Goal: Task Accomplishment & Management: Use online tool/utility

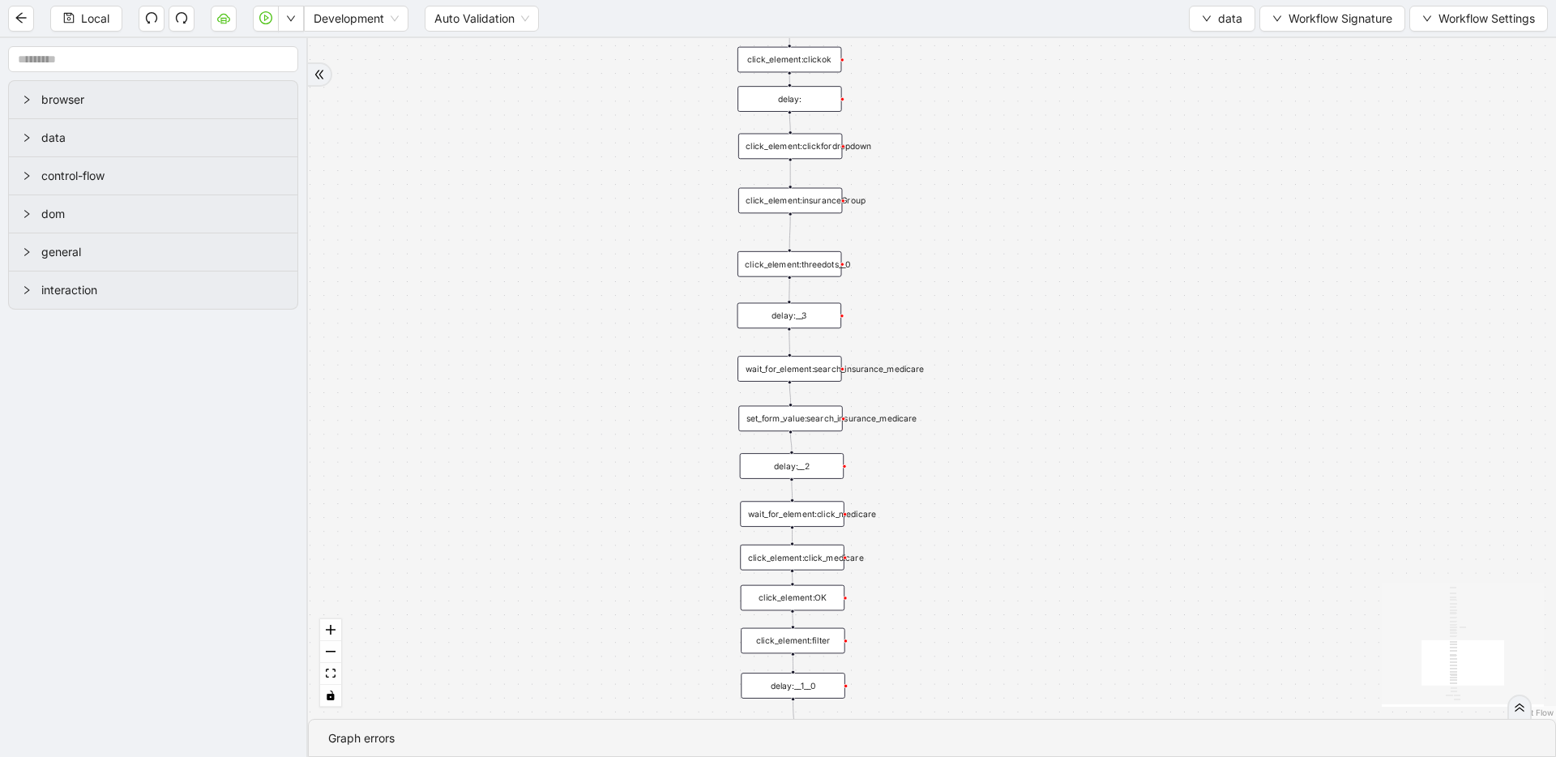
drag, startPoint x: 1211, startPoint y: 193, endPoint x: 1117, endPoint y: 473, distance: 295.0
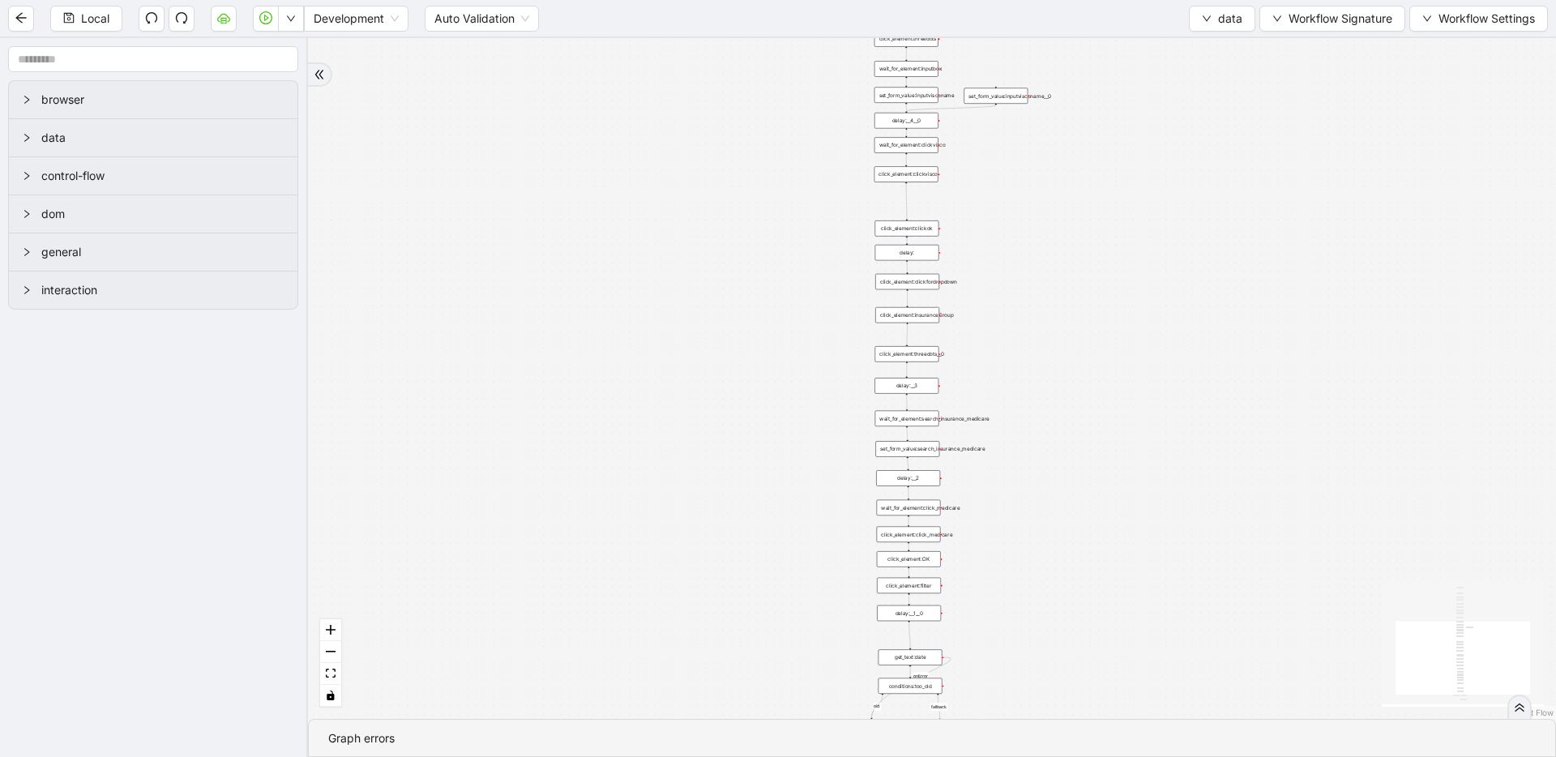
drag, startPoint x: 1093, startPoint y: 369, endPoint x: 1069, endPoint y: 600, distance: 232.2
drag, startPoint x: 1126, startPoint y: 230, endPoint x: 1104, endPoint y: 503, distance: 274.1
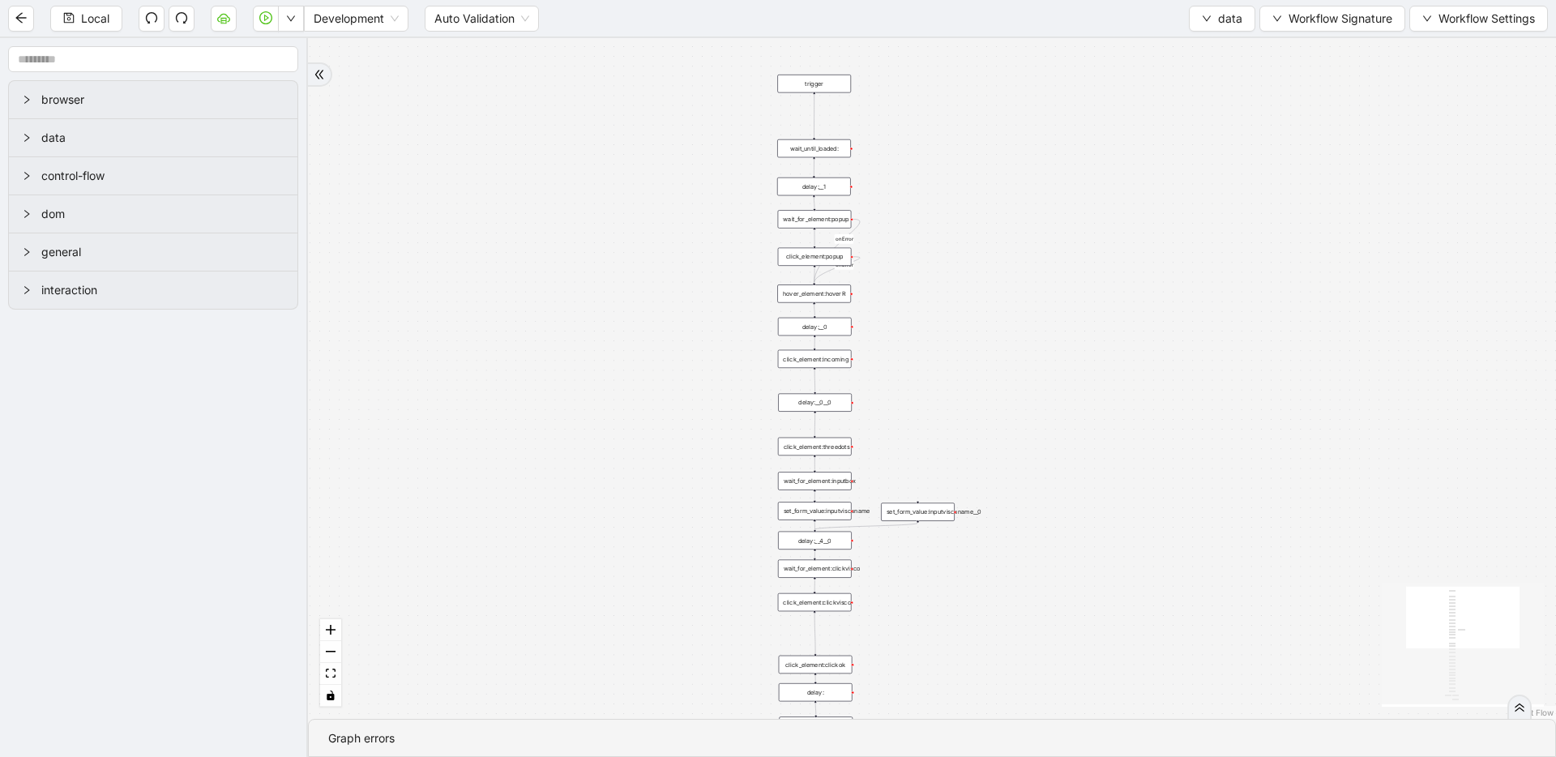
drag, startPoint x: 977, startPoint y: 474, endPoint x: 938, endPoint y: 207, distance: 270.3
drag, startPoint x: 909, startPoint y: 424, endPoint x: 947, endPoint y: 199, distance: 227.8
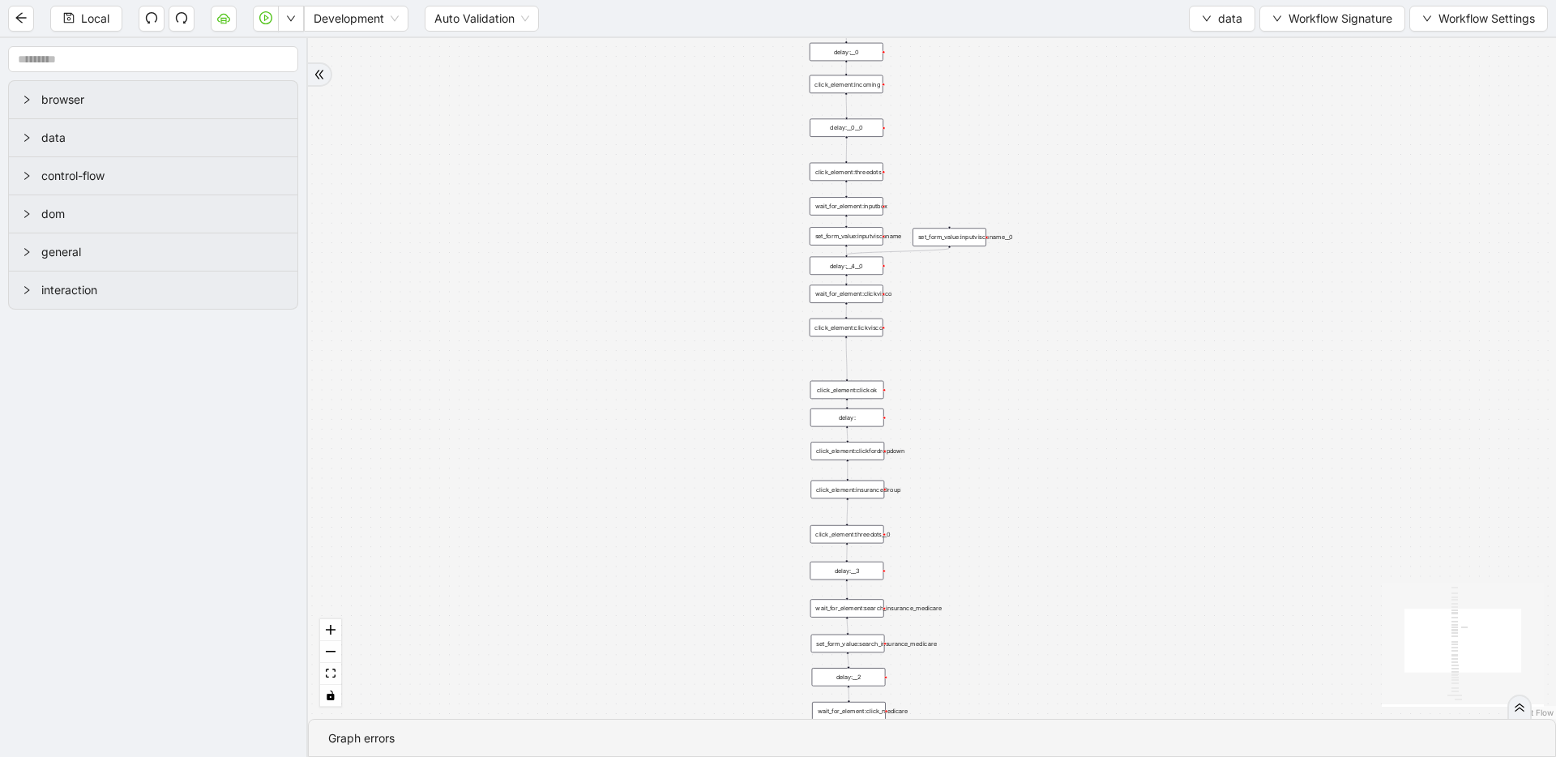
drag, startPoint x: 1098, startPoint y: 528, endPoint x: 1096, endPoint y: 297, distance: 231.0
click at [1096, 294] on div "fallback old onError onError onError trigger wait_until_loaded: click_element:p…" at bounding box center [932, 378] width 1248 height 681
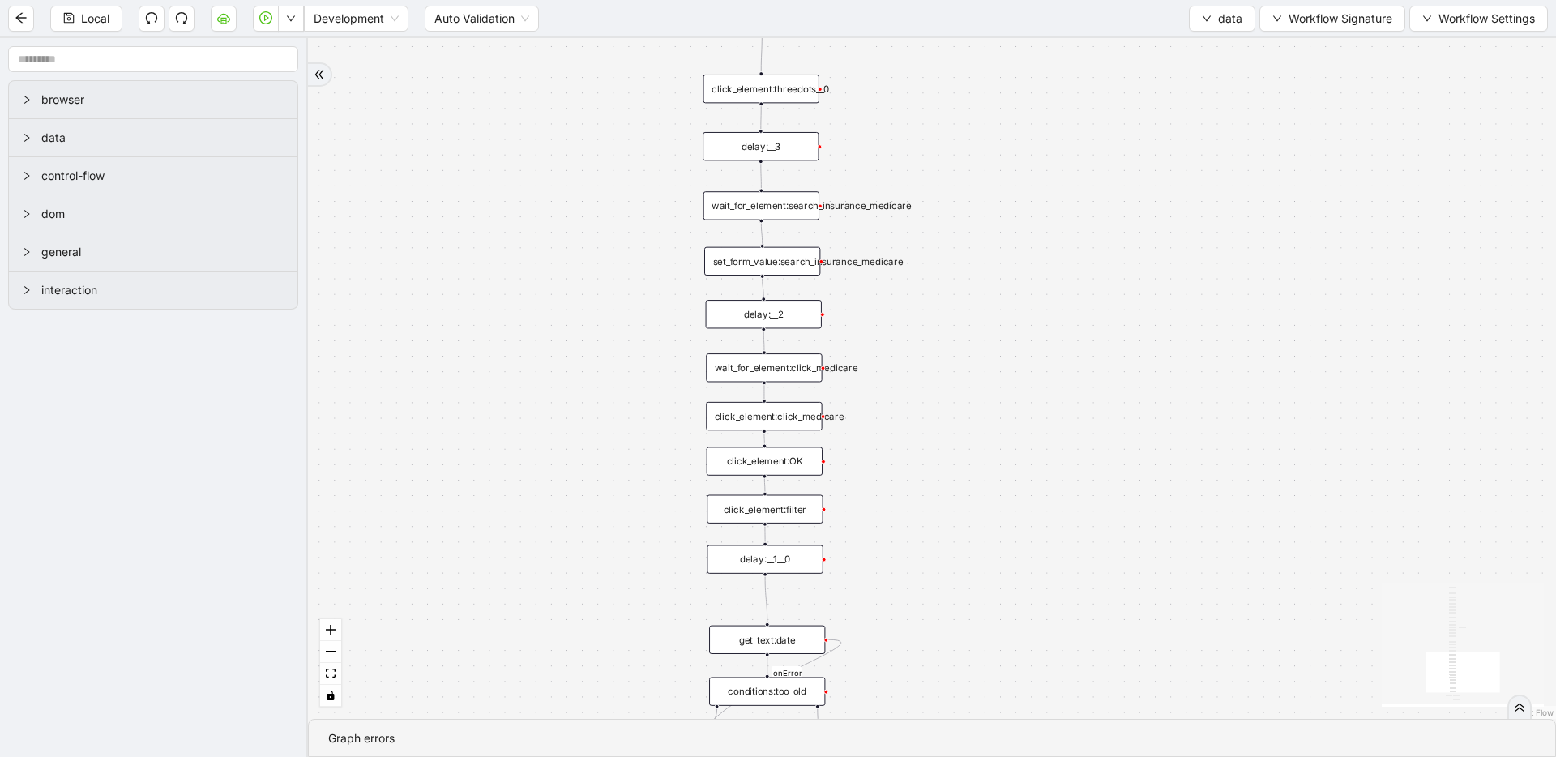
drag, startPoint x: 1001, startPoint y: 477, endPoint x: 991, endPoint y: 306, distance: 171.4
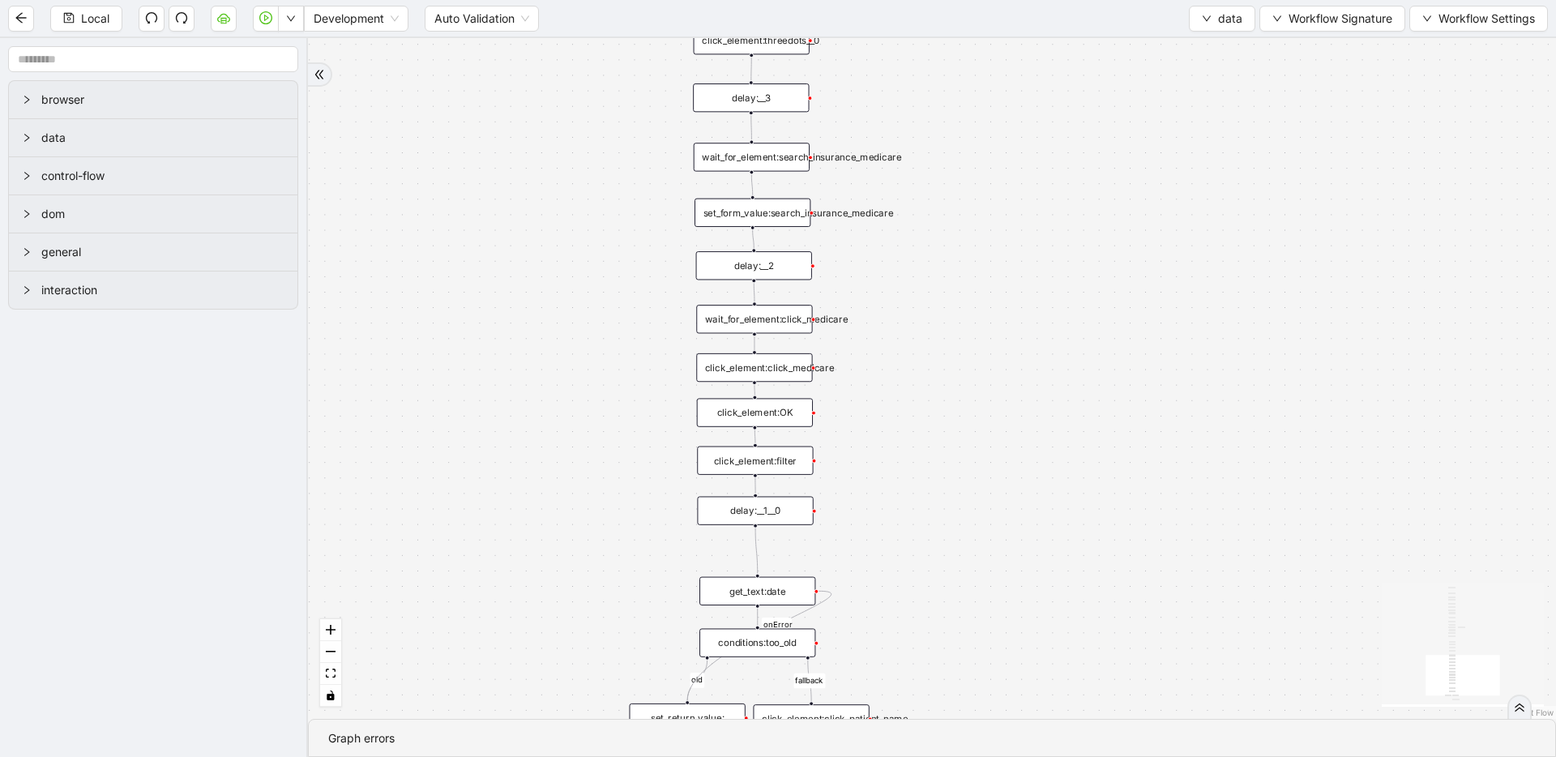
drag, startPoint x: 969, startPoint y: 507, endPoint x: 969, endPoint y: 524, distance: 17.0
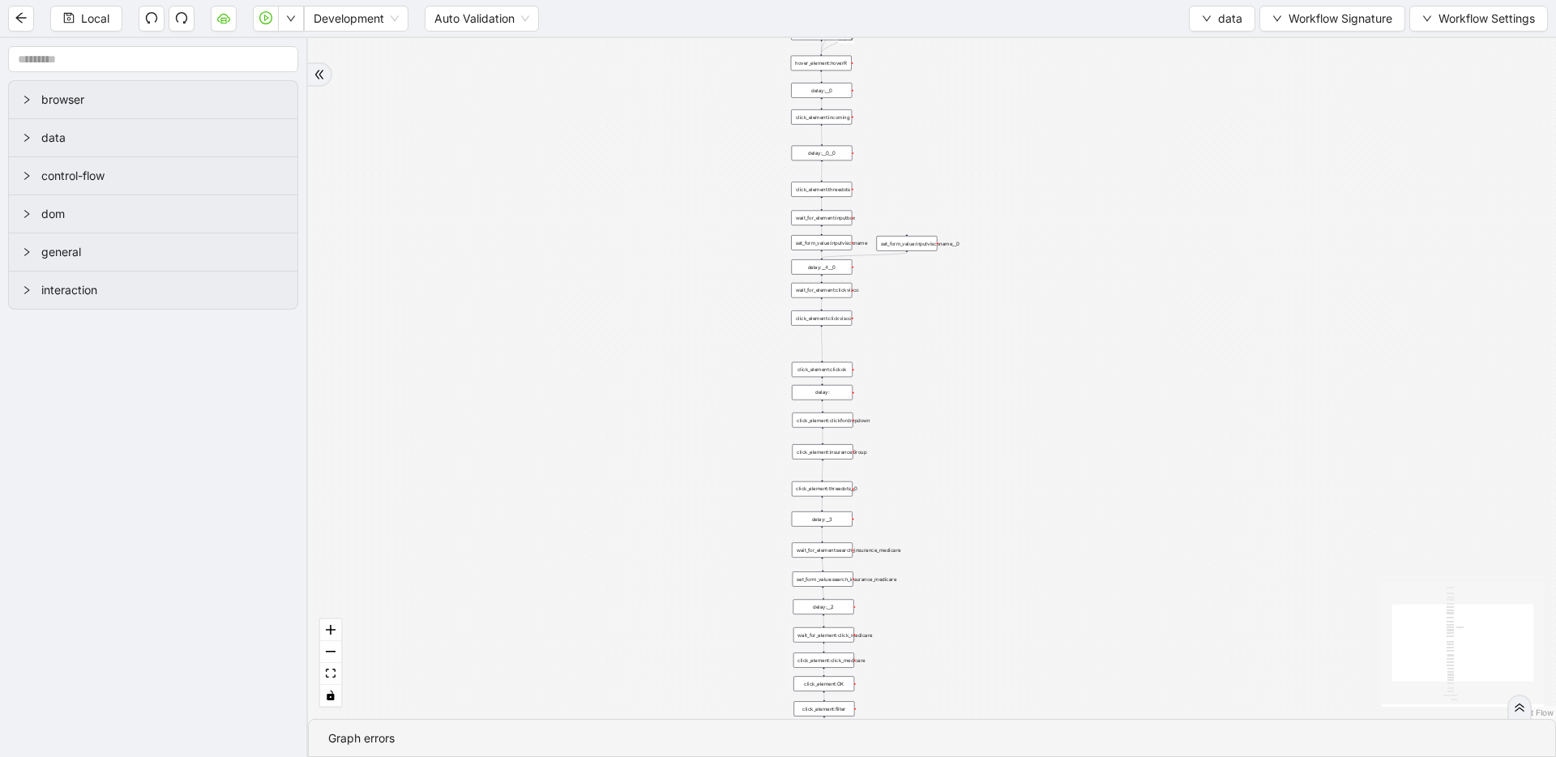
drag, startPoint x: 951, startPoint y: 374, endPoint x: 924, endPoint y: 580, distance: 208.4
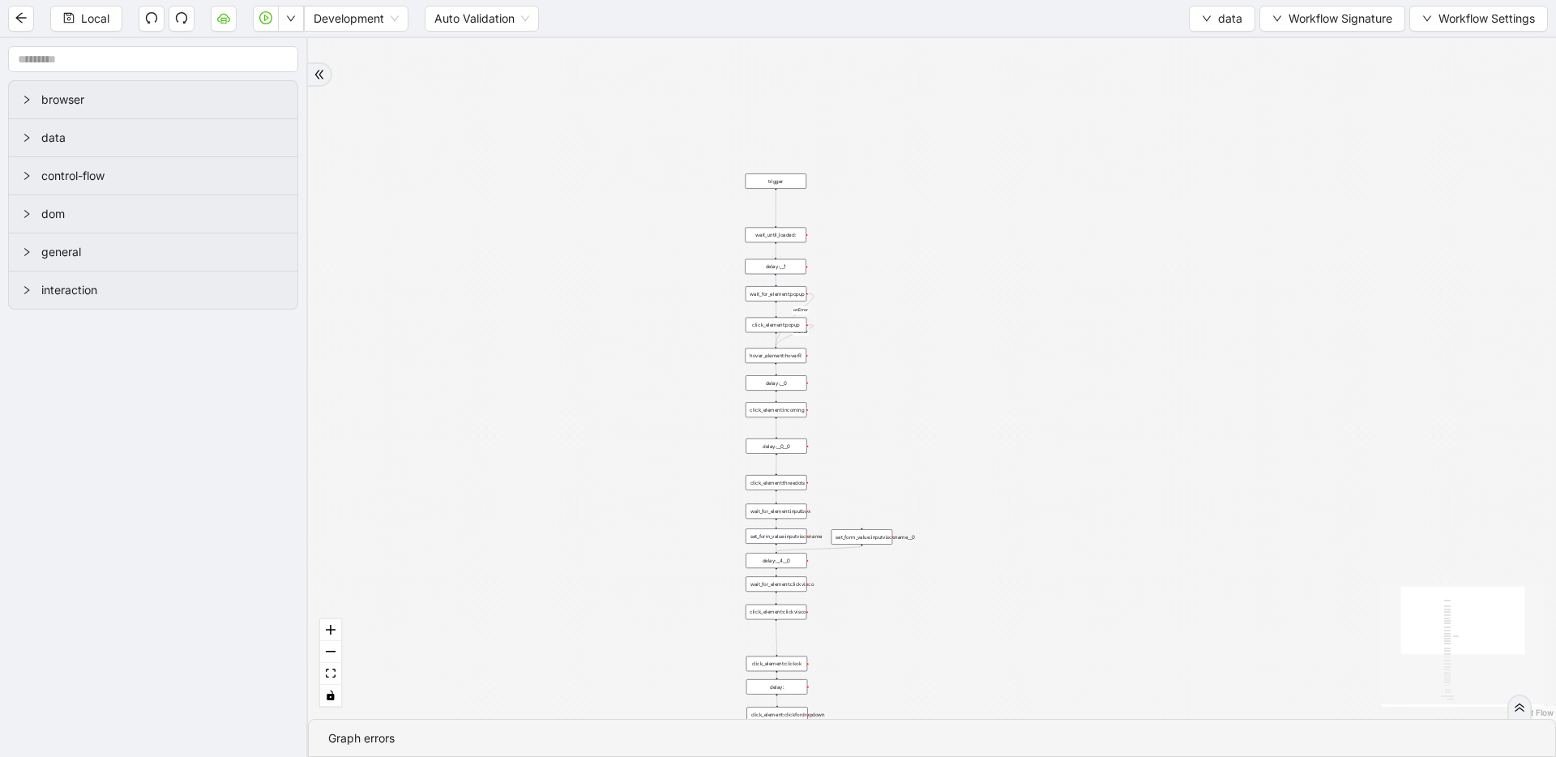
drag, startPoint x: 1028, startPoint y: 379, endPoint x: 1004, endPoint y: 553, distance: 175.1
click at [1239, 19] on span "data" at bounding box center [1230, 19] width 24 height 18
click at [1235, 43] on span "Select" at bounding box center [1222, 50] width 43 height 18
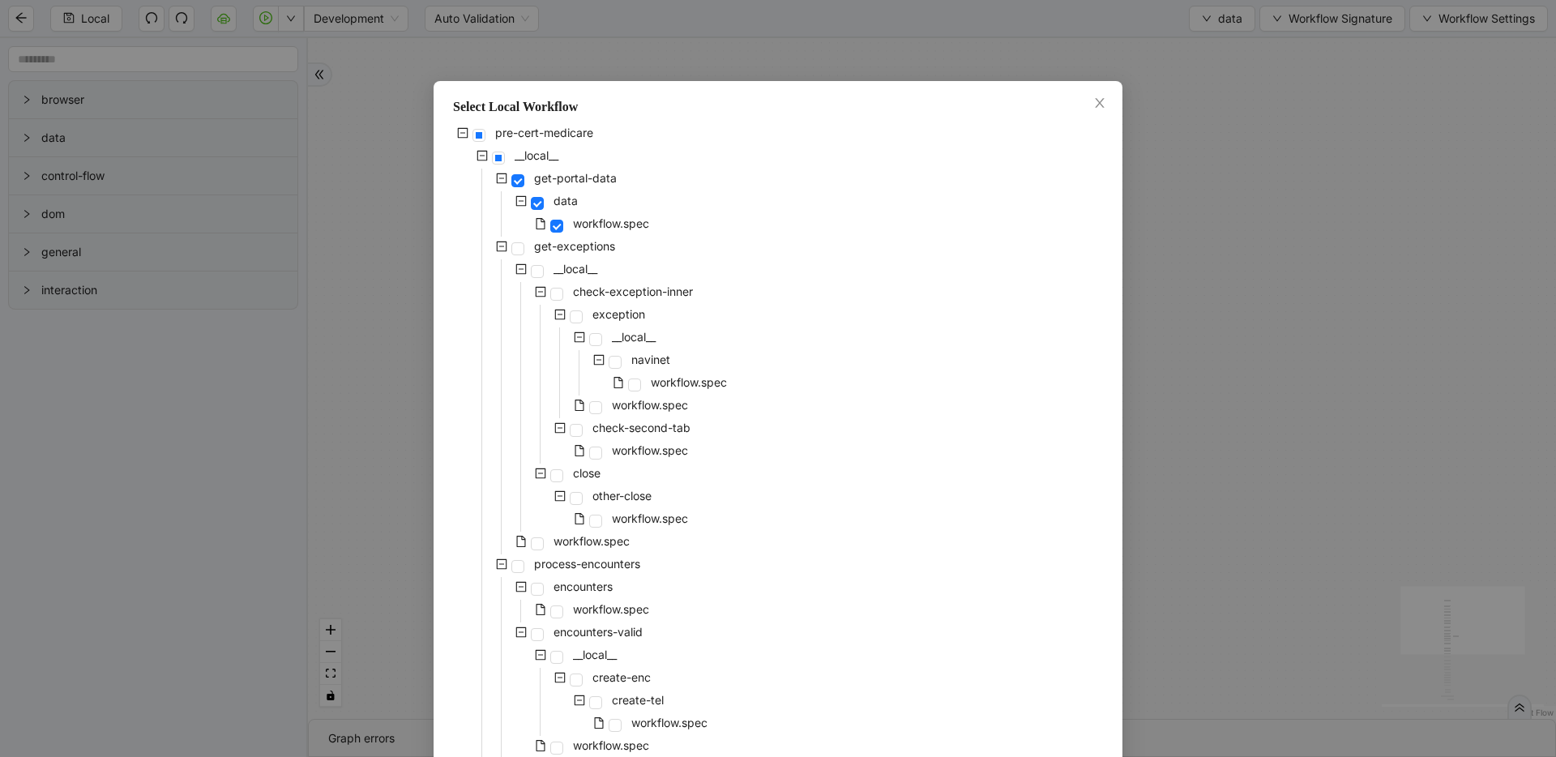
scroll to position [550, 0]
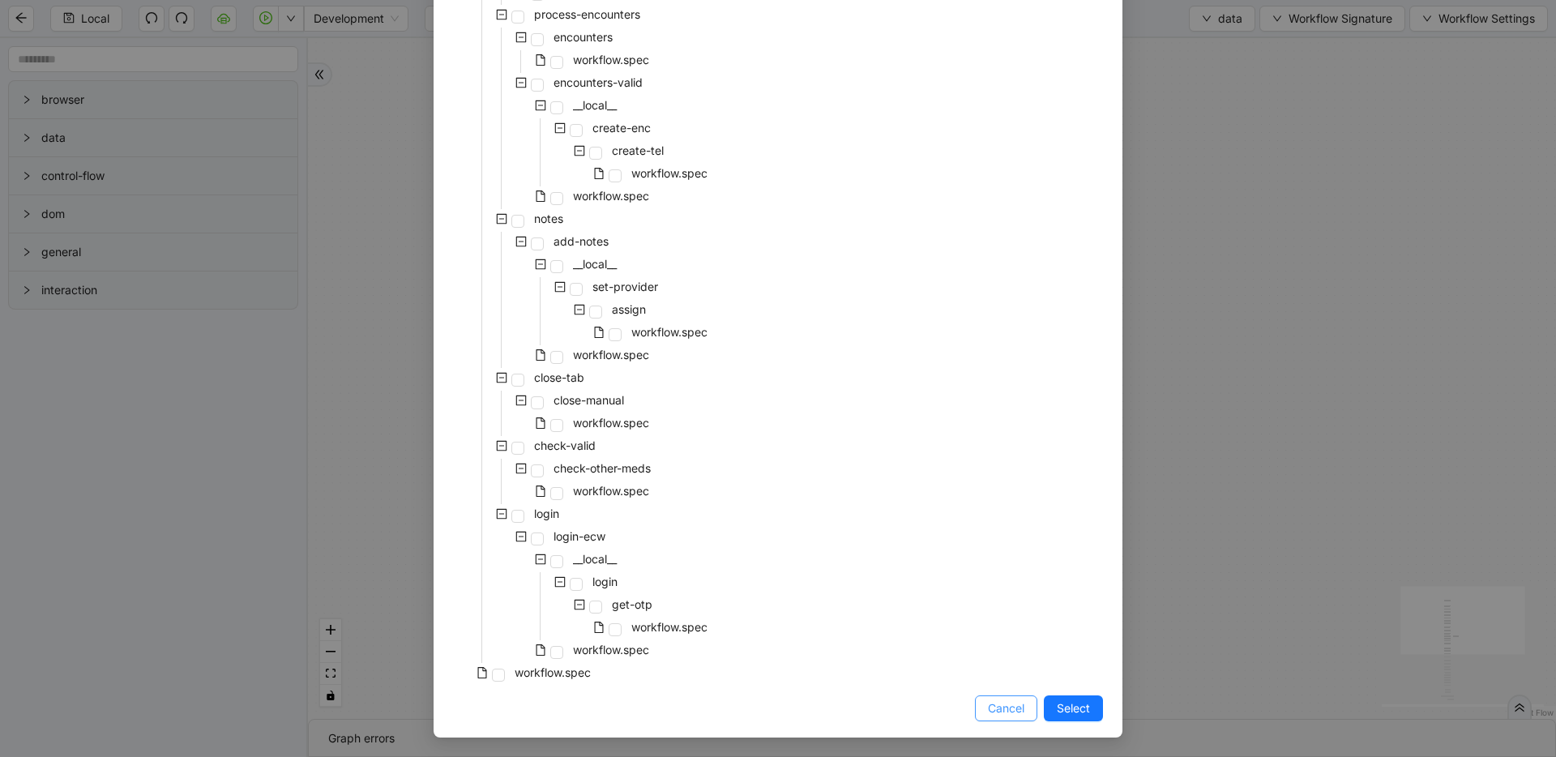
click at [982, 696] on button "Cancel" at bounding box center [1006, 709] width 62 height 26
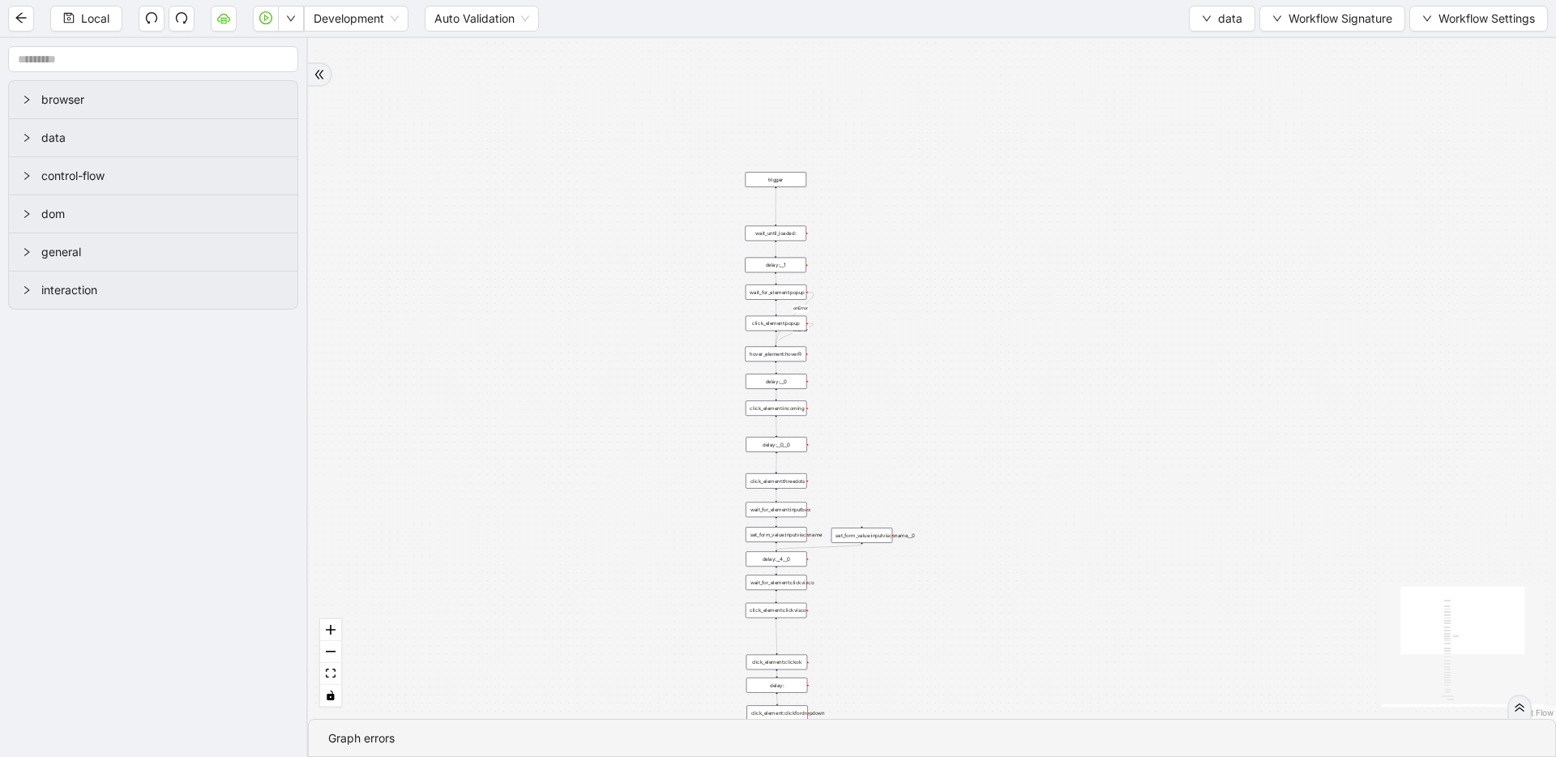
click at [1210, 32] on div "Local Development Auto Validation data Workflow Signature Workflow Settings" at bounding box center [778, 18] width 1556 height 36
click at [1211, 28] on button "data" at bounding box center [1222, 19] width 66 height 26
click at [1205, 51] on span "Select" at bounding box center [1222, 50] width 43 height 18
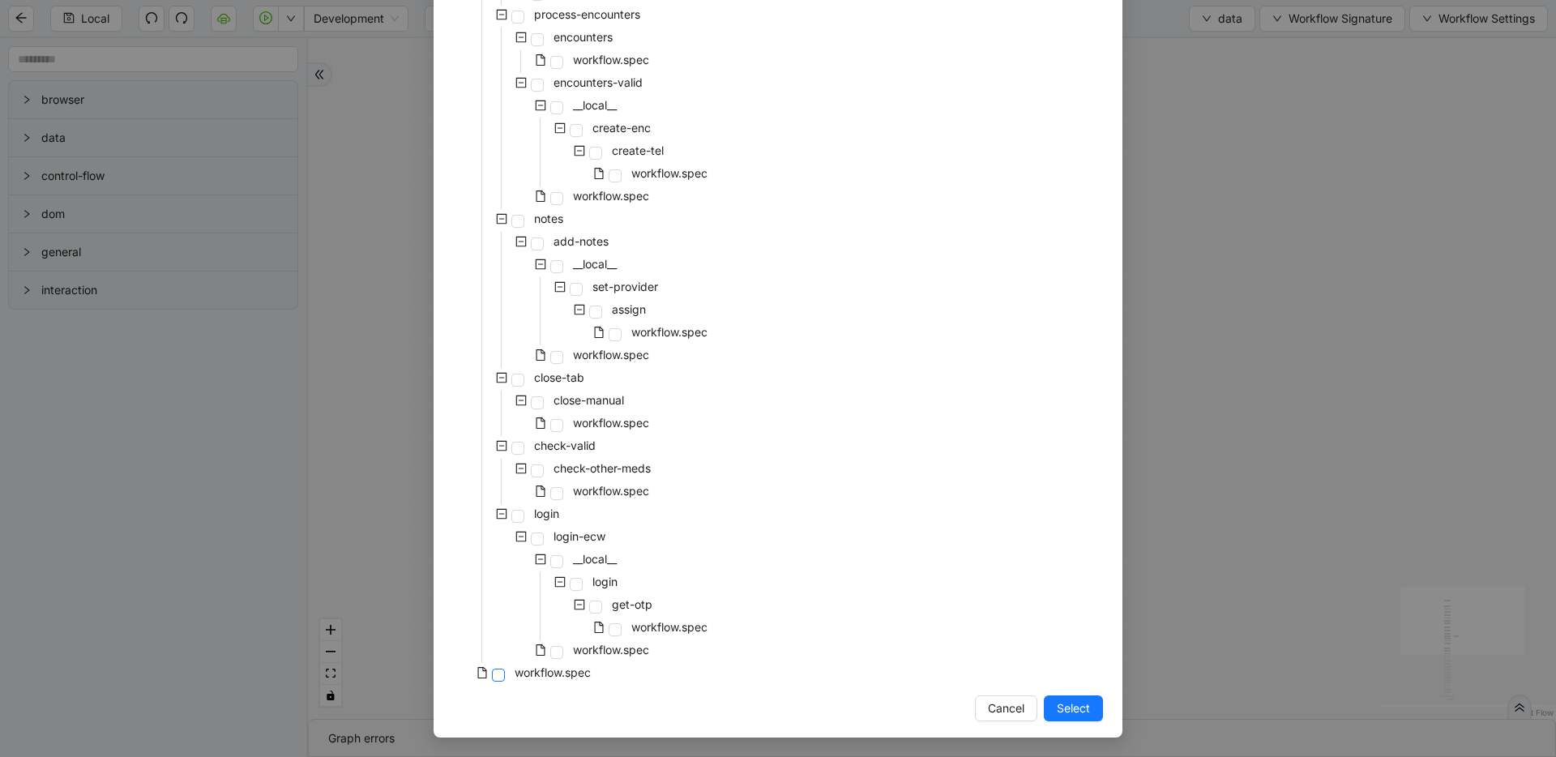
click at [492, 674] on span at bounding box center [498, 675] width 13 height 13
click at [1076, 706] on span "Select" at bounding box center [1073, 709] width 33 height 18
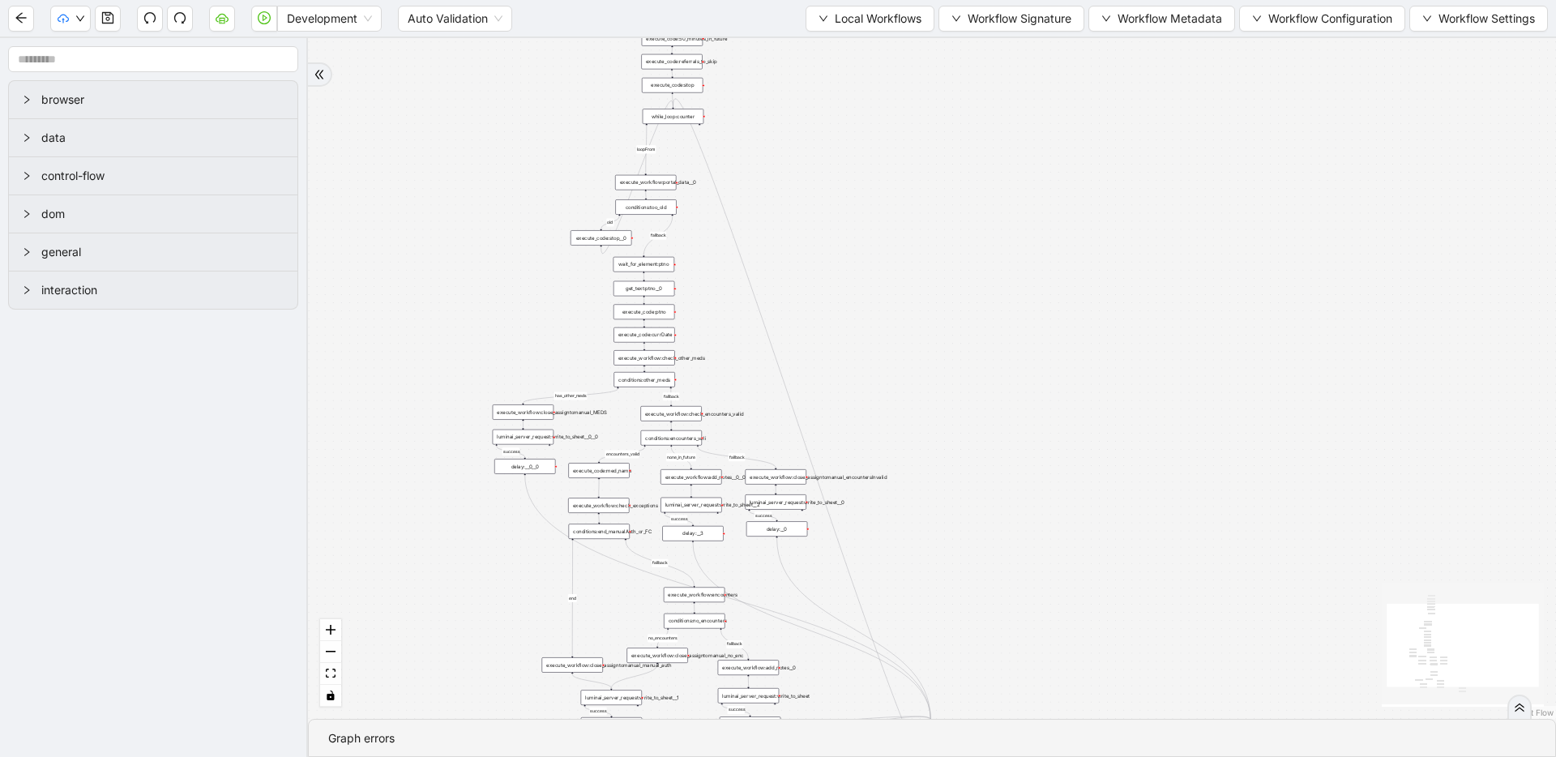
drag, startPoint x: 1083, startPoint y: 300, endPoint x: 1076, endPoint y: 556, distance: 256.3
click at [1076, 556] on div "fallback has_other_meds success success fallback no_encounters end success succ…" at bounding box center [932, 378] width 1248 height 681
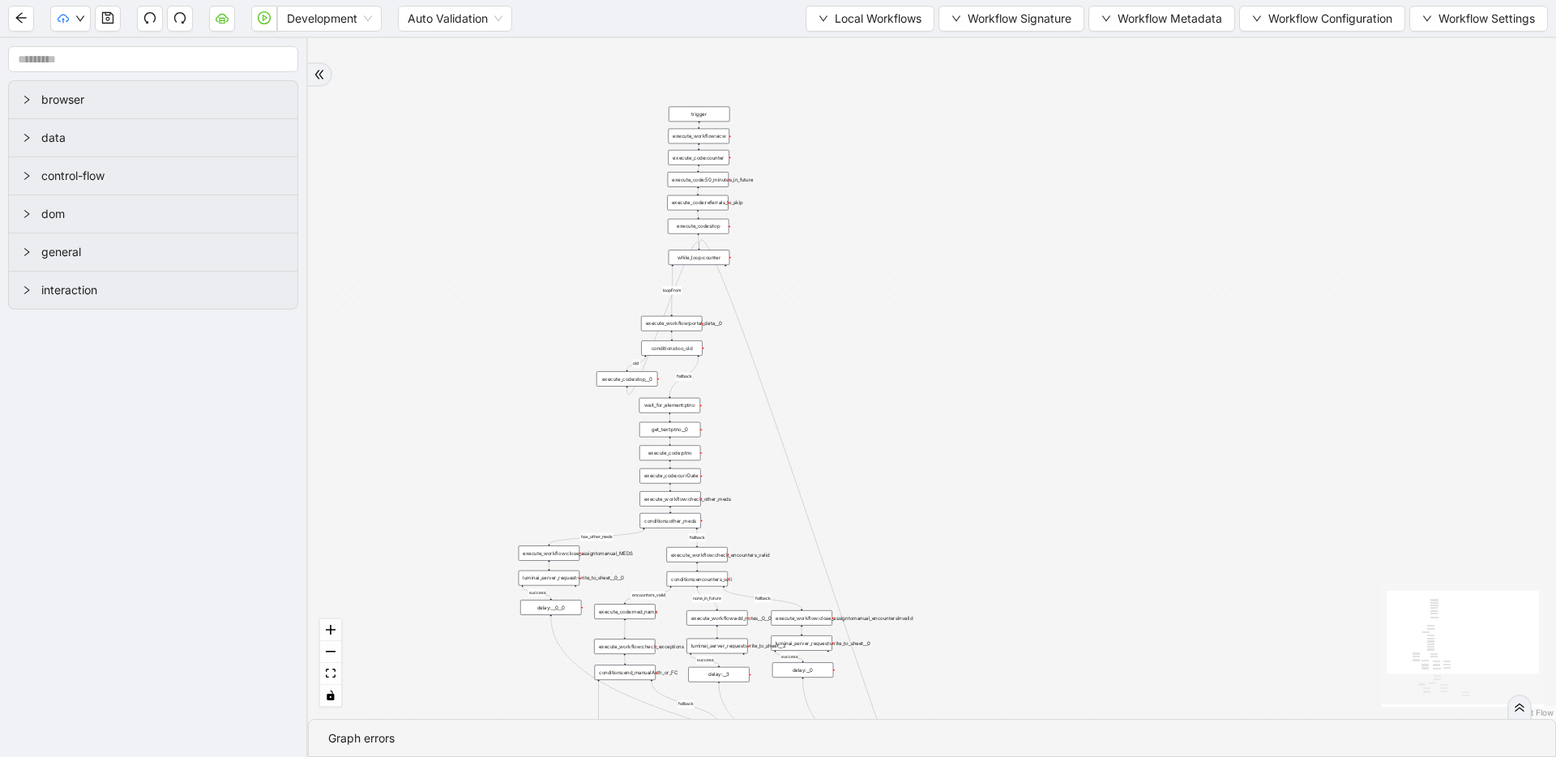
drag, startPoint x: 991, startPoint y: 409, endPoint x: 1011, endPoint y: 445, distance: 41.7
click at [1011, 445] on div "fallback has_other_meds success success fallback no_encounters end success succ…" at bounding box center [932, 378] width 1248 height 681
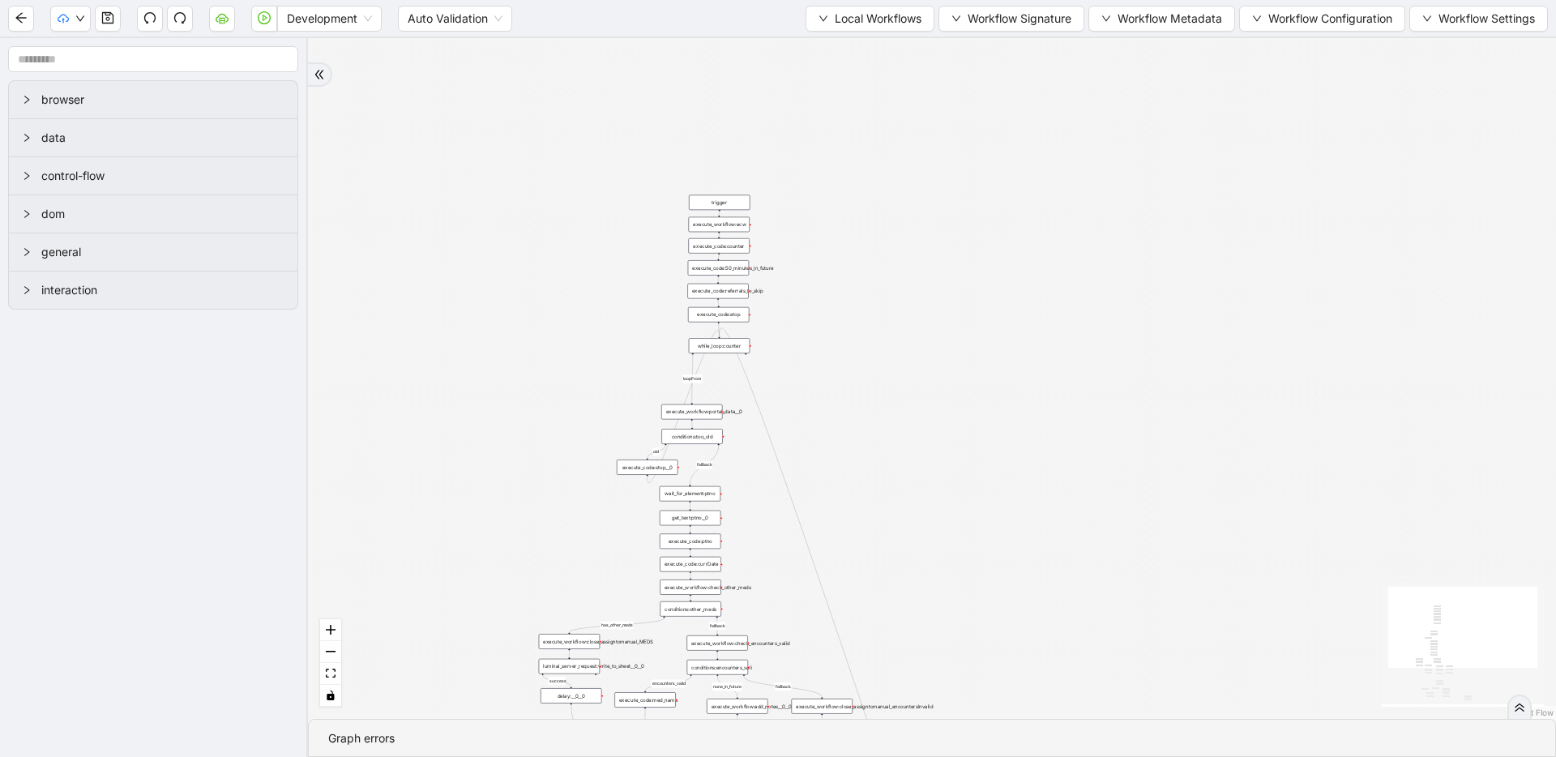
drag, startPoint x: 952, startPoint y: 312, endPoint x: 955, endPoint y: 387, distance: 75.4
click at [956, 387] on div "fallback has_other_meds success success fallback no_encounters end success succ…" at bounding box center [932, 378] width 1248 height 681
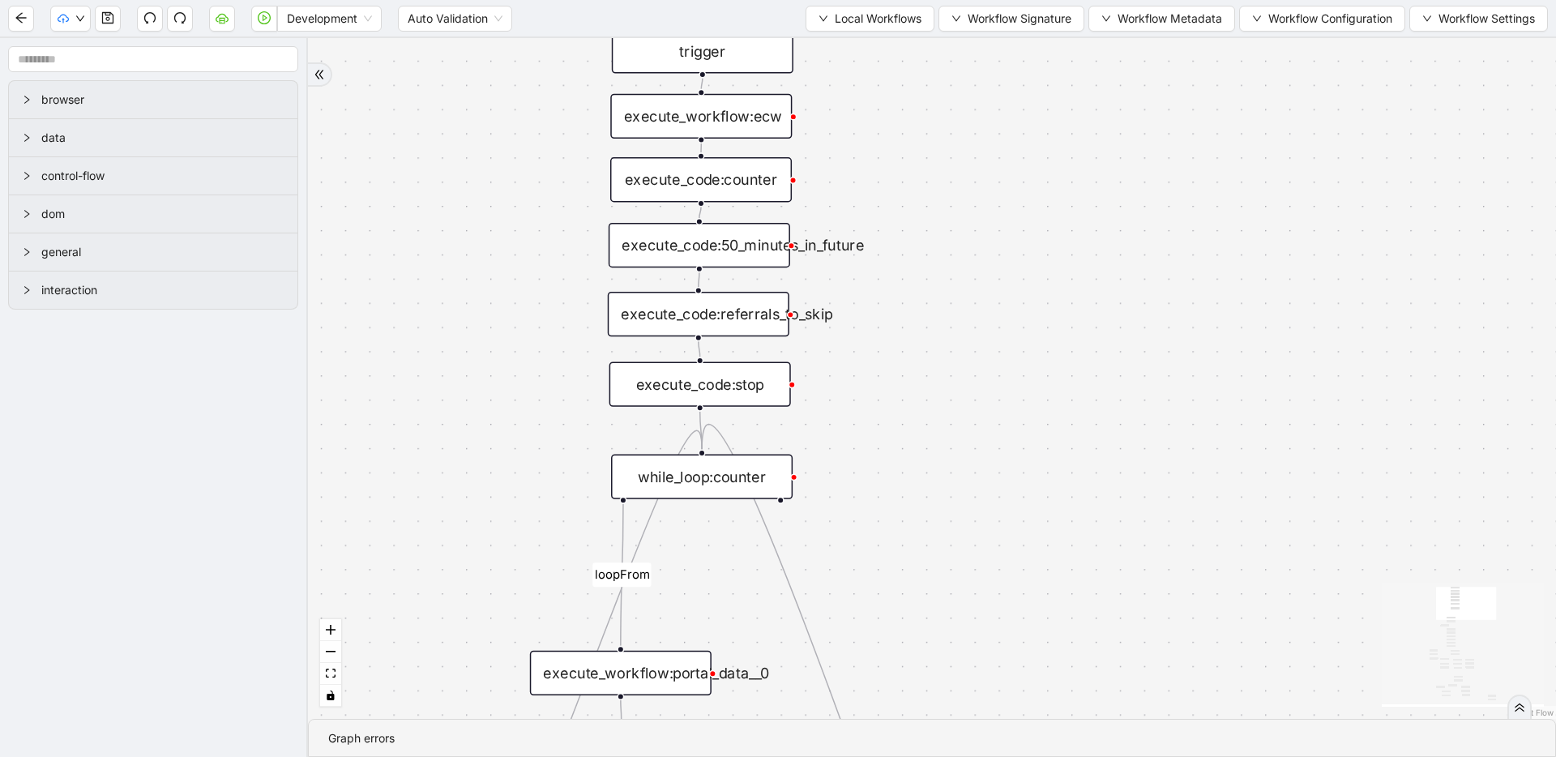
drag, startPoint x: 828, startPoint y: 291, endPoint x: 836, endPoint y: 164, distance: 127.5
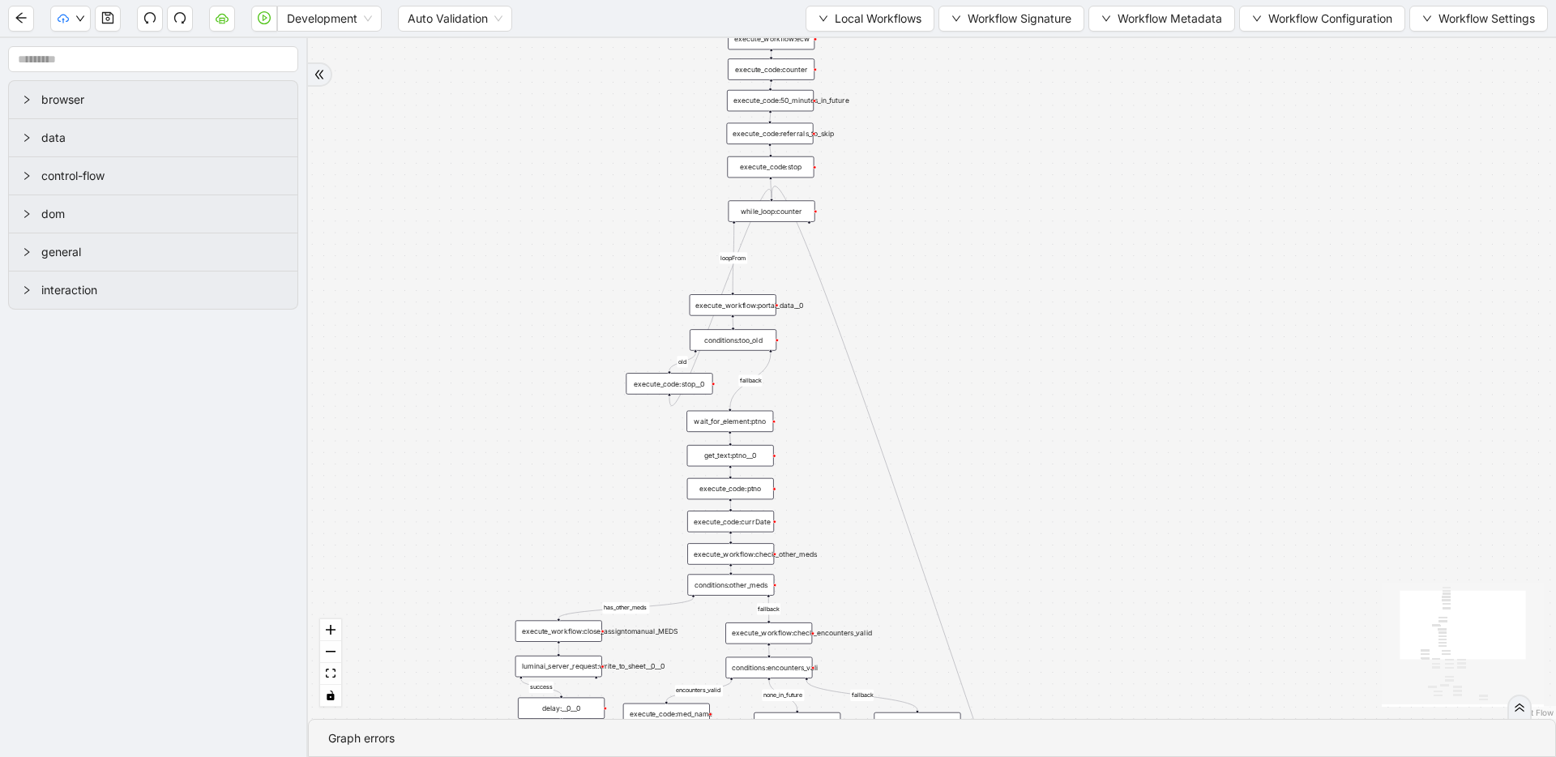
drag, startPoint x: 897, startPoint y: 331, endPoint x: 887, endPoint y: 135, distance: 196.4
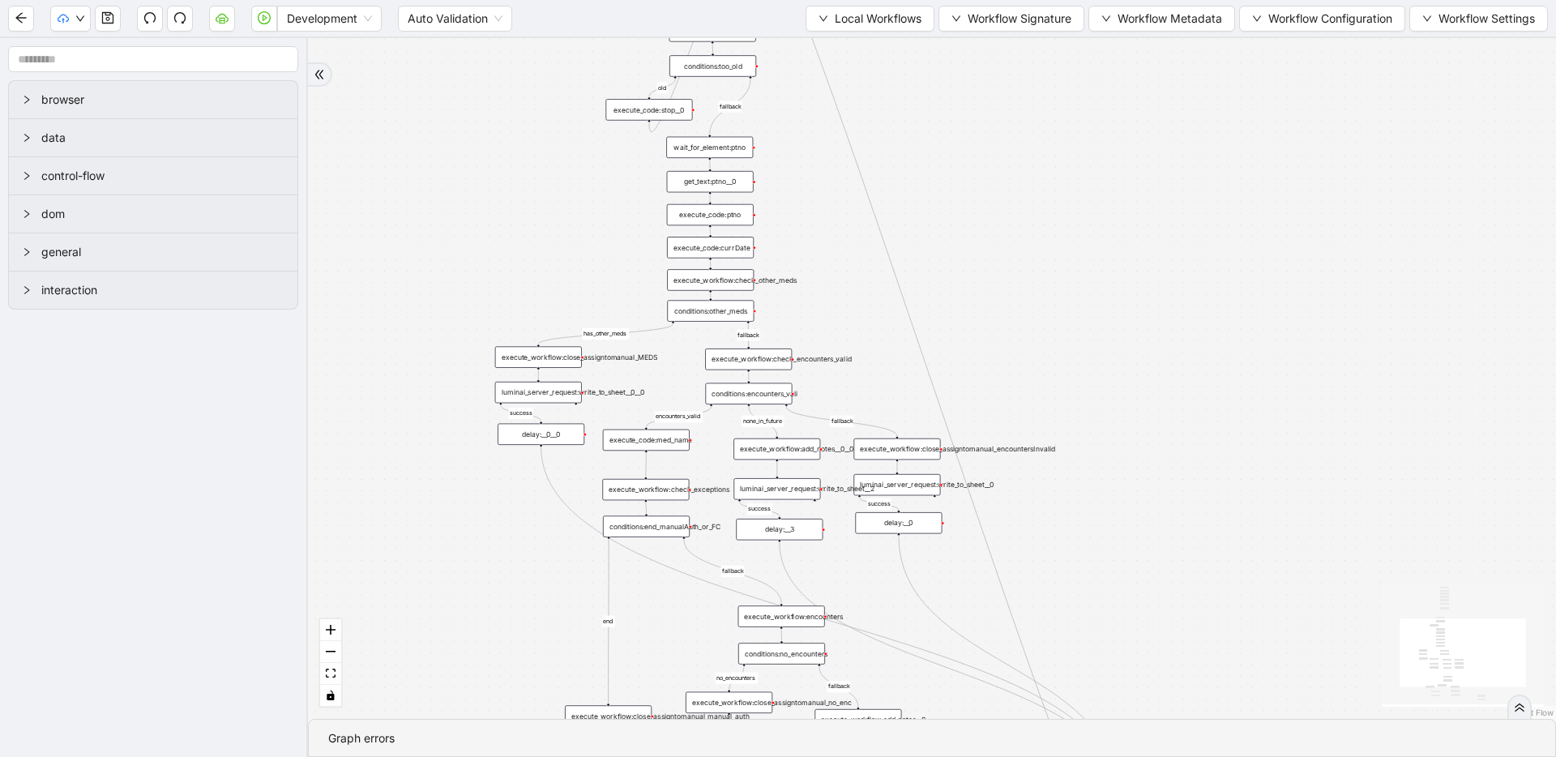
drag, startPoint x: 1046, startPoint y: 370, endPoint x: 1034, endPoint y: 196, distance: 174.7
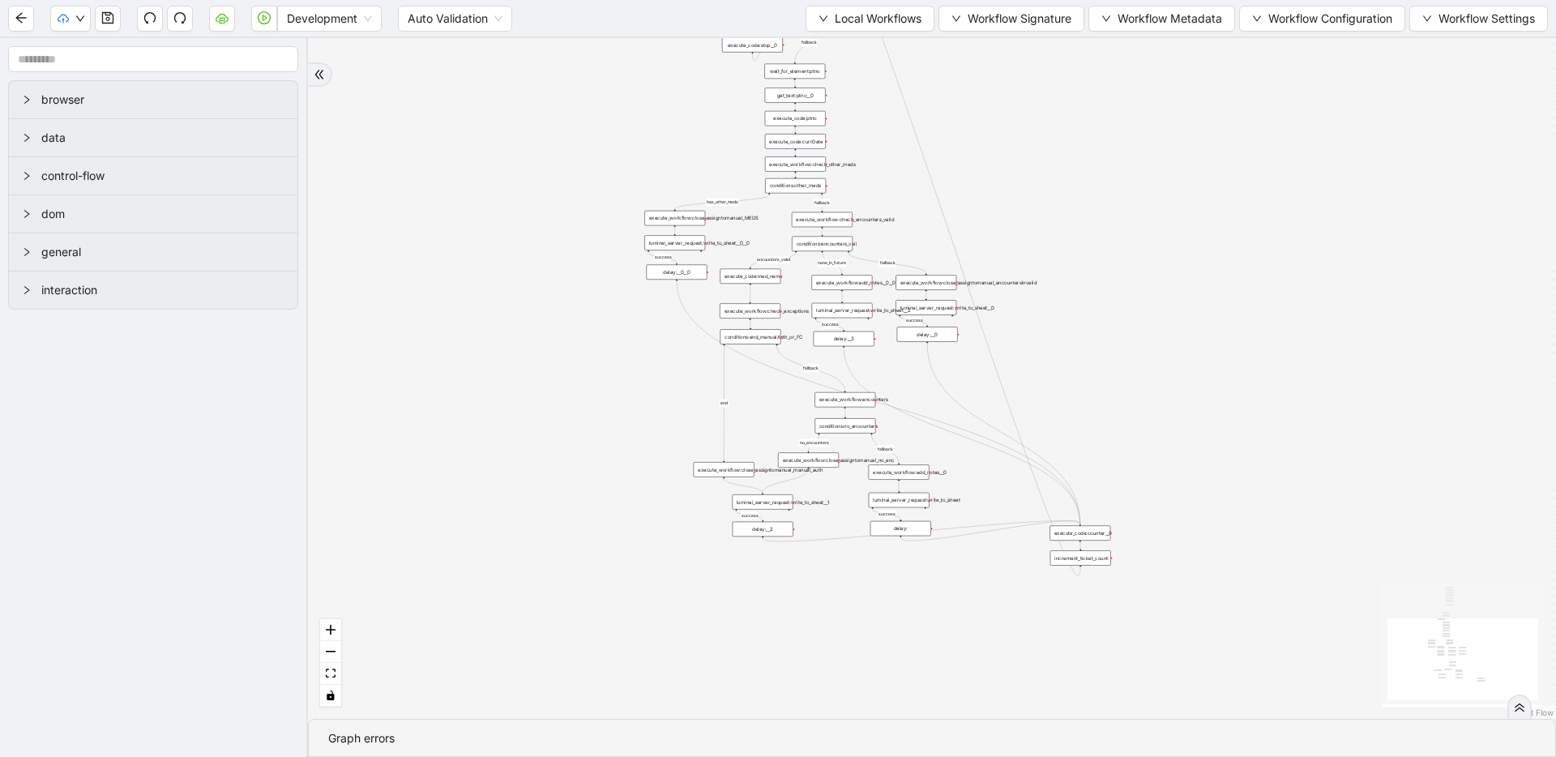
drag, startPoint x: 1085, startPoint y: 297, endPoint x: 1076, endPoint y: 203, distance: 95.2
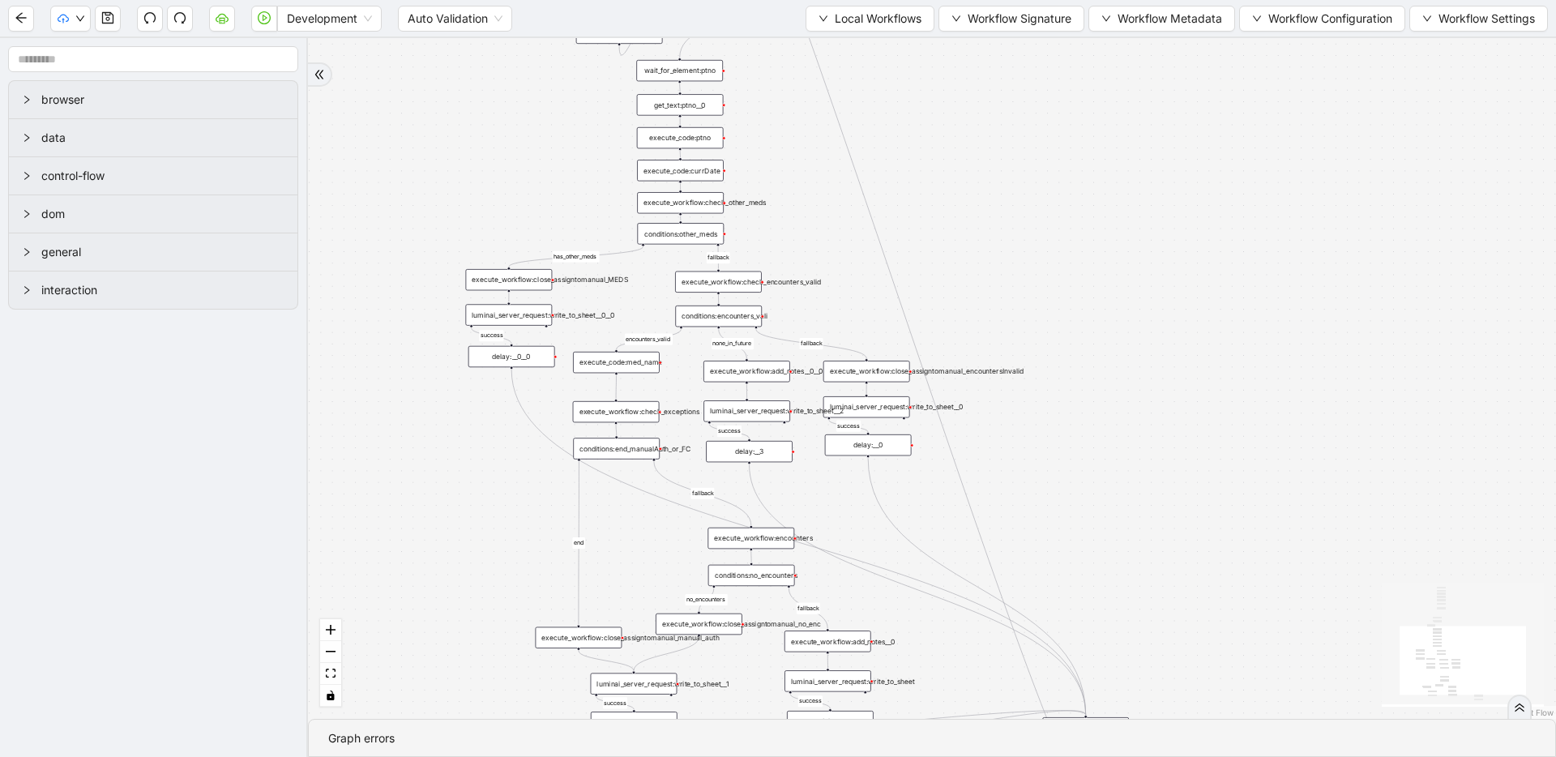
drag, startPoint x: 1092, startPoint y: 434, endPoint x: 1104, endPoint y: 486, distance: 53.3
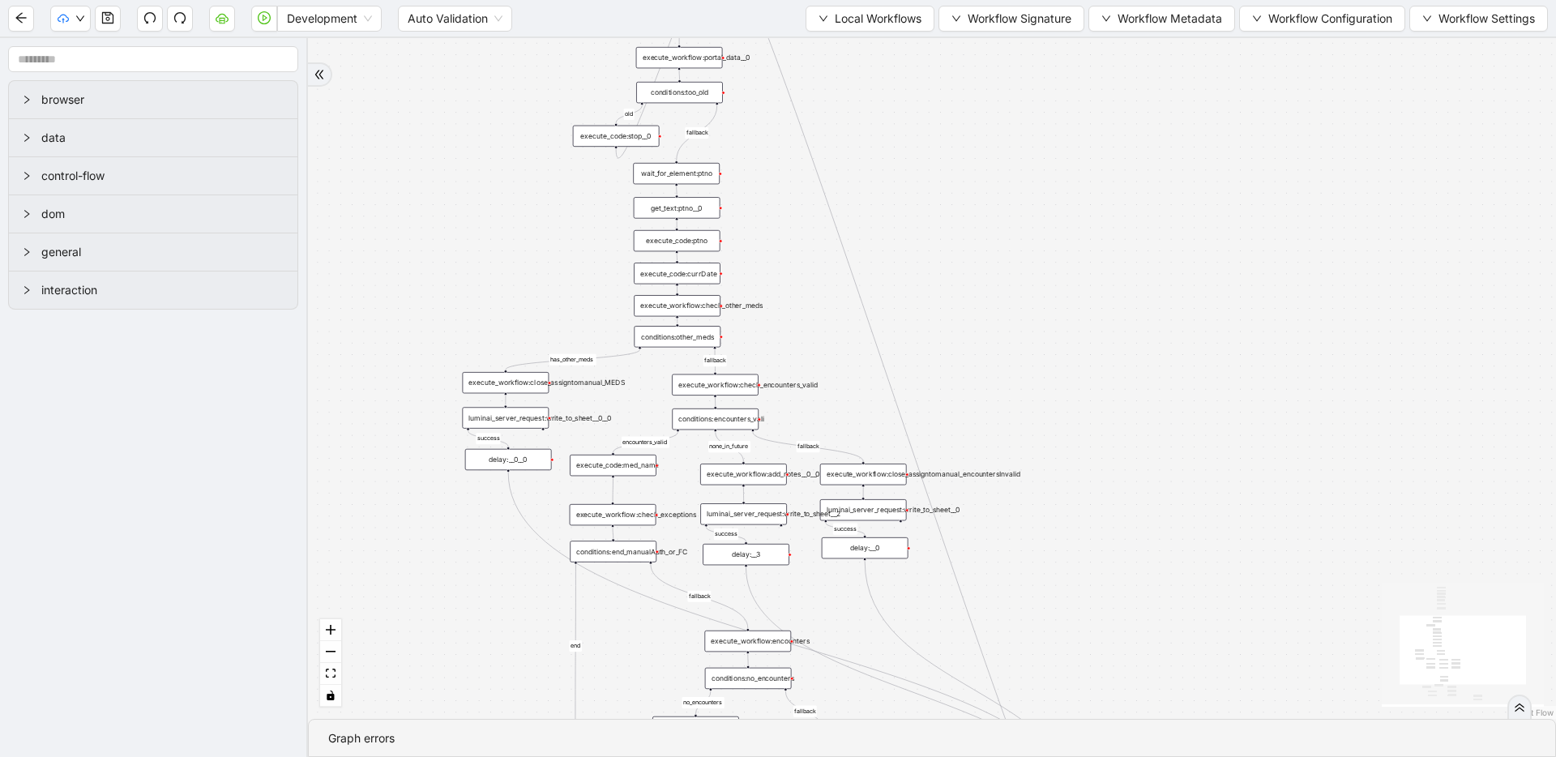
drag, startPoint x: 1099, startPoint y: 468, endPoint x: 1105, endPoint y: 591, distance: 123.3
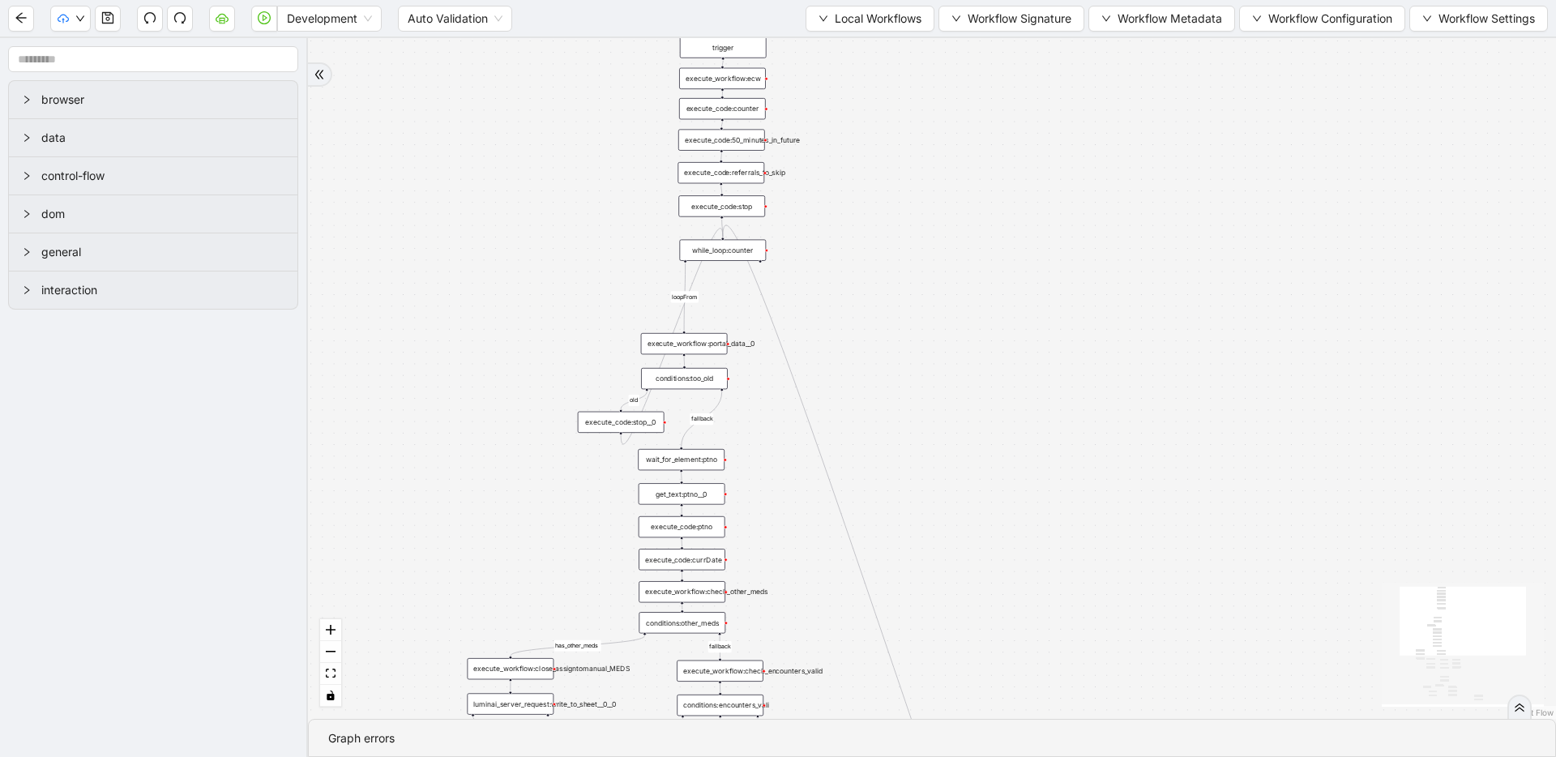
drag, startPoint x: 1049, startPoint y: 535, endPoint x: 1051, endPoint y: 571, distance: 36.6
click at [875, 19] on span "Local Workflows" at bounding box center [878, 19] width 87 height 18
click at [872, 42] on span "Select" at bounding box center [866, 50] width 104 height 18
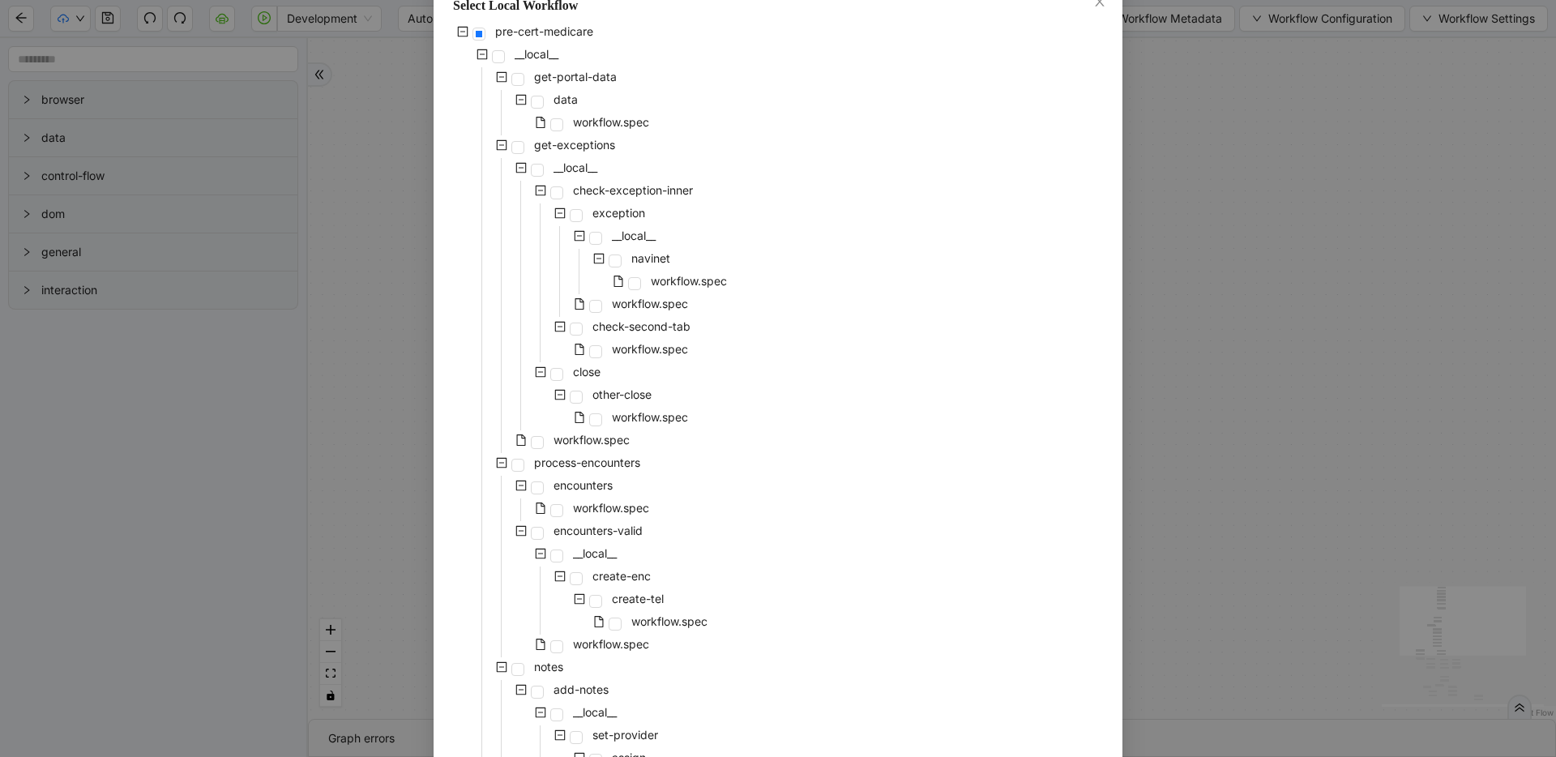
scroll to position [105, 0]
click at [478, 50] on icon "minus-square" at bounding box center [482, 50] width 11 height 11
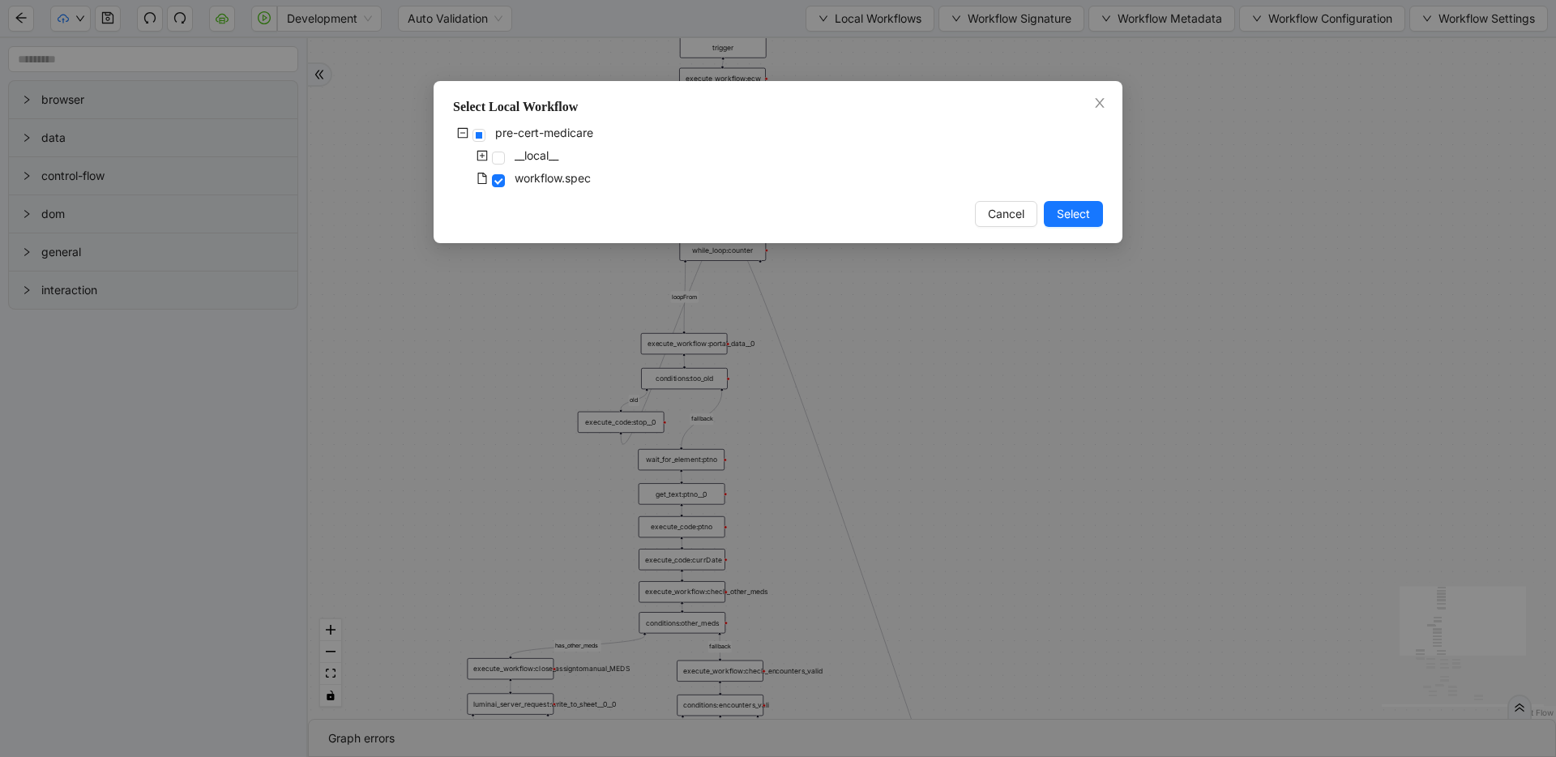
scroll to position [0, 0]
click at [482, 156] on icon "plus-square" at bounding box center [482, 155] width 5 height 5
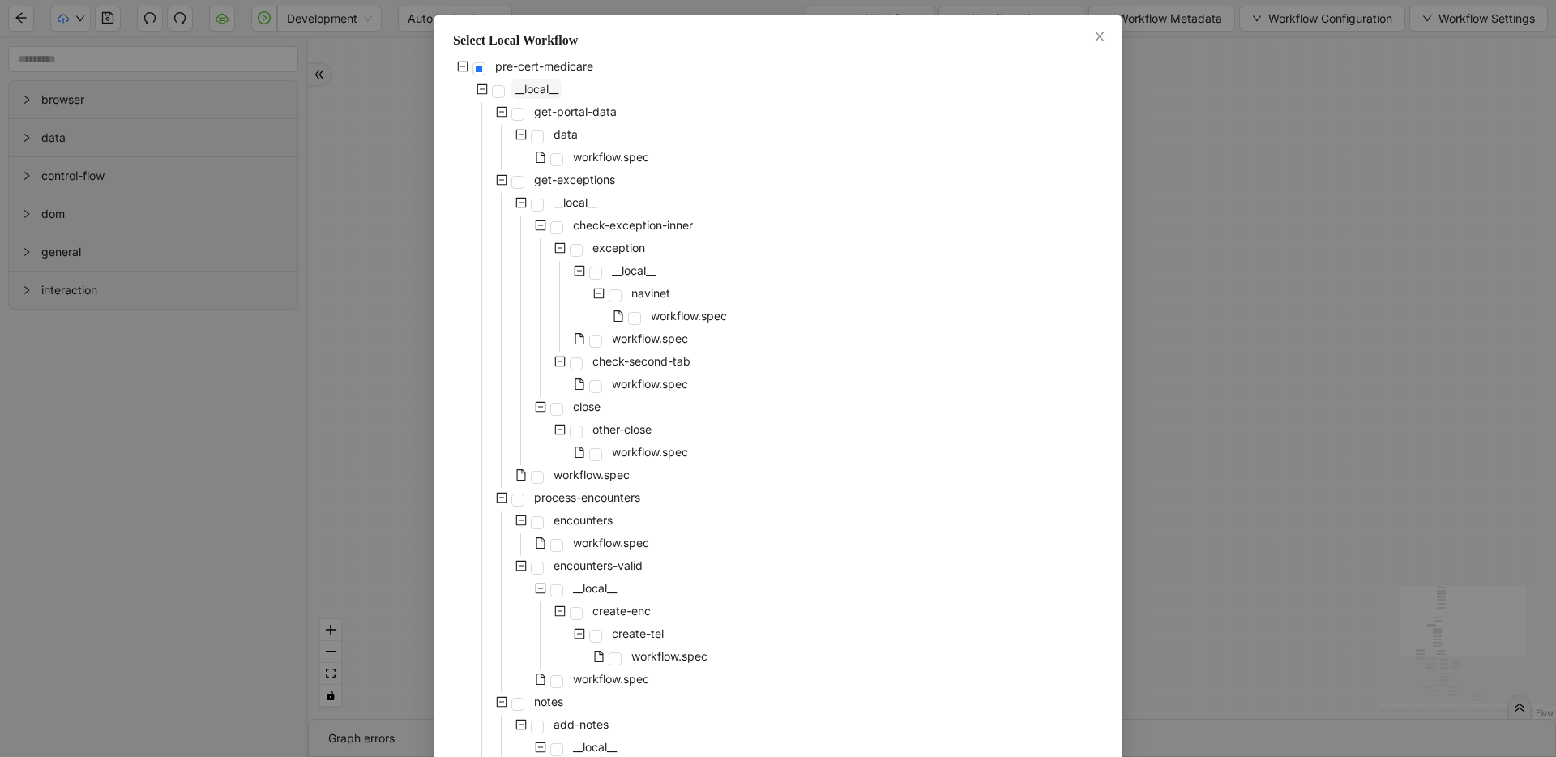
scroll to position [110, 0]
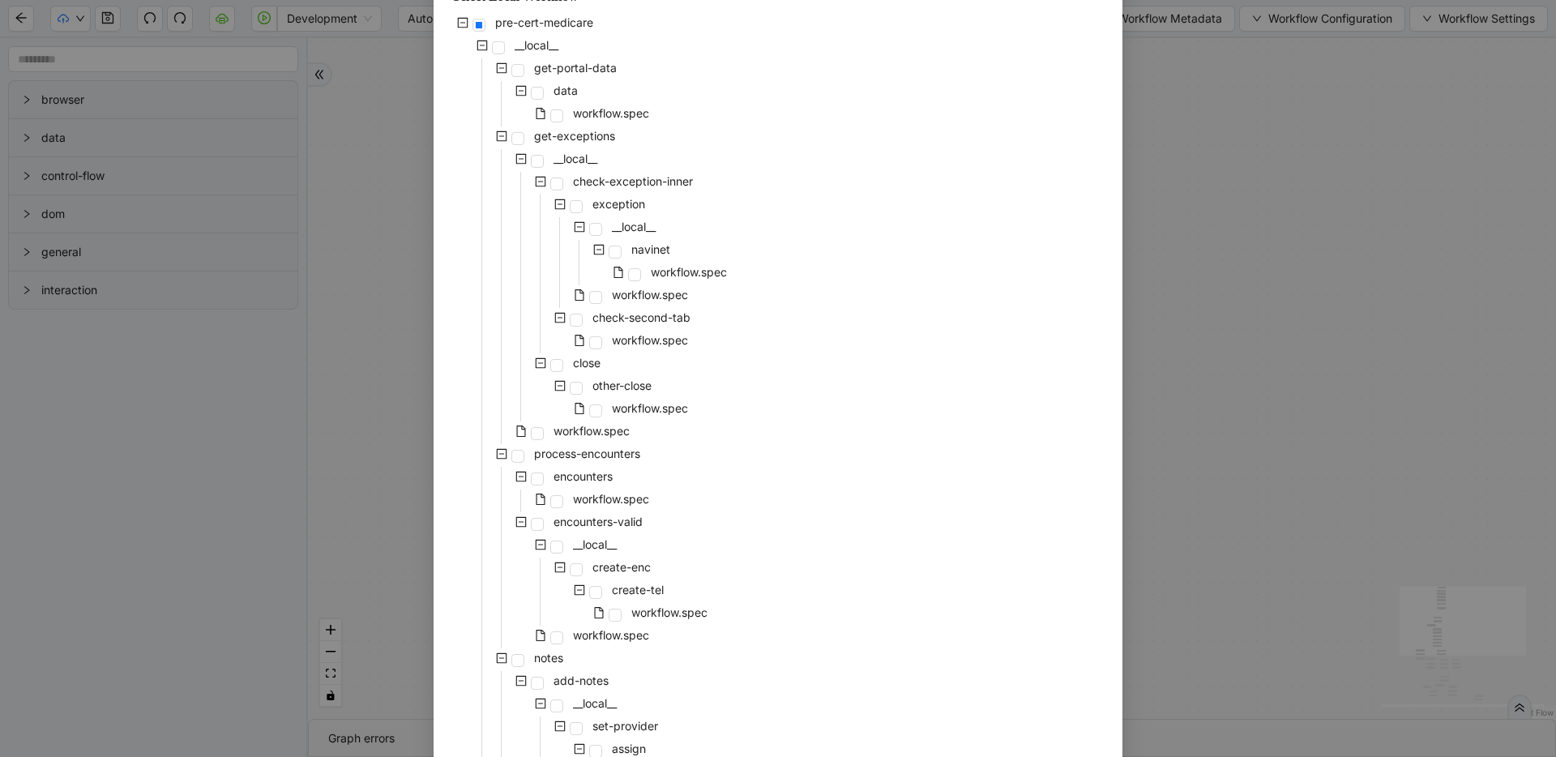
click at [1319, 269] on div "Select Local Workflow pre-cert-medicare __local__ get-portal-data data workflow…" at bounding box center [778, 378] width 1556 height 757
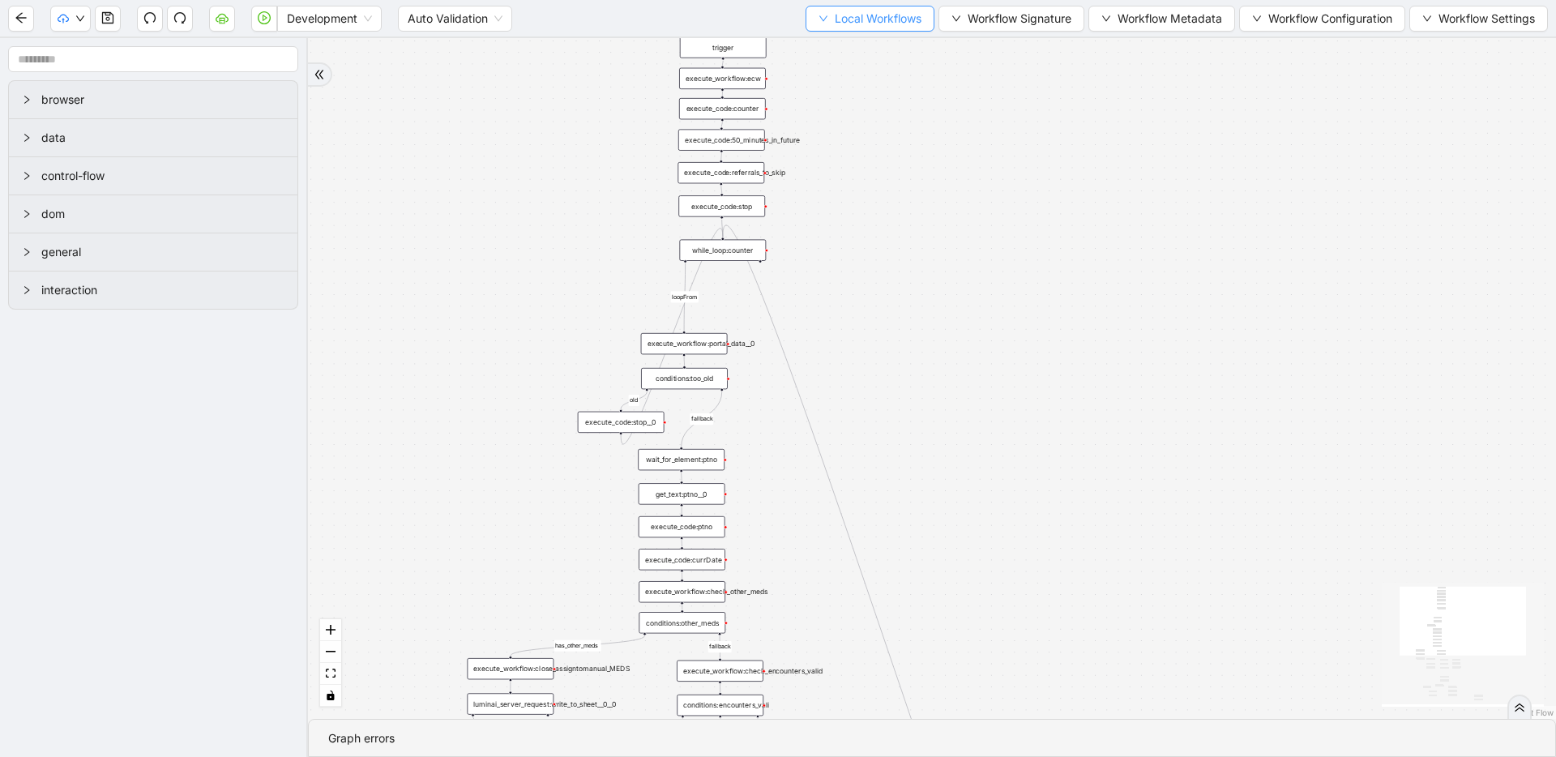
click at [895, 24] on span "Local Workflows" at bounding box center [878, 19] width 87 height 18
click at [891, 48] on span "Select" at bounding box center [866, 50] width 104 height 18
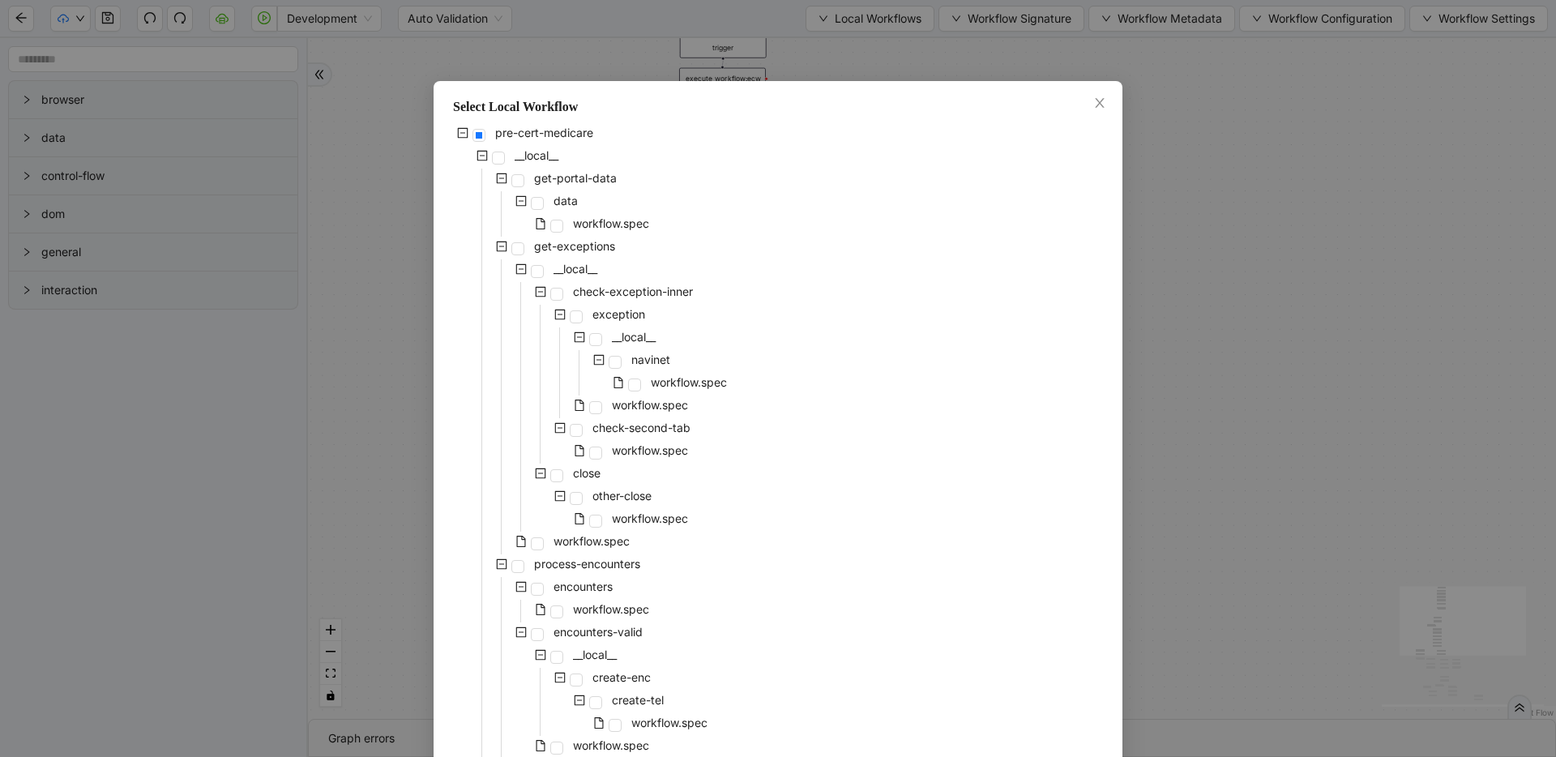
scroll to position [550, 0]
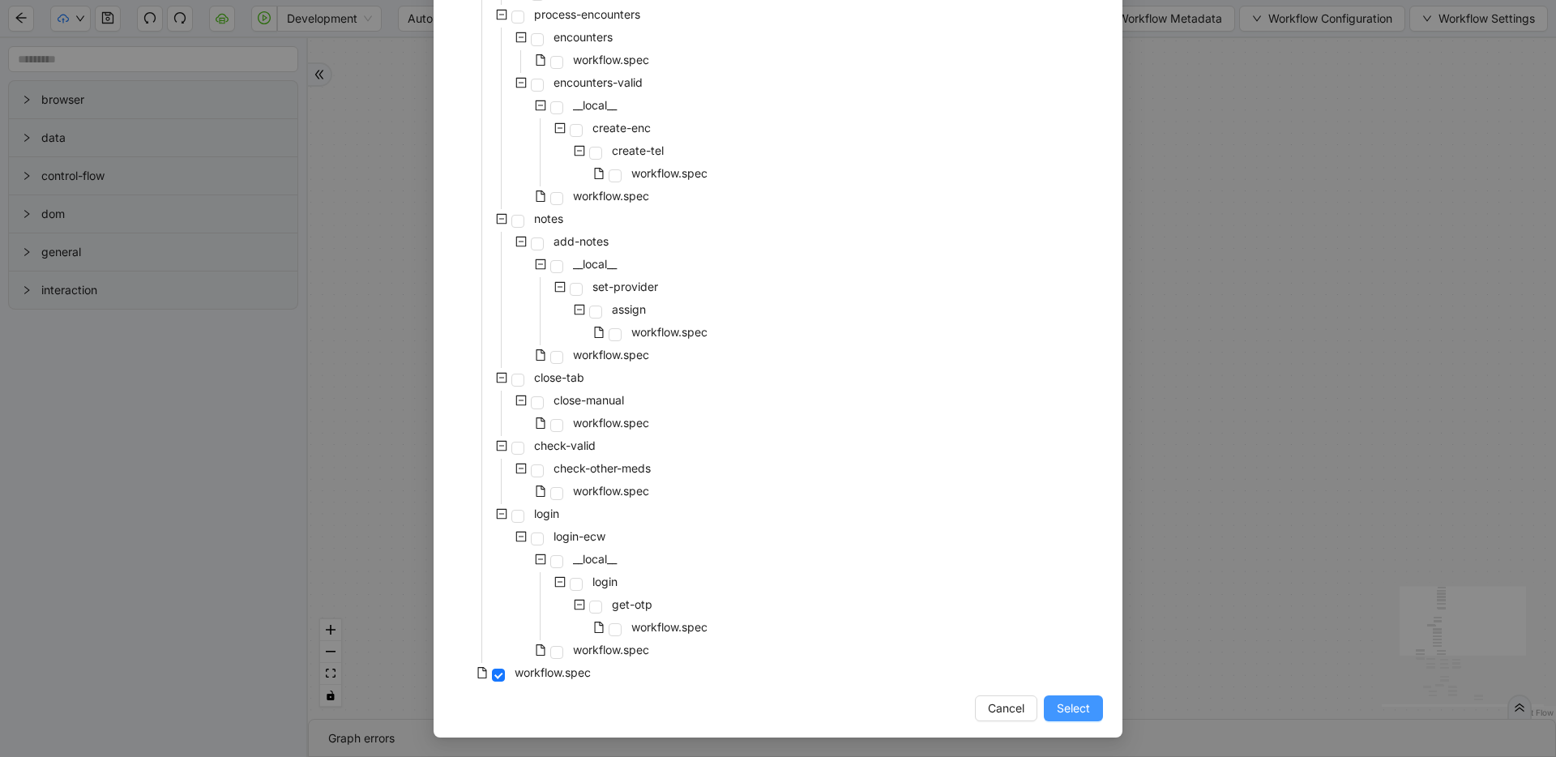
click at [1046, 704] on button "Select" at bounding box center [1073, 709] width 59 height 26
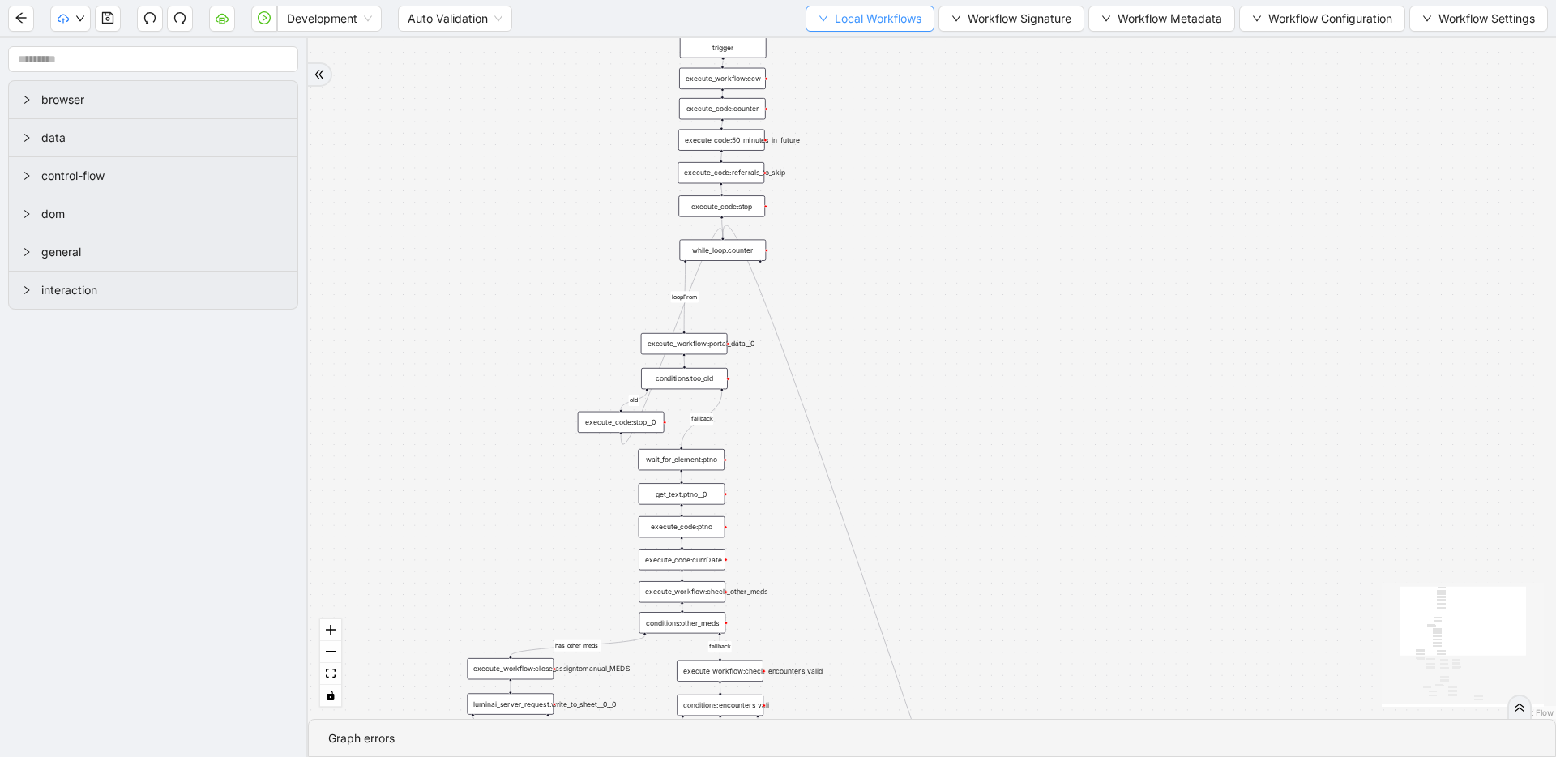
click at [888, 29] on button "Local Workflows" at bounding box center [870, 19] width 129 height 26
click at [872, 79] on span "Create" at bounding box center [866, 76] width 104 height 18
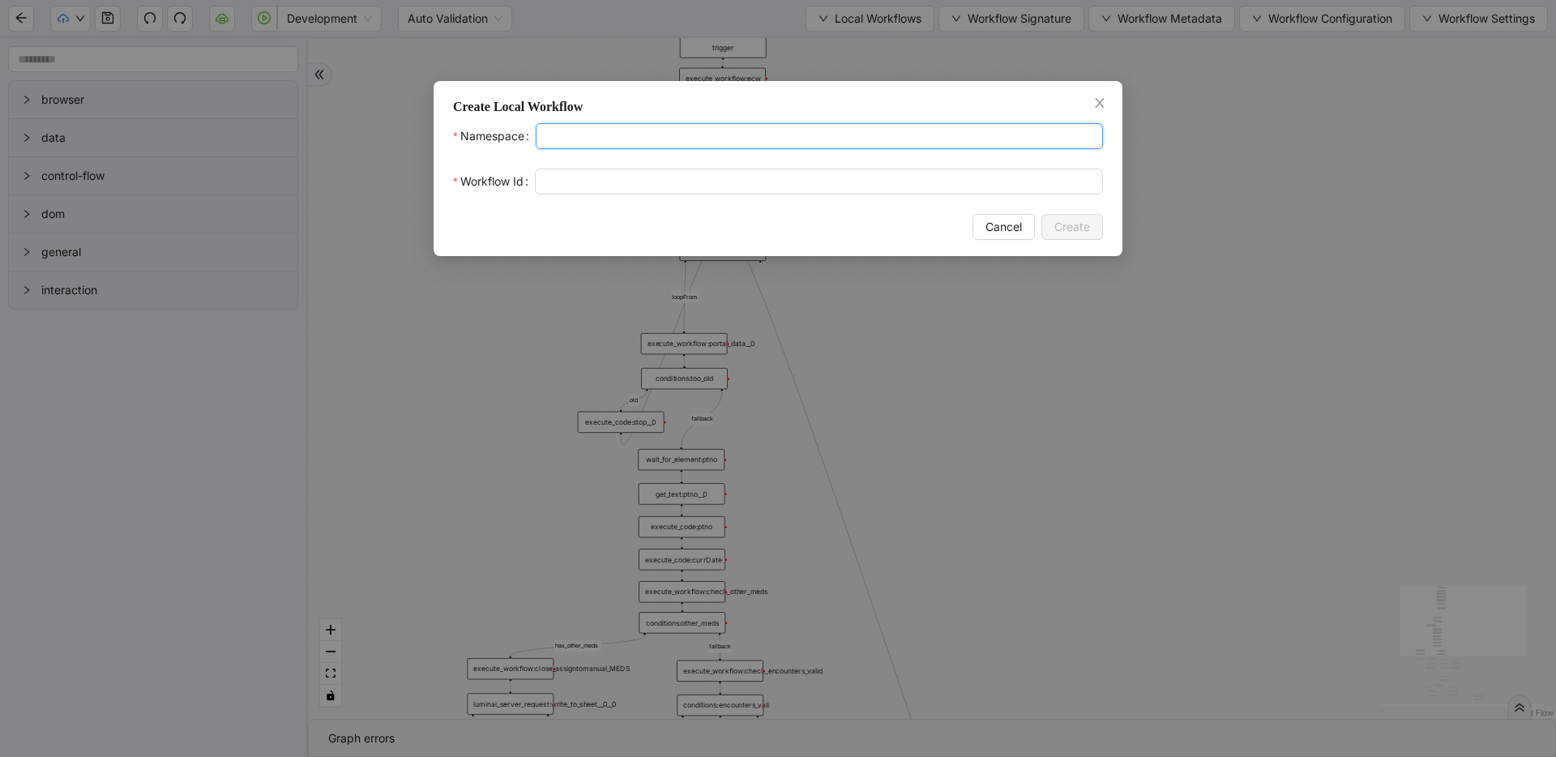
click at [597, 131] on input "Namespace" at bounding box center [819, 136] width 567 height 26
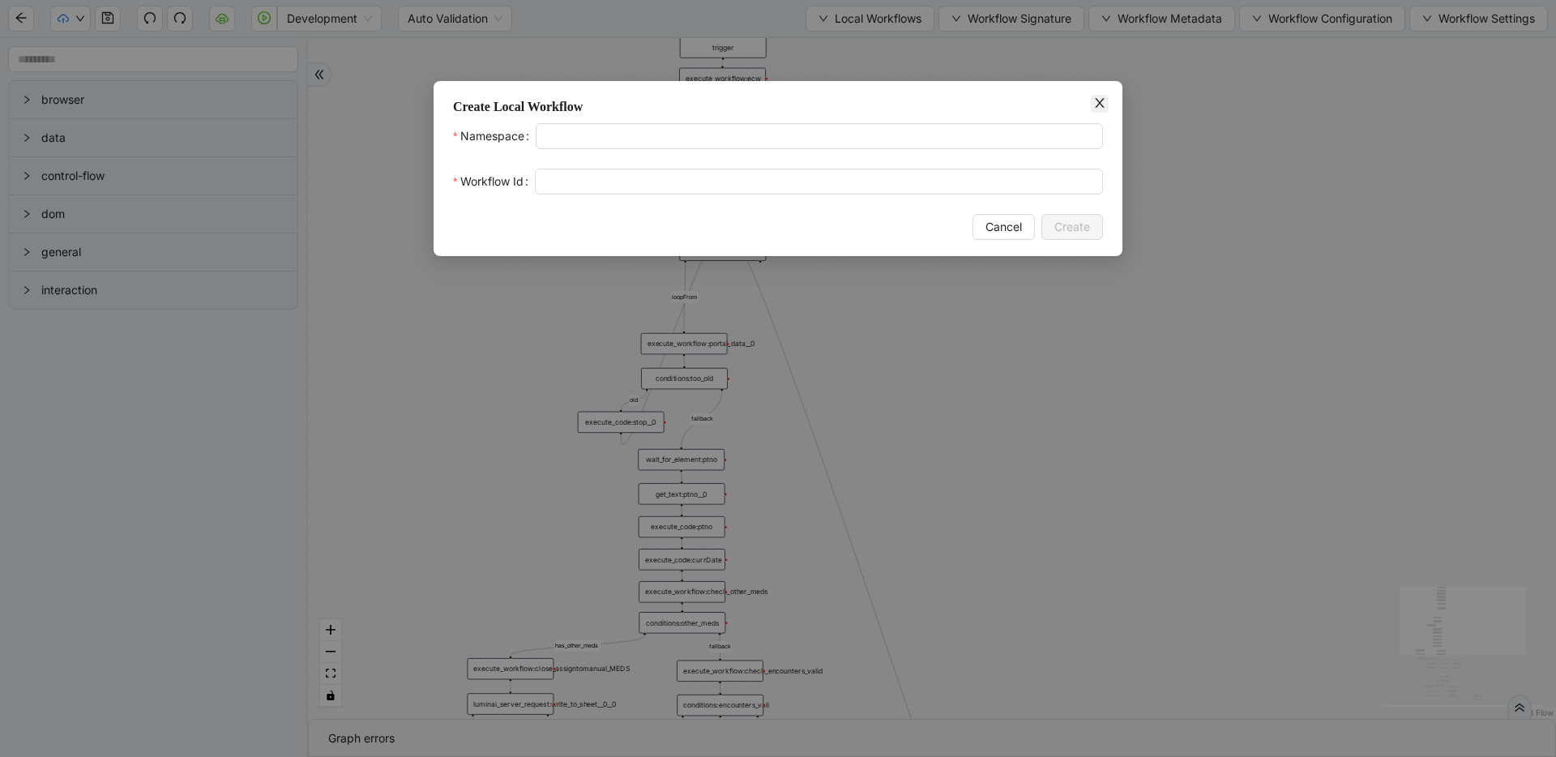
click at [1106, 105] on icon "close" at bounding box center [1100, 102] width 13 height 13
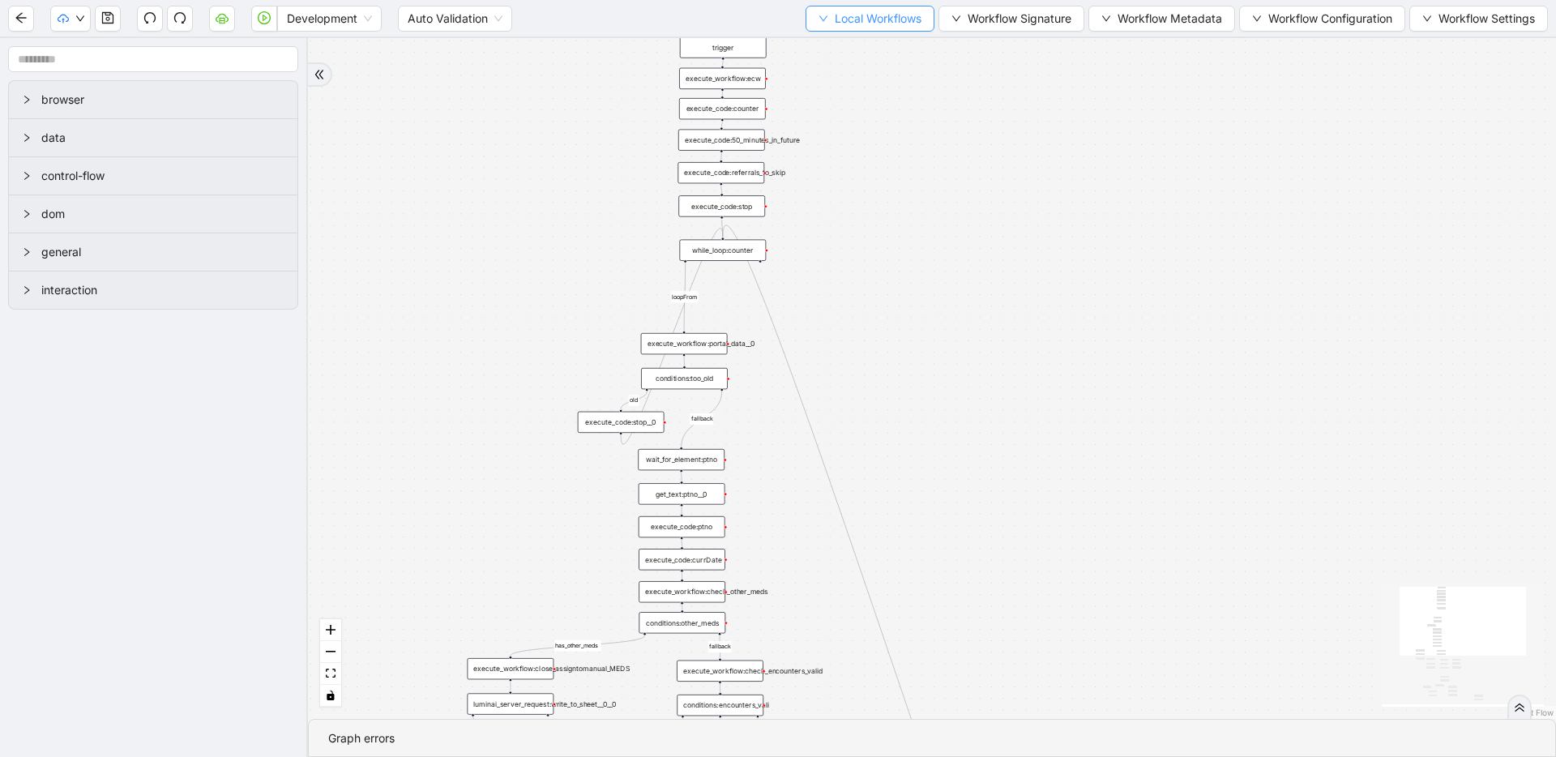
click at [878, 18] on span "Local Workflows" at bounding box center [878, 19] width 87 height 18
click at [877, 41] on span "Select" at bounding box center [866, 50] width 104 height 18
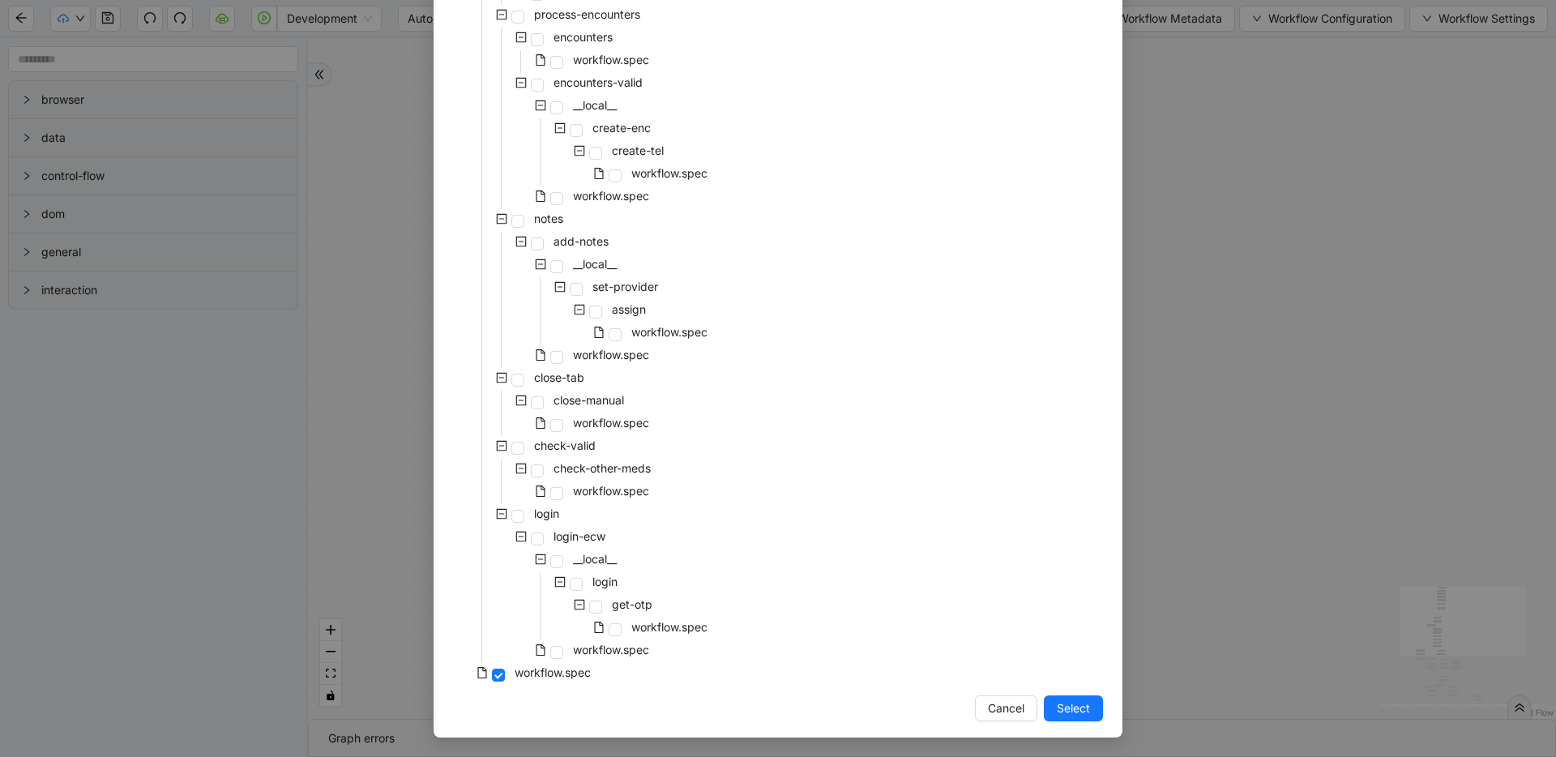
scroll to position [0, 0]
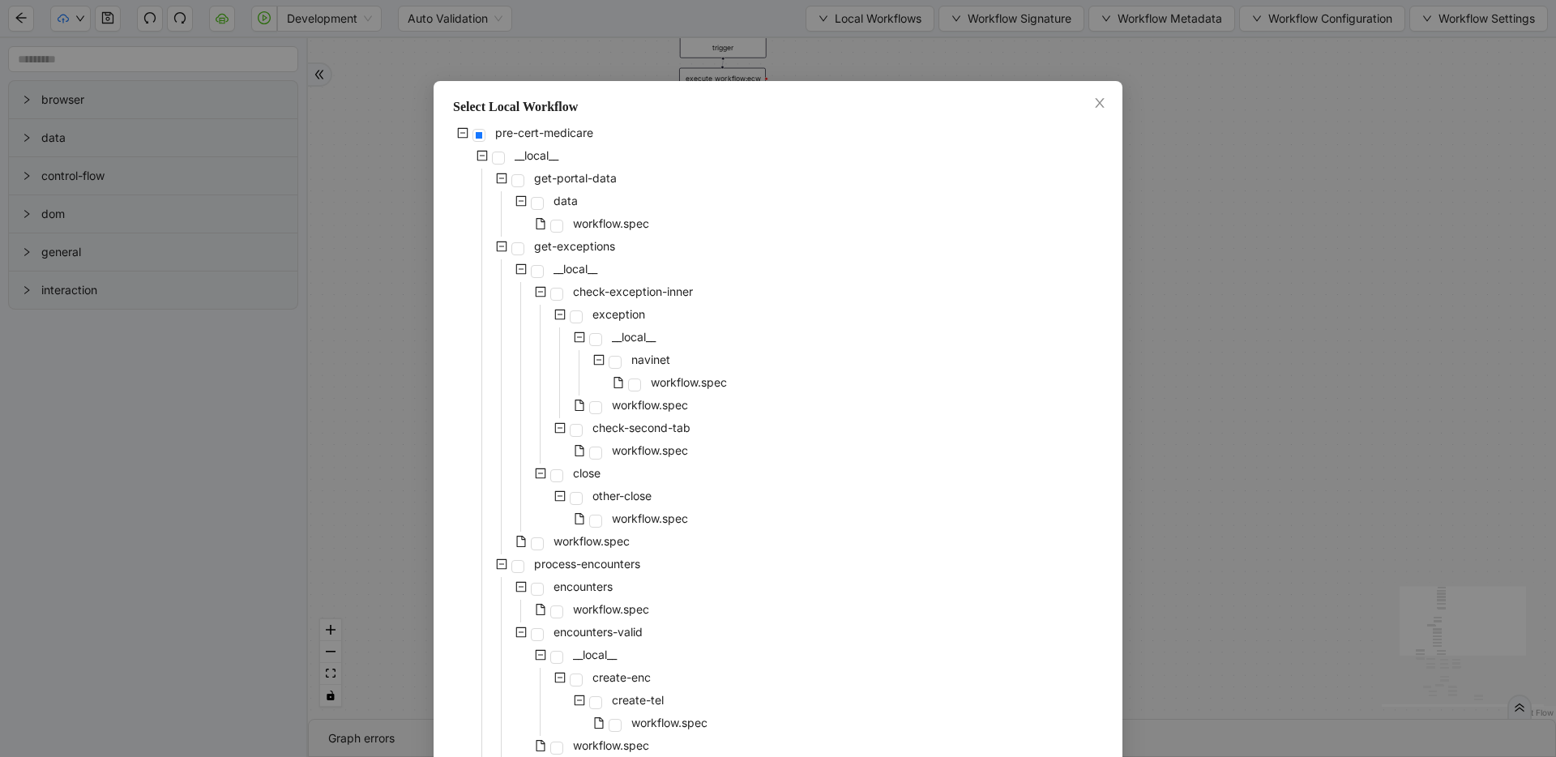
click at [480, 156] on icon "minus-square" at bounding box center [482, 156] width 11 height 11
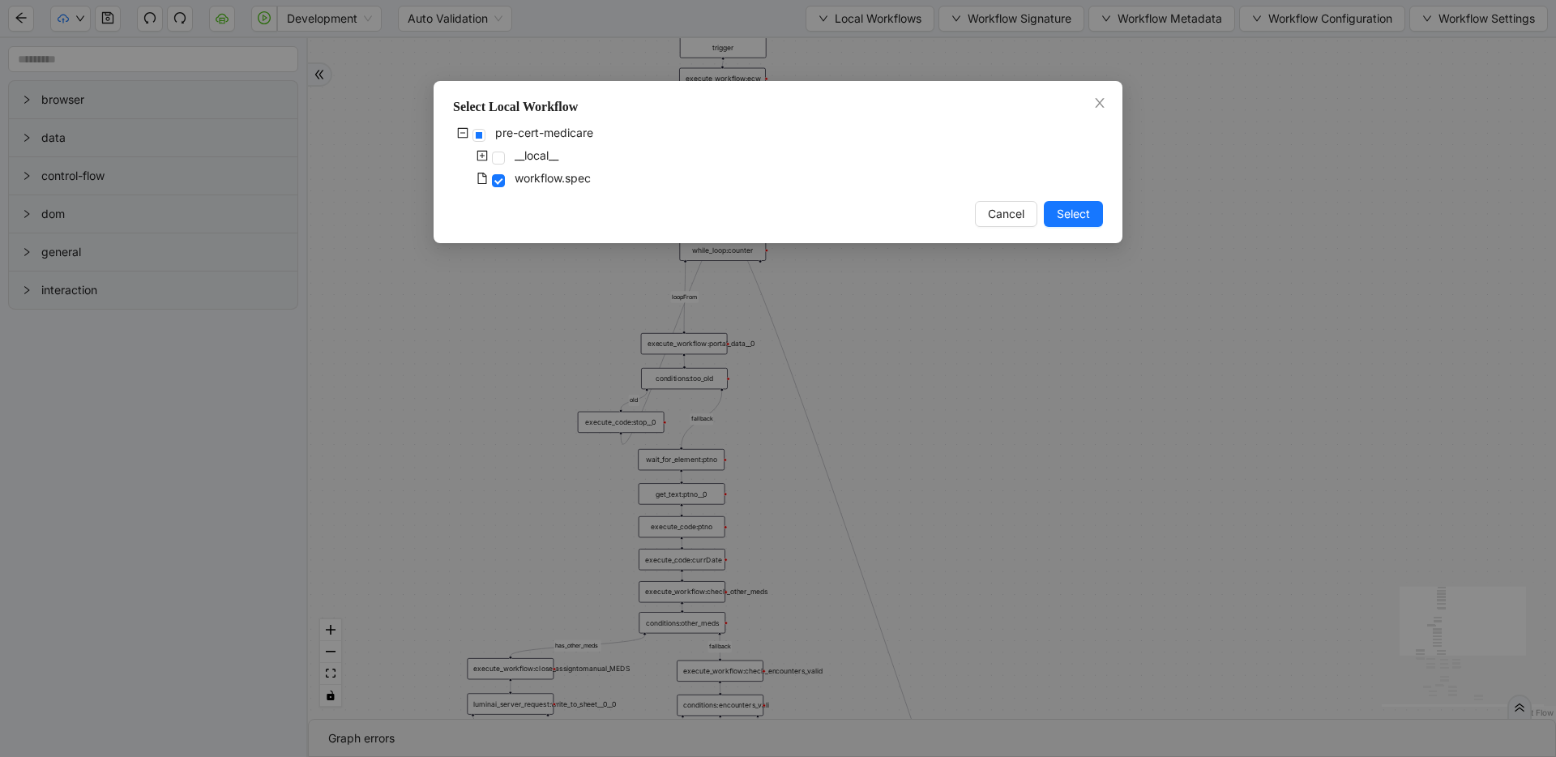
click at [480, 156] on icon "plus-square" at bounding box center [482, 155] width 11 height 11
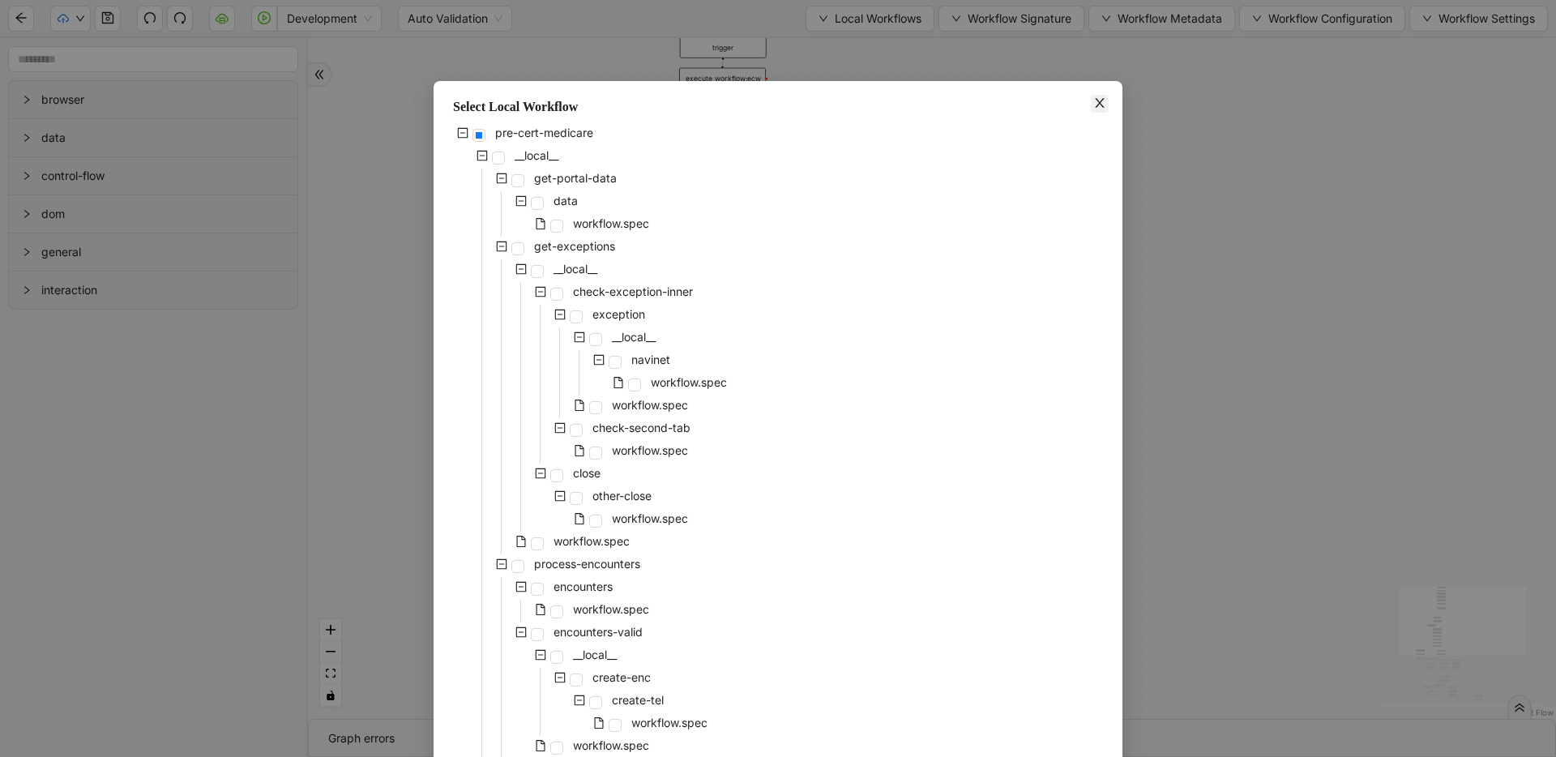
click at [1102, 108] on span "Close" at bounding box center [1100, 104] width 18 height 18
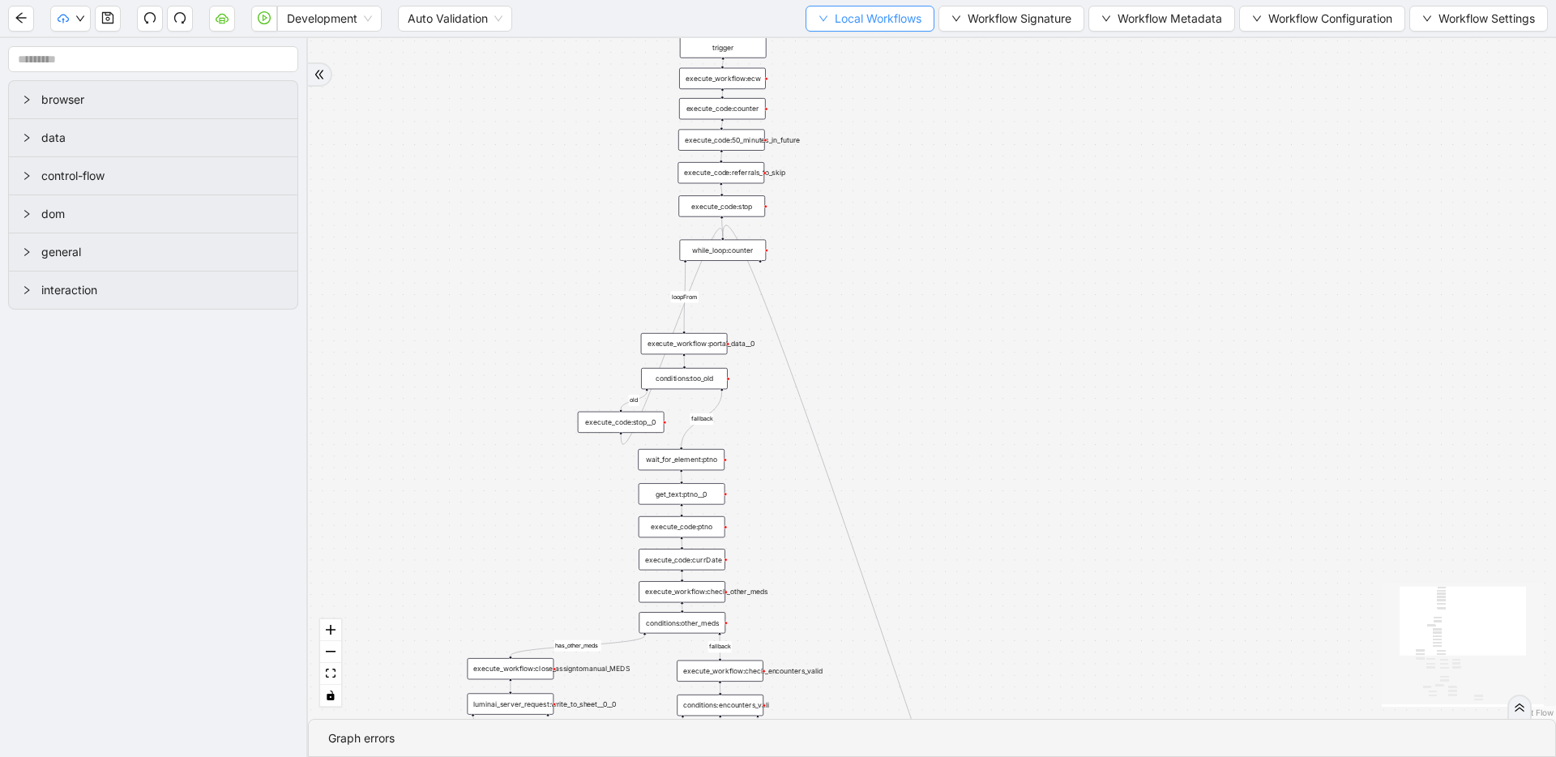
click at [826, 13] on button "Local Workflows" at bounding box center [870, 19] width 129 height 26
click at [828, 37] on li "Select" at bounding box center [865, 50] width 123 height 26
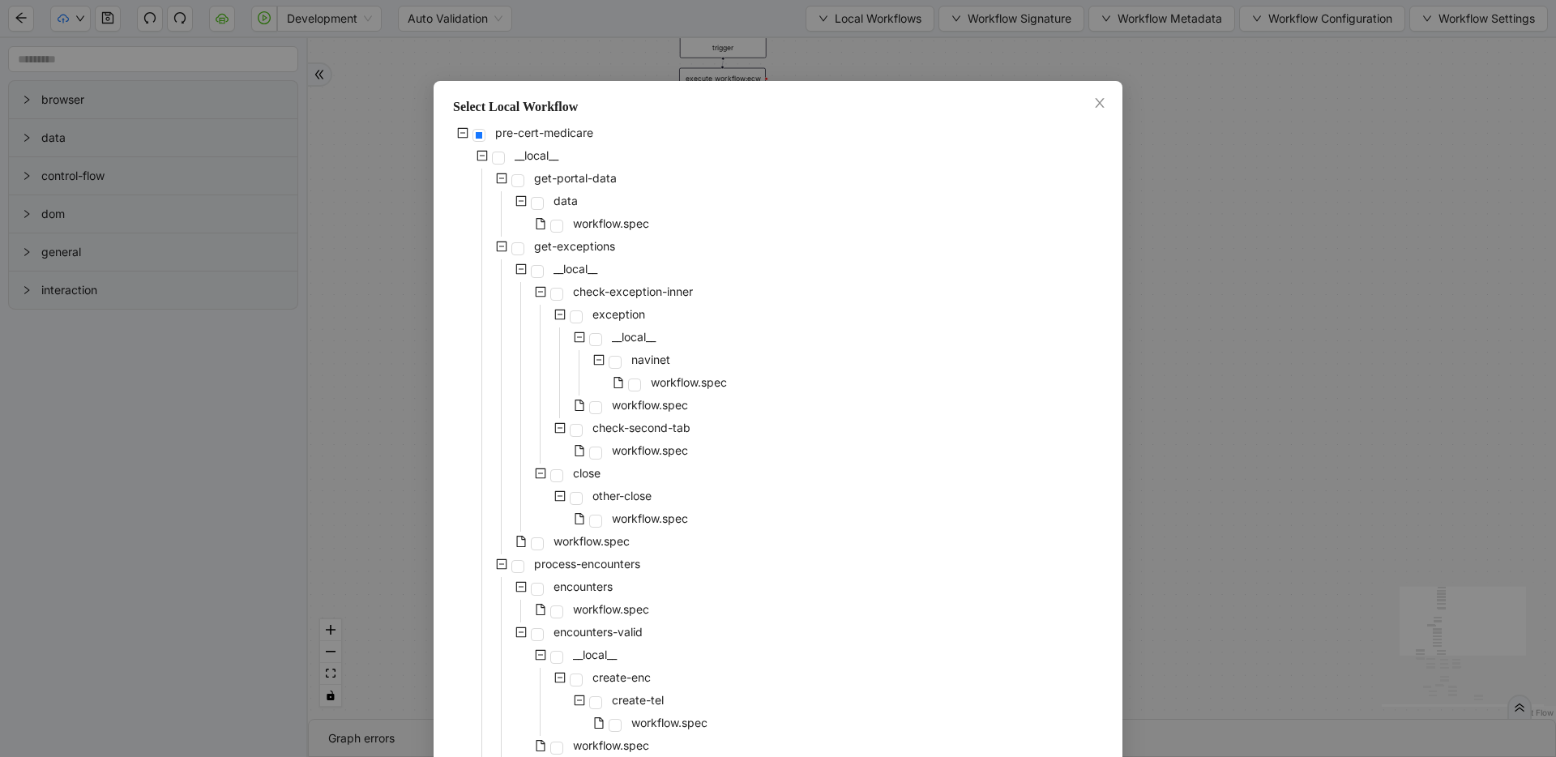
click at [1098, 105] on icon "close" at bounding box center [1100, 102] width 13 height 13
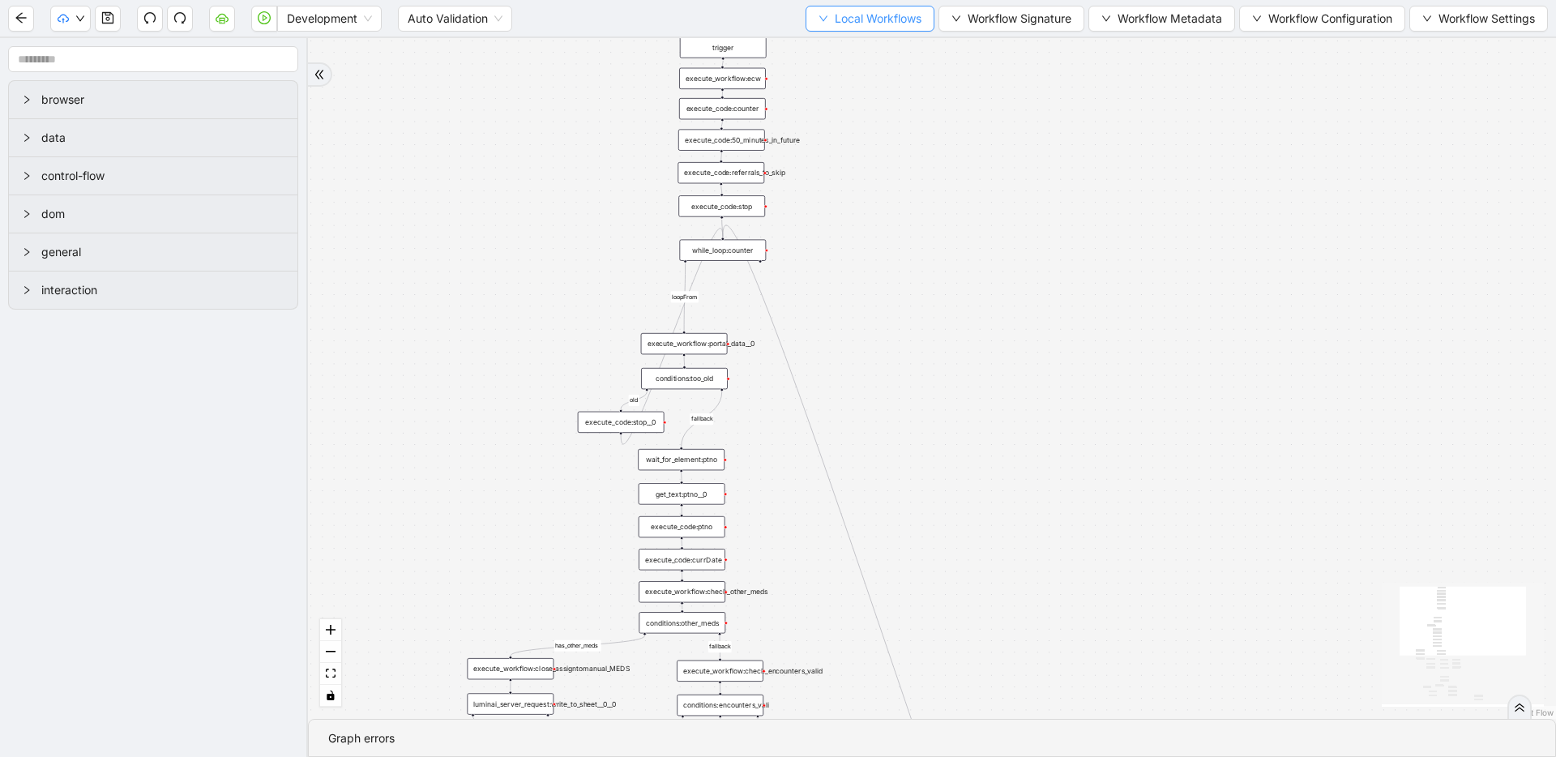
click at [860, 25] on span "Local Workflows" at bounding box center [878, 19] width 87 height 18
click at [854, 71] on span "Create" at bounding box center [866, 76] width 104 height 18
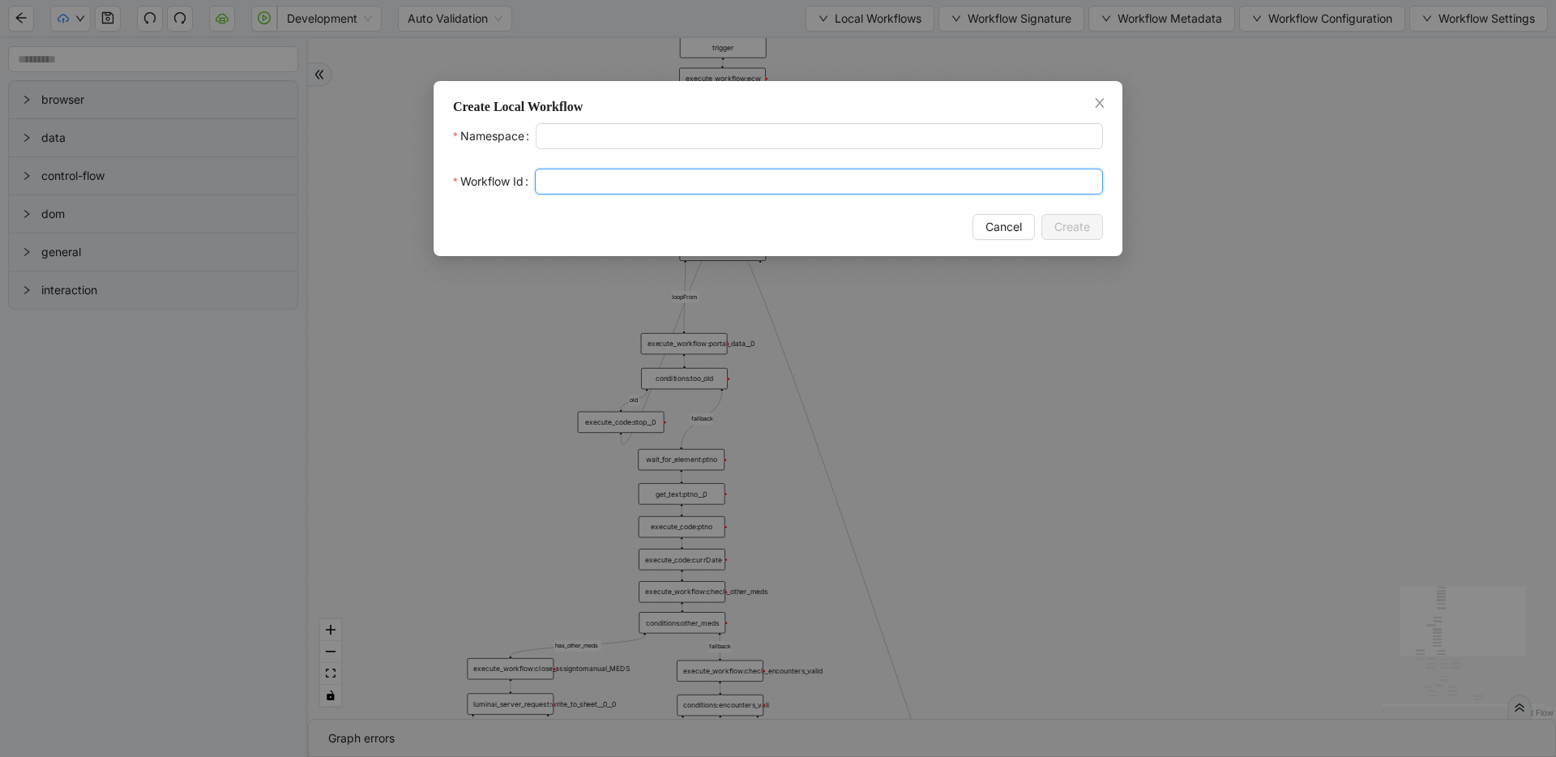
click at [748, 186] on input "Workflow Id" at bounding box center [819, 182] width 568 height 26
type input "******"
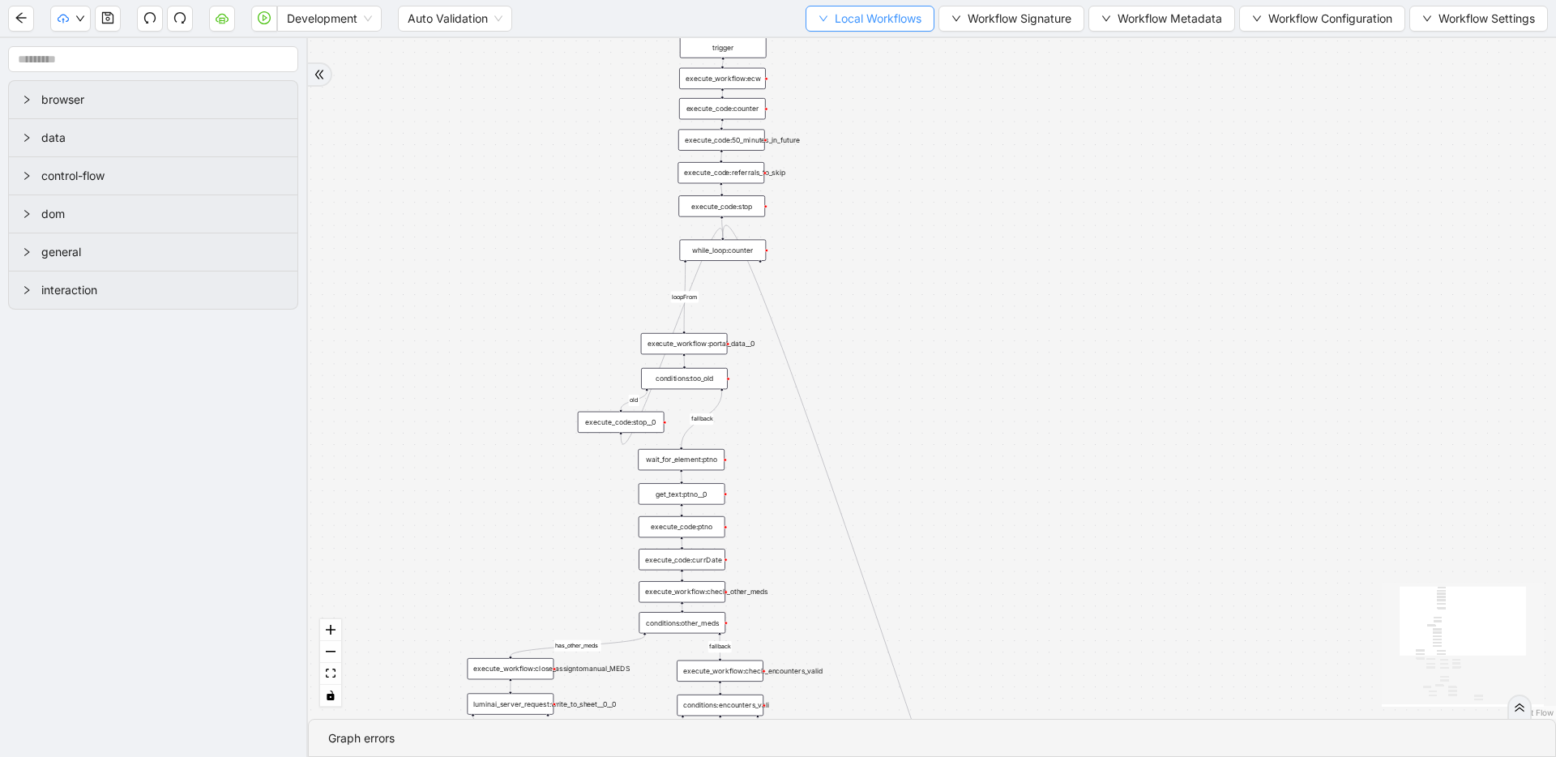
click at [848, 15] on span "Local Workflows" at bounding box center [878, 19] width 87 height 18
click at [849, 54] on span "Select" at bounding box center [866, 50] width 104 height 18
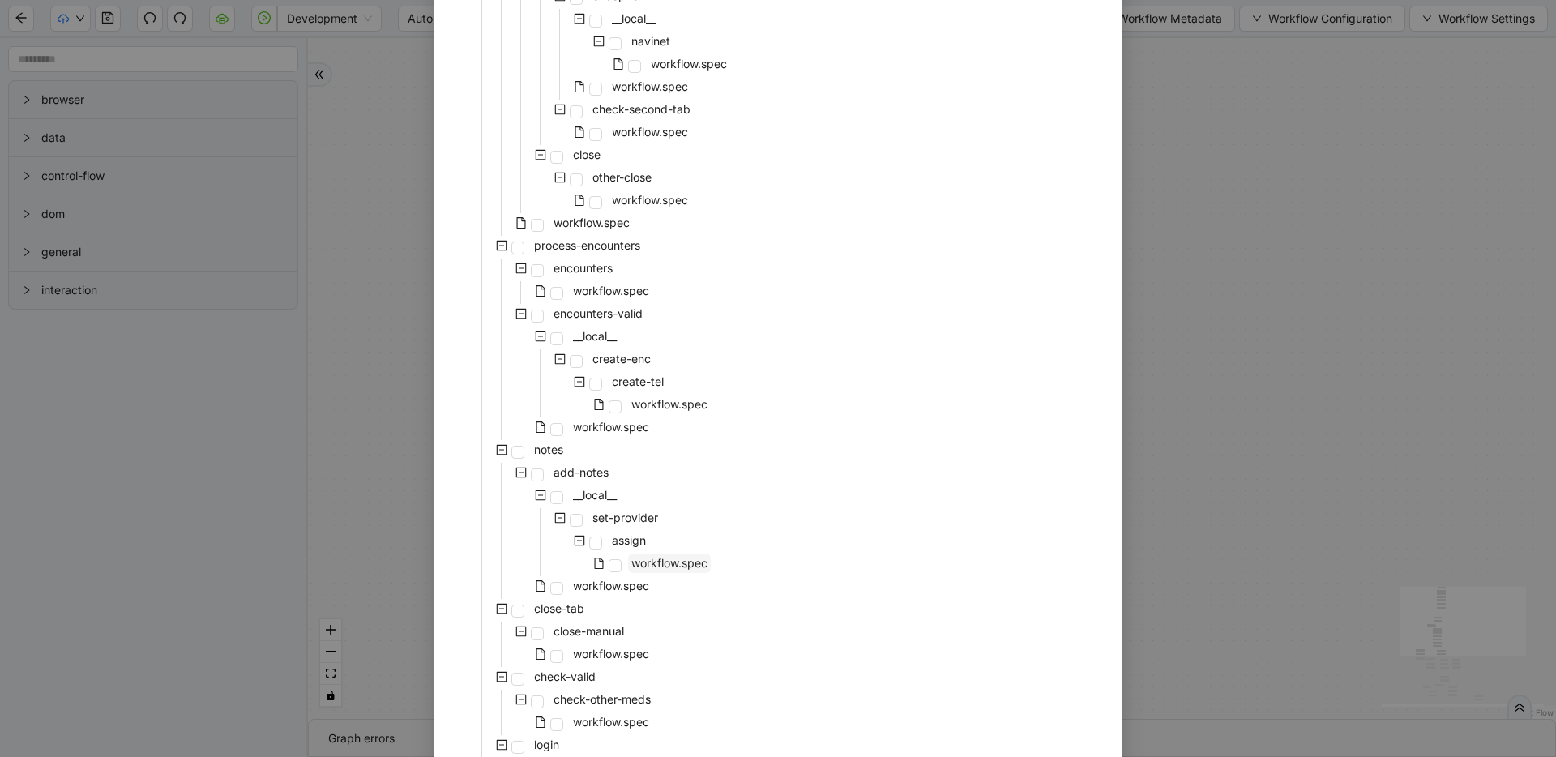
scroll to position [311, 0]
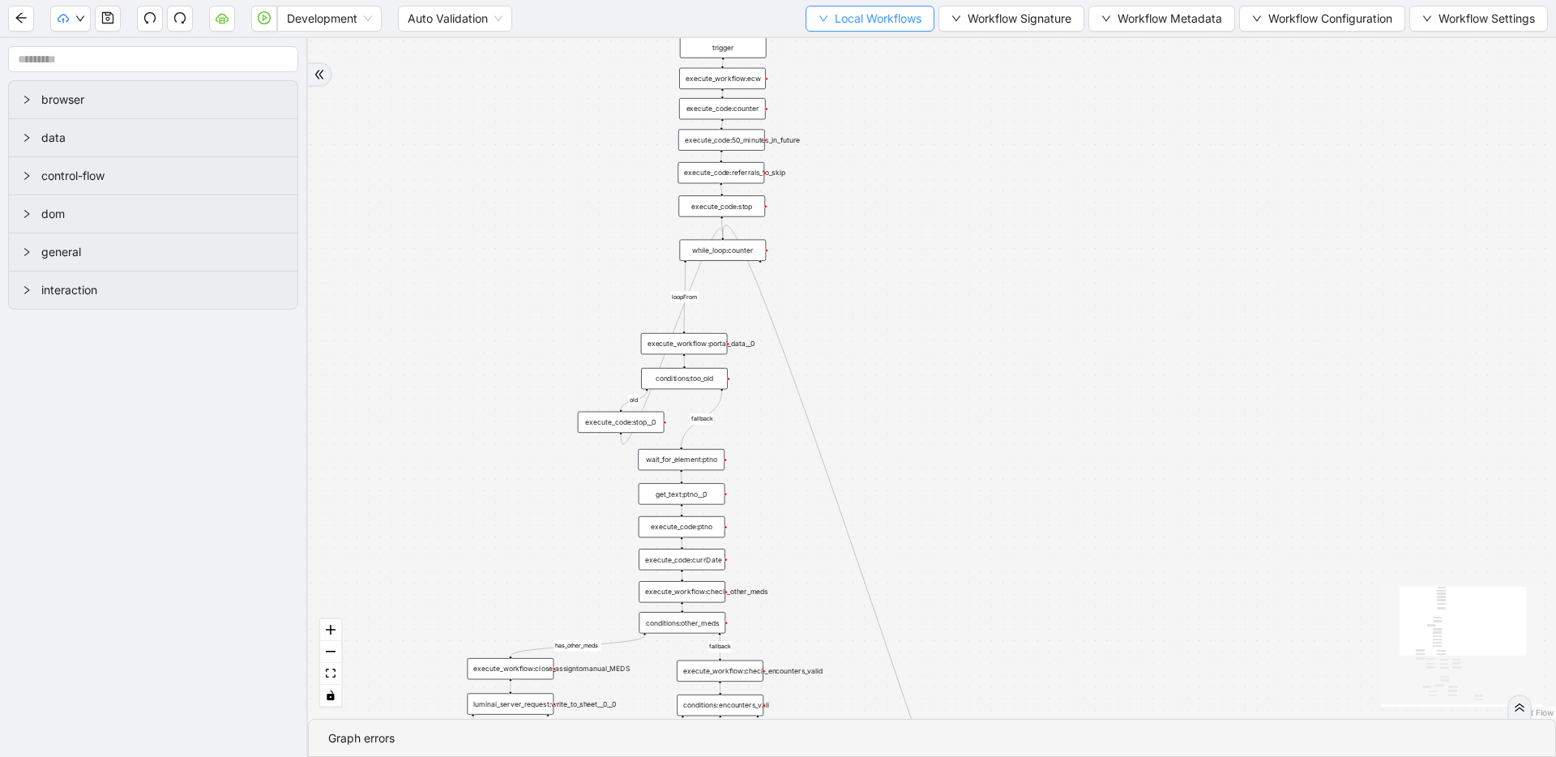
click at [849, 29] on button "Local Workflows" at bounding box center [870, 19] width 129 height 26
click at [845, 40] on li "Select" at bounding box center [865, 50] width 123 height 26
click at [849, 22] on span "Local Workflows" at bounding box center [878, 19] width 87 height 18
click at [842, 73] on span "Create" at bounding box center [866, 76] width 104 height 18
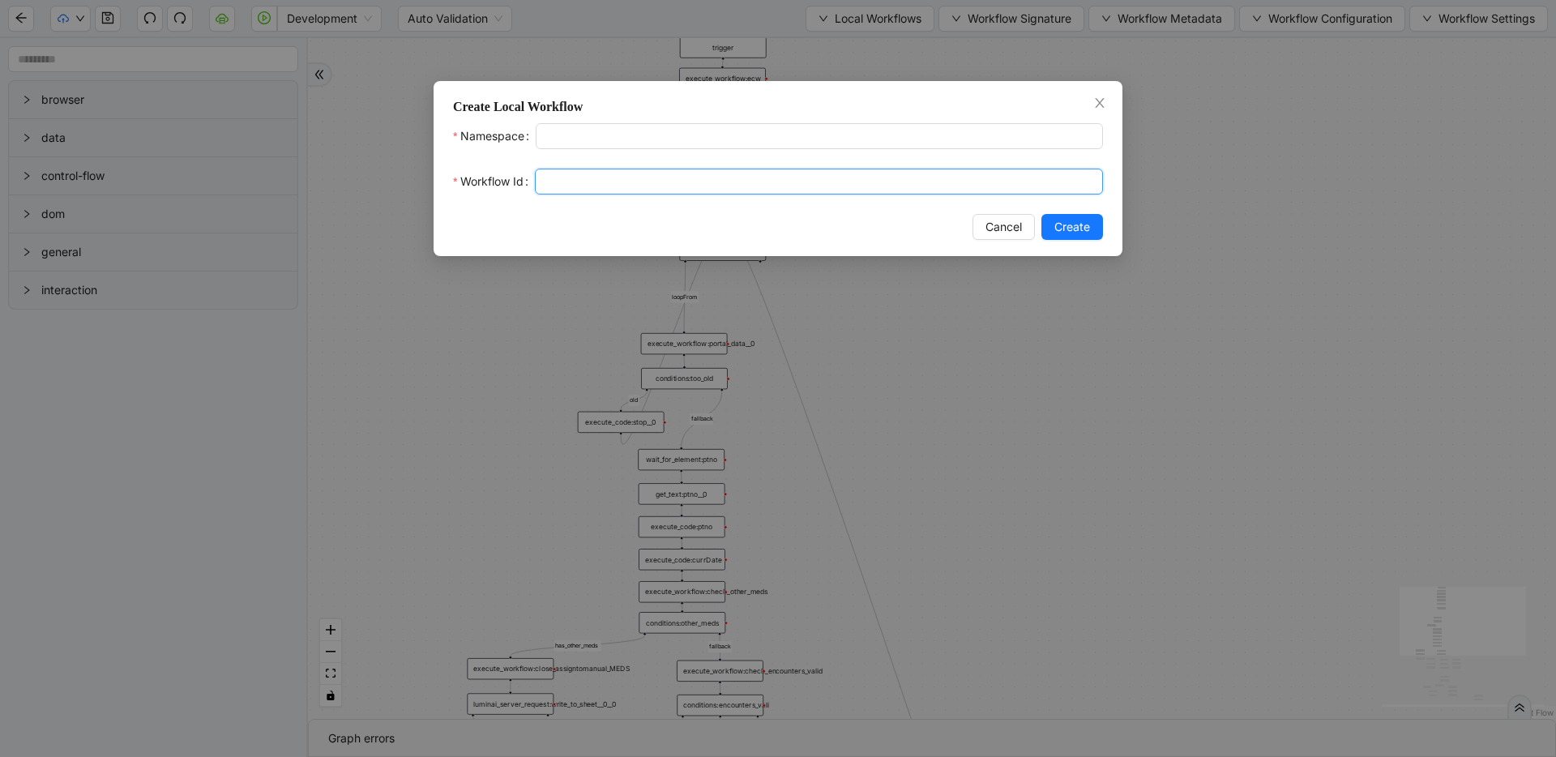
click at [685, 178] on input "Workflow Id" at bounding box center [819, 182] width 568 height 26
type input "**********"
click at [1089, 228] on span "Create" at bounding box center [1073, 227] width 36 height 18
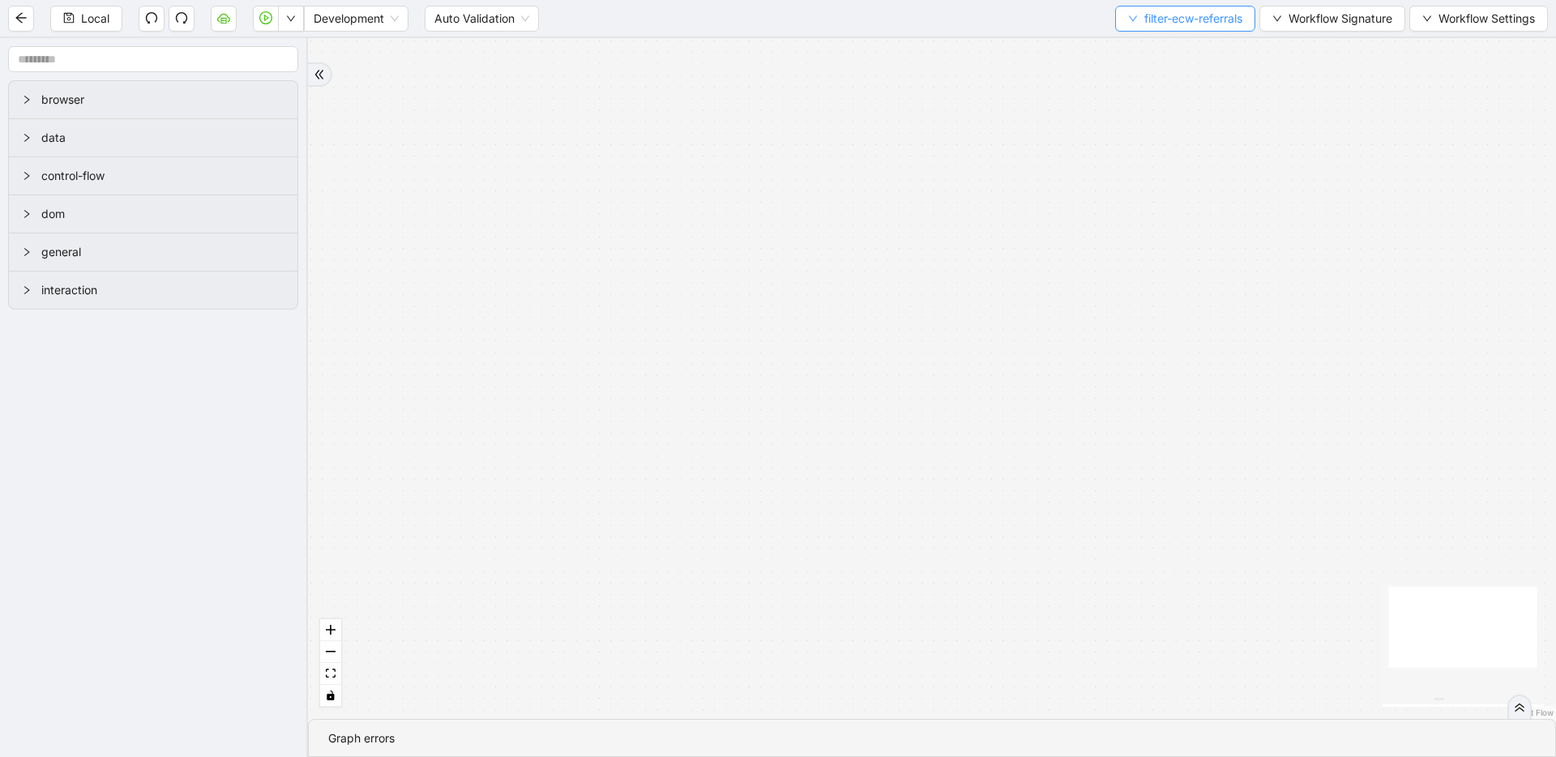
click at [1202, 25] on span "filter-ecw-referrals" at bounding box center [1194, 19] width 98 height 18
click at [1197, 45] on span "Select" at bounding box center [1183, 50] width 118 height 18
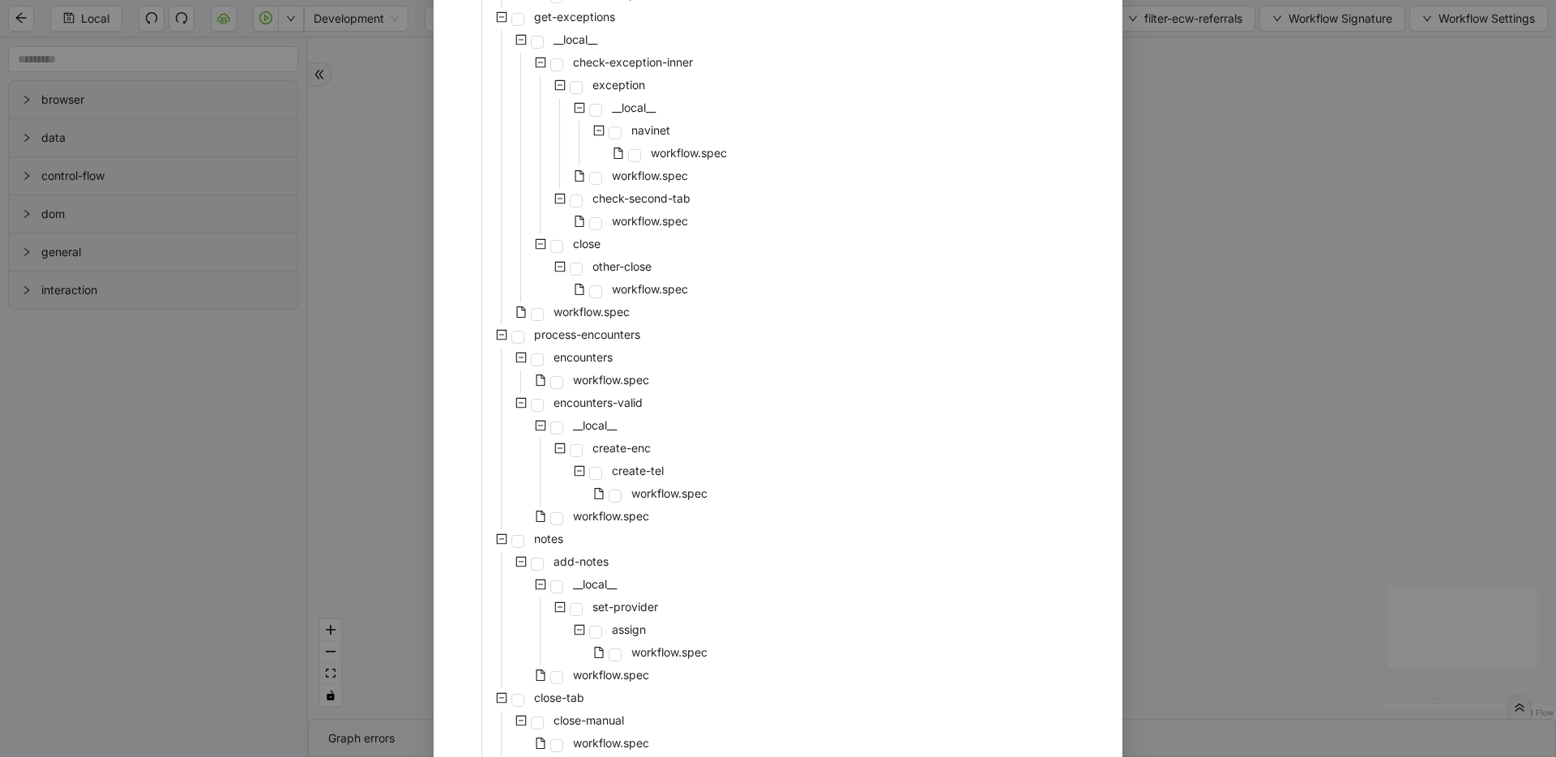
scroll to position [0, 0]
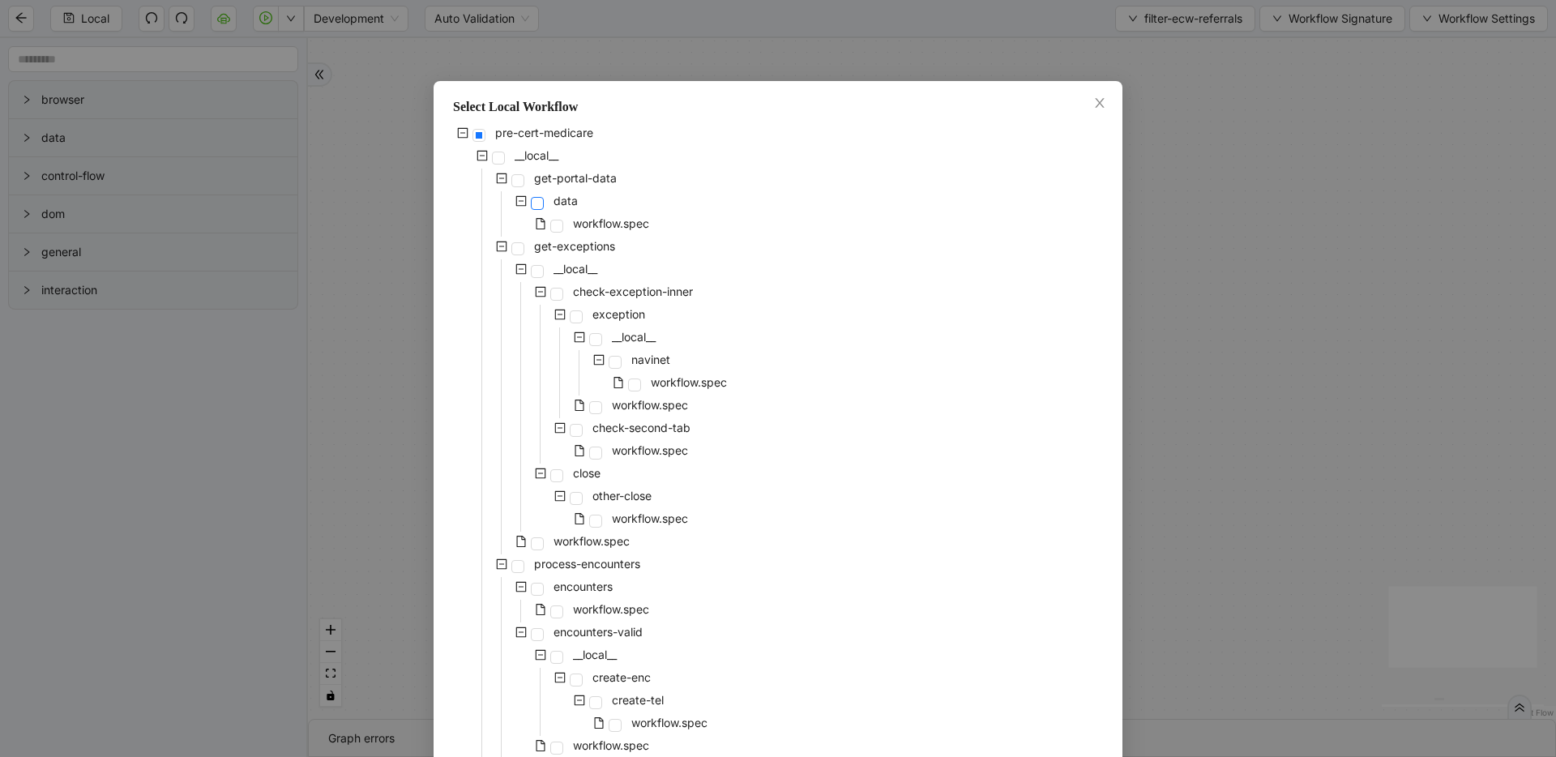
click at [531, 207] on span at bounding box center [537, 203] width 13 height 13
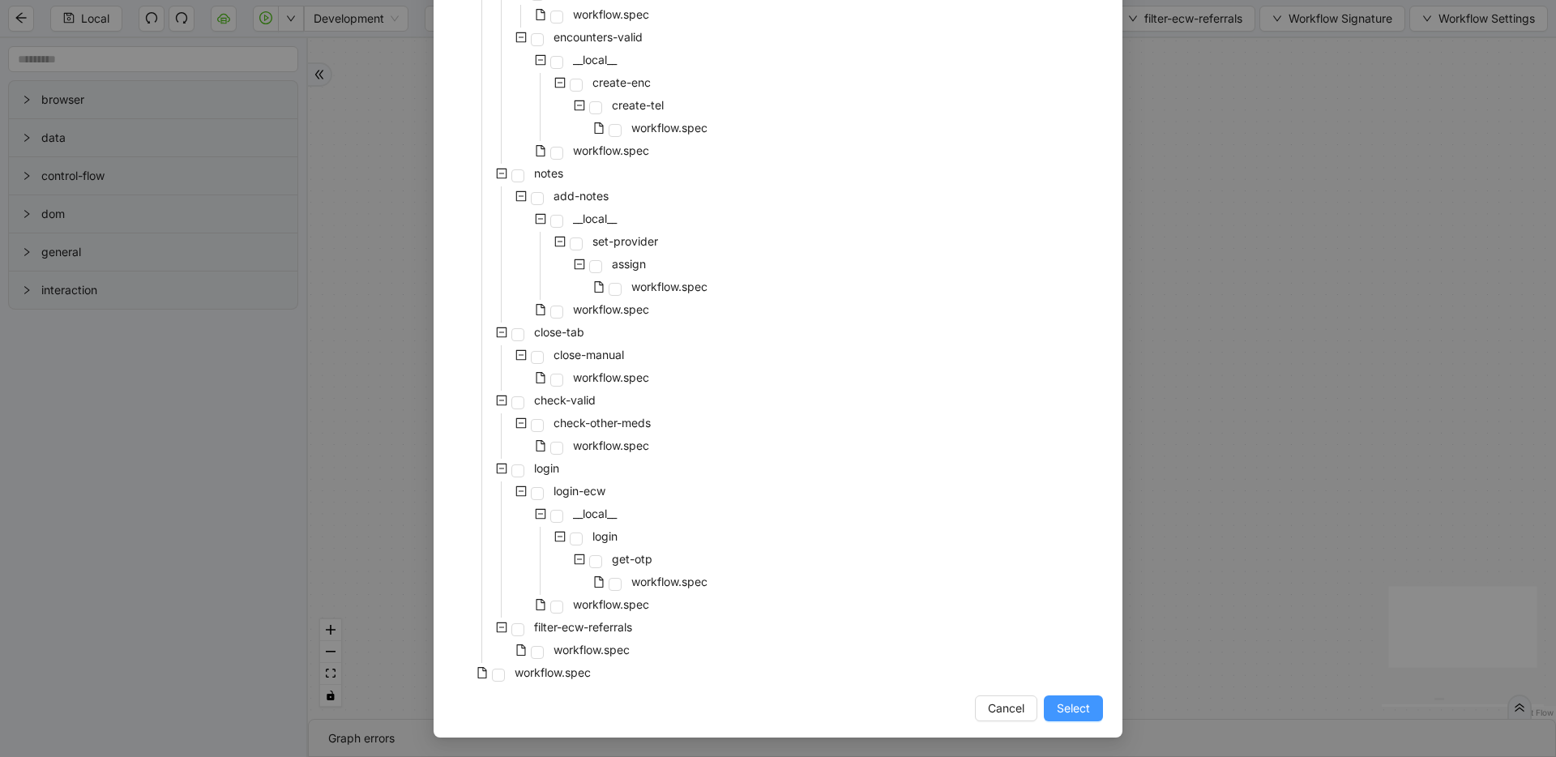
click at [1078, 700] on span "Select" at bounding box center [1073, 709] width 33 height 18
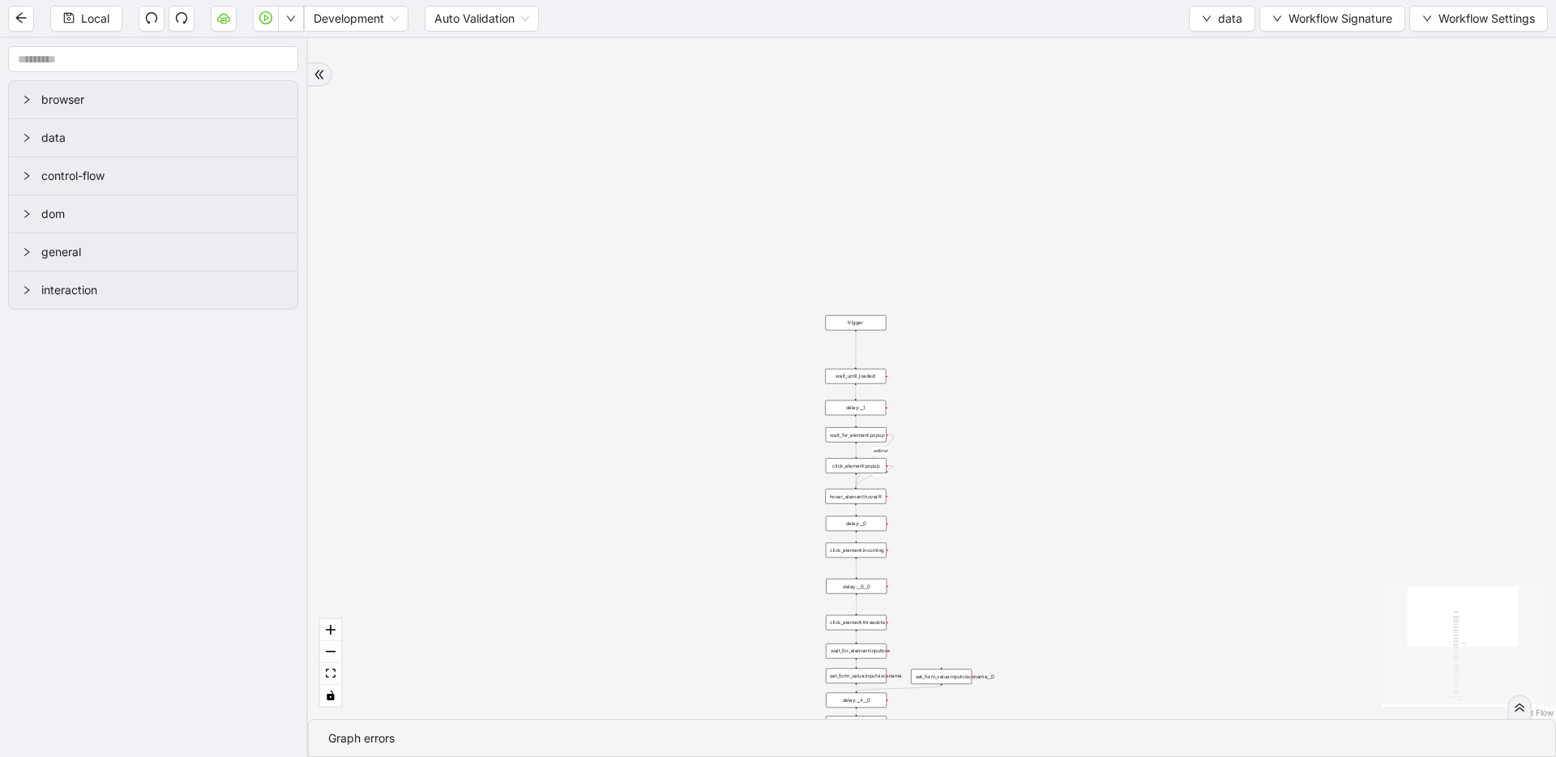
drag, startPoint x: 942, startPoint y: 424, endPoint x: 927, endPoint y: 46, distance: 378.1
drag, startPoint x: 969, startPoint y: 487, endPoint x: 946, endPoint y: 165, distance: 323.4
drag, startPoint x: 1104, startPoint y: 432, endPoint x: 1124, endPoint y: 210, distance: 223.0
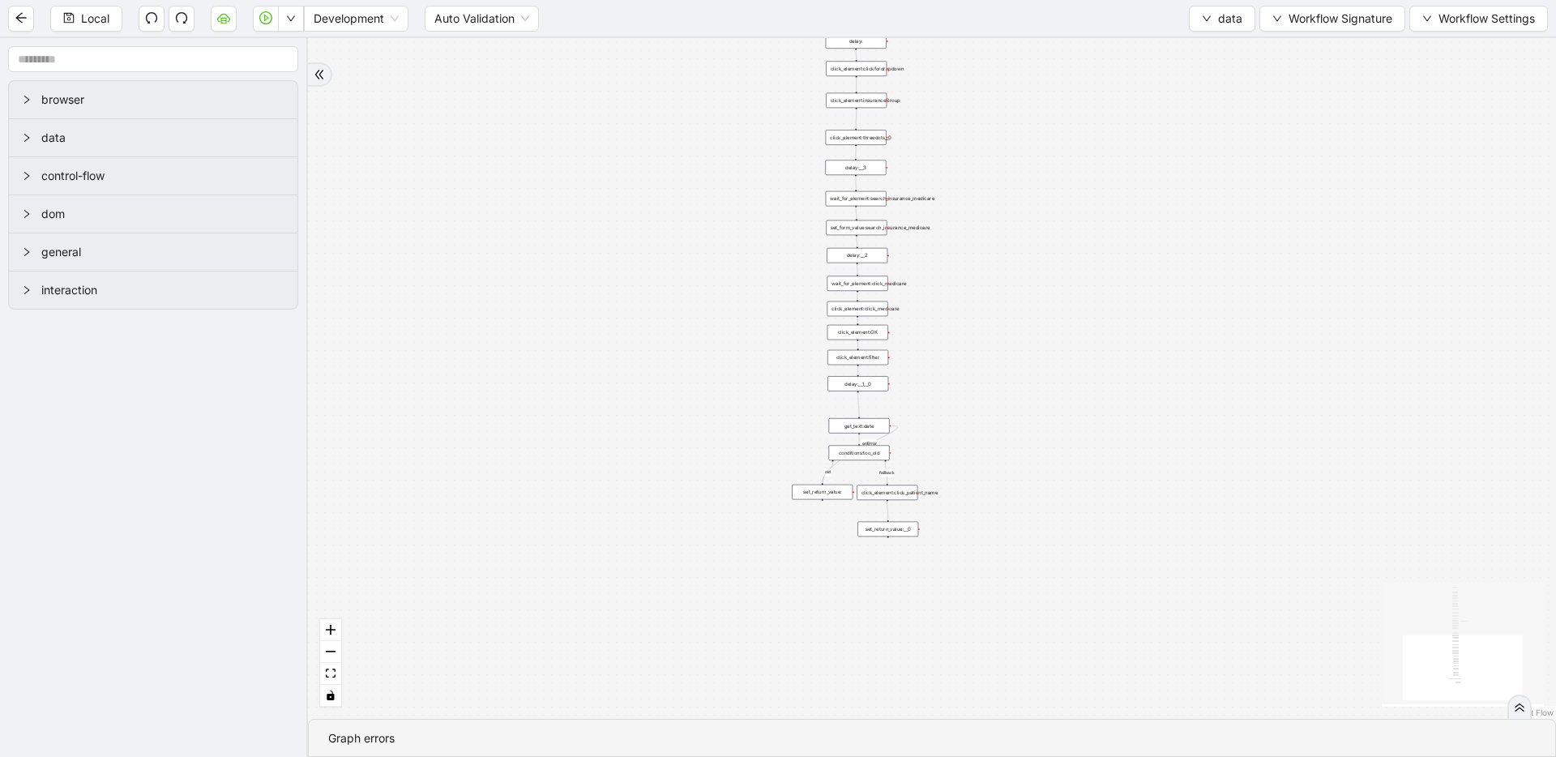
drag, startPoint x: 1137, startPoint y: 498, endPoint x: 1141, endPoint y: 263, distance: 235.1
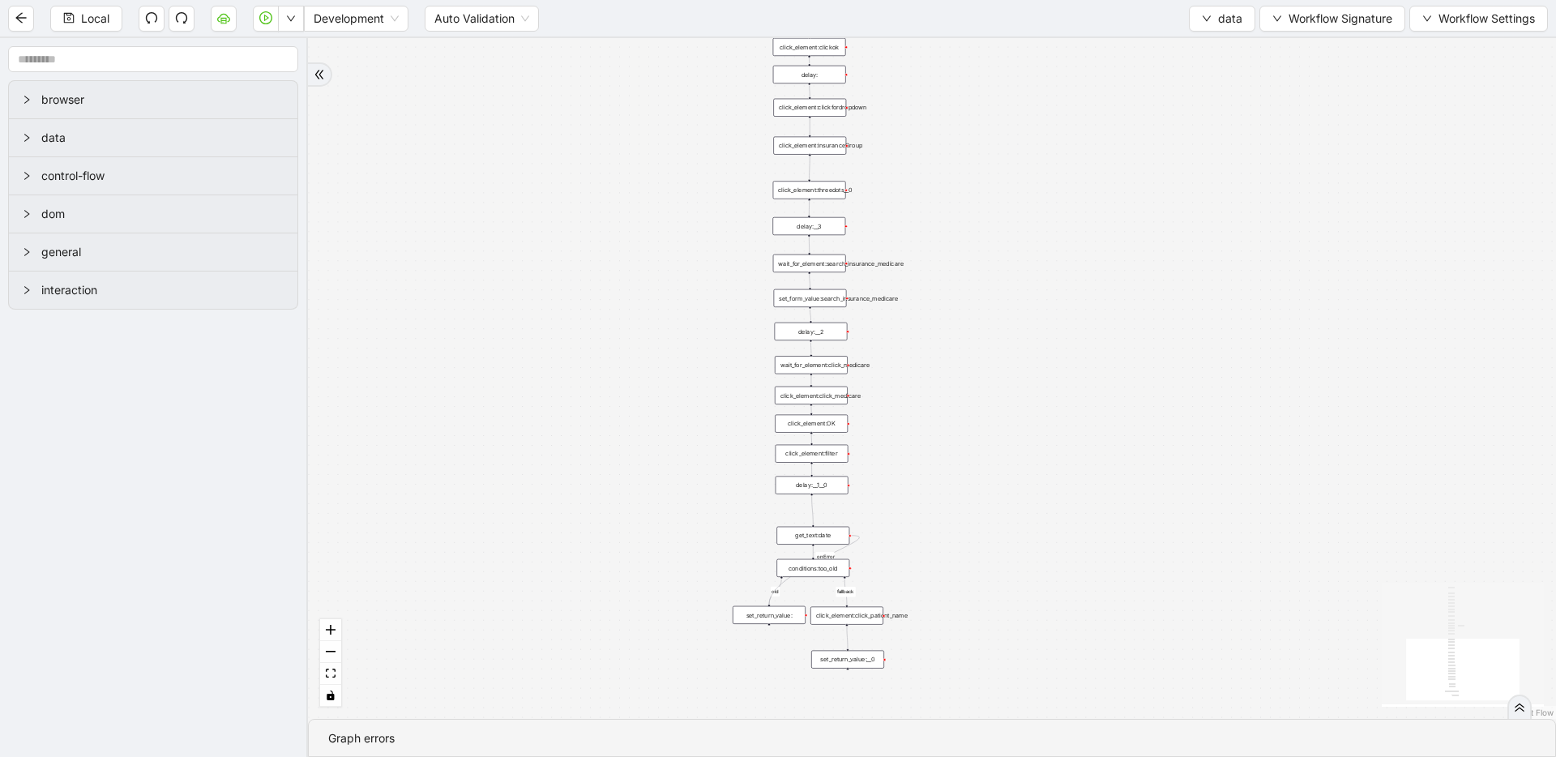
drag, startPoint x: 1109, startPoint y: 261, endPoint x: 1088, endPoint y: 373, distance: 113.8
drag, startPoint x: 1093, startPoint y: 443, endPoint x: 1025, endPoint y: 521, distance: 104.0
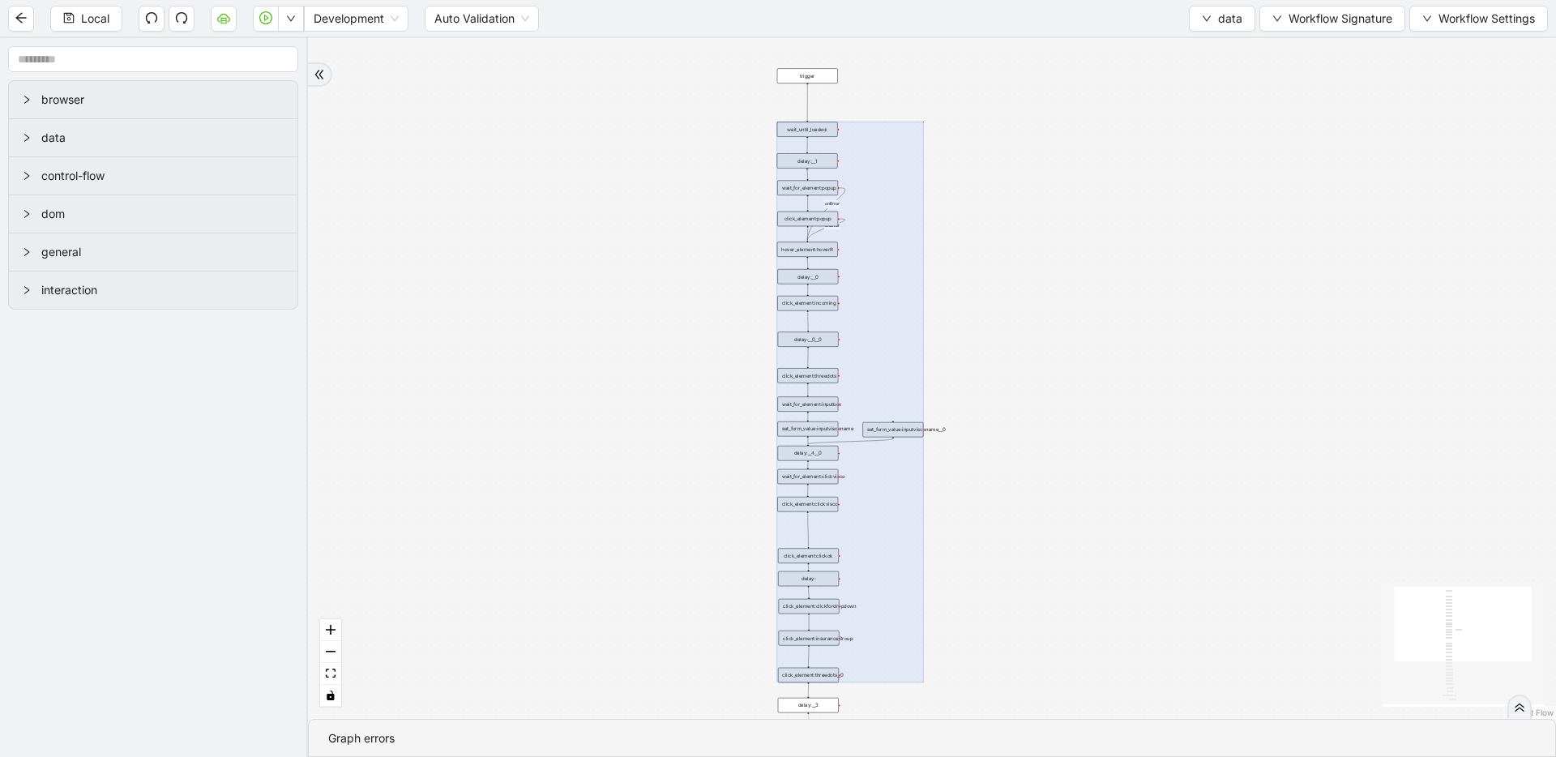
drag, startPoint x: 738, startPoint y: 106, endPoint x: 1065, endPoint y: 313, distance: 387.3
click at [1065, 313] on div "fallback old onError onError onError trigger wait_until_loaded: click_element:p…" at bounding box center [932, 378] width 1248 height 681
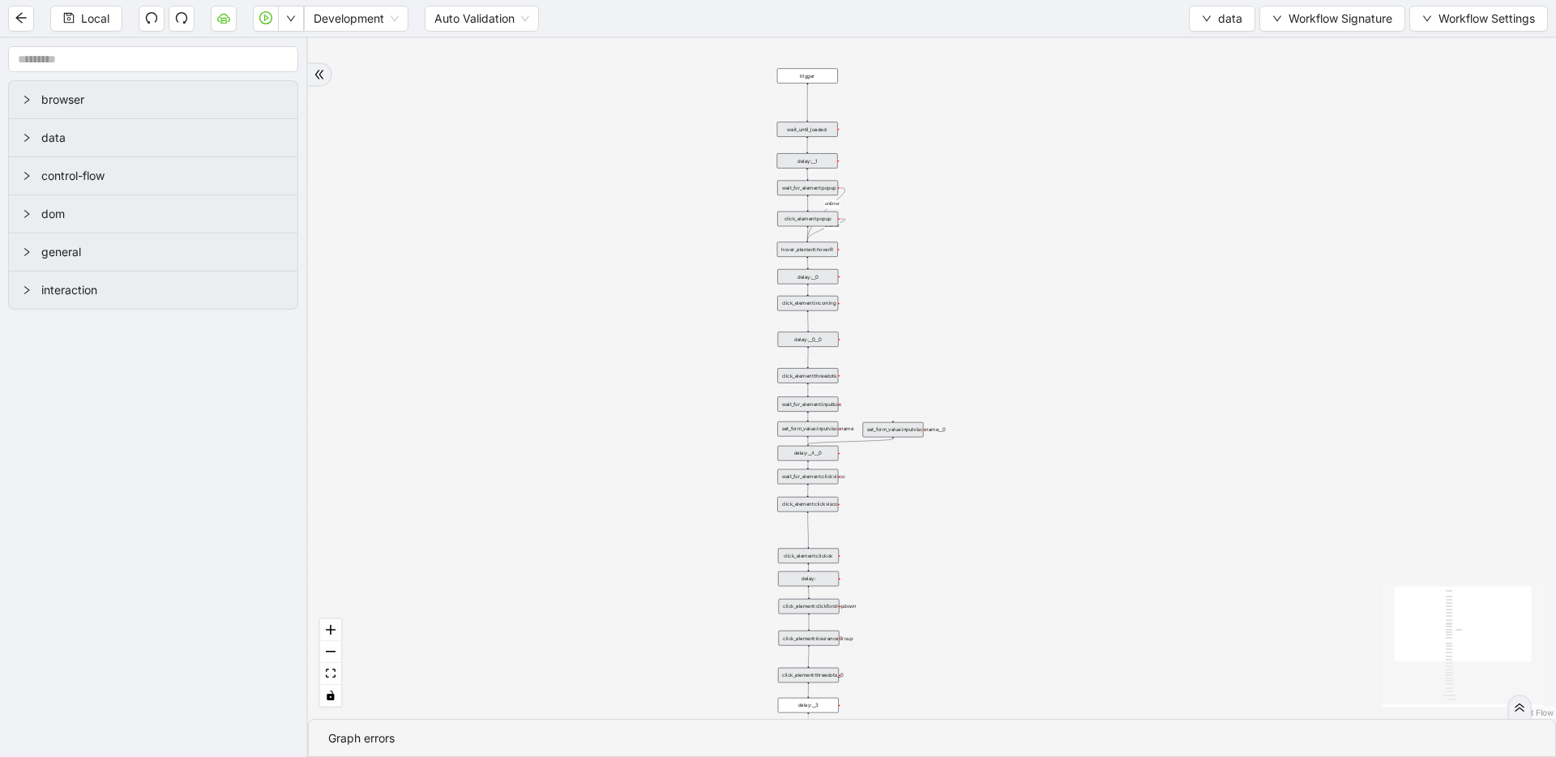
click at [1065, 313] on div "fallback old onError onError onError trigger wait_until_loaded: click_element:p…" at bounding box center [932, 378] width 1248 height 681
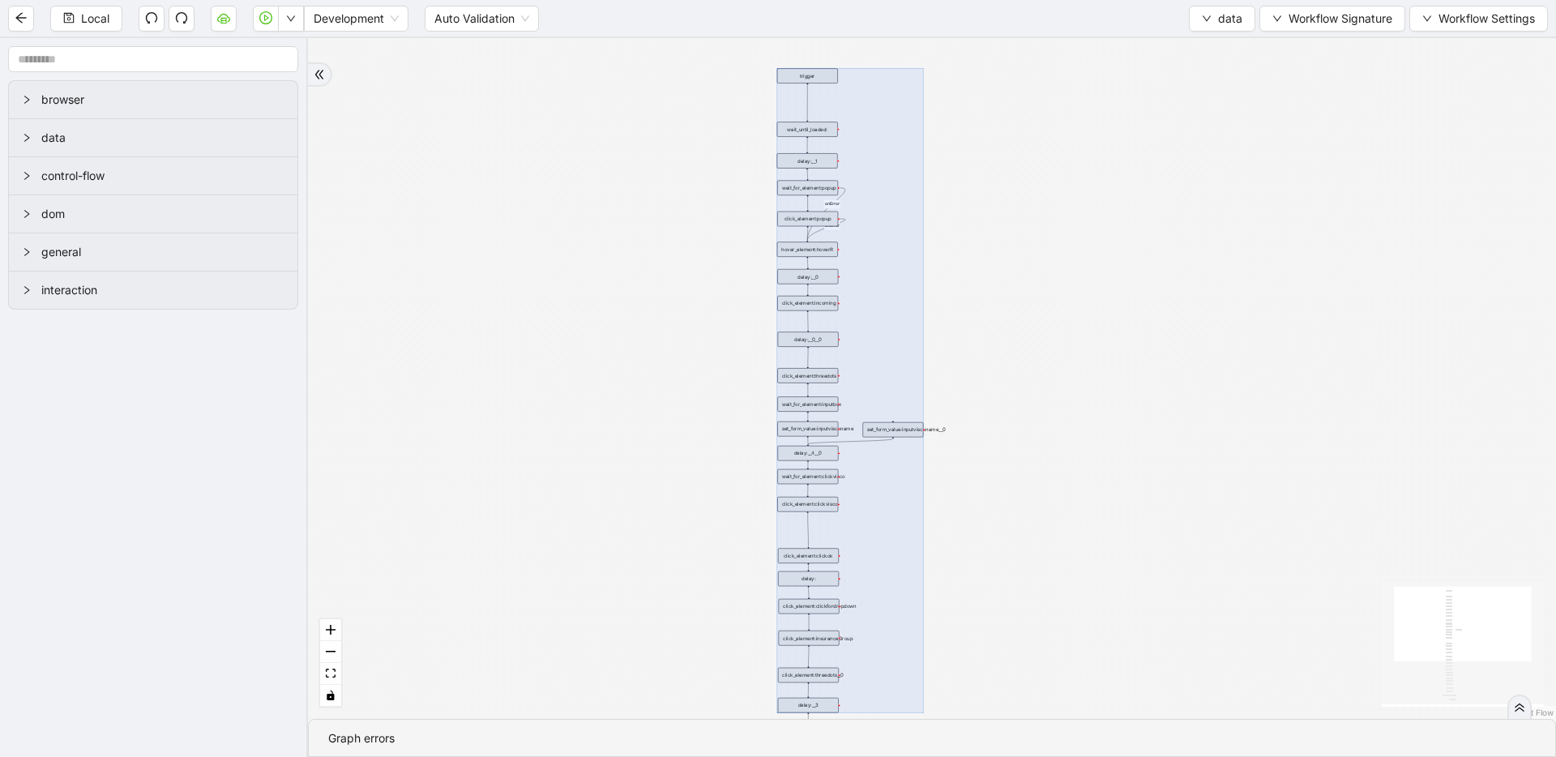
drag, startPoint x: 724, startPoint y: 58, endPoint x: 971, endPoint y: 704, distance: 691.8
click at [971, 704] on div "fallback old onError onError onError trigger wait_until_loaded: click_element:p…" at bounding box center [932, 378] width 1248 height 681
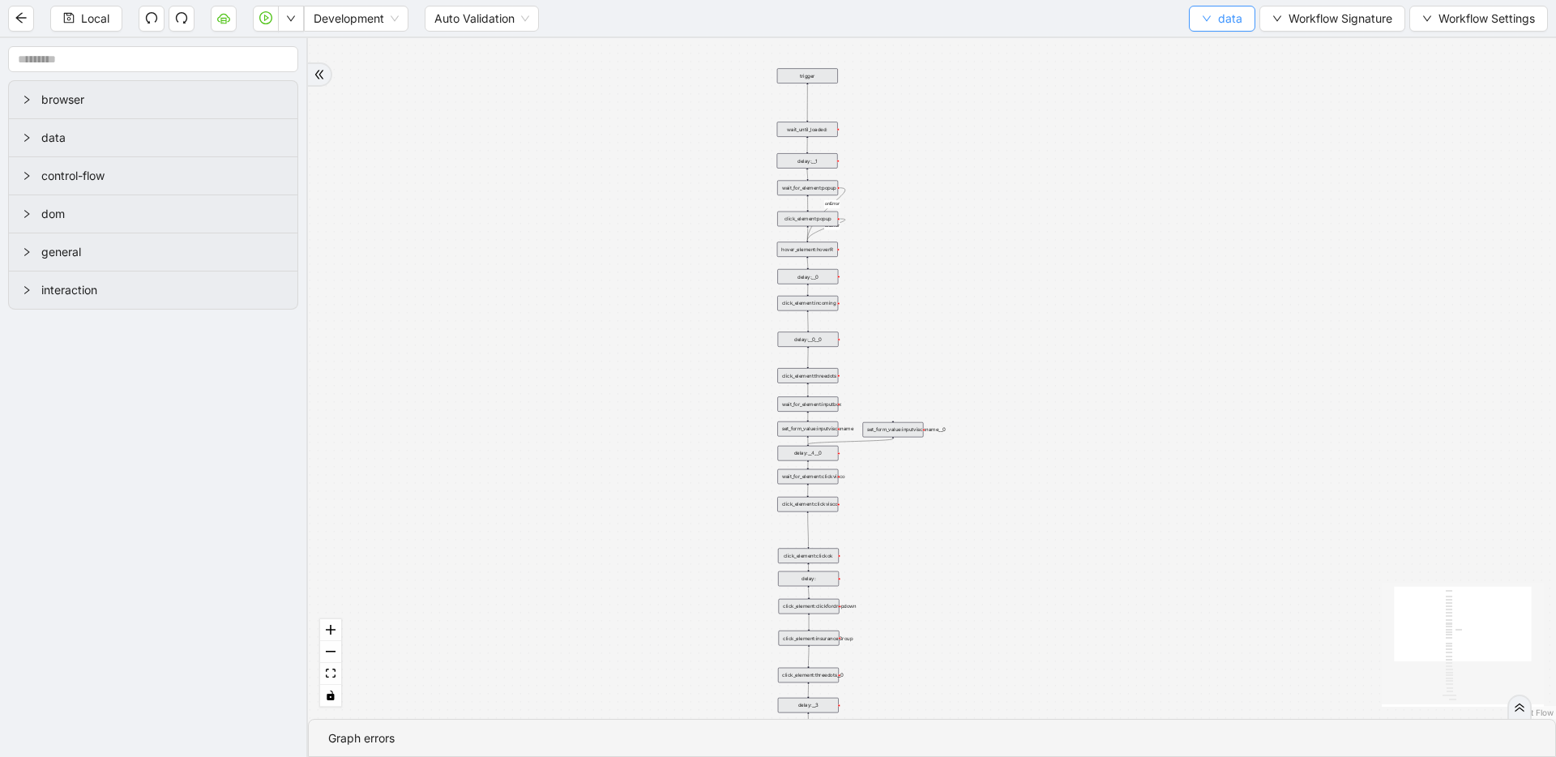
click at [1200, 24] on button "data" at bounding box center [1222, 19] width 66 height 26
click at [1216, 58] on span "Select" at bounding box center [1222, 50] width 43 height 18
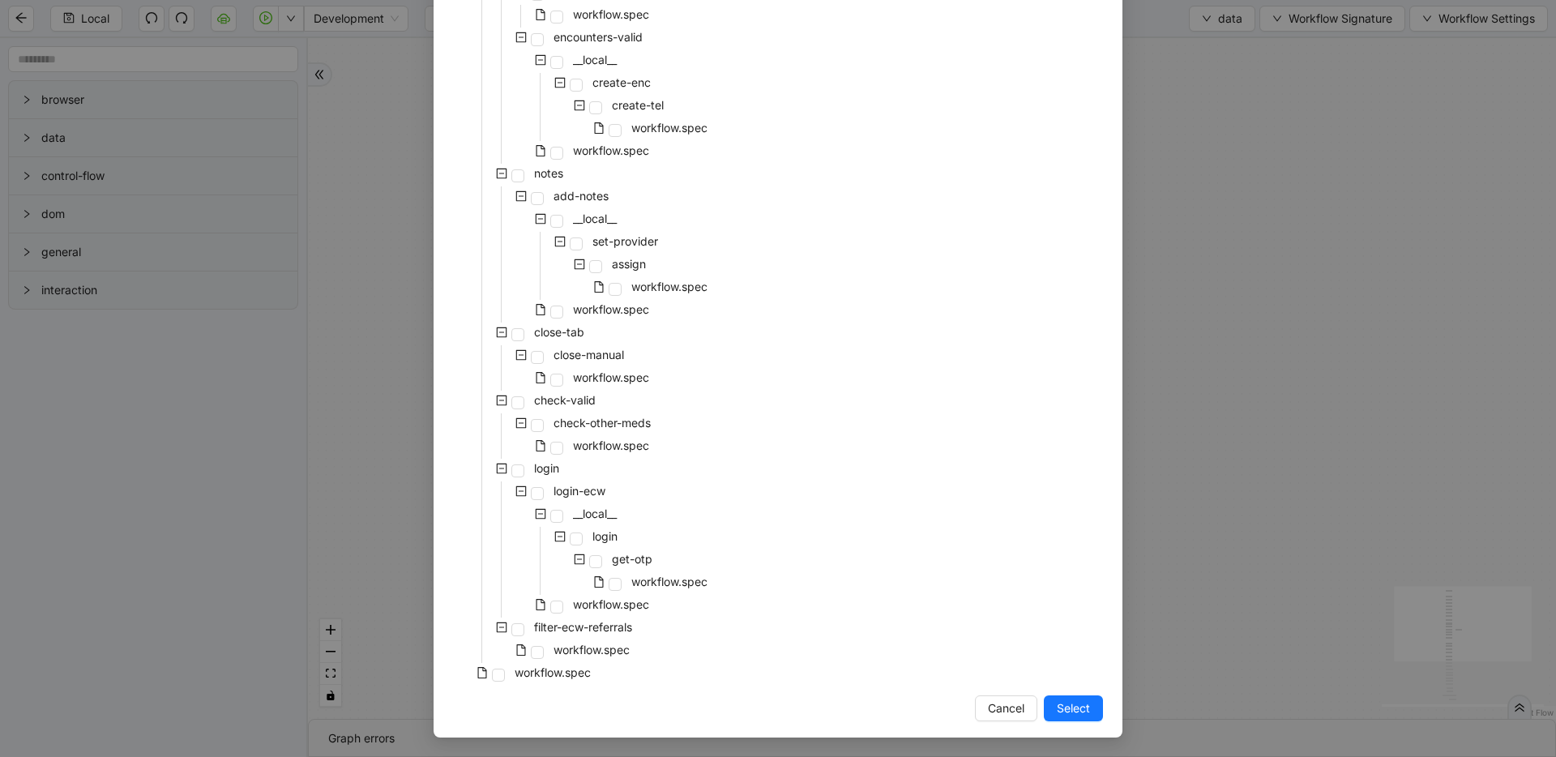
click at [541, 648] on div "workflow.spec" at bounding box center [543, 651] width 180 height 23
click at [531, 652] on span at bounding box center [537, 652] width 13 height 13
click at [1057, 700] on span "Select" at bounding box center [1073, 709] width 33 height 18
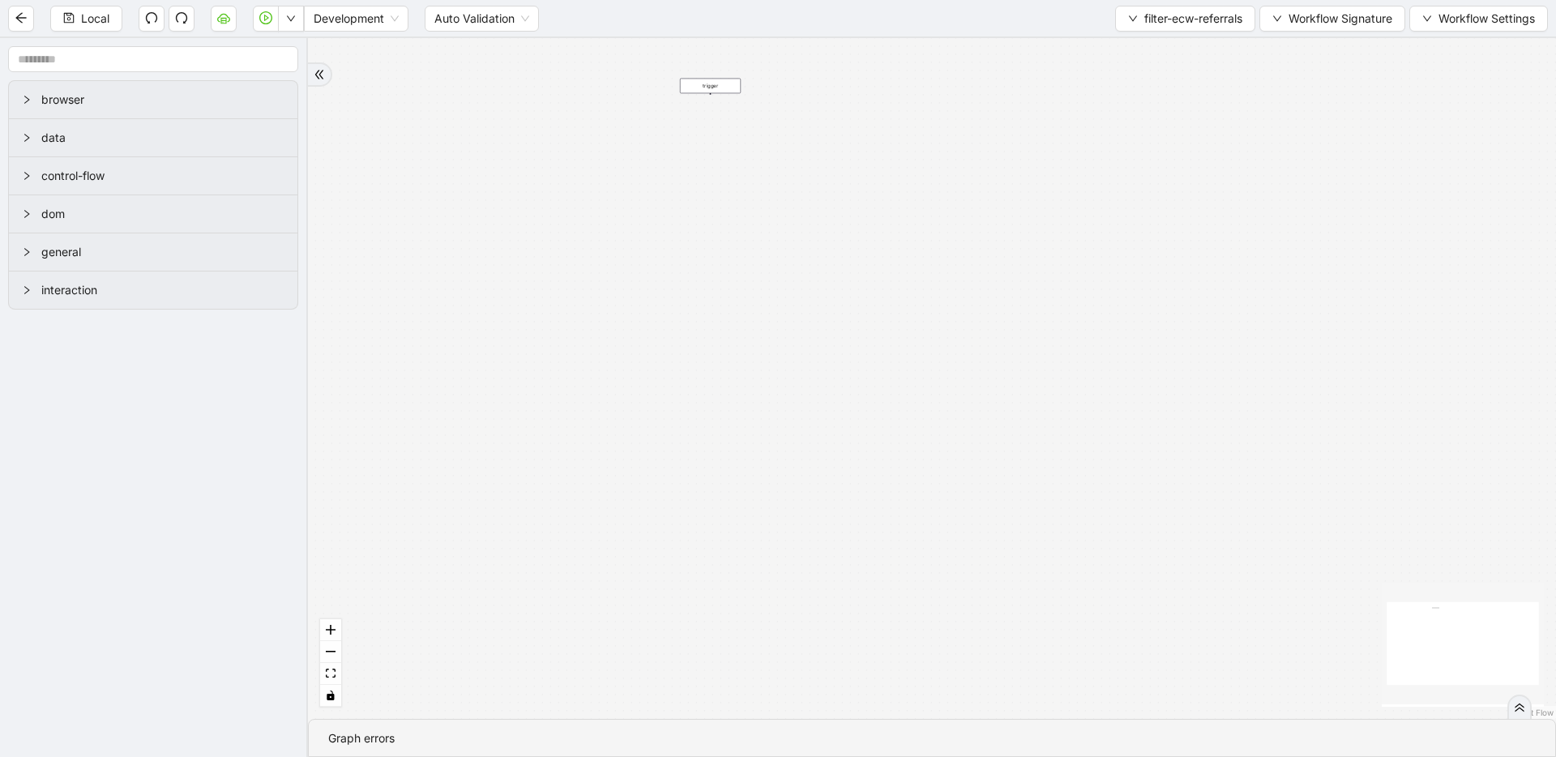
drag, startPoint x: 1020, startPoint y: 561, endPoint x: 1002, endPoint y: 424, distance: 138.2
drag, startPoint x: 870, startPoint y: 383, endPoint x: 683, endPoint y: 184, distance: 273.0
drag, startPoint x: 682, startPoint y: 206, endPoint x: 679, endPoint y: 351, distance: 145.1
drag, startPoint x: 559, startPoint y: 97, endPoint x: 778, endPoint y: 384, distance: 360.9
click at [778, 385] on div "trigger" at bounding box center [772, 386] width 61 height 15
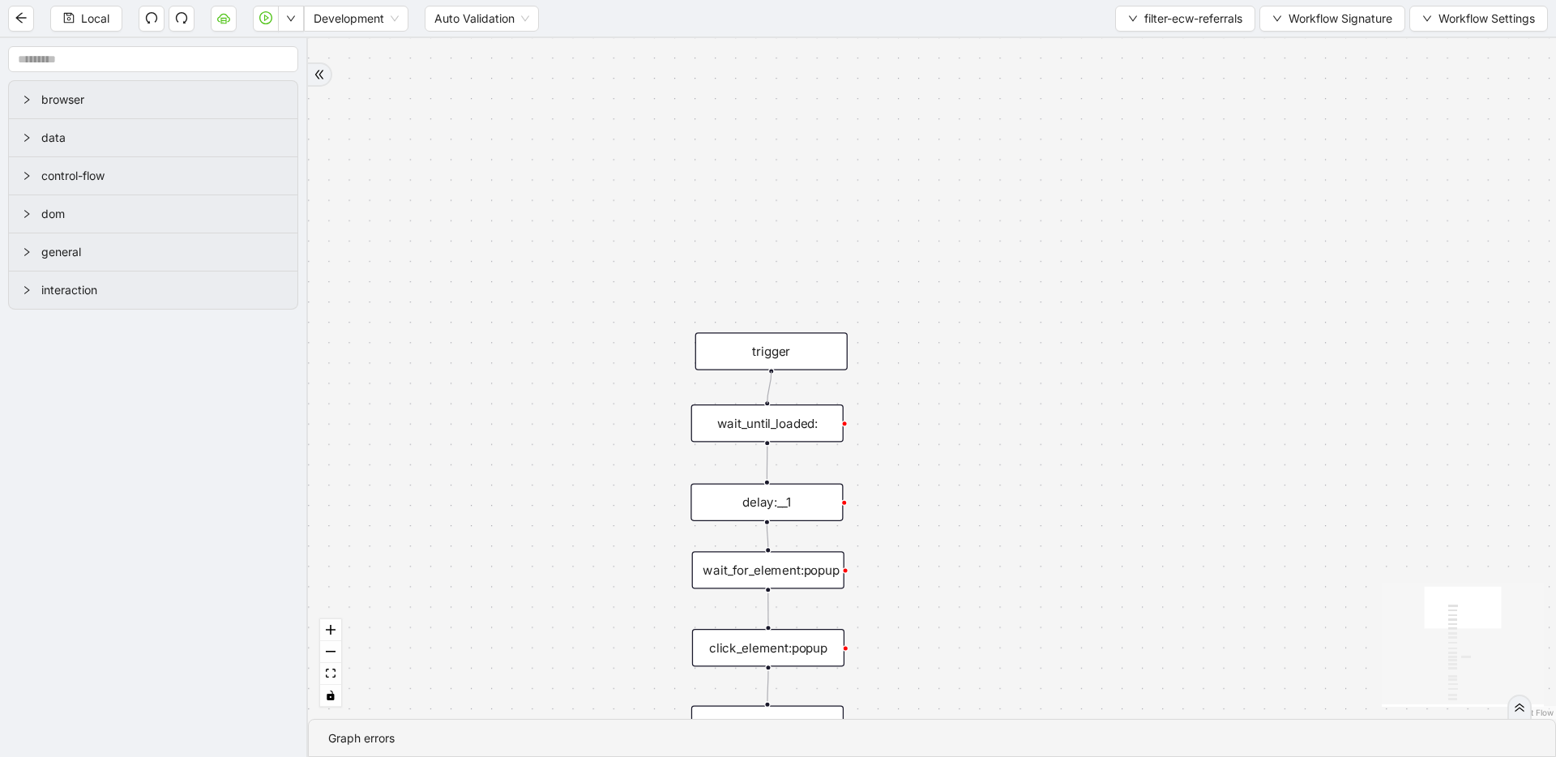
drag, startPoint x: 771, startPoint y: 370, endPoint x: 790, endPoint y: 411, distance: 45.4
click at [772, 408] on div "trigger wait_until_loaded: click_element:popup click_element:threedots wait_for…" at bounding box center [929, 37] width 1566 height 854
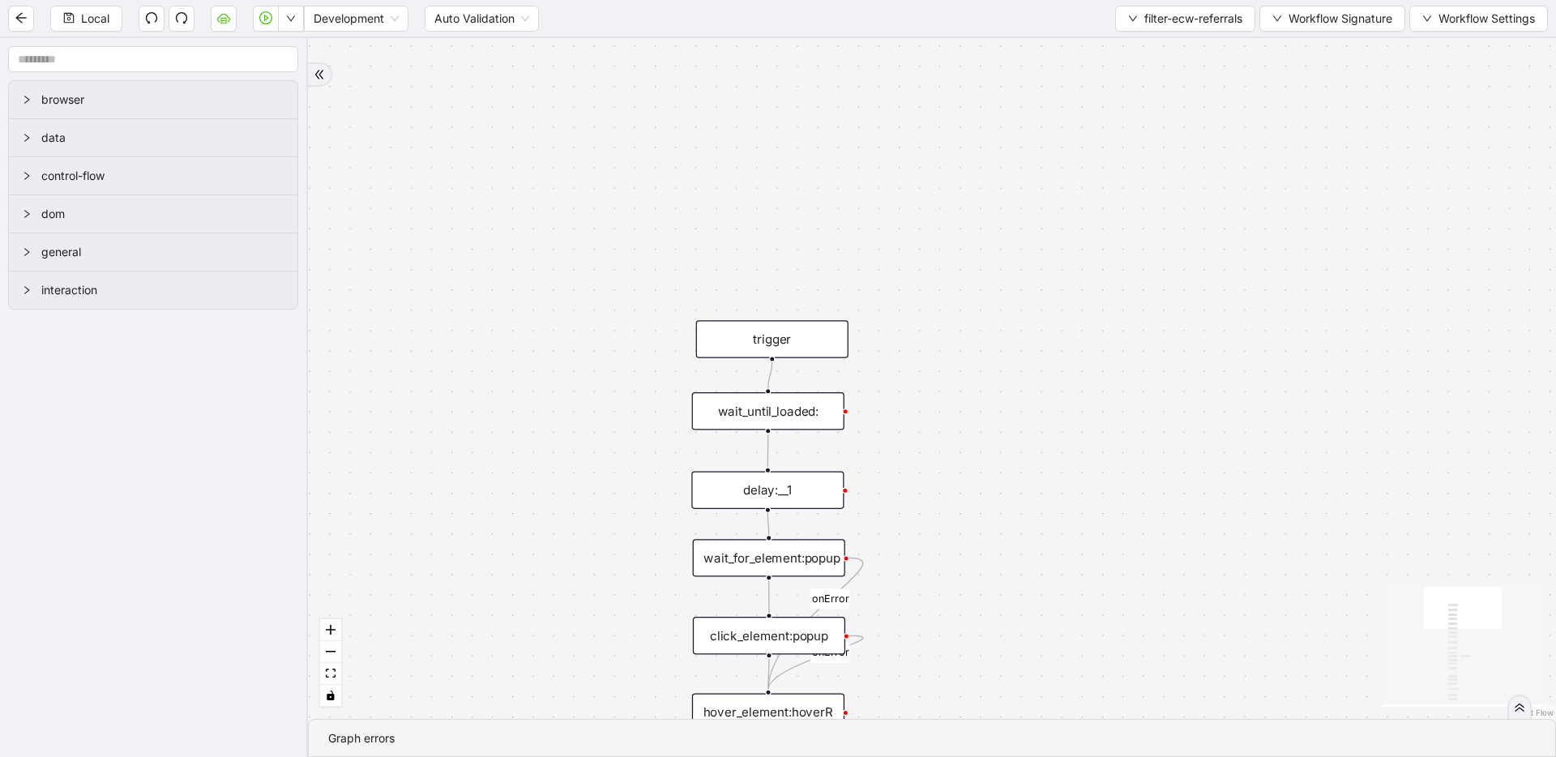
drag, startPoint x: 999, startPoint y: 492, endPoint x: 982, endPoint y: 222, distance: 270.5
click at [982, 222] on div "onError onError trigger wait_until_loaded: click_element:popup click_element:th…" at bounding box center [932, 378] width 1248 height 681
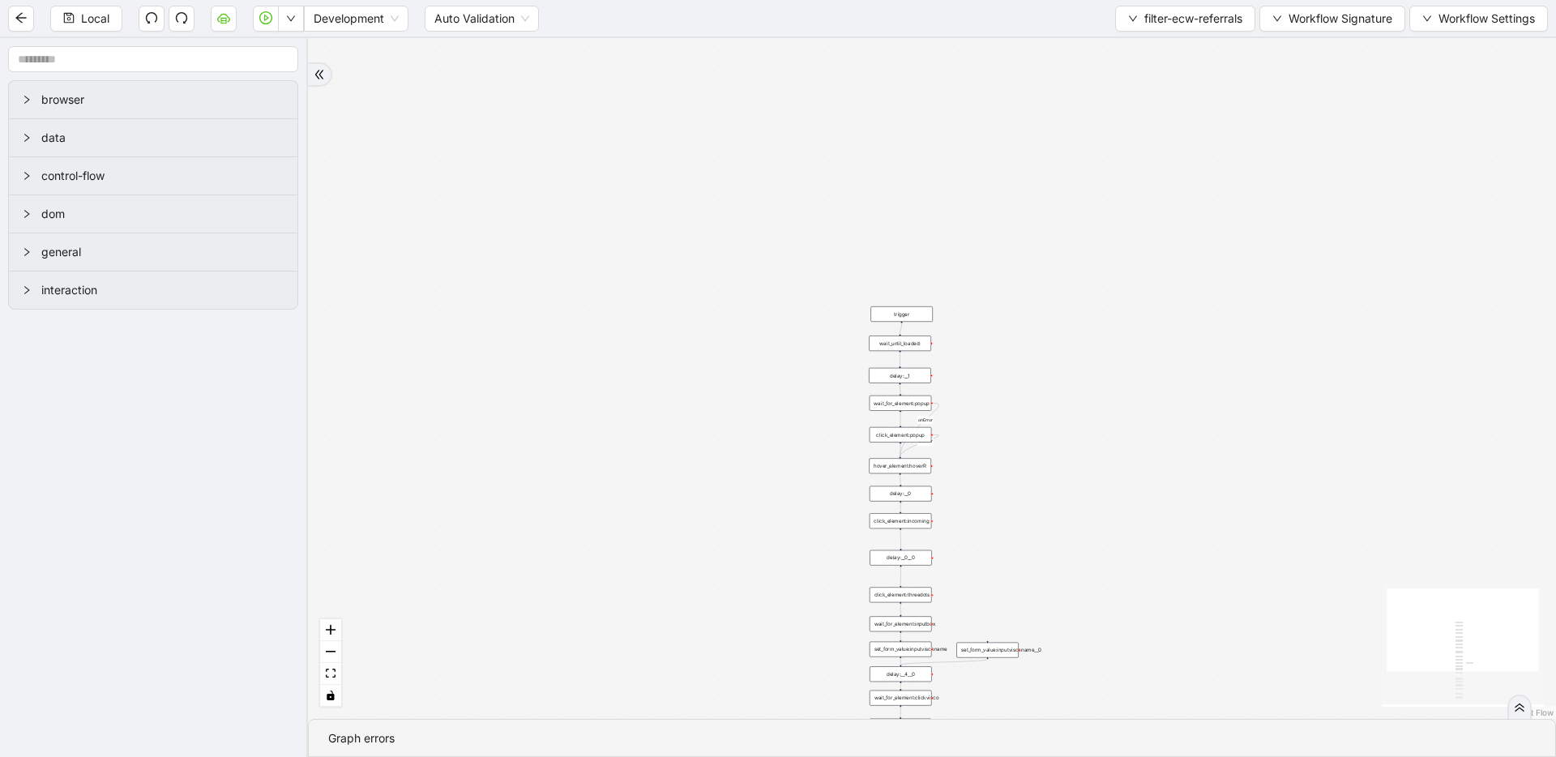
drag, startPoint x: 996, startPoint y: 534, endPoint x: 998, endPoint y: 183, distance: 351.0
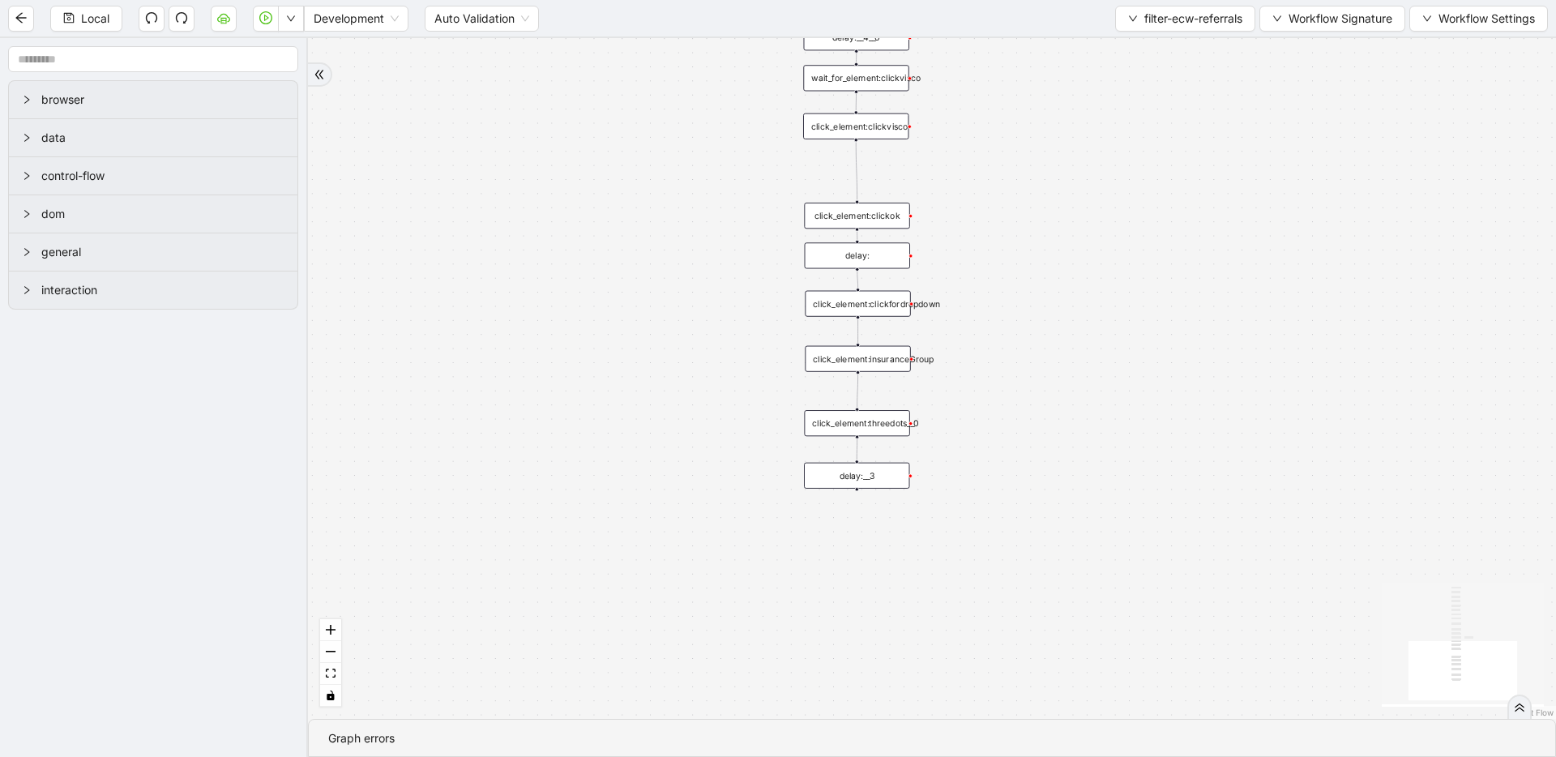
drag, startPoint x: 982, startPoint y: 608, endPoint x: 998, endPoint y: 391, distance: 217.8
click at [1155, 22] on span "filter-ecw-referrals" at bounding box center [1194, 19] width 98 height 18
click at [1151, 48] on span "Select" at bounding box center [1183, 50] width 118 height 18
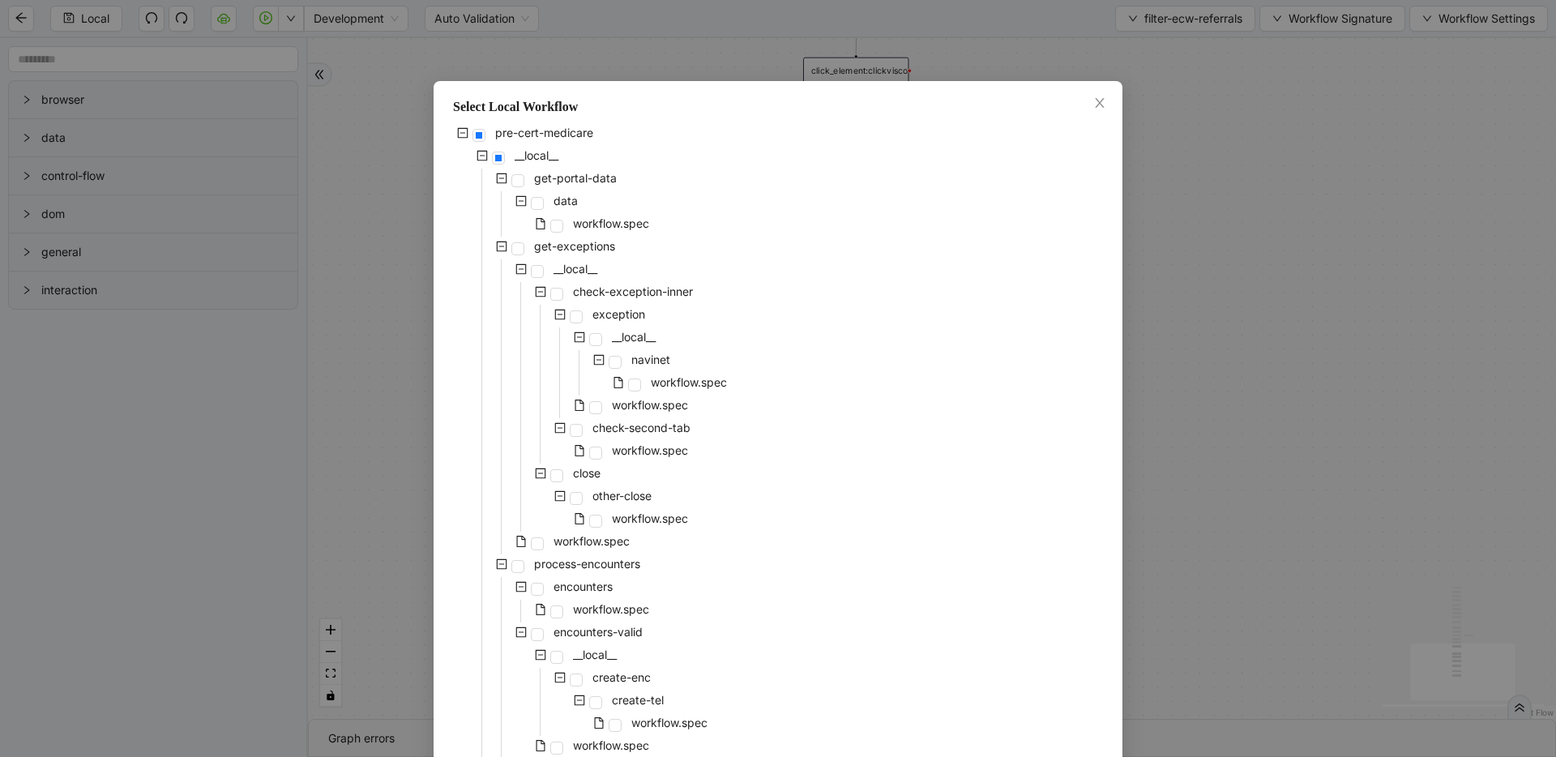
click at [1198, 227] on div "Select Local Workflow pre-cert-medicare __local__ get-portal-data data workflow…" at bounding box center [778, 378] width 1556 height 757
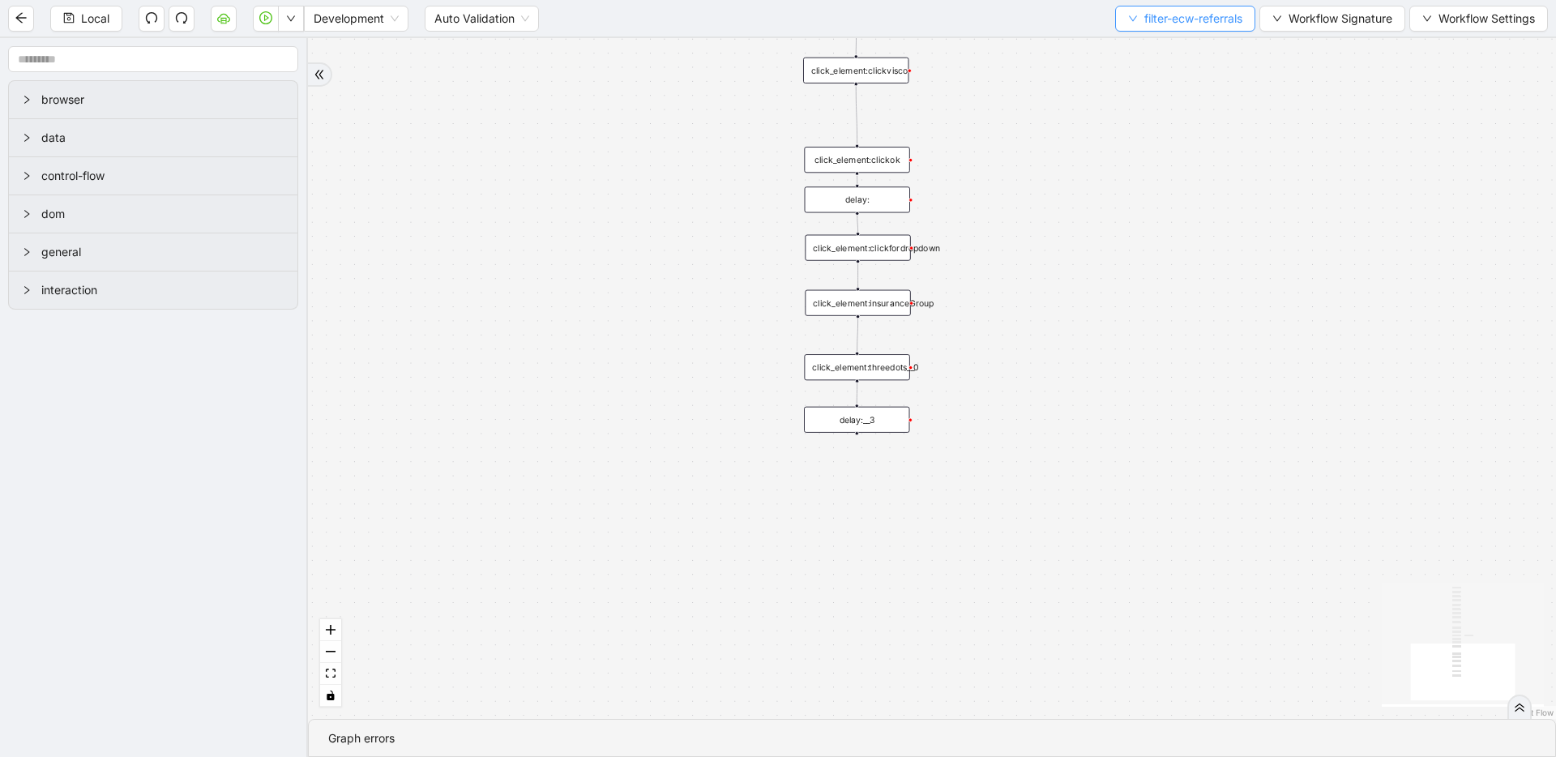
click at [1180, 18] on span "filter-ecw-referrals" at bounding box center [1194, 19] width 98 height 18
click at [1163, 49] on span "Select" at bounding box center [1183, 50] width 118 height 18
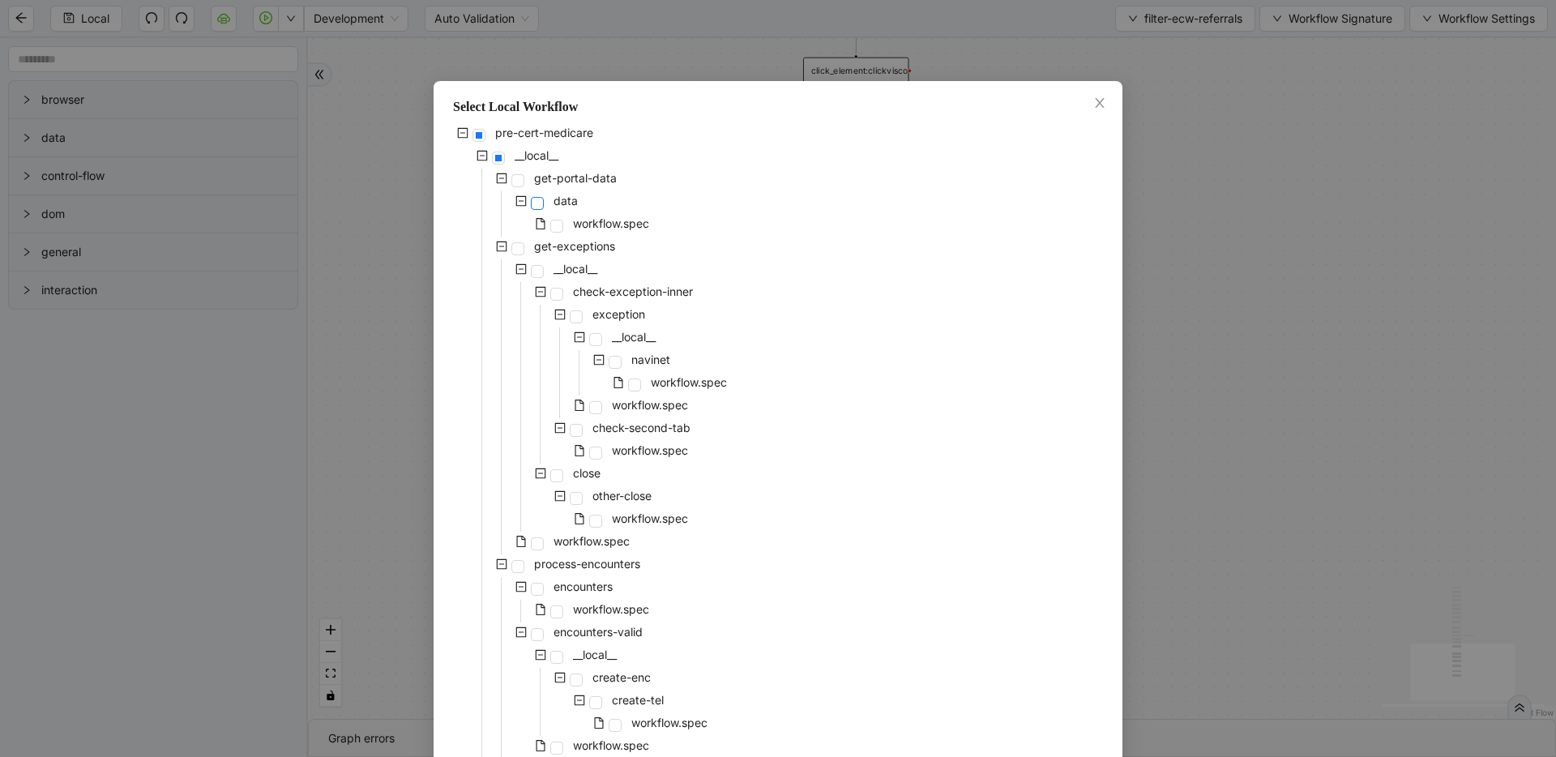
click at [536, 203] on span at bounding box center [537, 203] width 13 height 13
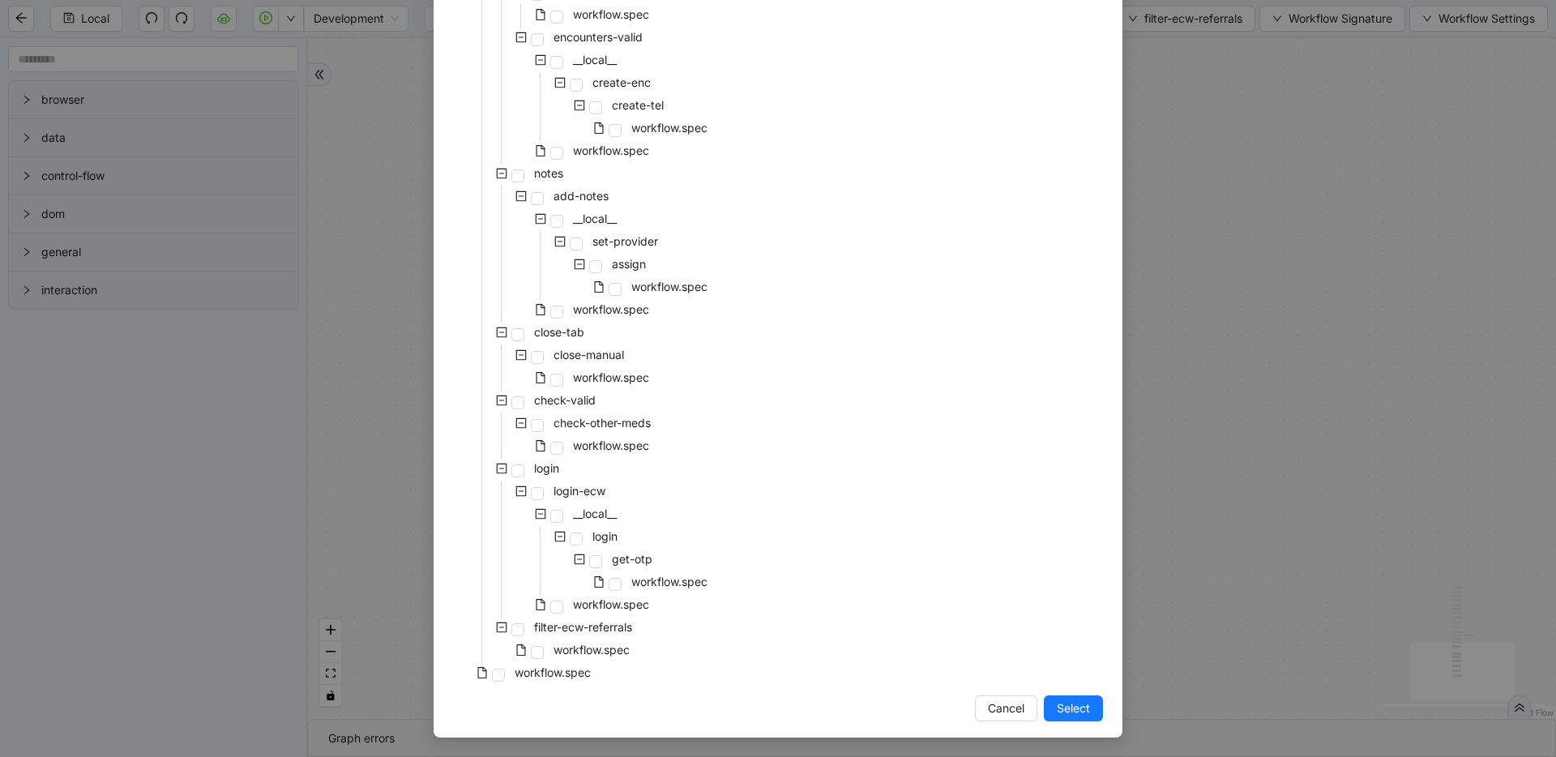
click at [1048, 700] on button "Select" at bounding box center [1073, 709] width 59 height 26
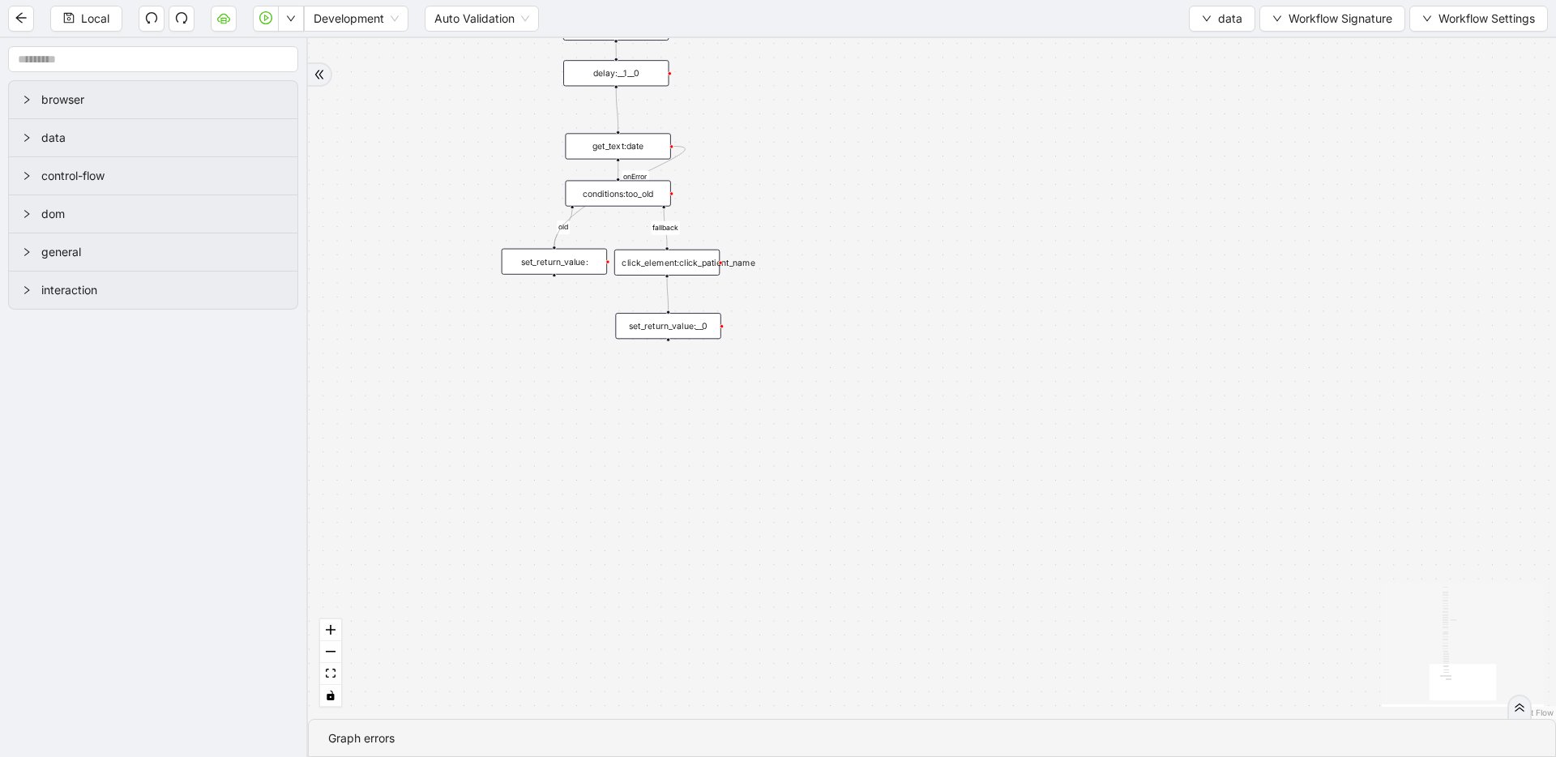
drag, startPoint x: 1008, startPoint y: 613, endPoint x: 1015, endPoint y: 756, distance: 143.7
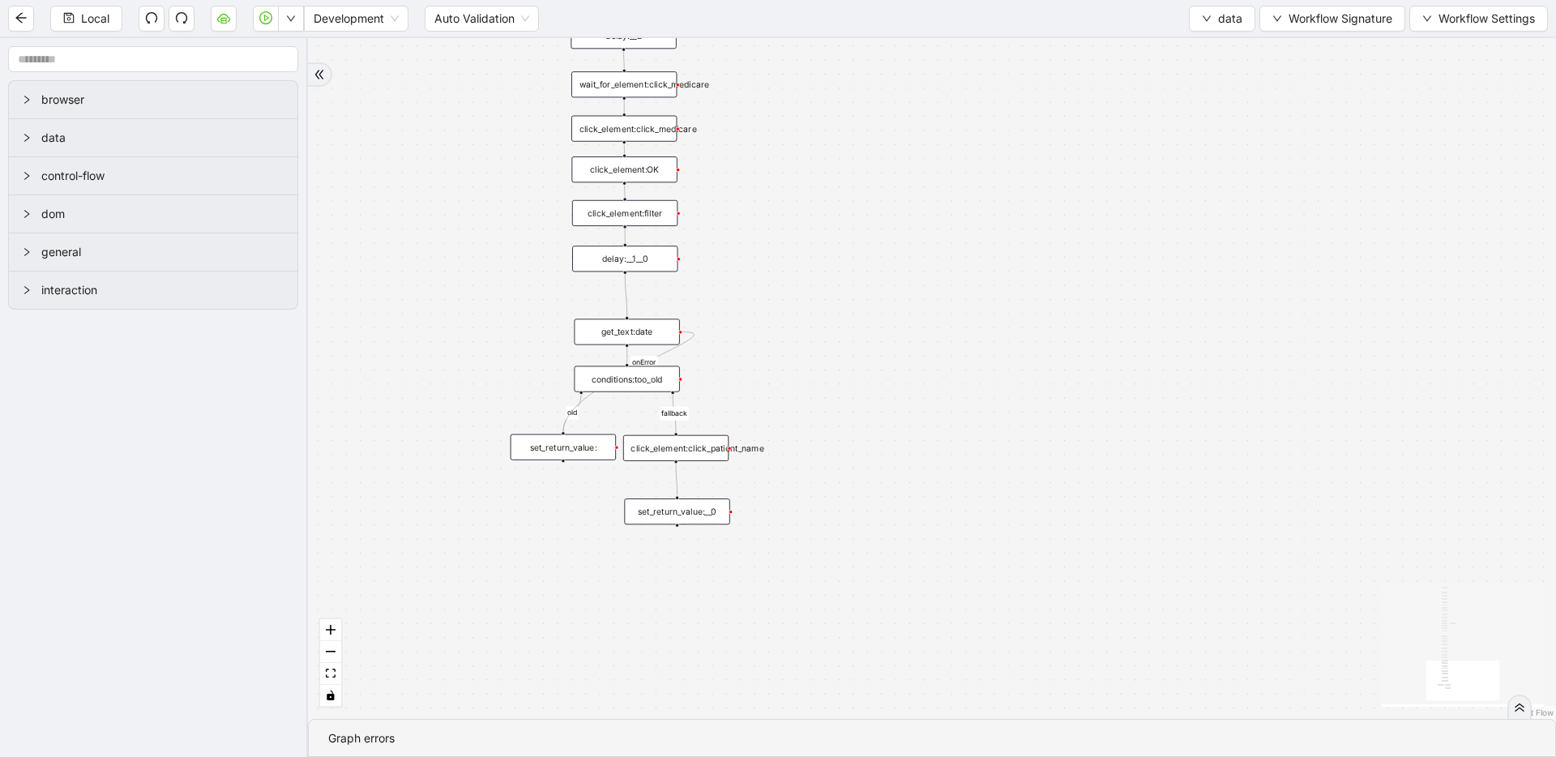
drag, startPoint x: 910, startPoint y: 307, endPoint x: 952, endPoint y: 536, distance: 232.6
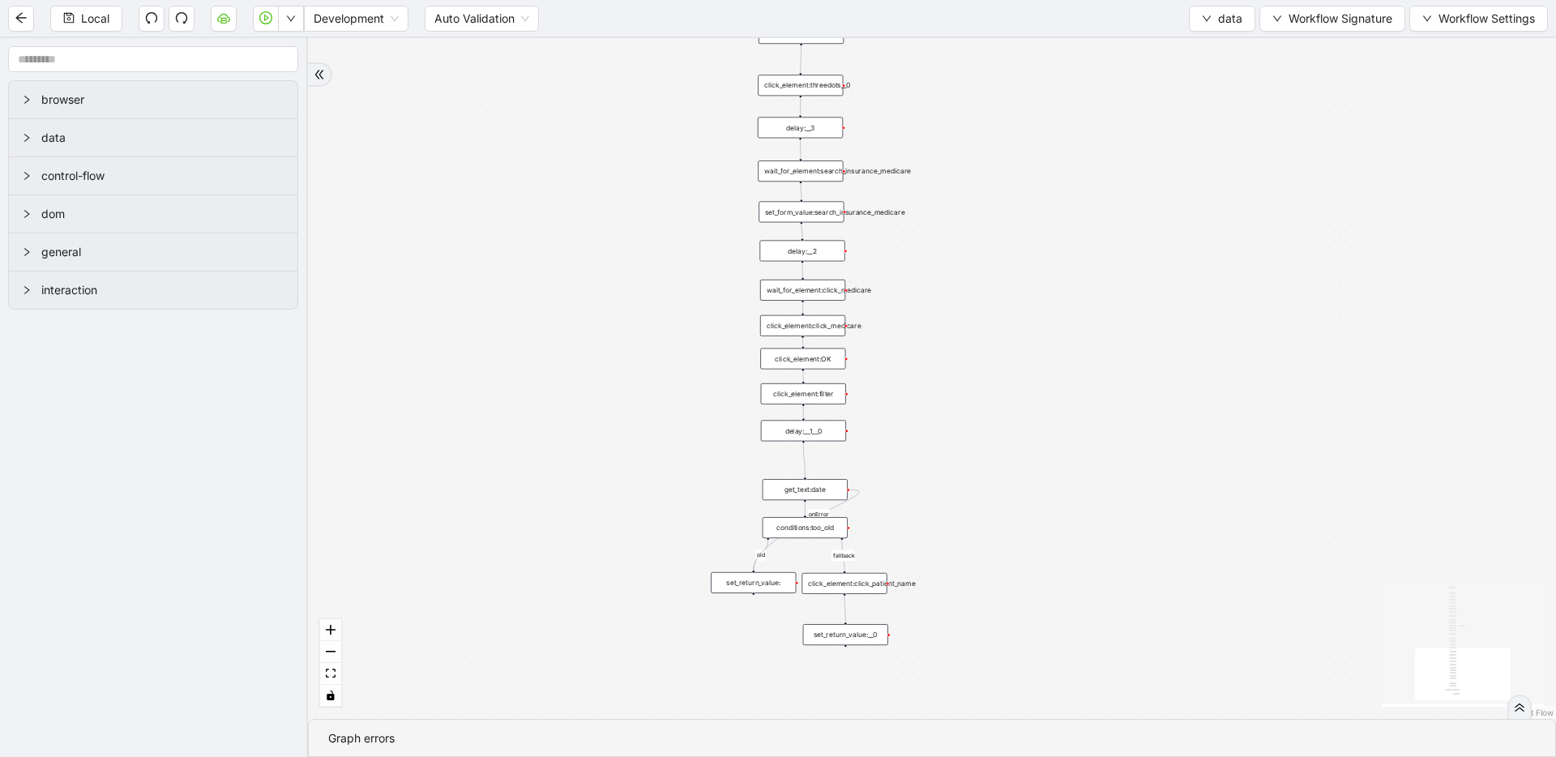
drag, startPoint x: 897, startPoint y: 465, endPoint x: 929, endPoint y: 315, distance: 154.1
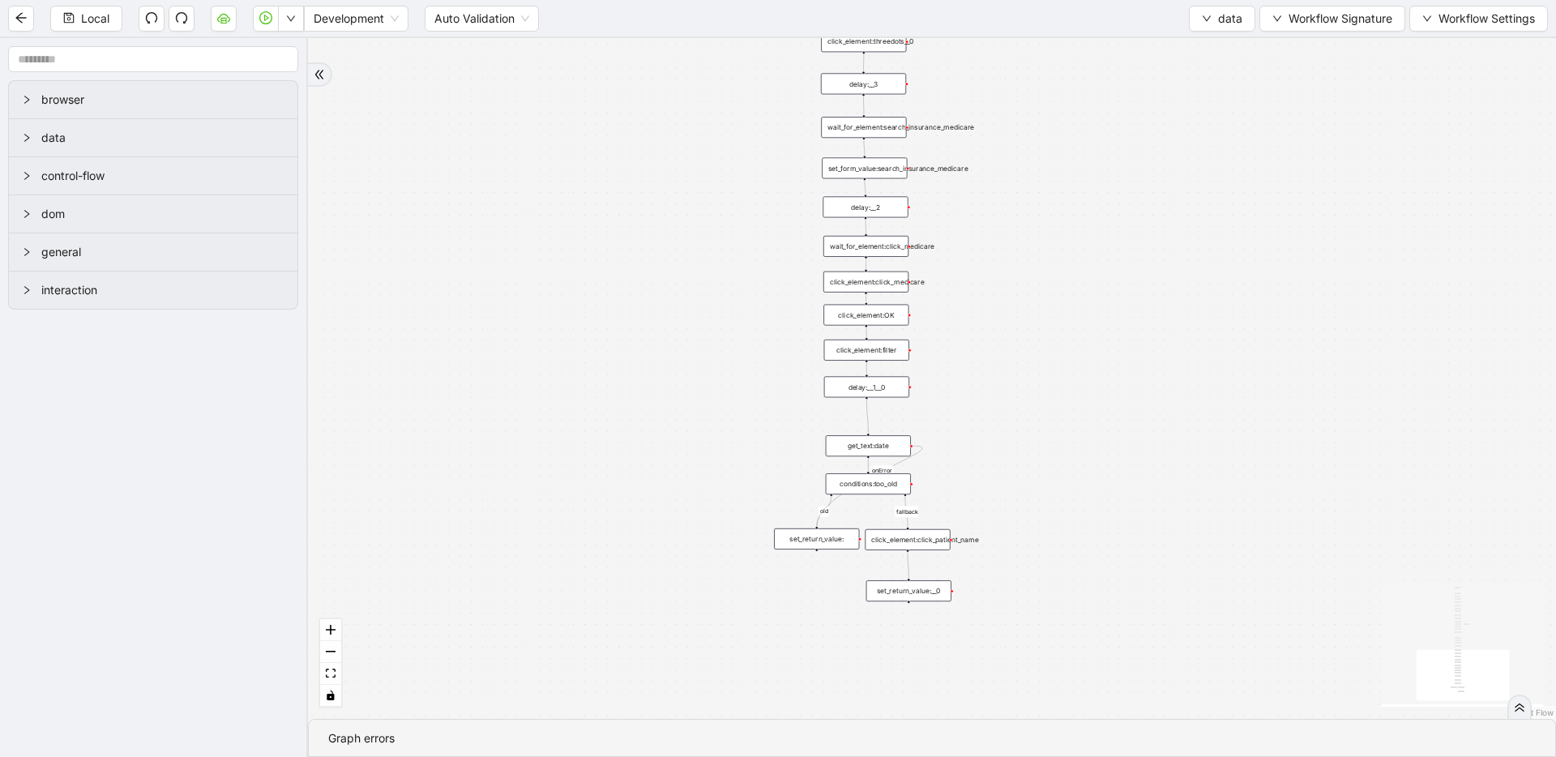
drag, startPoint x: 738, startPoint y: 155, endPoint x: 801, endPoint y: 111, distance: 76.9
click at [801, 111] on div "fallback old onError onError onError trigger wait_until_loaded: click_element:p…" at bounding box center [932, 378] width 1248 height 681
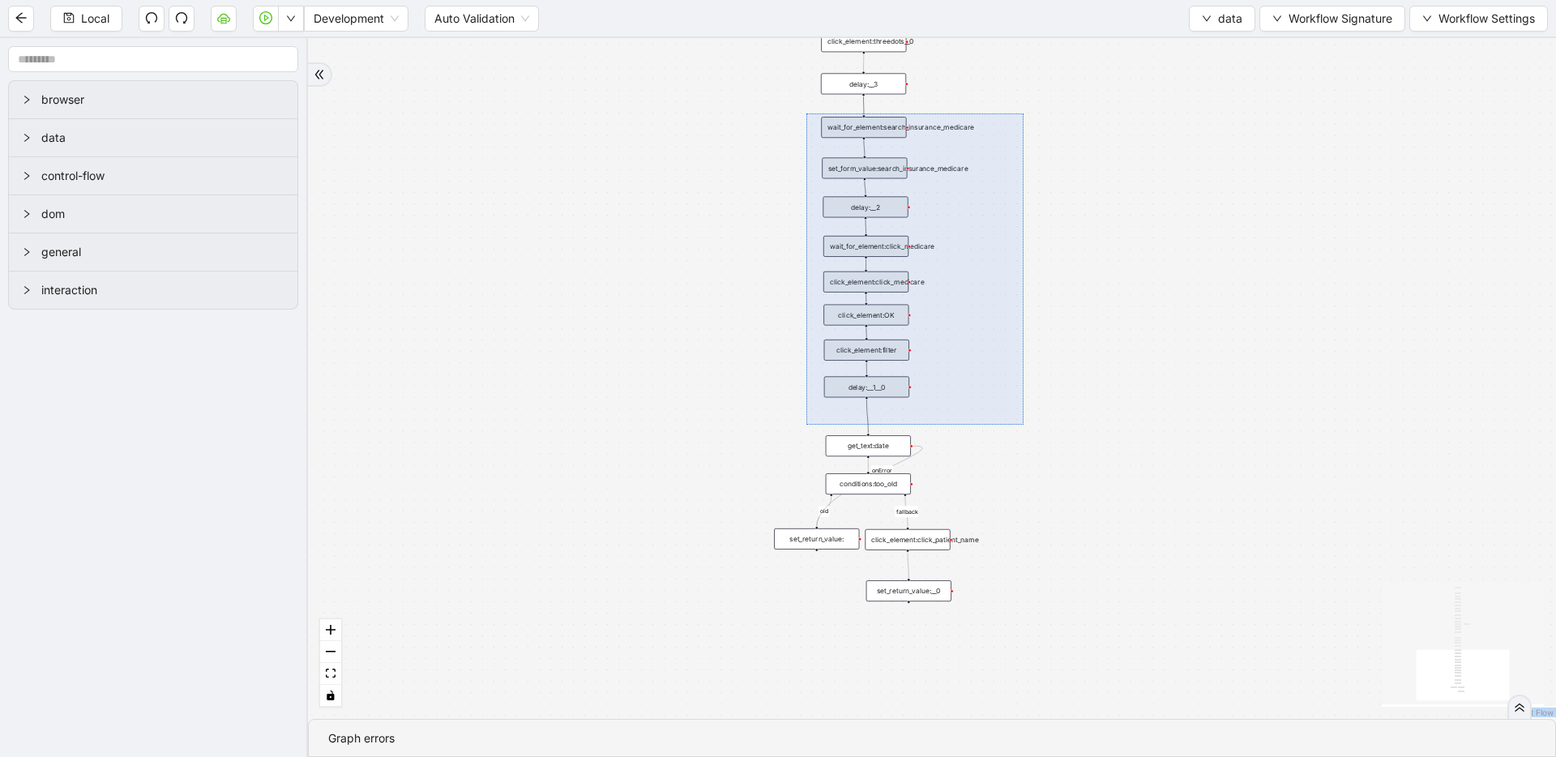
drag, startPoint x: 820, startPoint y: 159, endPoint x: 1024, endPoint y: 425, distance: 335.3
click at [1024, 425] on div "fallback old onError onError onError trigger wait_until_loaded: click_element:p…" at bounding box center [932, 378] width 1248 height 681
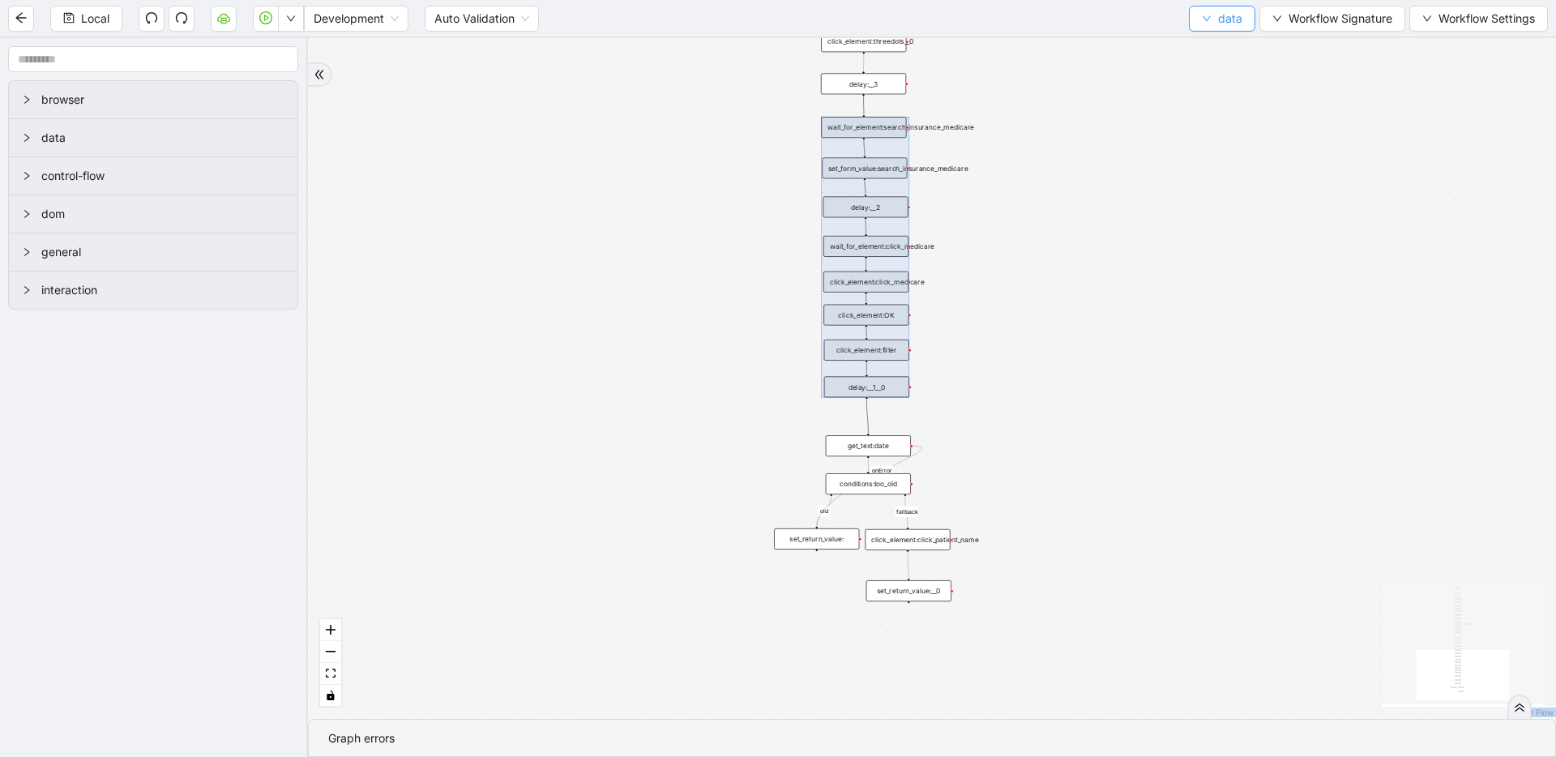
click at [1199, 26] on button "data" at bounding box center [1222, 19] width 66 height 26
click at [1243, 51] on span "Select" at bounding box center [1222, 50] width 43 height 18
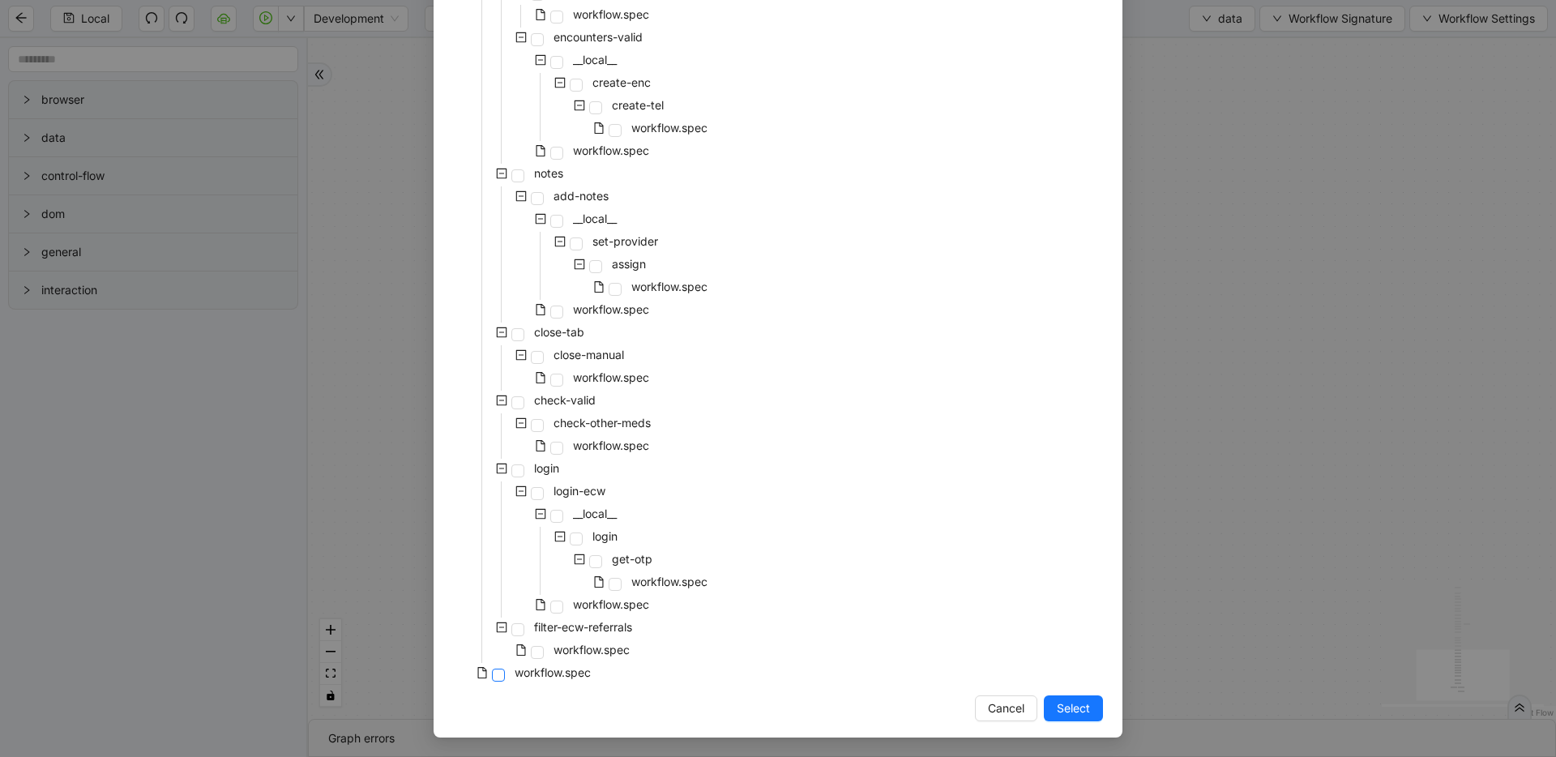
click at [492, 675] on span at bounding box center [498, 675] width 13 height 13
click at [533, 651] on span at bounding box center [537, 652] width 13 height 13
click at [1046, 697] on button "Select" at bounding box center [1073, 709] width 59 height 26
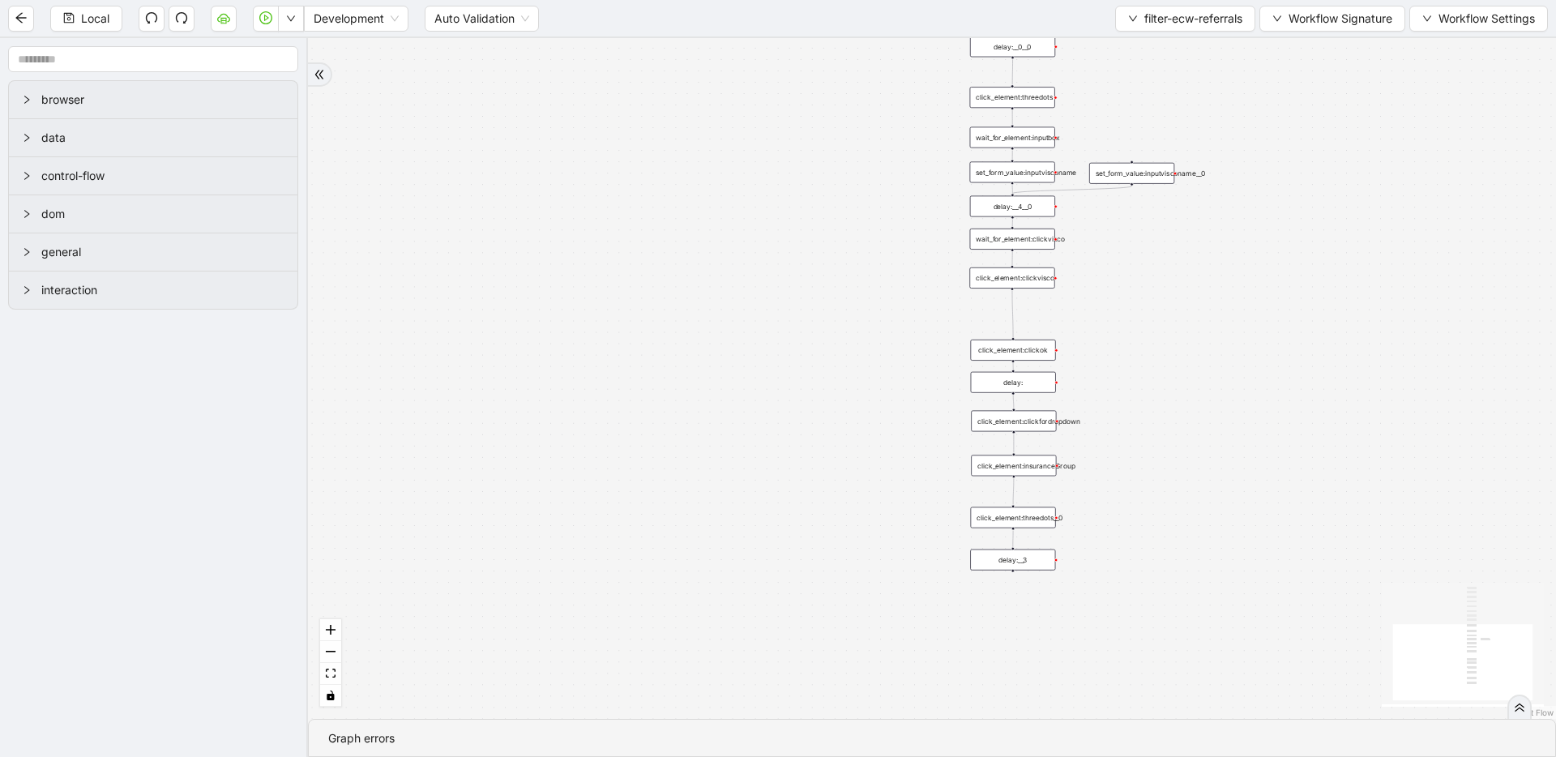
drag, startPoint x: 974, startPoint y: 551, endPoint x: 840, endPoint y: 130, distance: 442.2
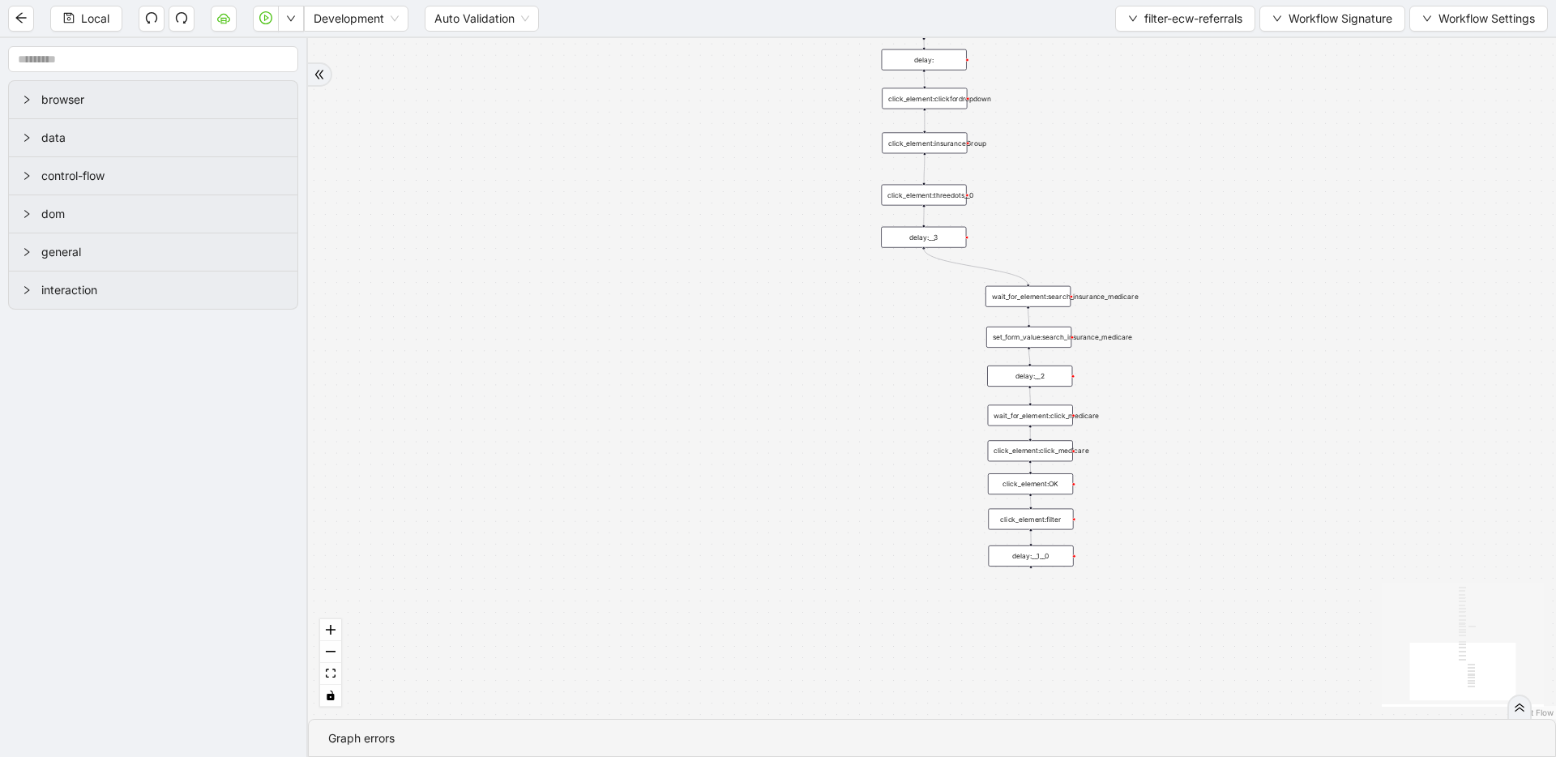
drag, startPoint x: 922, startPoint y: 248, endPoint x: 1024, endPoint y: 282, distance: 107.7
click at [1024, 282] on div "onError onError trigger wait_until_loaded: click_element:popup click_element:th…" at bounding box center [932, 378] width 1248 height 681
click at [962, 277] on div "onError onError trigger wait_until_loaded: click_element:popup click_element:th…" at bounding box center [932, 378] width 1248 height 681
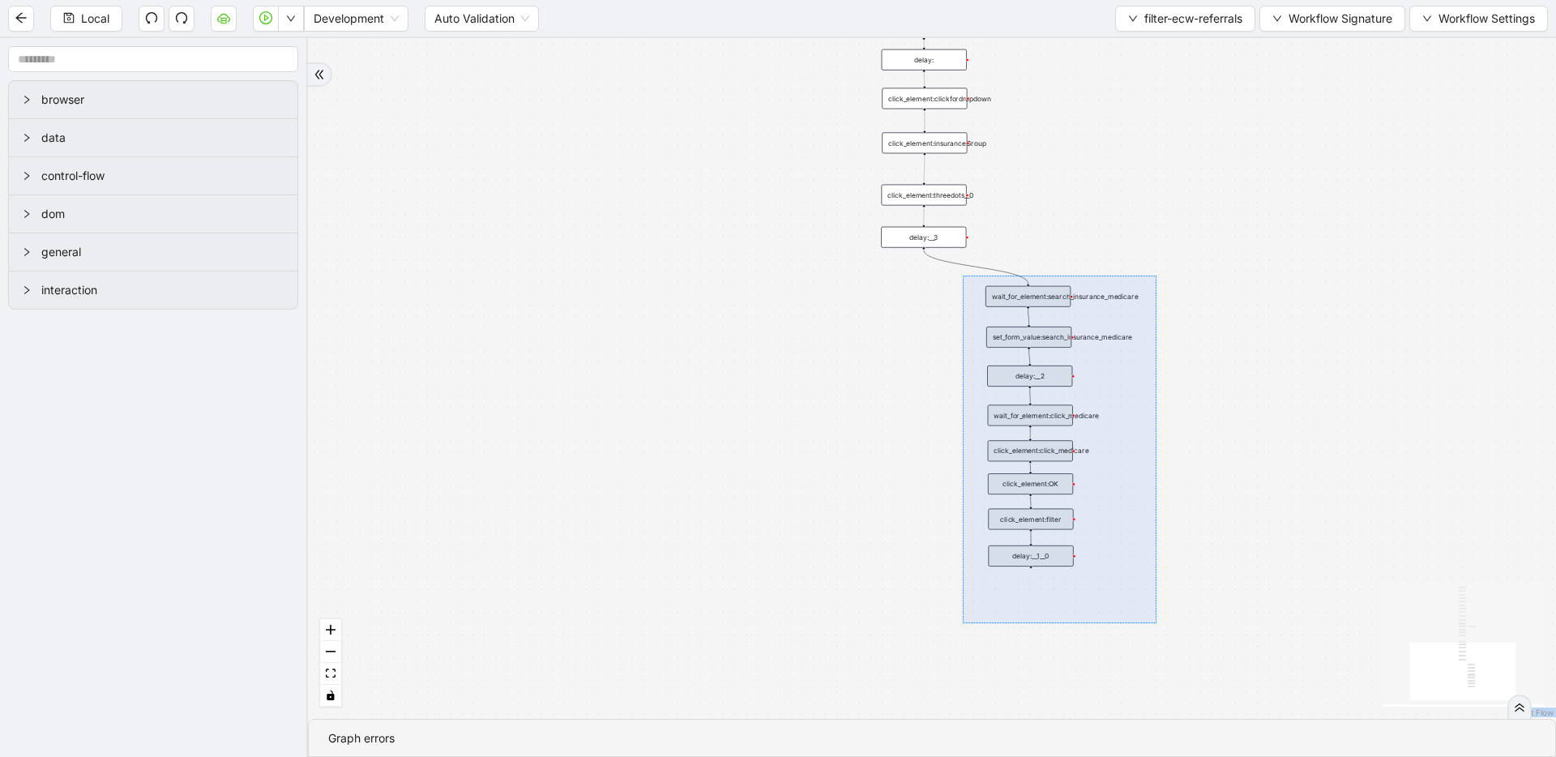
drag, startPoint x: 963, startPoint y: 276, endPoint x: 1157, endPoint y: 630, distance: 403.8
click at [1157, 630] on div "onError onError trigger wait_until_loaded: click_element:popup click_element:th…" at bounding box center [932, 378] width 1248 height 681
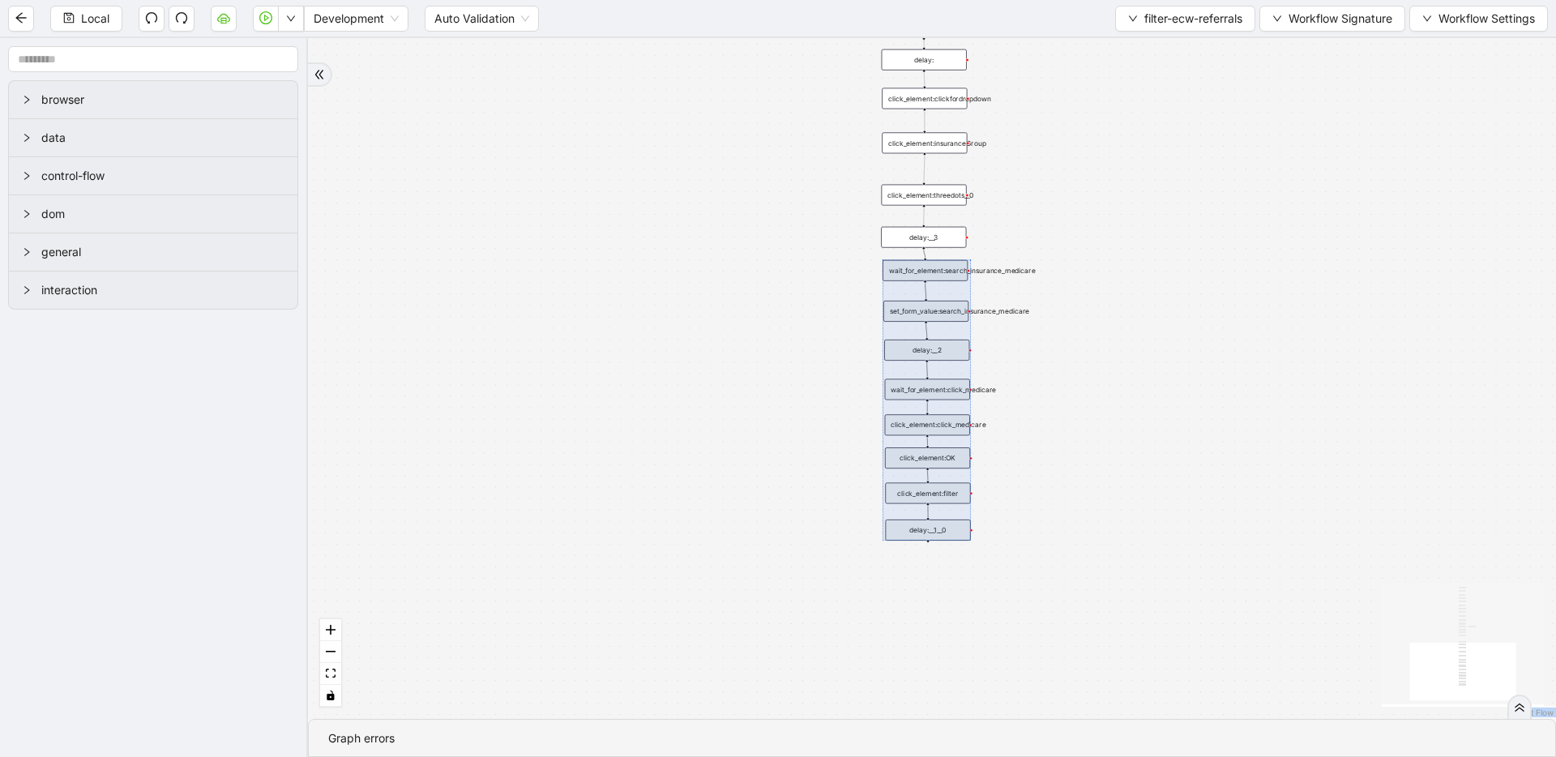
drag, startPoint x: 954, startPoint y: 540, endPoint x: 936, endPoint y: 529, distance: 20.7
click at [936, 530] on div at bounding box center [927, 400] width 88 height 280
click at [537, 256] on div "onError onError trigger wait_until_loaded: click_element:popup click_element:th…" at bounding box center [932, 378] width 1248 height 681
click at [539, 255] on div "onError onError trigger wait_until_loaded: click_element:popup click_element:th…" at bounding box center [932, 378] width 1248 height 681
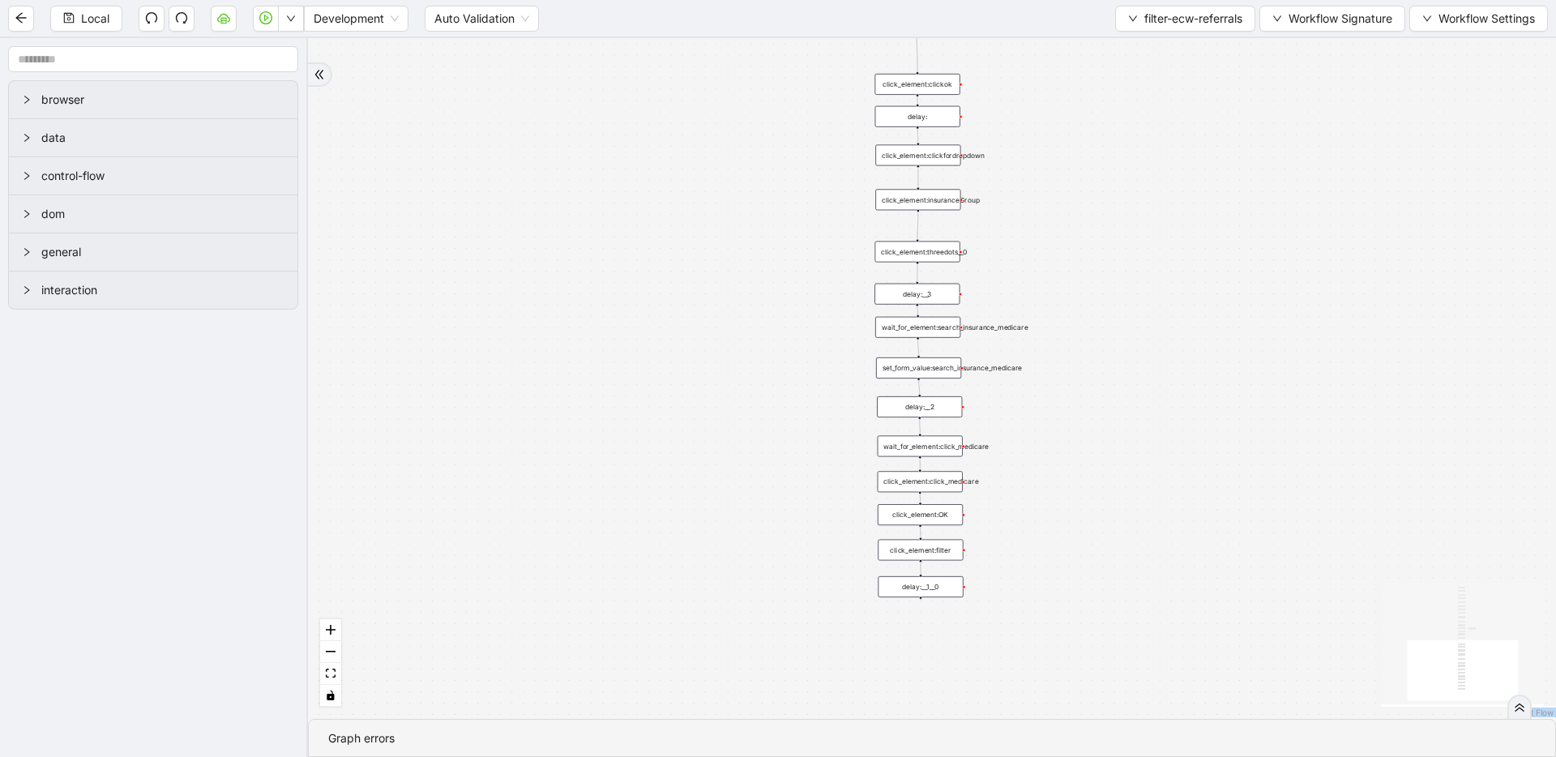
drag, startPoint x: 1188, startPoint y: 184, endPoint x: 1166, endPoint y: 344, distance: 161.1
click at [1166, 345] on div "onError onError trigger wait_until_loaded: click_element:popup click_element:th…" at bounding box center [932, 378] width 1248 height 681
drag, startPoint x: 1166, startPoint y: 298, endPoint x: 1163, endPoint y: 229, distance: 69.8
click at [1163, 229] on div "onError onError trigger wait_until_loaded: click_element:popup click_element:th…" at bounding box center [932, 378] width 1248 height 681
click at [1126, 7] on button "filter-ecw-referrals" at bounding box center [1185, 19] width 140 height 26
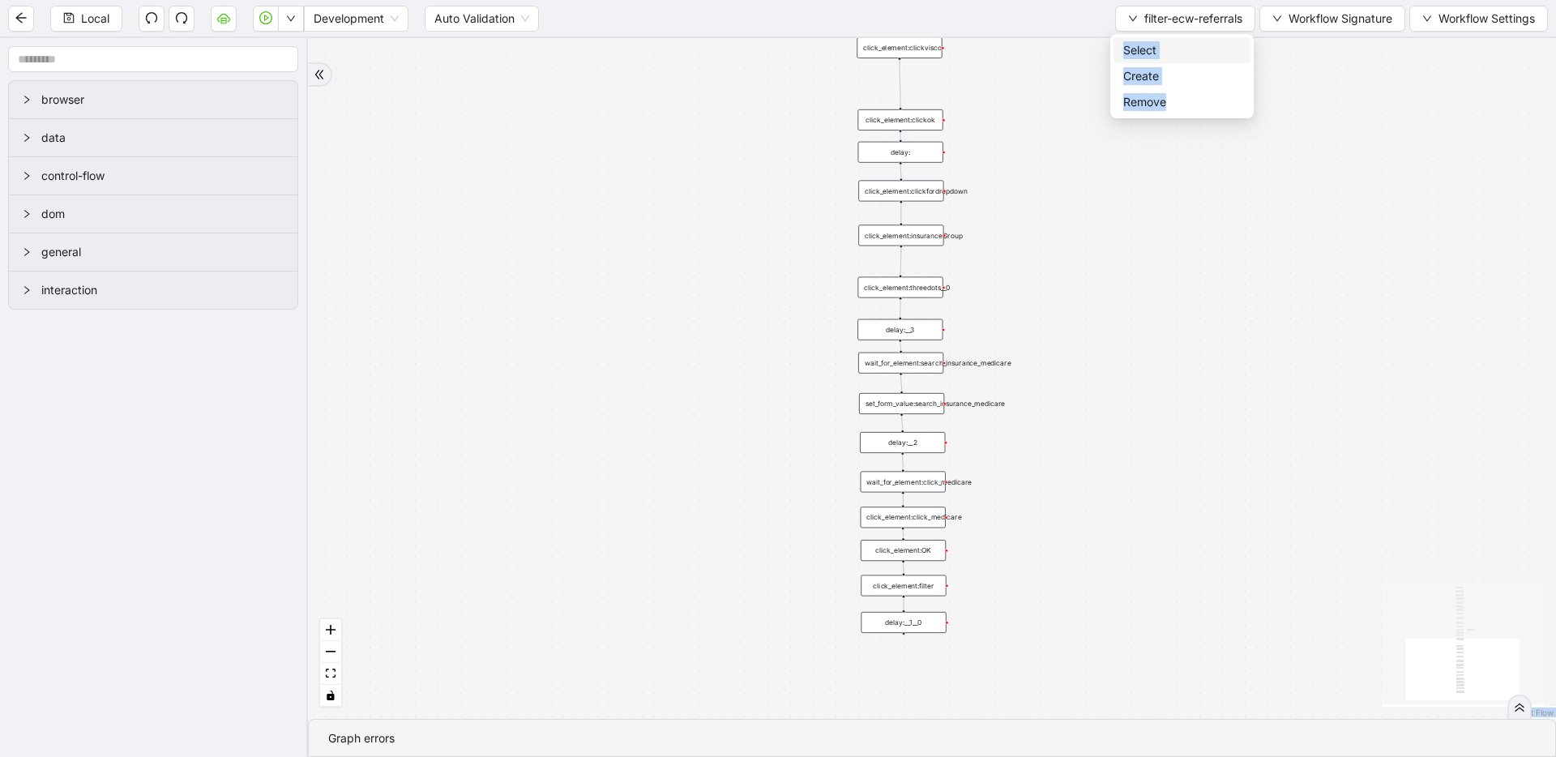
click at [1136, 41] on span "Select" at bounding box center [1183, 50] width 118 height 18
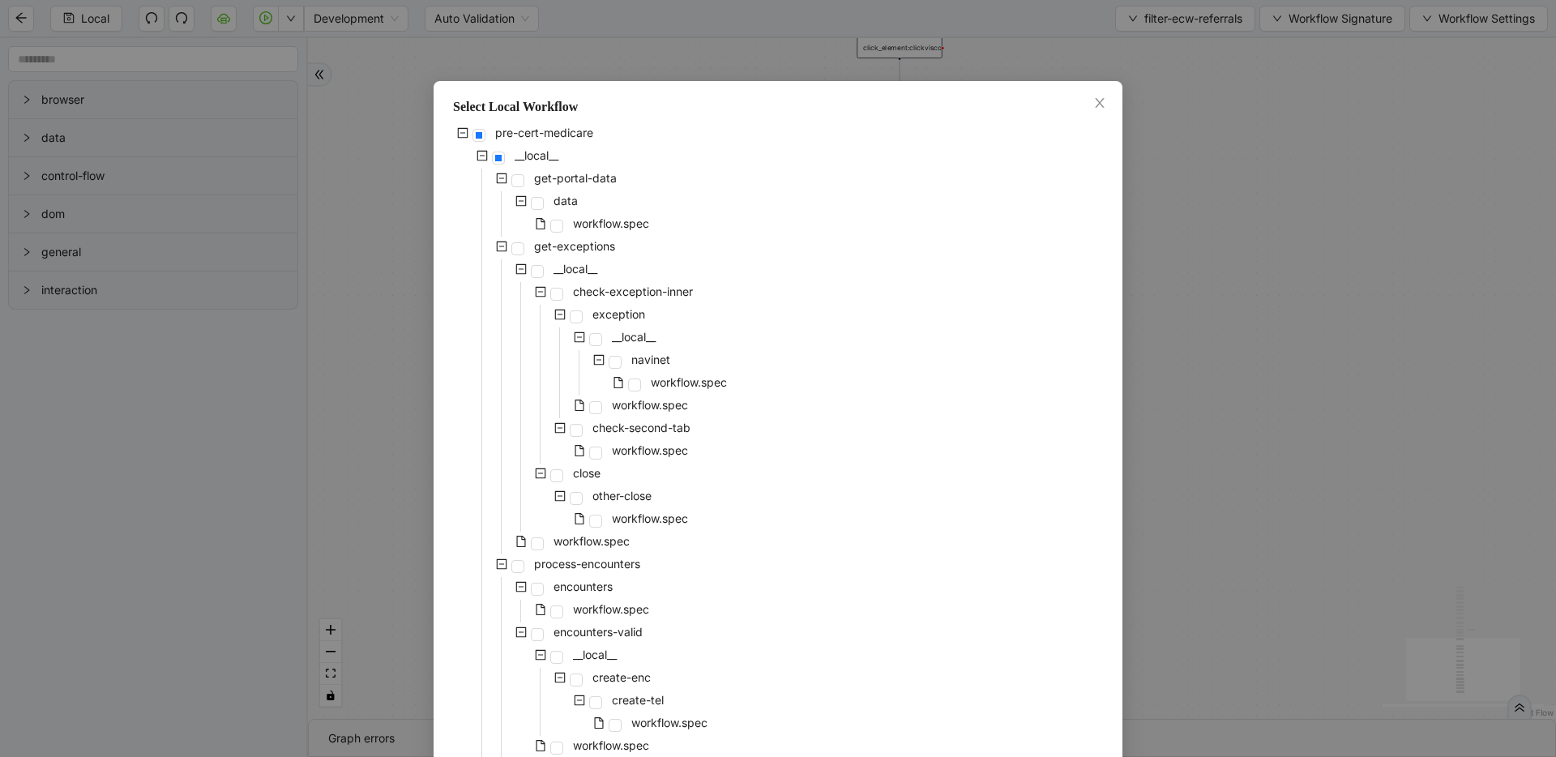
click at [1225, 213] on div "Select Local Workflow pre-cert-medicare __local__ get-portal-data data workflow…" at bounding box center [778, 378] width 1556 height 757
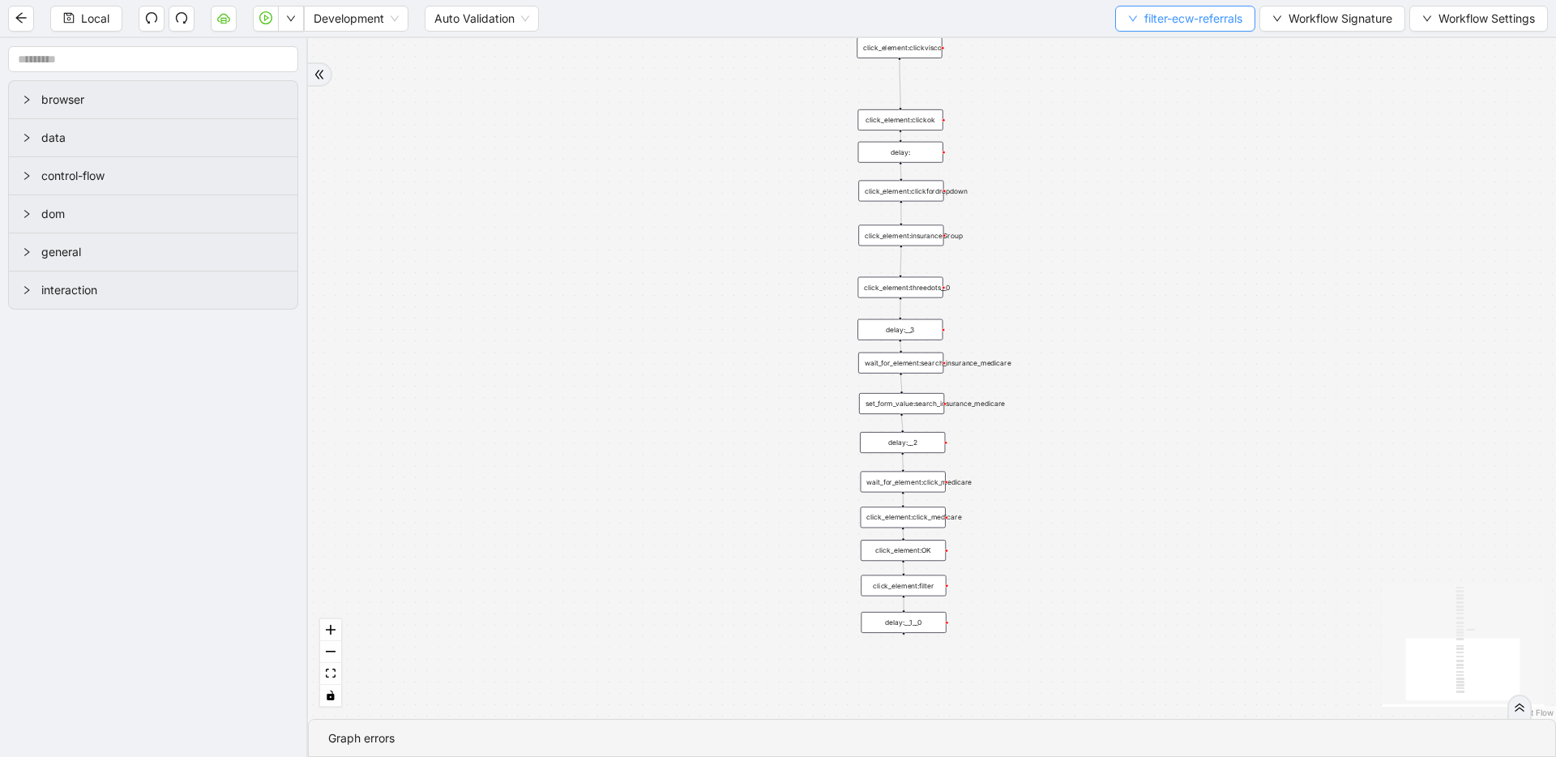
click at [1178, 24] on span "filter-ecw-referrals" at bounding box center [1194, 19] width 98 height 18
click at [1174, 47] on span "Select" at bounding box center [1183, 50] width 118 height 18
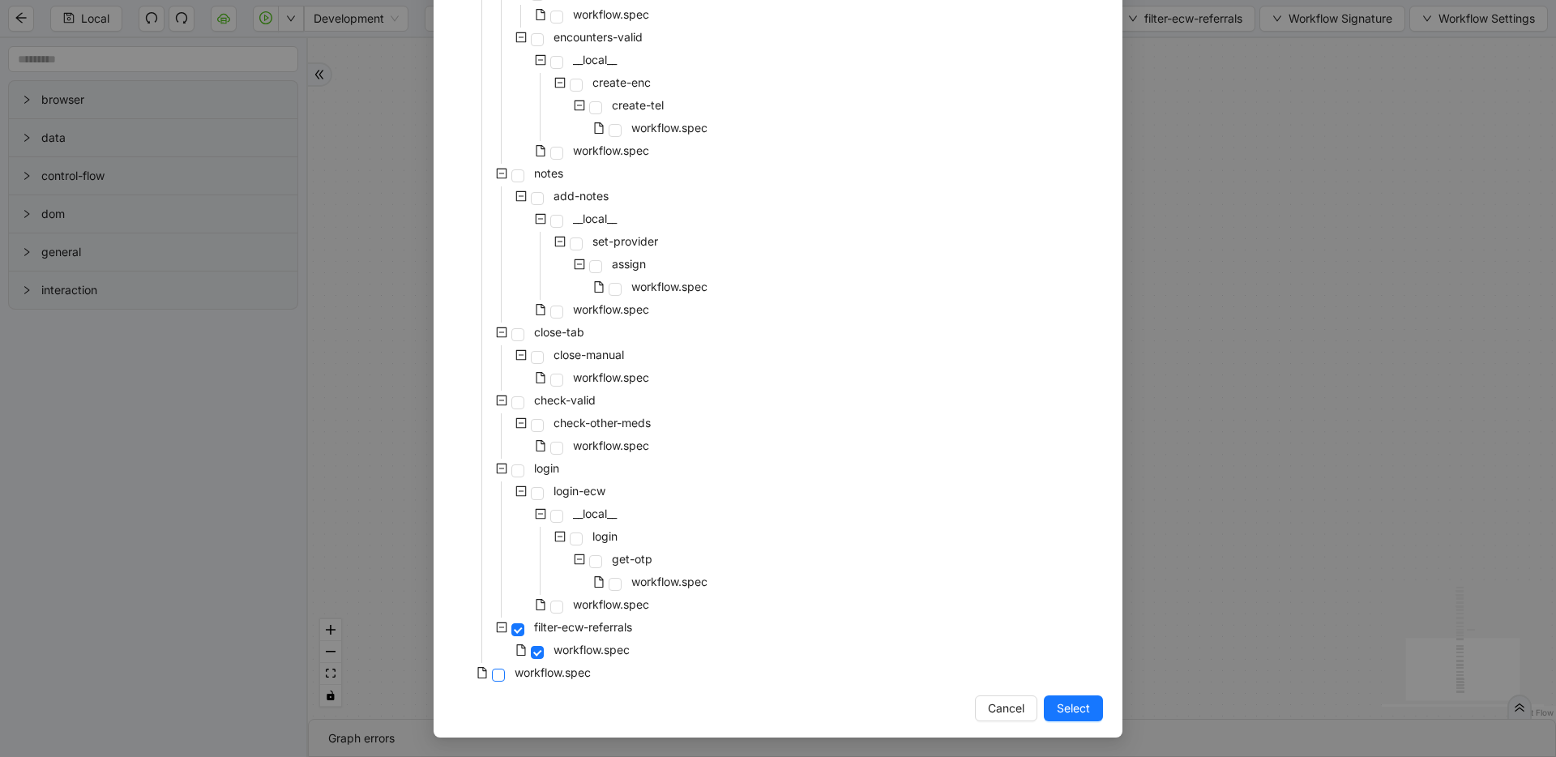
click at [492, 676] on span at bounding box center [498, 675] width 13 height 13
click at [1093, 712] on button "Select" at bounding box center [1073, 709] width 59 height 26
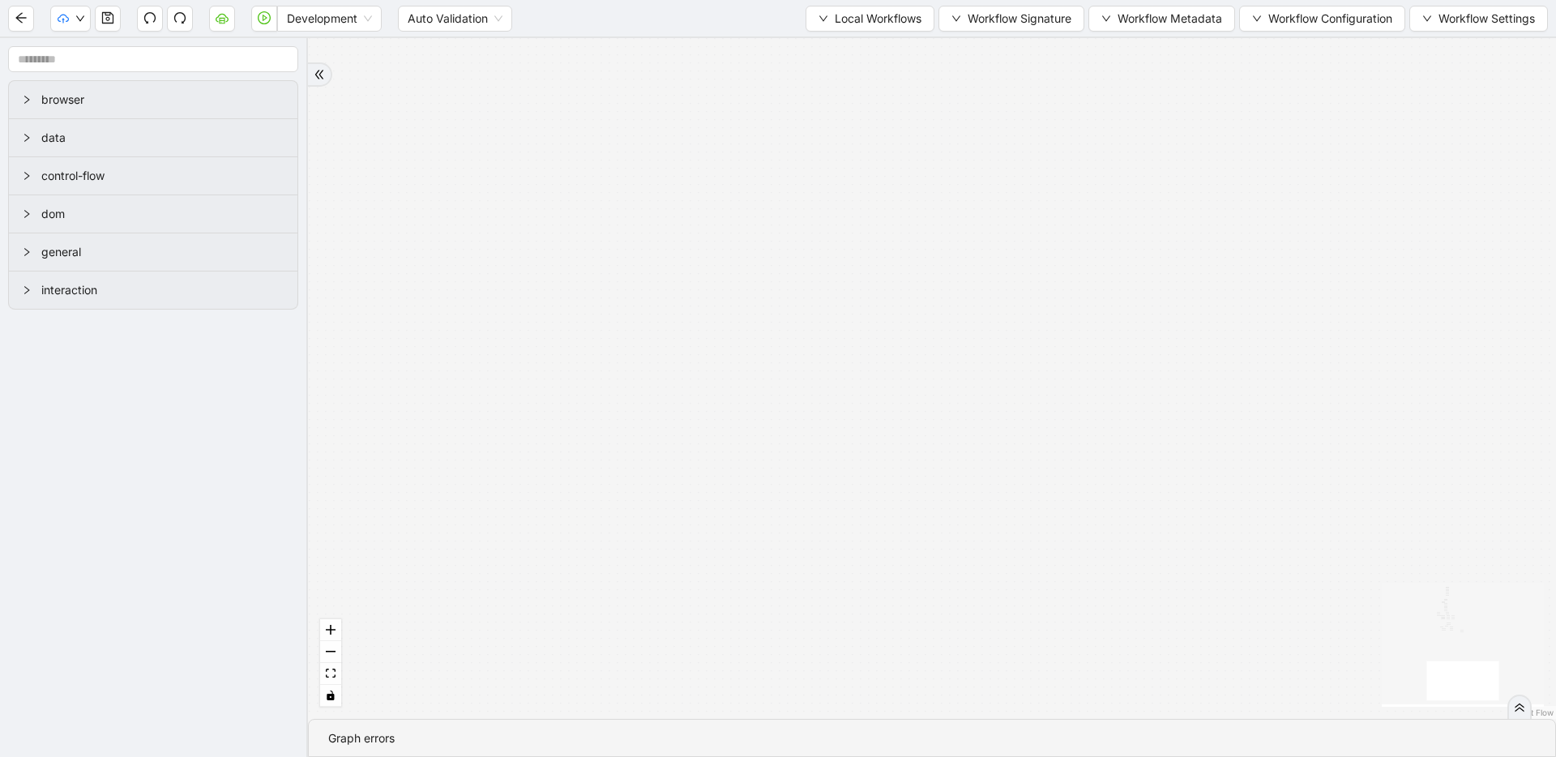
drag, startPoint x: 987, startPoint y: 301, endPoint x: 1021, endPoint y: 648, distance: 349.4
drag, startPoint x: 1022, startPoint y: 380, endPoint x: 1100, endPoint y: 678, distance: 308.3
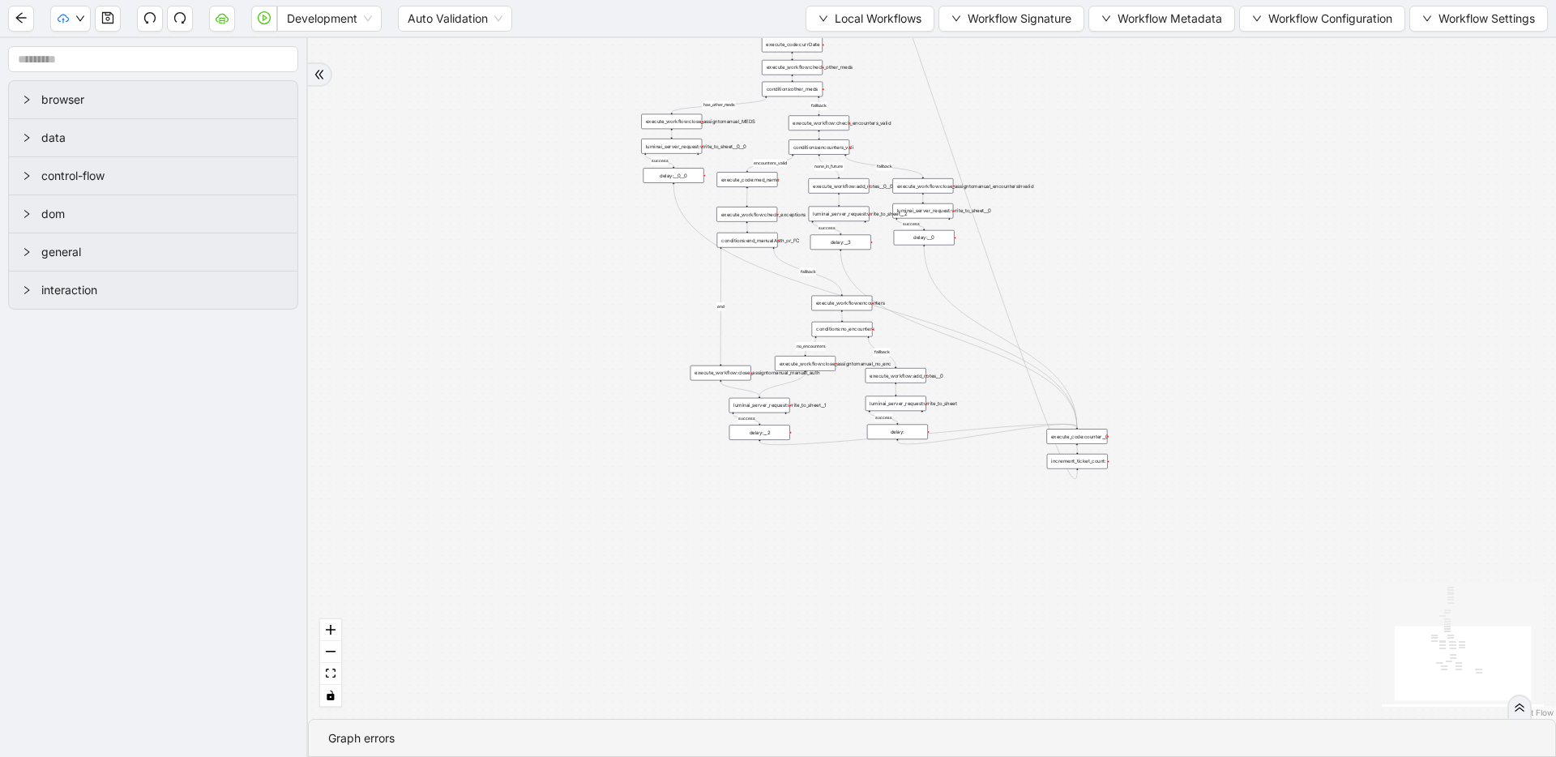
drag, startPoint x: 1029, startPoint y: 392, endPoint x: 1098, endPoint y: 622, distance: 240.3
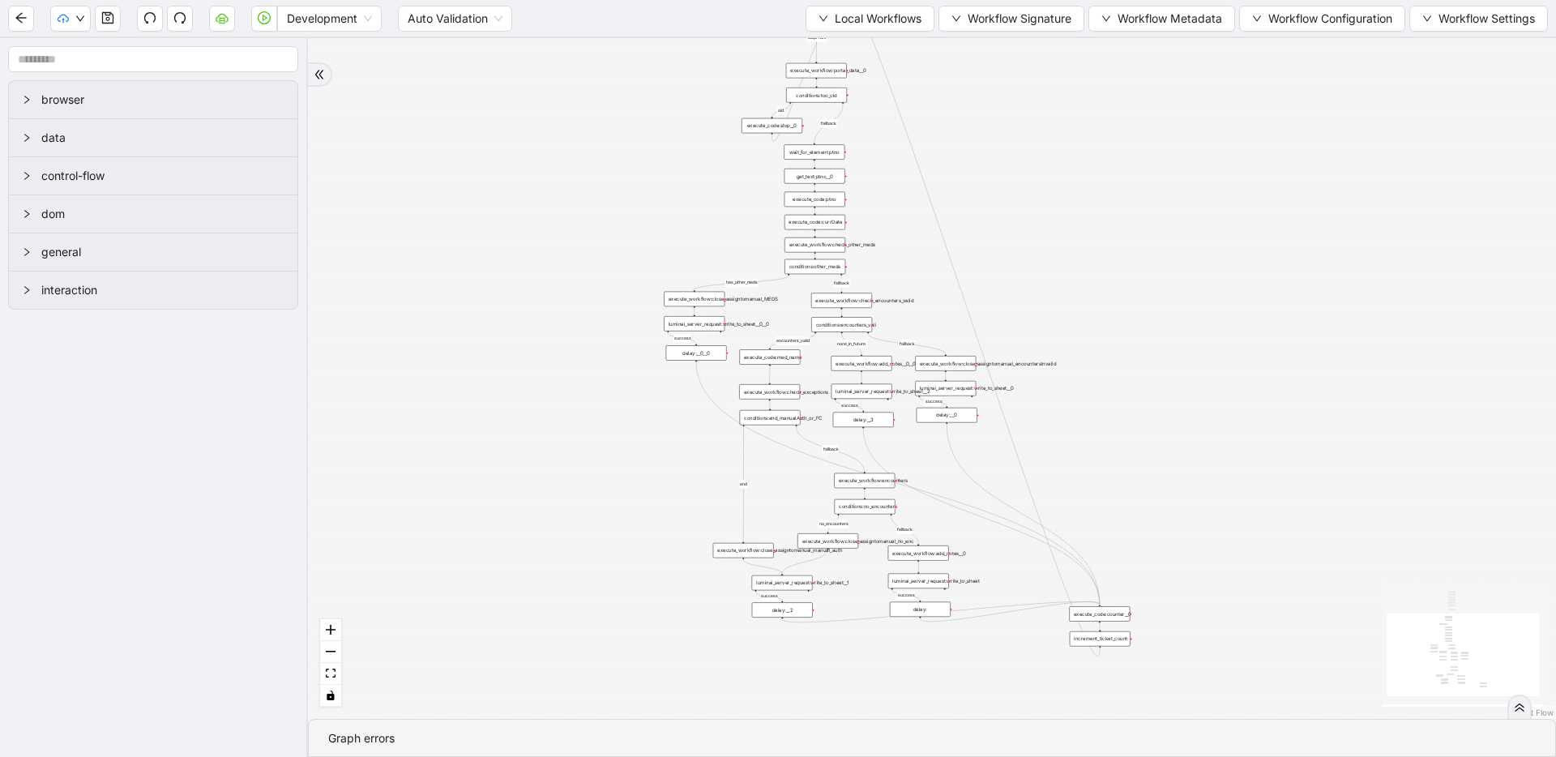
drag, startPoint x: 1149, startPoint y: 331, endPoint x: 1155, endPoint y: 509, distance: 178.5
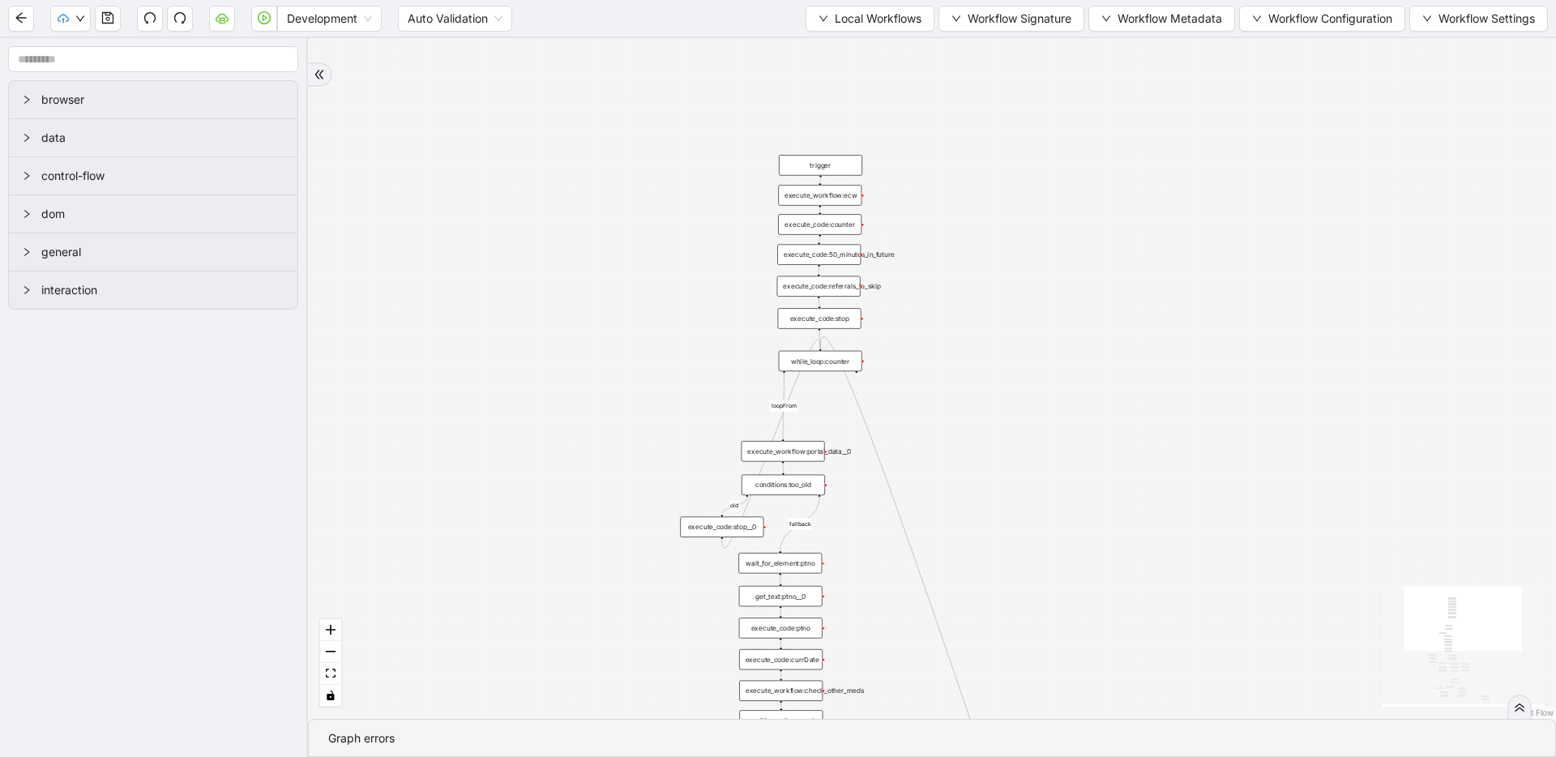
drag, startPoint x: 995, startPoint y: 259, endPoint x: 991, endPoint y: 606, distance: 347.0
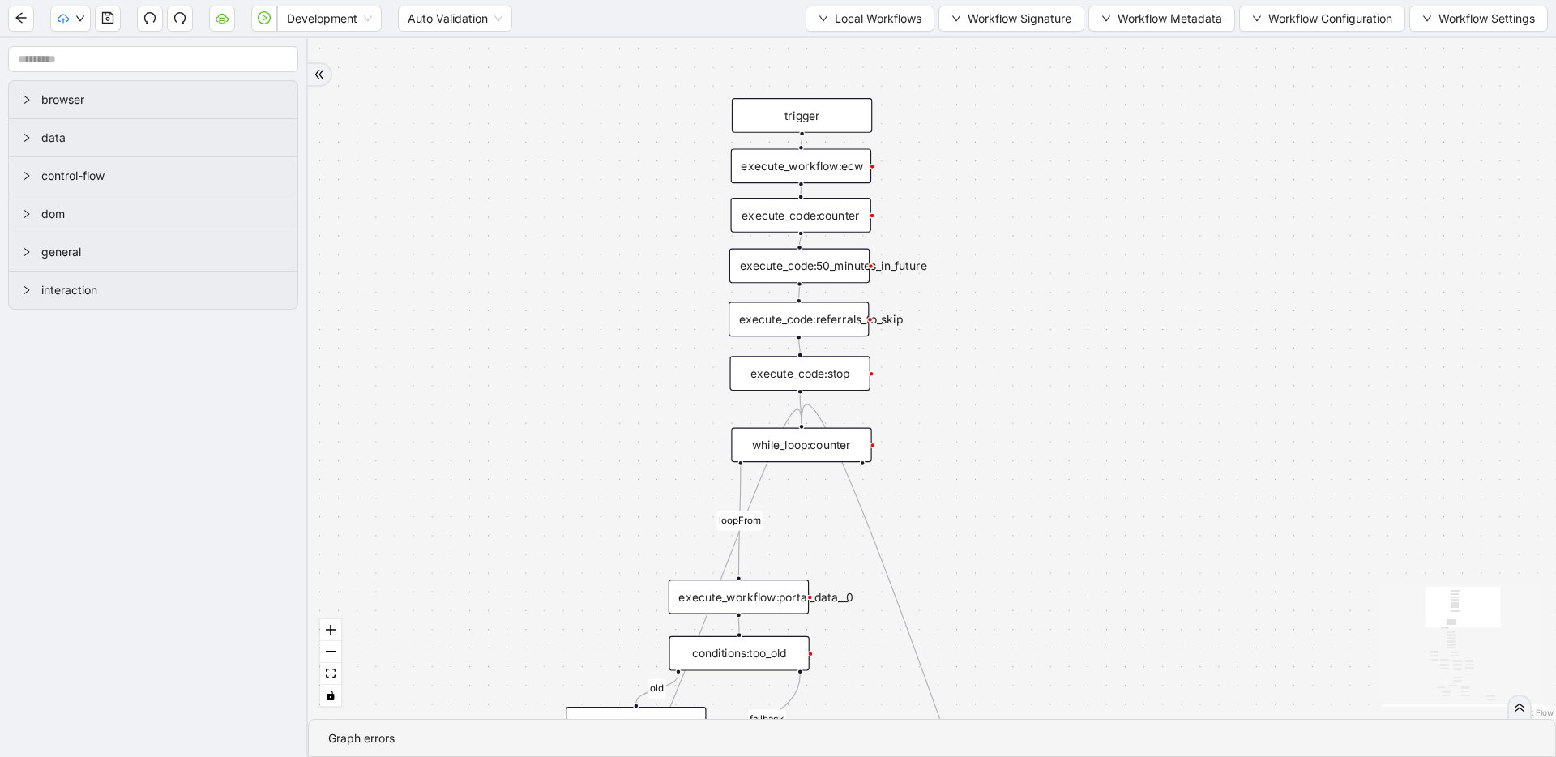
drag, startPoint x: 1105, startPoint y: 425, endPoint x: 1106, endPoint y: 464, distance: 38.9
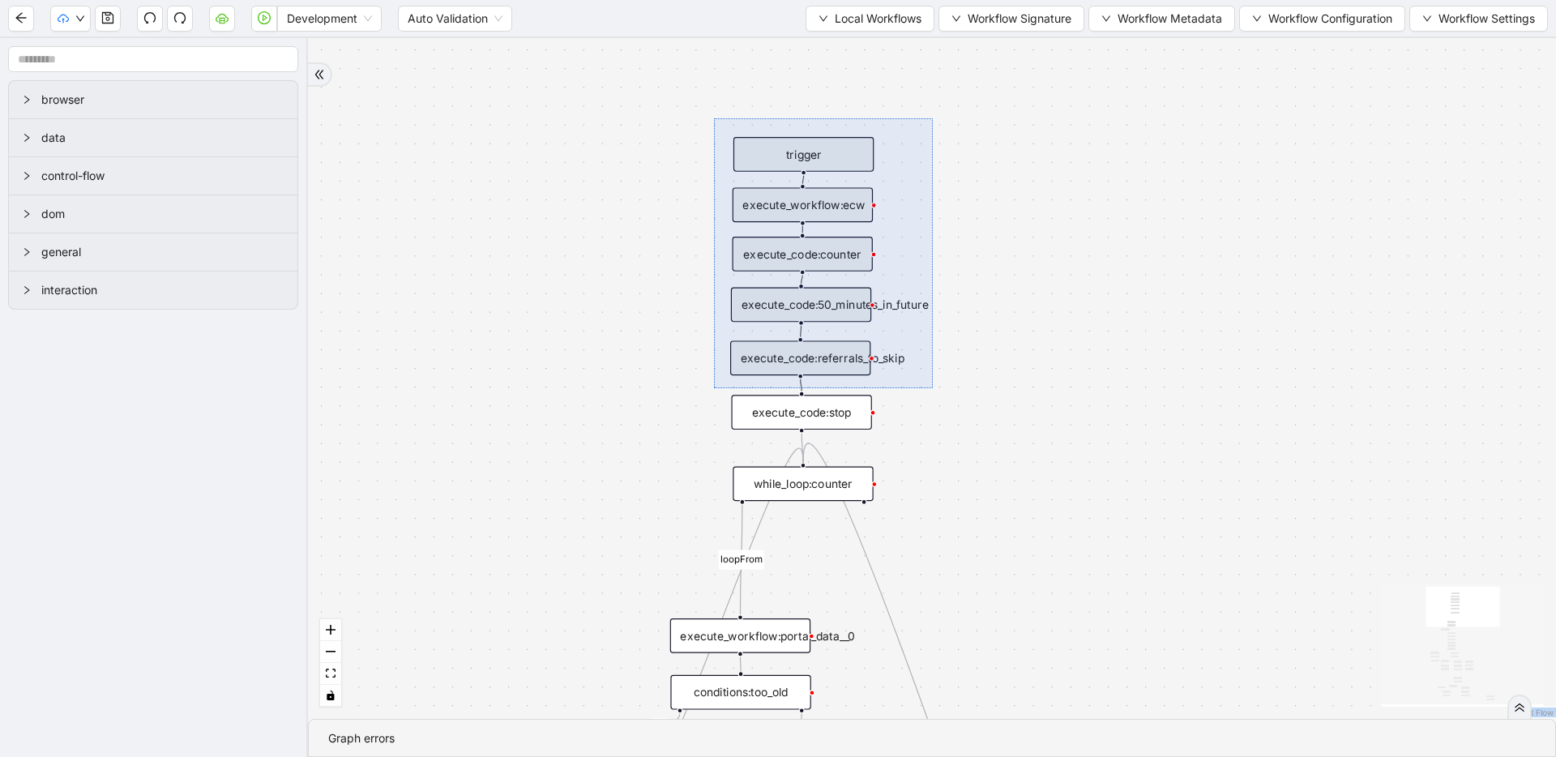
drag, startPoint x: 714, startPoint y: 118, endPoint x: 933, endPoint y: 388, distance: 347.5
click at [933, 388] on div "fallback has_other_meds success success fallback no_encounters end success succ…" at bounding box center [932, 378] width 1248 height 681
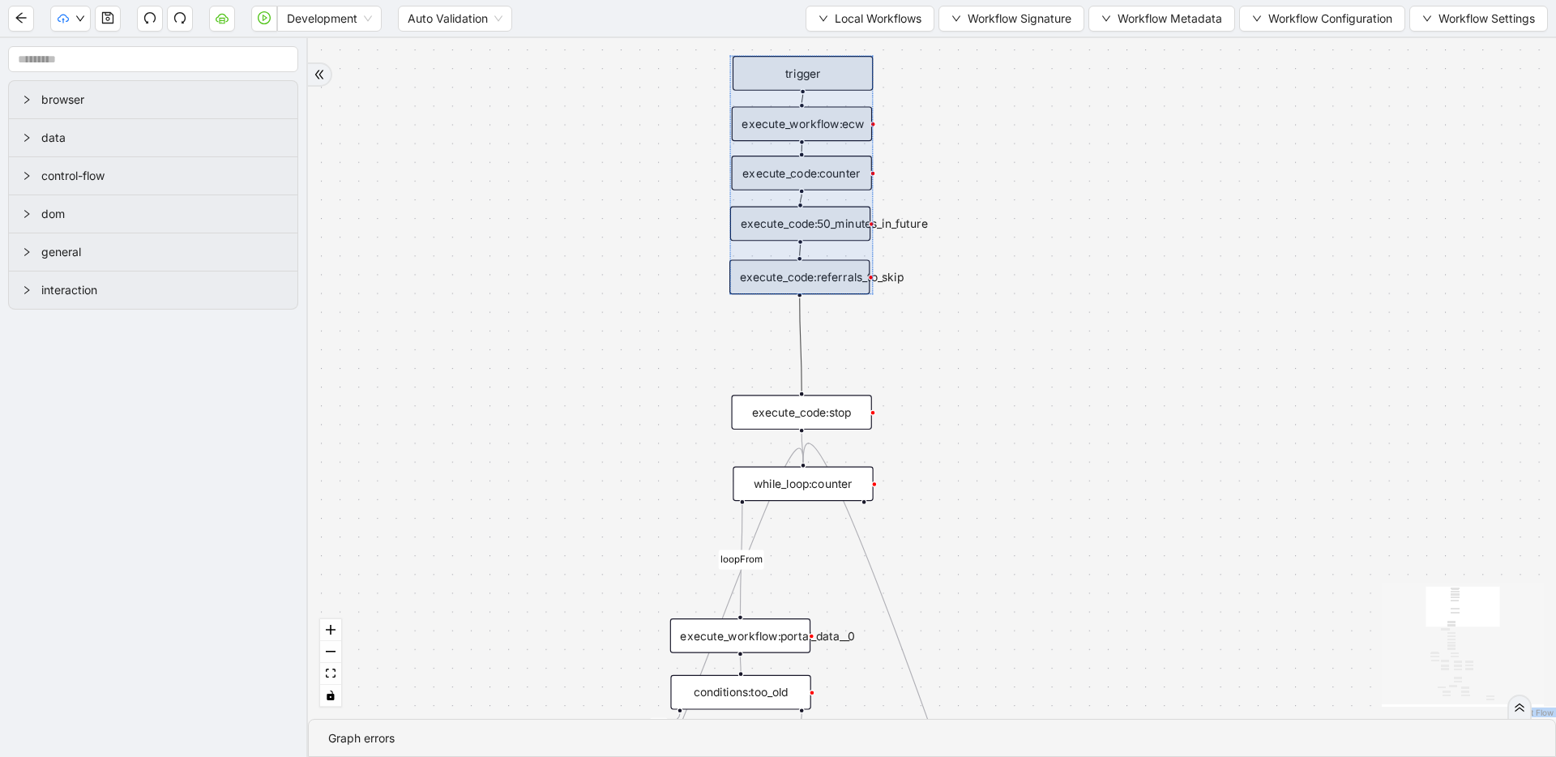
drag, startPoint x: 804, startPoint y: 357, endPoint x: 803, endPoint y: 276, distance: 81.1
click at [803, 276] on div at bounding box center [801, 175] width 143 height 238
click at [865, 336] on div "fallback has_other_meds success success fallback no_encounters end success succ…" at bounding box center [932, 378] width 1248 height 681
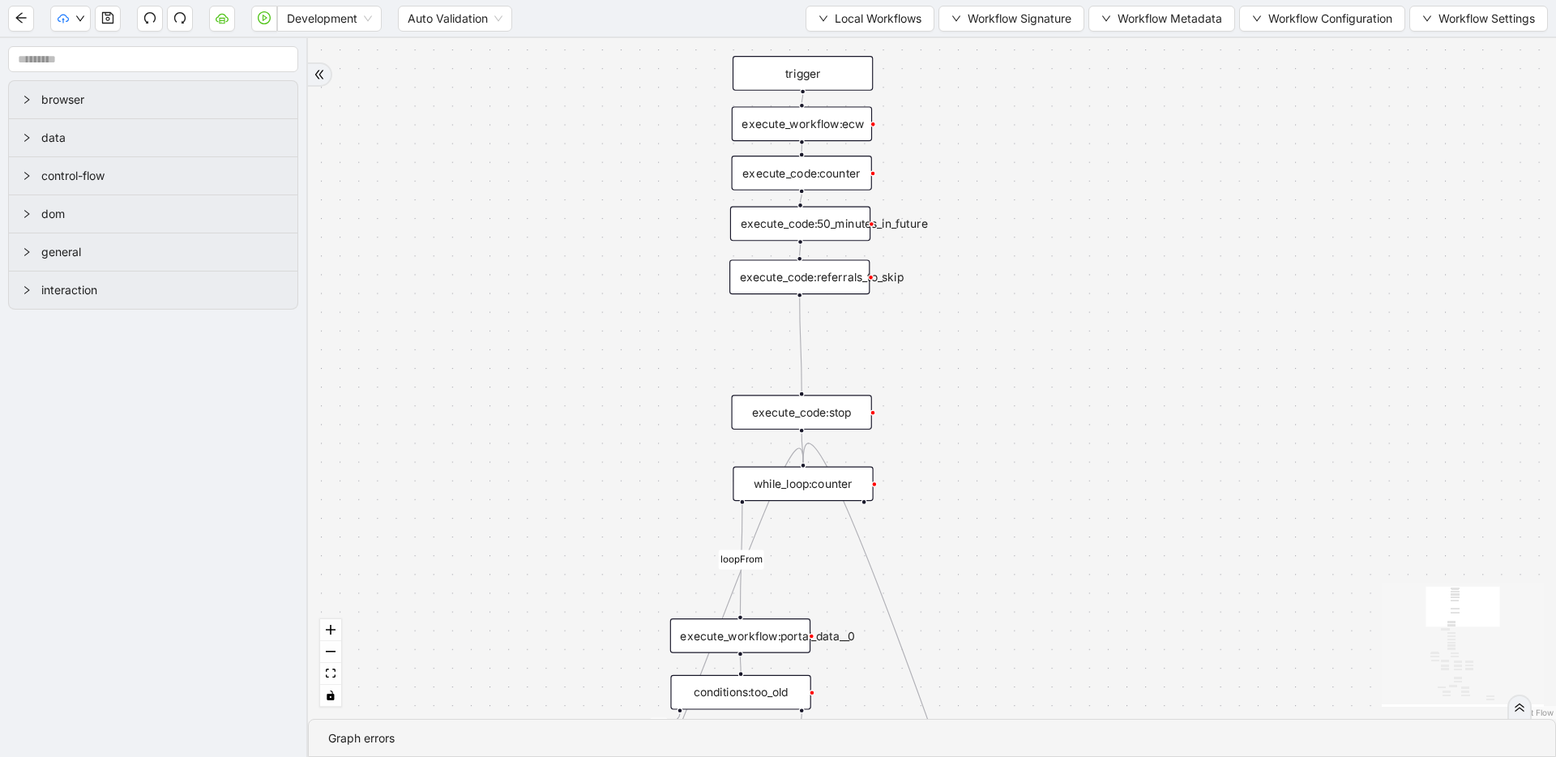
click at [802, 334] on icon "Edge from execute_code:referrals_to_skip to execute_code:stop" at bounding box center [801, 344] width 2 height 93
click at [802, 315] on icon "plus-circle" at bounding box center [800, 320] width 24 height 24
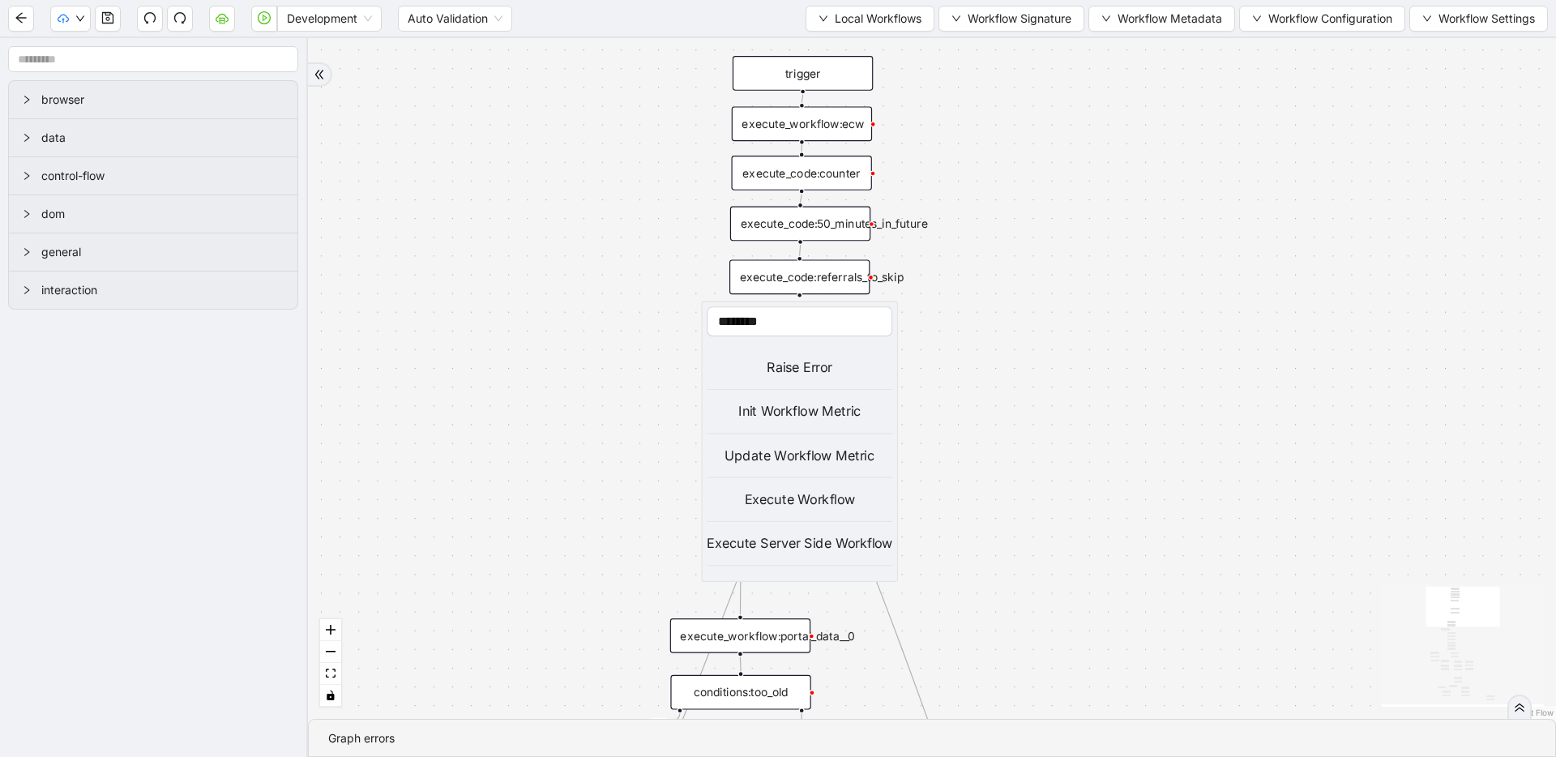
type input "********"
click at [809, 505] on div "Execute Workflow" at bounding box center [800, 500] width 186 height 20
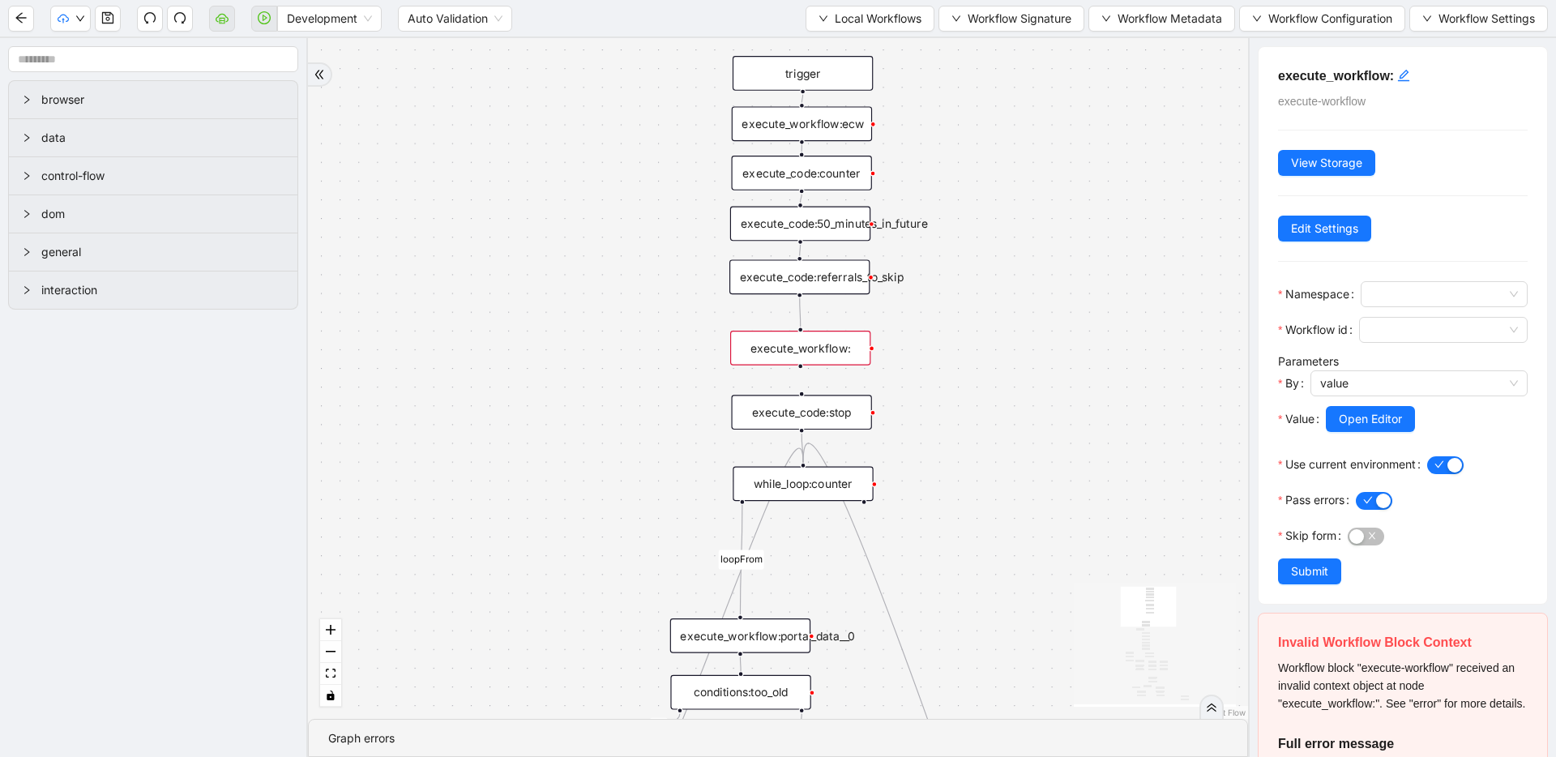
drag, startPoint x: 834, startPoint y: 370, endPoint x: 835, endPoint y: 345, distance: 25.1
click at [835, 345] on div "execute_workflow:" at bounding box center [800, 348] width 140 height 35
drag, startPoint x: 801, startPoint y: 365, endPoint x: 1401, endPoint y: 75, distance: 666.4
click at [1401, 75] on icon "edit" at bounding box center [1403, 75] width 11 height 11
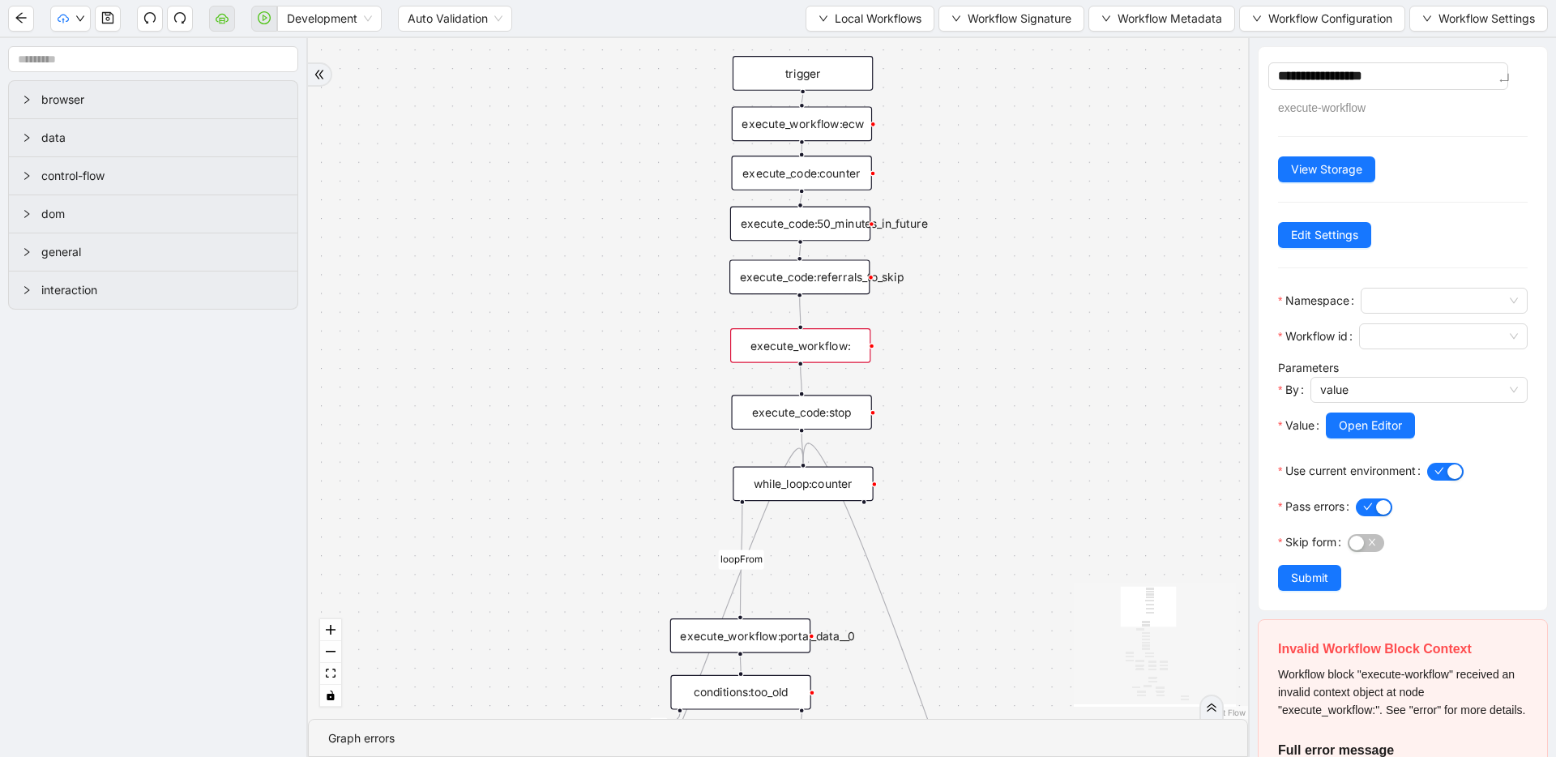
type textarea "**********"
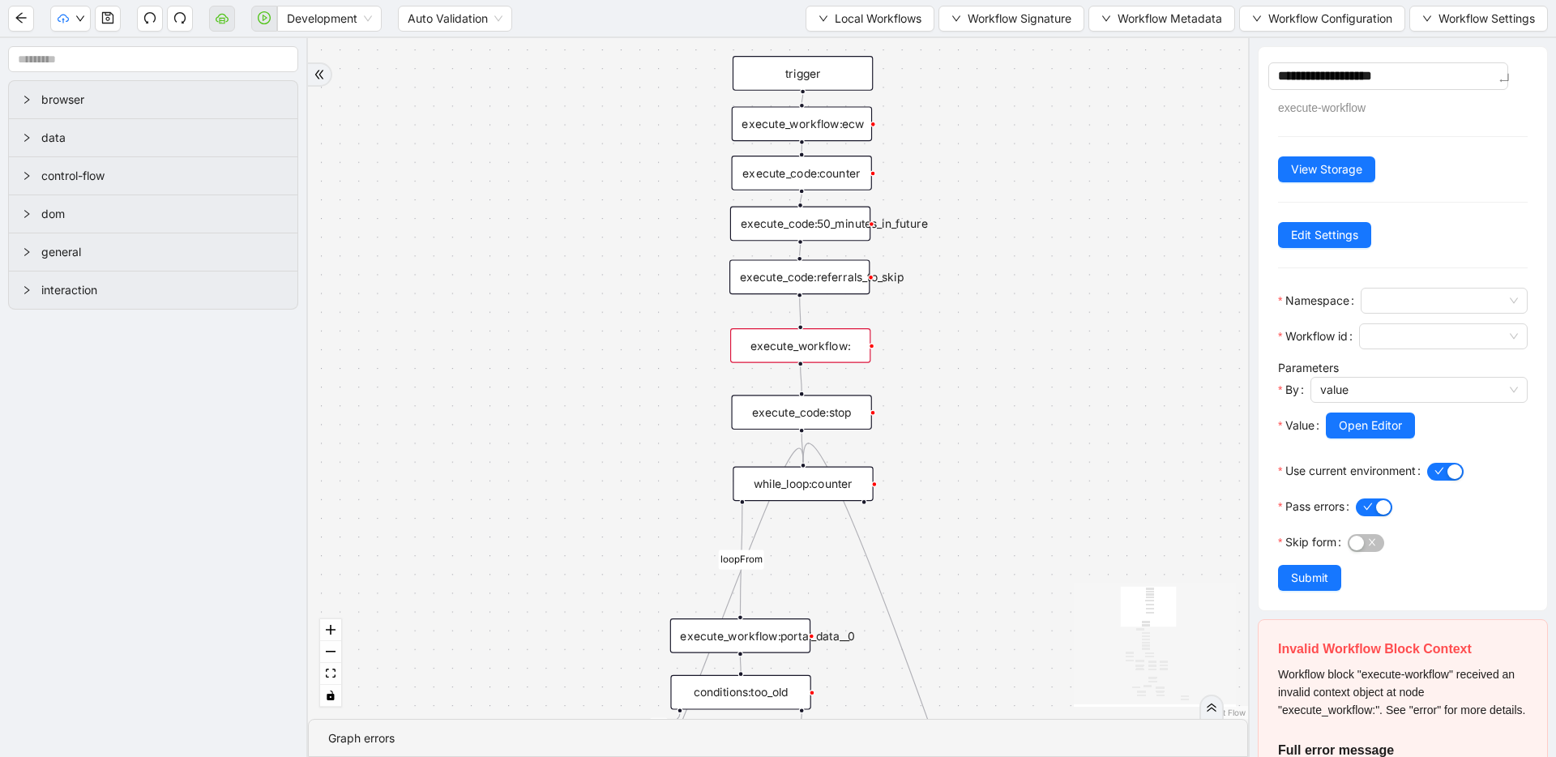
type textarea "**********"
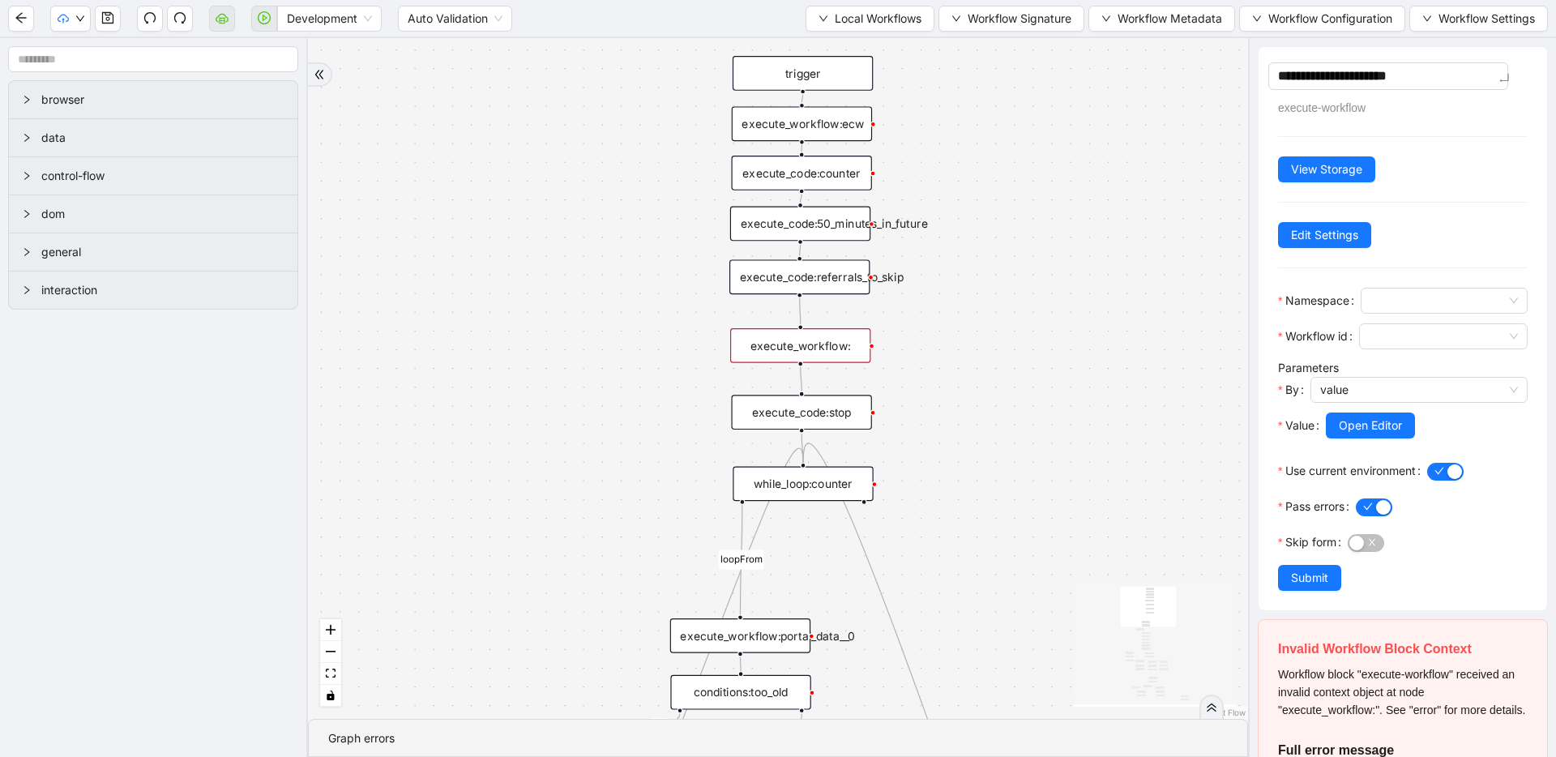
type textarea "**********"
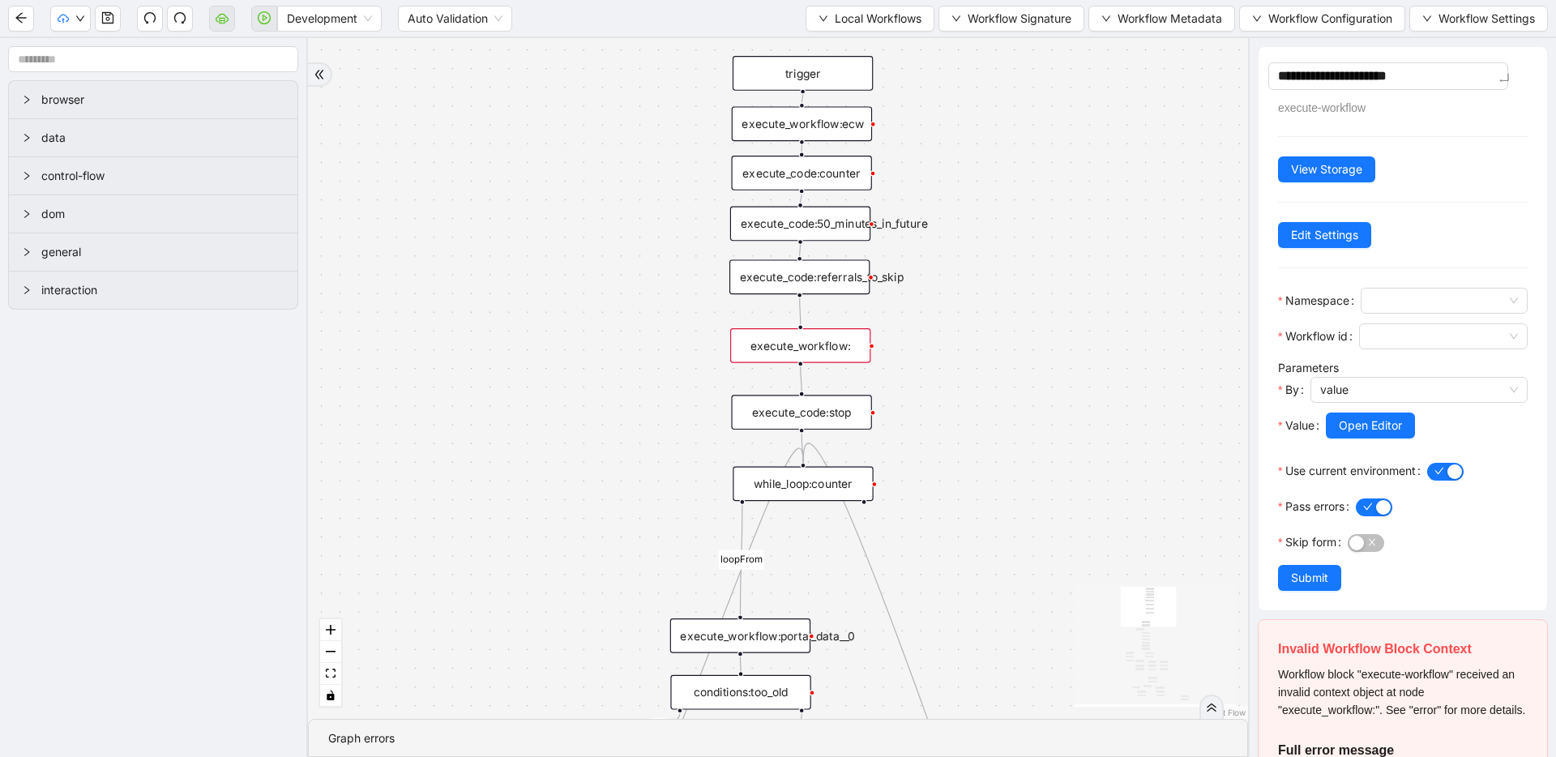
type textarea "**********"
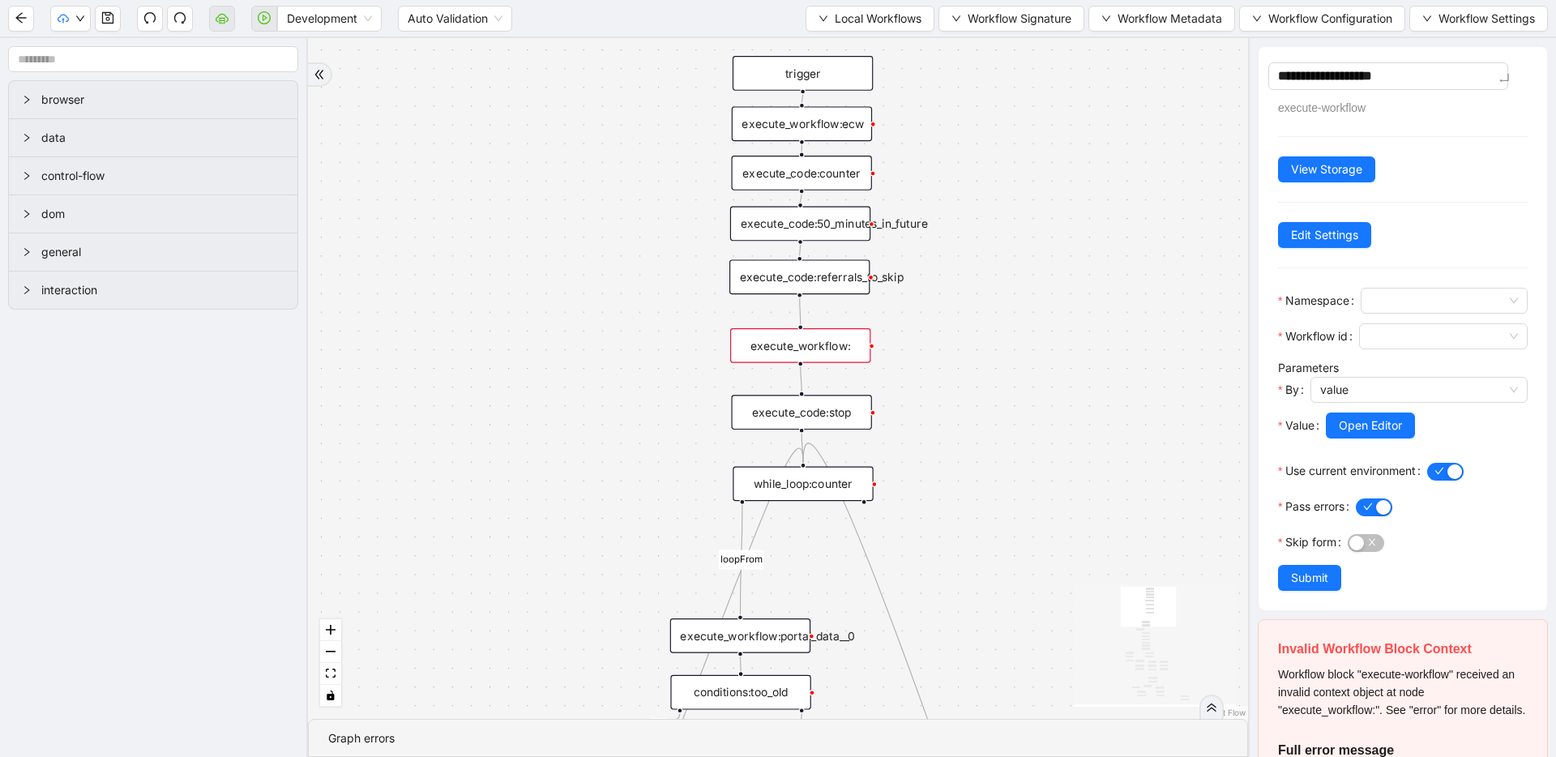
type textarea "**********"
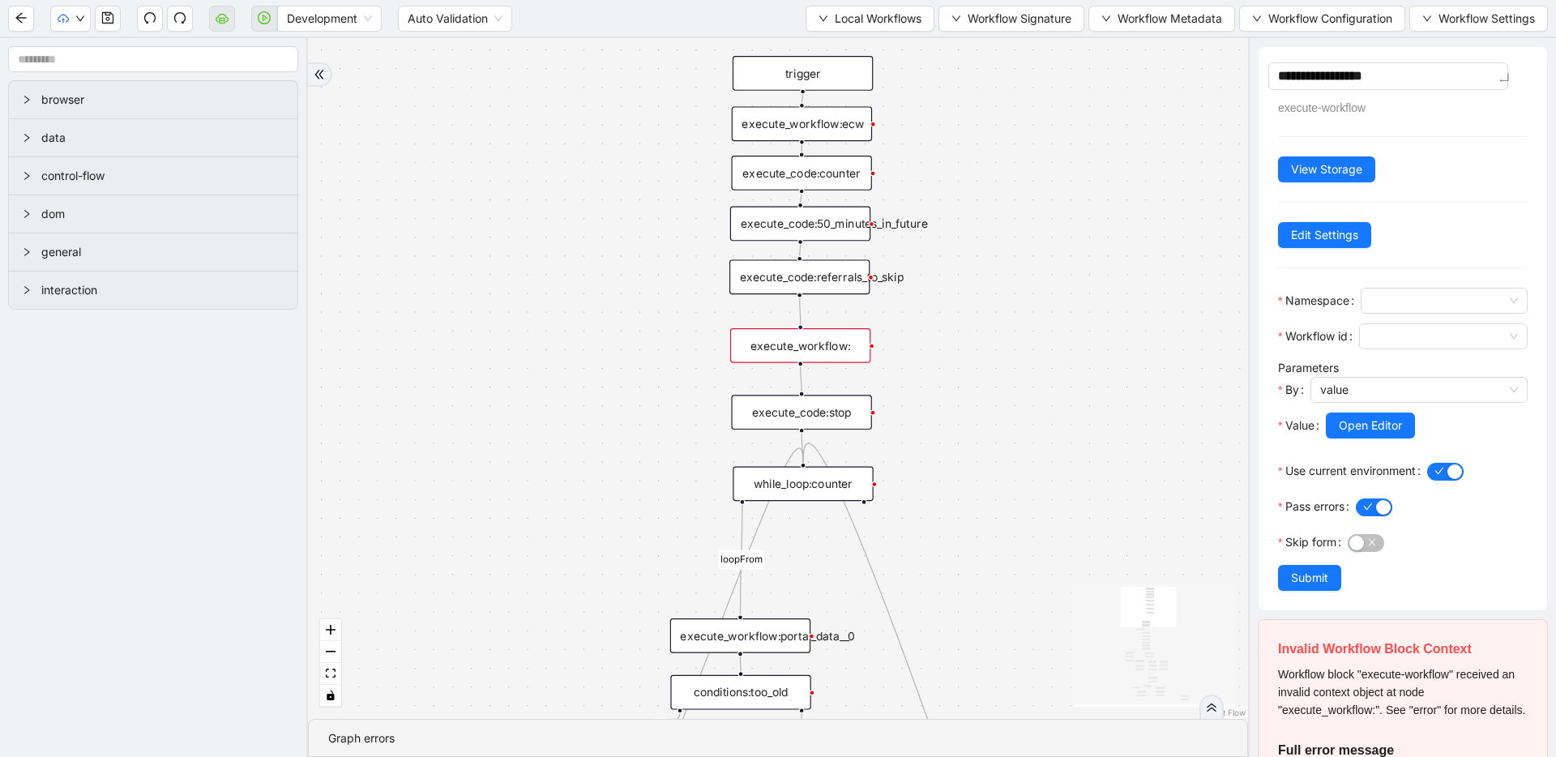
type textarea "**********"
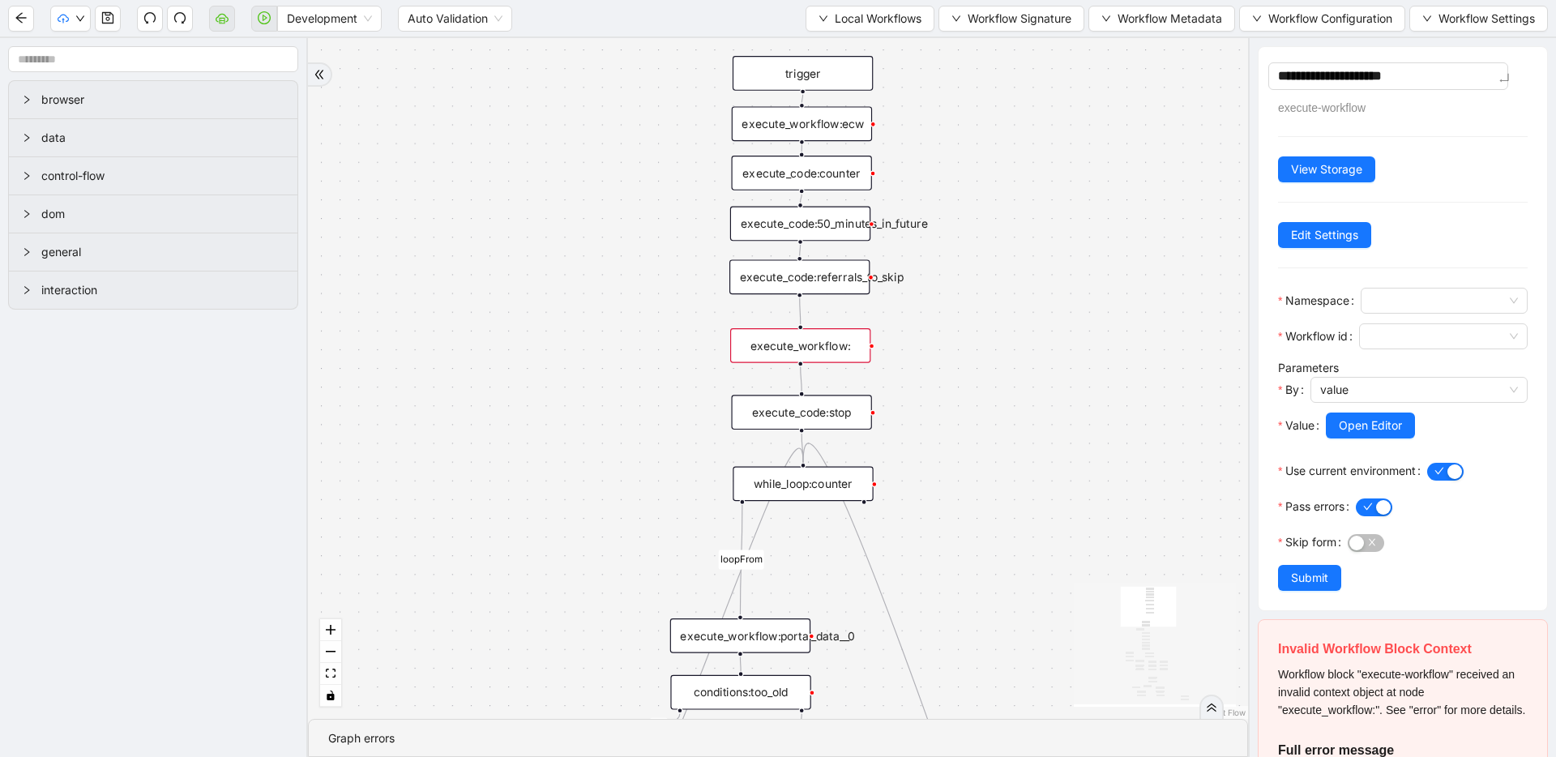
type textarea "**********"
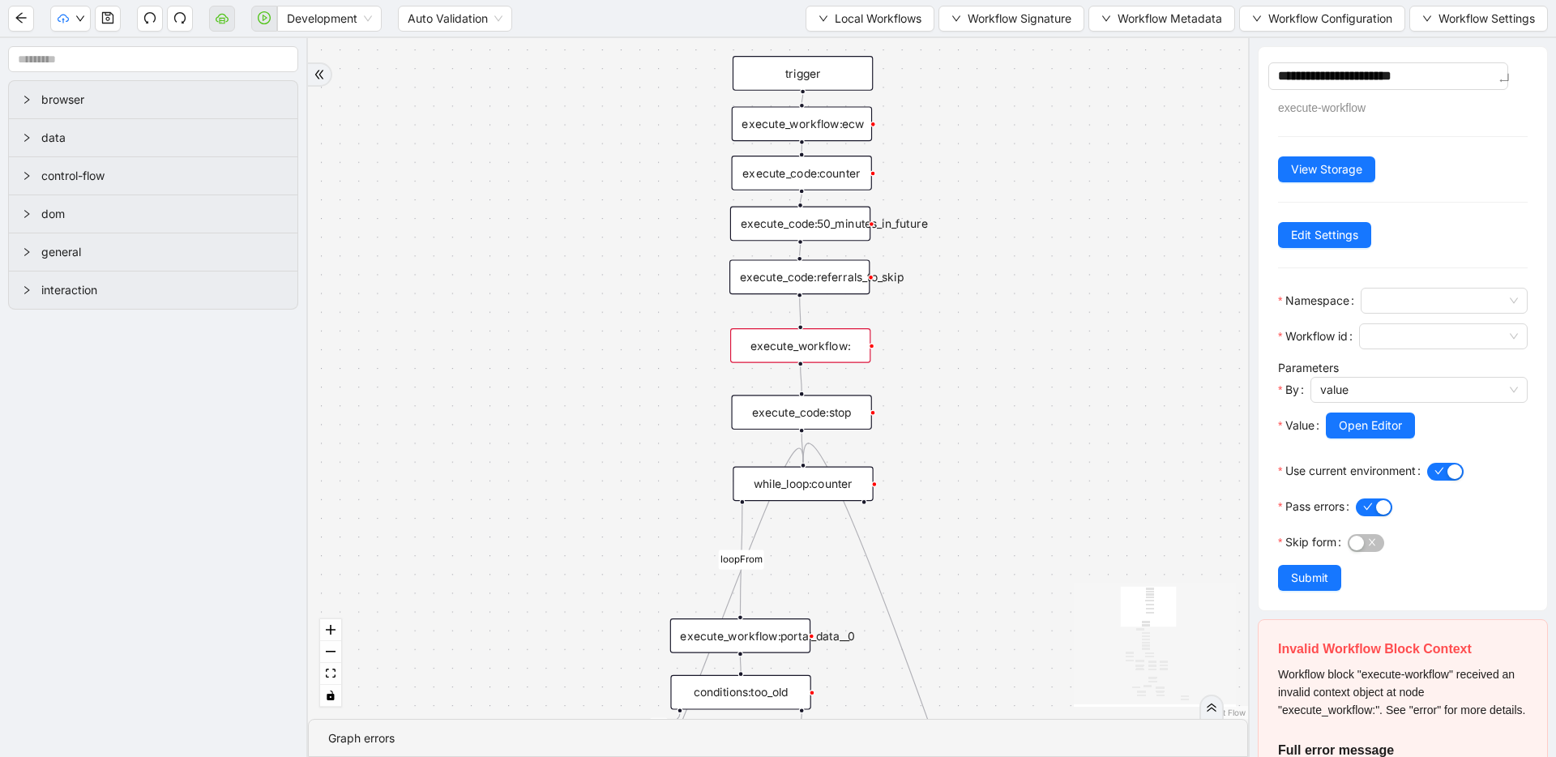
type textarea "**********"
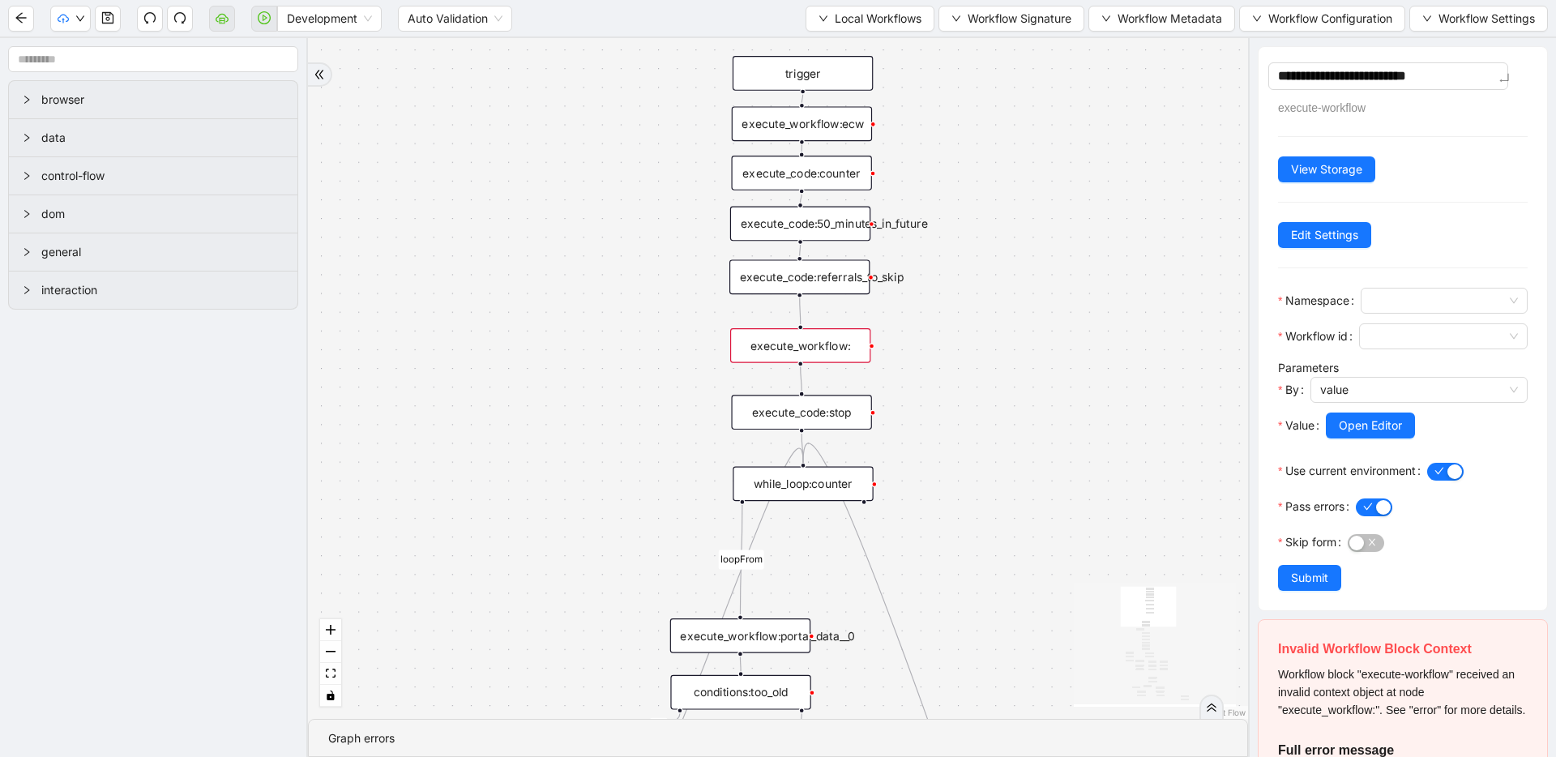
type textarea "**********"
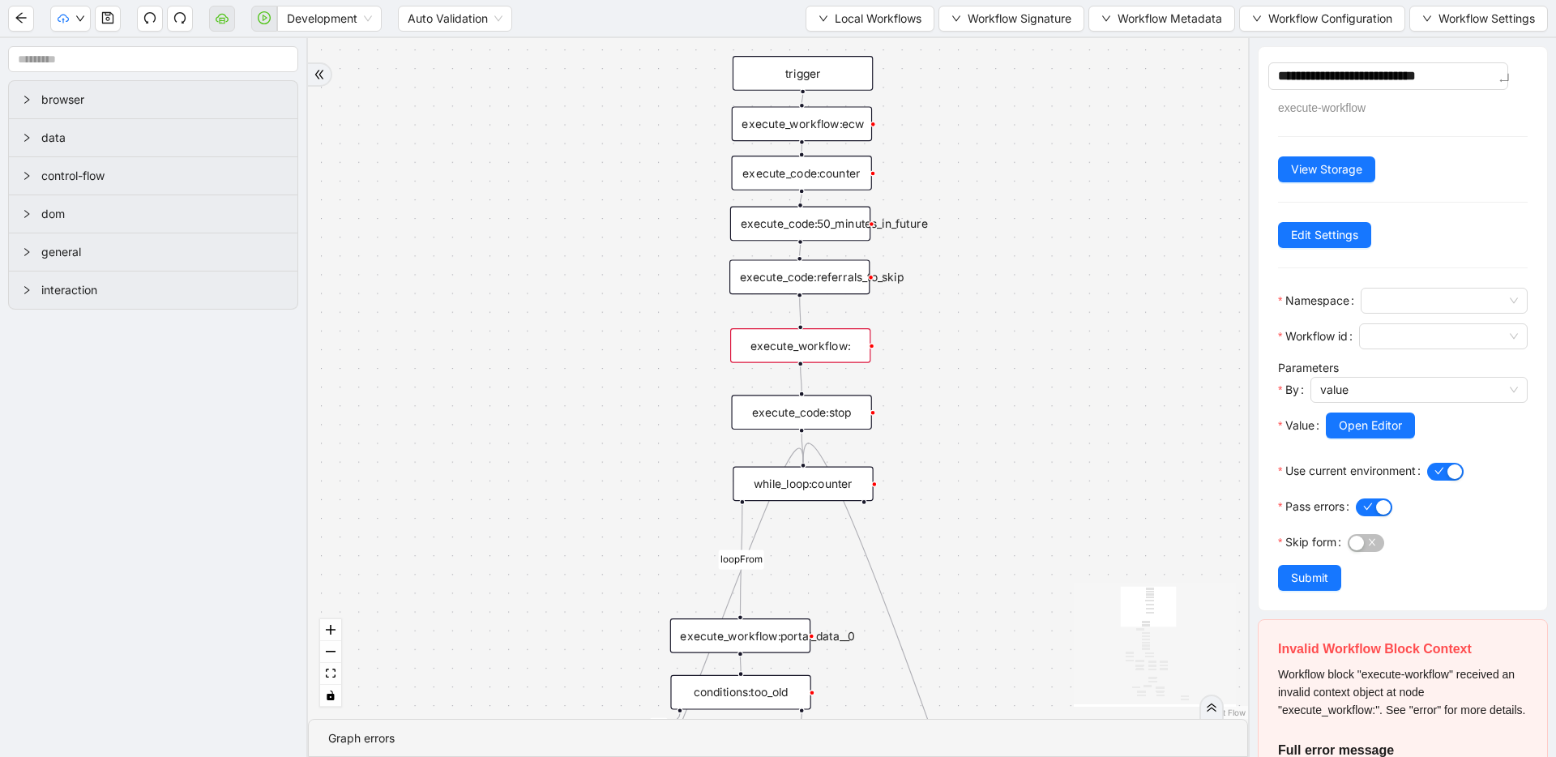
type textarea "**********"
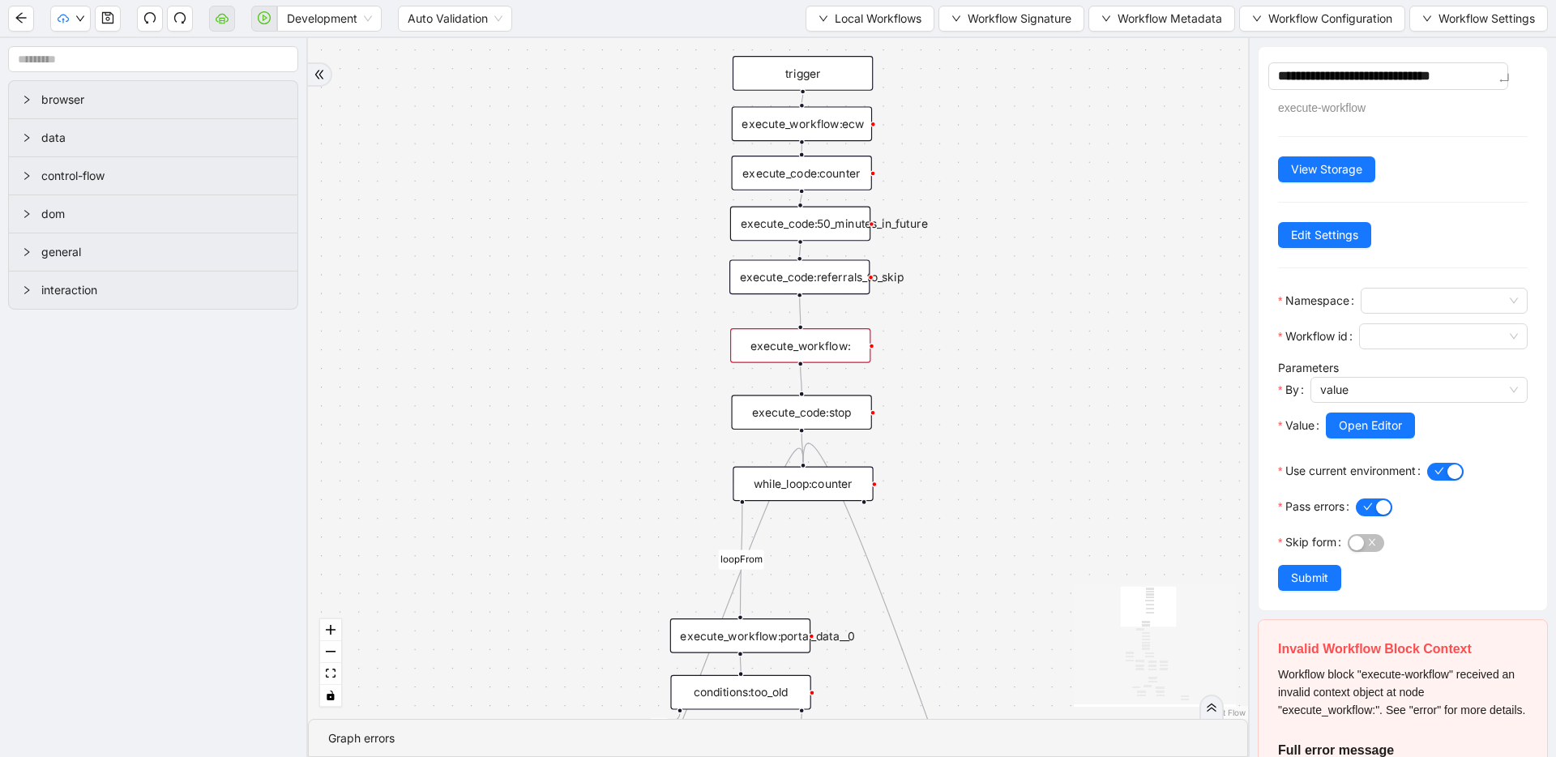
type textarea "**********"
click at [1439, 307] on span at bounding box center [1445, 301] width 148 height 24
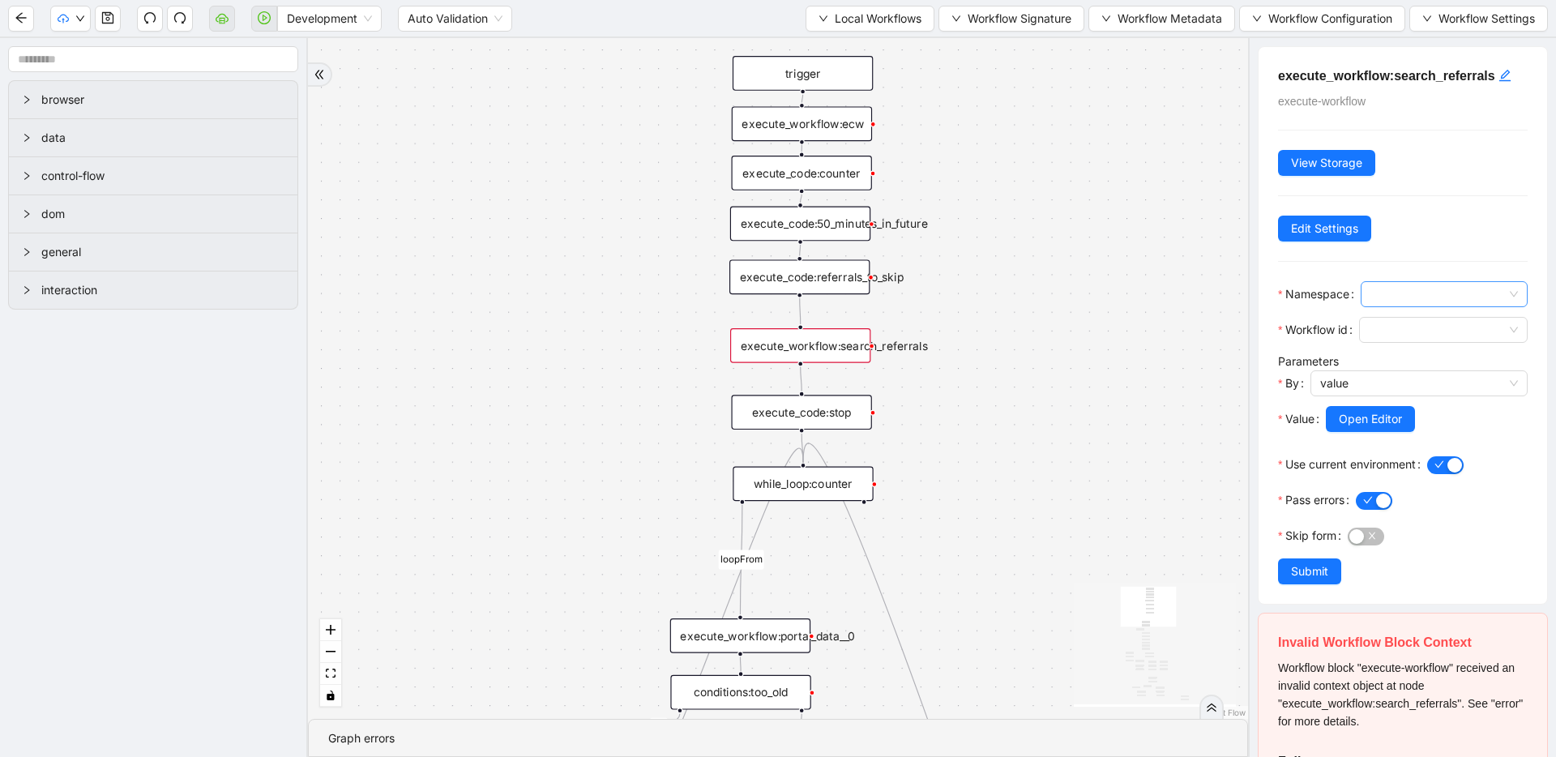
click at [1429, 302] on span at bounding box center [1445, 294] width 148 height 24
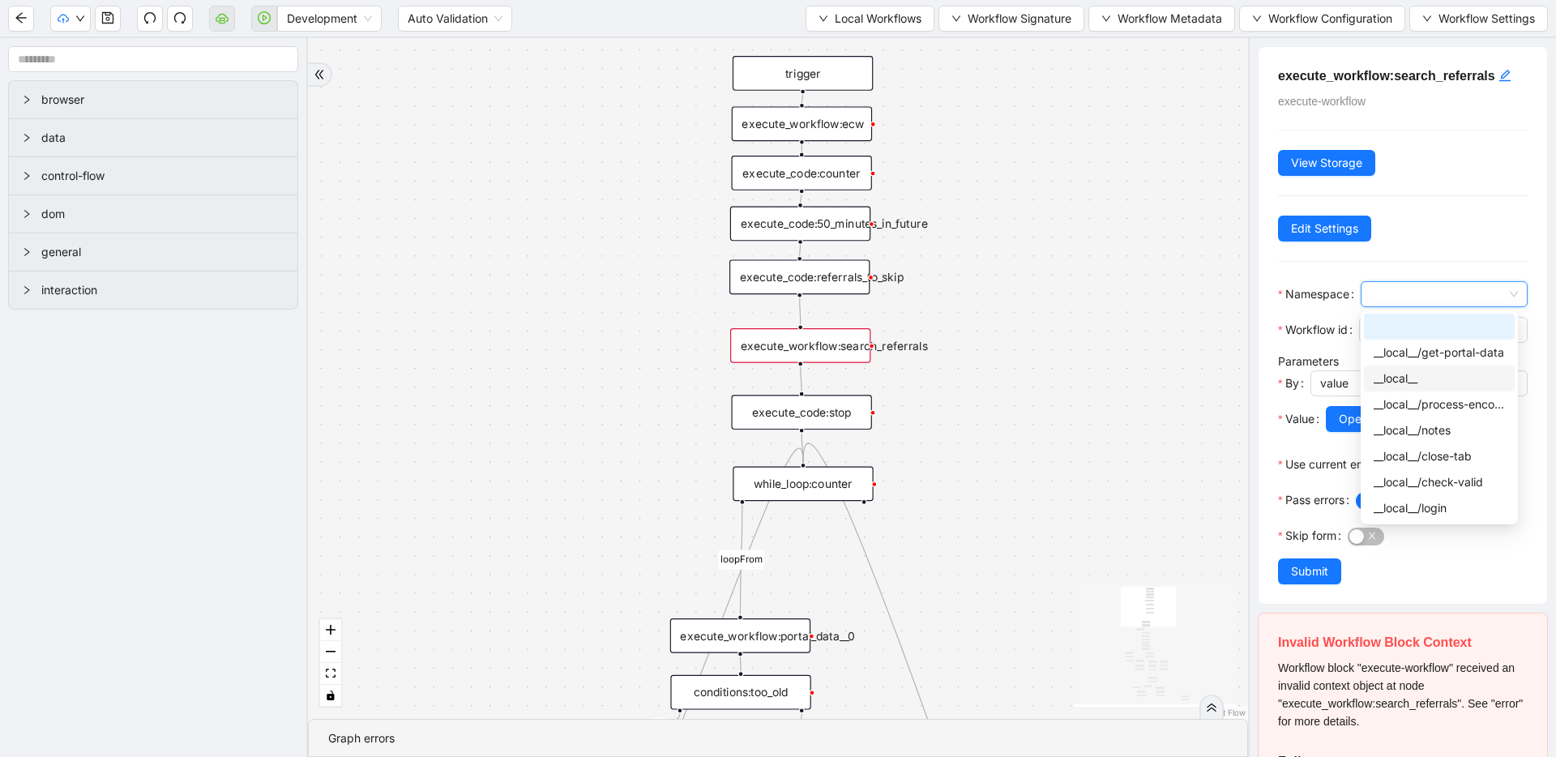
click at [1435, 381] on div "__local__" at bounding box center [1439, 379] width 131 height 18
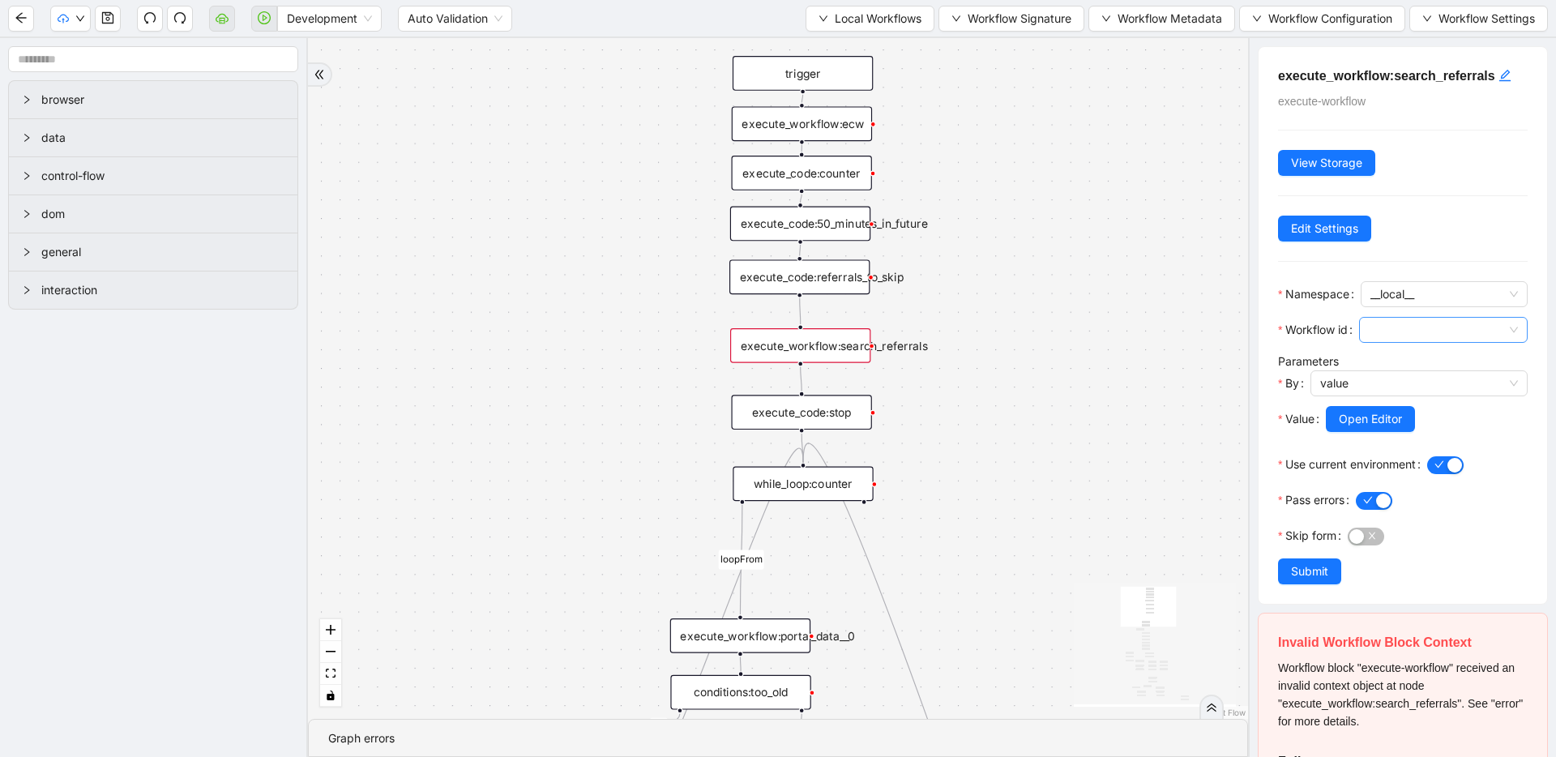
click at [1427, 333] on span at bounding box center [1443, 330] width 149 height 24
click at [1428, 408] on div "filter-ecw-referrals" at bounding box center [1439, 414] width 132 height 18
click at [1295, 570] on span "Submit" at bounding box center [1309, 572] width 37 height 18
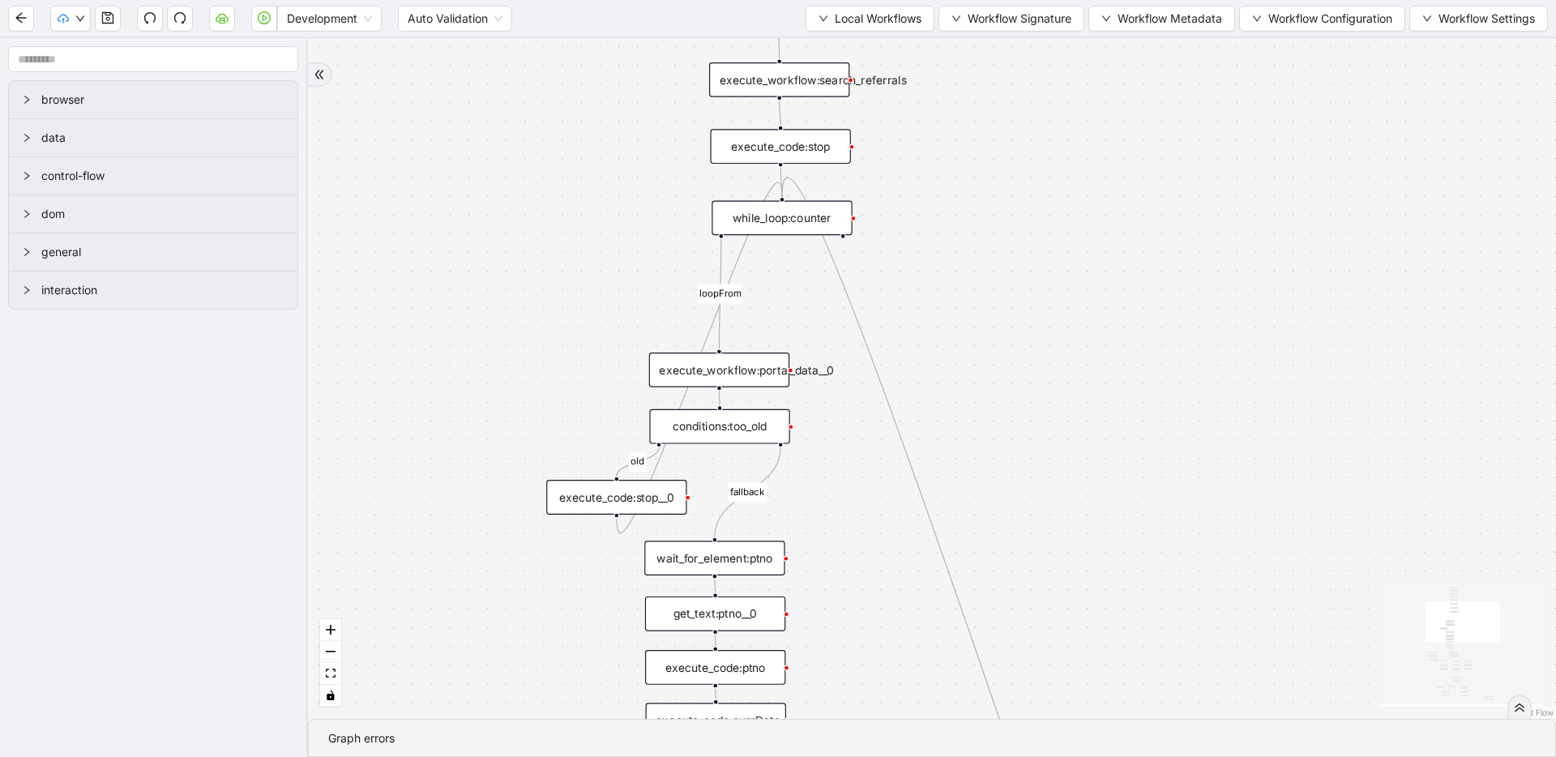
drag, startPoint x: 622, startPoint y: 485, endPoint x: 601, endPoint y: 219, distance: 266.7
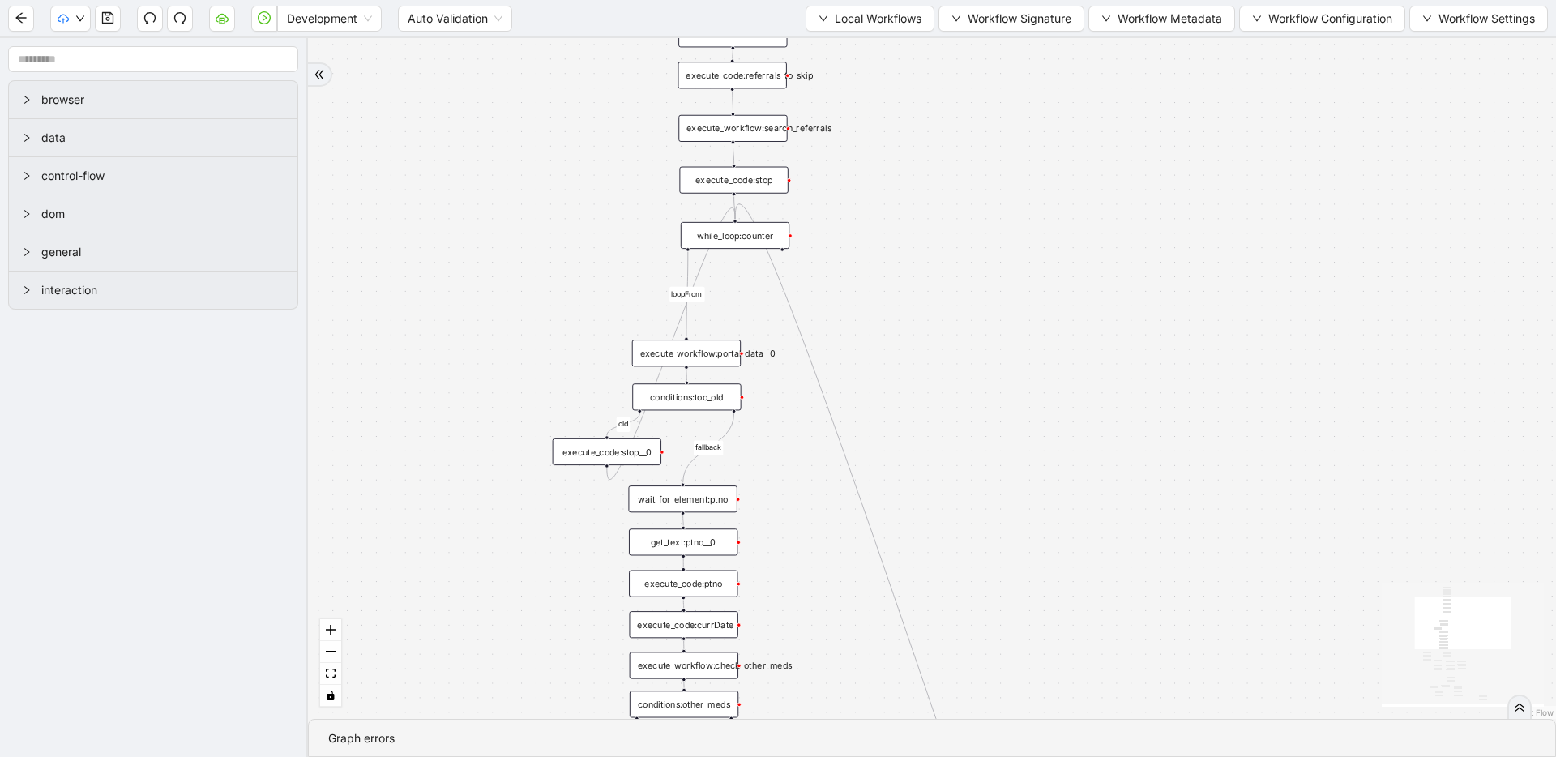
drag, startPoint x: 509, startPoint y: 408, endPoint x: 503, endPoint y: 439, distance: 31.5
click at [503, 439] on div "fallback has_other_meds success success fallback no_encounters end success succ…" at bounding box center [932, 378] width 1248 height 681
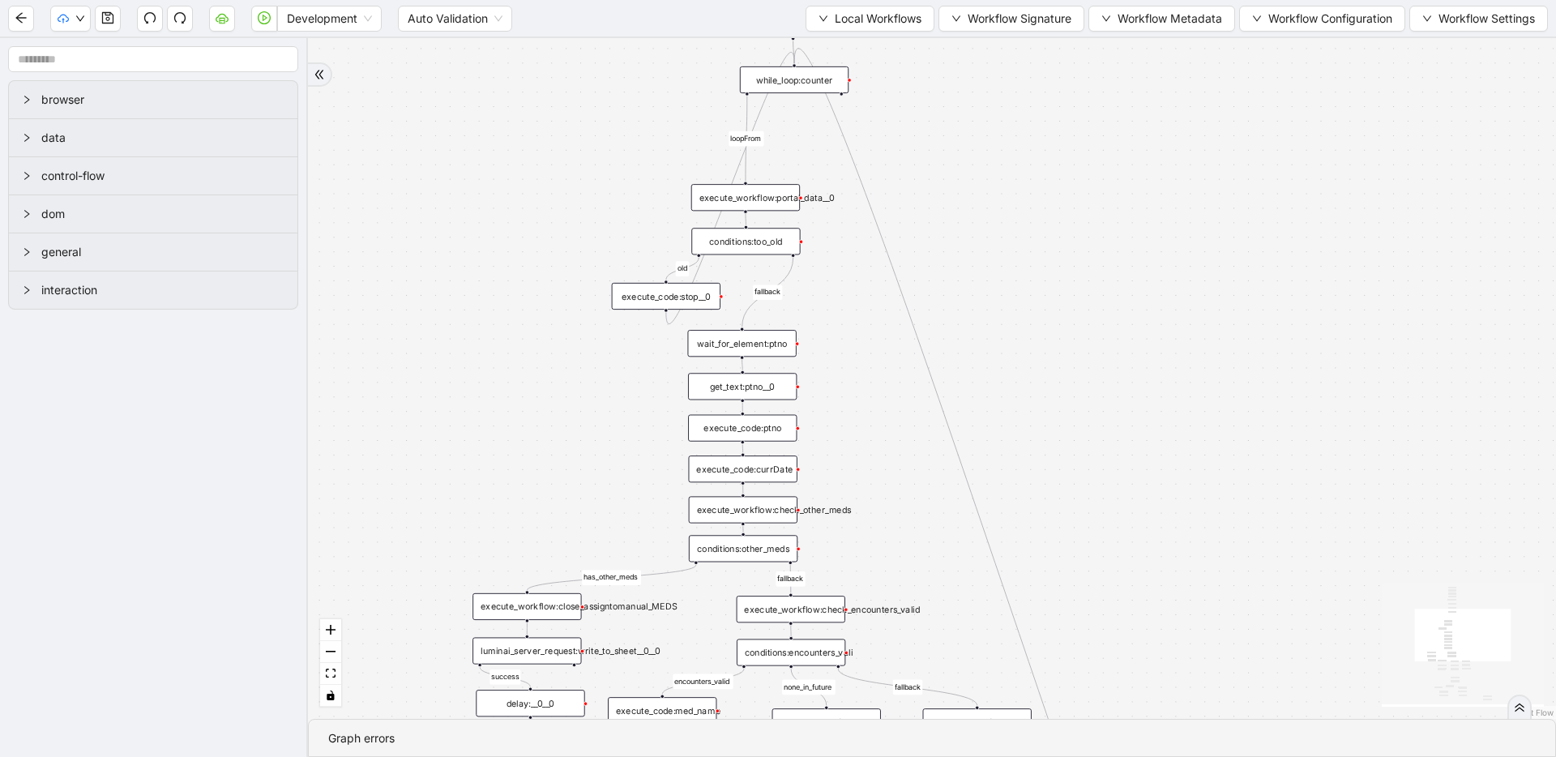
drag, startPoint x: 541, startPoint y: 572, endPoint x: 600, endPoint y: 417, distance: 166.5
click at [600, 417] on div "fallback has_other_meds success success fallback no_encounters end success succ…" at bounding box center [932, 378] width 1248 height 681
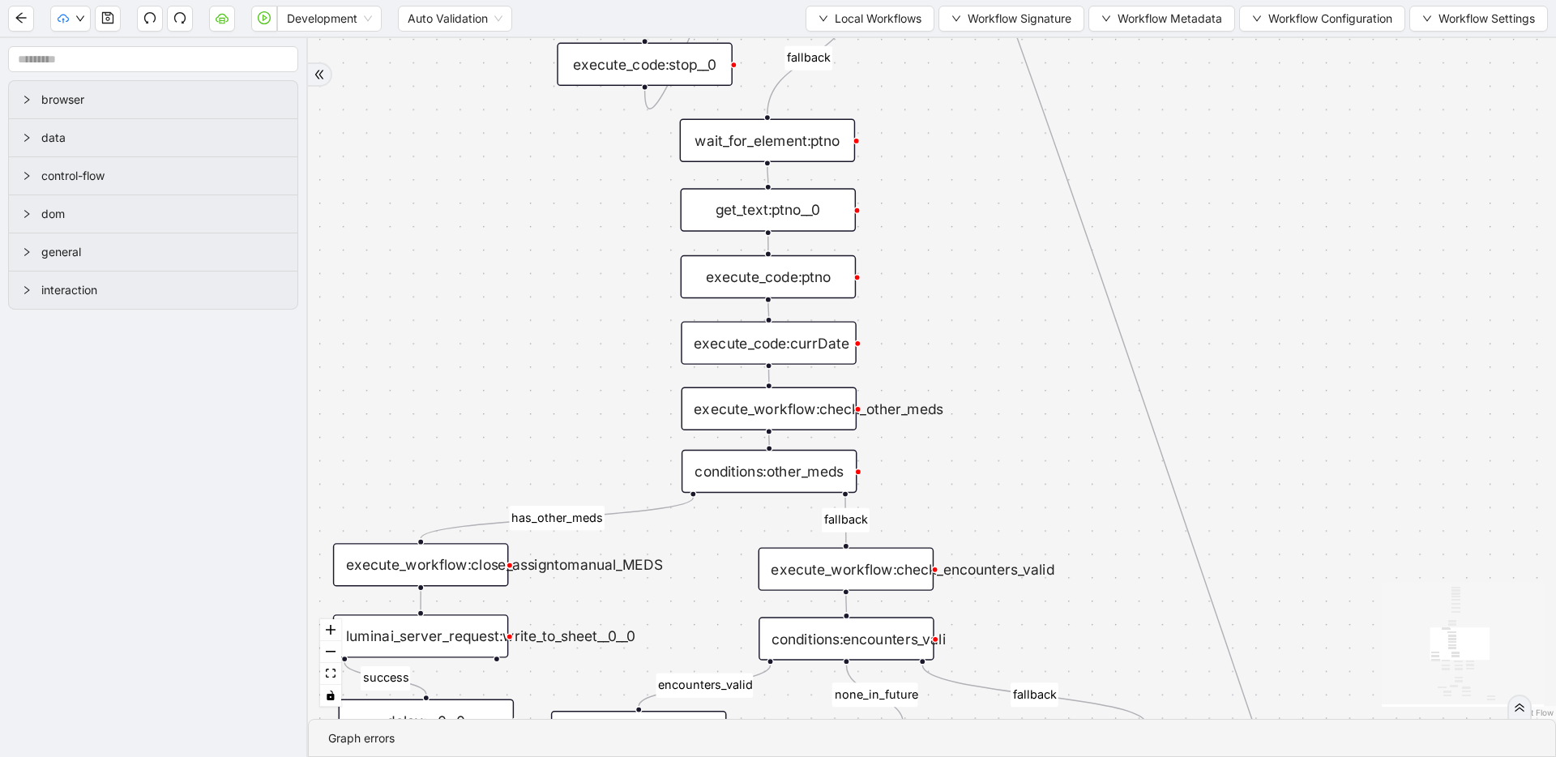
drag, startPoint x: 701, startPoint y: 634, endPoint x: 700, endPoint y: 532, distance: 102.1
click at [700, 532] on div "fallback has_other_meds success success fallback no_encounters end success succ…" at bounding box center [932, 378] width 1248 height 681
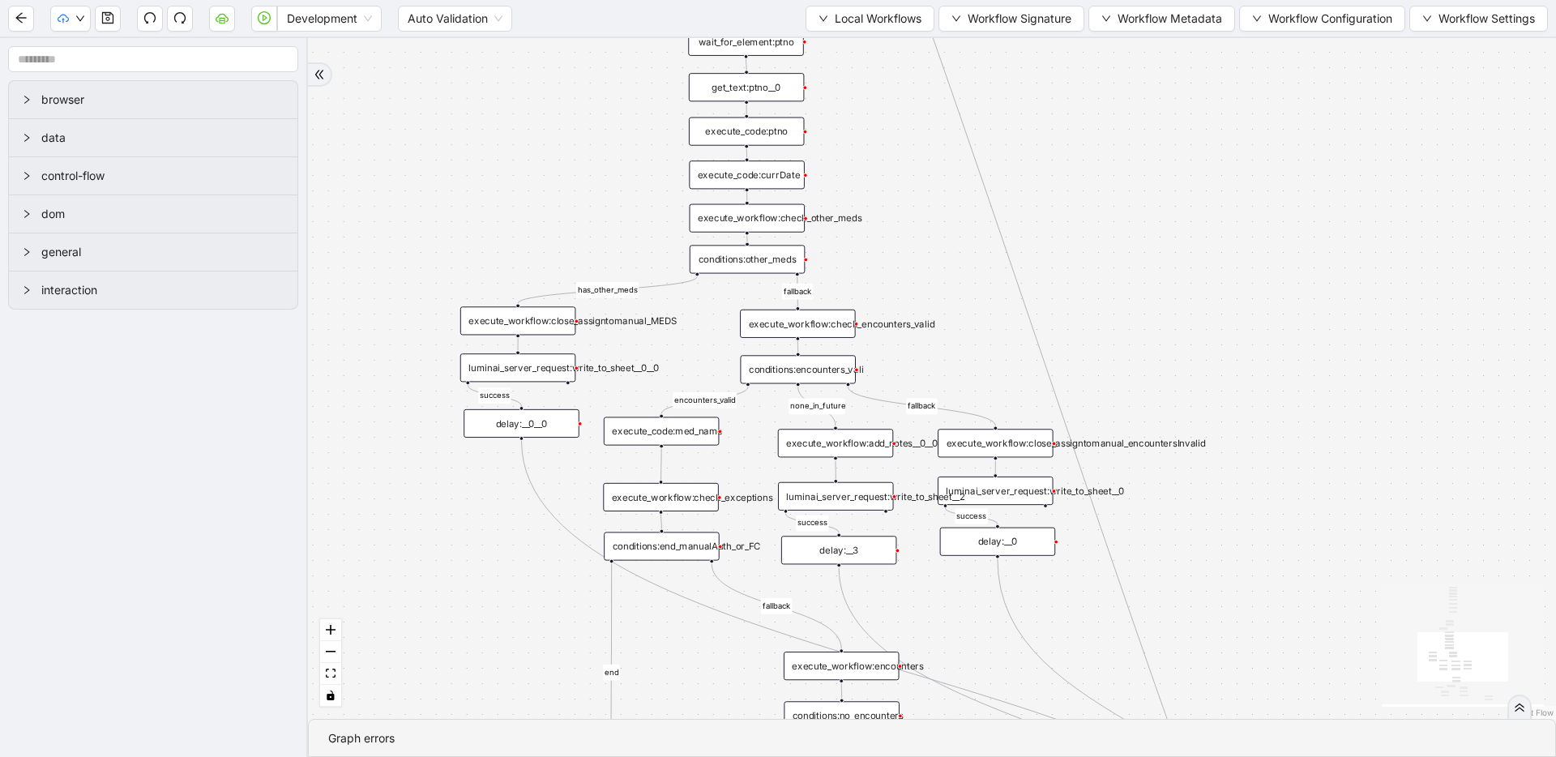
drag, startPoint x: 707, startPoint y: 545, endPoint x: 709, endPoint y: 312, distance: 232.7
click at [833, 328] on div "execute_workflow:check_encounters_valid" at bounding box center [798, 324] width 116 height 28
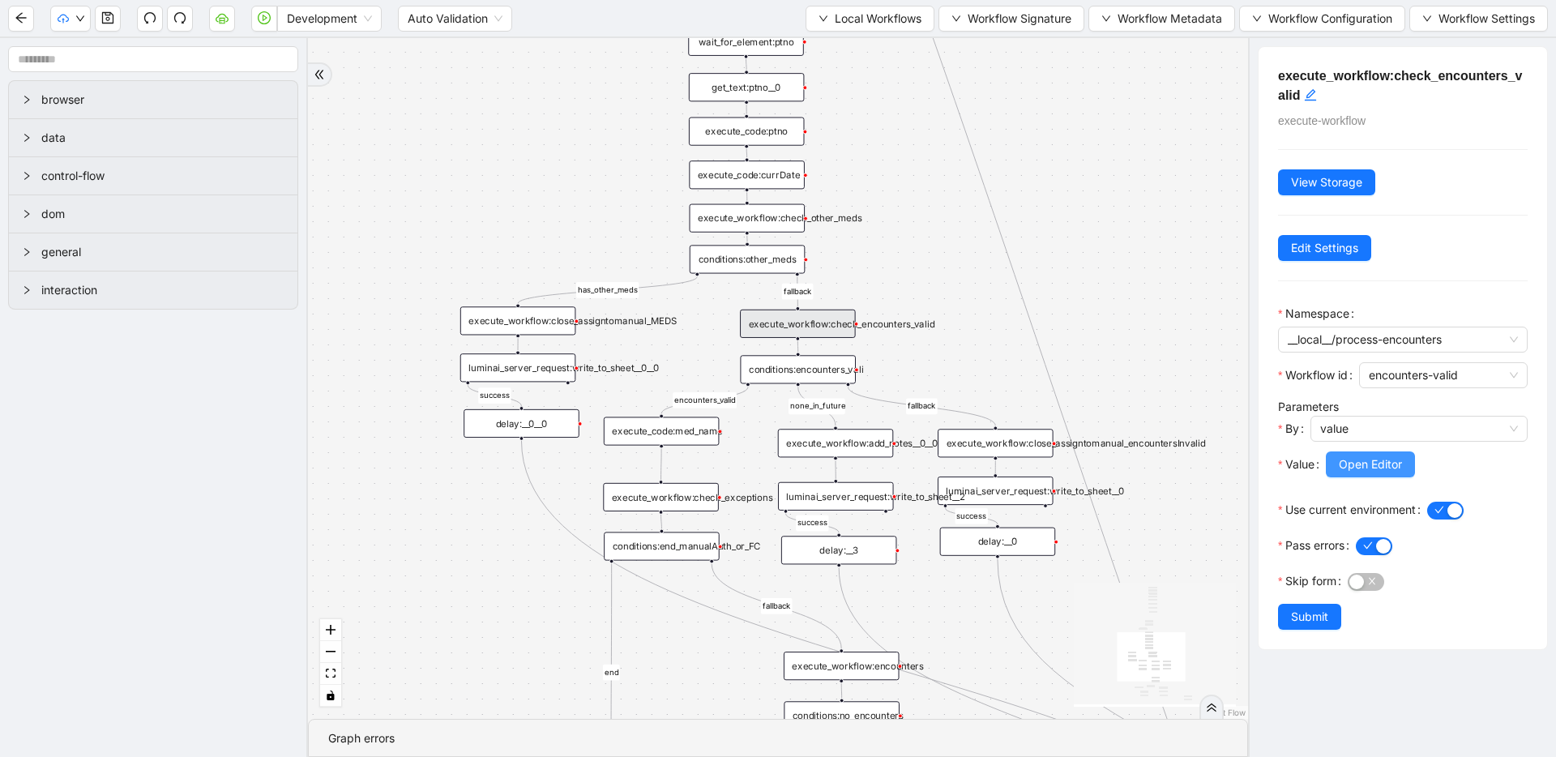
click at [1367, 470] on span "Open Editor" at bounding box center [1370, 465] width 63 height 18
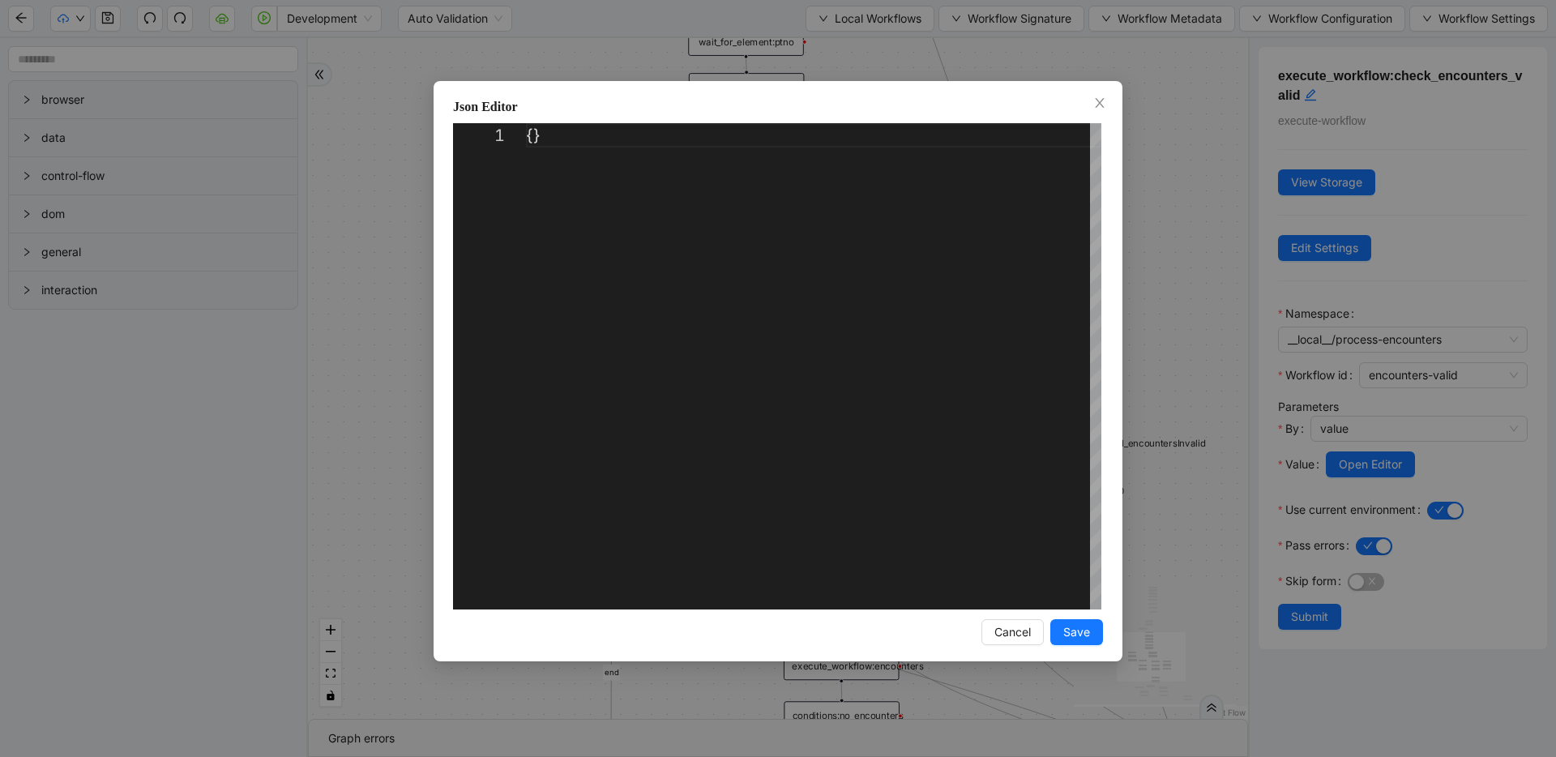
click at [1204, 202] on div "Json Editor 1 {} ** Enter to Rename, ⇧Enter to Preview Cancel Save" at bounding box center [778, 378] width 1556 height 757
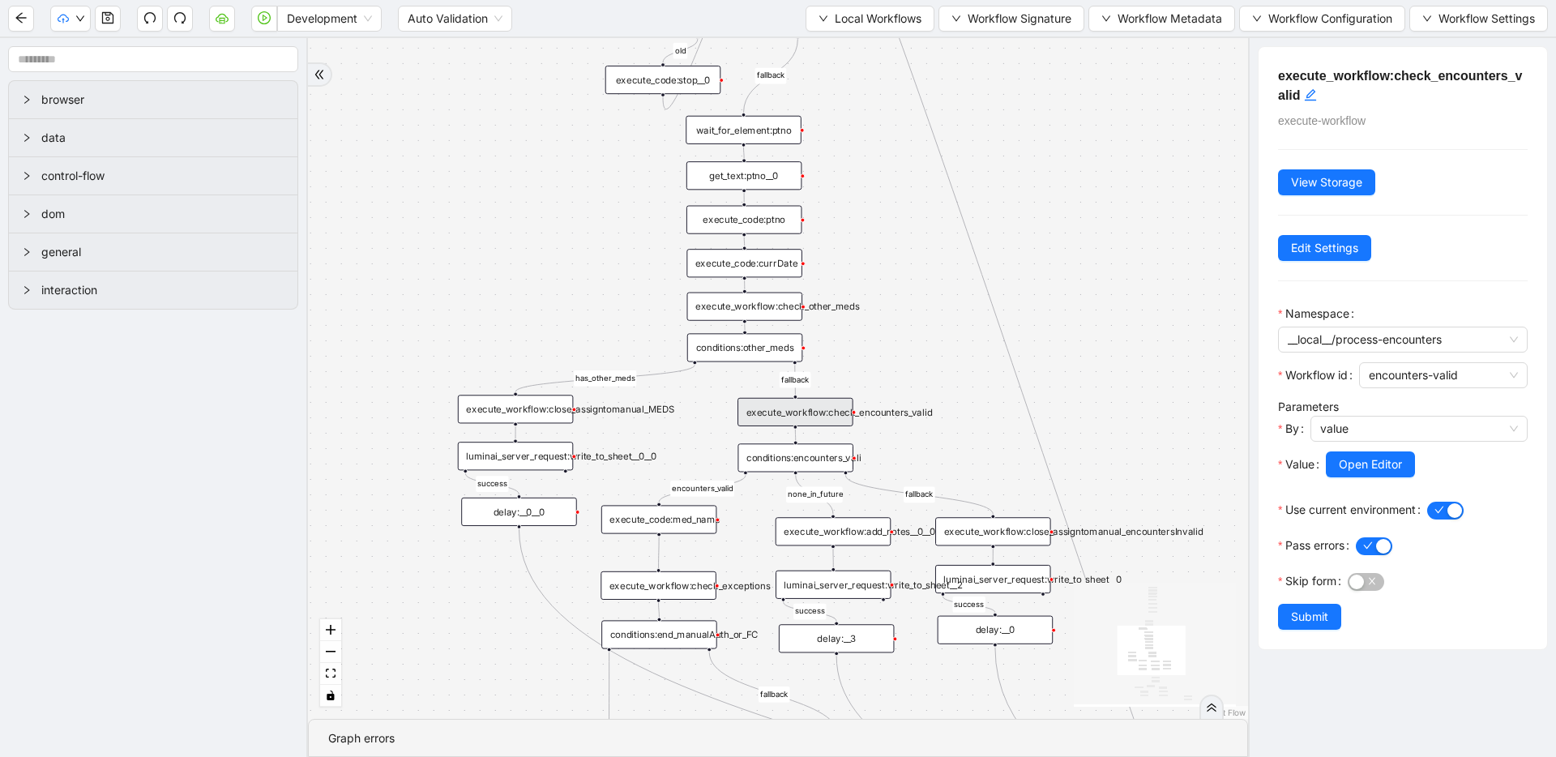
drag, startPoint x: 1115, startPoint y: 259, endPoint x: 1117, endPoint y: 425, distance: 165.4
click at [1117, 425] on div "fallback has_other_meds success success fallback no_encounters end success succ…" at bounding box center [778, 378] width 940 height 681
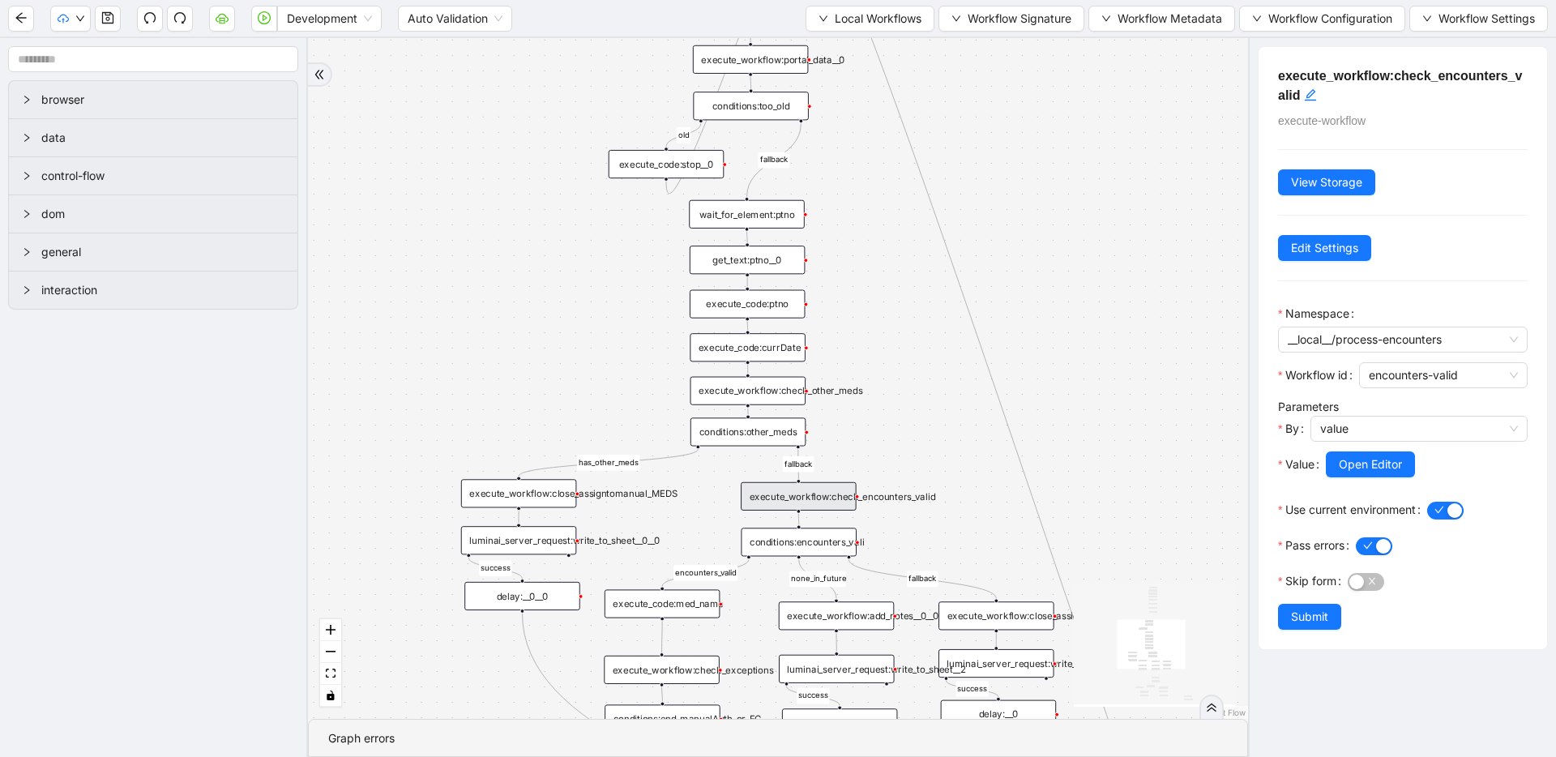
click at [821, 541] on div "conditions:encounters_vali" at bounding box center [799, 542] width 116 height 28
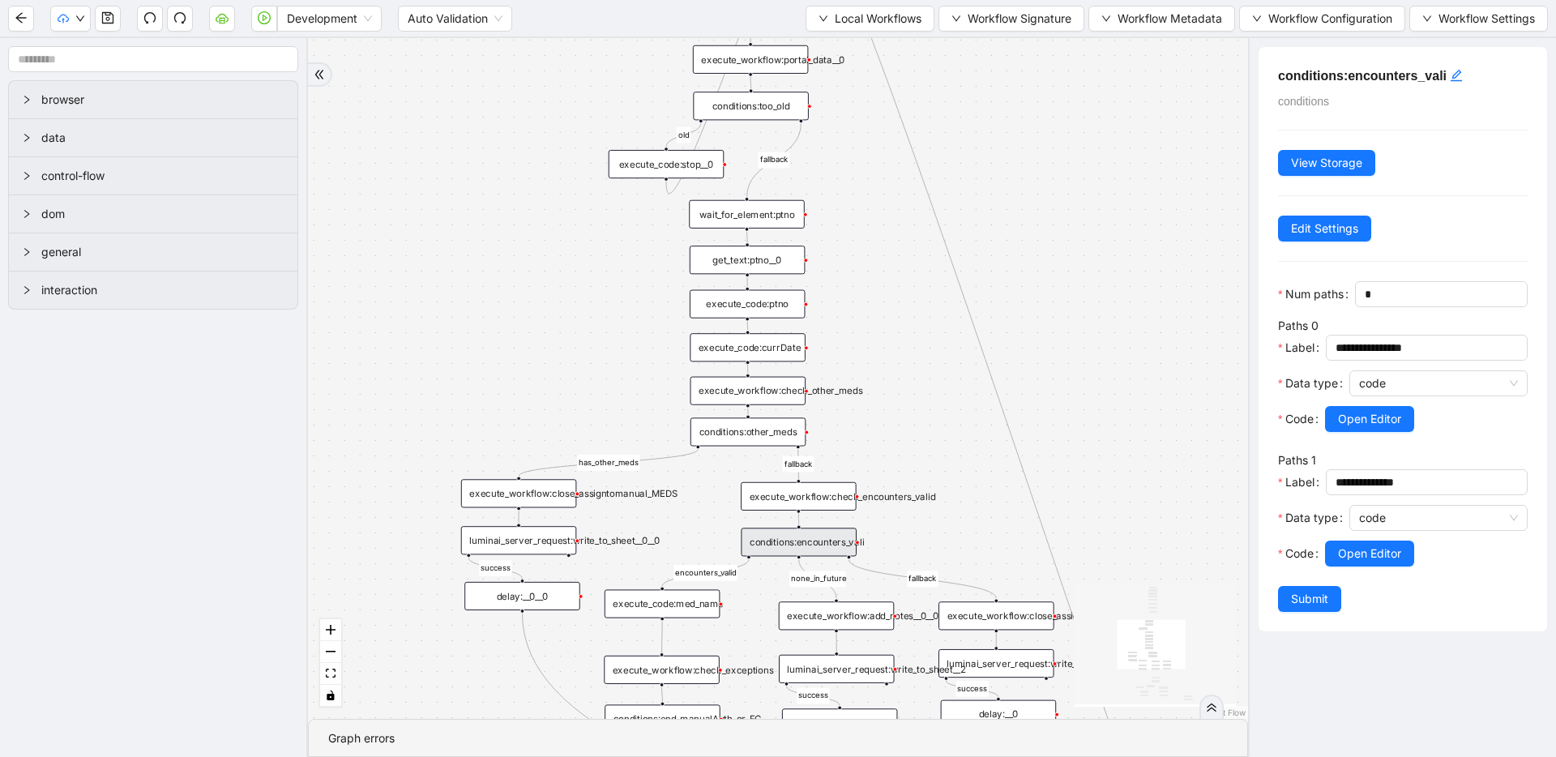
click at [1368, 404] on div at bounding box center [1439, 401] width 178 height 10
click at [1362, 413] on span "Open Editor" at bounding box center [1369, 419] width 63 height 18
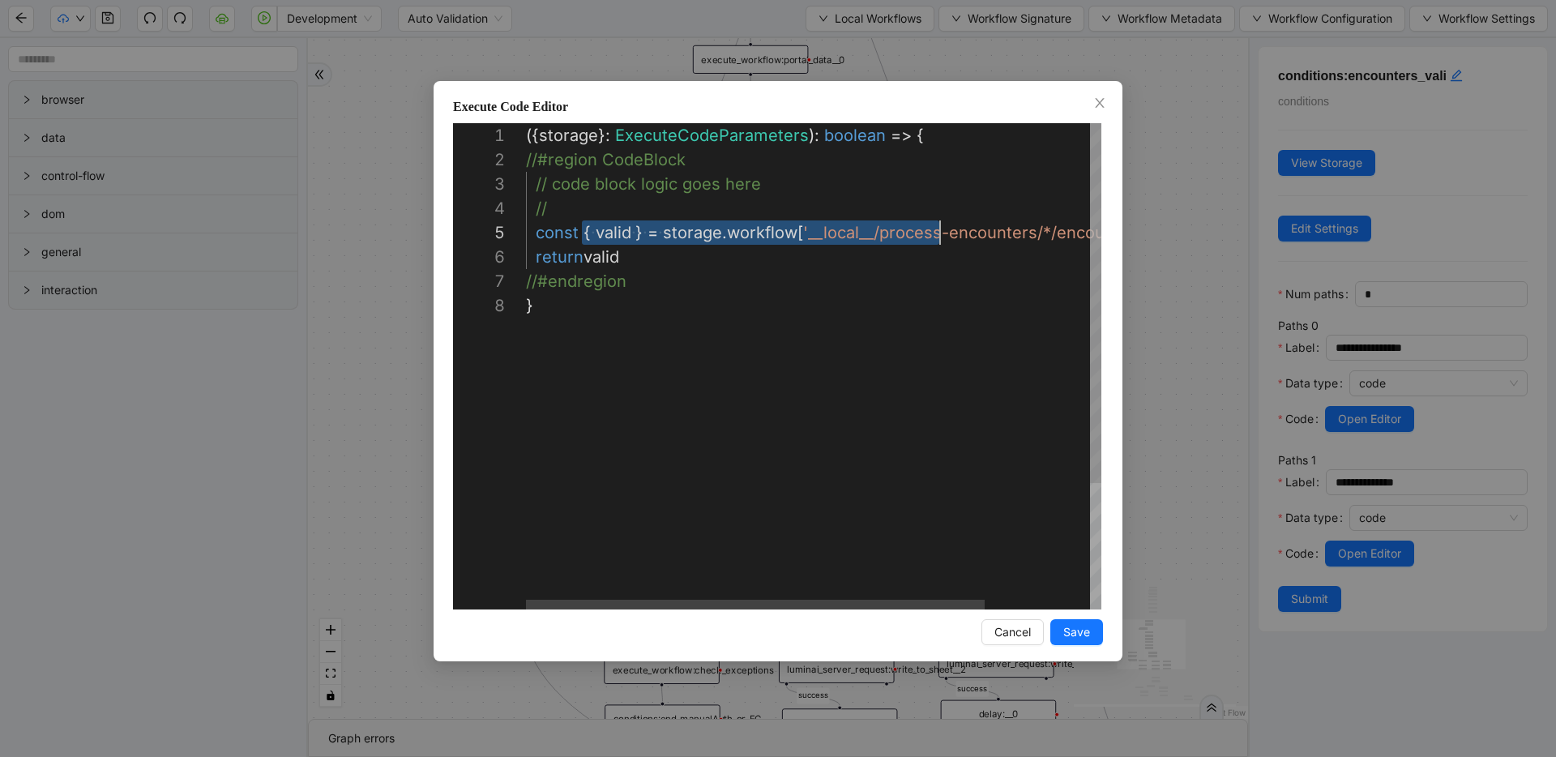
scroll to position [97, 414]
drag, startPoint x: 583, startPoint y: 231, endPoint x: 944, endPoint y: 238, distance: 360.8
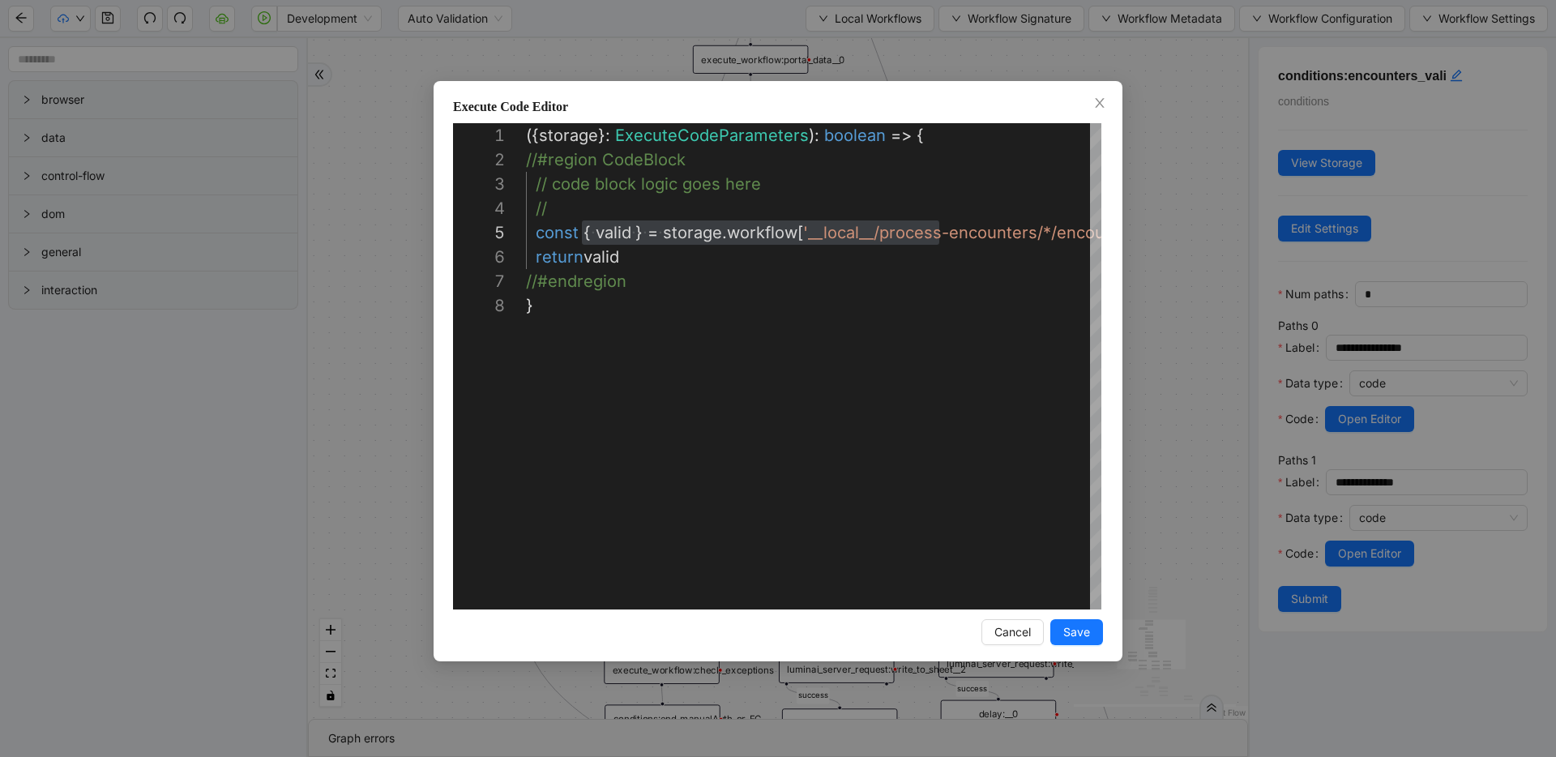
click at [1188, 208] on div "**********" at bounding box center [778, 378] width 1556 height 757
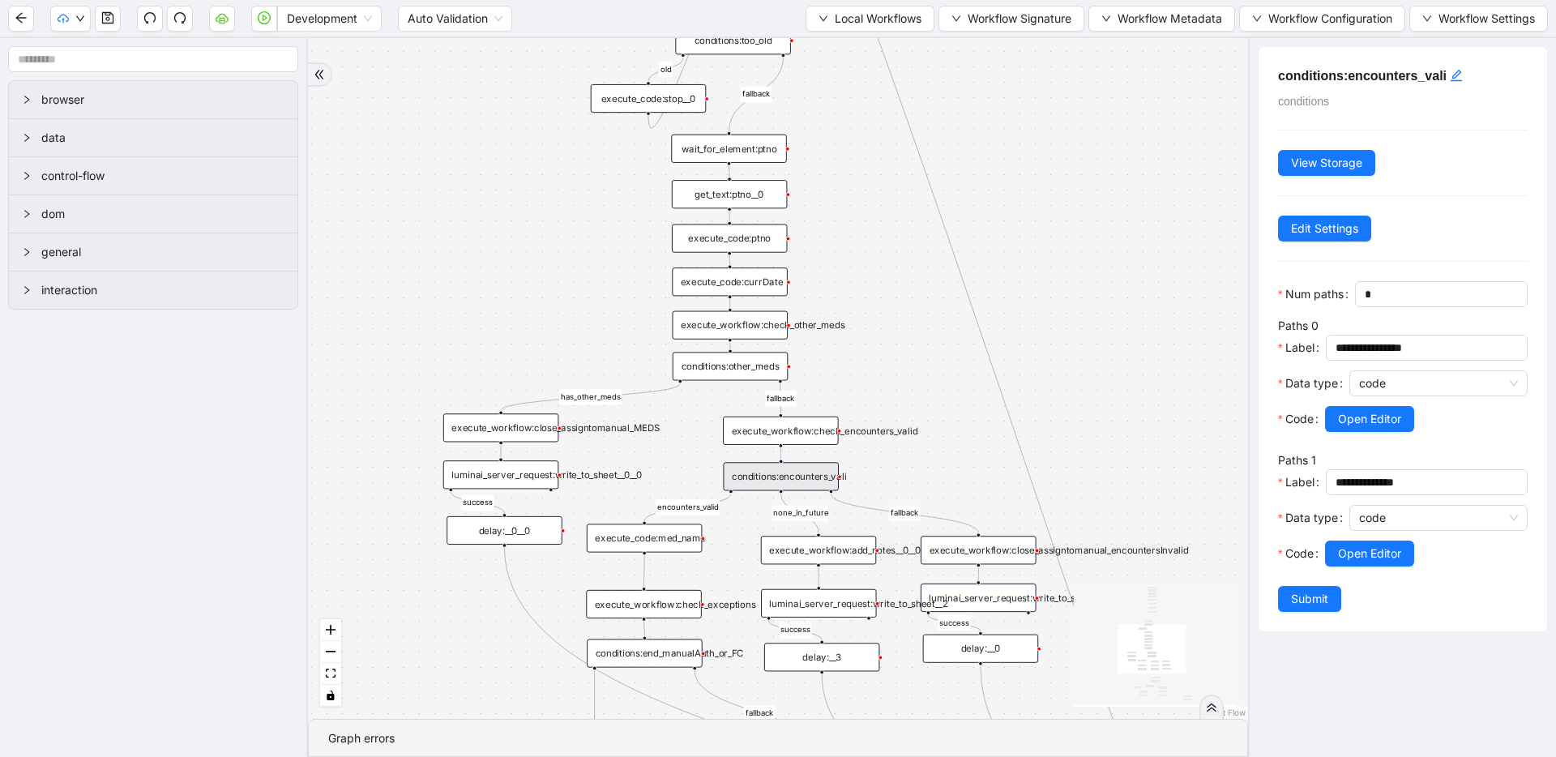
drag, startPoint x: 1058, startPoint y: 235, endPoint x: 1042, endPoint y: 132, distance: 104.2
click at [1042, 132] on div "fallback has_other_meds success success fallback no_encounters end success succ…" at bounding box center [778, 378] width 940 height 681
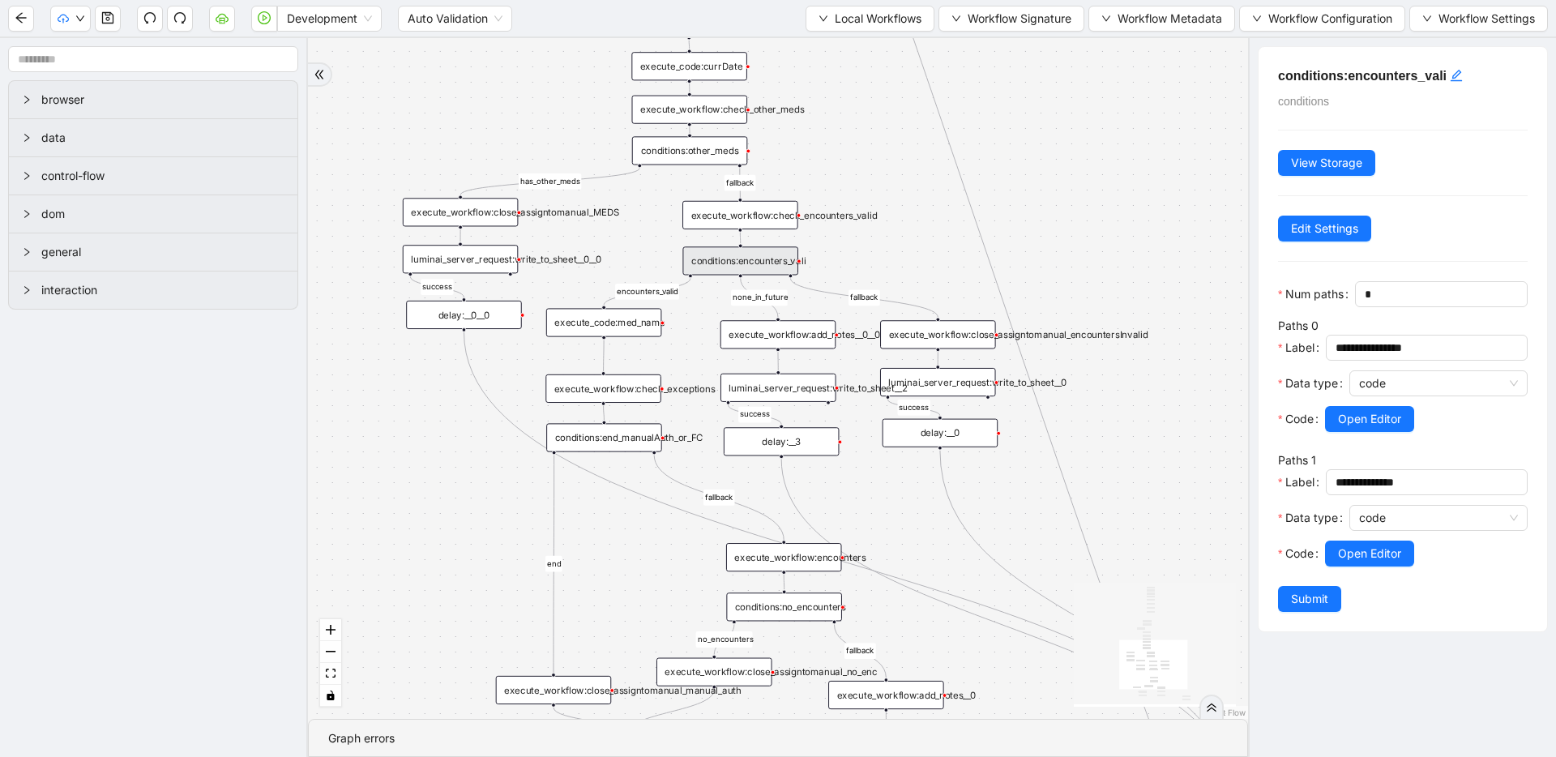
drag, startPoint x: 1063, startPoint y: 298, endPoint x: 905, endPoint y: -6, distance: 342.6
click at [905, 0] on html "Development Auto Validation Local Workflows Workflow Signature Workflow Metadat…" at bounding box center [778, 378] width 1556 height 757
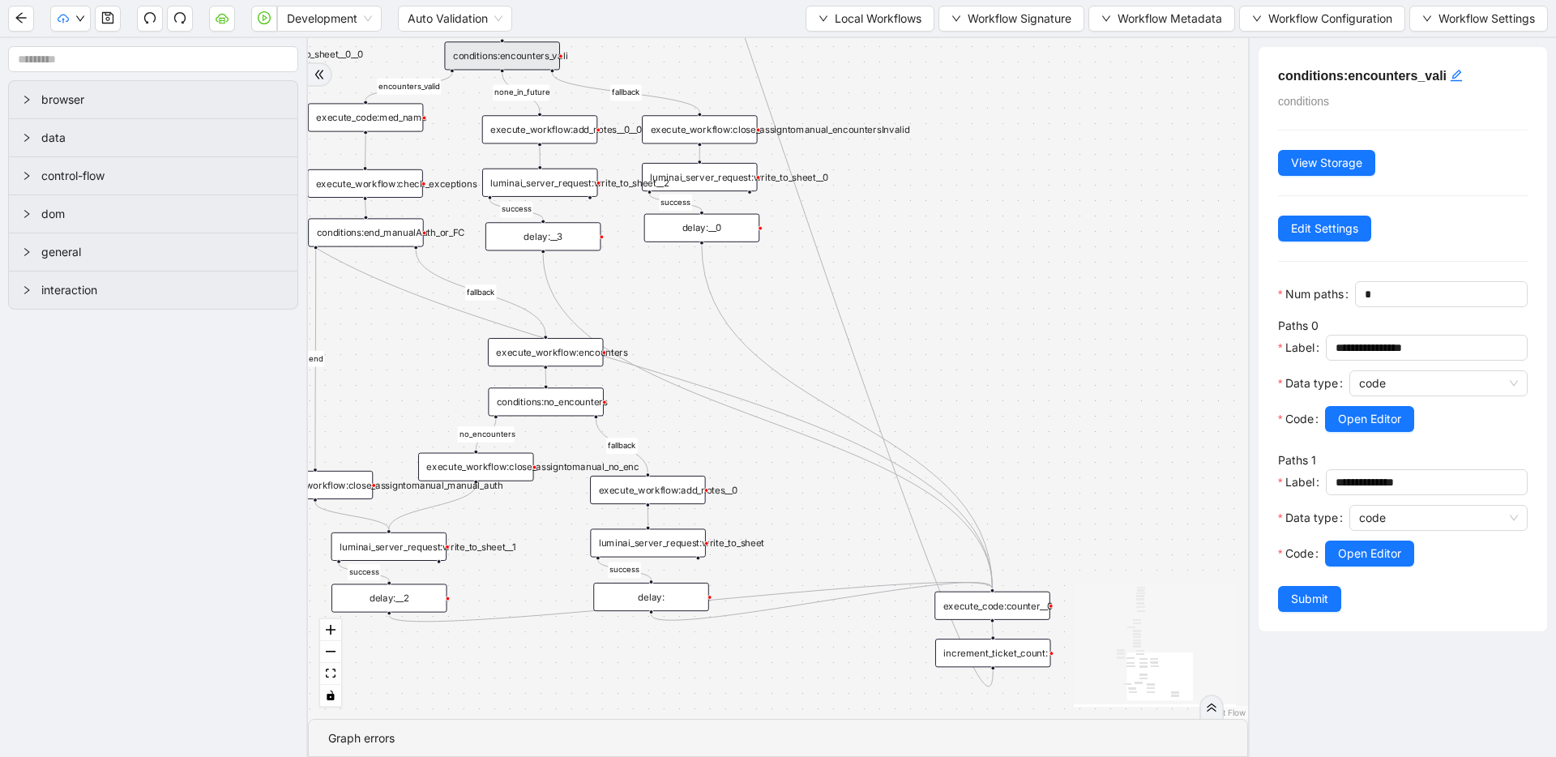
drag, startPoint x: 1060, startPoint y: 396, endPoint x: 940, endPoint y: 280, distance: 167.4
click at [940, 280] on div "fallback has_other_meds success success fallback no_encounters end success succ…" at bounding box center [778, 378] width 940 height 681
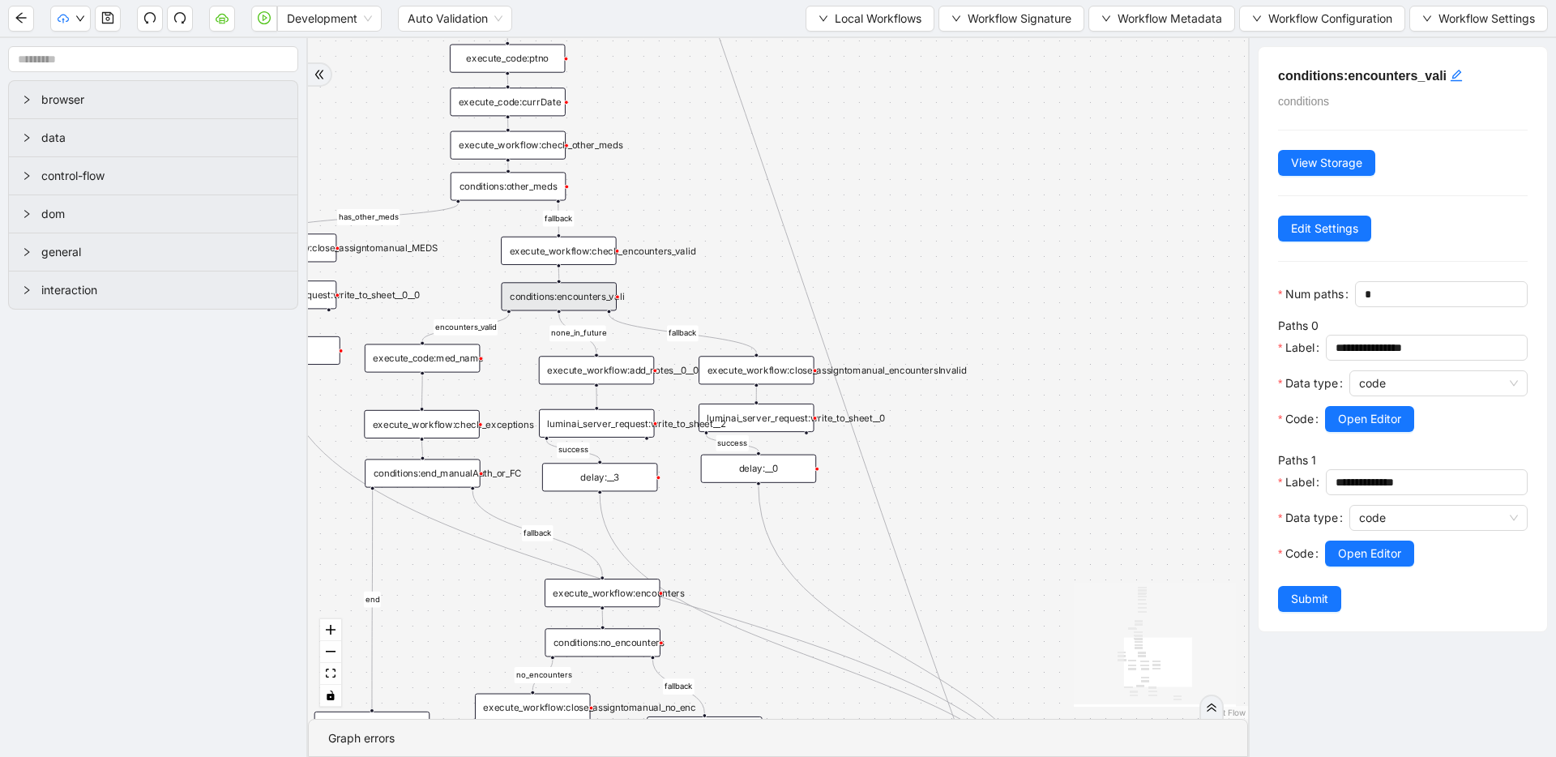
drag, startPoint x: 958, startPoint y: 178, endPoint x: 999, endPoint y: 333, distance: 160.0
click at [999, 333] on div "fallback has_other_meds success success fallback no_encounters end success succ…" at bounding box center [778, 378] width 940 height 681
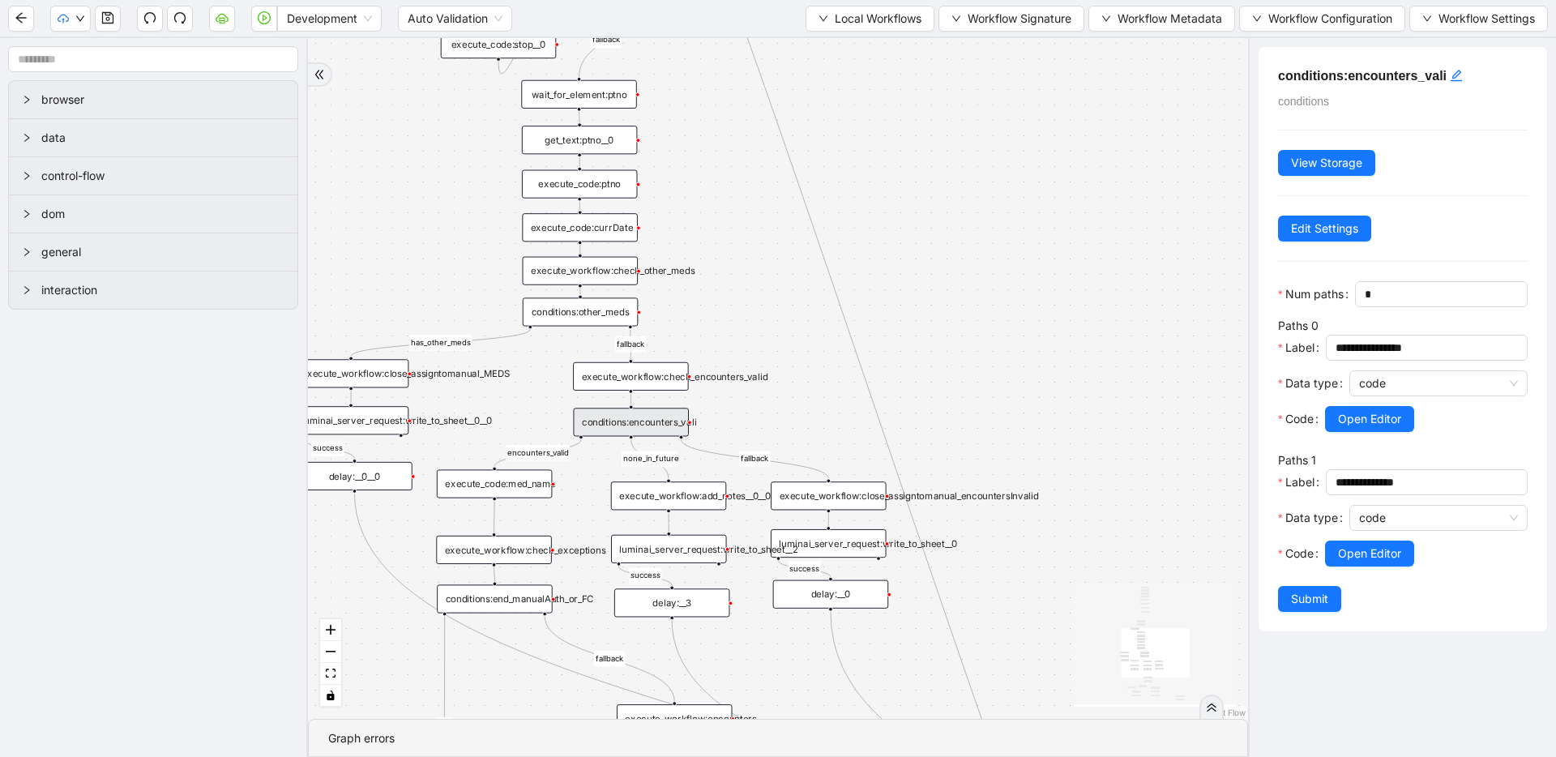
drag, startPoint x: 931, startPoint y: 187, endPoint x: 1034, endPoint y: 356, distance: 198.0
click at [1034, 356] on div "fallback has_other_meds success success fallback no_encounters end success succ…" at bounding box center [778, 378] width 940 height 681
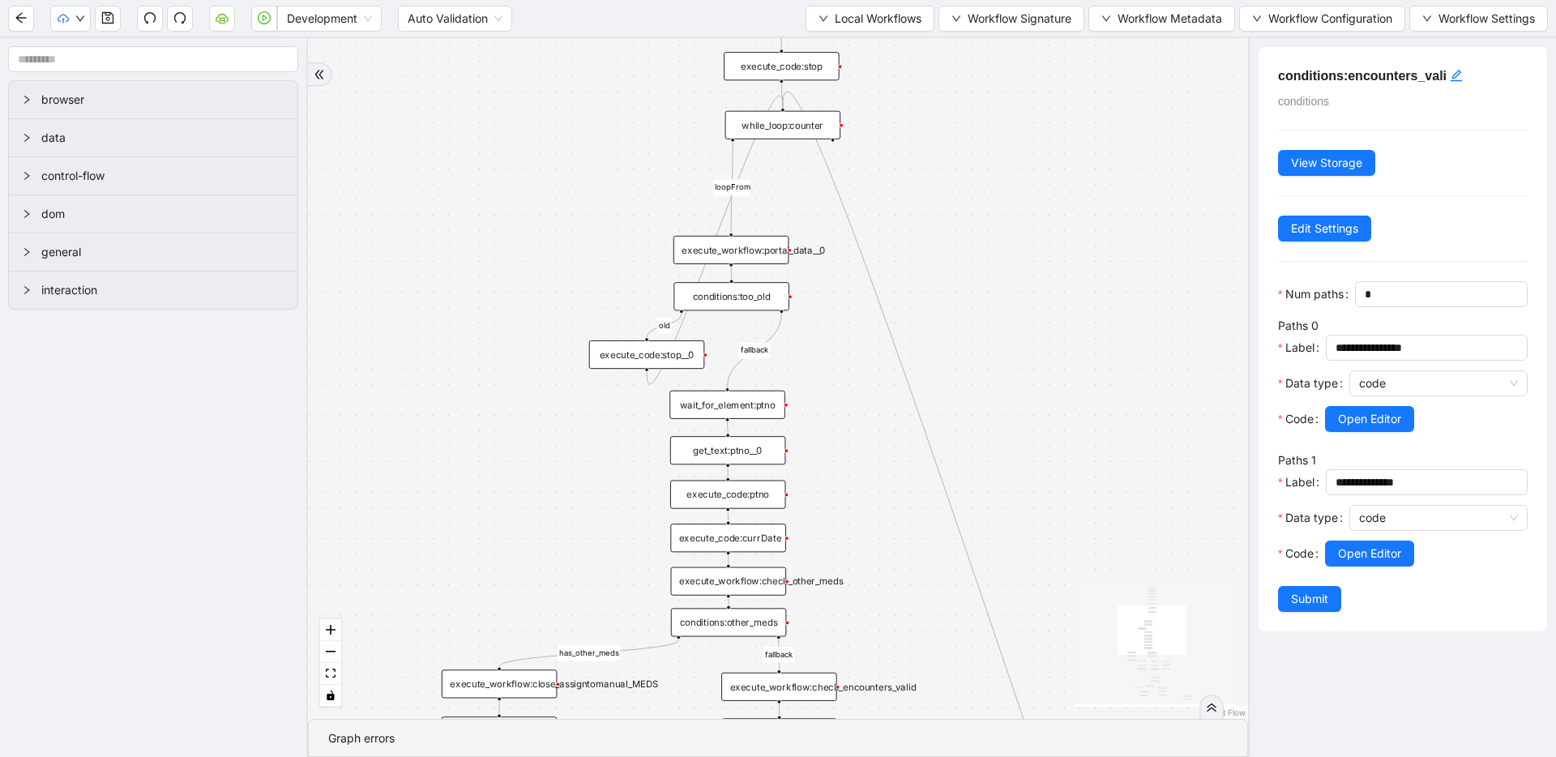
drag, startPoint x: 972, startPoint y: 289, endPoint x: 1084, endPoint y: 526, distance: 261.8
click at [1084, 526] on div "fallback has_other_meds success success fallback no_encounters end success succ…" at bounding box center [778, 378] width 940 height 681
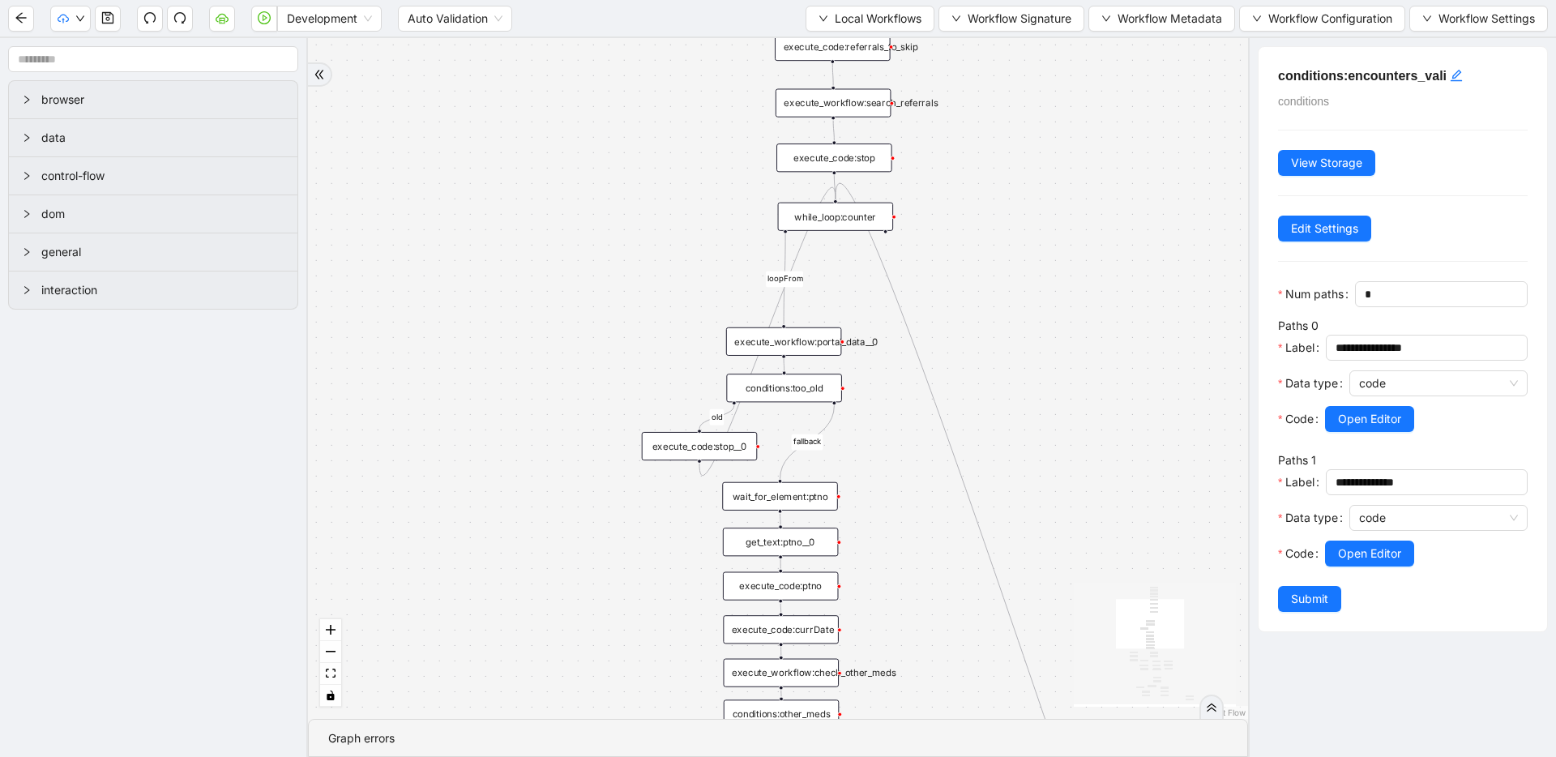
drag, startPoint x: 1000, startPoint y: 360, endPoint x: 1023, endPoint y: 347, distance: 26.1
click at [1023, 347] on div "fallback has_other_meds success success fallback no_encounters end success succ…" at bounding box center [778, 378] width 940 height 681
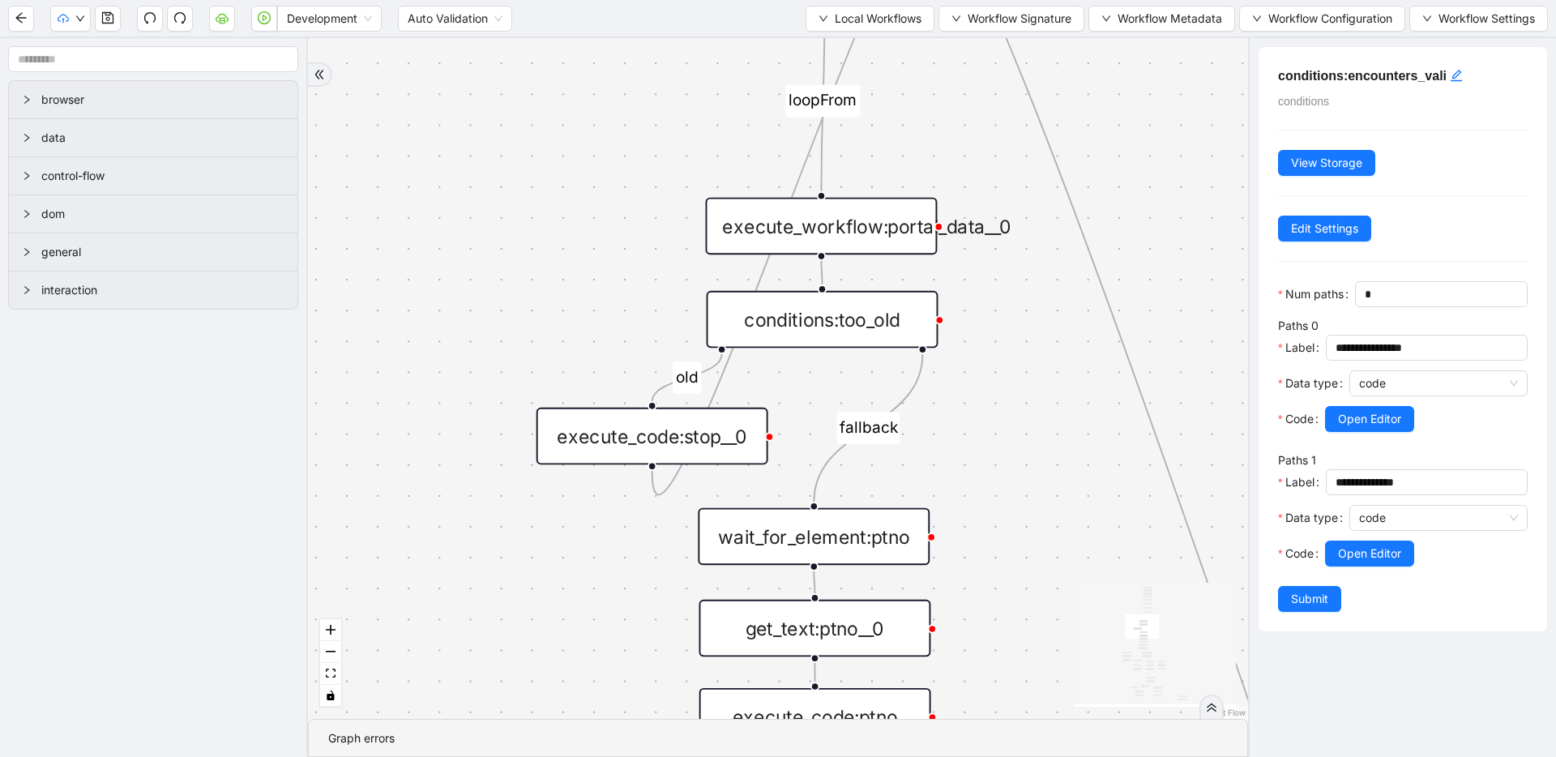
click at [654, 216] on div "fallback has_other_meds success success fallback no_encounters end success succ…" at bounding box center [778, 378] width 940 height 681
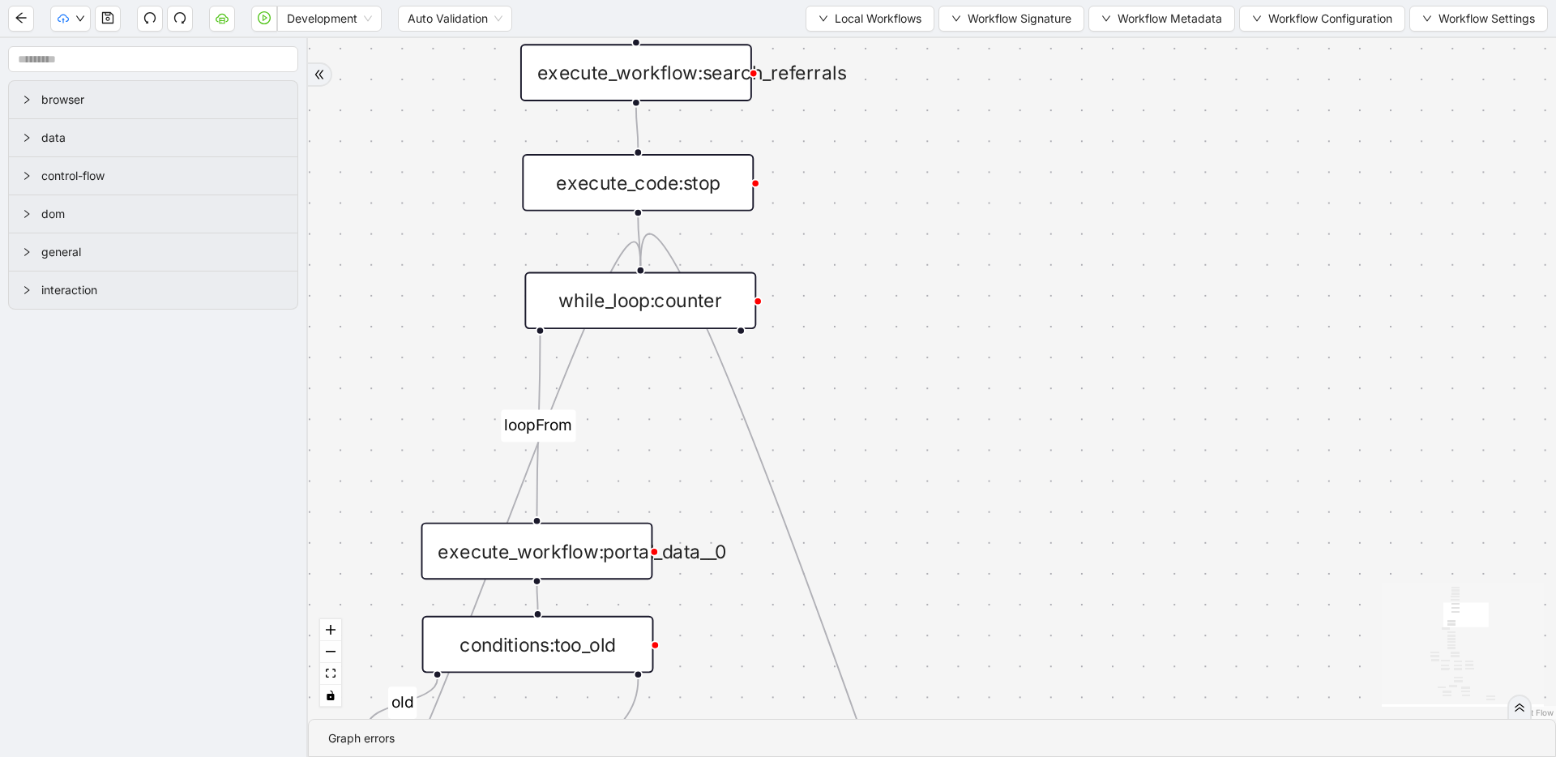
drag, startPoint x: 559, startPoint y: 222, endPoint x: 323, endPoint y: 489, distance: 356.6
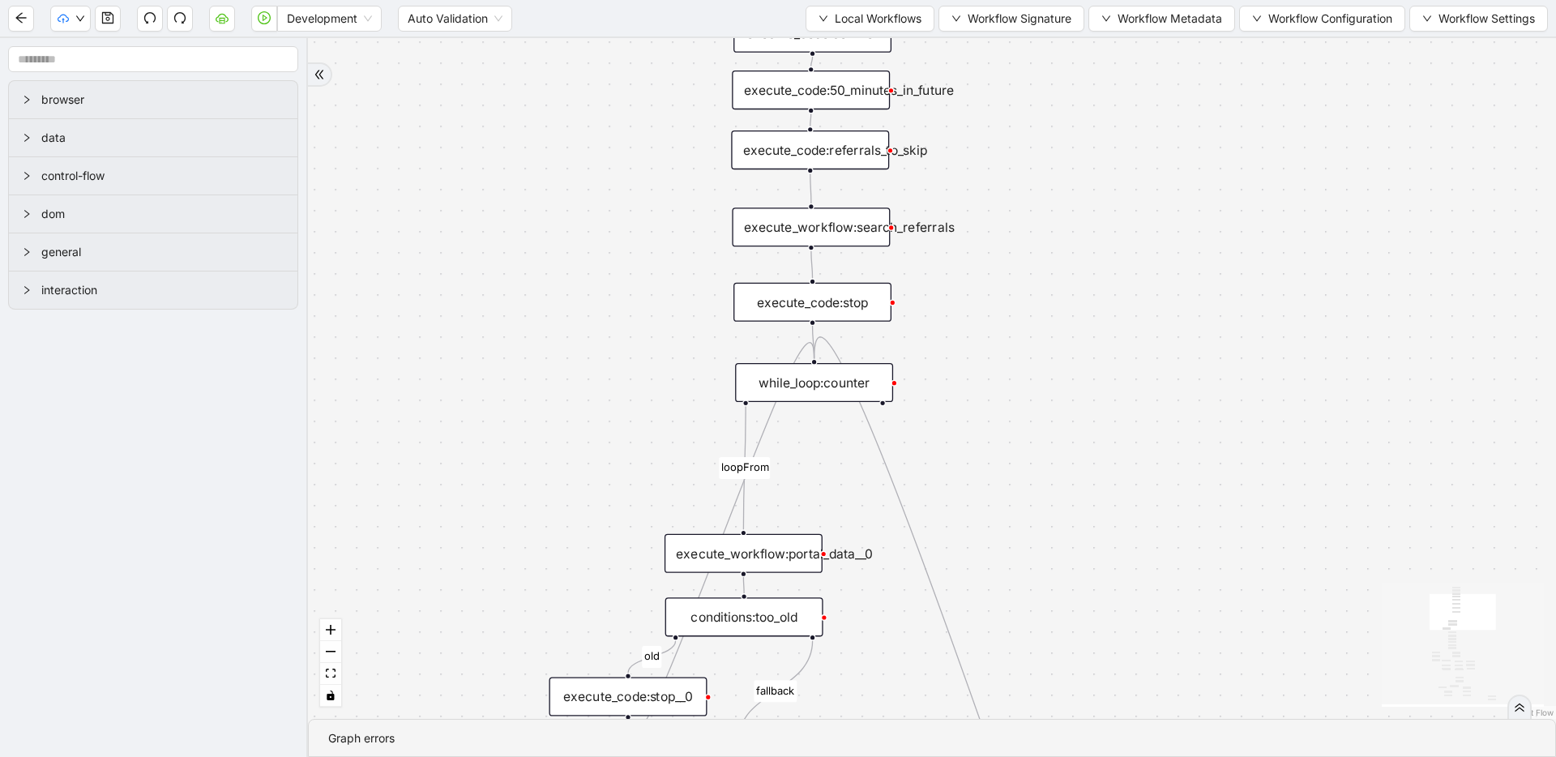
drag, startPoint x: 493, startPoint y: 373, endPoint x: 731, endPoint y: 423, distance: 243.6
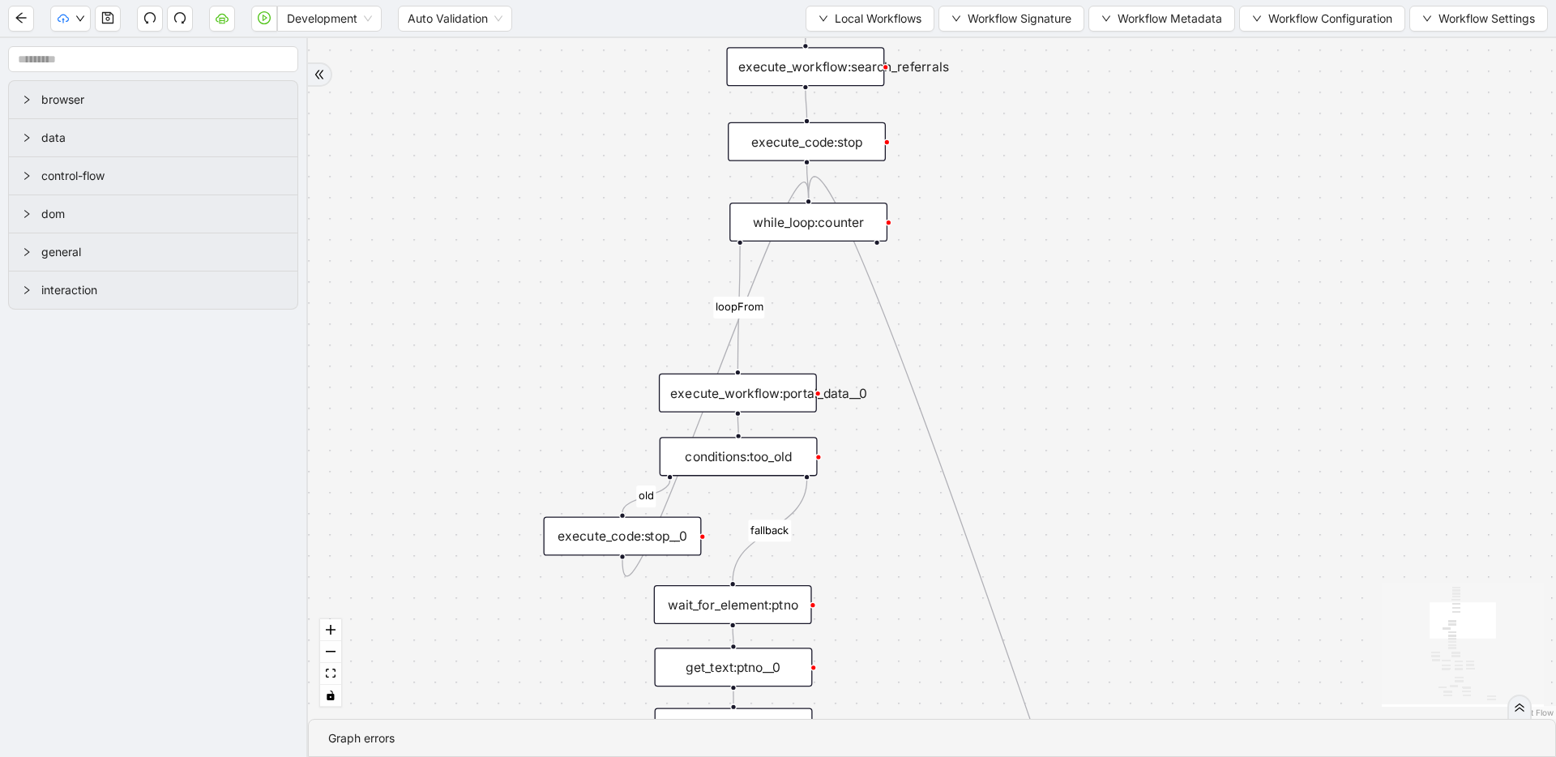
drag, startPoint x: 604, startPoint y: 399, endPoint x: 598, endPoint y: 238, distance: 160.6
click at [598, 238] on div "fallback has_other_meds success success fallback no_encounters end success succ…" at bounding box center [932, 378] width 1248 height 681
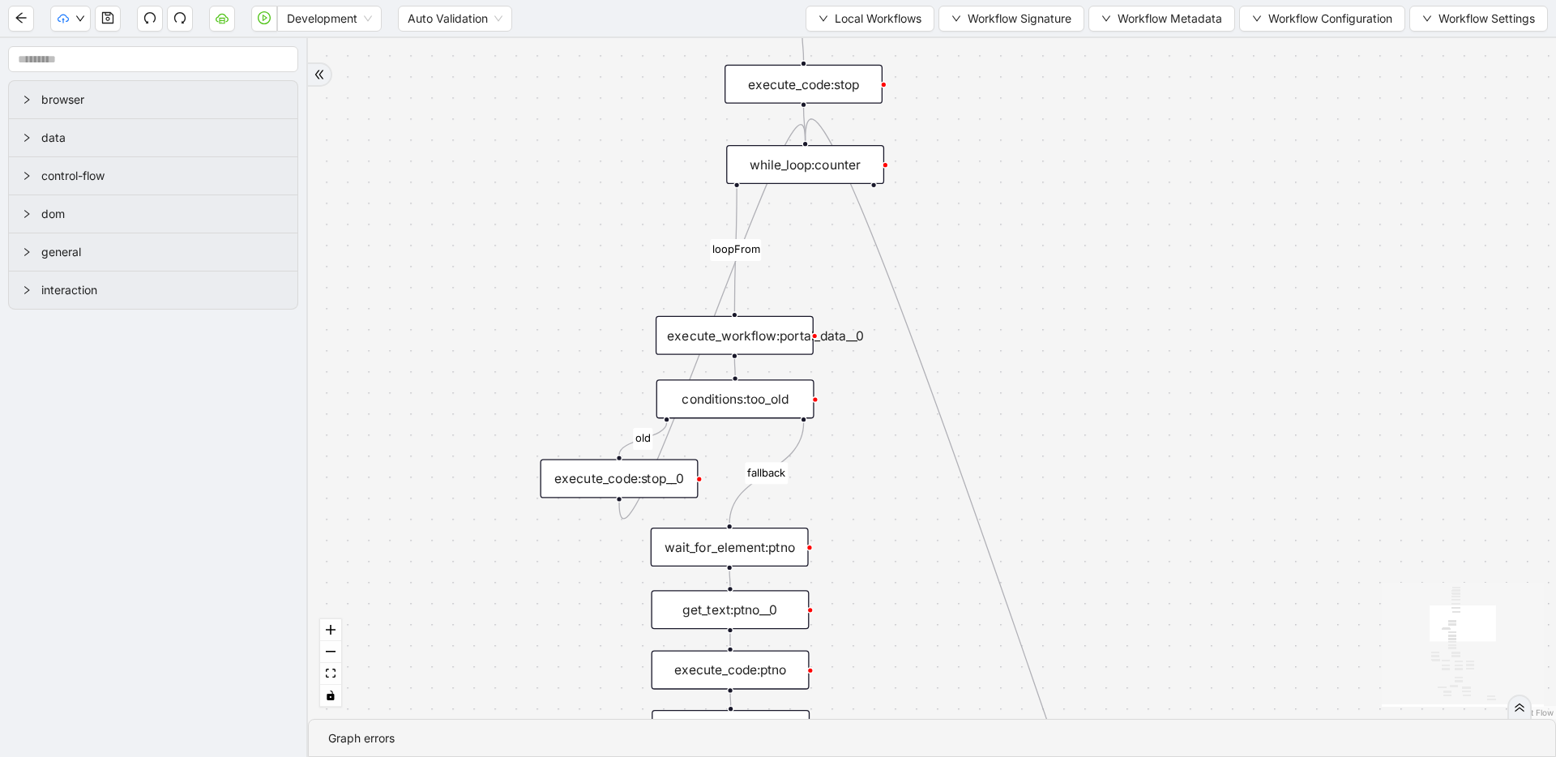
drag, startPoint x: 564, startPoint y: 318, endPoint x: 561, endPoint y: 260, distance: 57.6
click at [561, 260] on div "fallback has_other_meds success success fallback no_encounters end success succ…" at bounding box center [932, 378] width 1248 height 681
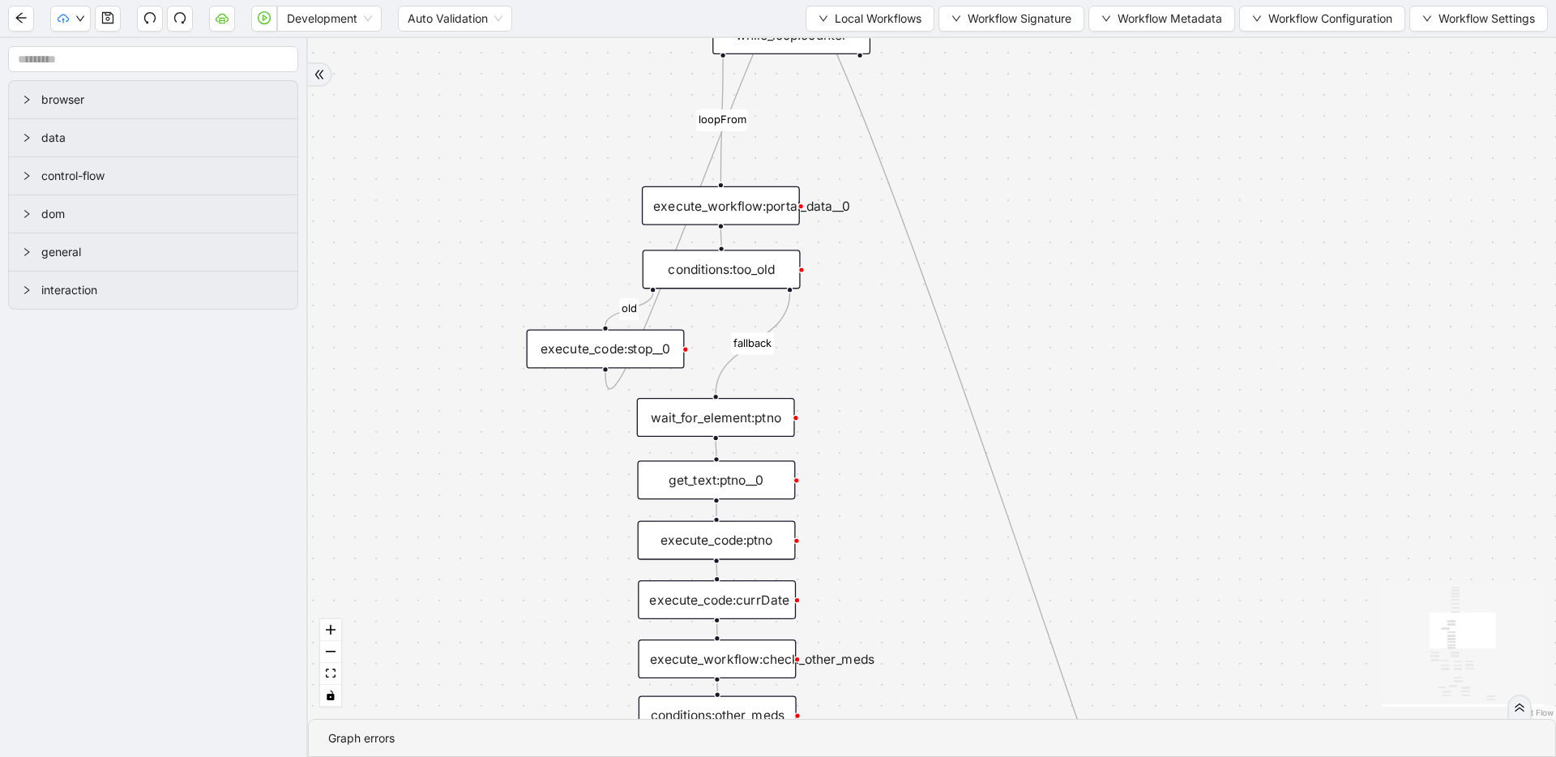
drag, startPoint x: 538, startPoint y: 335, endPoint x: 529, endPoint y: 263, distance: 72.8
click at [529, 263] on div "fallback has_other_meds success success fallback no_encounters end success succ…" at bounding box center [932, 378] width 1248 height 681
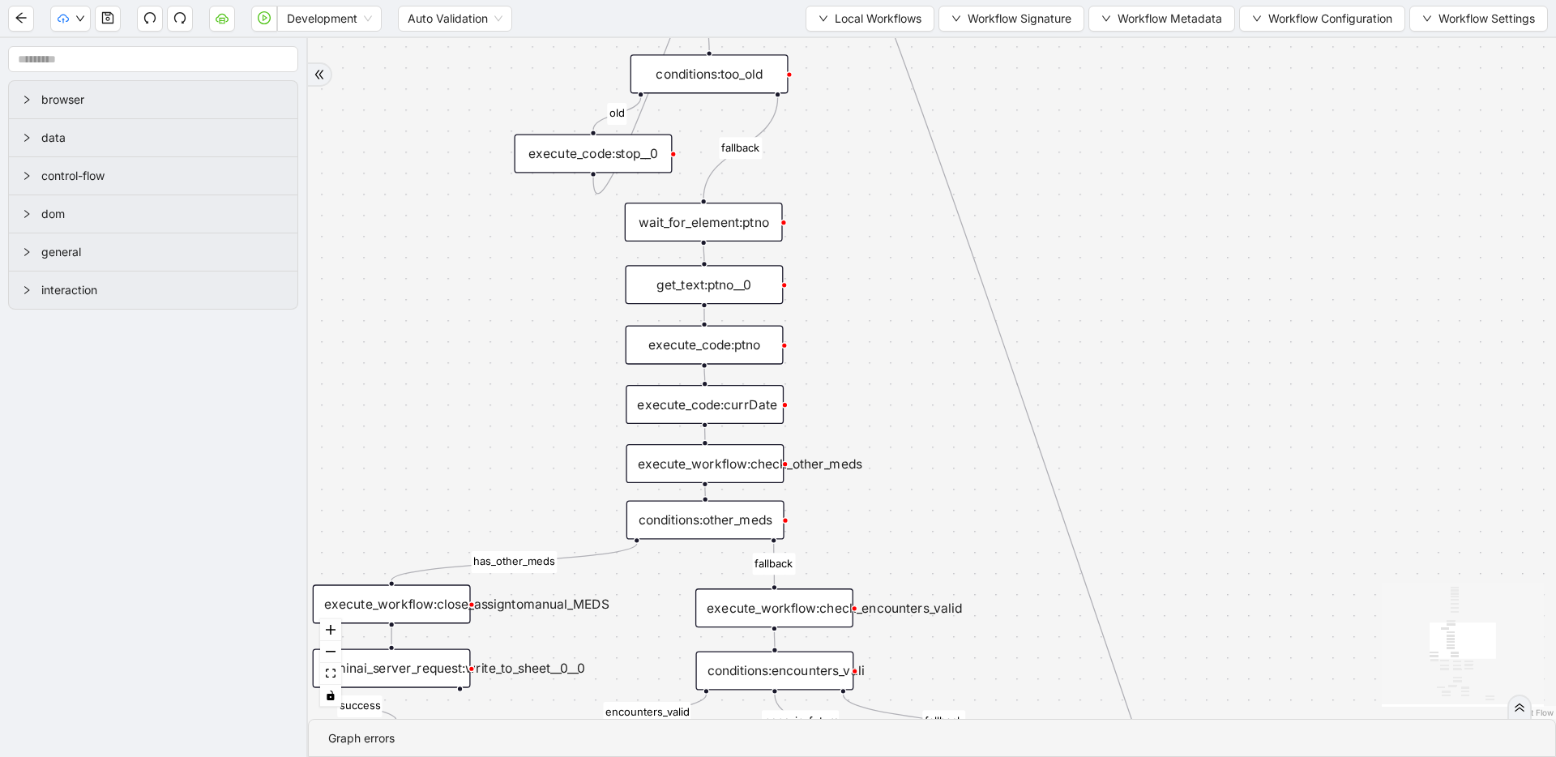
drag, startPoint x: 525, startPoint y: 599, endPoint x: 514, endPoint y: 408, distance: 191.6
click at [514, 408] on div "fallback has_other_meds success success fallback no_encounters end success succ…" at bounding box center [932, 378] width 1248 height 681
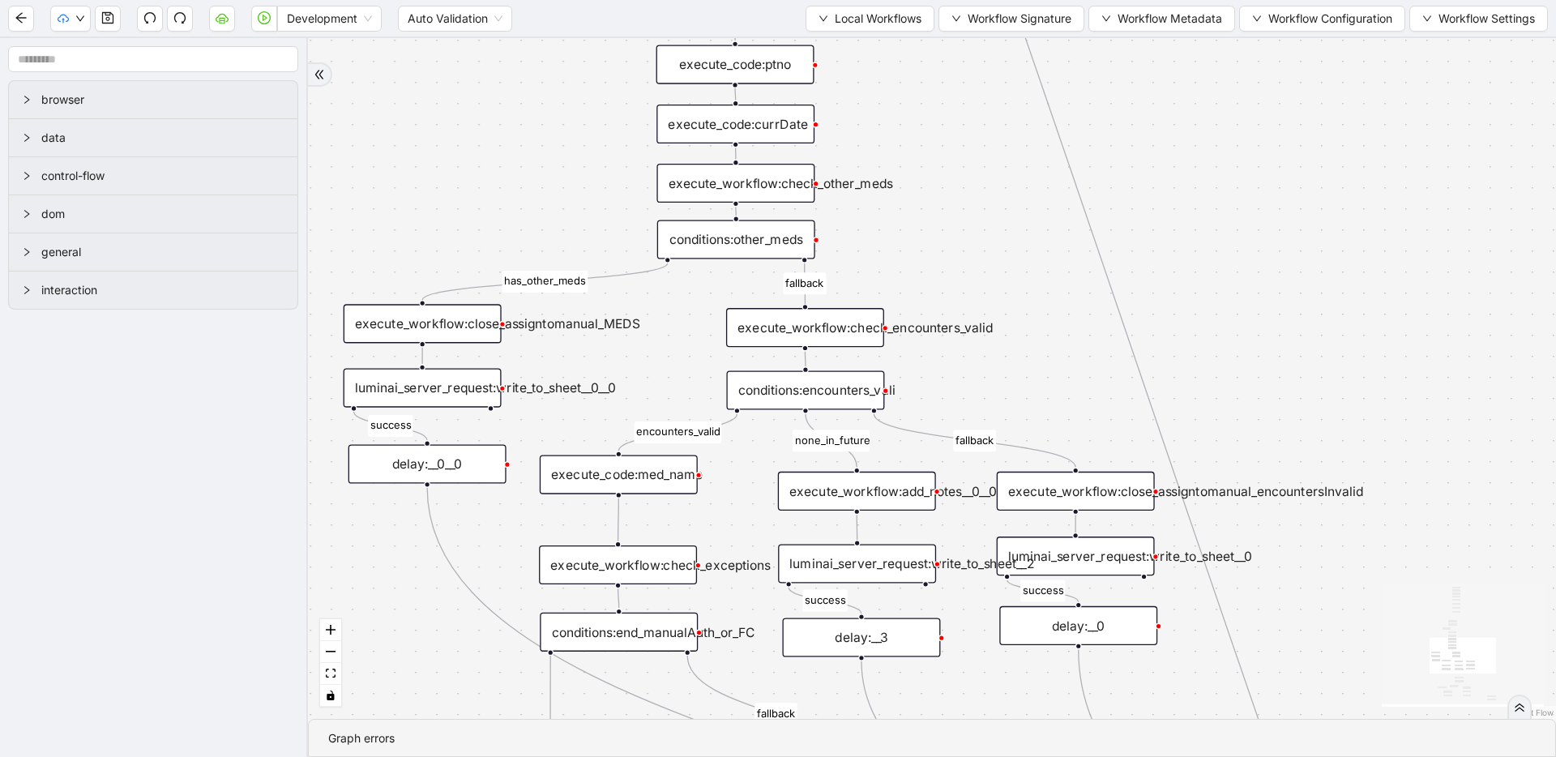
drag, startPoint x: 506, startPoint y: 443, endPoint x: 536, endPoint y: 168, distance: 276.4
click at [536, 168] on div "fallback has_other_meds success success fallback no_encounters end success succ…" at bounding box center [932, 378] width 1248 height 681
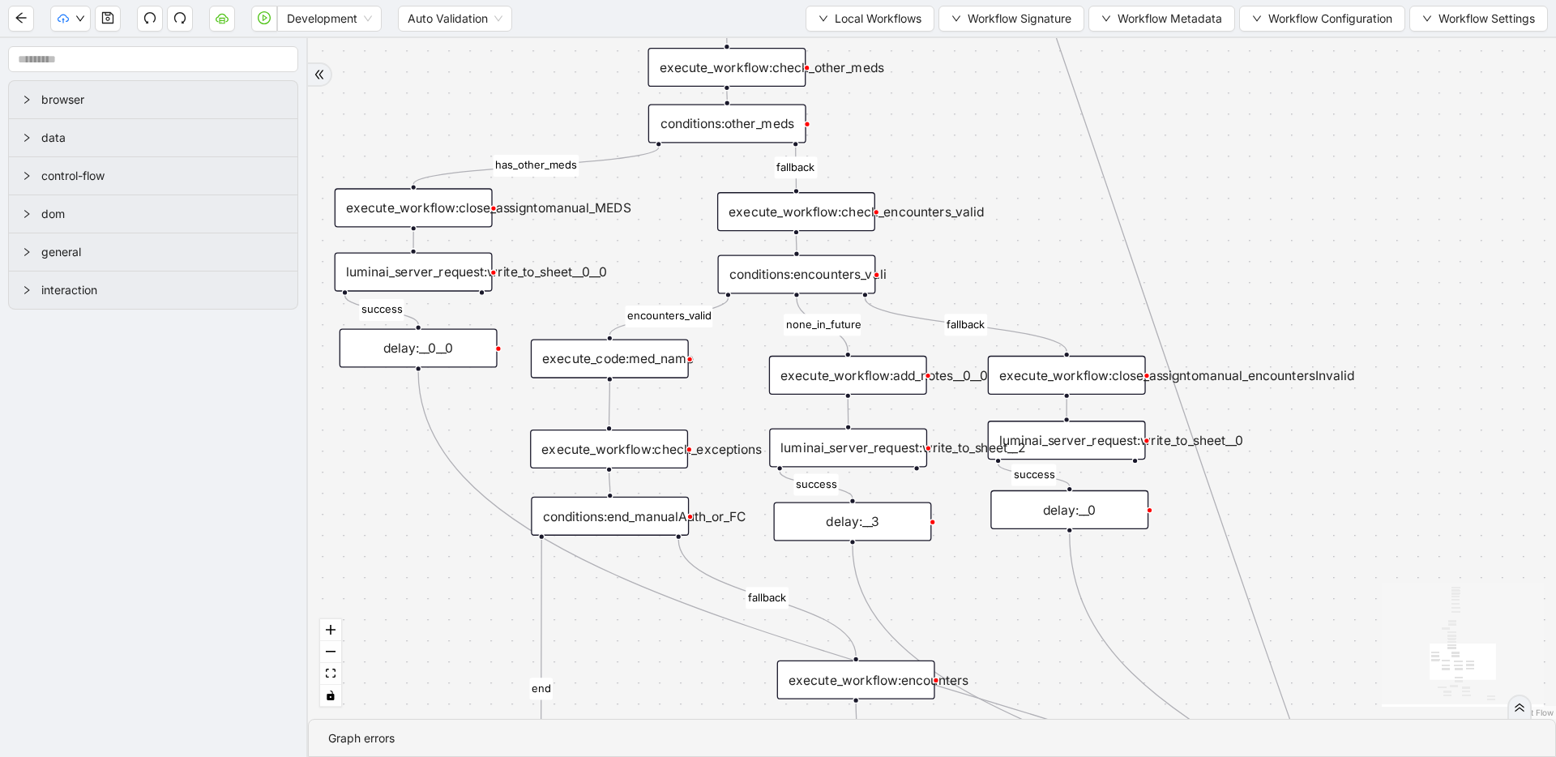
drag, startPoint x: 1039, startPoint y: 409, endPoint x: 1031, endPoint y: 308, distance: 100.8
click at [1031, 308] on div "fallback has_other_meds success success fallback no_encounters end success succ…" at bounding box center [932, 378] width 1248 height 681
click at [1030, 372] on div "execute_workflow:close_assigntomanual_encountersInvalid" at bounding box center [1067, 375] width 158 height 39
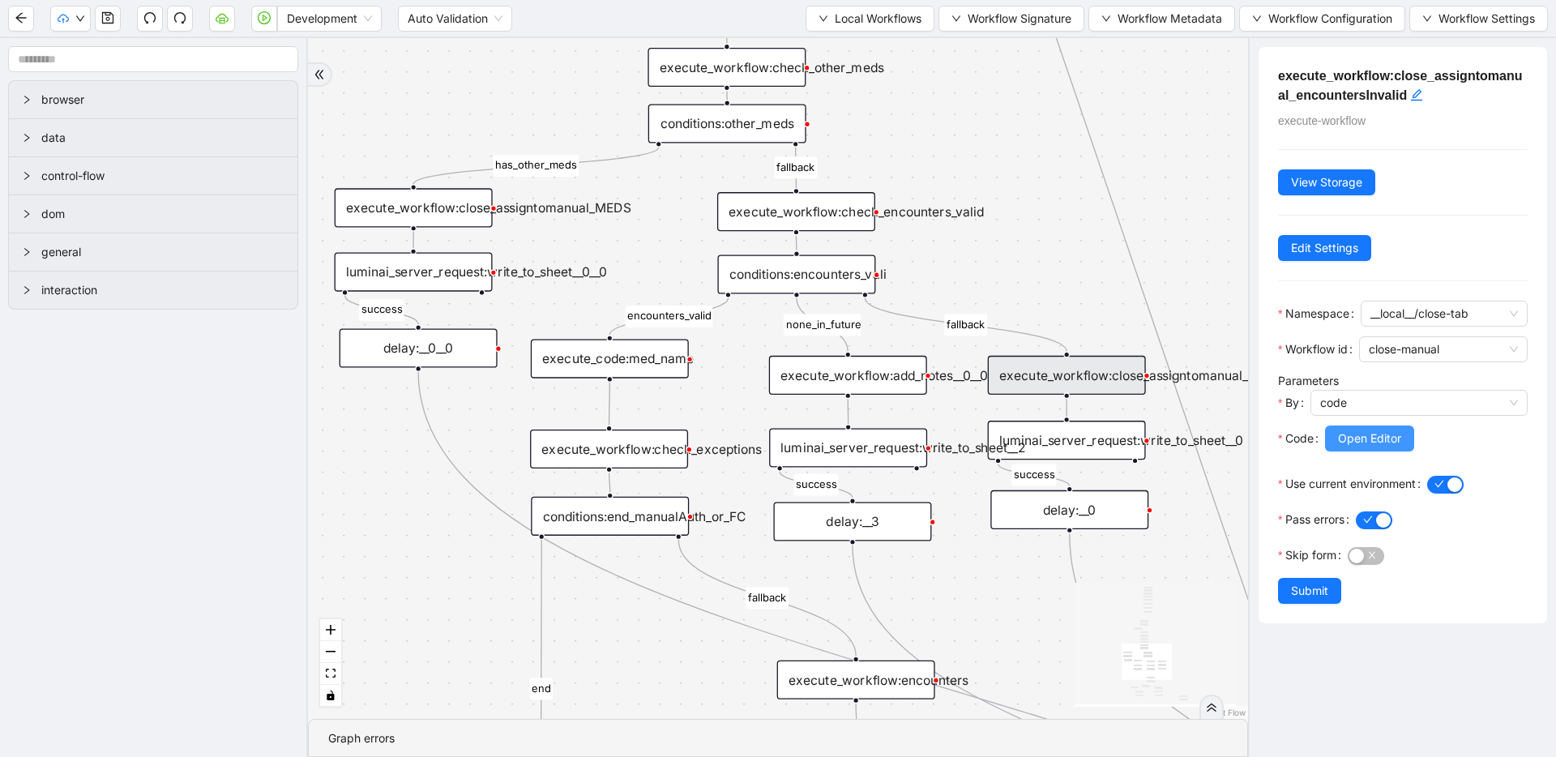
click at [1380, 443] on span "Open Editor" at bounding box center [1369, 439] width 63 height 18
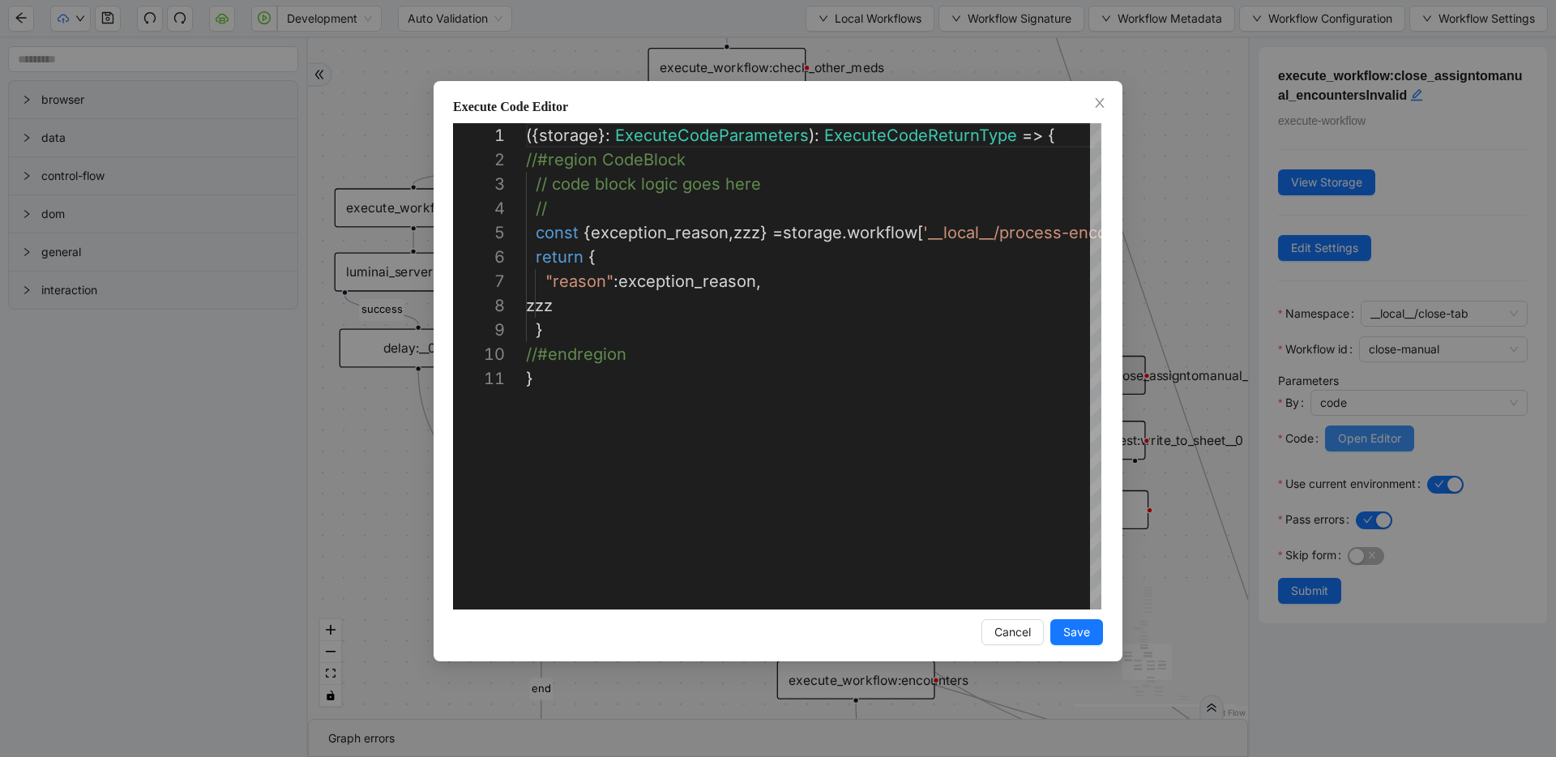
scroll to position [243, 0]
click at [1145, 178] on div "**********" at bounding box center [778, 378] width 1556 height 757
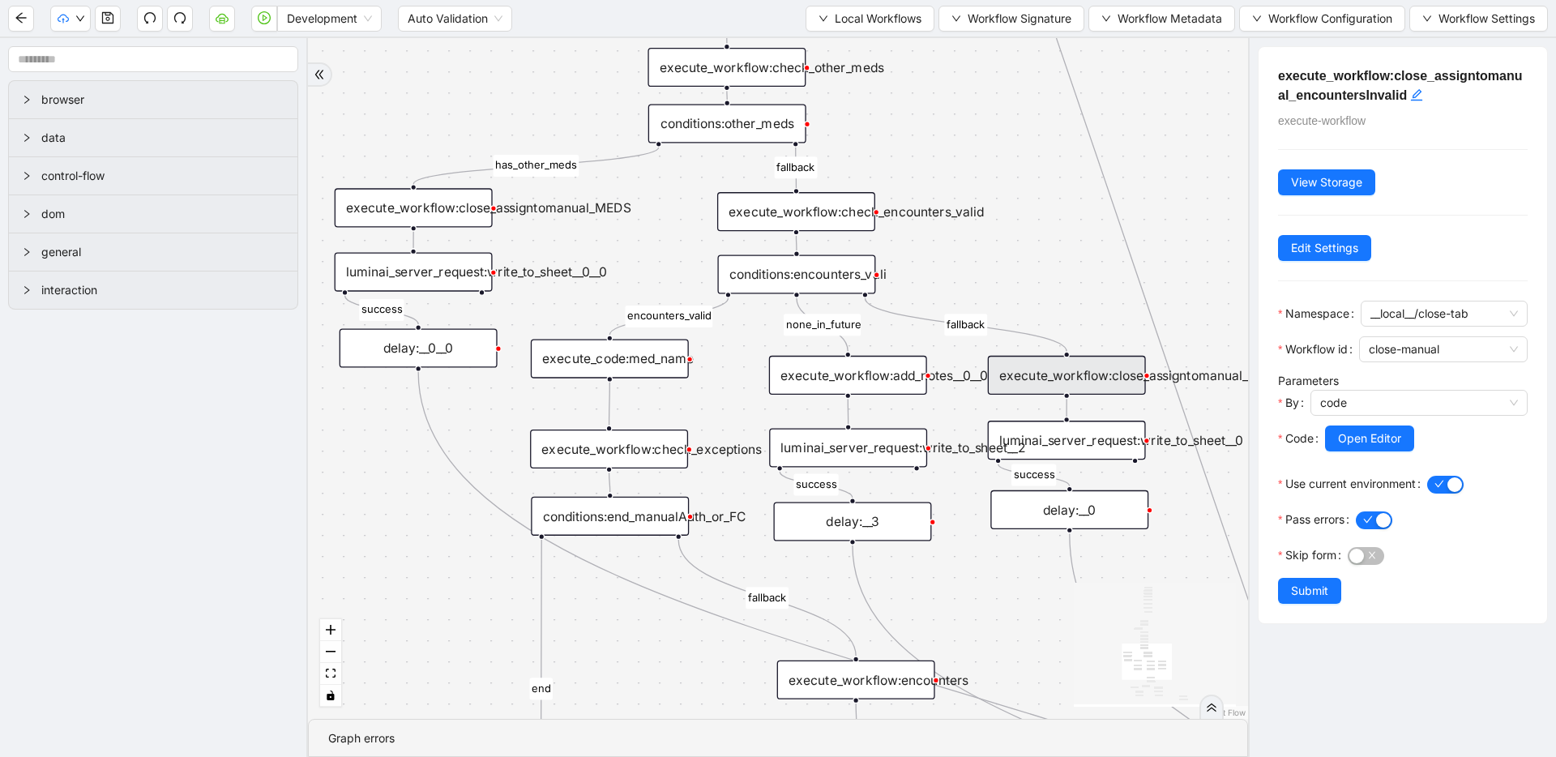
drag, startPoint x: 790, startPoint y: 268, endPoint x: 814, endPoint y: 272, distance: 24.5
click at [790, 268] on div "conditions:encounters_vali" at bounding box center [796, 274] width 158 height 39
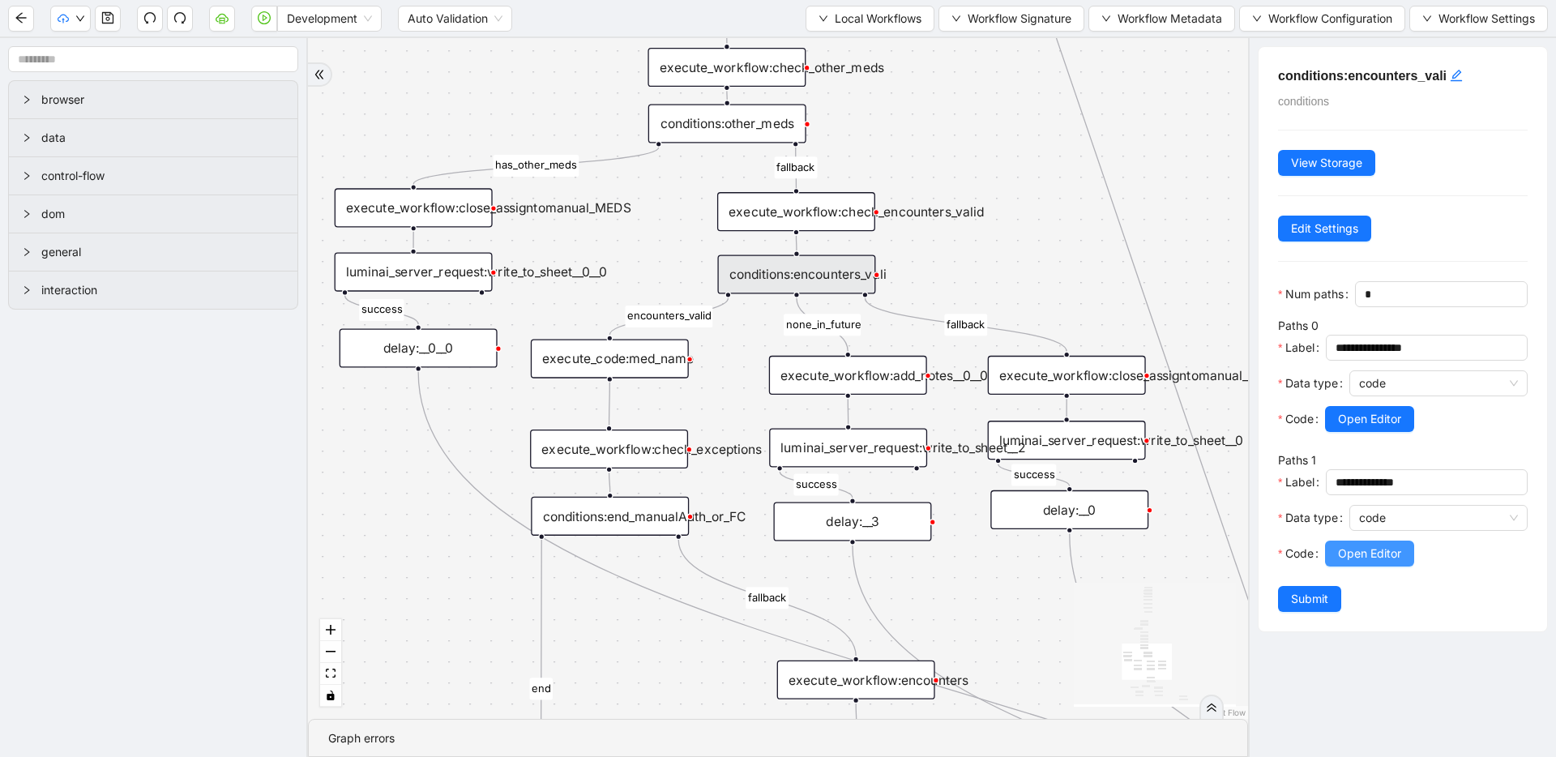
click at [1386, 566] on button "Open Editor" at bounding box center [1369, 554] width 89 height 26
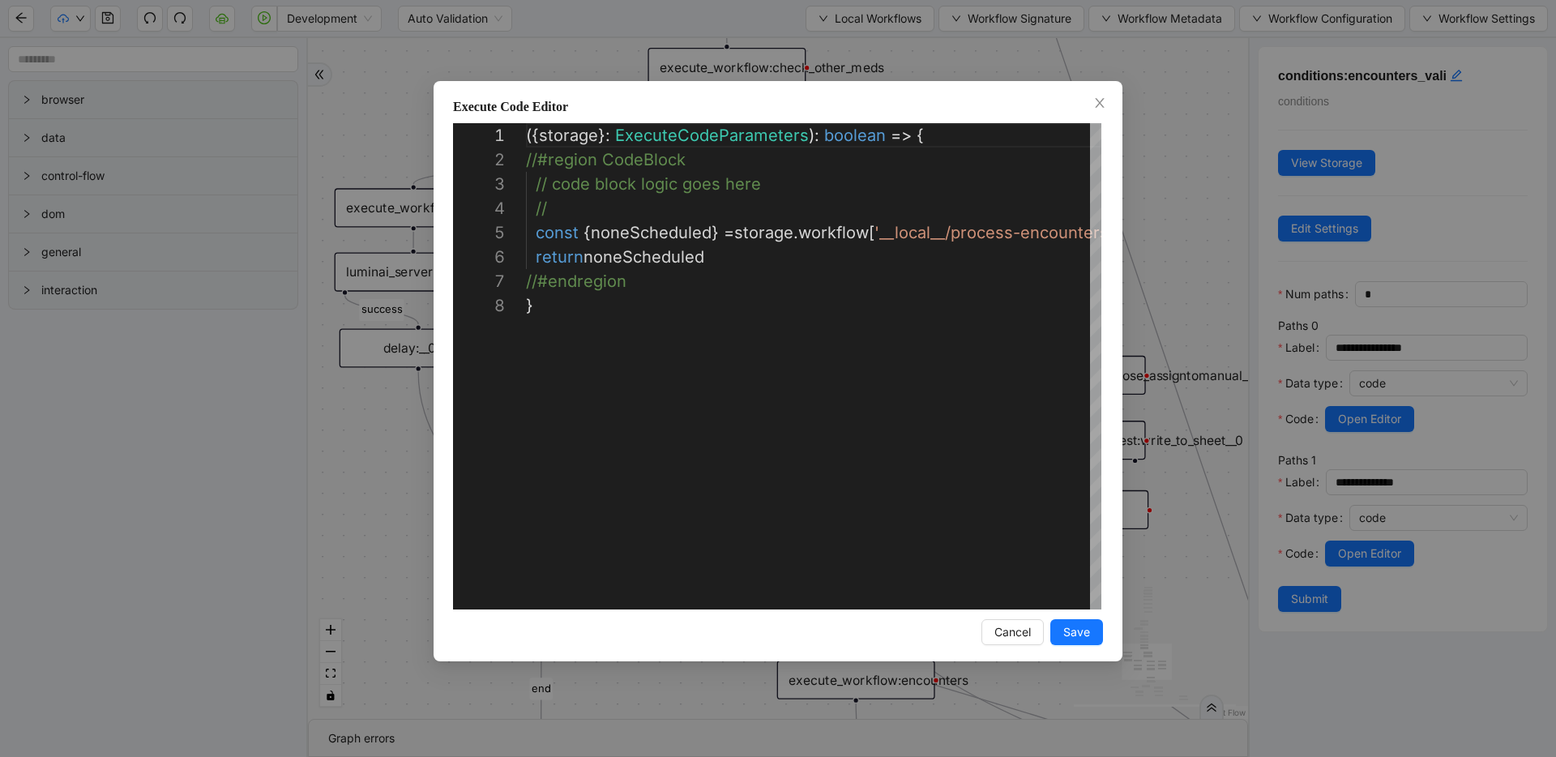
scroll to position [170, 0]
drag, startPoint x: 1175, startPoint y: 268, endPoint x: 1164, endPoint y: 273, distance: 12.7
click at [1175, 268] on div "**********" at bounding box center [778, 378] width 1556 height 757
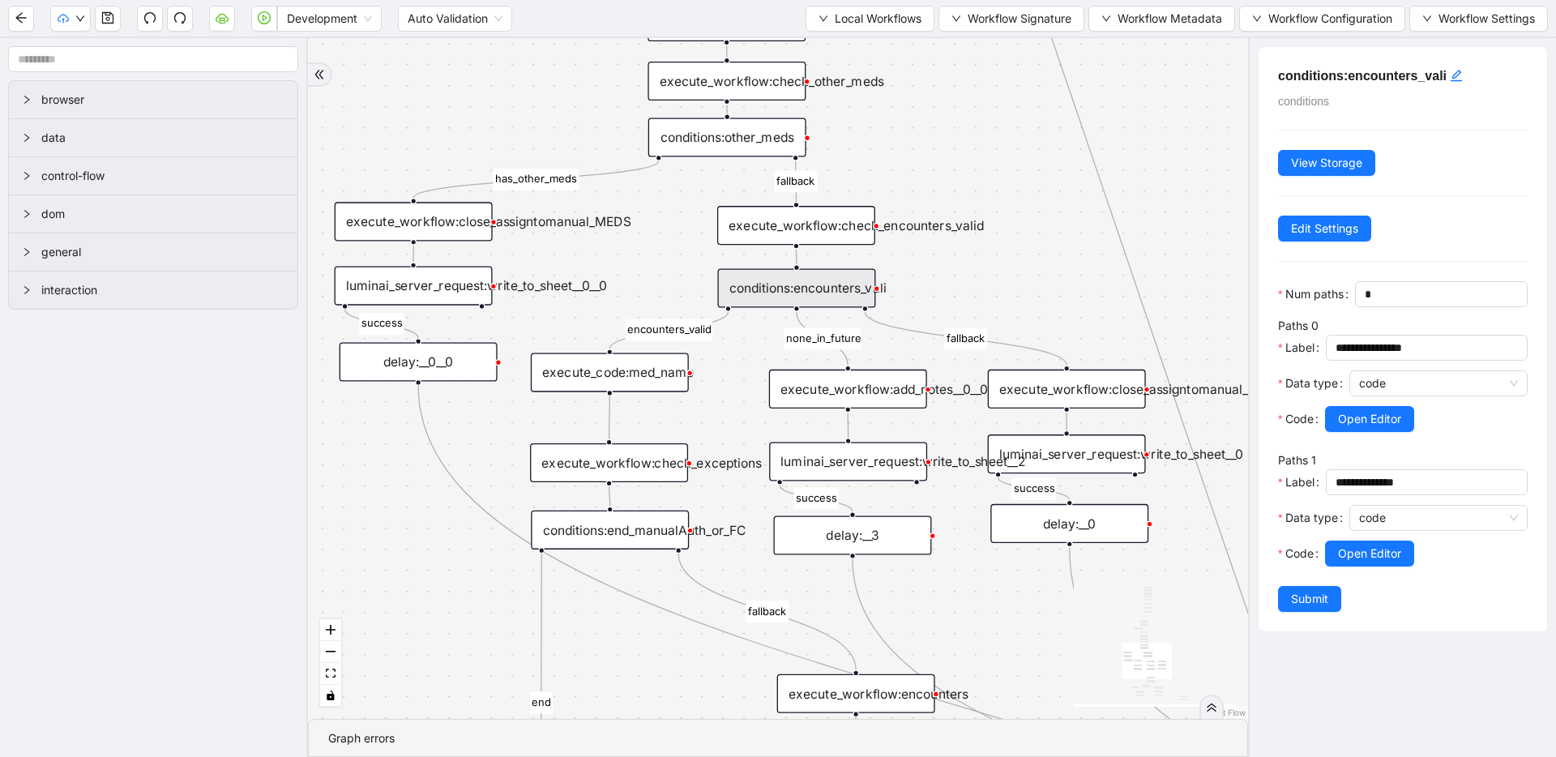
drag, startPoint x: 1056, startPoint y: 243, endPoint x: 1034, endPoint y: 484, distance: 241.8
click at [1034, 484] on div "fallback has_other_meds success success fallback no_encounters end success succ…" at bounding box center [778, 378] width 940 height 681
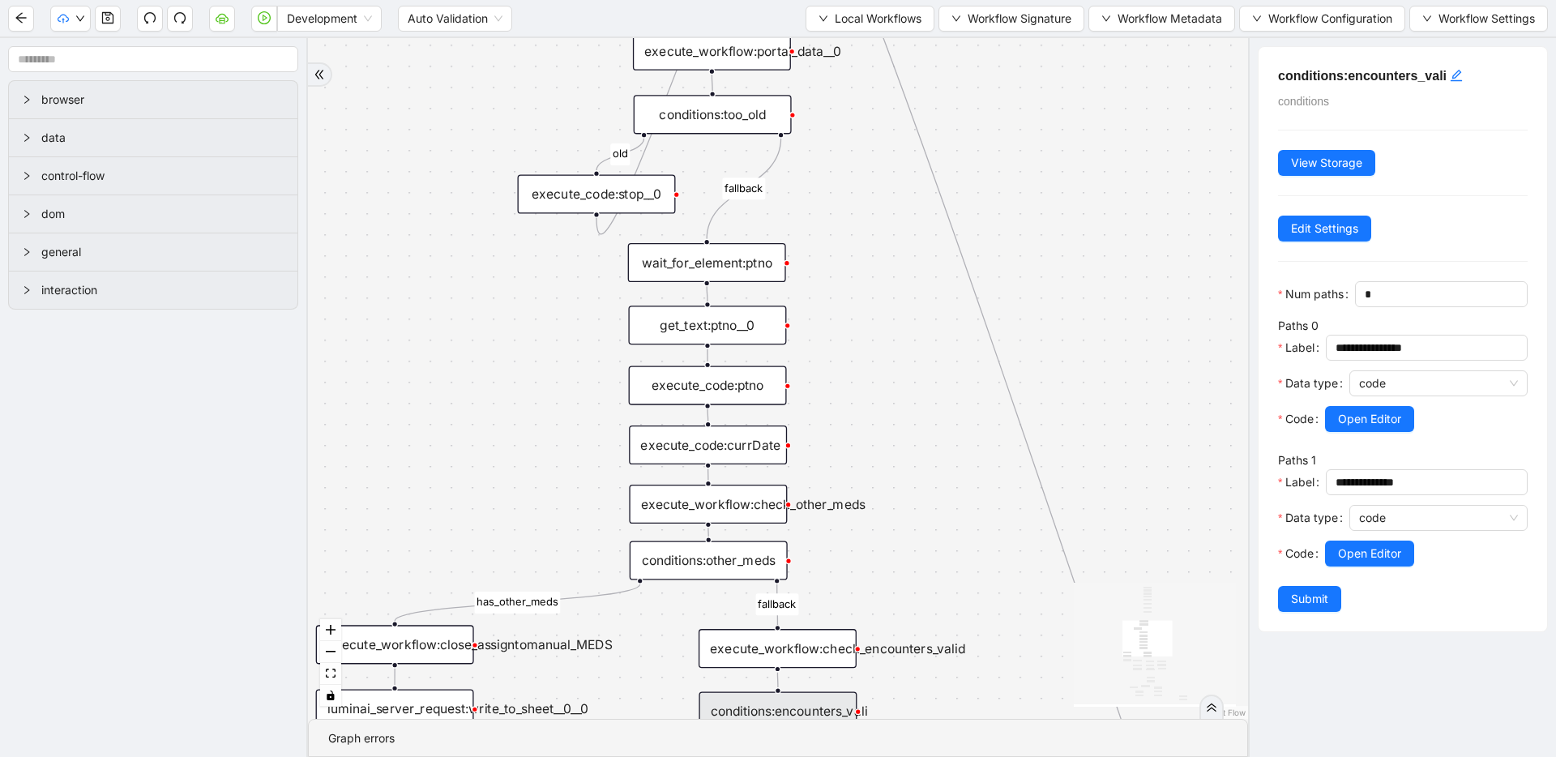
drag, startPoint x: 947, startPoint y: 403, endPoint x: 955, endPoint y: 491, distance: 88.7
click at [955, 491] on div "fallback has_other_meds success success fallback no_encounters end success succ…" at bounding box center [778, 378] width 940 height 681
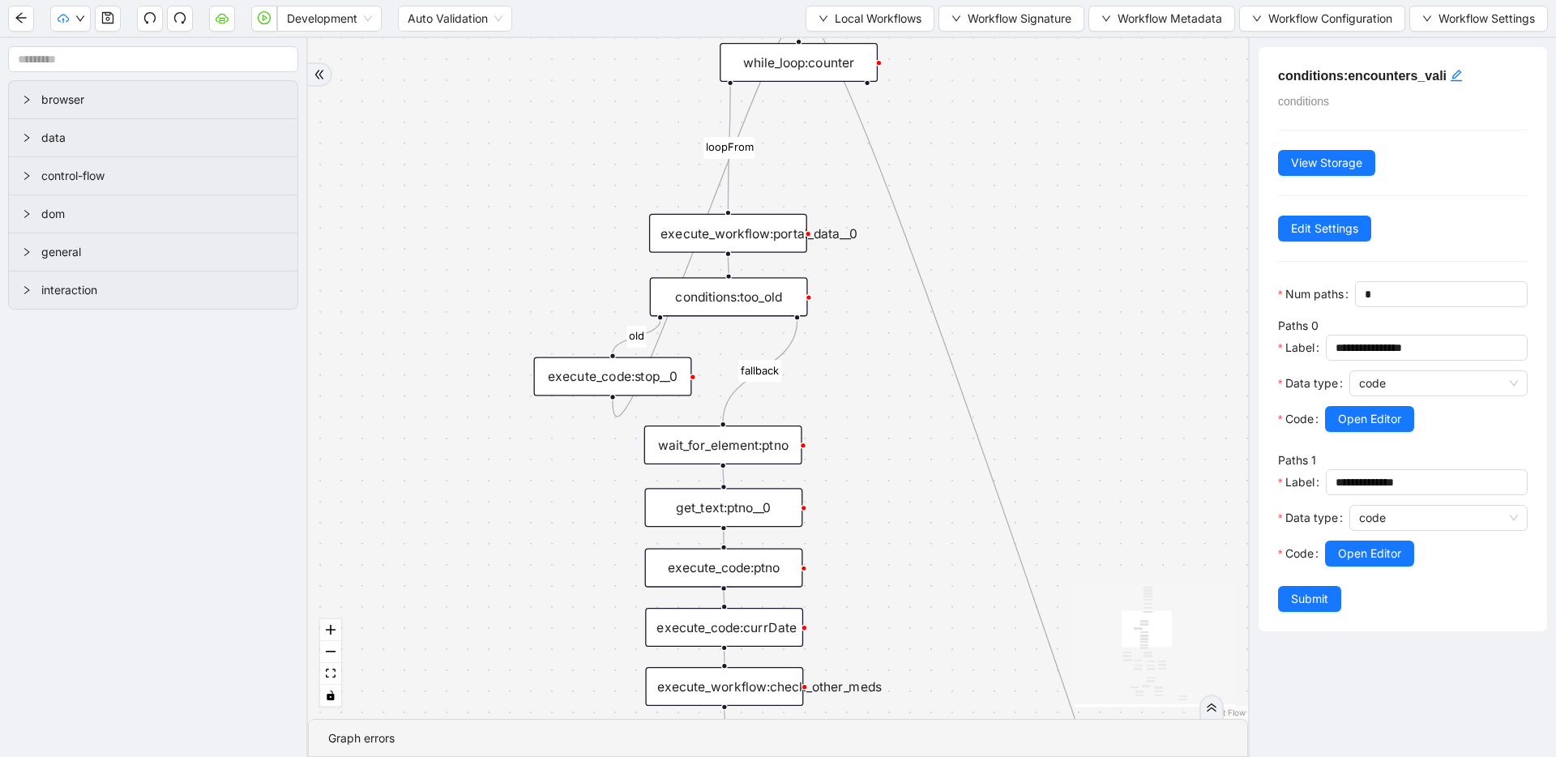
drag, startPoint x: 855, startPoint y: 323, endPoint x: 880, endPoint y: 535, distance: 213.1
click at [882, 541] on div "fallback has_other_meds success success fallback no_encounters end success succ…" at bounding box center [778, 378] width 940 height 681
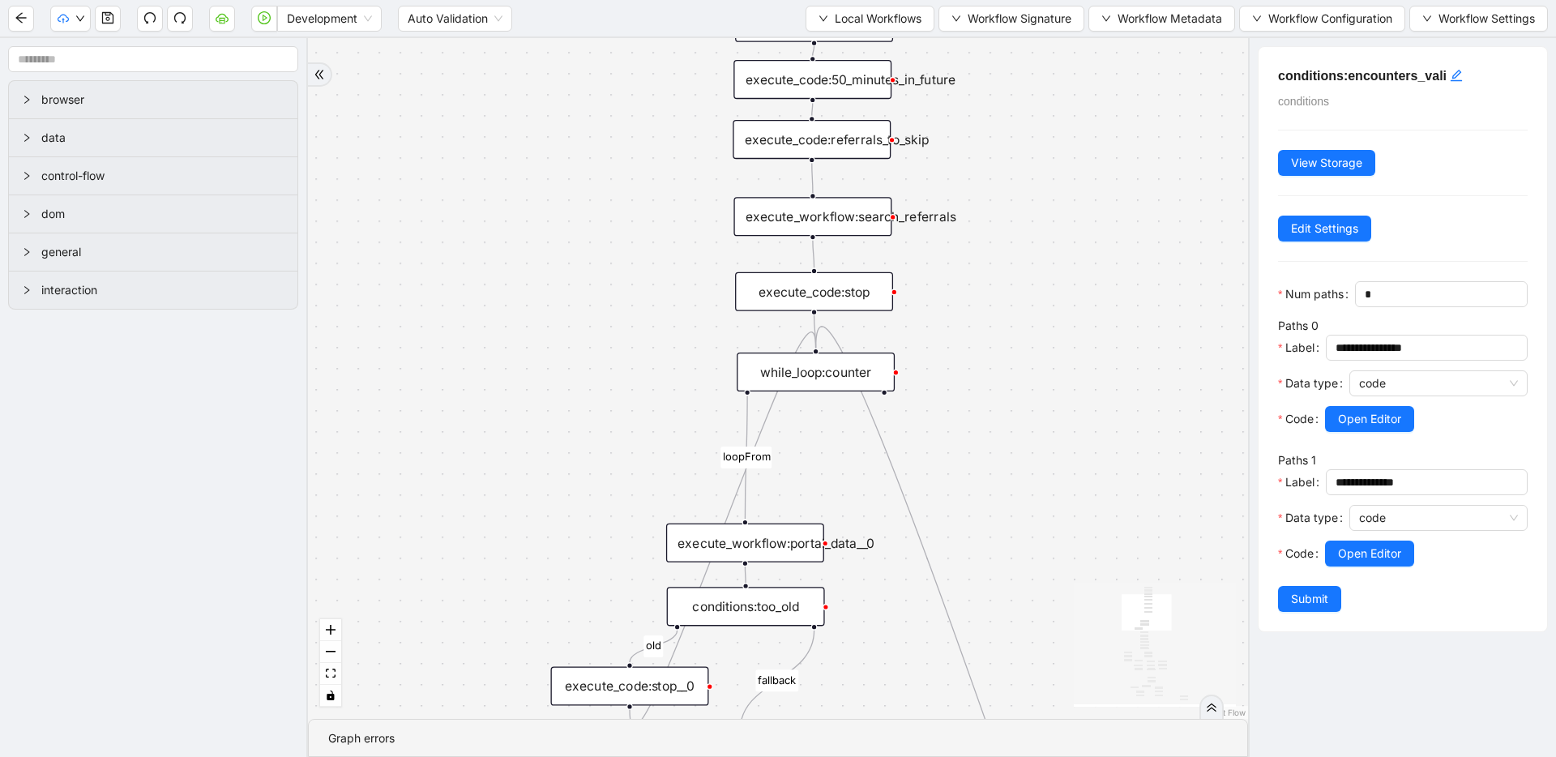
drag, startPoint x: 886, startPoint y: 485, endPoint x: 887, endPoint y: 551, distance: 66.5
click at [887, 558] on div "fallback has_other_meds success success fallback no_encounters end success succ…" at bounding box center [778, 378] width 940 height 681
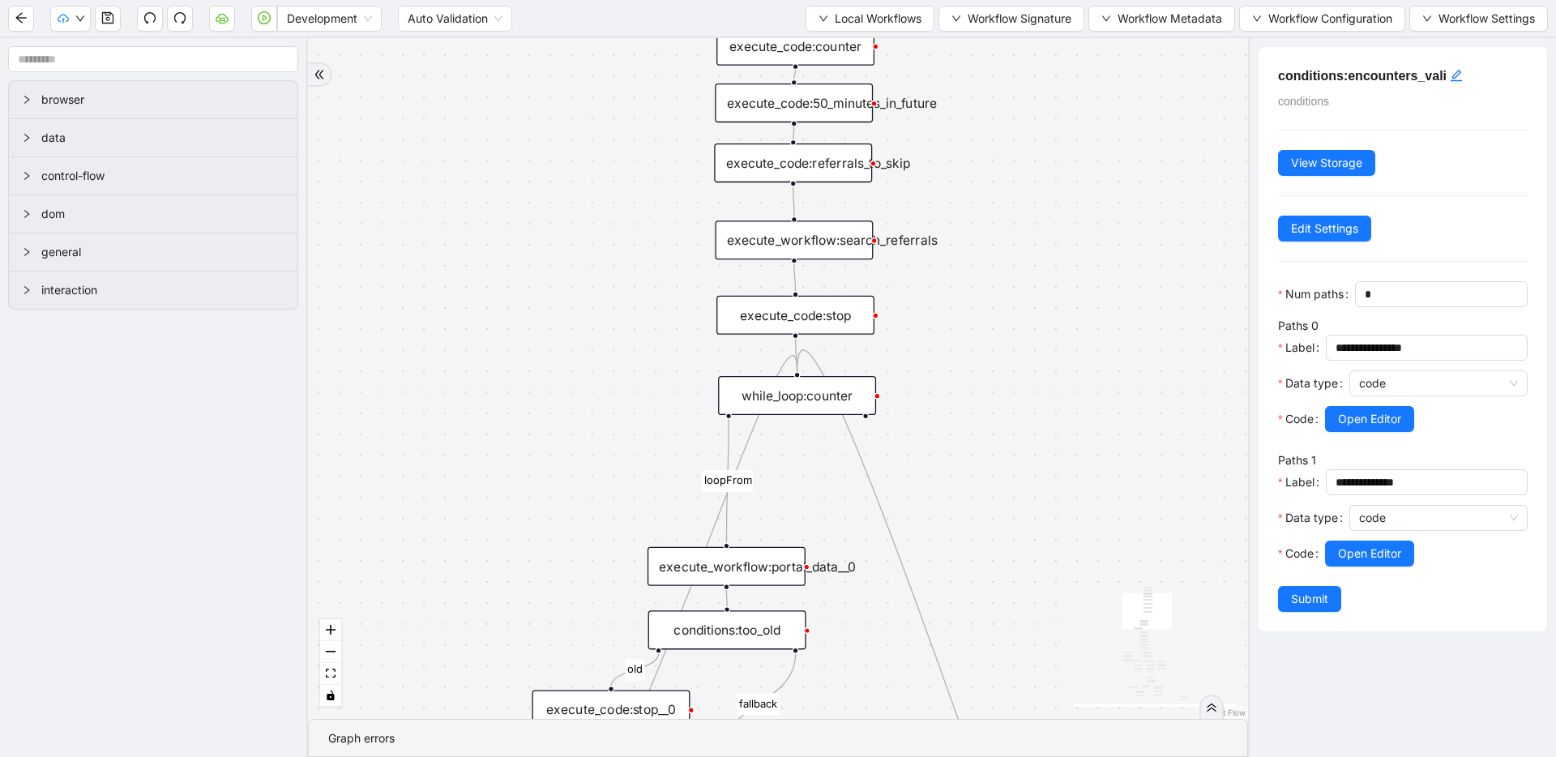
drag, startPoint x: 1046, startPoint y: 282, endPoint x: 1021, endPoint y: 203, distance: 82.3
click at [1021, 203] on div "fallback has_other_meds success success fallback no_encounters end success succ…" at bounding box center [778, 378] width 940 height 681
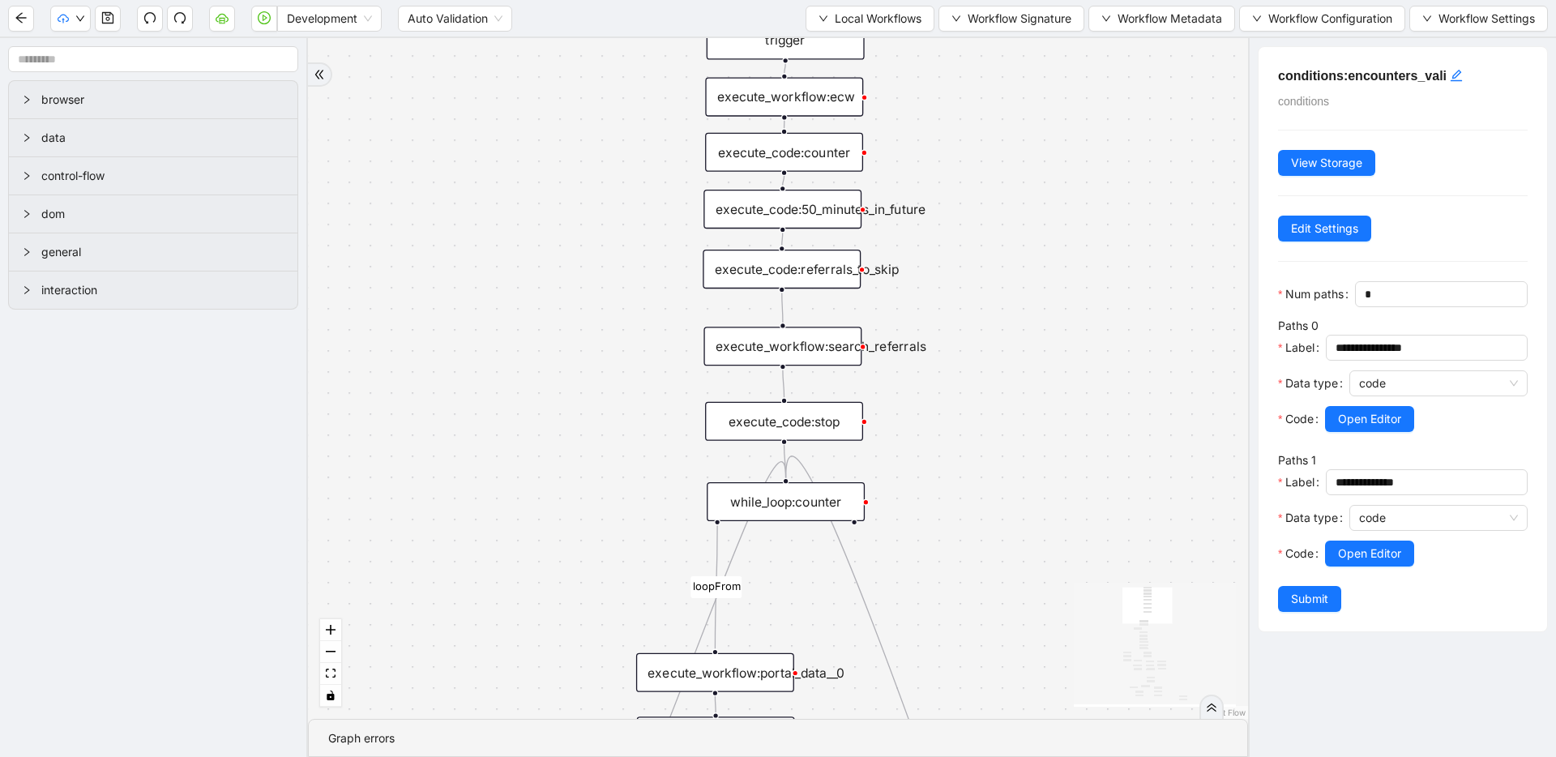
drag, startPoint x: 843, startPoint y: 233, endPoint x: 839, endPoint y: 421, distance: 187.3
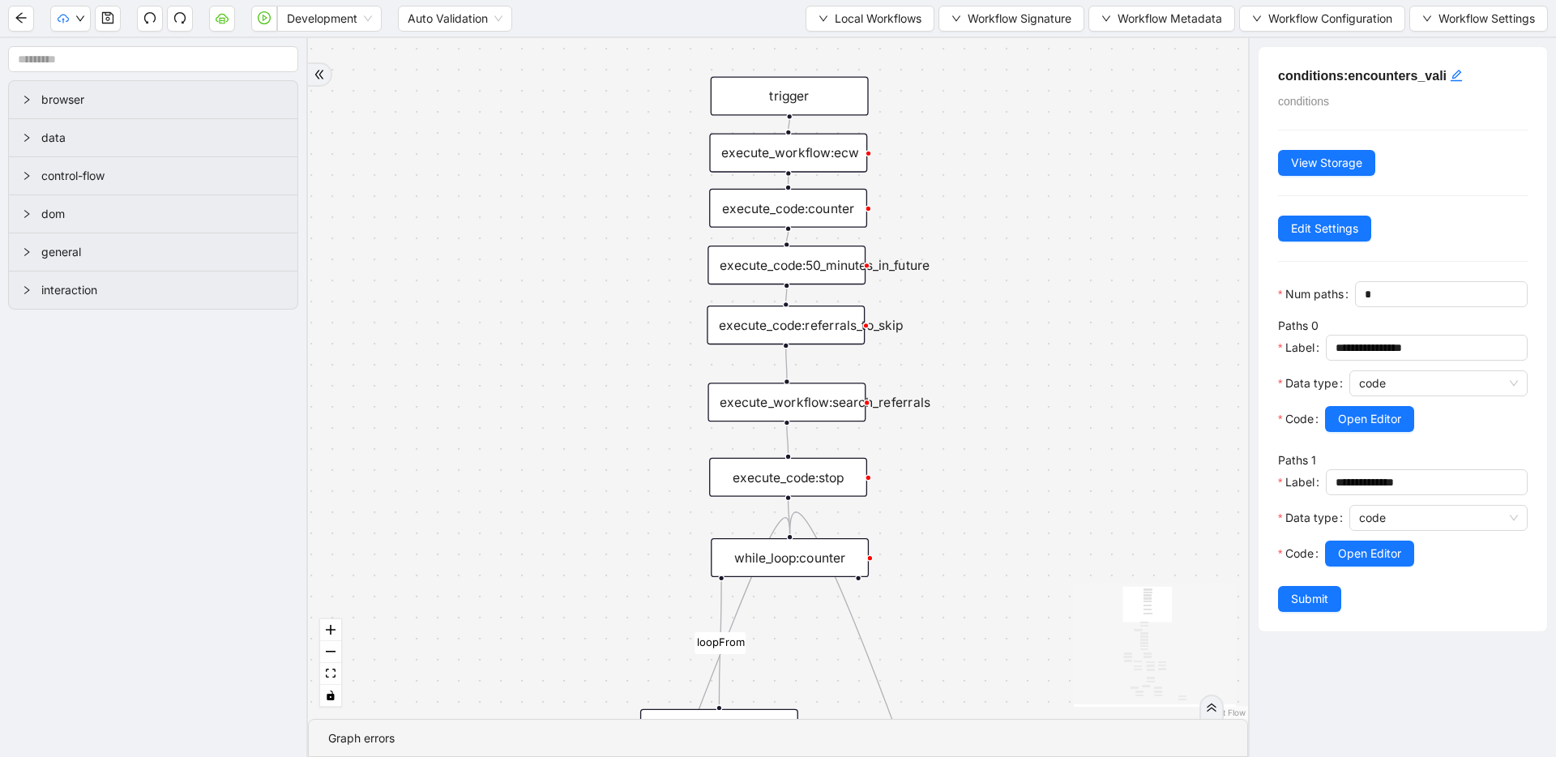
drag, startPoint x: 1051, startPoint y: 368, endPoint x: 1021, endPoint y: 453, distance: 90.0
click at [1055, 477] on div "fallback has_other_meds success success fallback no_encounters end success succ…" at bounding box center [778, 378] width 940 height 681
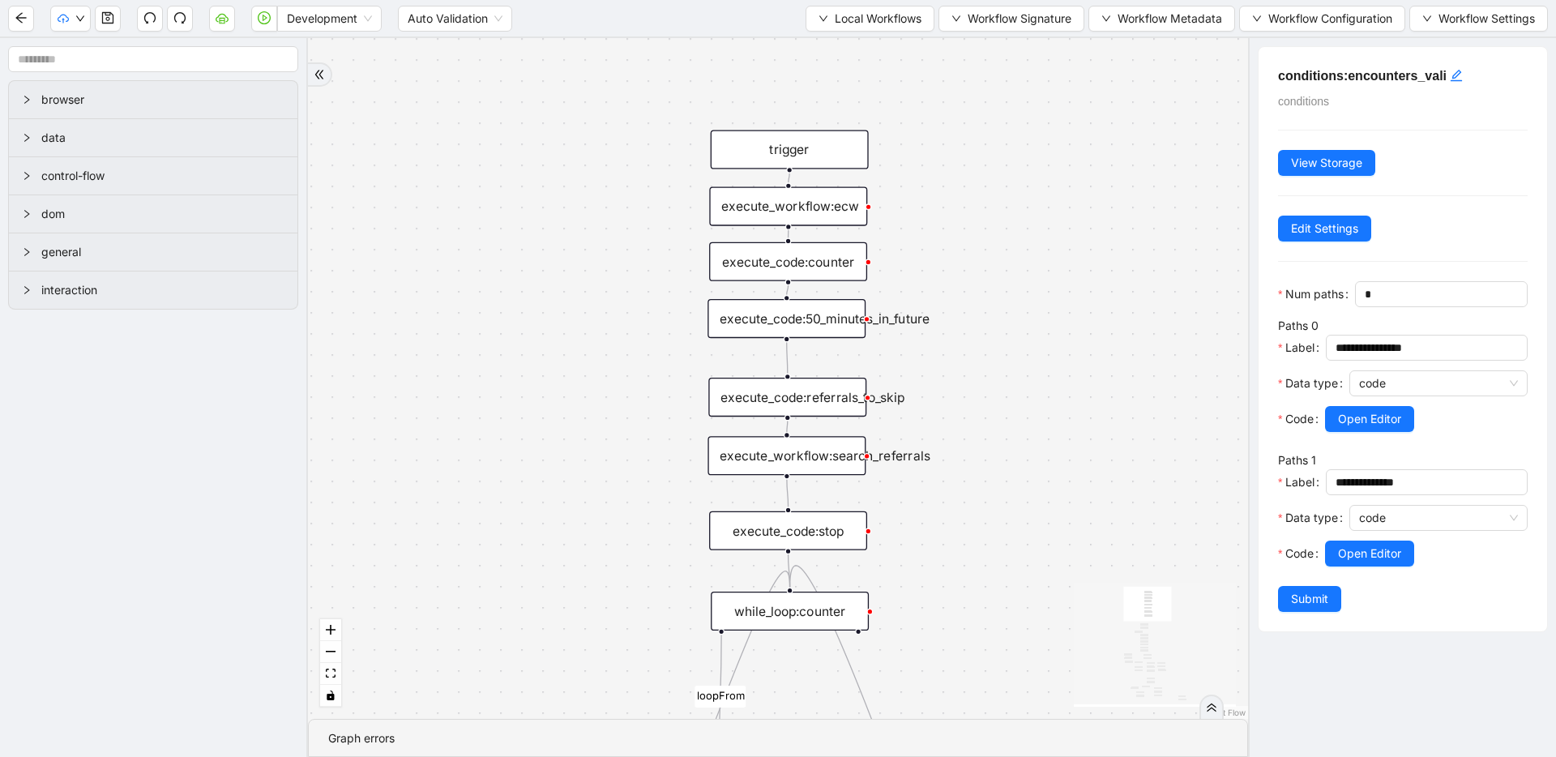
drag, startPoint x: 782, startPoint y: 392, endPoint x: 782, endPoint y: 404, distance: 13.0
click at [782, 404] on div "execute_code:referrals_to_skip" at bounding box center [787, 397] width 158 height 39
drag, startPoint x: 785, startPoint y: 332, endPoint x: 786, endPoint y: 343, distance: 11.5
click at [786, 343] on div "execute_code:50_minutes_in_future" at bounding box center [788, 329] width 158 height 39
click at [792, 272] on div "execute_code:counter" at bounding box center [788, 269] width 158 height 39
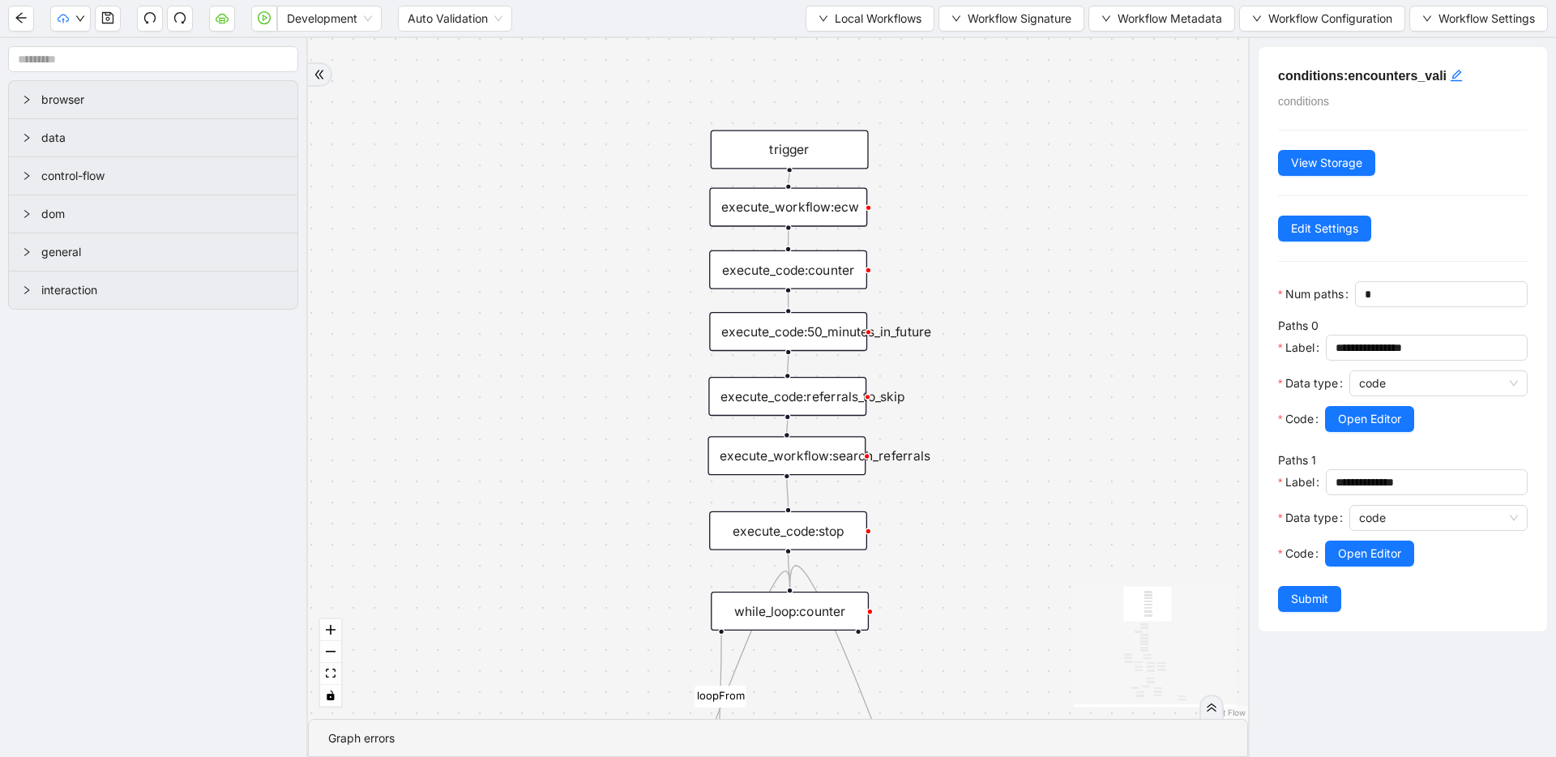
click at [797, 217] on div "execute_workflow:ecw" at bounding box center [788, 207] width 158 height 39
click at [798, 157] on div "trigger" at bounding box center [789, 153] width 158 height 39
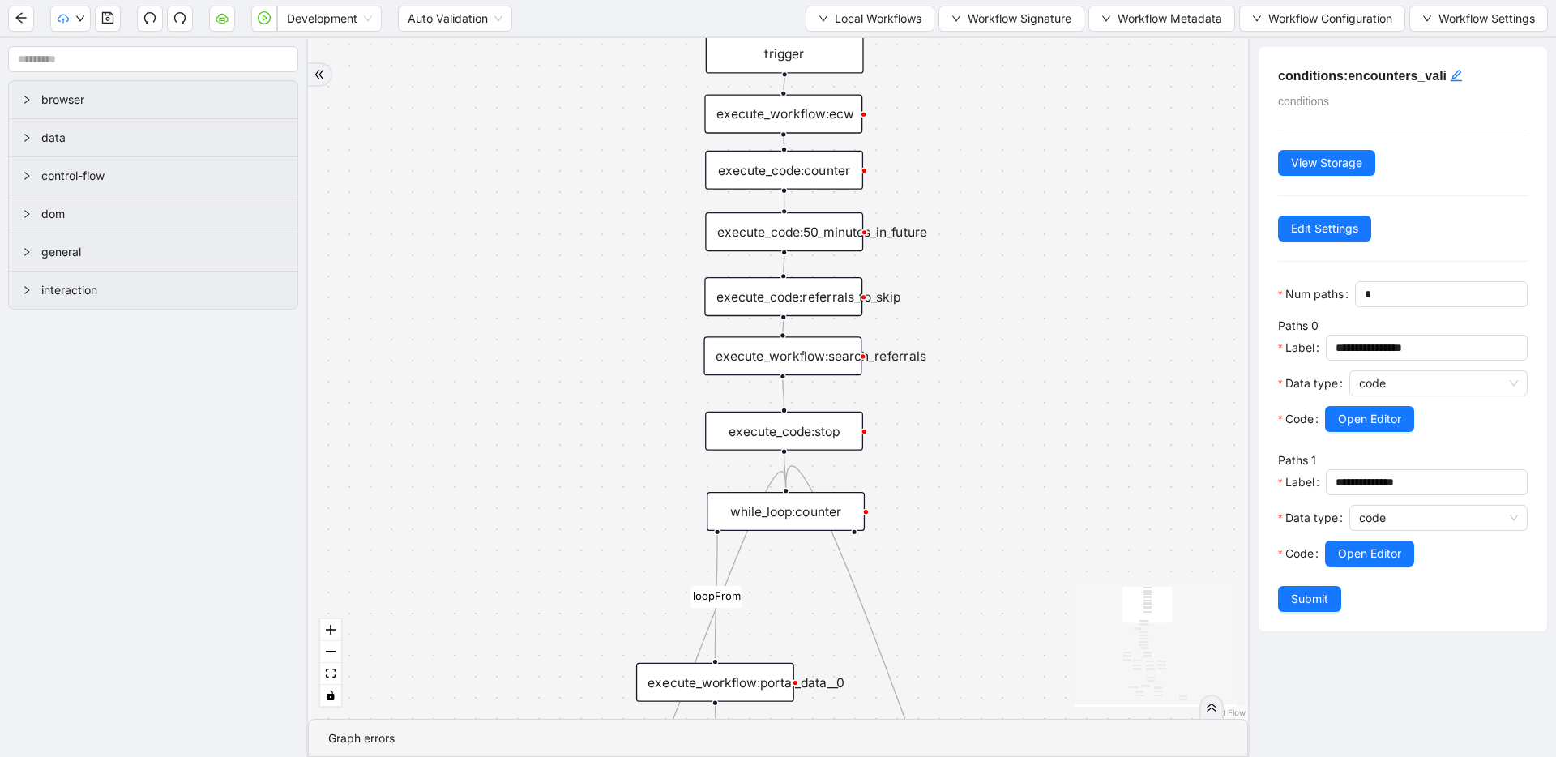
drag, startPoint x: 983, startPoint y: 393, endPoint x: 977, endPoint y: 277, distance: 116.1
click at [977, 276] on div "fallback has_other_meds success success fallback no_encounters end success succ…" at bounding box center [778, 378] width 940 height 681
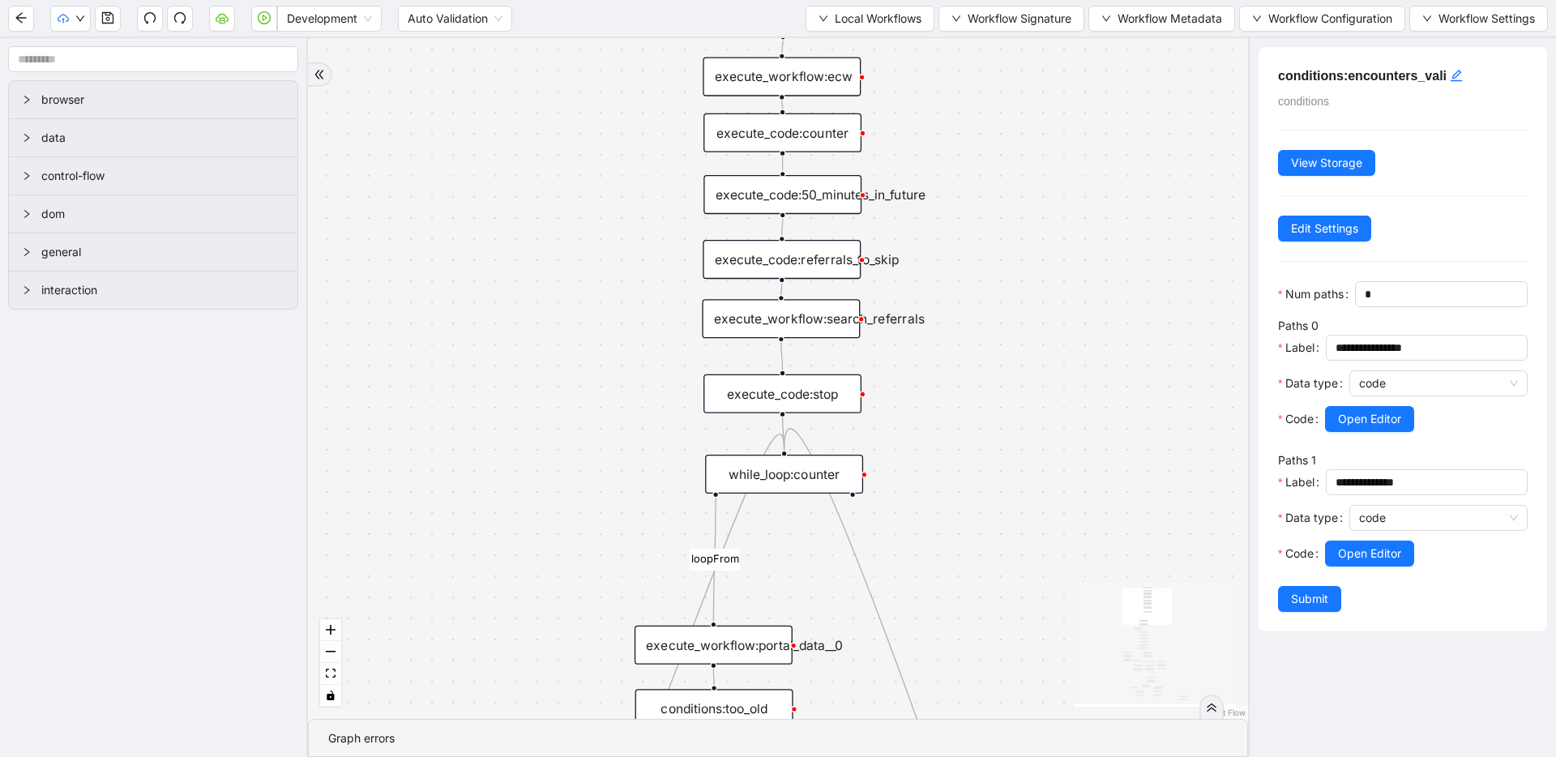
click at [837, 267] on div "execute_code:referrals_to_skip" at bounding box center [782, 259] width 158 height 39
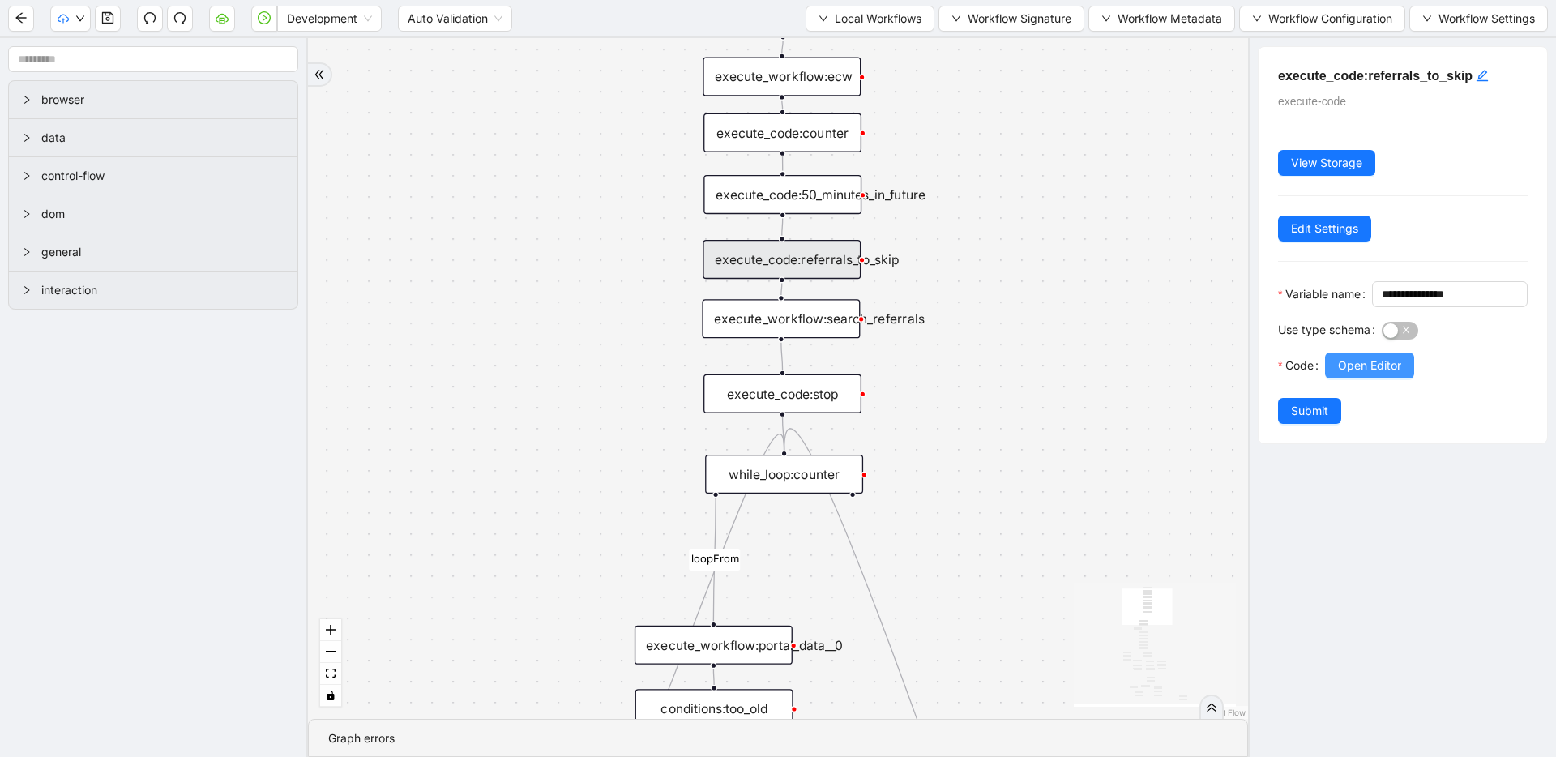
click at [1330, 379] on button "Open Editor" at bounding box center [1369, 366] width 89 height 26
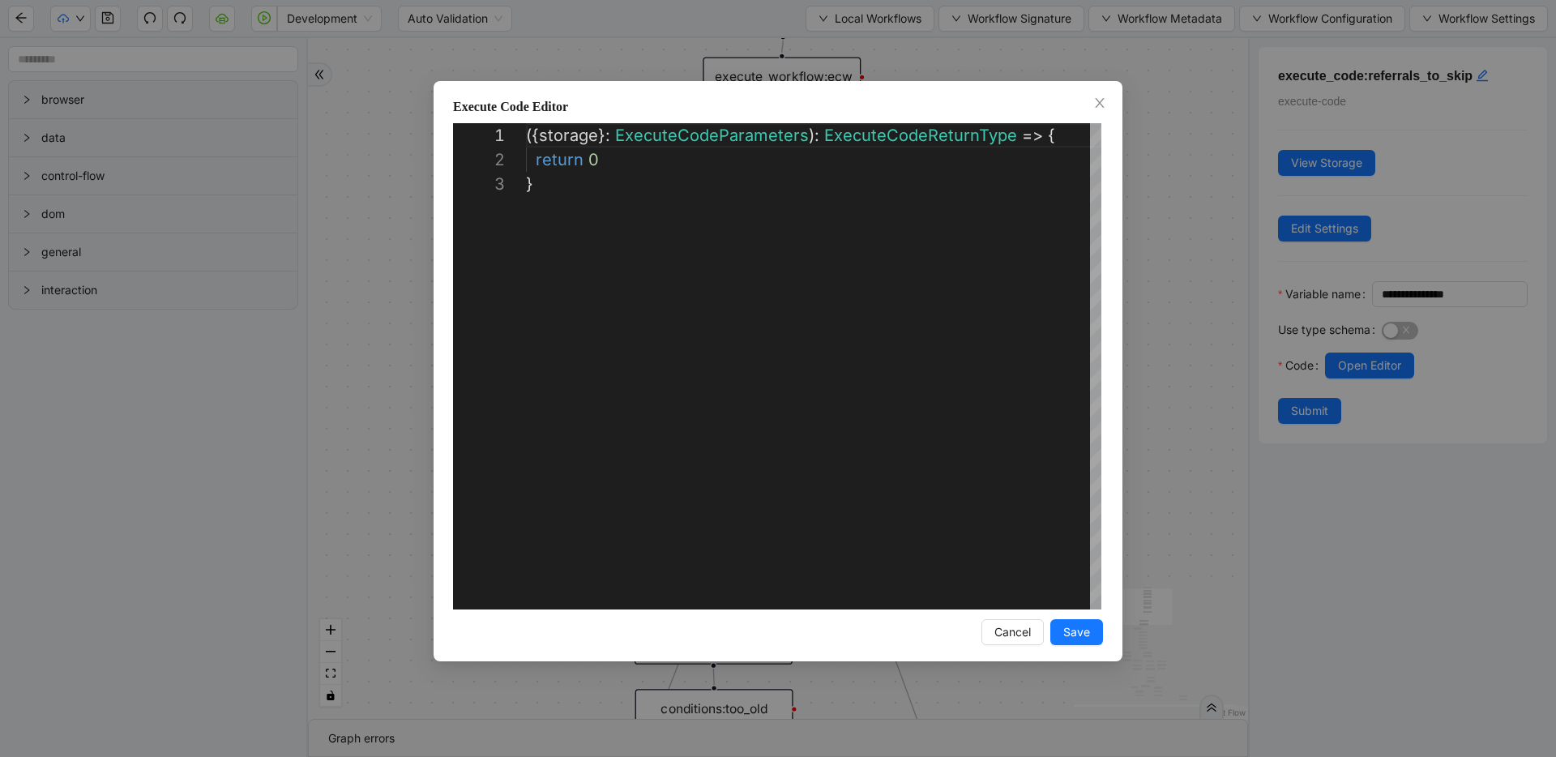
scroll to position [49, 0]
click at [1176, 226] on div "**********" at bounding box center [778, 378] width 1556 height 757
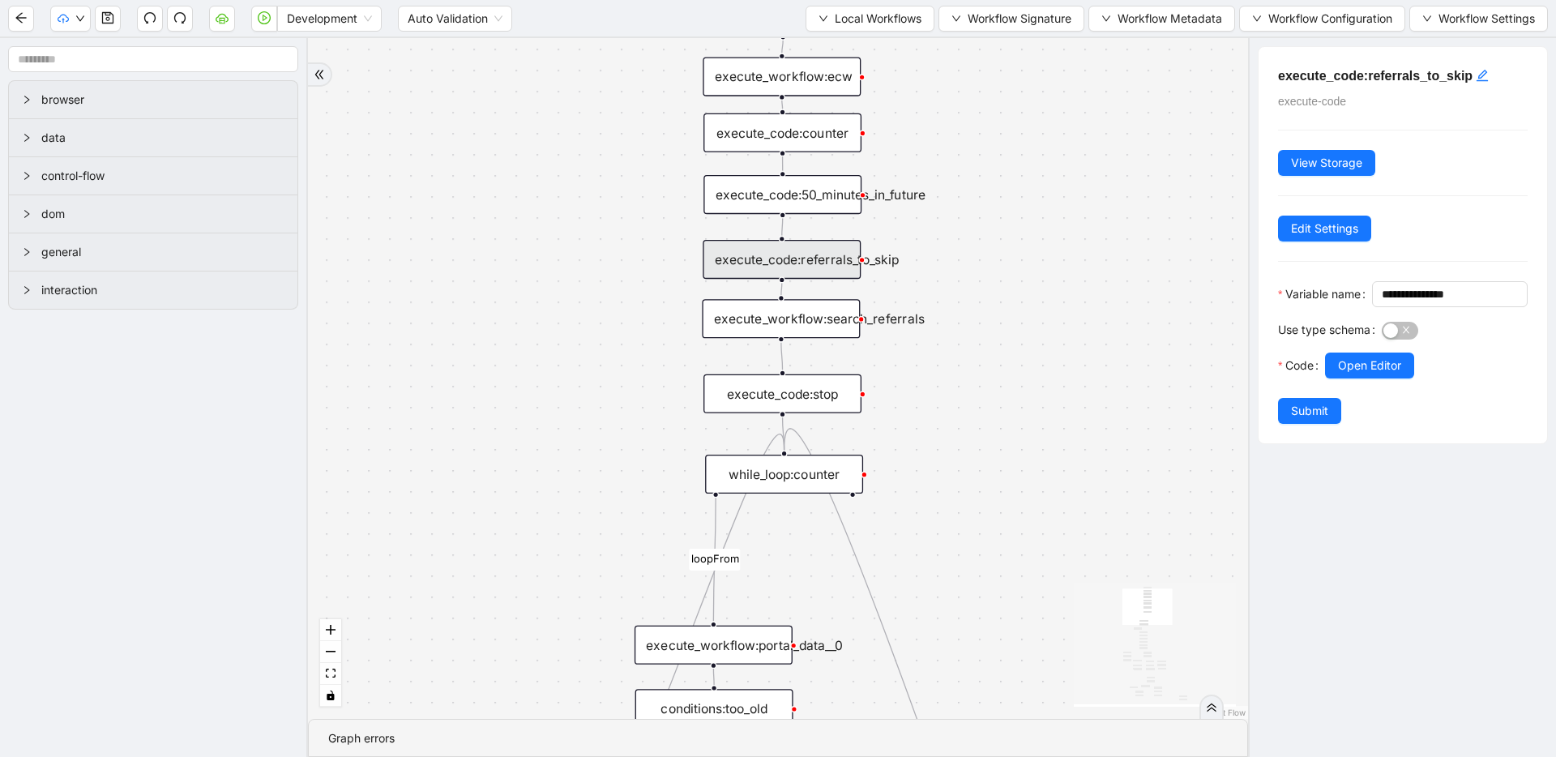
click at [1431, 75] on h5 "execute_code:referrals_to_skip" at bounding box center [1403, 75] width 250 height 19
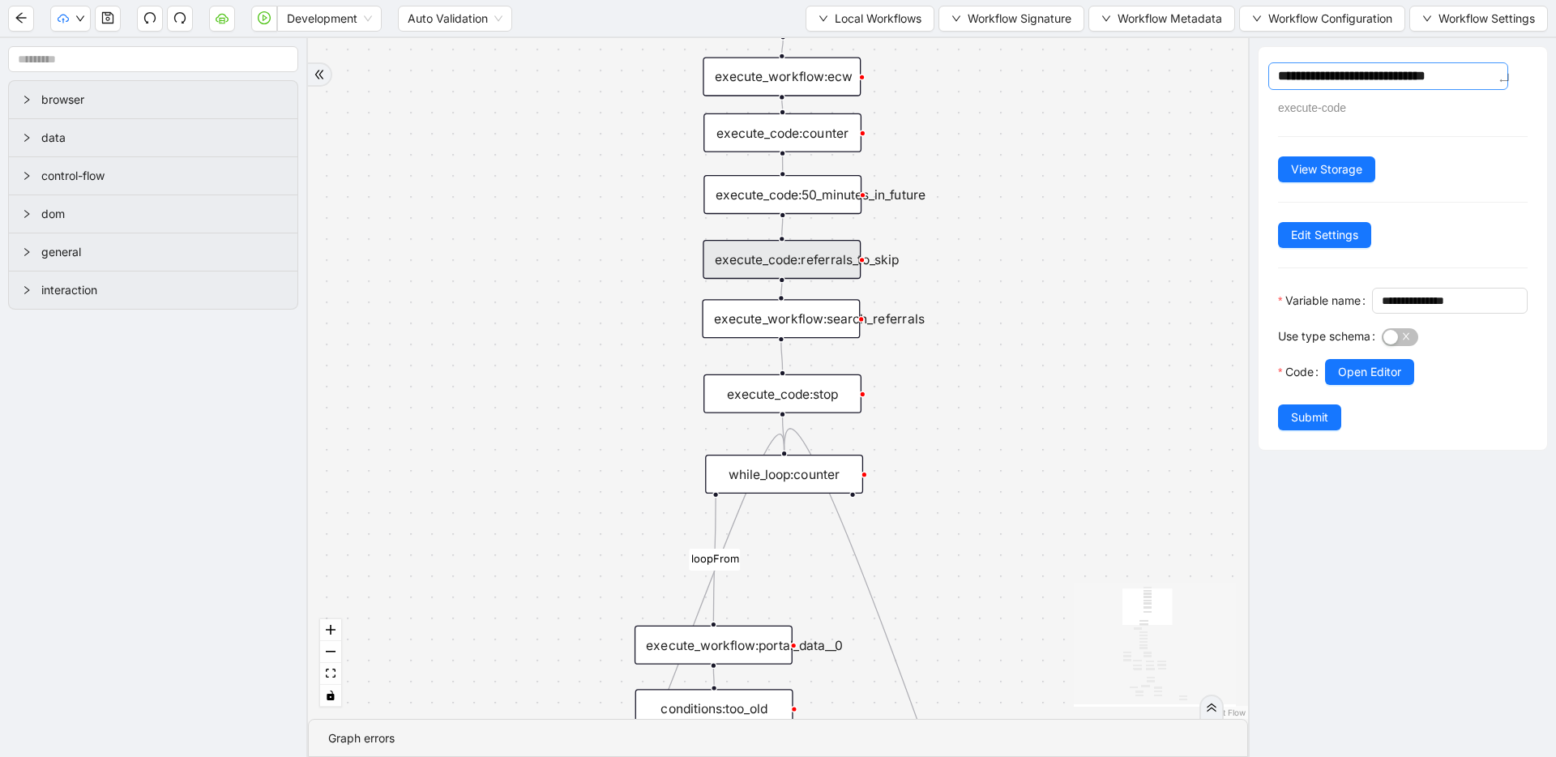
drag, startPoint x: 1368, startPoint y: 79, endPoint x: 1482, endPoint y: 83, distance: 113.6
click at [1482, 83] on textarea "**********" at bounding box center [1389, 76] width 240 height 28
type textarea "**********"
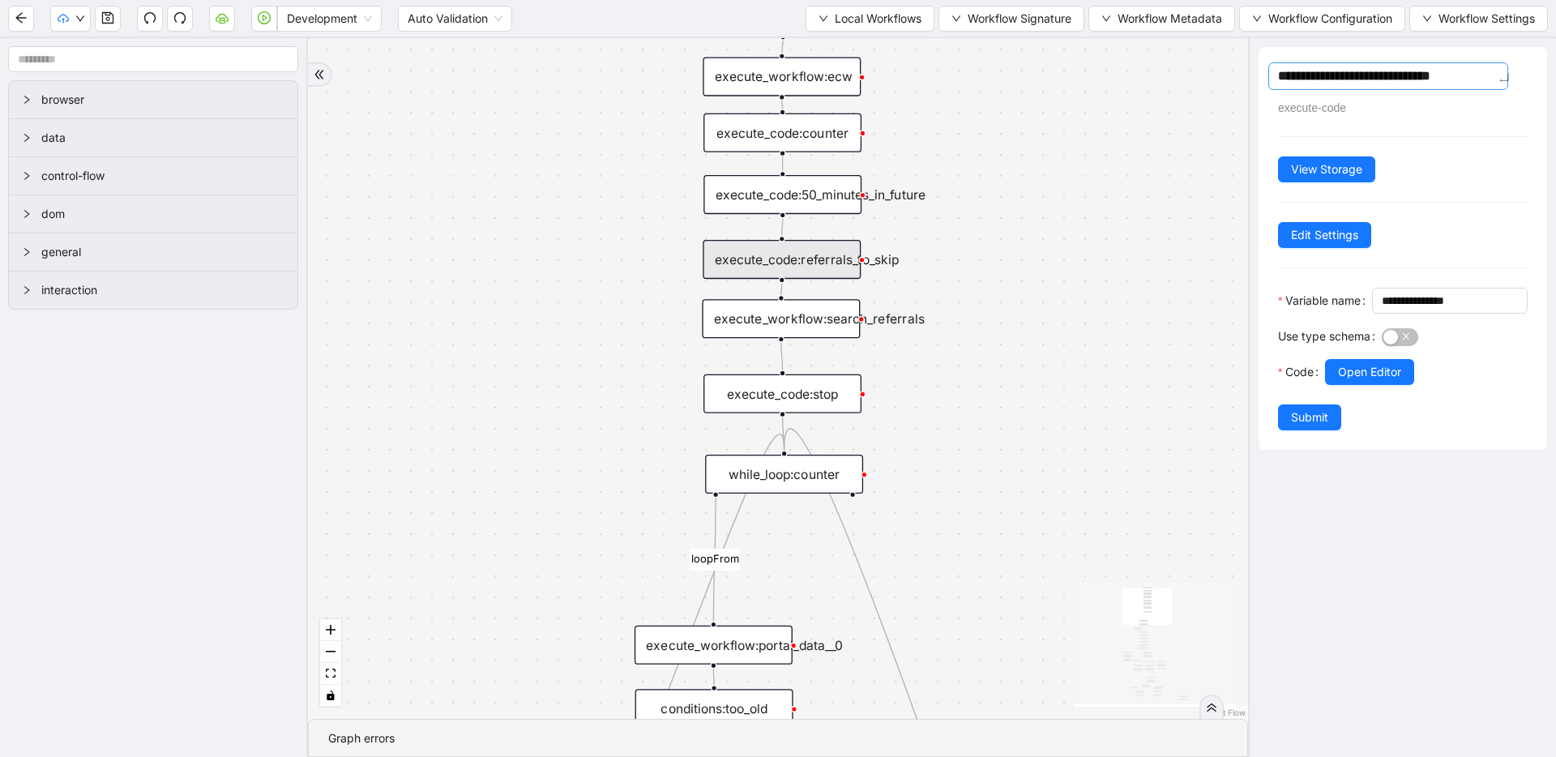
type textarea "**********"
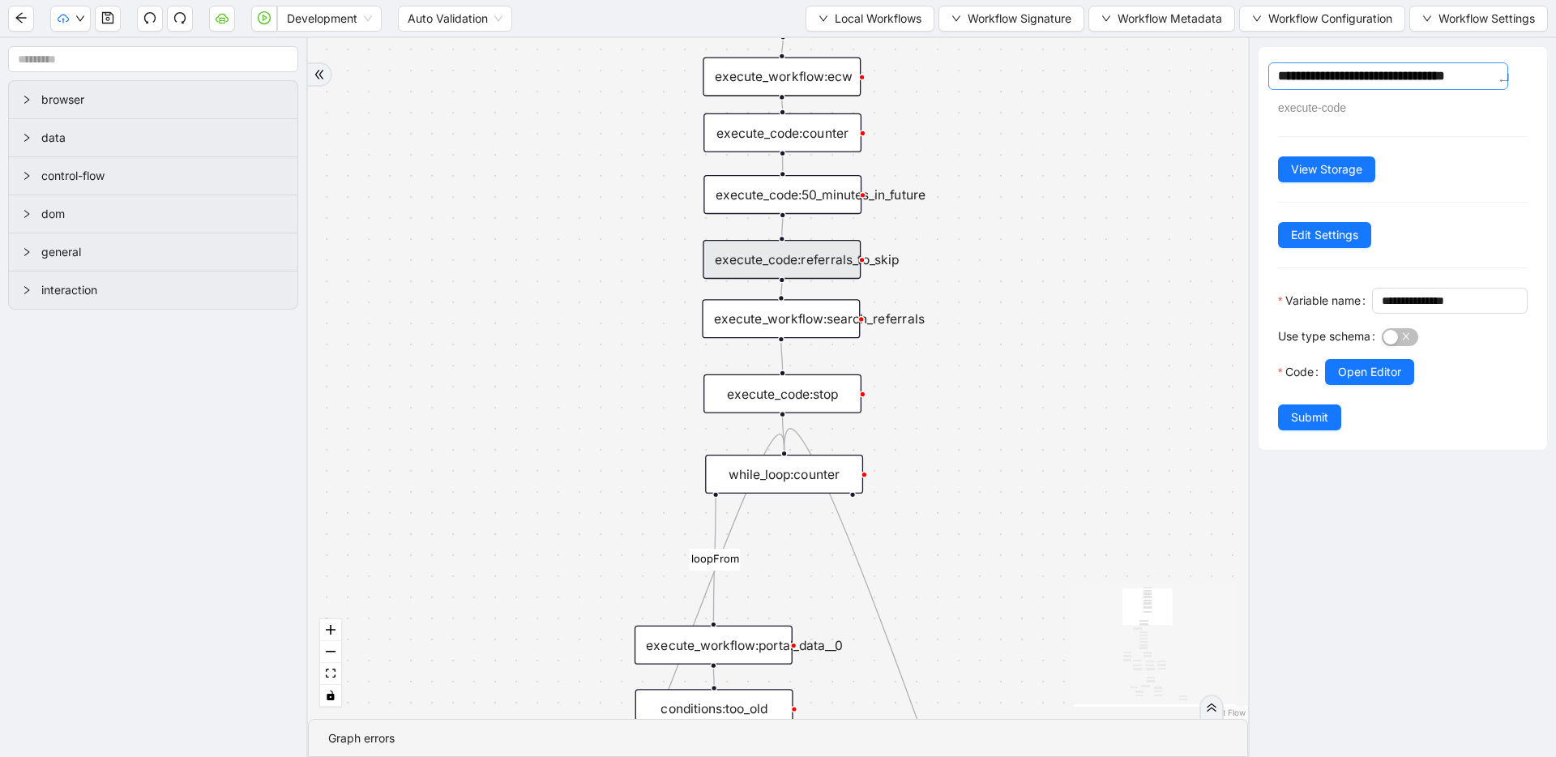
type textarea "**********"
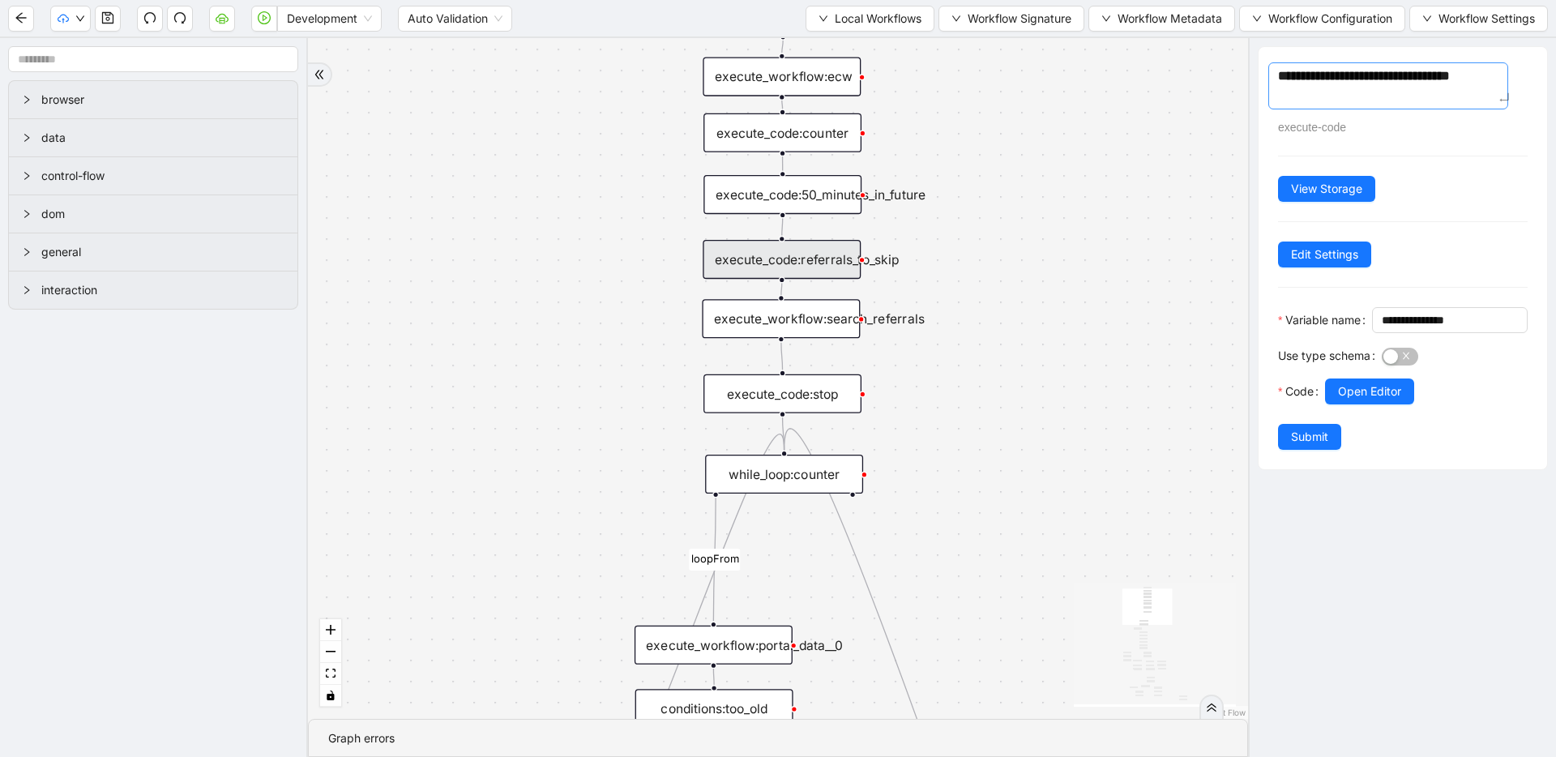
type textarea "**********"
click at [1455, 329] on input "**********" at bounding box center [1448, 320] width 133 height 18
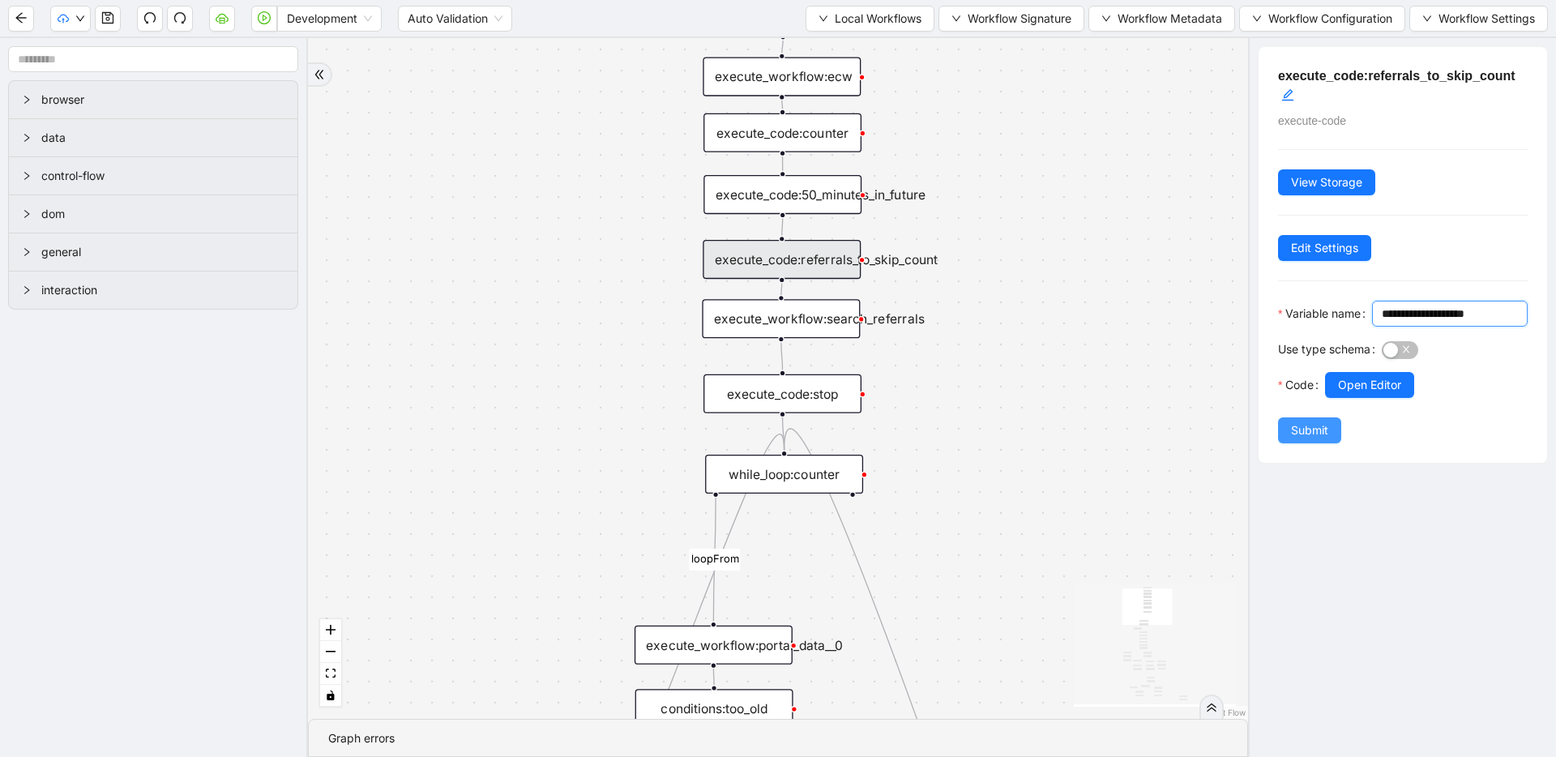
type input "**********"
click at [1336, 443] on button "Submit" at bounding box center [1309, 430] width 63 height 26
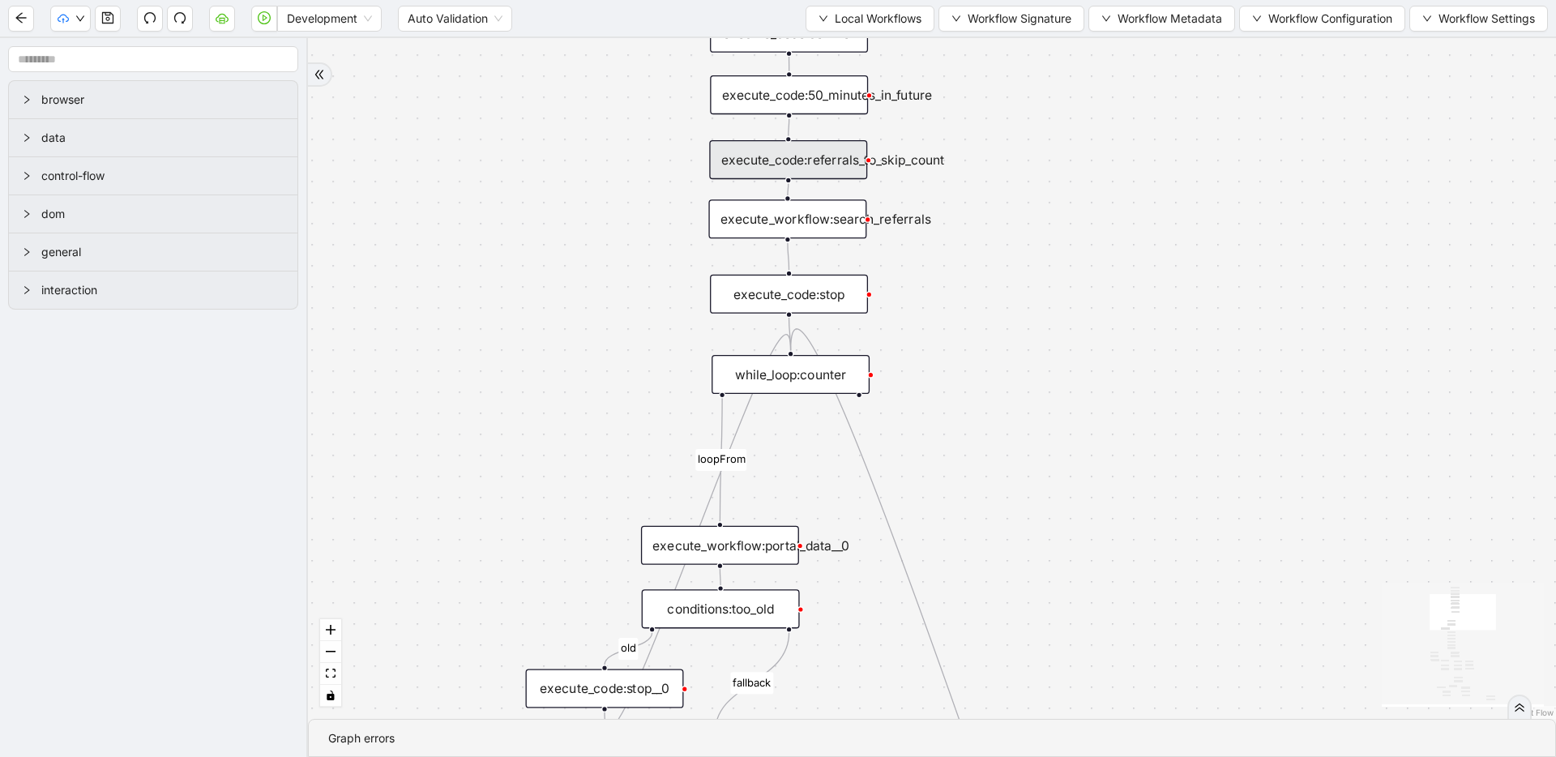
drag, startPoint x: 948, startPoint y: 400, endPoint x: 955, endPoint y: 300, distance: 99.9
click at [955, 300] on div "fallback has_other_meds success success fallback no_encounters end success succ…" at bounding box center [932, 378] width 1248 height 681
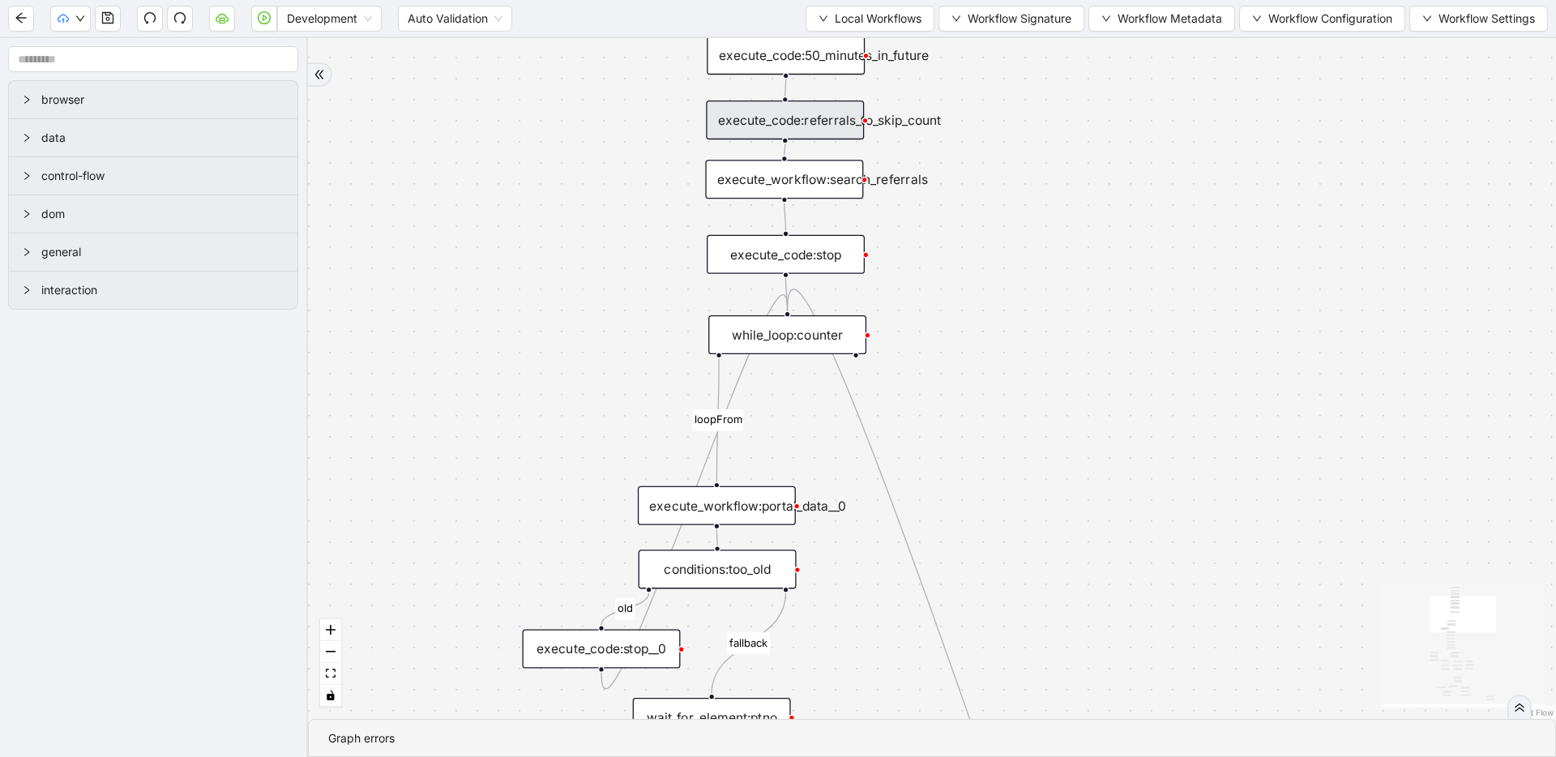
drag, startPoint x: 941, startPoint y: 410, endPoint x: 939, endPoint y: 373, distance: 37.4
click at [939, 373] on div "fallback has_other_meds success success fallback no_encounters end success succ…" at bounding box center [932, 378] width 1248 height 681
click at [575, 247] on div "fallback has_other_meds success success fallback no_encounters end success succ…" at bounding box center [932, 378] width 1248 height 681
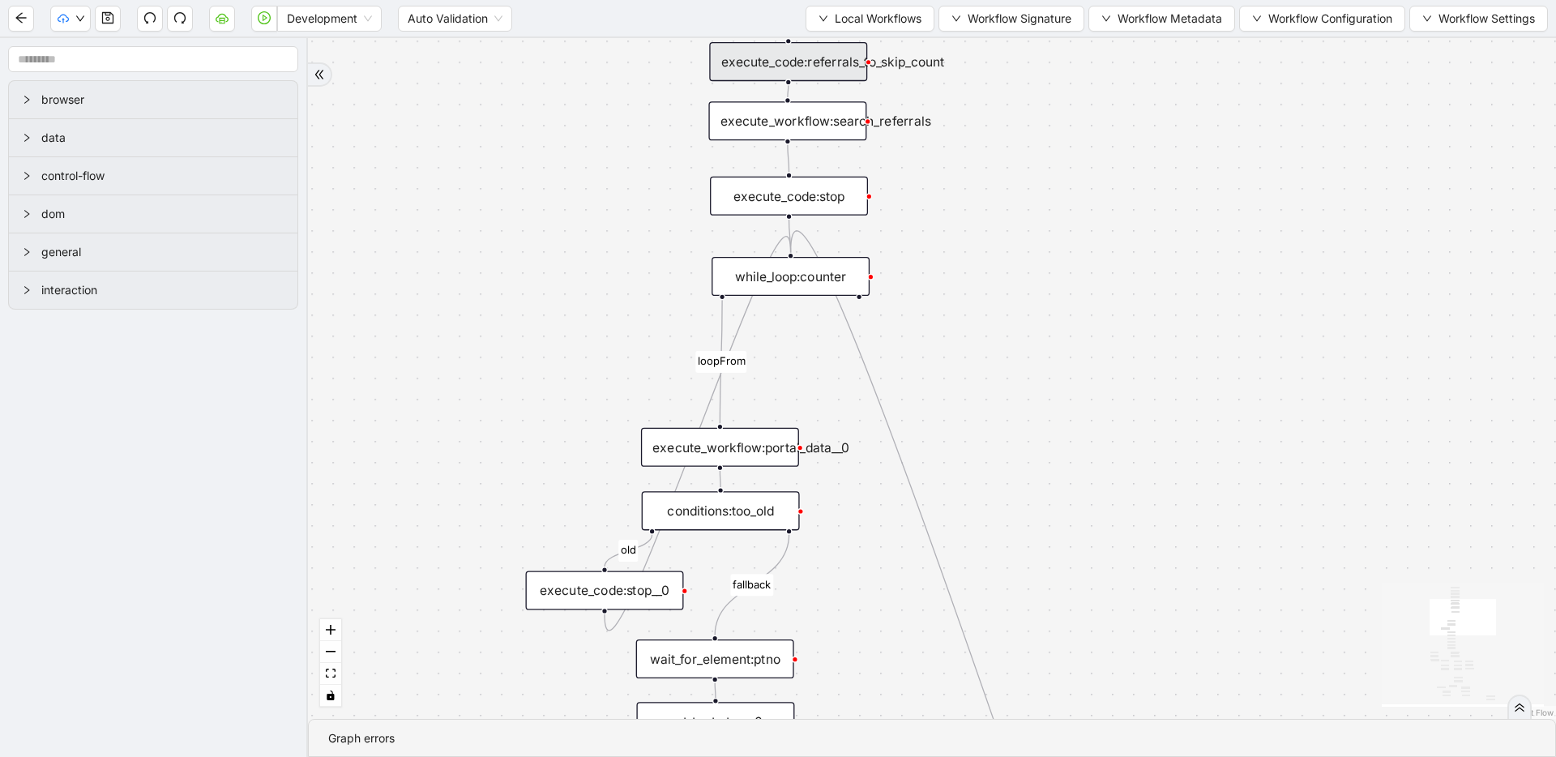
drag, startPoint x: 600, startPoint y: 225, endPoint x: 600, endPoint y: 206, distance: 19.5
click at [600, 206] on div "fallback has_other_meds success success fallback no_encounters end success succ…" at bounding box center [932, 378] width 1248 height 681
click at [873, 15] on span "Local Workflows" at bounding box center [878, 19] width 87 height 18
click at [869, 38] on li "Select" at bounding box center [865, 50] width 123 height 26
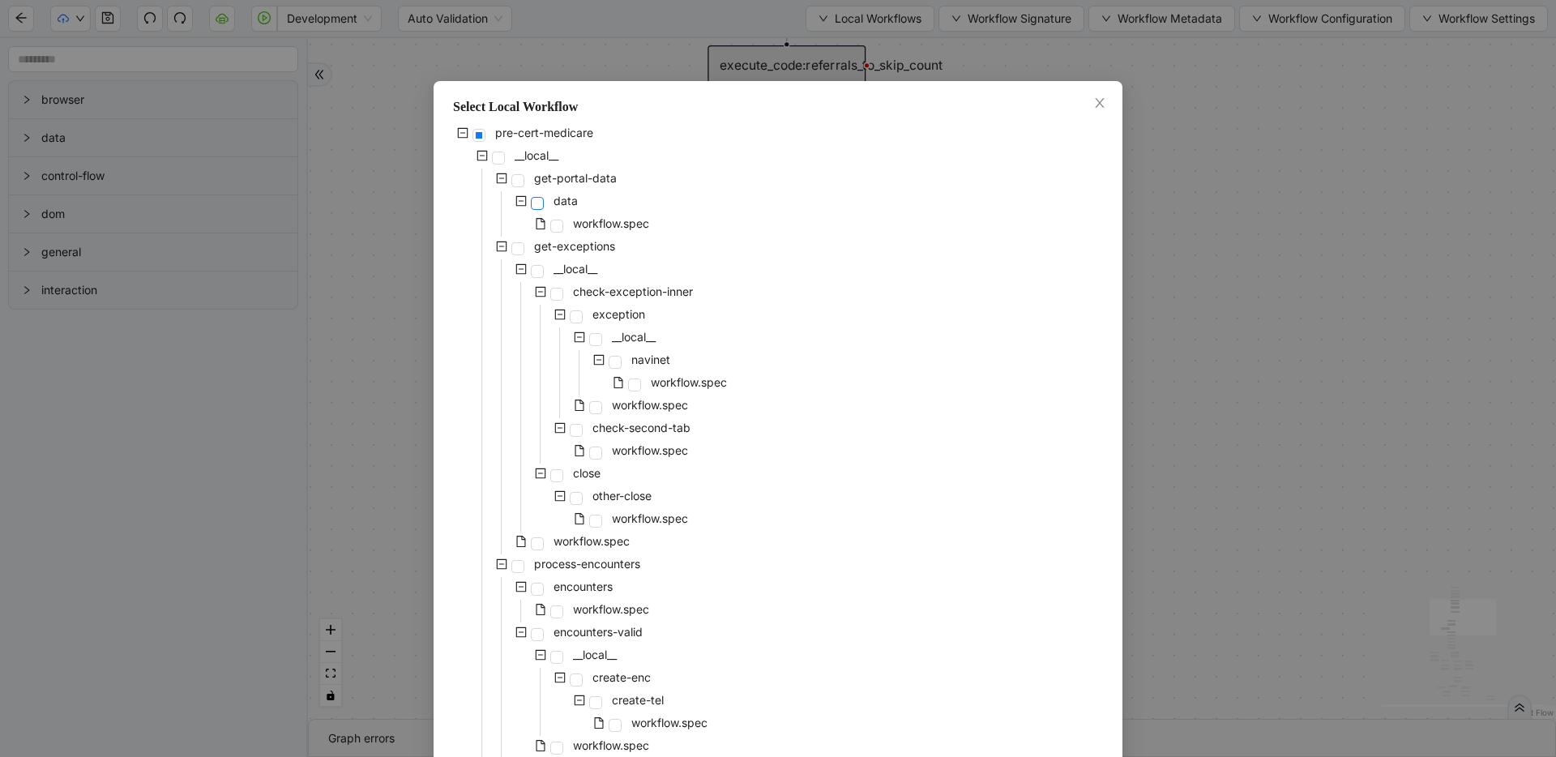
click at [536, 202] on span at bounding box center [537, 203] width 13 height 13
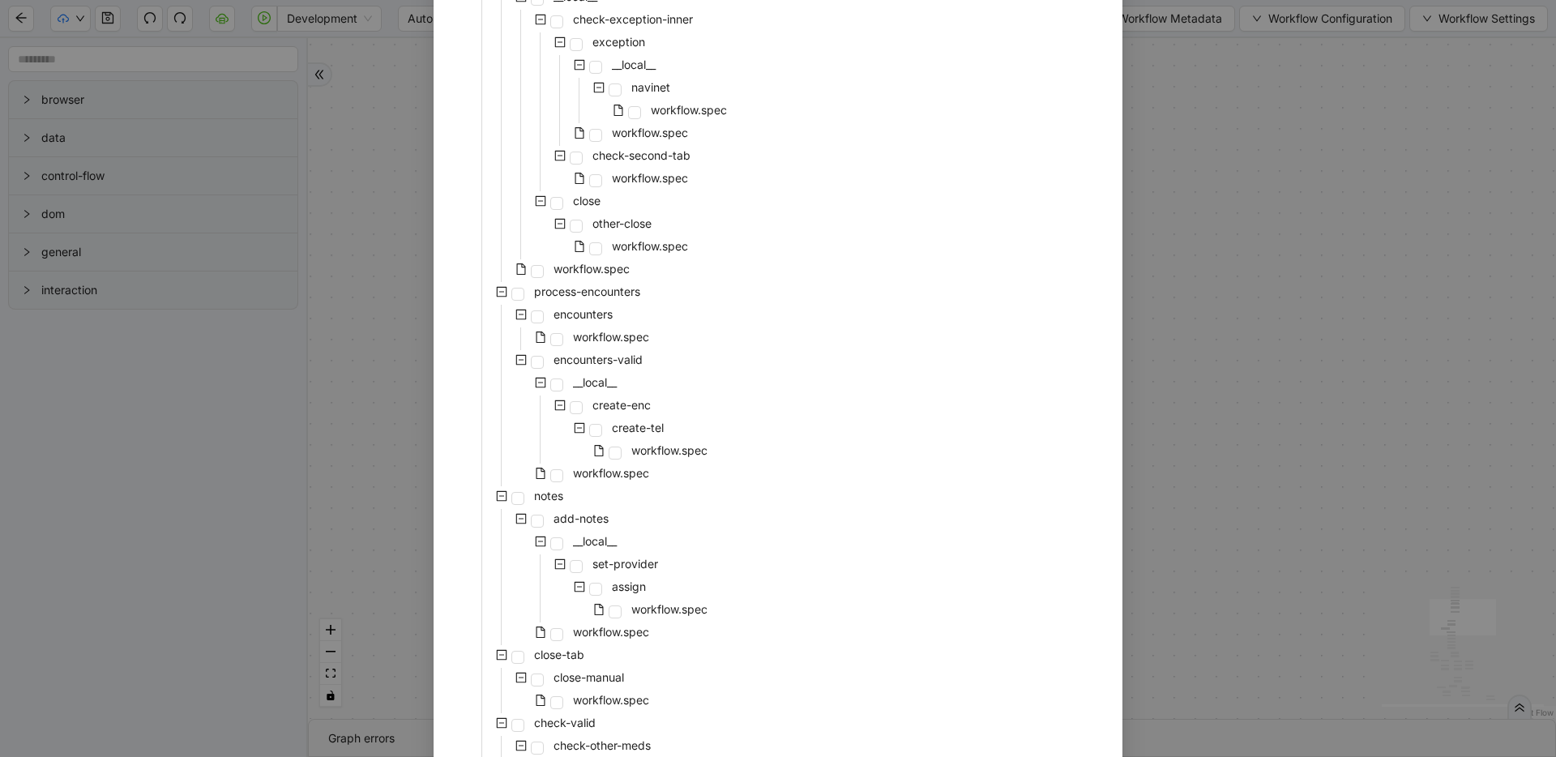
scroll to position [595, 0]
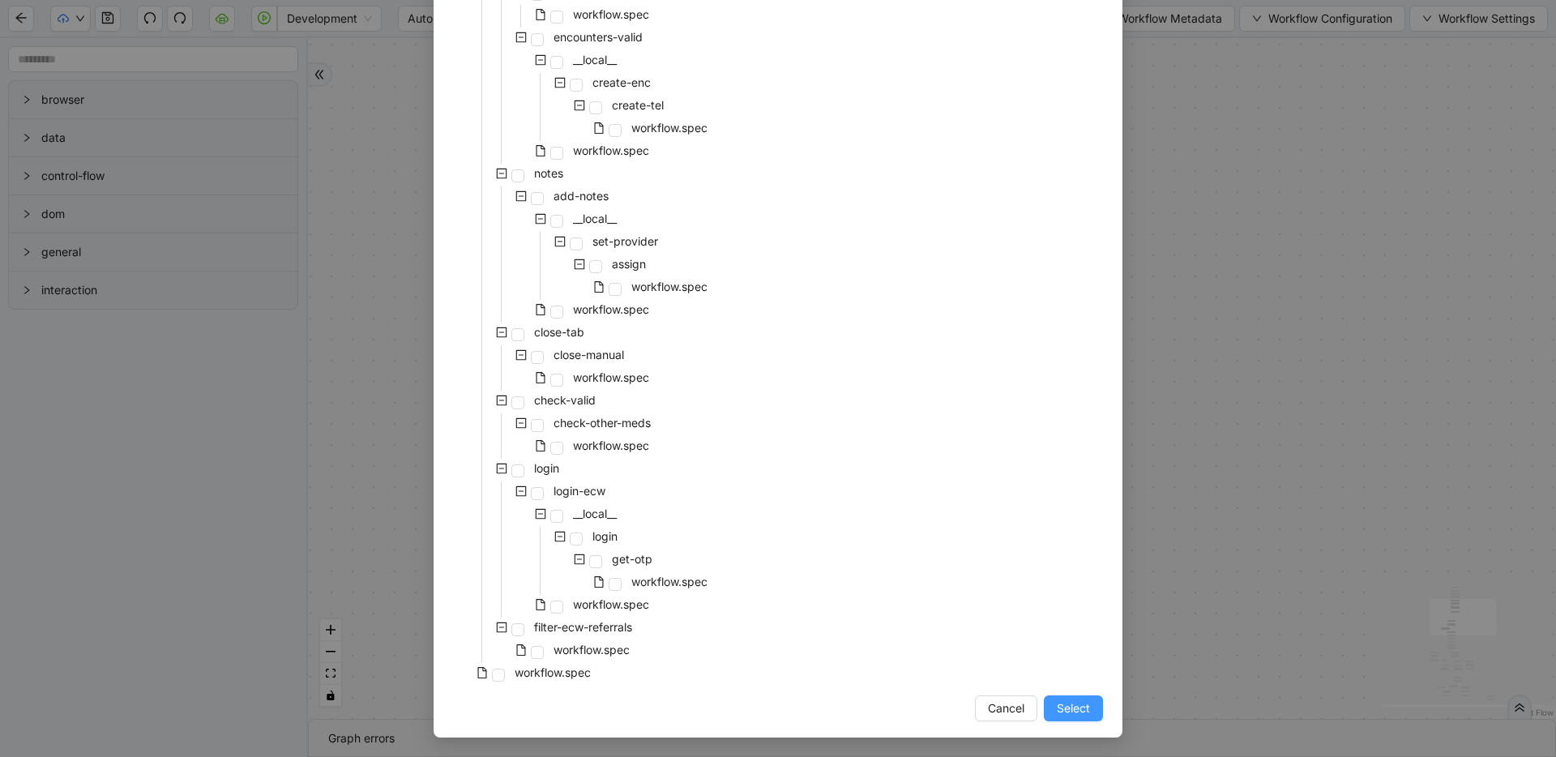
click at [1063, 710] on span "Select" at bounding box center [1073, 709] width 33 height 18
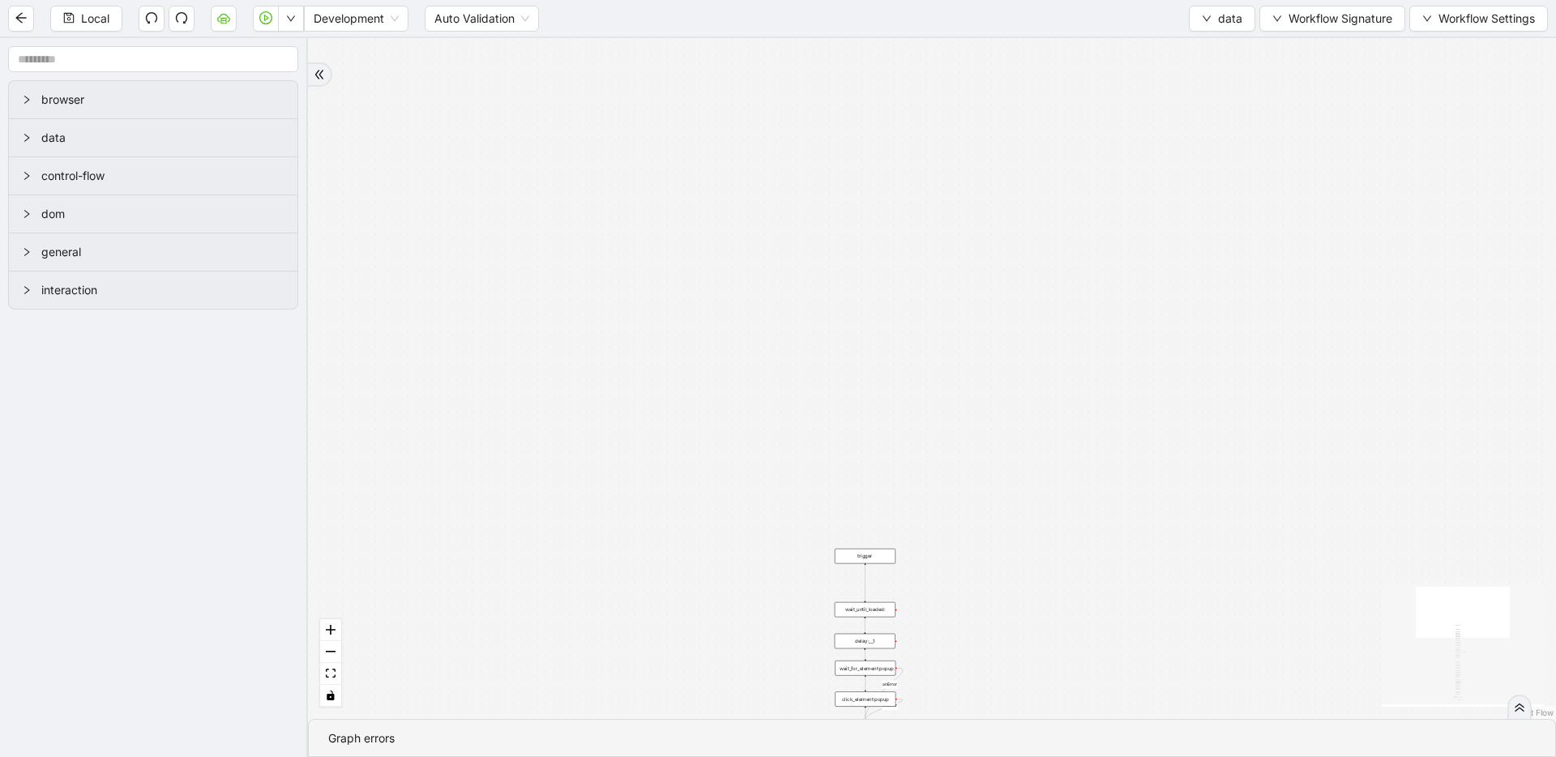
drag, startPoint x: 945, startPoint y: 375, endPoint x: 866, endPoint y: 147, distance: 241.2
drag, startPoint x: 808, startPoint y: 519, endPoint x: 832, endPoint y: 304, distance: 216.1
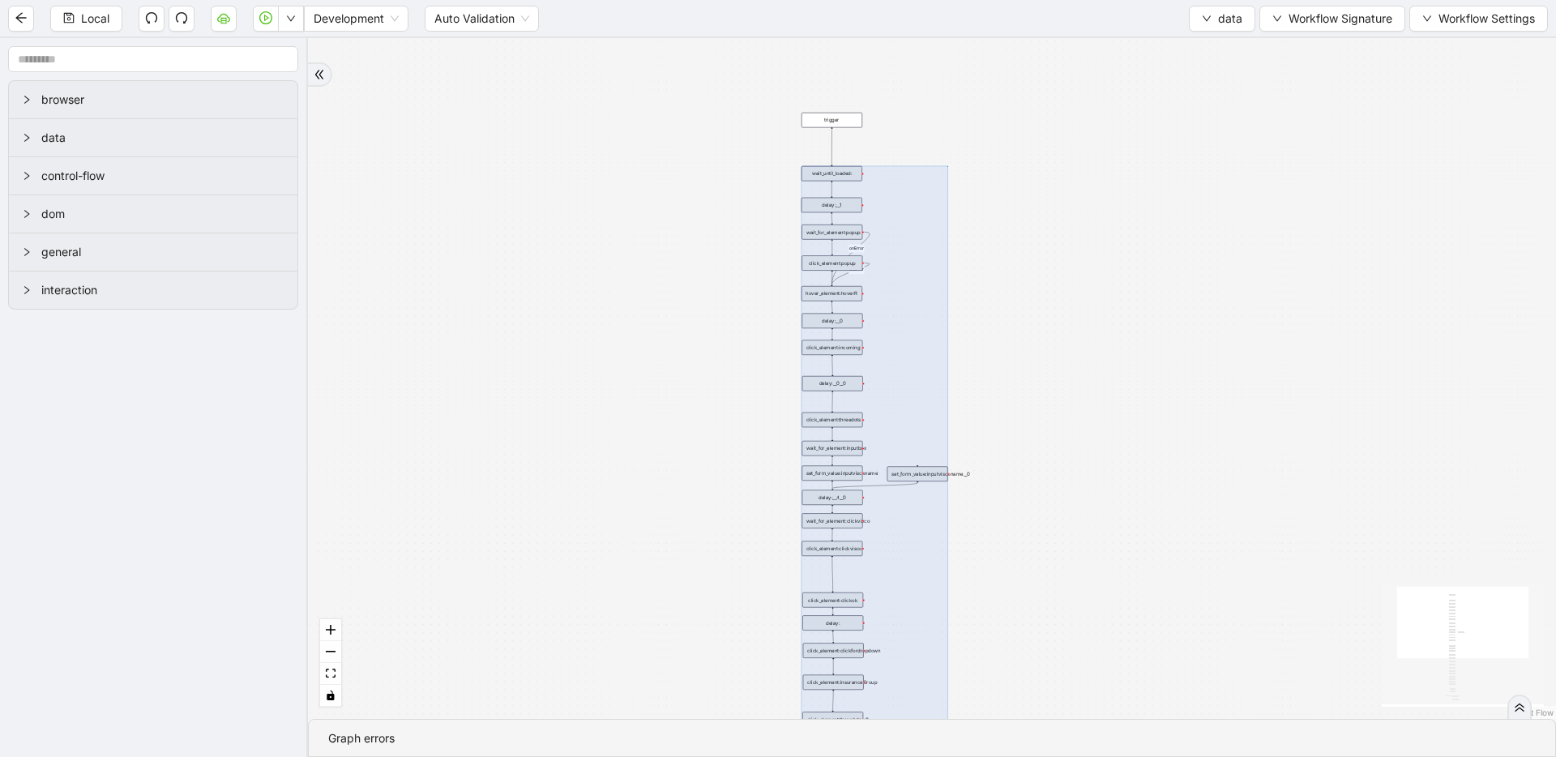
drag, startPoint x: 787, startPoint y: 171, endPoint x: 1006, endPoint y: 716, distance: 587.1
click at [1006, 716] on div "fallback old onError onError onError trigger wait_until_loaded: click_element:p…" at bounding box center [932, 378] width 1248 height 681
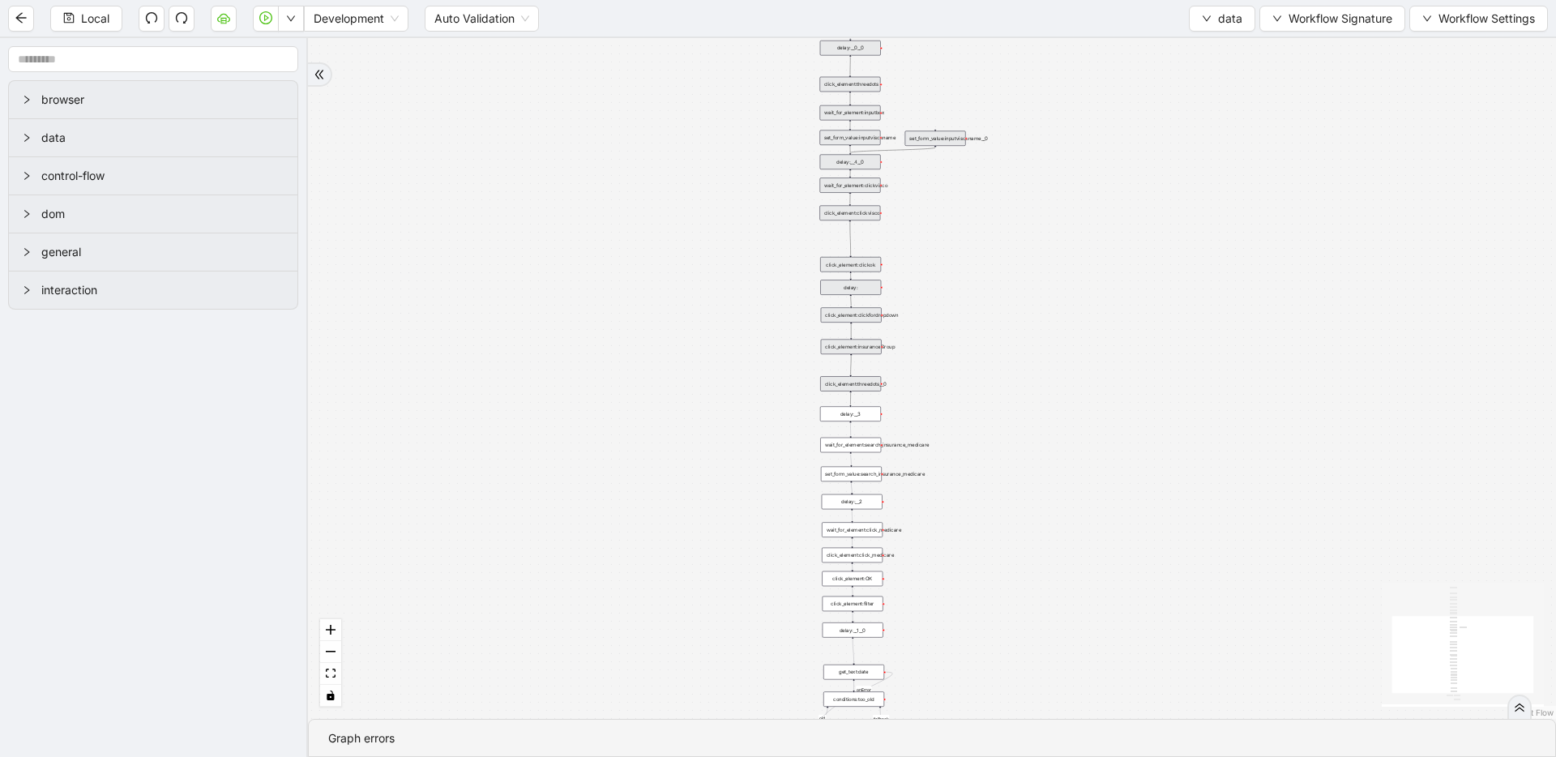
drag, startPoint x: 1005, startPoint y: 580, endPoint x: 1024, endPoint y: 245, distance: 336.1
drag, startPoint x: 1012, startPoint y: 299, endPoint x: 1008, endPoint y: 357, distance: 58.5
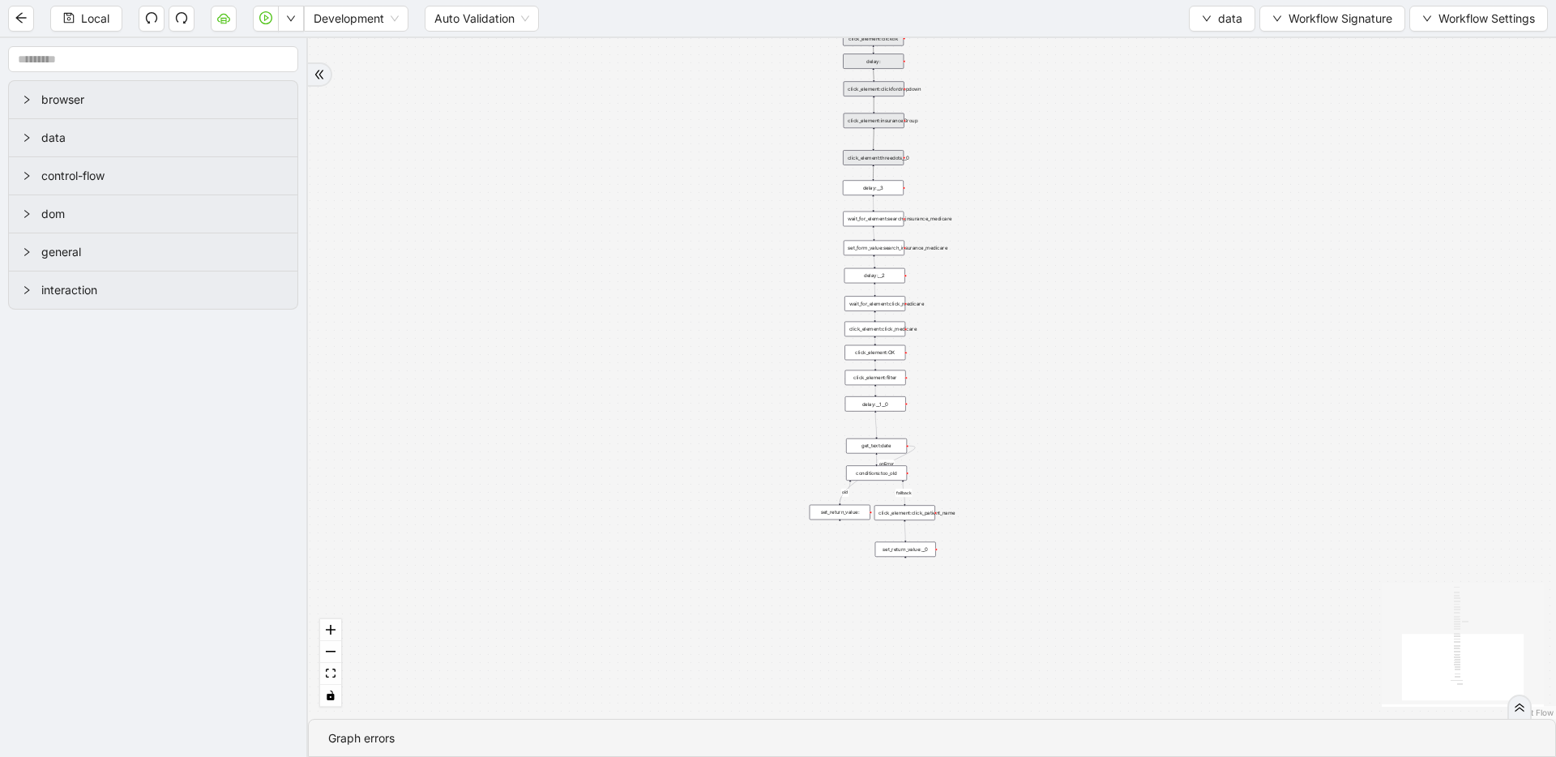
drag, startPoint x: 942, startPoint y: 439, endPoint x: 974, endPoint y: 169, distance: 271.0
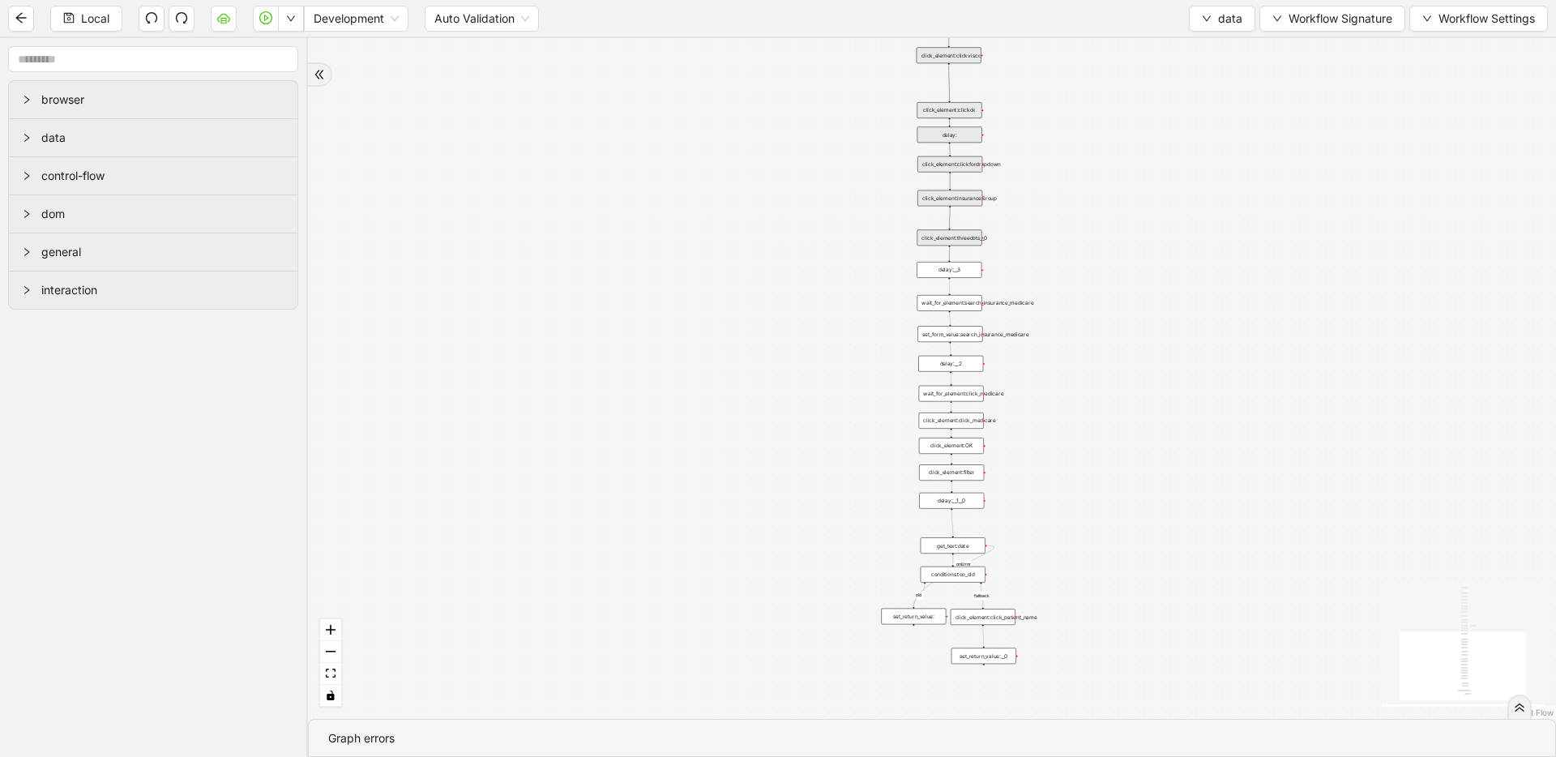
drag, startPoint x: 1065, startPoint y: 201, endPoint x: 1057, endPoint y: 435, distance: 234.4
click at [1058, 434] on div "fallback old onError onError onError trigger wait_until_loaded: click_element:p…" at bounding box center [932, 378] width 1248 height 681
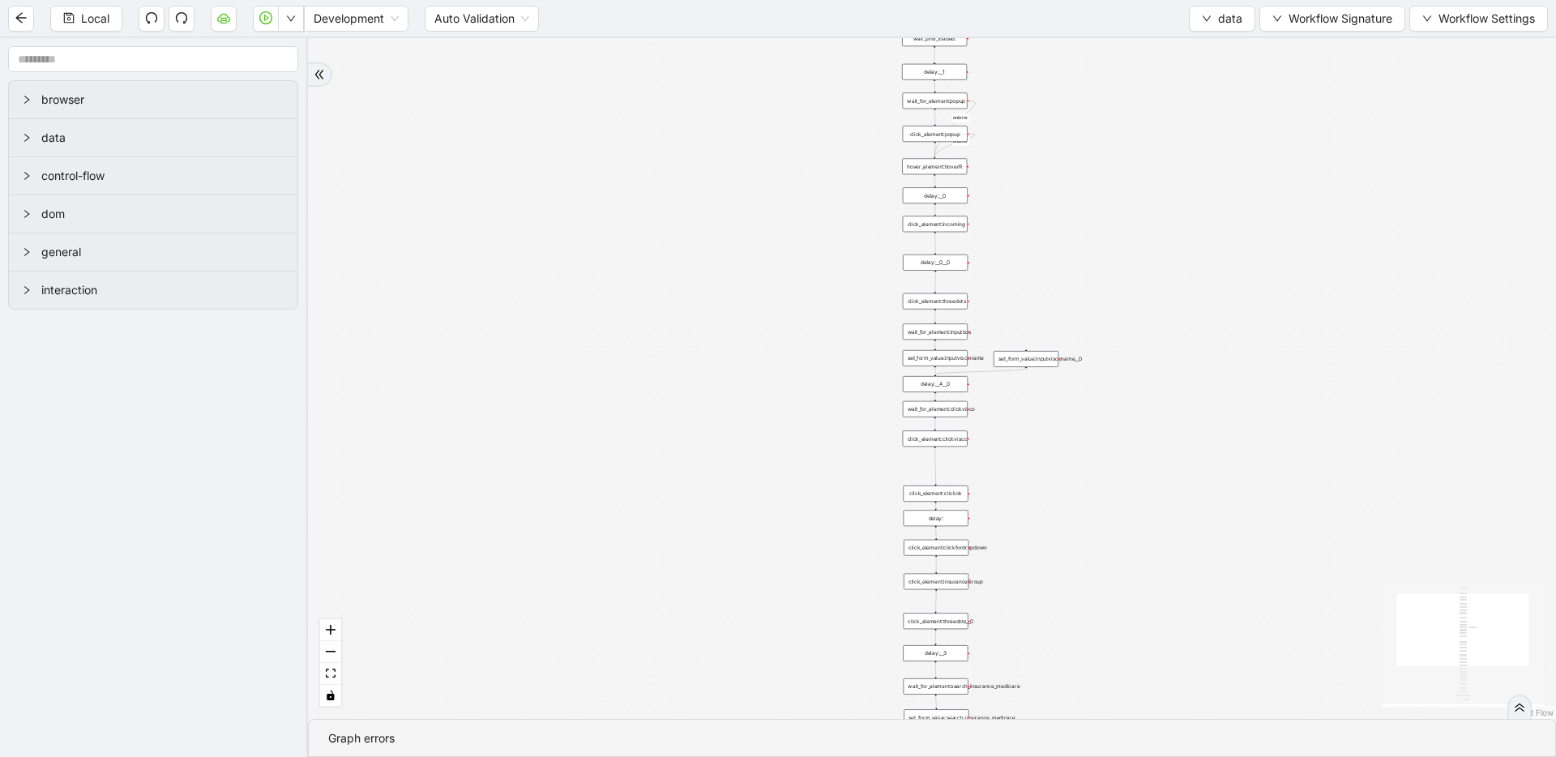
drag, startPoint x: 1072, startPoint y: 224, endPoint x: 1055, endPoint y: 620, distance: 396.8
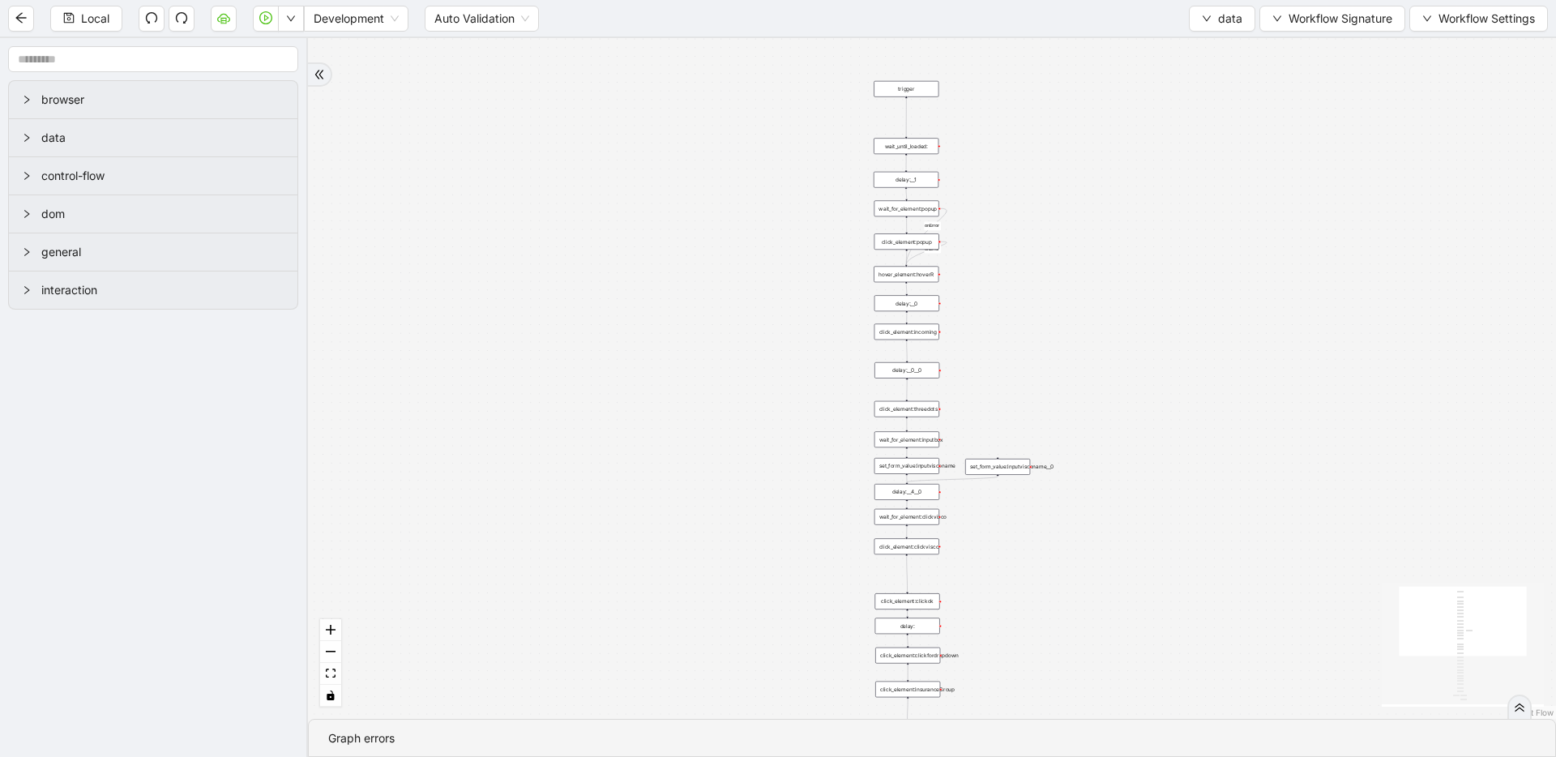
drag, startPoint x: 1129, startPoint y: 367, endPoint x: 1119, endPoint y: 409, distance: 43.3
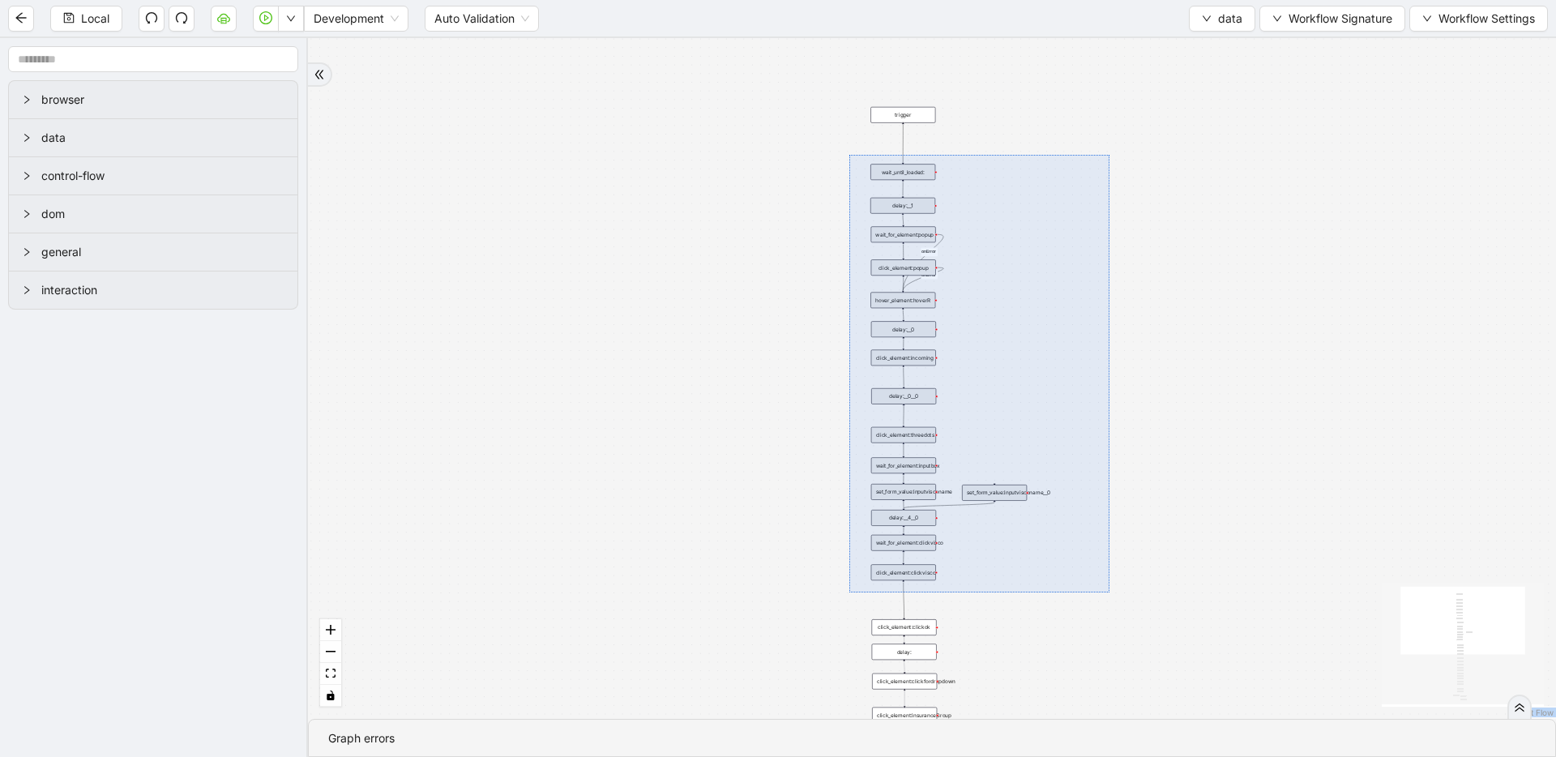
drag, startPoint x: 850, startPoint y: 155, endPoint x: 1110, endPoint y: 591, distance: 507.8
click at [1110, 592] on div "fallback old onError onError onError trigger wait_until_loaded: click_element:p…" at bounding box center [932, 378] width 1248 height 681
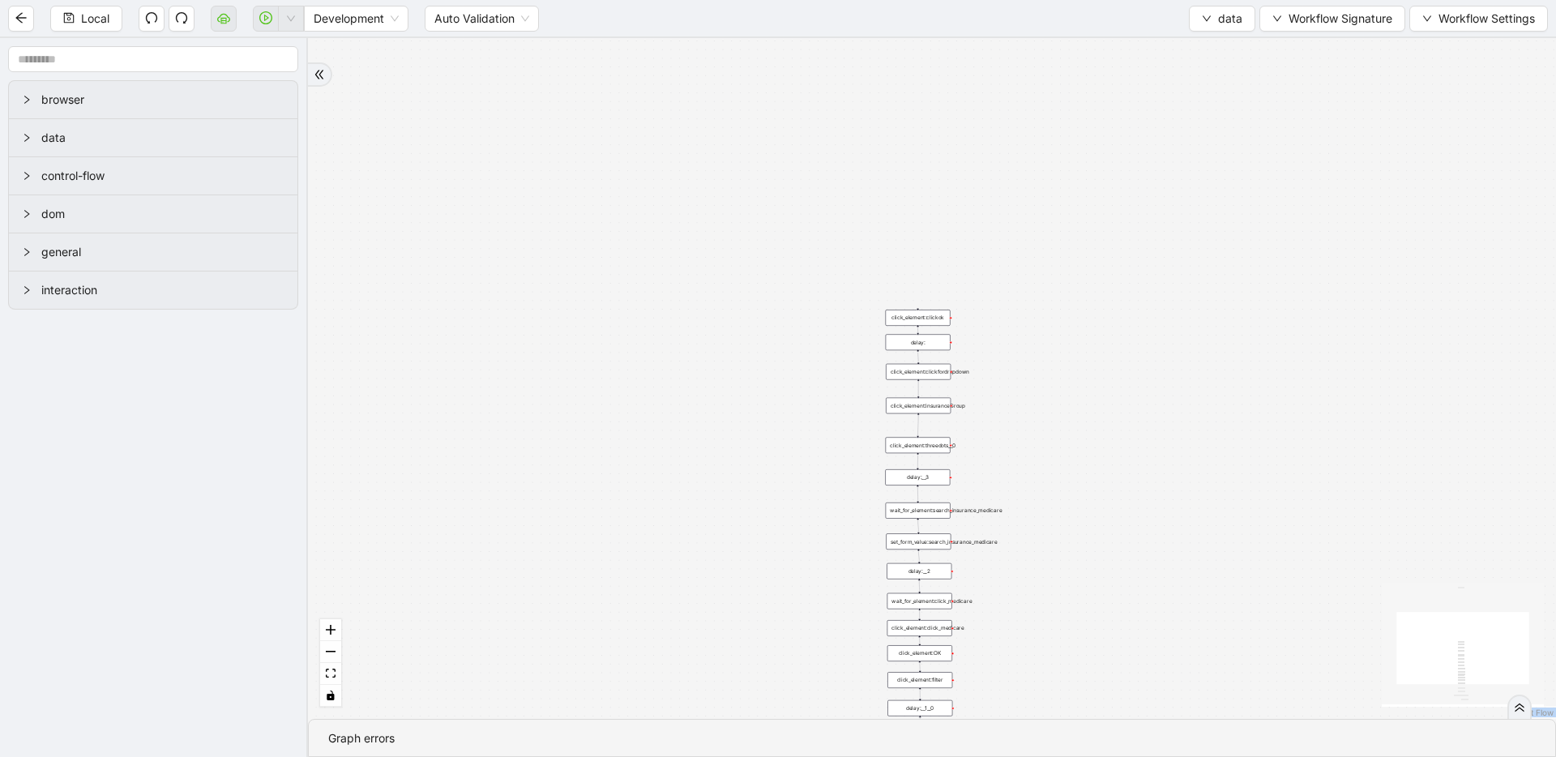
drag, startPoint x: 1059, startPoint y: 550, endPoint x: 1069, endPoint y: 209, distance: 341.4
drag, startPoint x: 1057, startPoint y: 178, endPoint x: 1052, endPoint y: 164, distance: 14.6
drag, startPoint x: 1041, startPoint y: 363, endPoint x: 1043, endPoint y: 252, distance: 111.1
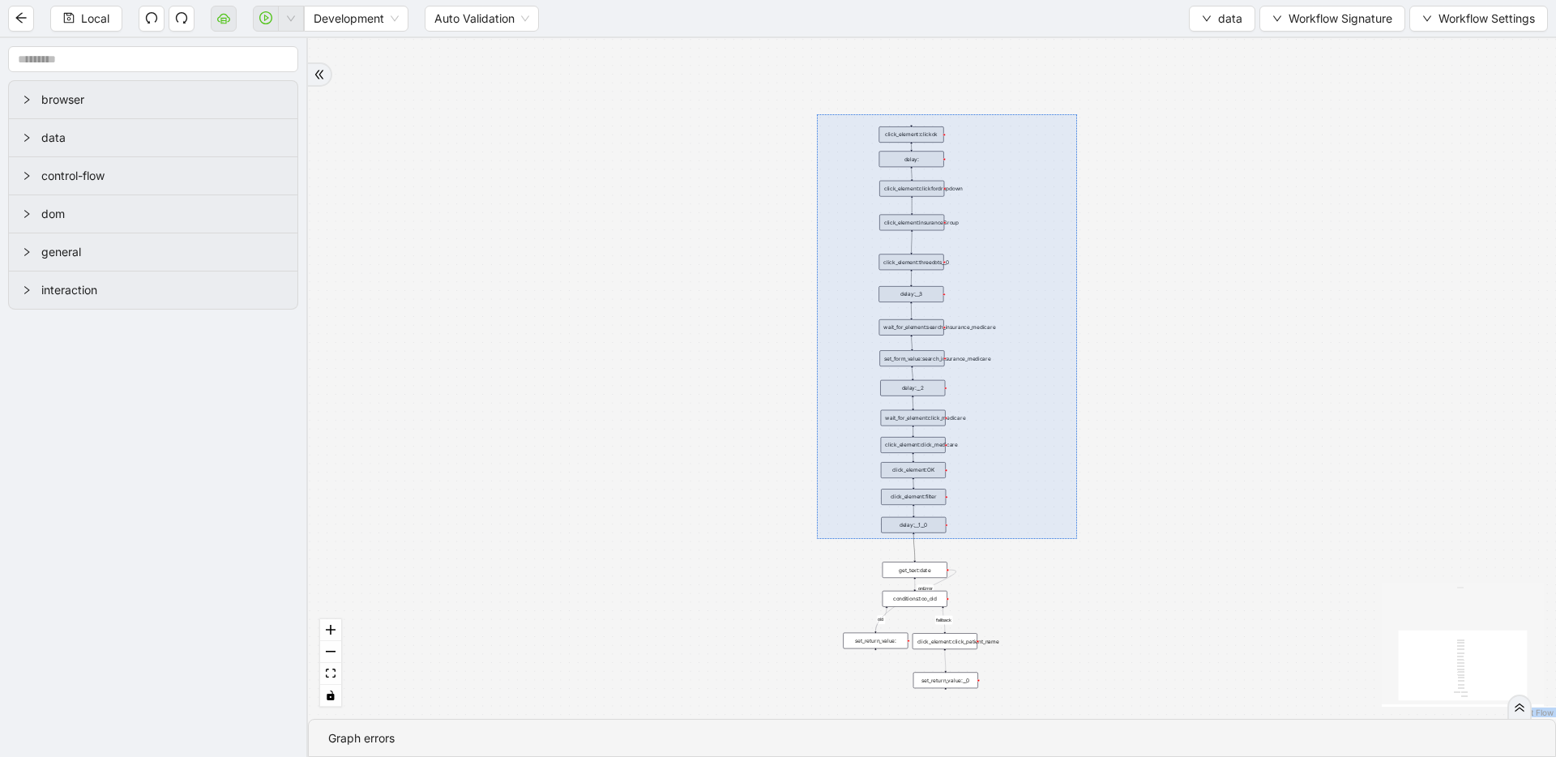
drag, startPoint x: 820, startPoint y: 119, endPoint x: 1077, endPoint y: 539, distance: 492.7
click at [1077, 539] on div "fallback old onError trigger click_element:clickok delay: set_form_value:search…" at bounding box center [932, 378] width 1248 height 681
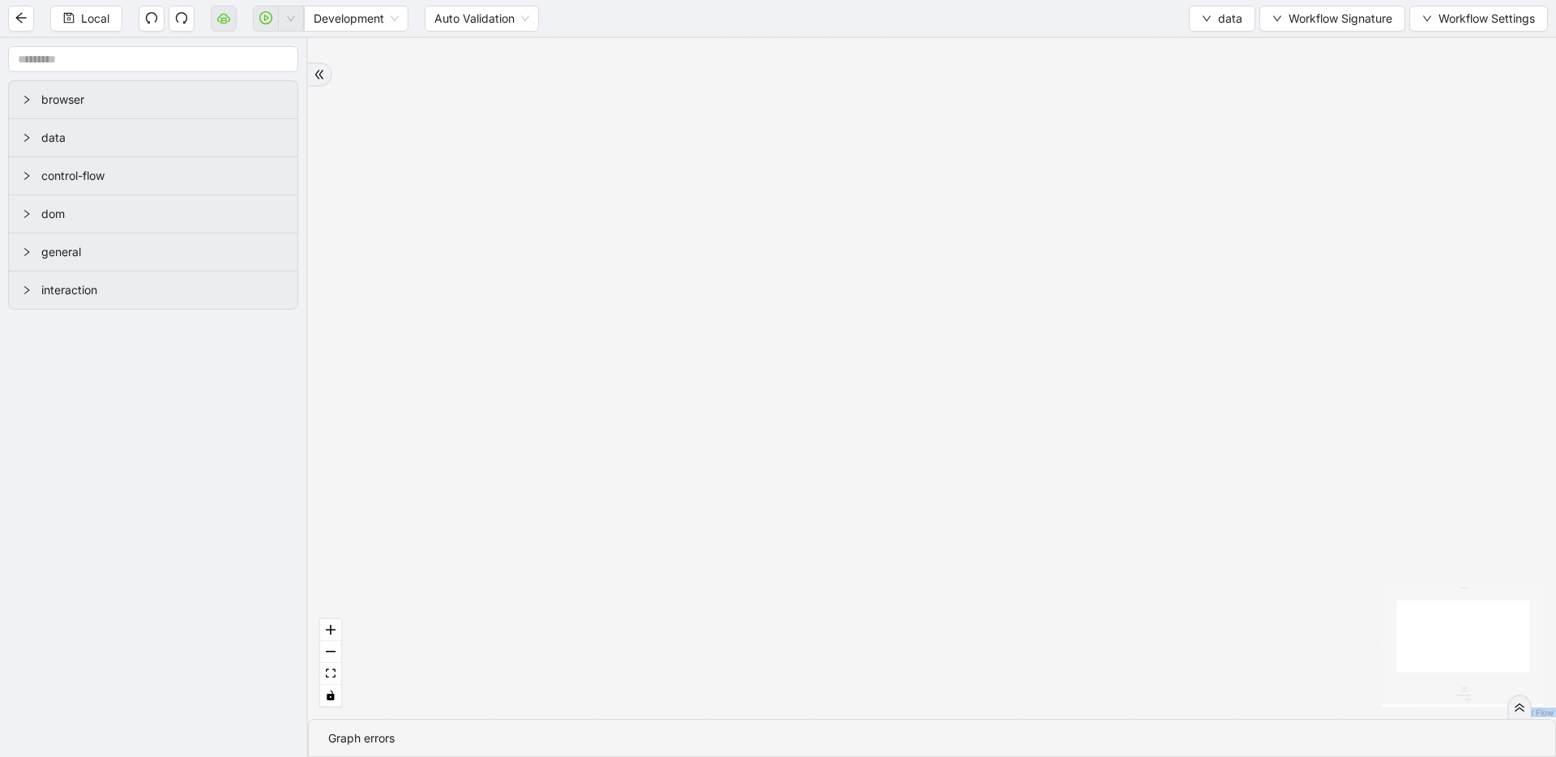
drag, startPoint x: 987, startPoint y: 335, endPoint x: 1023, endPoint y: 696, distance: 362.6
drag, startPoint x: 931, startPoint y: 229, endPoint x: 922, endPoint y: 549, distance: 320.3
drag, startPoint x: 933, startPoint y: 306, endPoint x: 962, endPoint y: 595, distance: 290.9
click at [926, 591] on div "trigger" at bounding box center [928, 594] width 65 height 16
drag, startPoint x: 1065, startPoint y: 312, endPoint x: 1069, endPoint y: 169, distance: 143.5
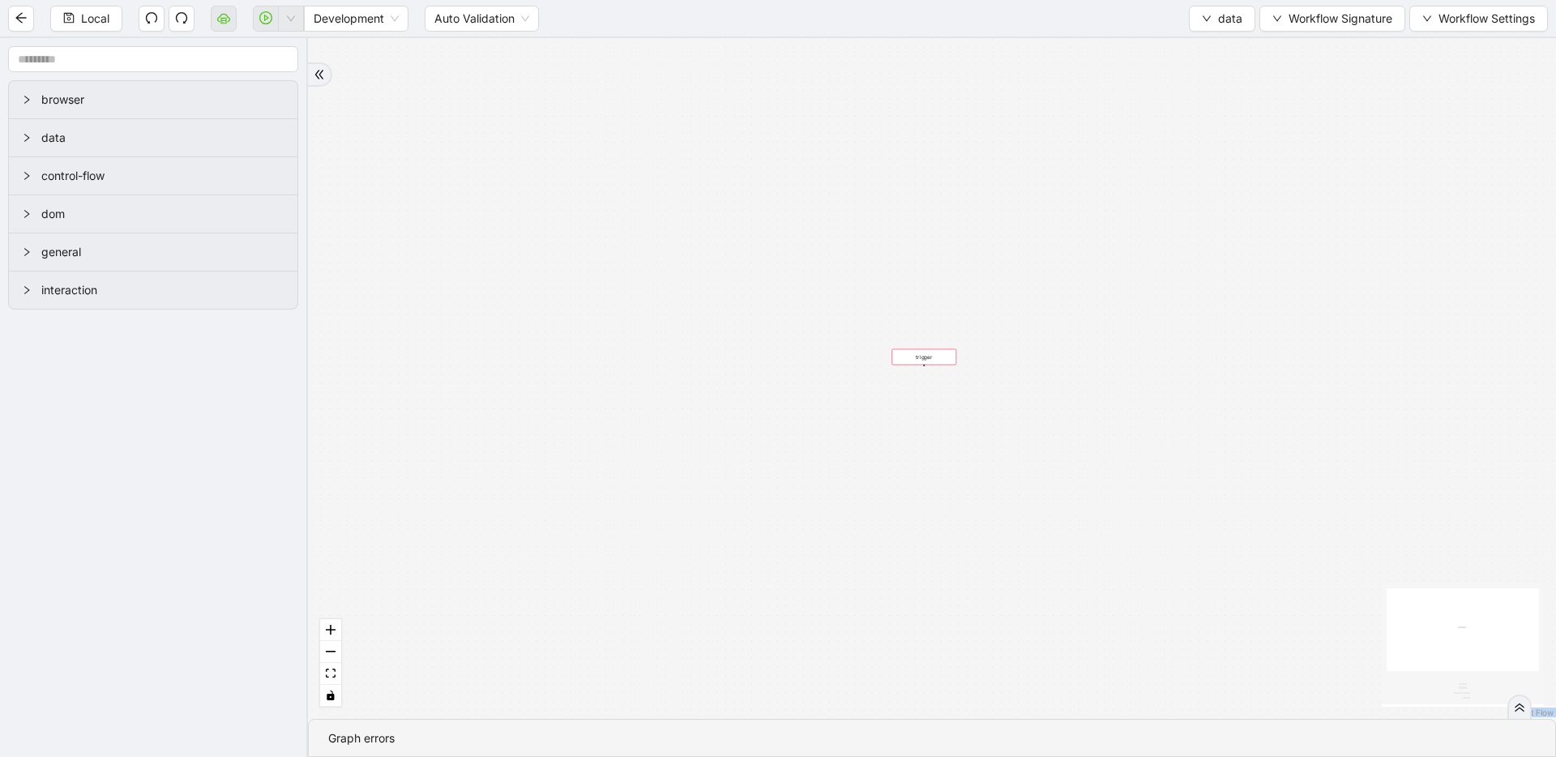
drag, startPoint x: 931, startPoint y: 182, endPoint x: 932, endPoint y: 486, distance: 304.0
click at [932, 366] on div "trigger" at bounding box center [924, 357] width 65 height 16
drag, startPoint x: 1088, startPoint y: 272, endPoint x: 1097, endPoint y: 182, distance: 91.2
drag, startPoint x: 931, startPoint y: 173, endPoint x: 941, endPoint y: 417, distance: 245.0
click at [941, 417] on div "trigger" at bounding box center [933, 416] width 65 height 16
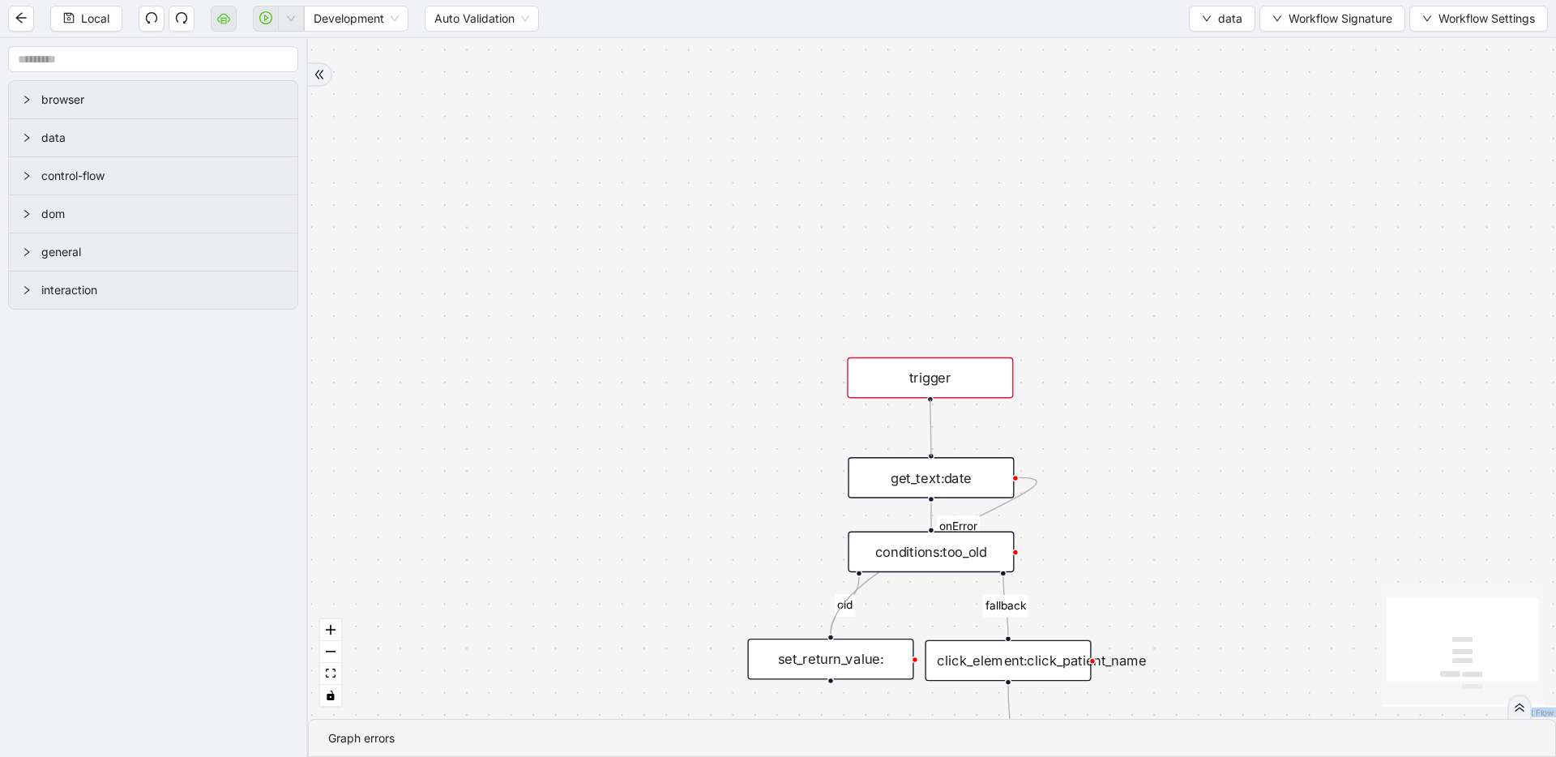
drag, startPoint x: 929, startPoint y: 423, endPoint x: 932, endPoint y: 446, distance: 22.9
click at [932, 446] on div "fallback old onError trigger click_element:click_patient_name conditions:too_ol…" at bounding box center [932, 378] width 1248 height 681
click at [1159, 465] on div "fallback old onError trigger click_element:click_patient_name conditions:too_ol…" at bounding box center [932, 378] width 1248 height 681
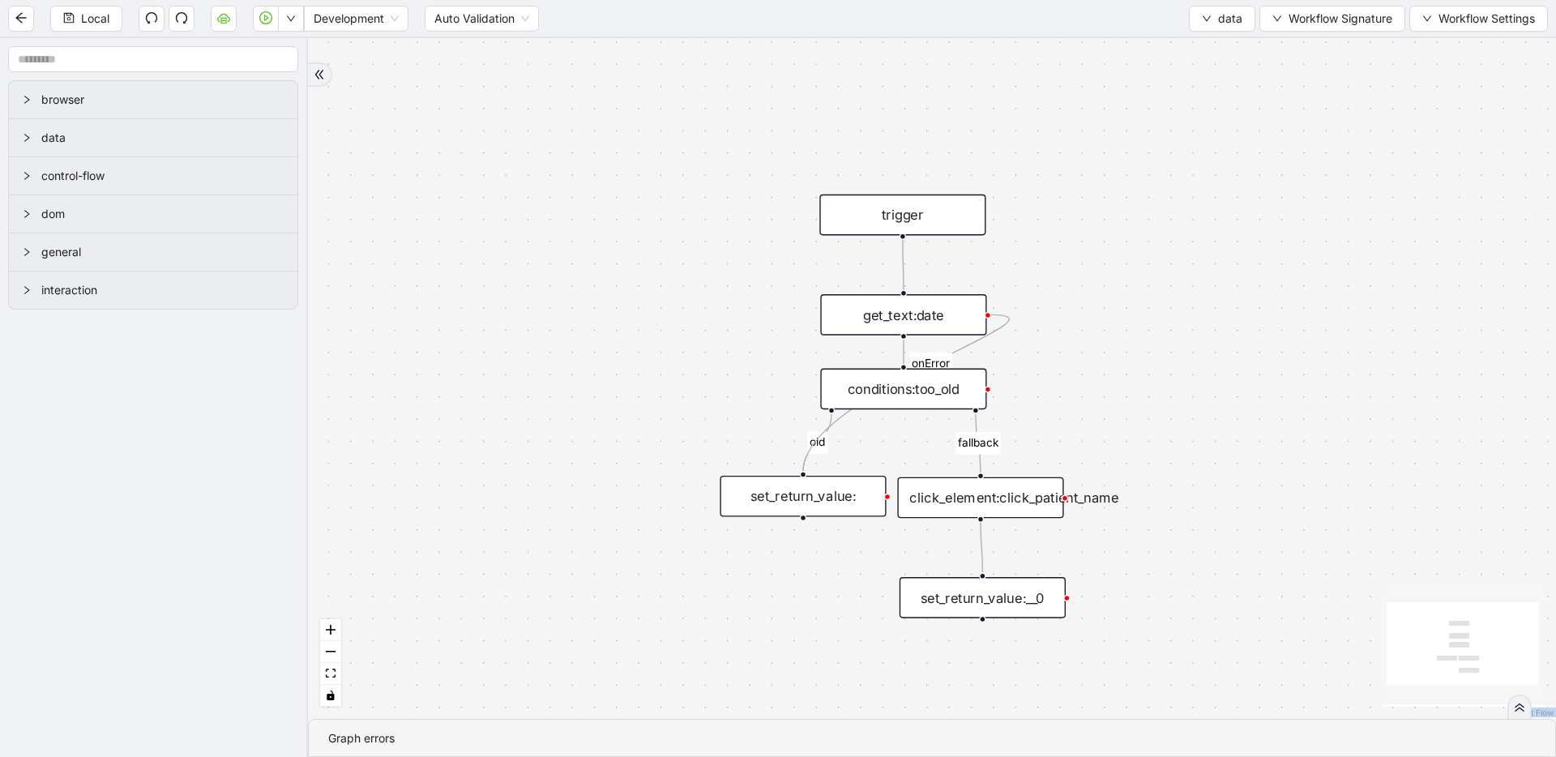
drag, startPoint x: 1134, startPoint y: 349, endPoint x: 1128, endPoint y: 314, distance: 36.1
click at [1128, 314] on div "fallback old onError trigger click_element:click_patient_name conditions:too_ol…" at bounding box center [932, 378] width 1248 height 681
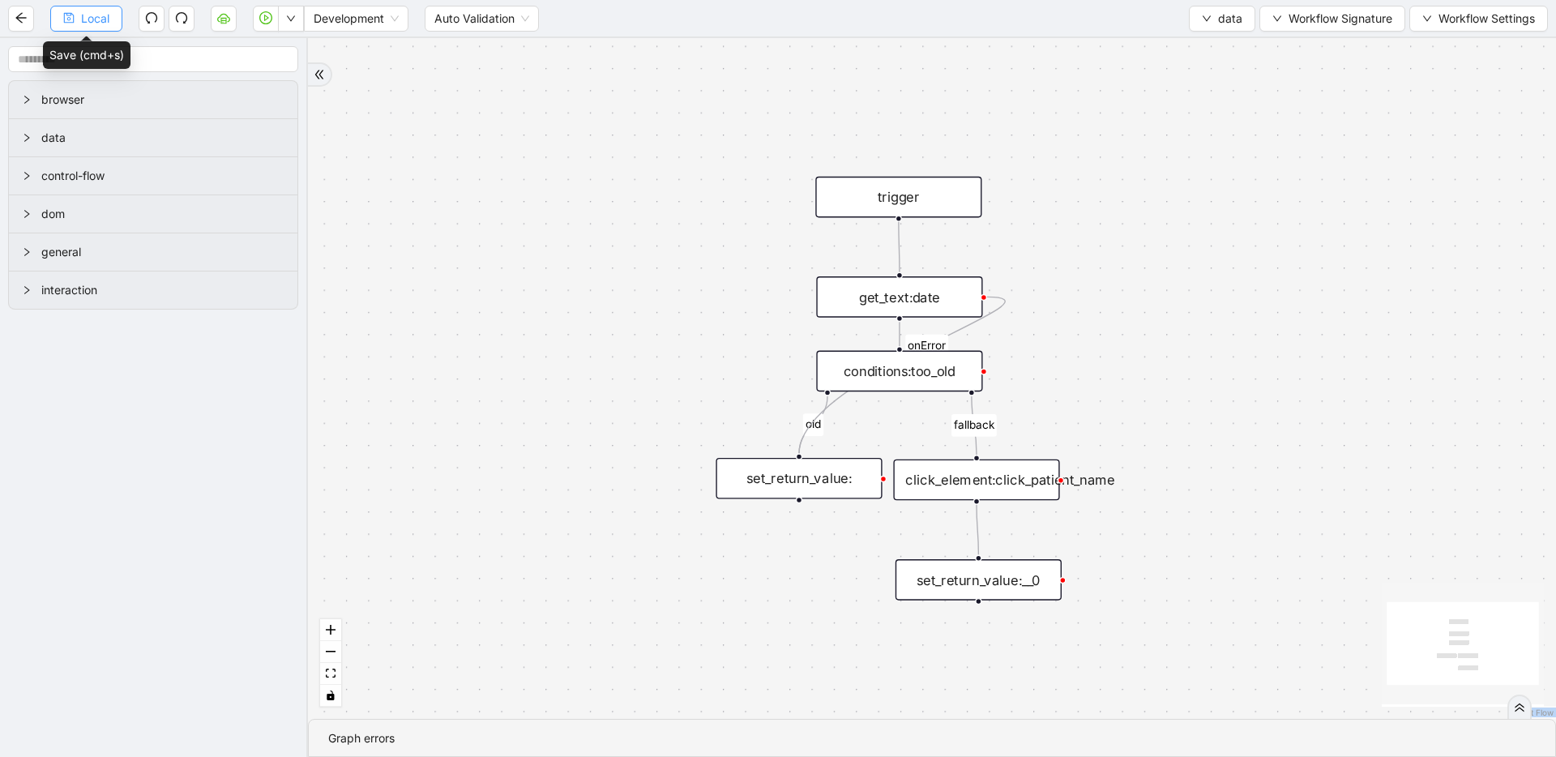
click at [94, 19] on span "Local" at bounding box center [95, 19] width 28 height 18
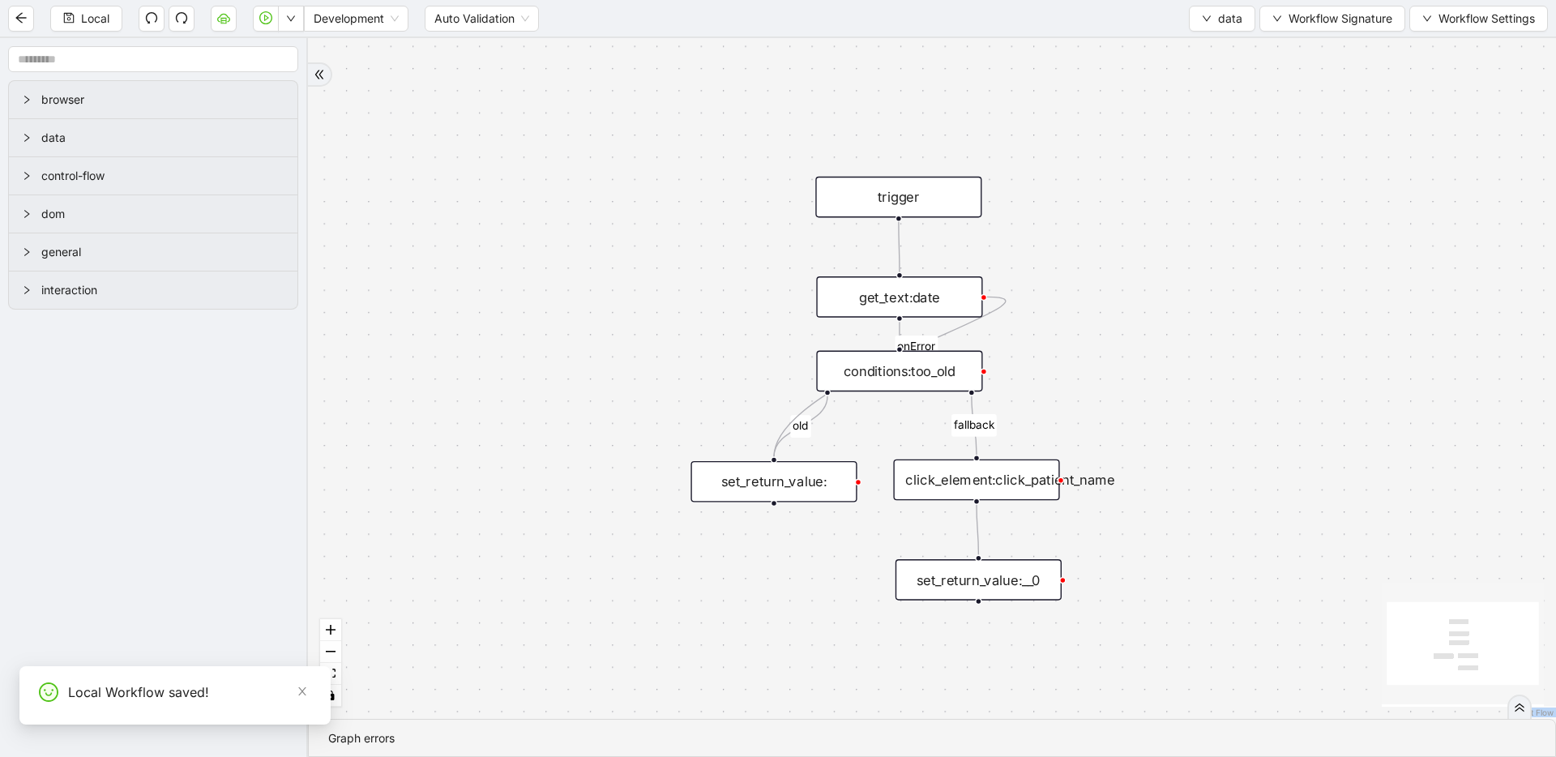
drag, startPoint x: 745, startPoint y: 473, endPoint x: 671, endPoint y: 478, distance: 74.0
click at [691, 478] on div "set_return_value:" at bounding box center [774, 481] width 166 height 41
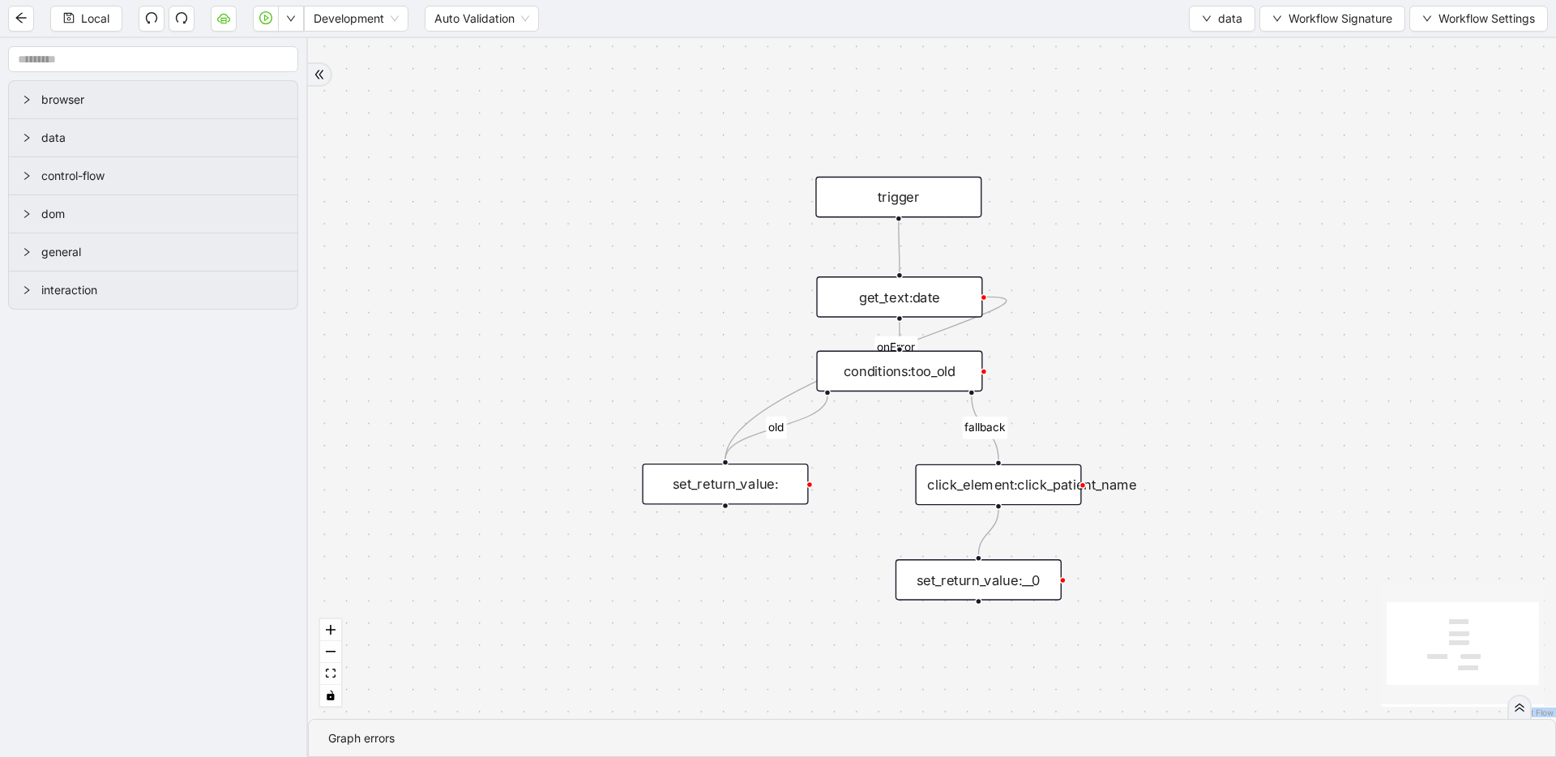
drag, startPoint x: 994, startPoint y: 479, endPoint x: 1016, endPoint y: 484, distance: 22.4
click at [1016, 484] on div "click_element:click_patient_name" at bounding box center [998, 484] width 166 height 41
drag, startPoint x: 995, startPoint y: 574, endPoint x: 1014, endPoint y: 537, distance: 42.1
click at [1014, 537] on div "set_return_value:__0" at bounding box center [998, 542] width 166 height 41
click at [749, 487] on div "set_return_value:" at bounding box center [725, 484] width 166 height 41
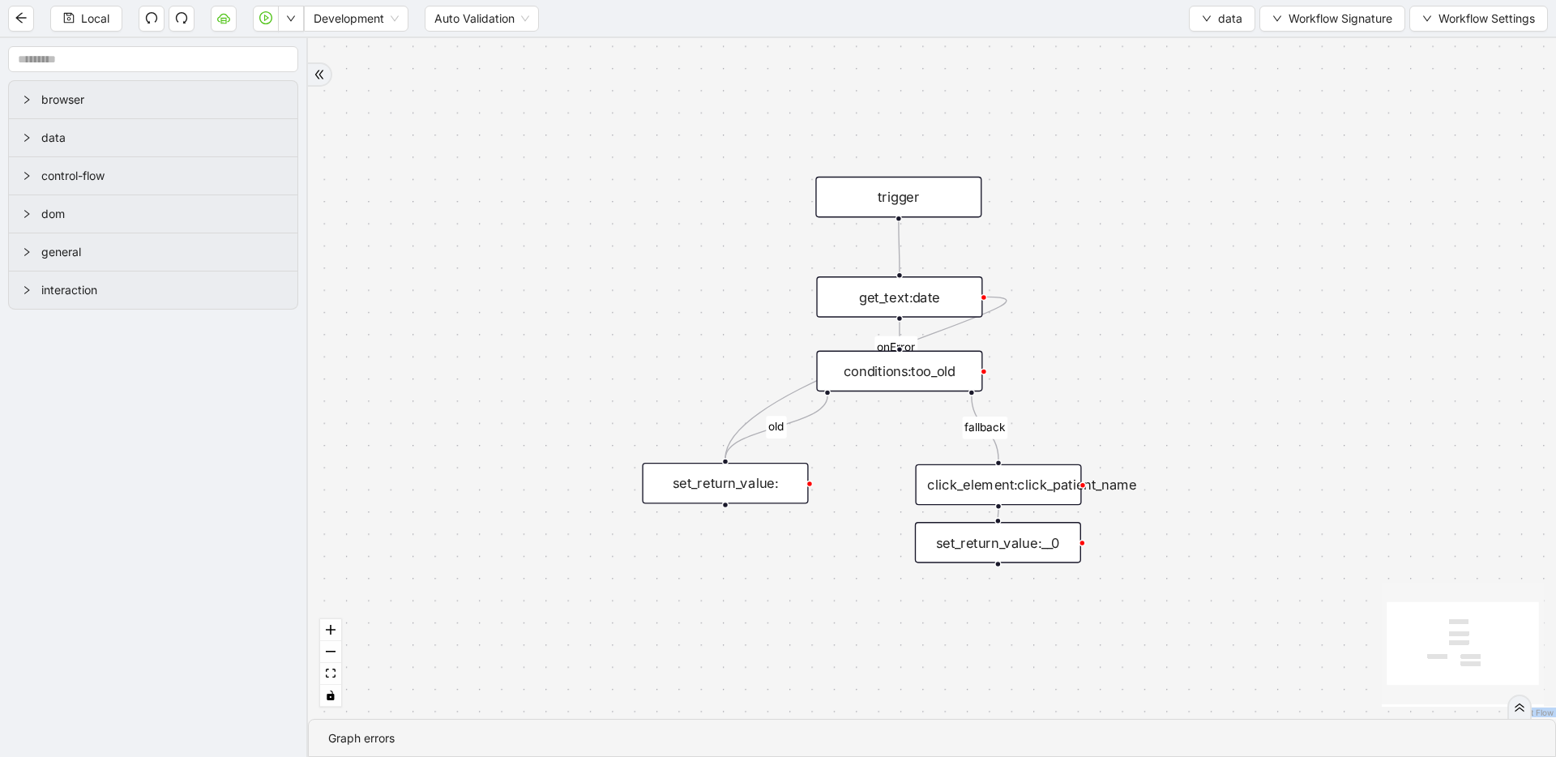
click at [744, 482] on div "set_return_value:" at bounding box center [725, 483] width 166 height 41
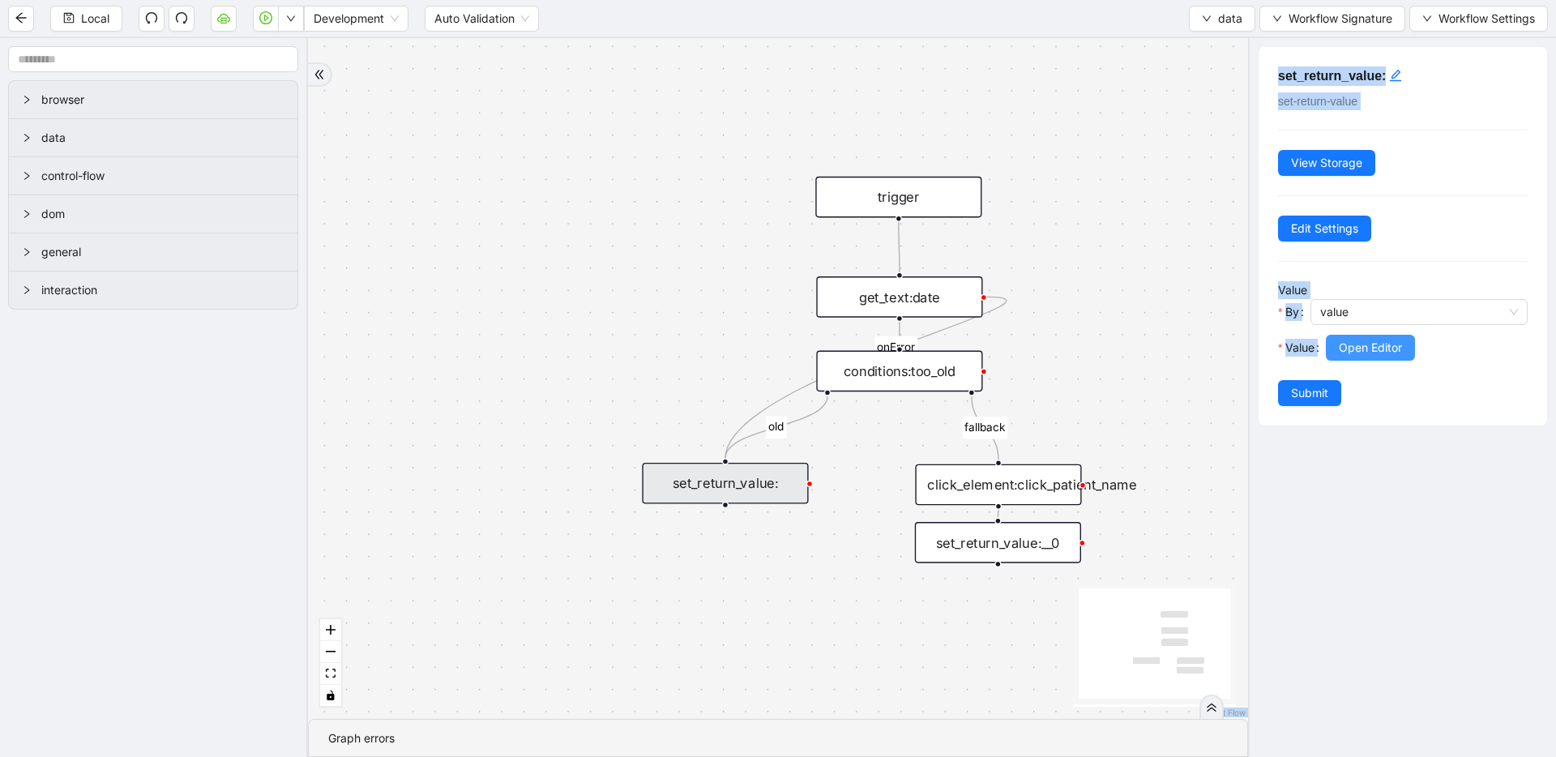
click at [1402, 349] on span "Open Editor" at bounding box center [1370, 348] width 63 height 18
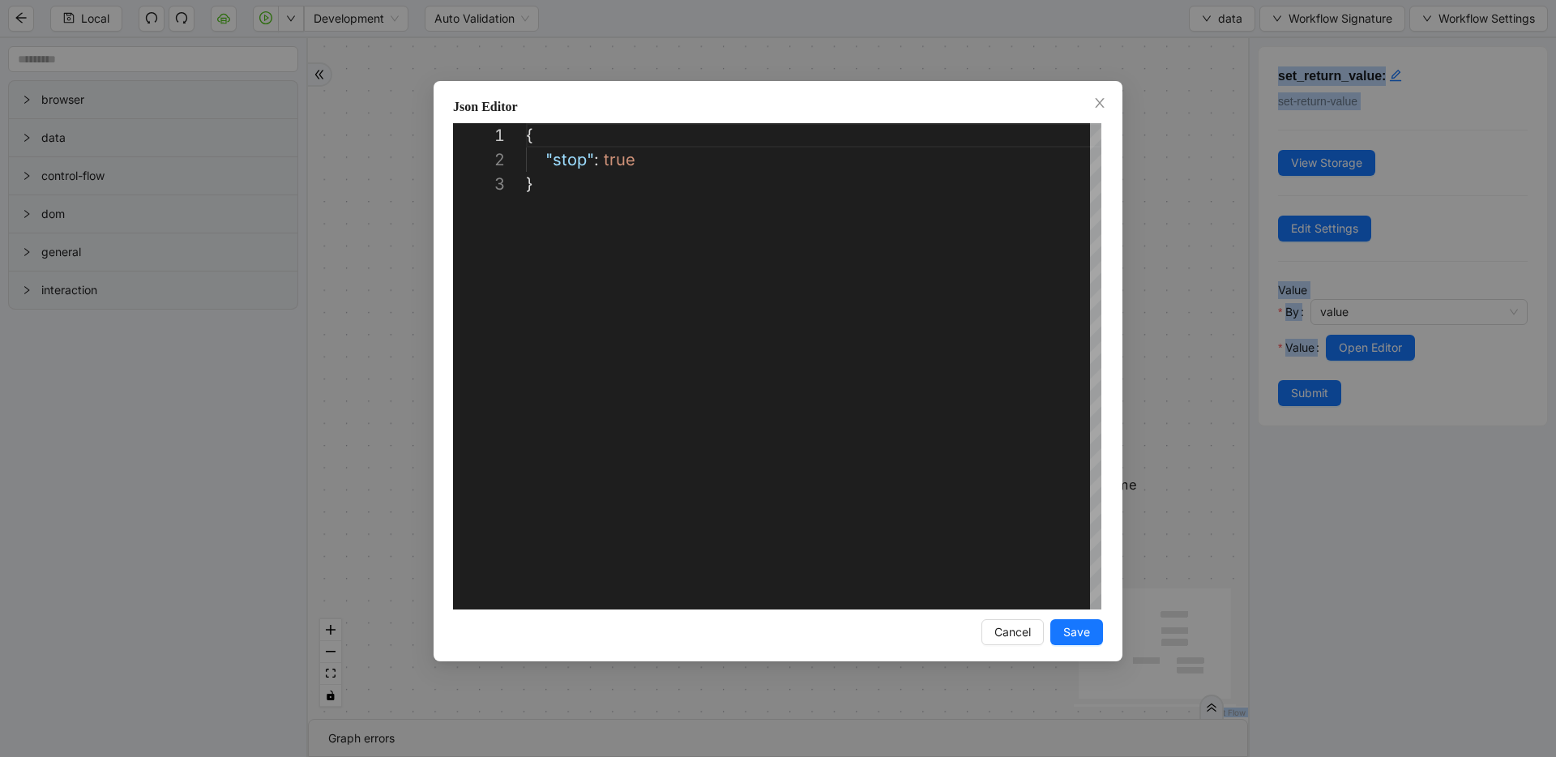
scroll to position [49, 0]
click at [1254, 279] on div "**********" at bounding box center [778, 378] width 1556 height 757
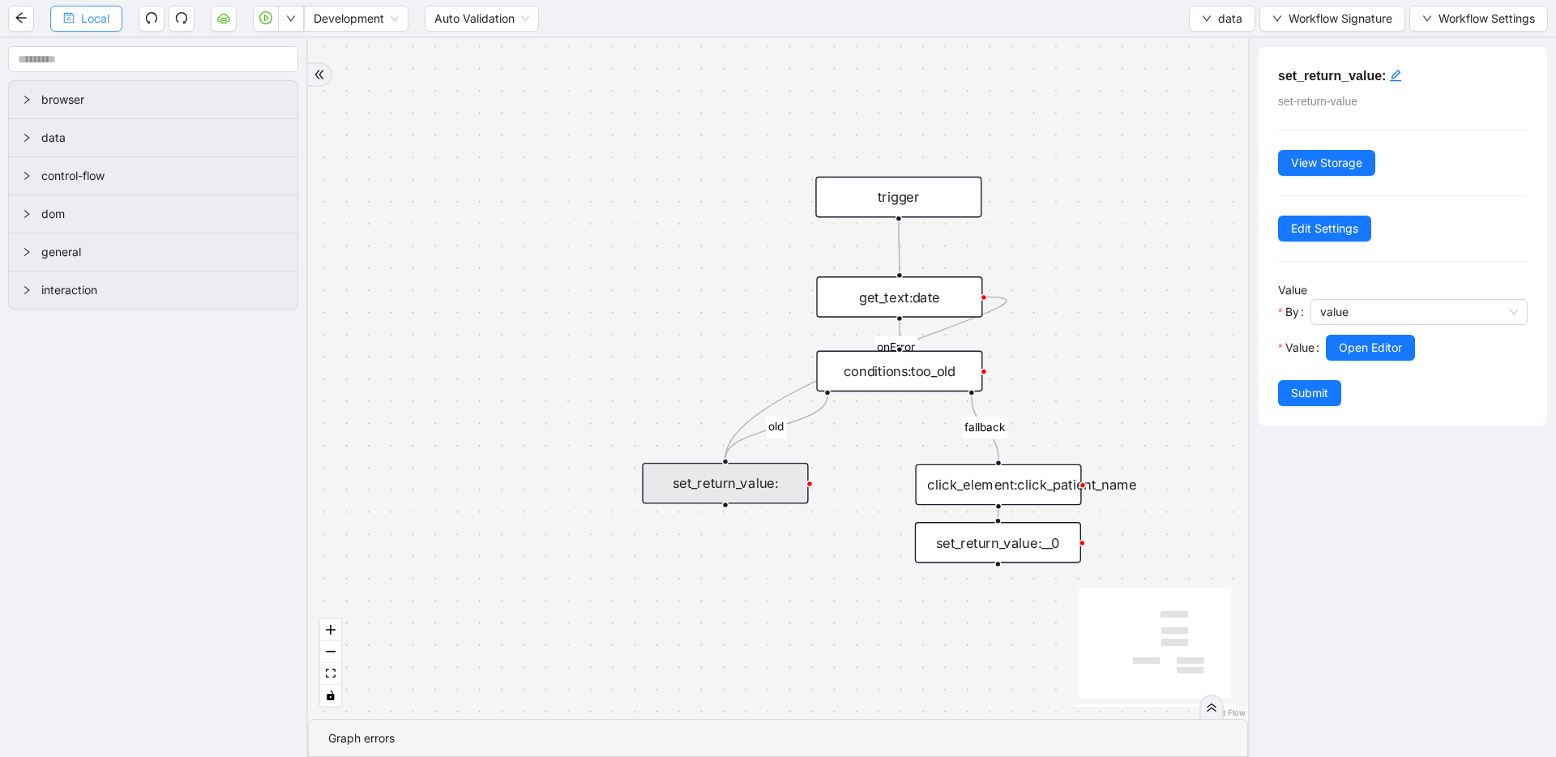
click at [95, 14] on span "Local" at bounding box center [95, 19] width 28 height 18
click at [1215, 17] on button "data" at bounding box center [1222, 19] width 66 height 26
click at [1201, 54] on span "Select" at bounding box center [1222, 50] width 43 height 18
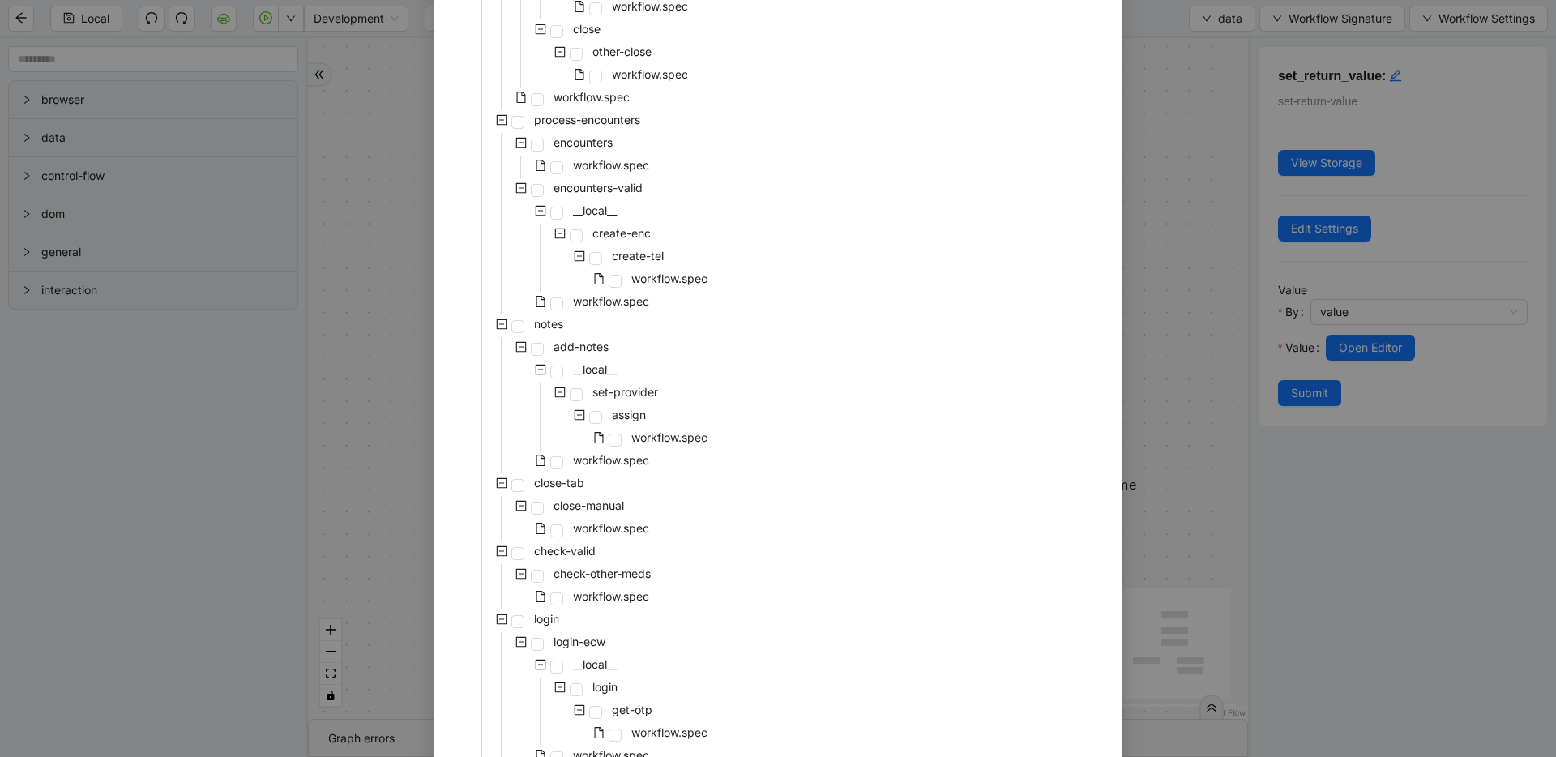
scroll to position [595, 0]
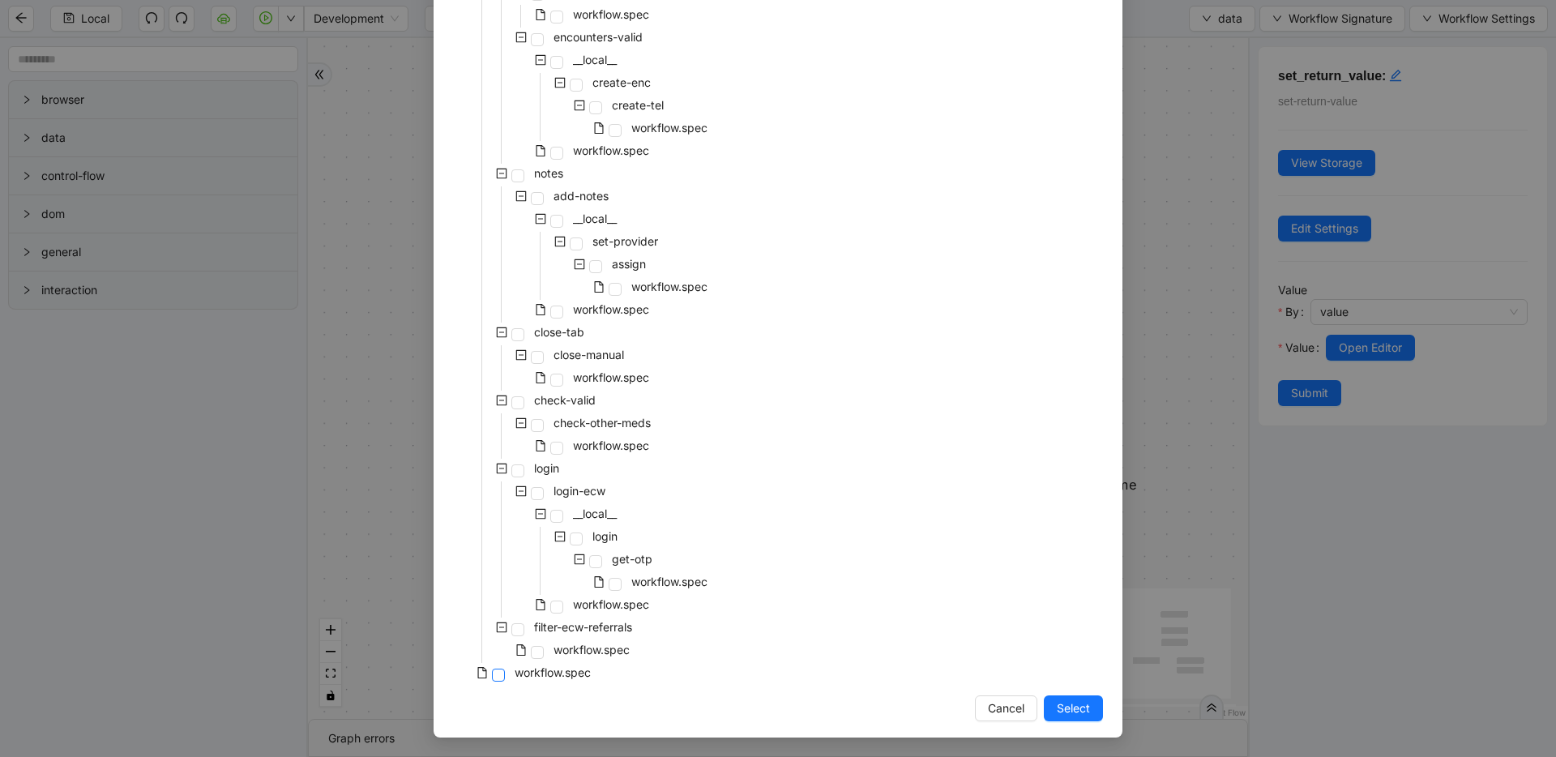
click at [492, 676] on span at bounding box center [498, 675] width 13 height 13
click at [1087, 714] on button "Select" at bounding box center [1073, 709] width 59 height 26
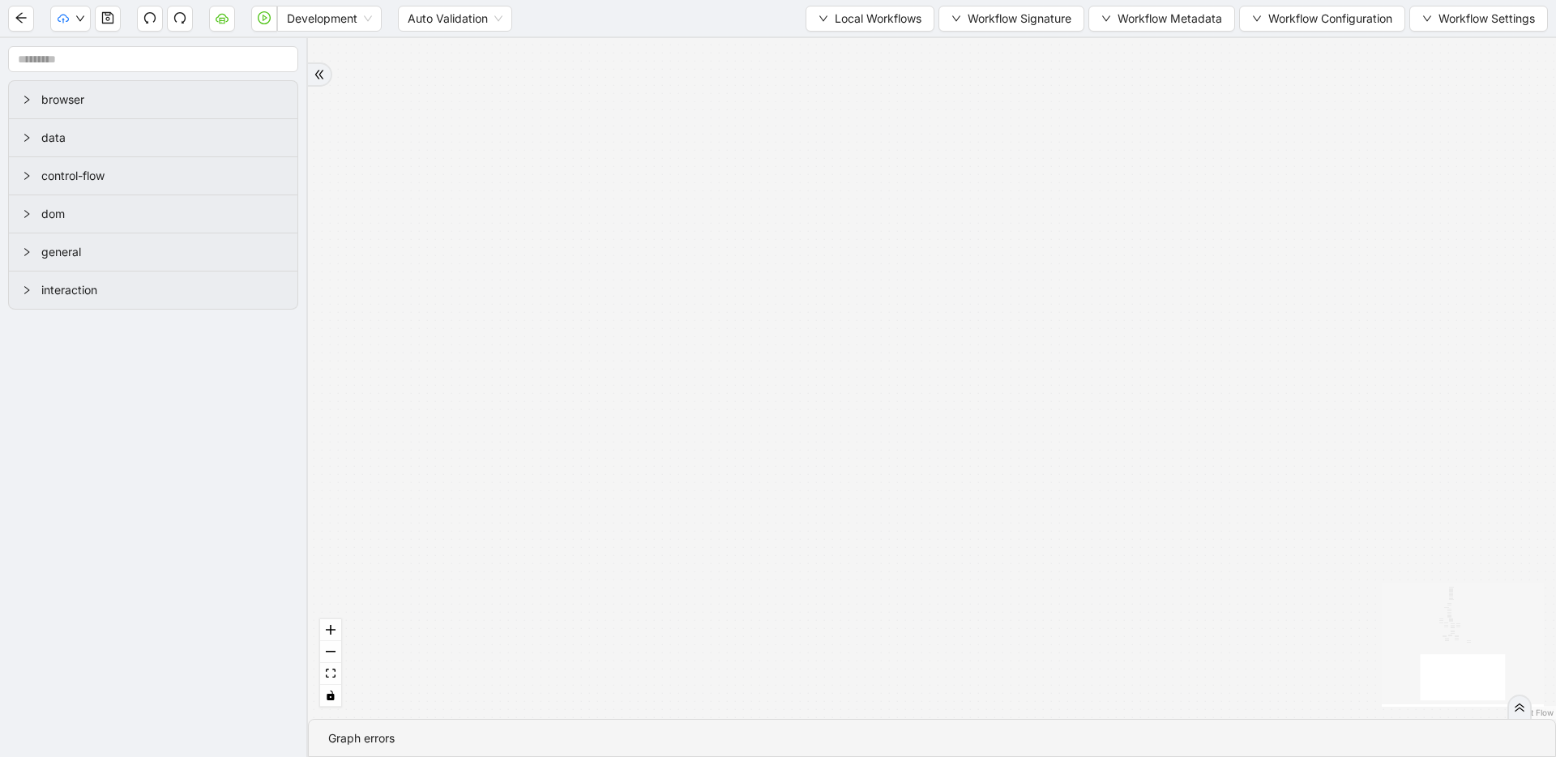
drag, startPoint x: 922, startPoint y: 316, endPoint x: 834, endPoint y: 408, distance: 127.3
drag, startPoint x: 857, startPoint y: 218, endPoint x: 915, endPoint y: 537, distance: 324.7
drag, startPoint x: 895, startPoint y: 327, endPoint x: 892, endPoint y: 509, distance: 181.6
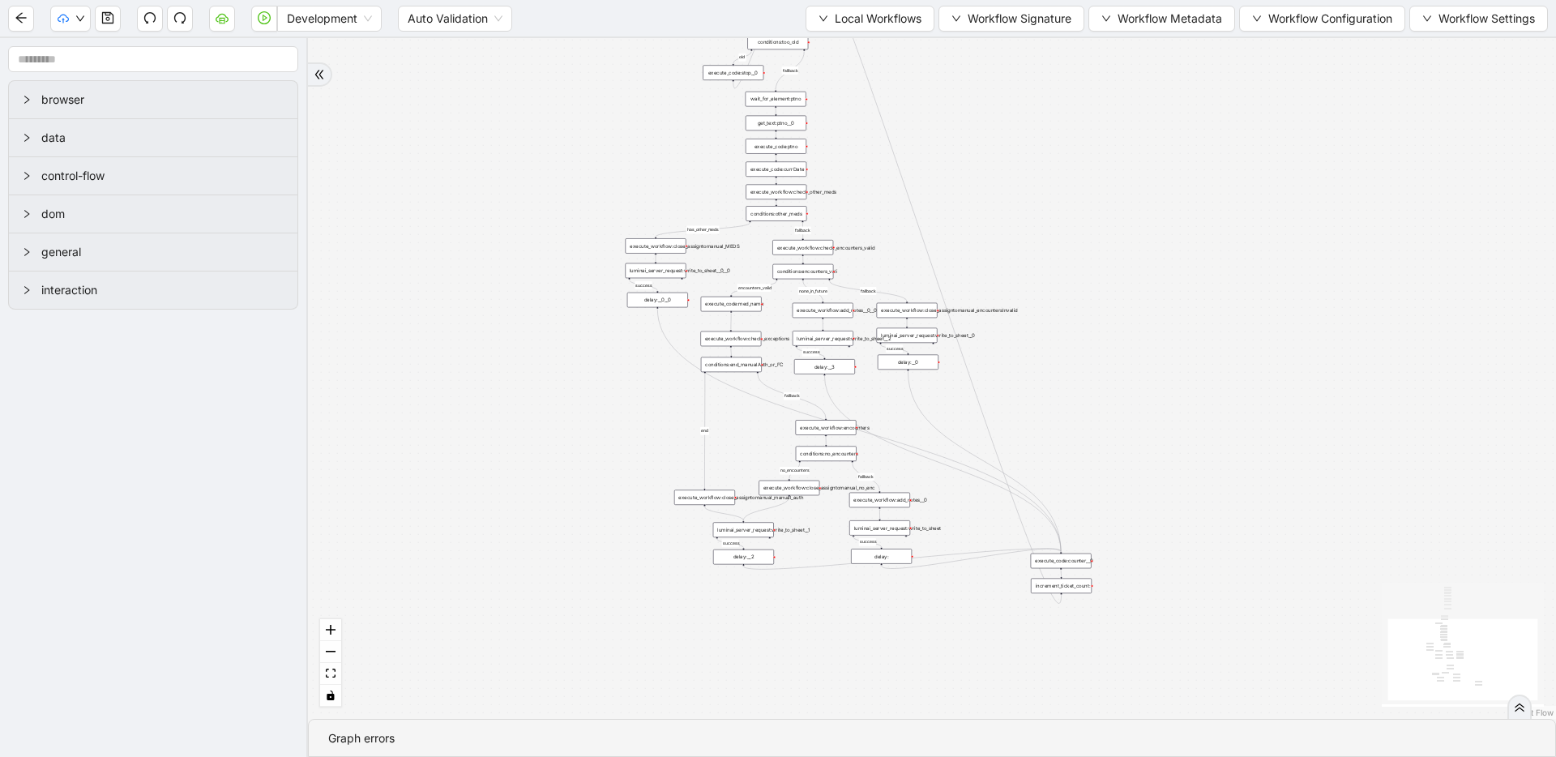
drag, startPoint x: 816, startPoint y: 249, endPoint x: 828, endPoint y: 447, distance: 198.9
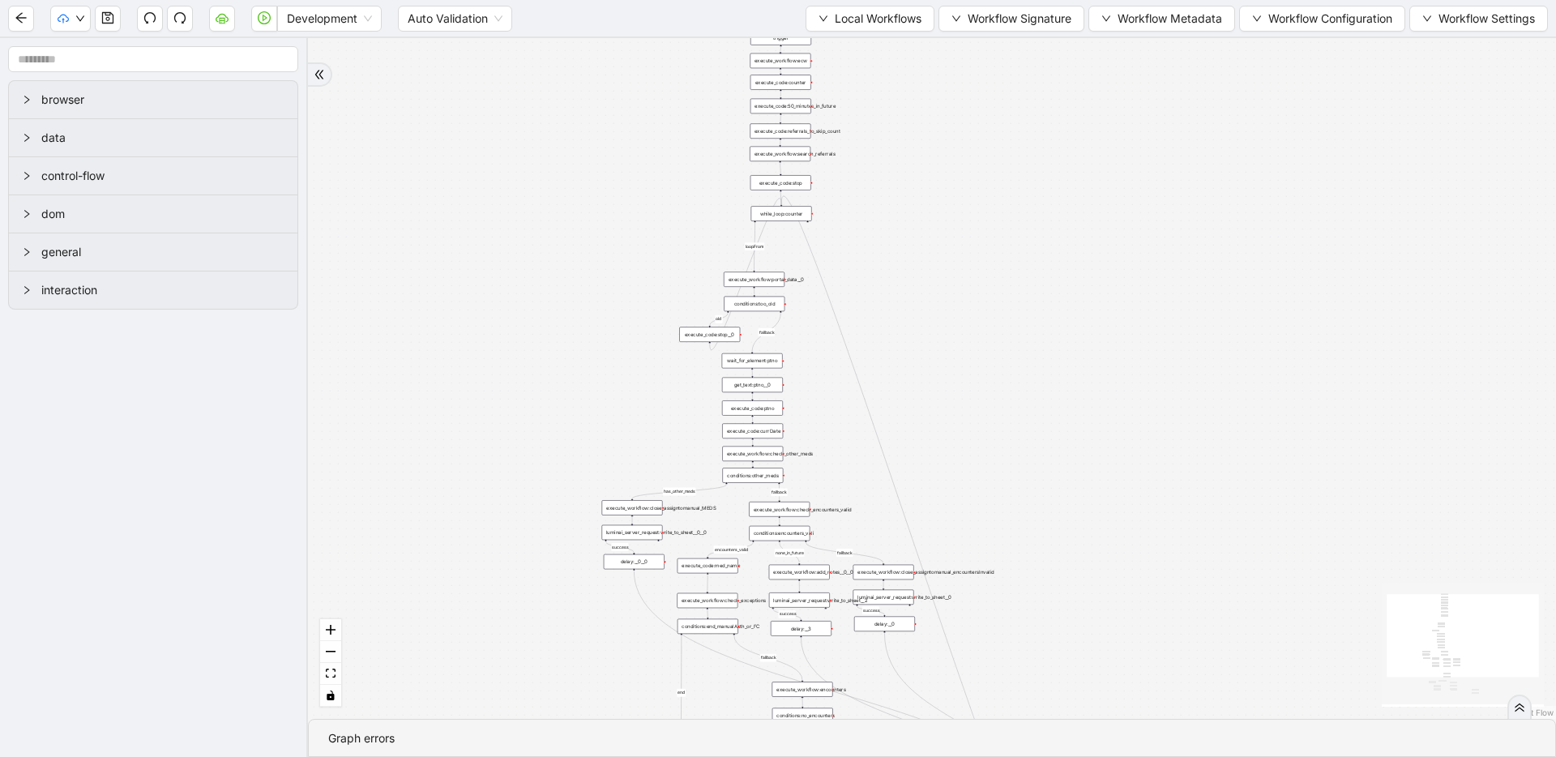
drag, startPoint x: 681, startPoint y: 186, endPoint x: 653, endPoint y: 409, distance: 224.6
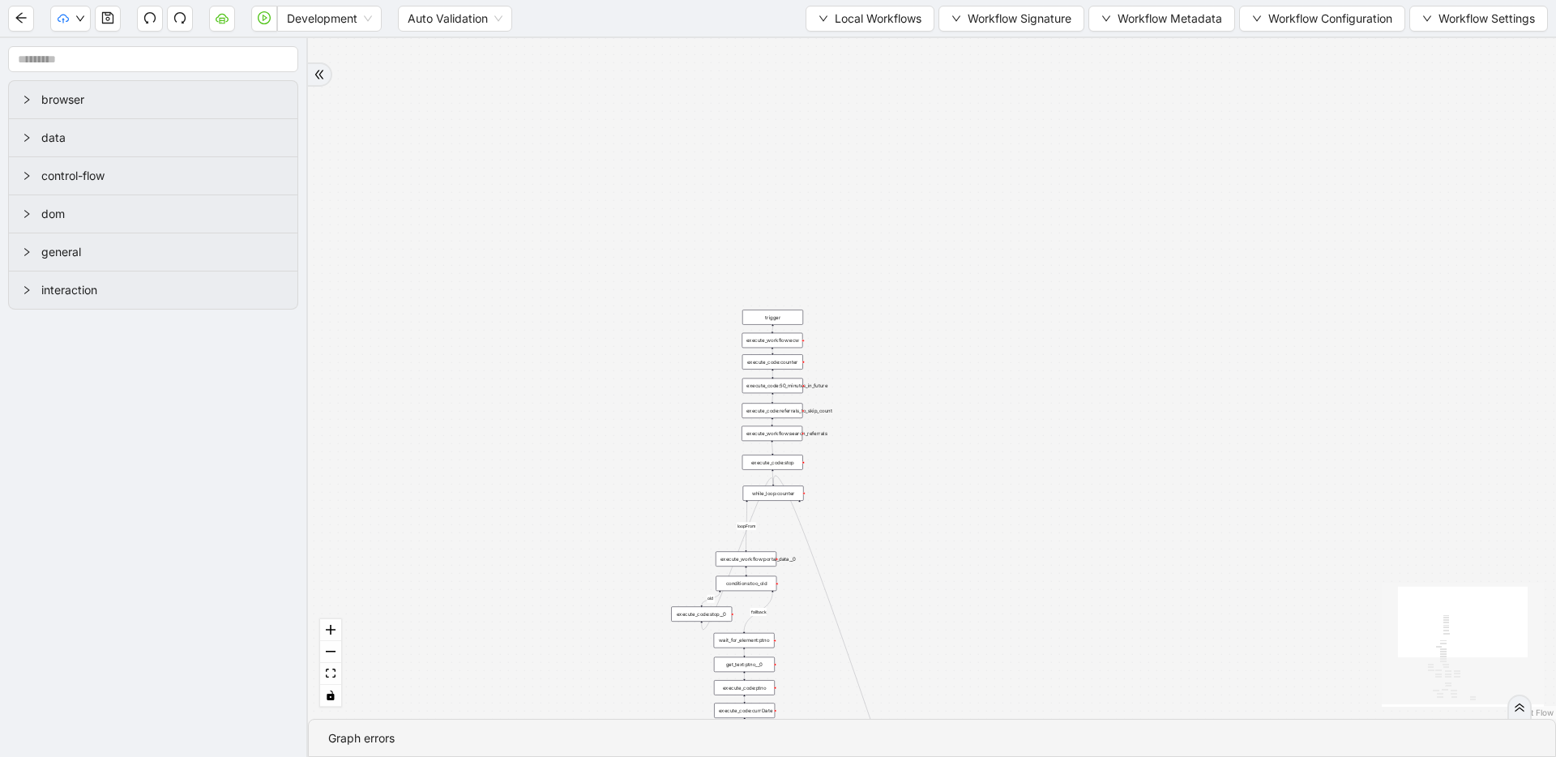
drag, startPoint x: 650, startPoint y: 210, endPoint x: 644, endPoint y: 485, distance: 274.9
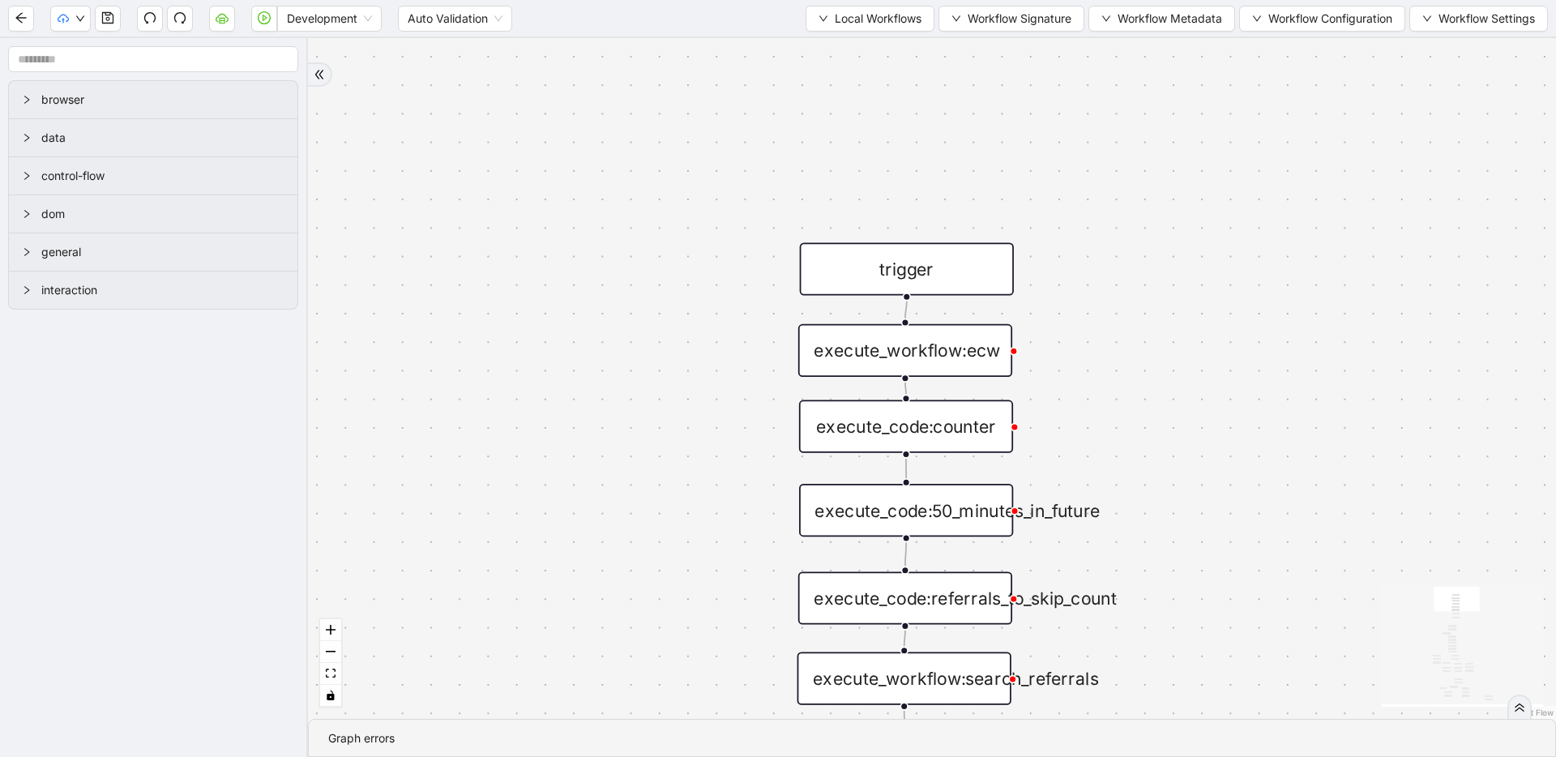
click at [971, 354] on div "execute_workflow:ecw" at bounding box center [905, 350] width 214 height 53
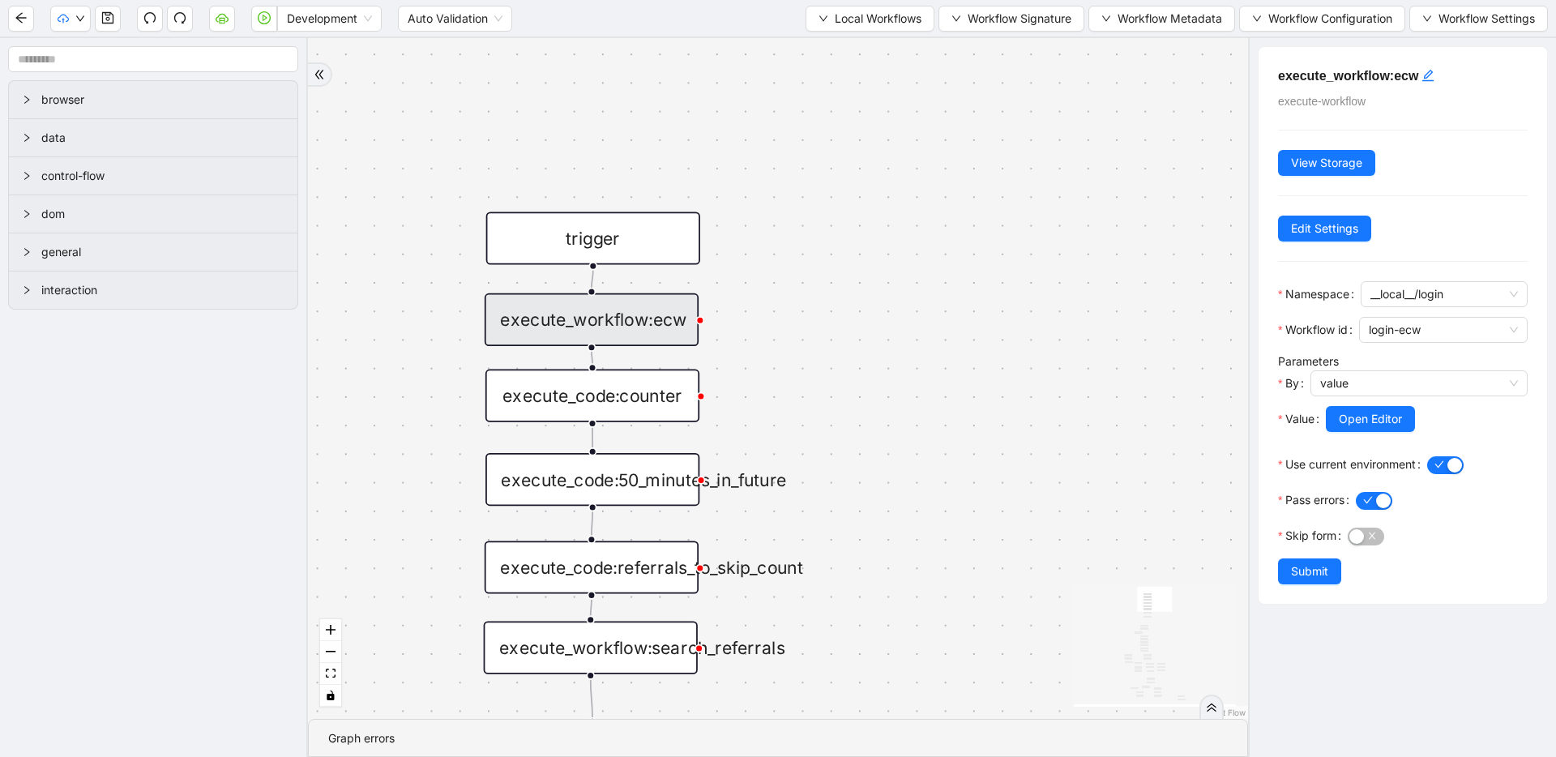
drag, startPoint x: 1094, startPoint y: 383, endPoint x: 781, endPoint y: 352, distance: 314.4
click at [645, 383] on div "execute_code:counter" at bounding box center [593, 396] width 214 height 53
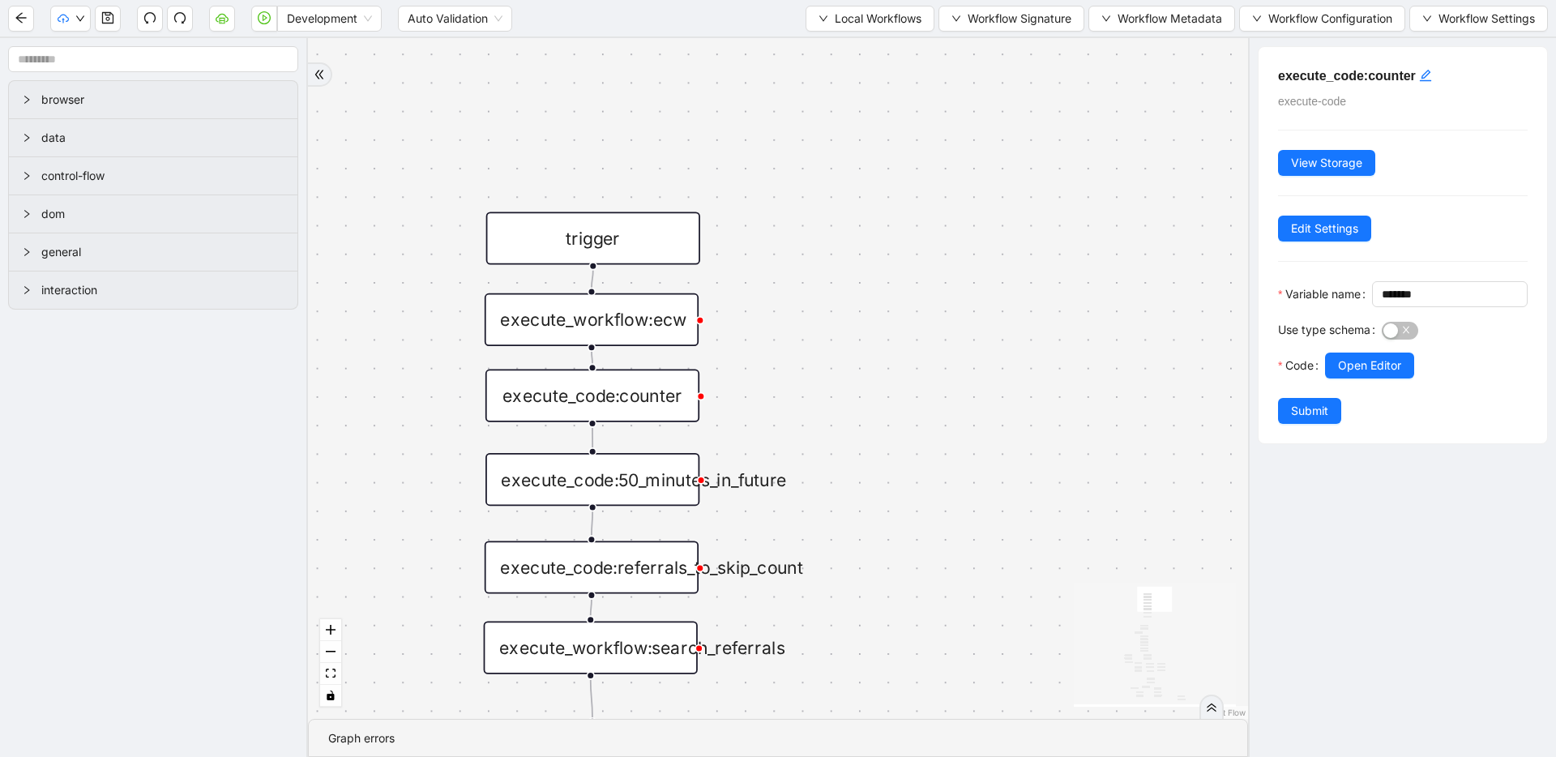
click at [636, 318] on div "execute_workflow:ecw" at bounding box center [592, 319] width 214 height 53
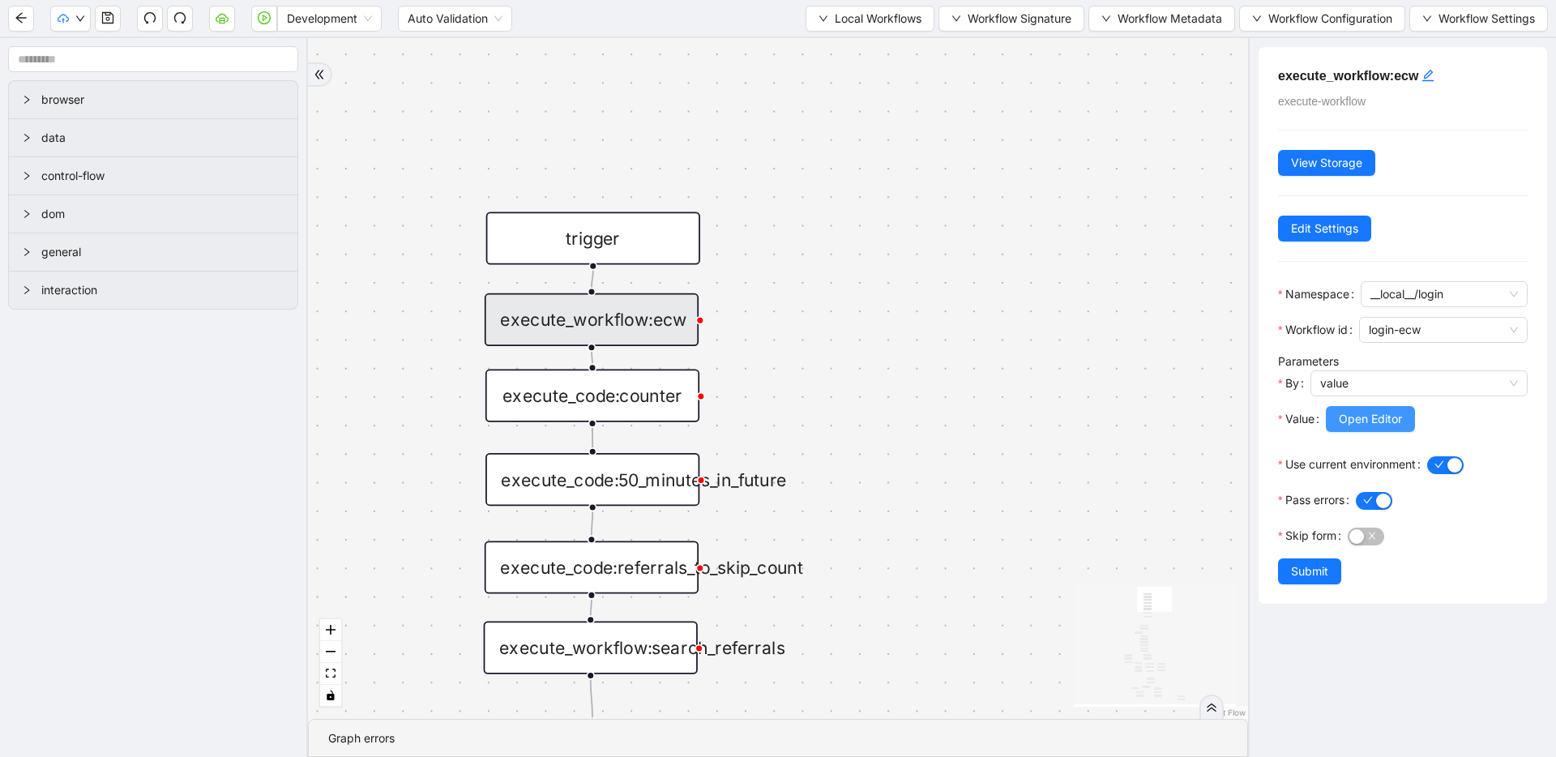
click at [1337, 424] on button "Open Editor" at bounding box center [1370, 419] width 89 height 26
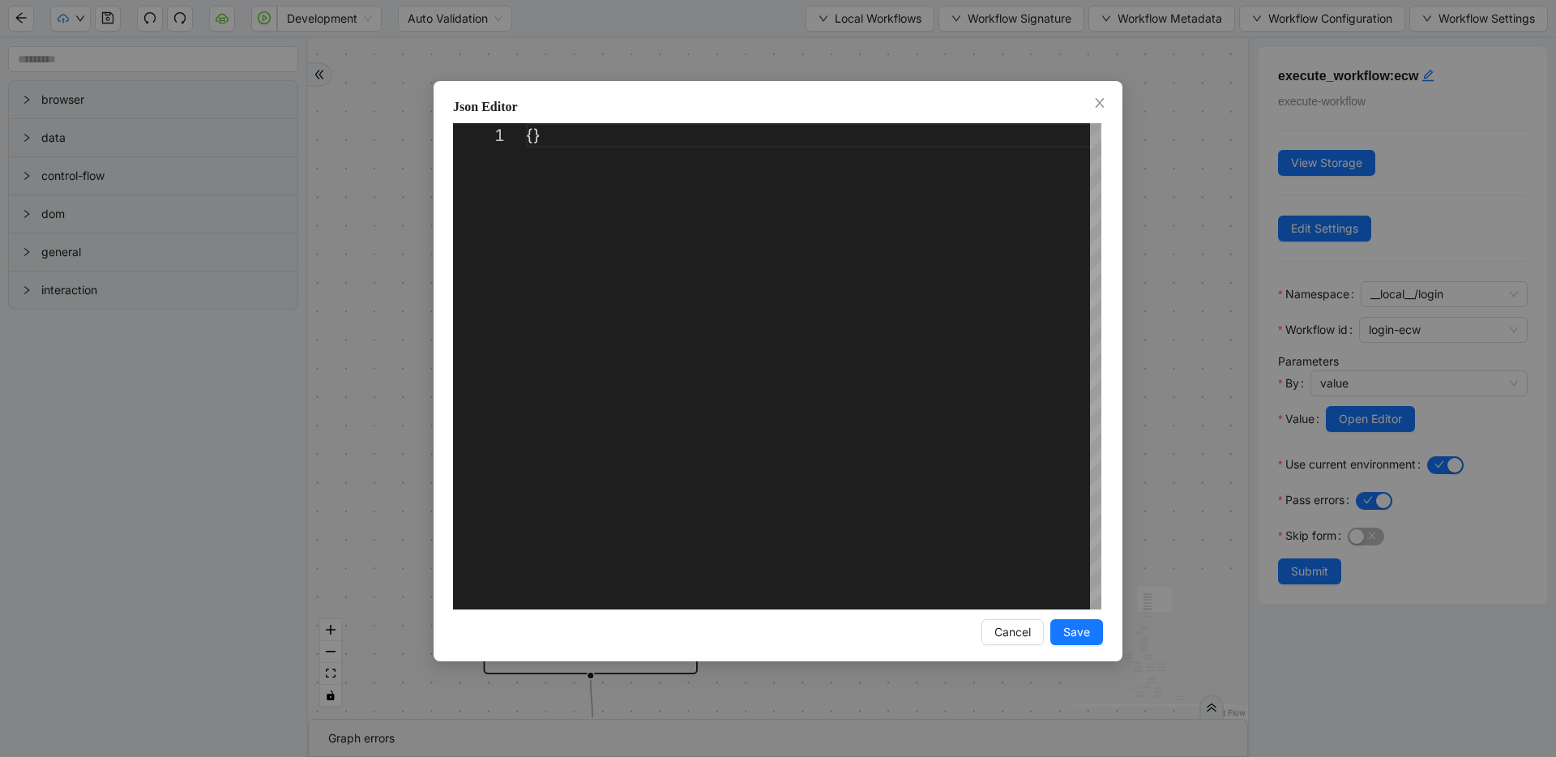
click at [1204, 307] on div "Json Editor 1 {} ** Enter to Rename, ⇧Enter to Preview Cancel Save" at bounding box center [778, 378] width 1556 height 757
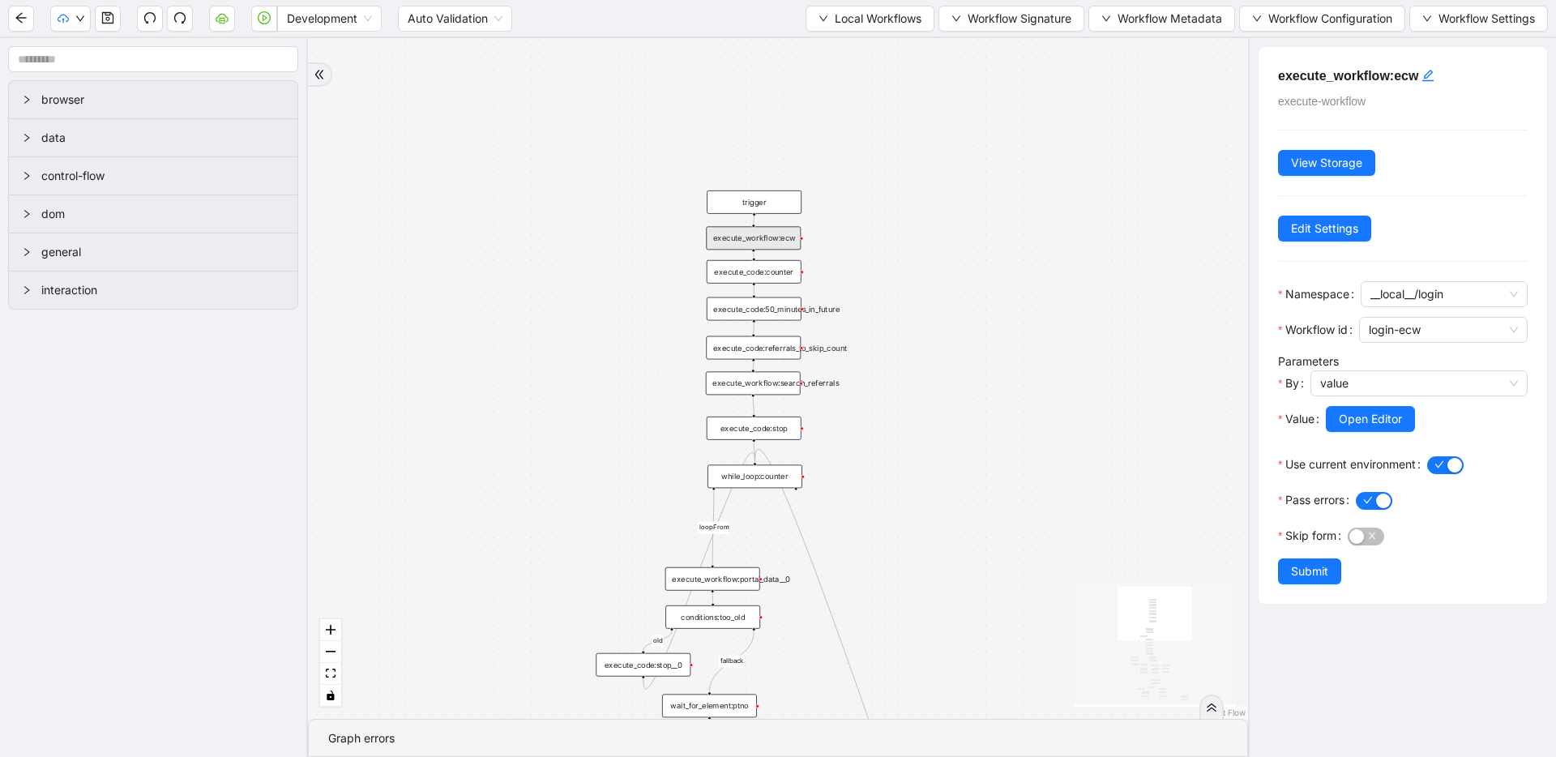
drag, startPoint x: 819, startPoint y: 284, endPoint x: 858, endPoint y: 182, distance: 108.5
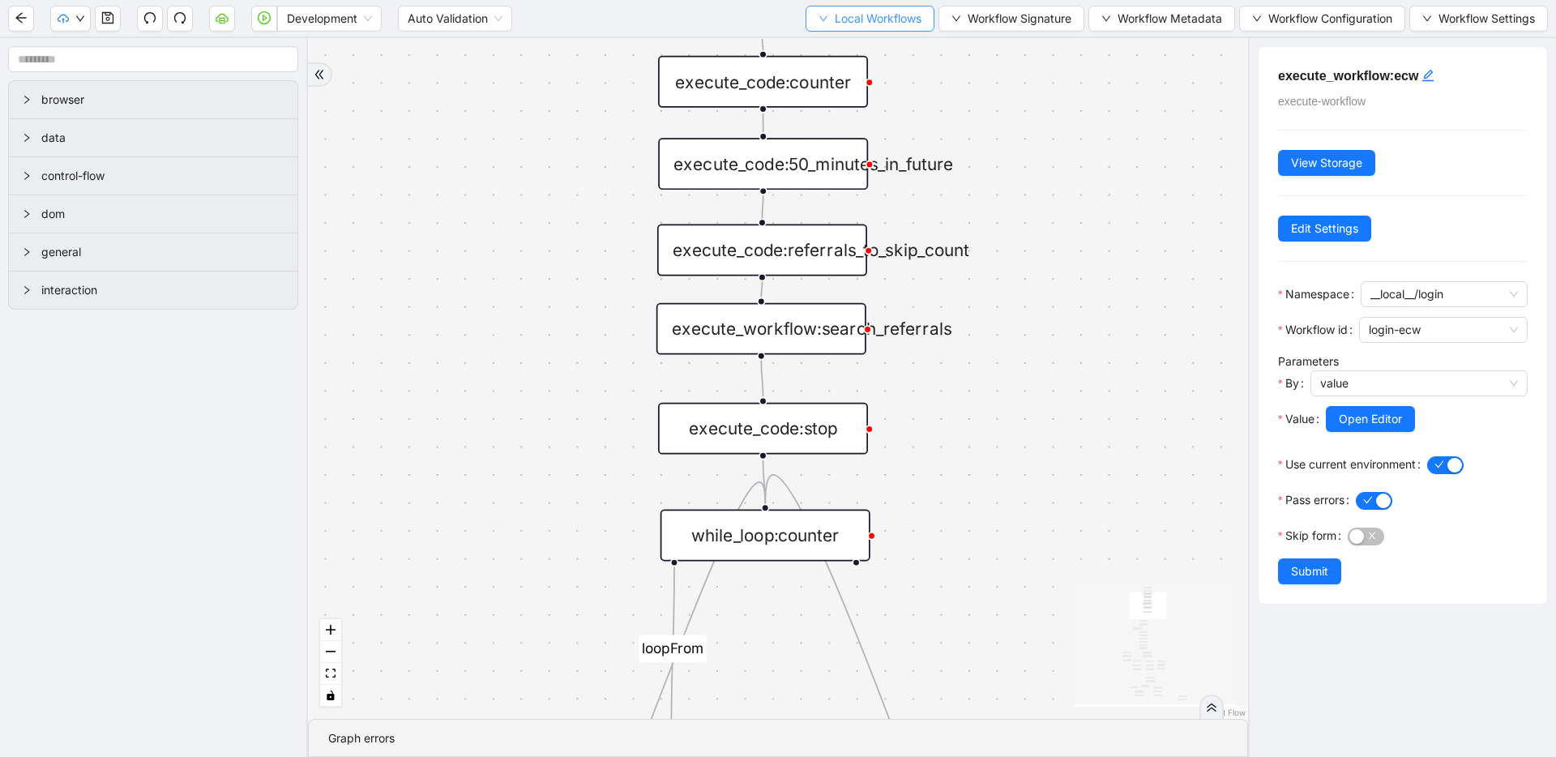
click at [863, 11] on span "Local Workflows" at bounding box center [878, 19] width 87 height 18
click at [877, 54] on span "Select" at bounding box center [866, 50] width 104 height 18
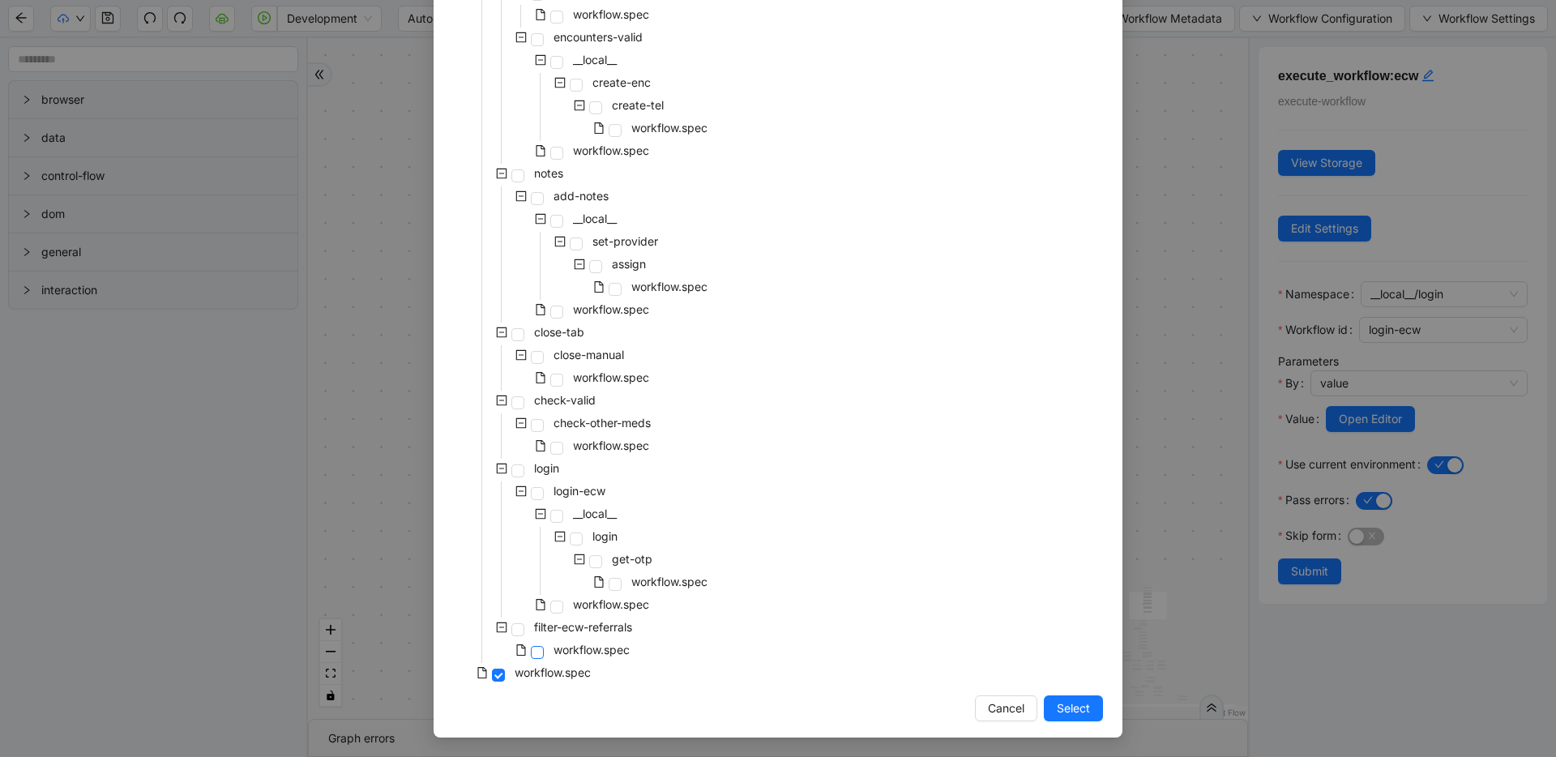
click at [531, 653] on span at bounding box center [537, 652] width 13 height 13
click at [1093, 707] on button "Select" at bounding box center [1073, 709] width 59 height 26
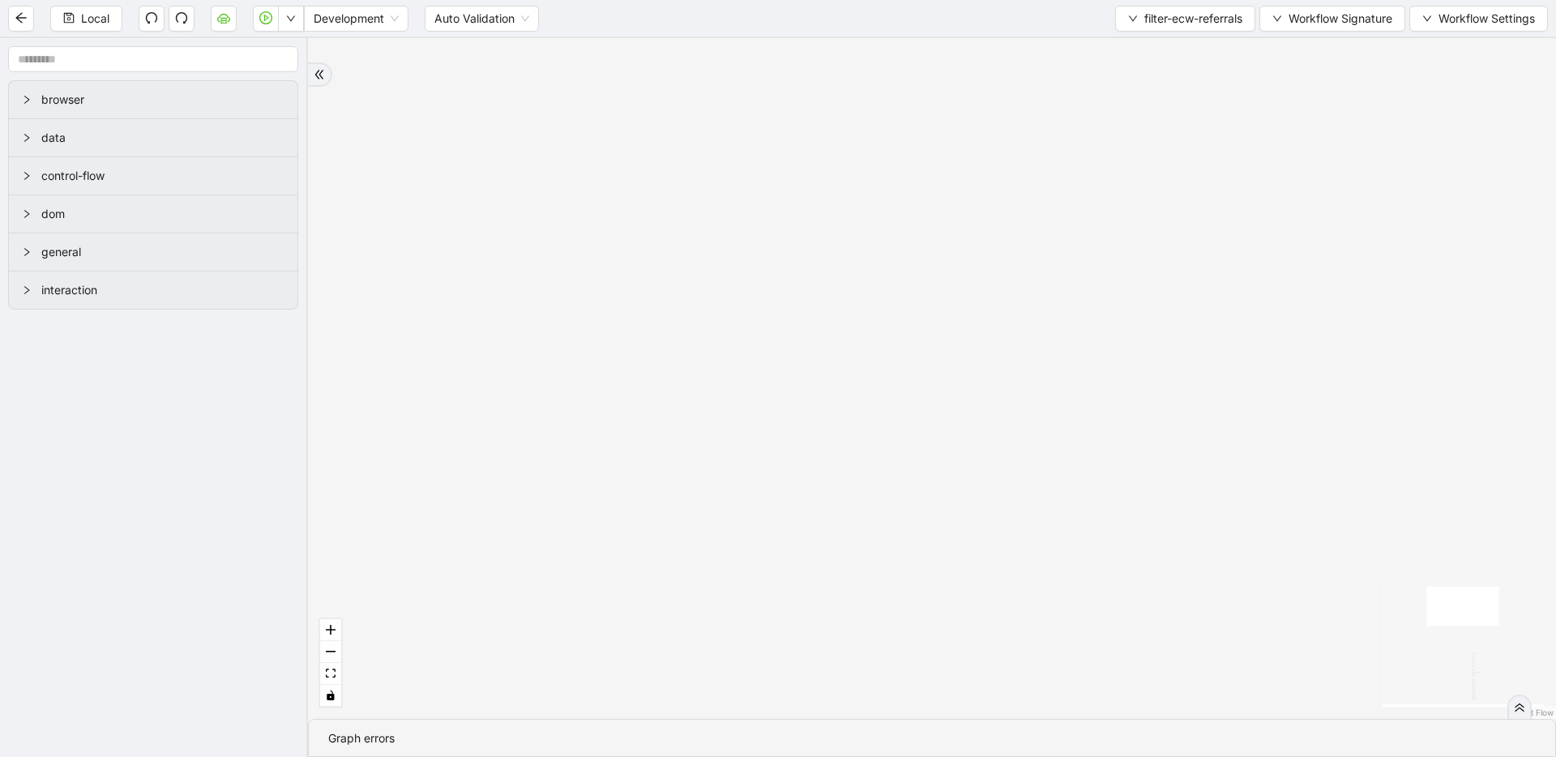
drag, startPoint x: 1081, startPoint y: 560, endPoint x: 1001, endPoint y: 215, distance: 354.3
drag, startPoint x: 1045, startPoint y: 611, endPoint x: 1020, endPoint y: 247, distance: 364.8
drag, startPoint x: 1003, startPoint y: 484, endPoint x: 987, endPoint y: 208, distance: 276.0
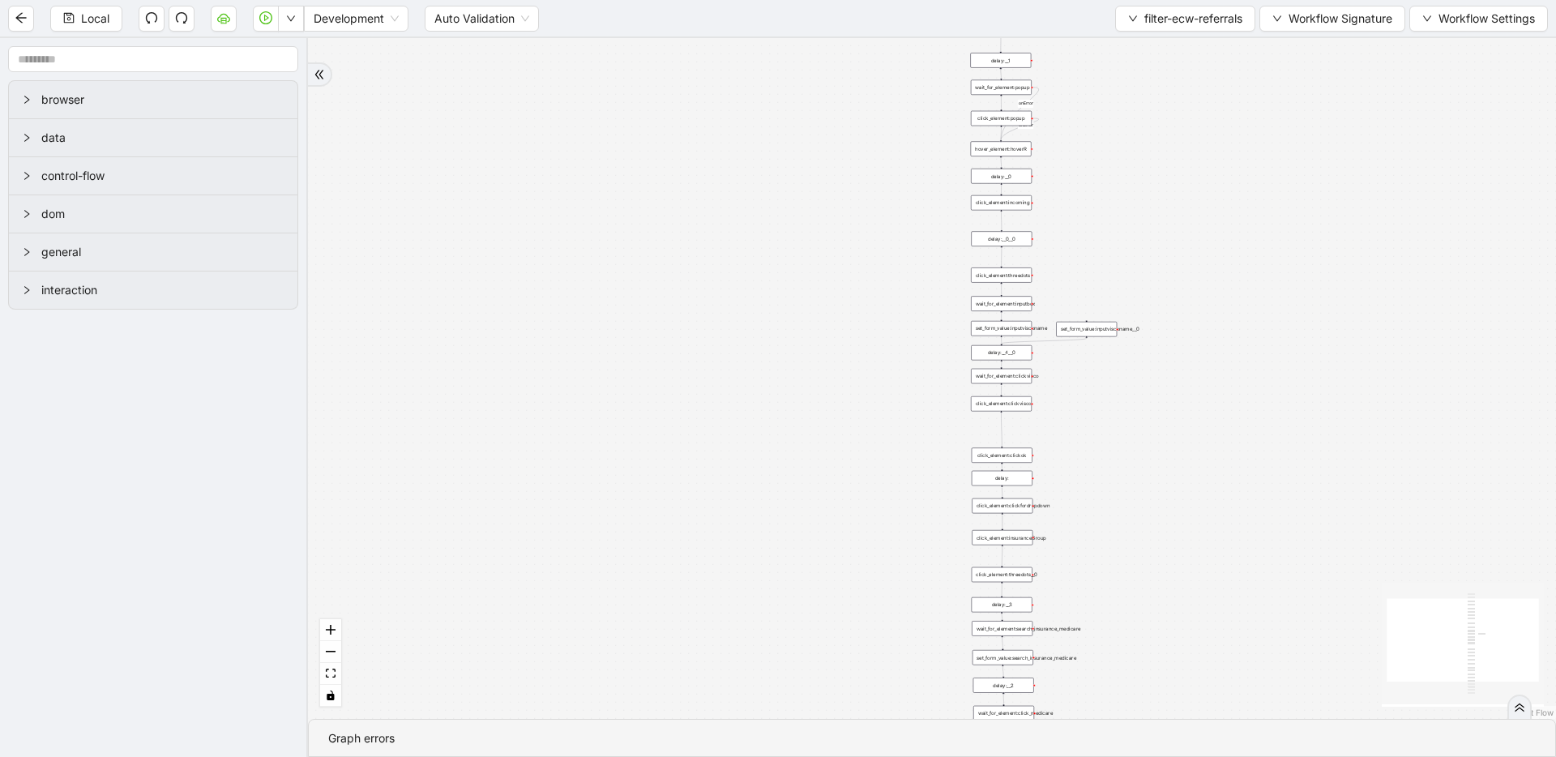
drag, startPoint x: 999, startPoint y: 570, endPoint x: 960, endPoint y: 263, distance: 309.0
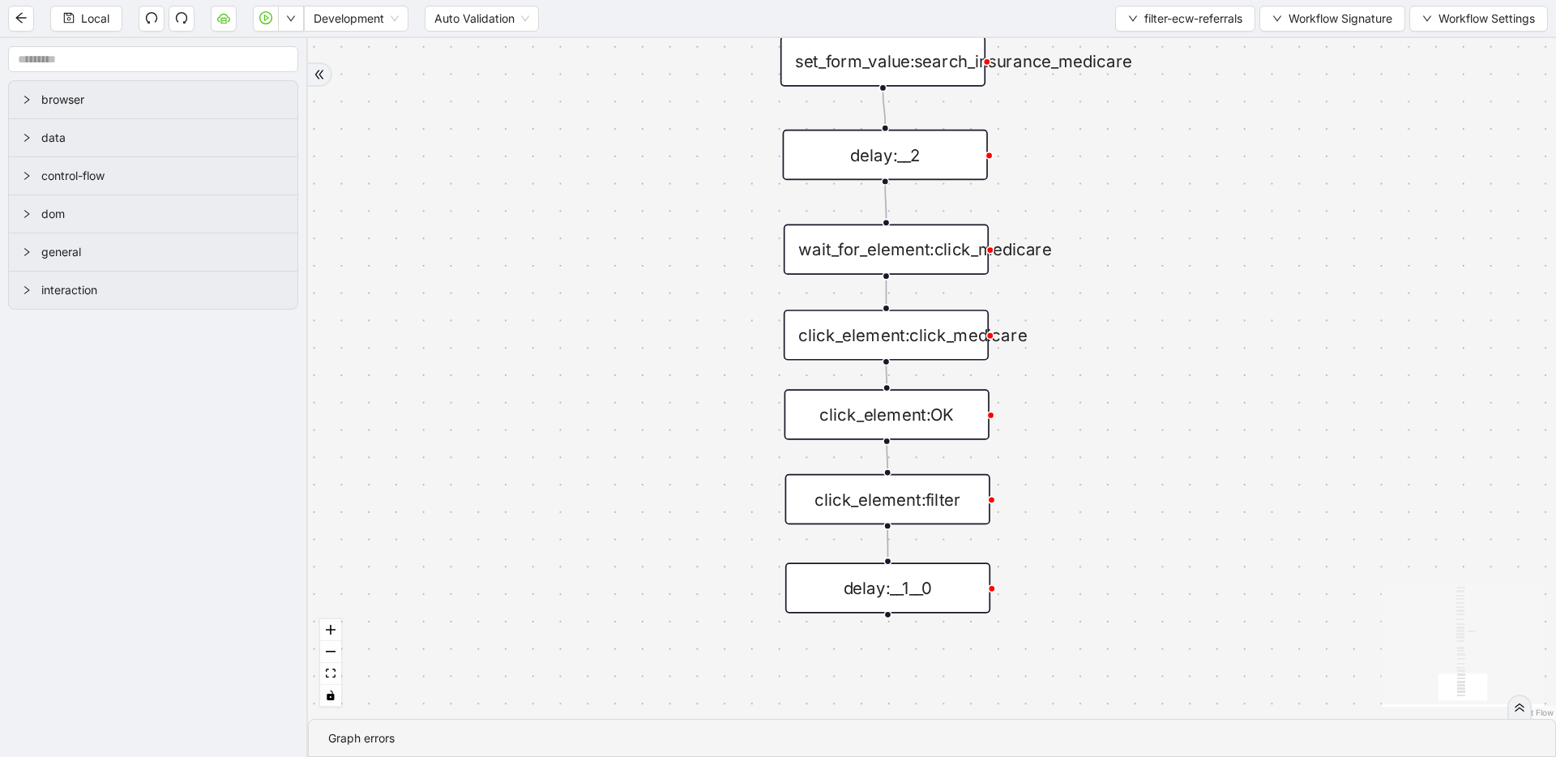
drag, startPoint x: 1028, startPoint y: 610, endPoint x: 1067, endPoint y: 308, distance: 304.9
click at [925, 500] on div "click_element:filter" at bounding box center [887, 499] width 205 height 50
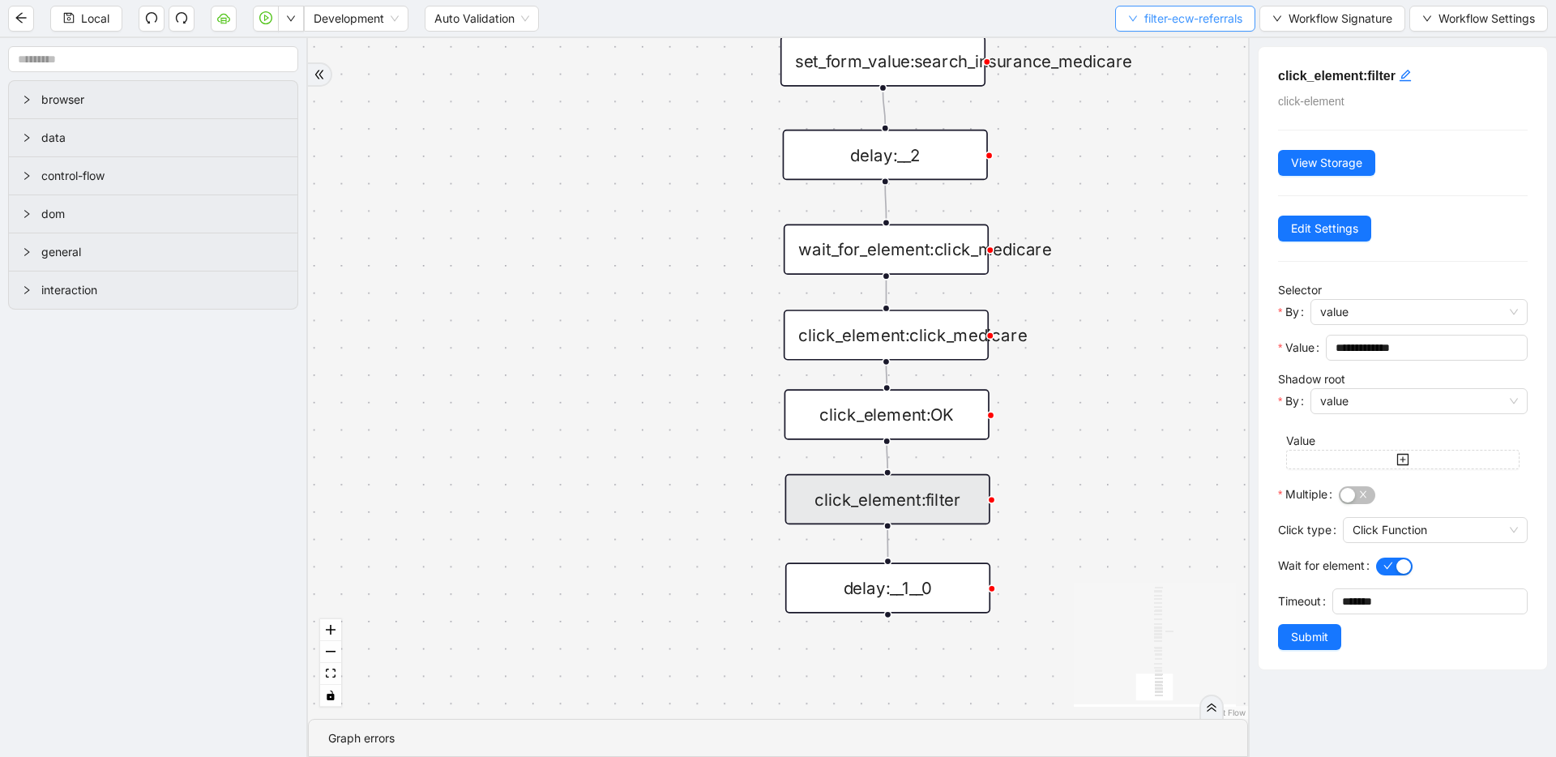
click at [1136, 13] on button "filter-ecw-referrals" at bounding box center [1185, 19] width 140 height 26
click at [1147, 45] on span "Select" at bounding box center [1183, 50] width 118 height 18
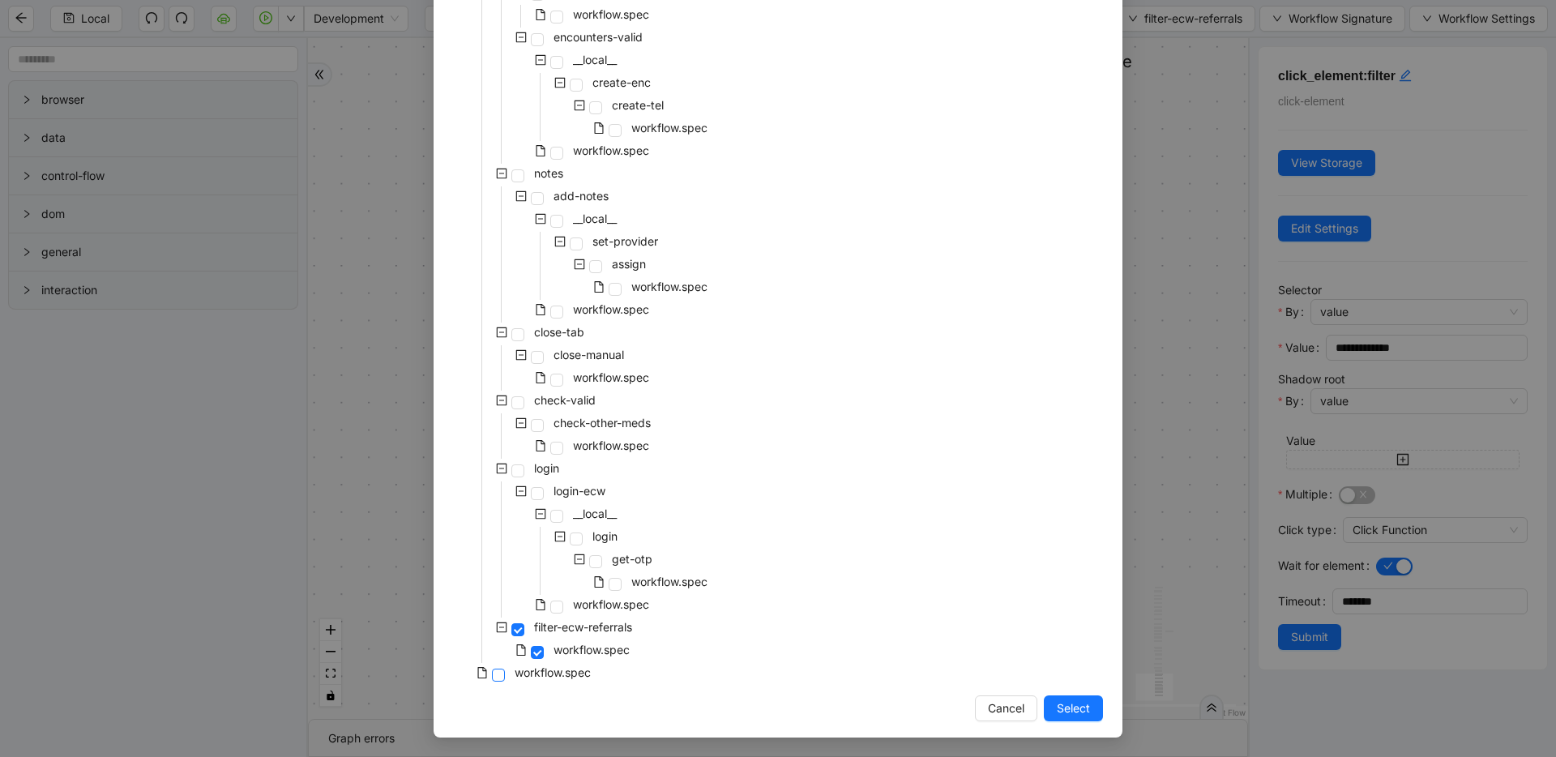
click at [492, 678] on span at bounding box center [498, 675] width 13 height 13
click at [1044, 703] on button "Select" at bounding box center [1073, 709] width 59 height 26
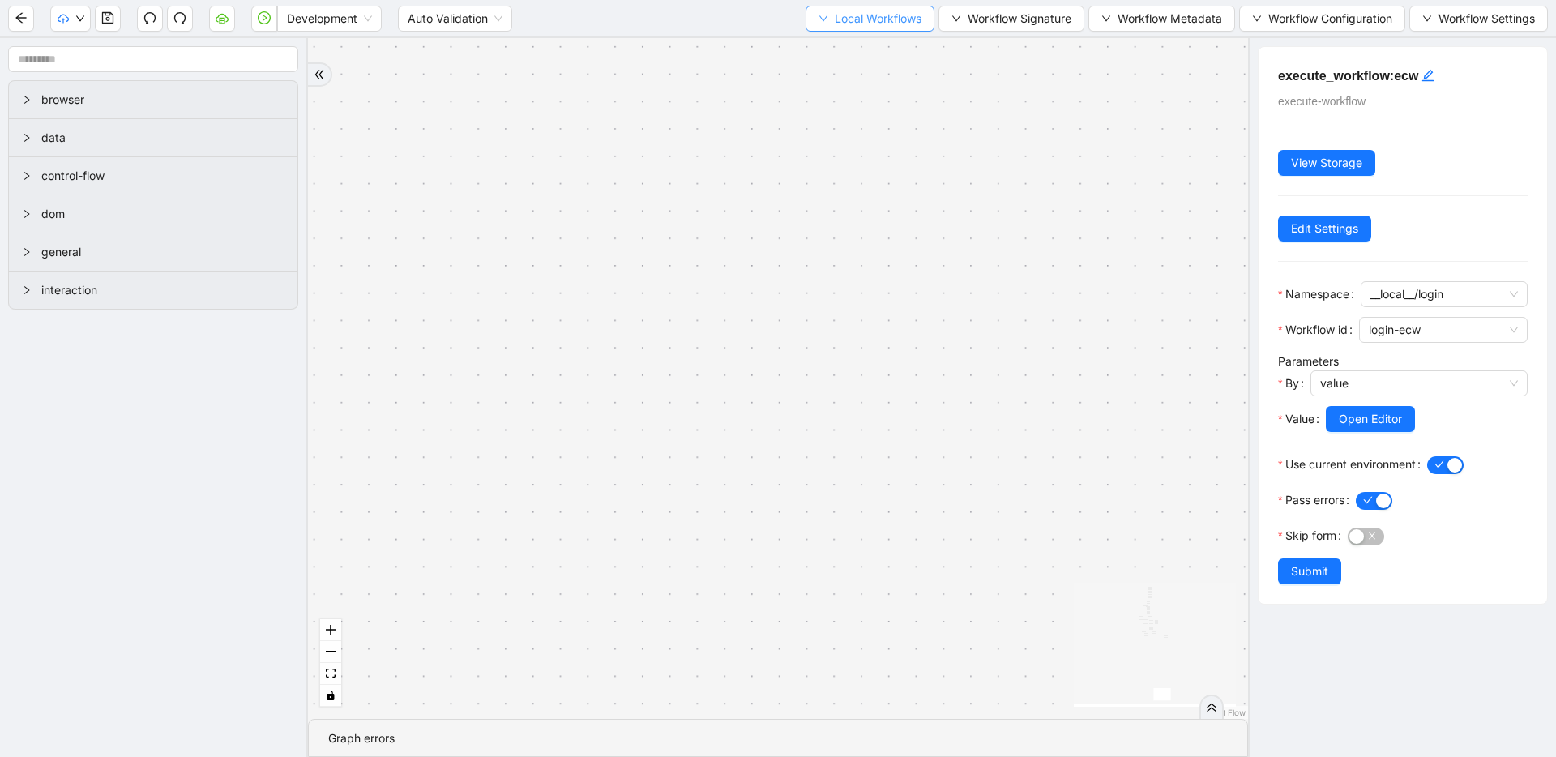
click at [853, 11] on span "Local Workflows" at bounding box center [878, 19] width 87 height 18
click at [854, 42] on span "Select" at bounding box center [866, 50] width 104 height 18
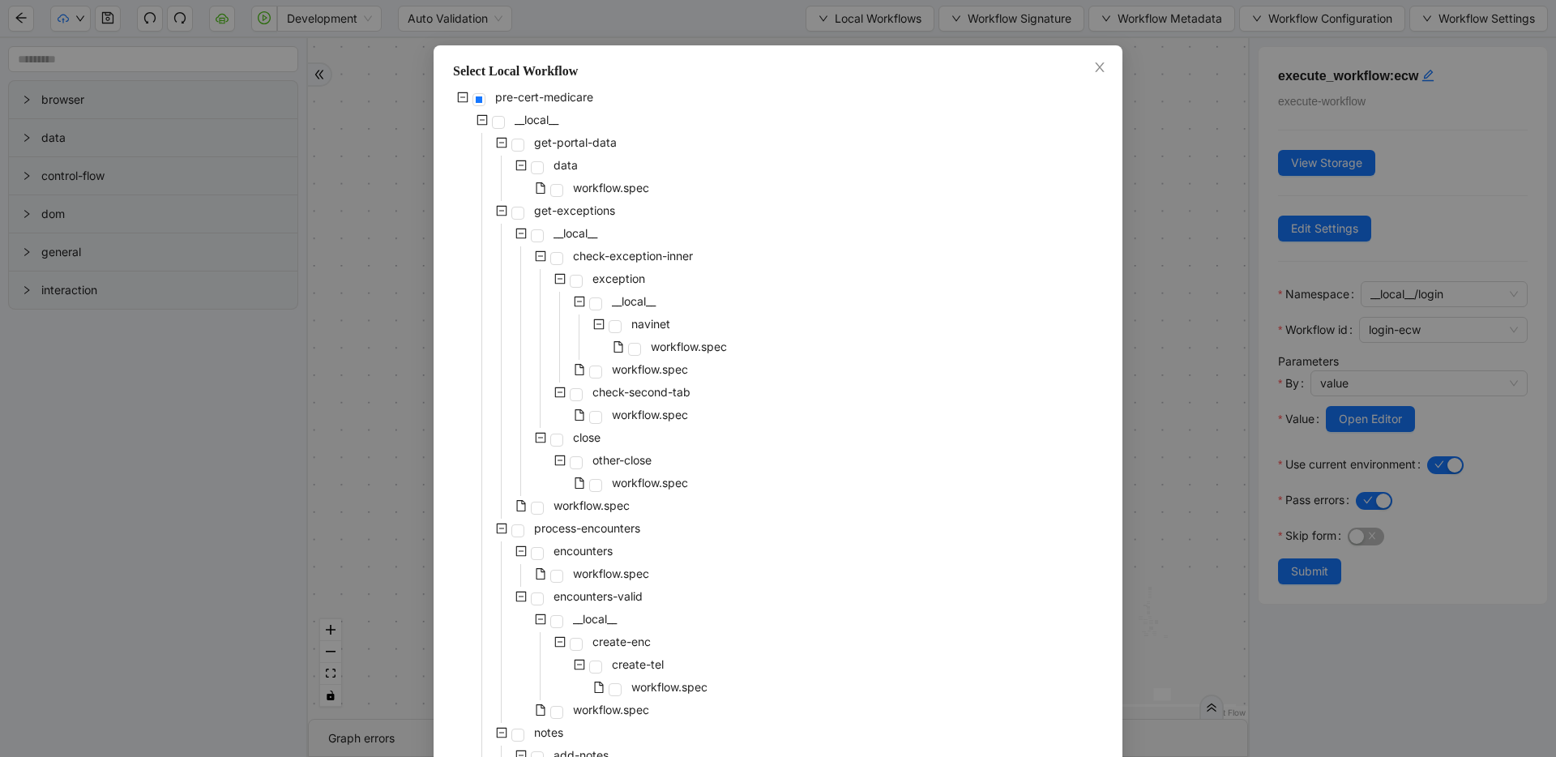
scroll to position [71, 0]
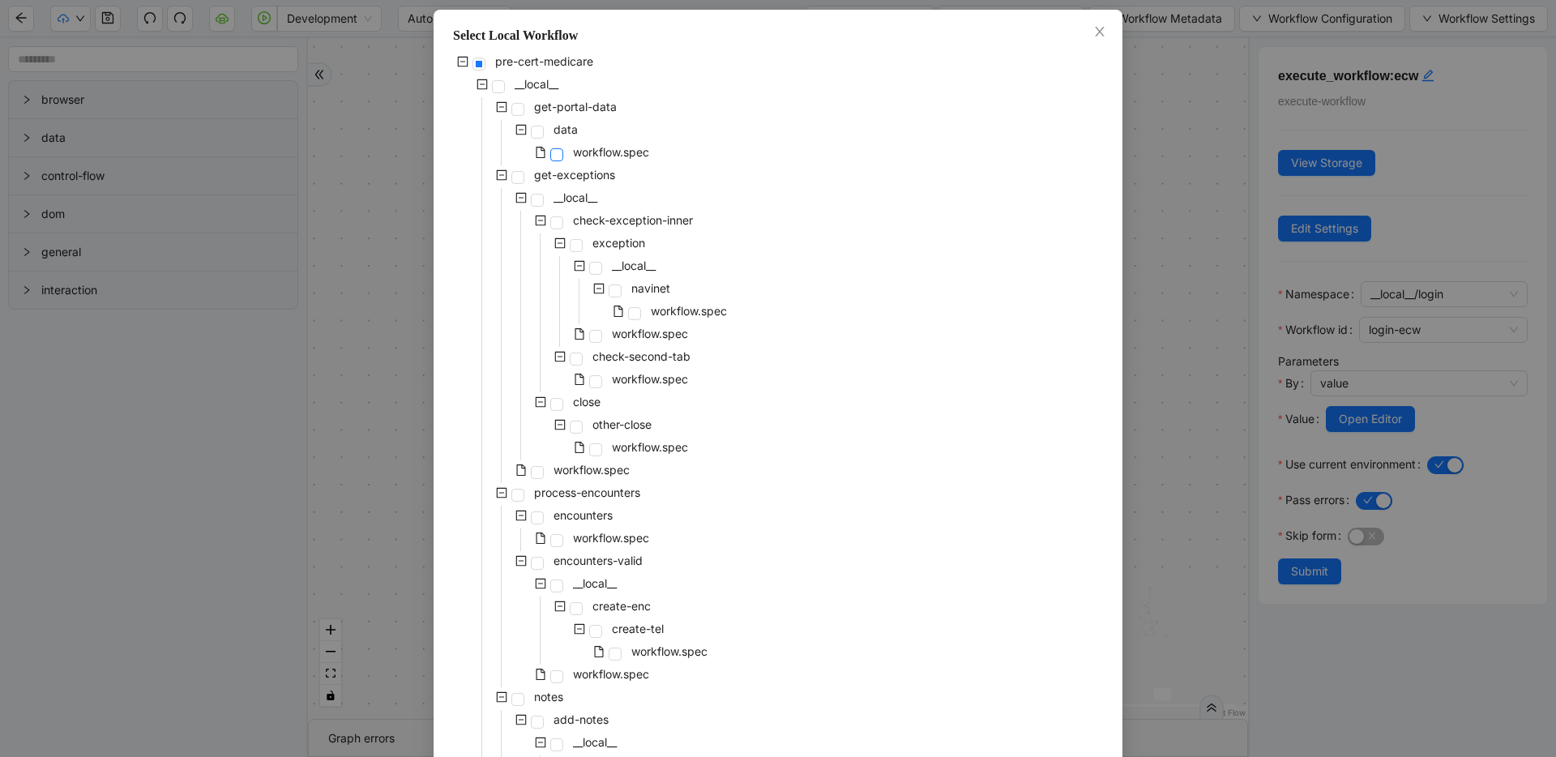
click at [555, 156] on span at bounding box center [556, 154] width 13 height 13
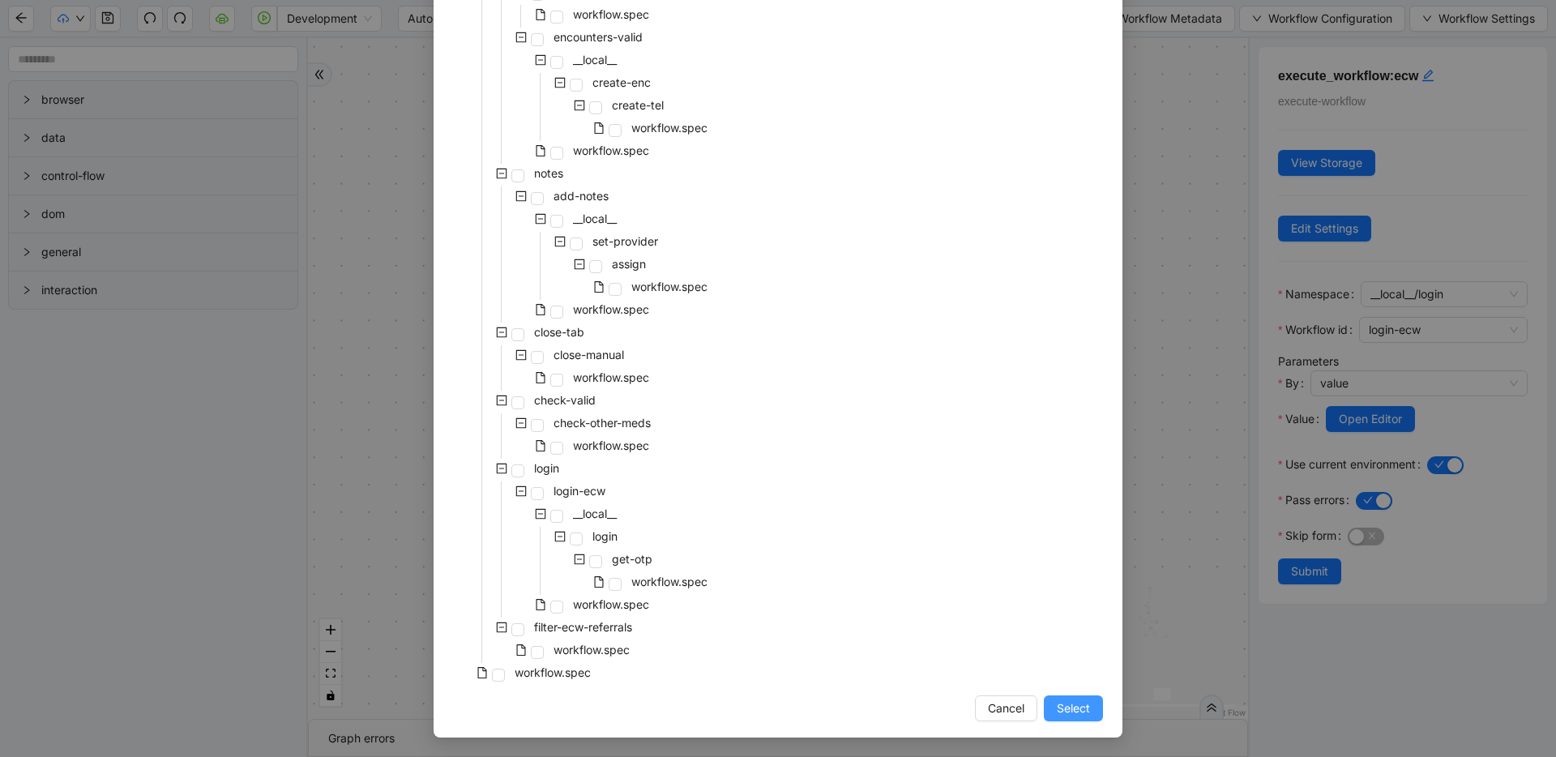
click at [1074, 706] on span "Select" at bounding box center [1073, 709] width 33 height 18
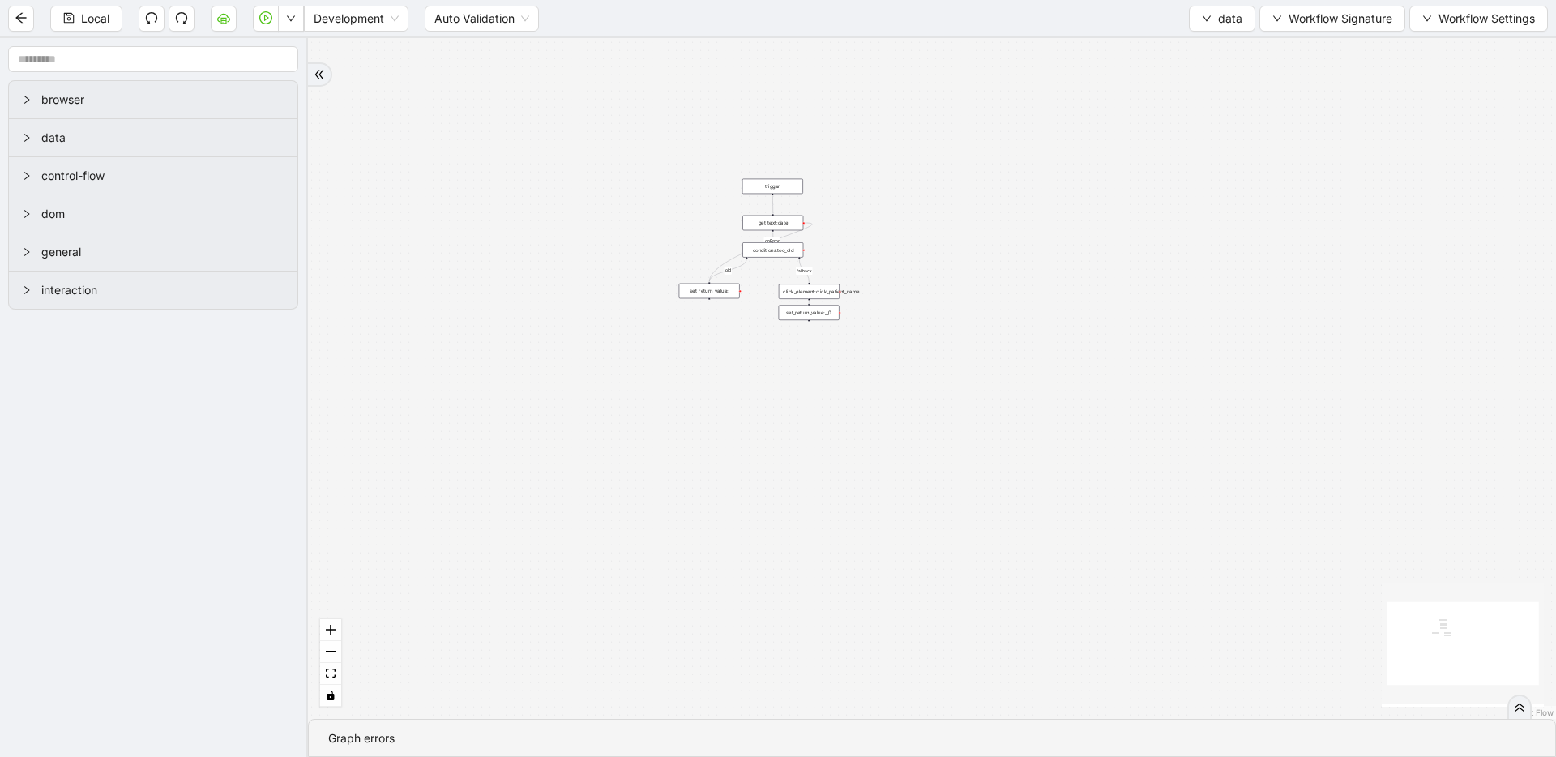
drag, startPoint x: 815, startPoint y: 358, endPoint x: 824, endPoint y: 575, distance: 216.6
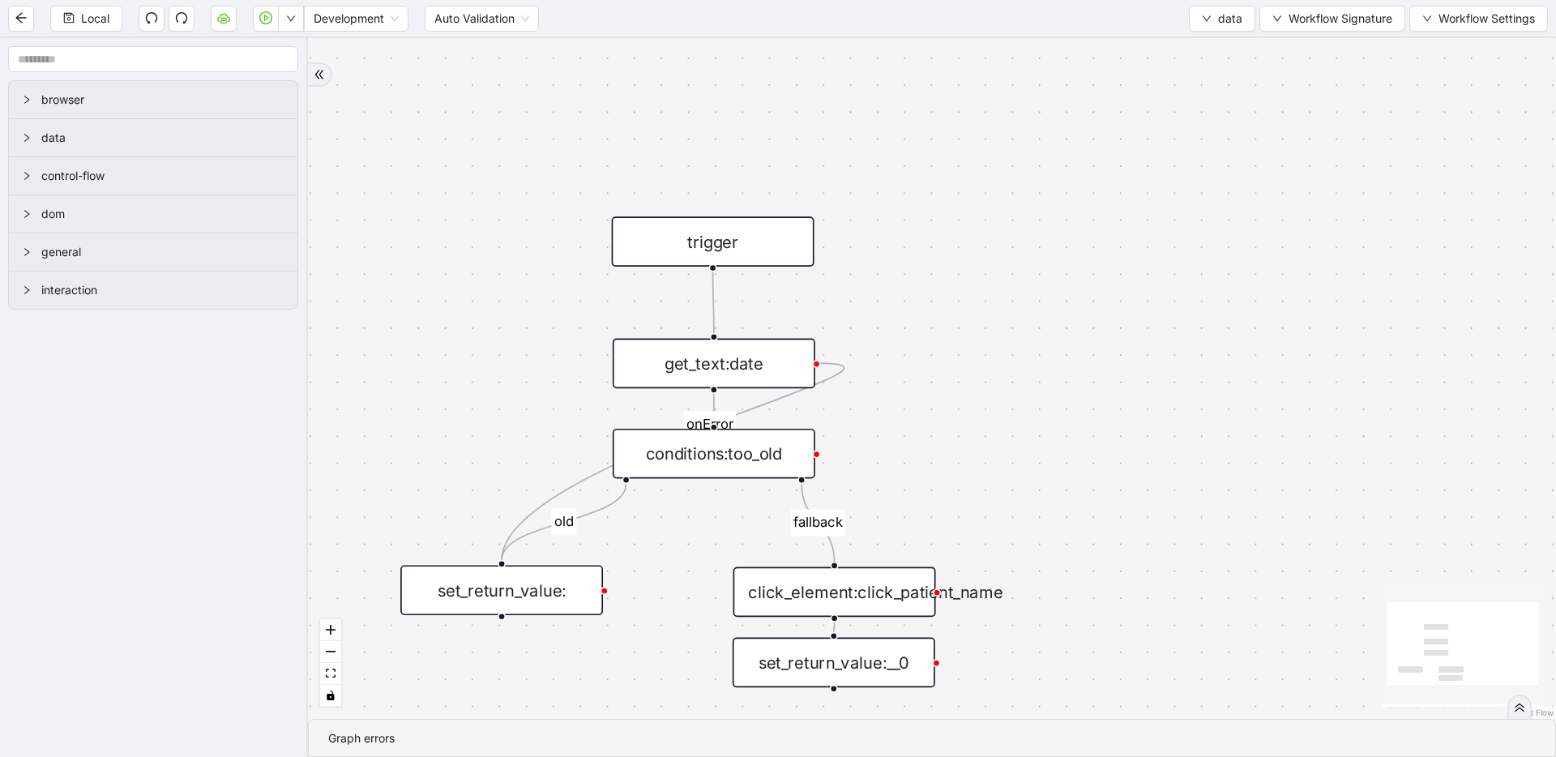
drag, startPoint x: 941, startPoint y: 428, endPoint x: 939, endPoint y: 452, distance: 24.4
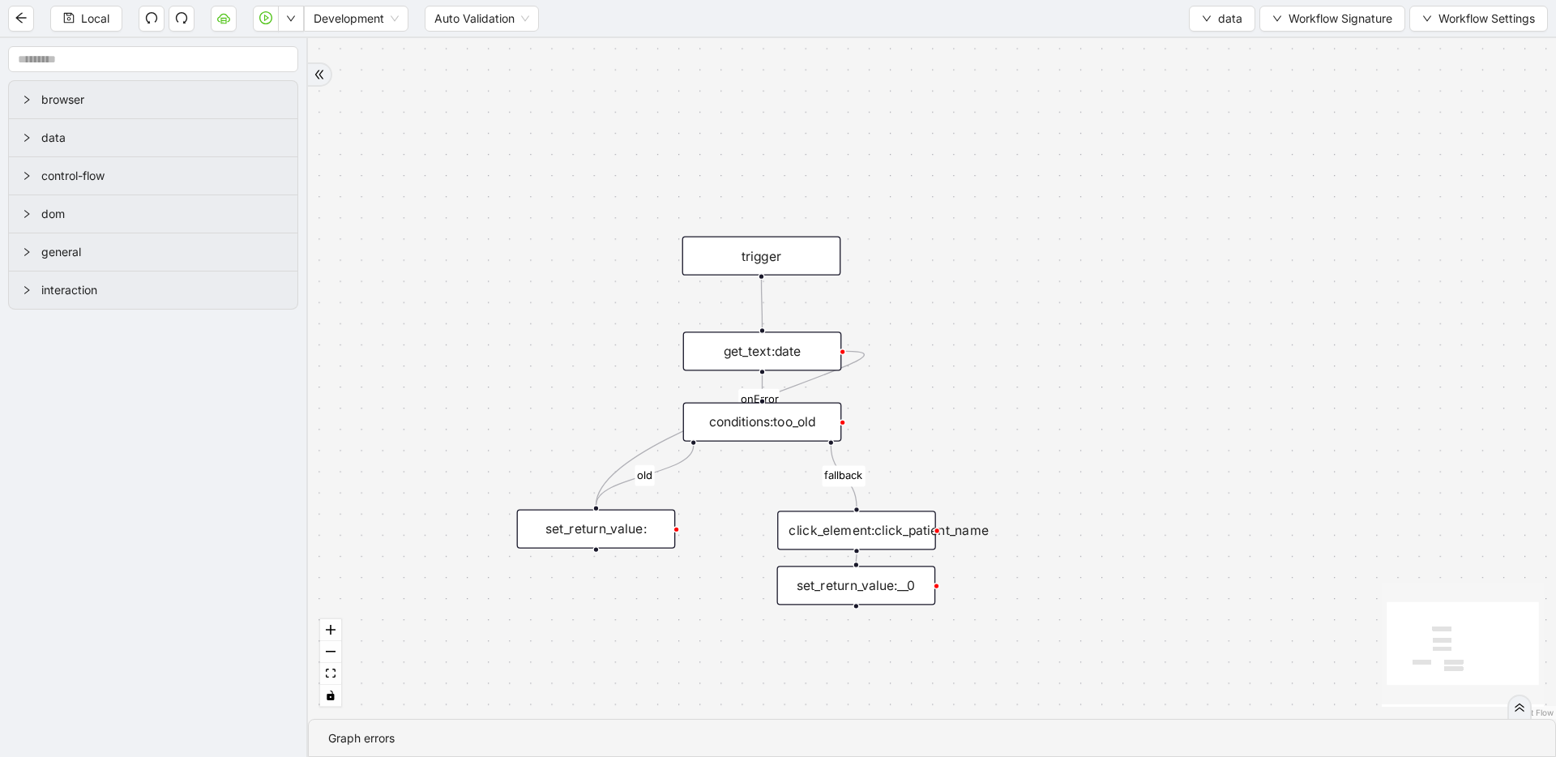
drag, startPoint x: 940, startPoint y: 399, endPoint x: 943, endPoint y: 362, distance: 37.4
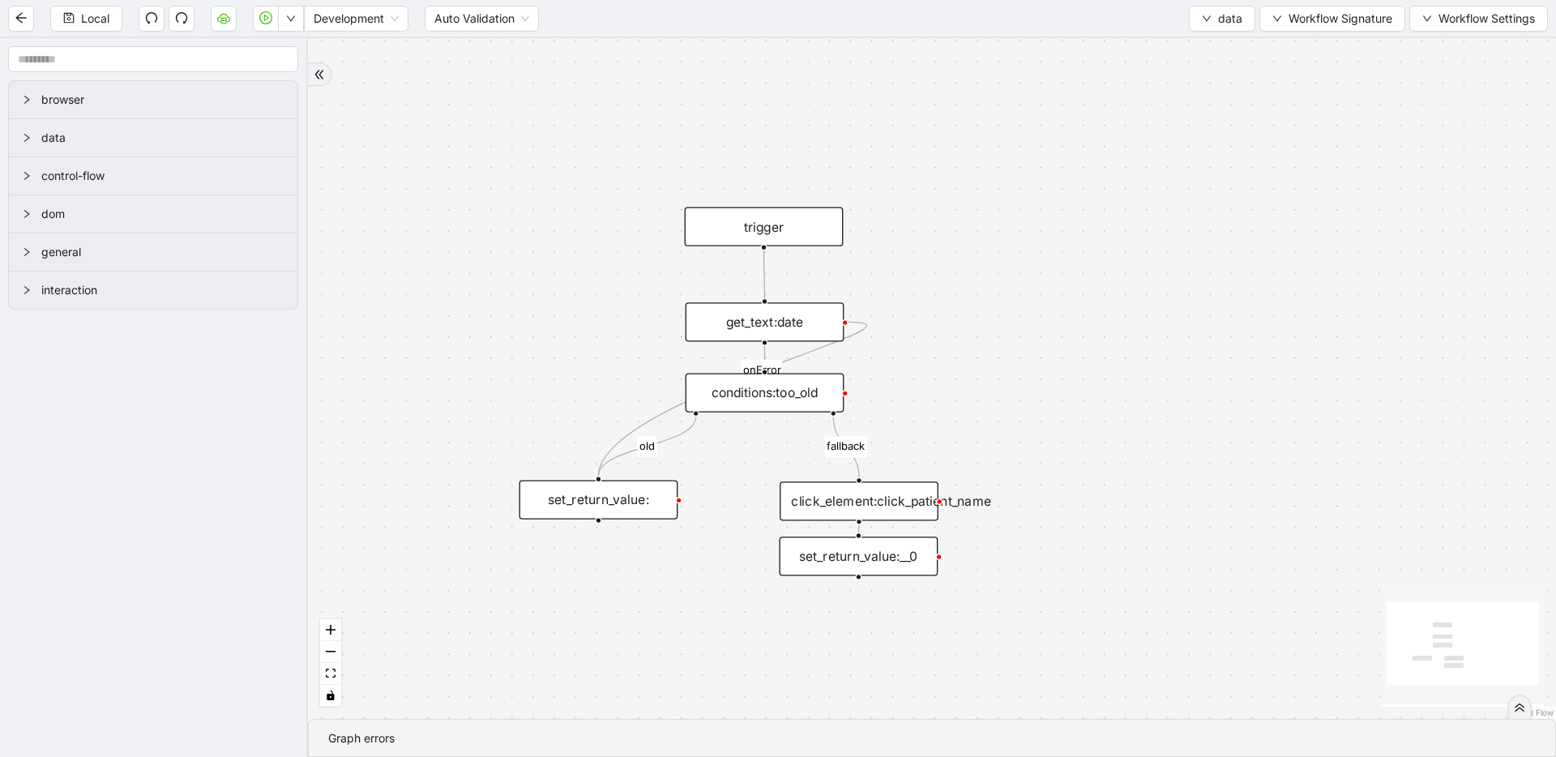
click at [943, 362] on div "fallback old onError trigger click_element:click_patient_name conditions:too_ol…" at bounding box center [932, 378] width 1248 height 681
drag, startPoint x: 761, startPoint y: 244, endPoint x: 1009, endPoint y: 397, distance: 291.5
click at [1009, 397] on div "fallback old onError trigger click_element:click_patient_name conditions:too_ol…" at bounding box center [932, 378] width 1248 height 681
drag, startPoint x: 765, startPoint y: 248, endPoint x: 1014, endPoint y: 421, distance: 302.9
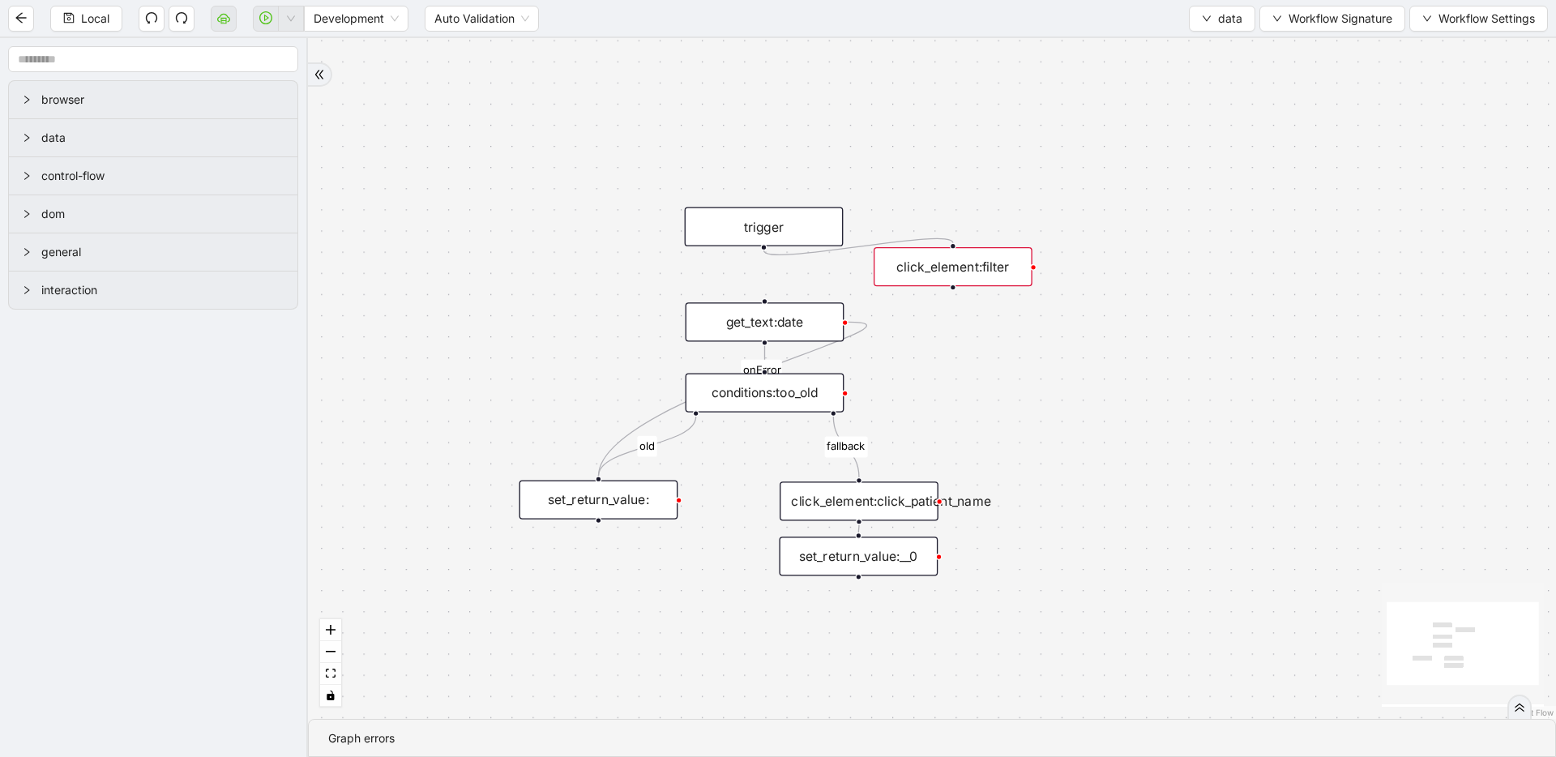
drag, startPoint x: 1012, startPoint y: 443, endPoint x: 948, endPoint y: 270, distance: 184.2
click at [948, 270] on div "click_element:filter" at bounding box center [953, 266] width 159 height 39
drag, startPoint x: 957, startPoint y: 289, endPoint x: 777, endPoint y: 301, distance: 180.3
click at [777, 301] on div "fallback old onError trigger click_element:click_patient_name conditions:too_ol…" at bounding box center [932, 378] width 1248 height 681
drag, startPoint x: 775, startPoint y: 229, endPoint x: 832, endPoint y: 218, distance: 57.7
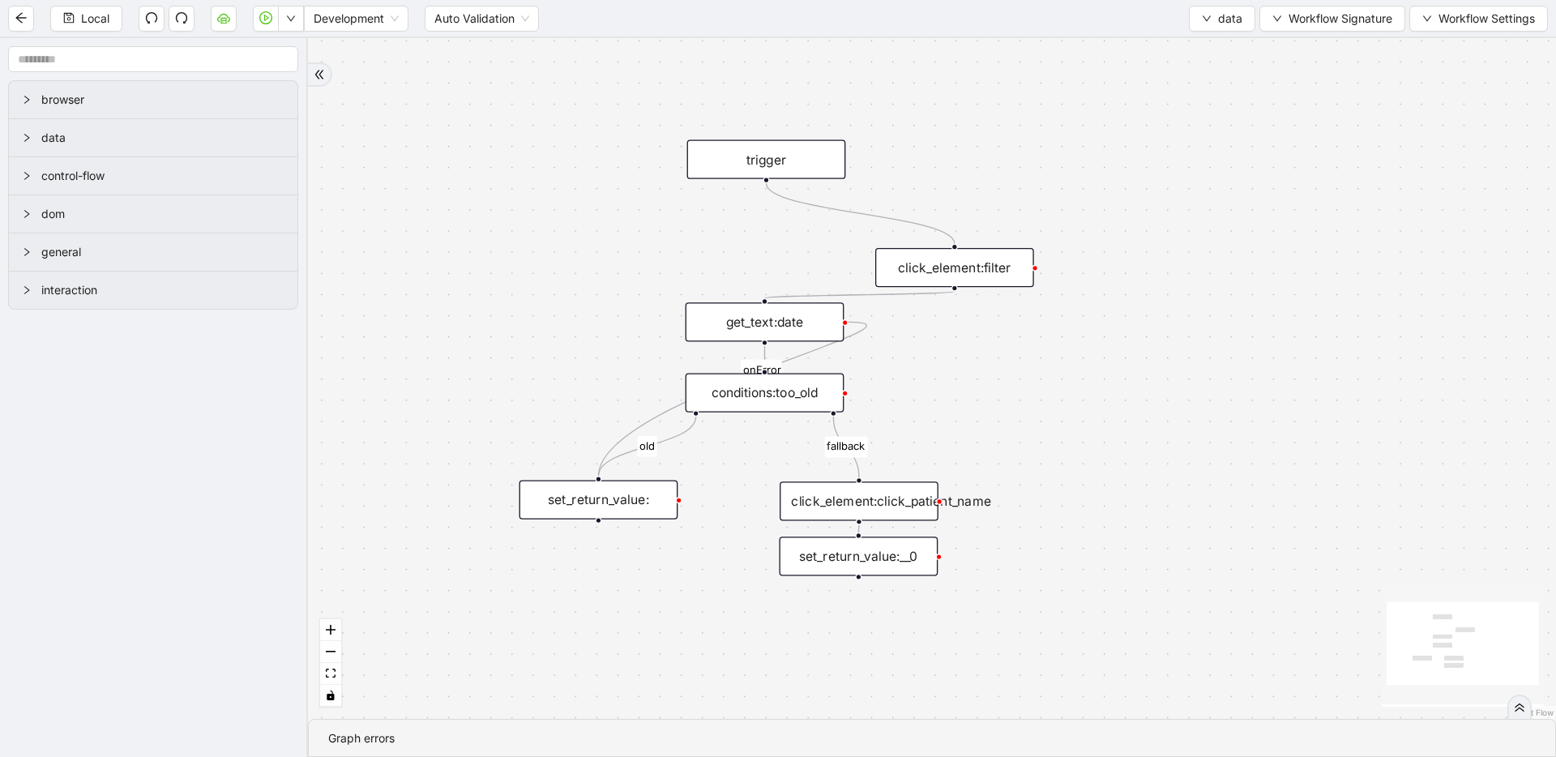
click at [777, 161] on div "trigger" at bounding box center [766, 159] width 159 height 39
drag, startPoint x: 948, startPoint y: 272, endPoint x: 771, endPoint y: 257, distance: 177.3
click at [771, 257] on div "click_element:filter" at bounding box center [760, 245] width 159 height 39
drag, startPoint x: 786, startPoint y: 171, endPoint x: 785, endPoint y: 195, distance: 23.5
click at [785, 195] on div "trigger" at bounding box center [765, 185] width 159 height 39
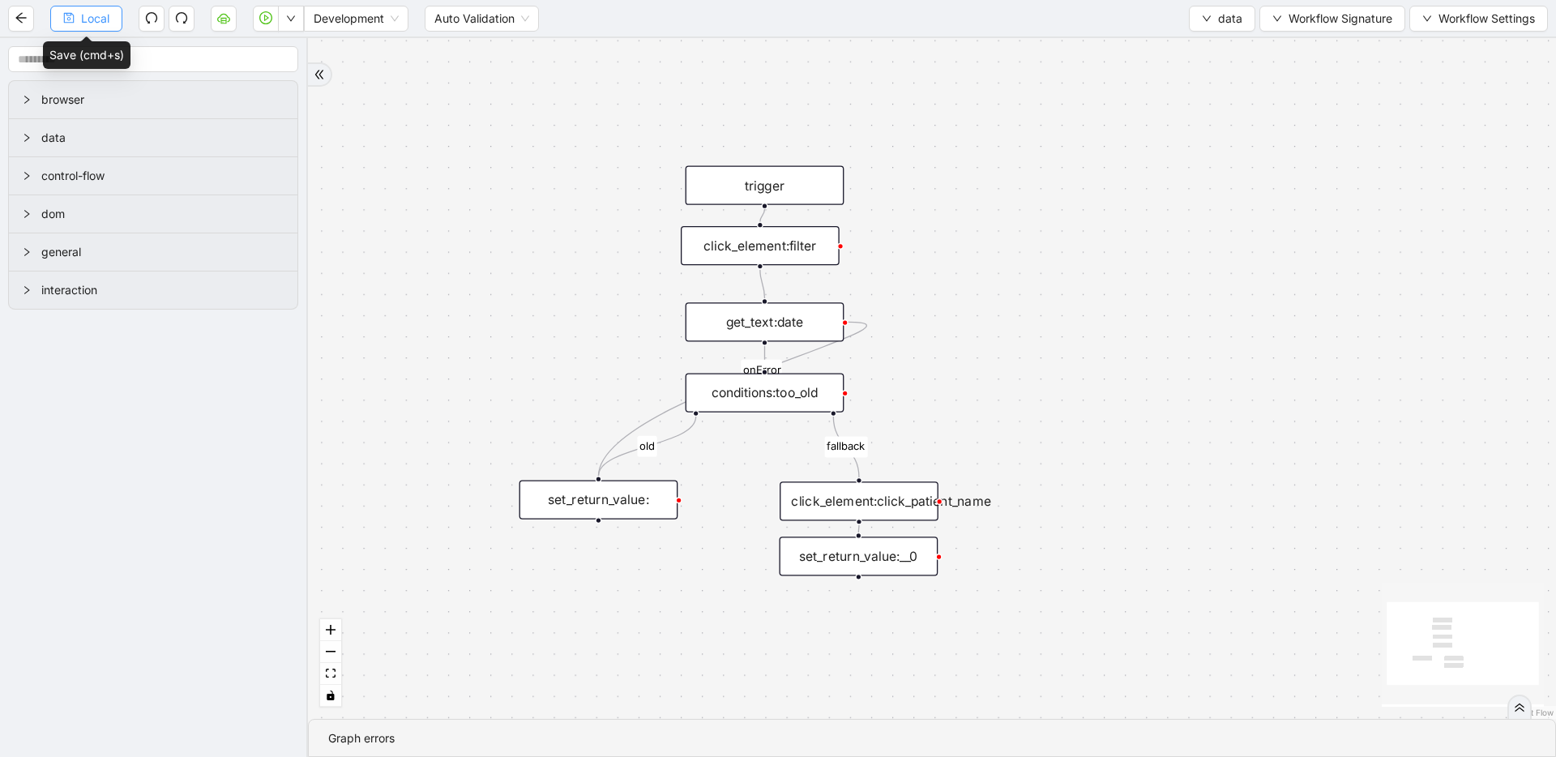
click at [79, 11] on button "Local" at bounding box center [86, 19] width 72 height 26
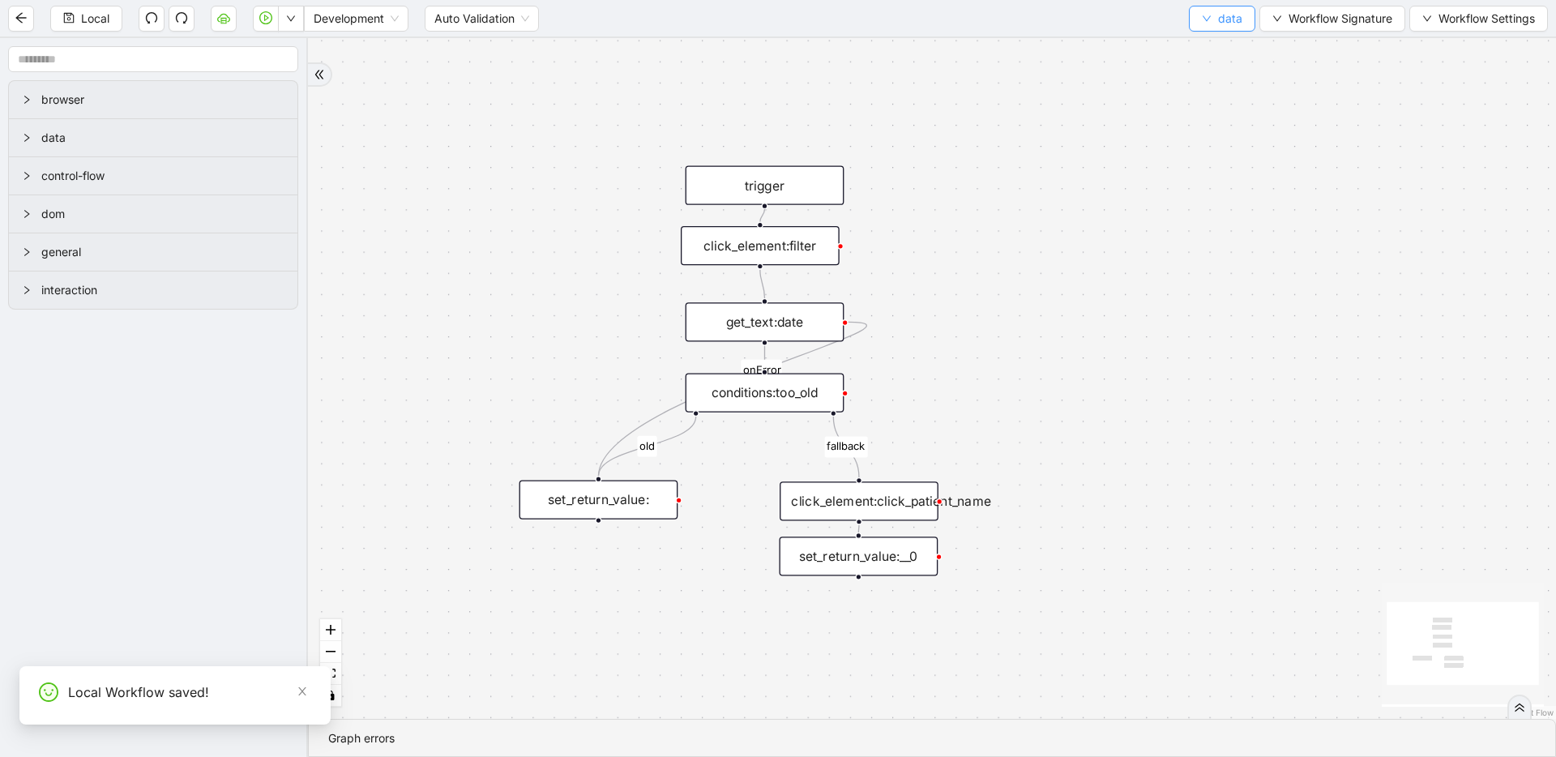
click at [1215, 22] on button "data" at bounding box center [1222, 19] width 66 height 26
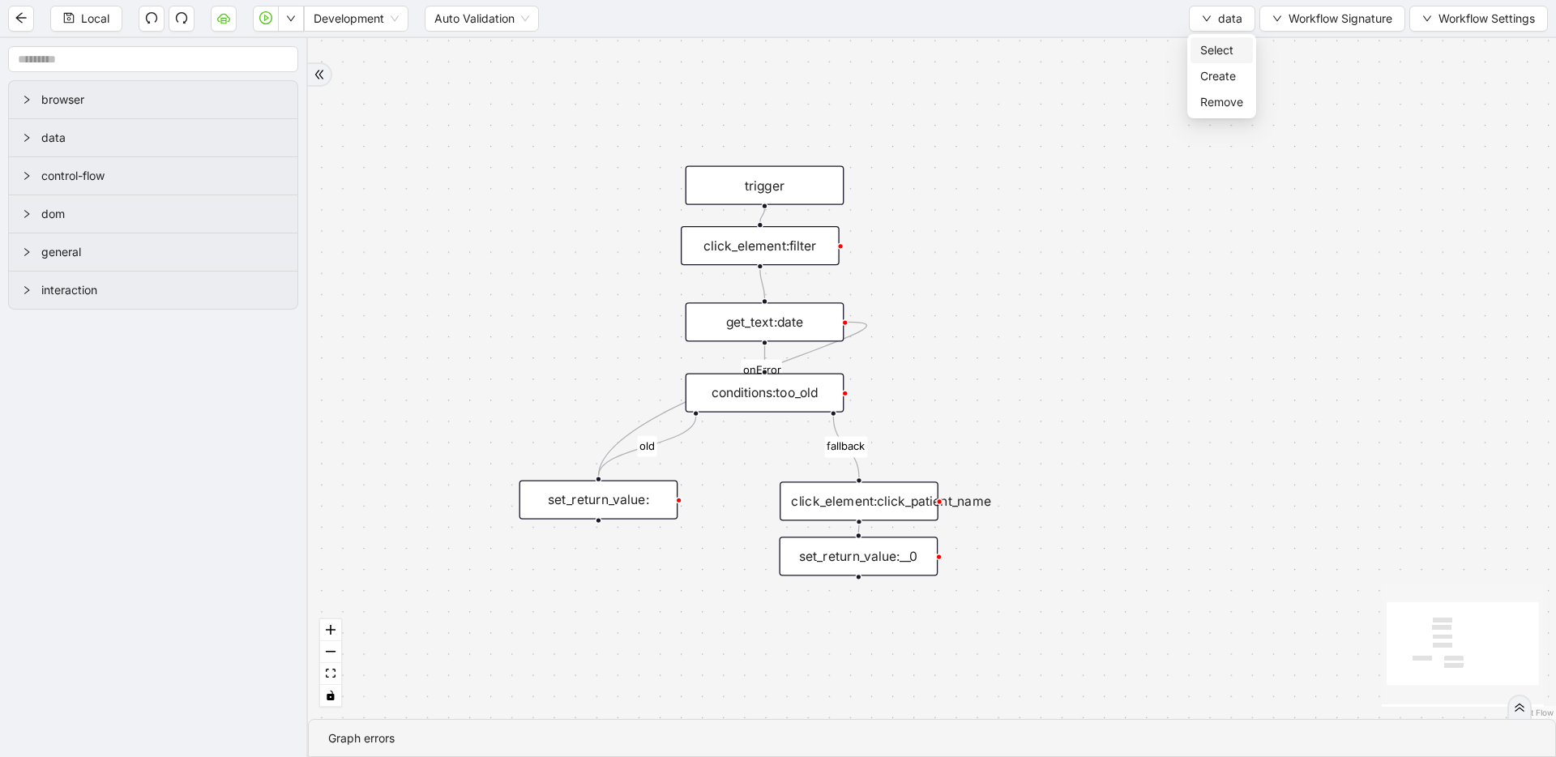
click at [1216, 42] on span "Select" at bounding box center [1222, 50] width 43 height 18
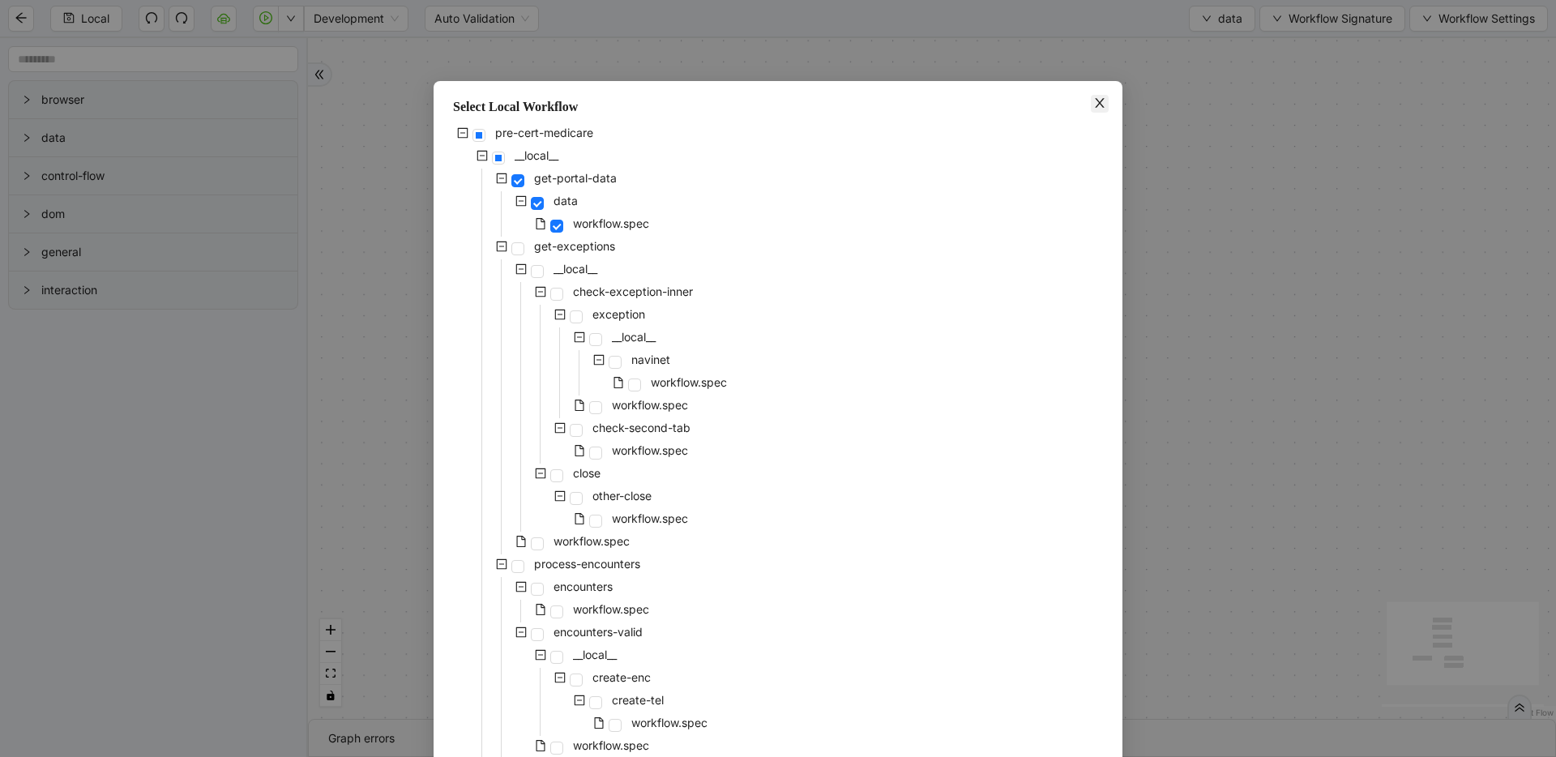
click at [1094, 105] on icon "close" at bounding box center [1100, 102] width 13 height 13
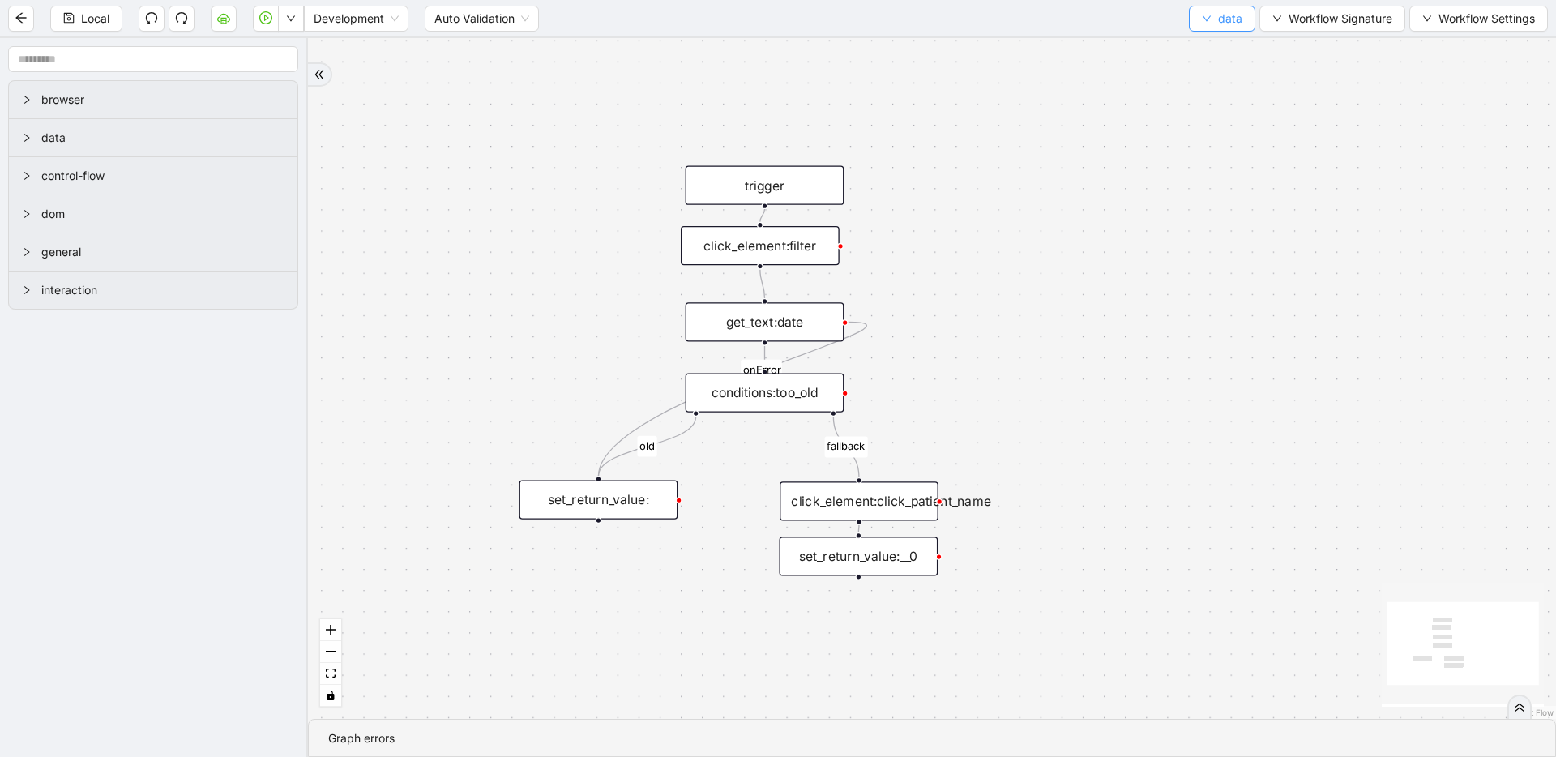
click at [1202, 19] on icon "down" at bounding box center [1207, 19] width 10 height 10
click at [1201, 45] on span "Select" at bounding box center [1222, 50] width 43 height 18
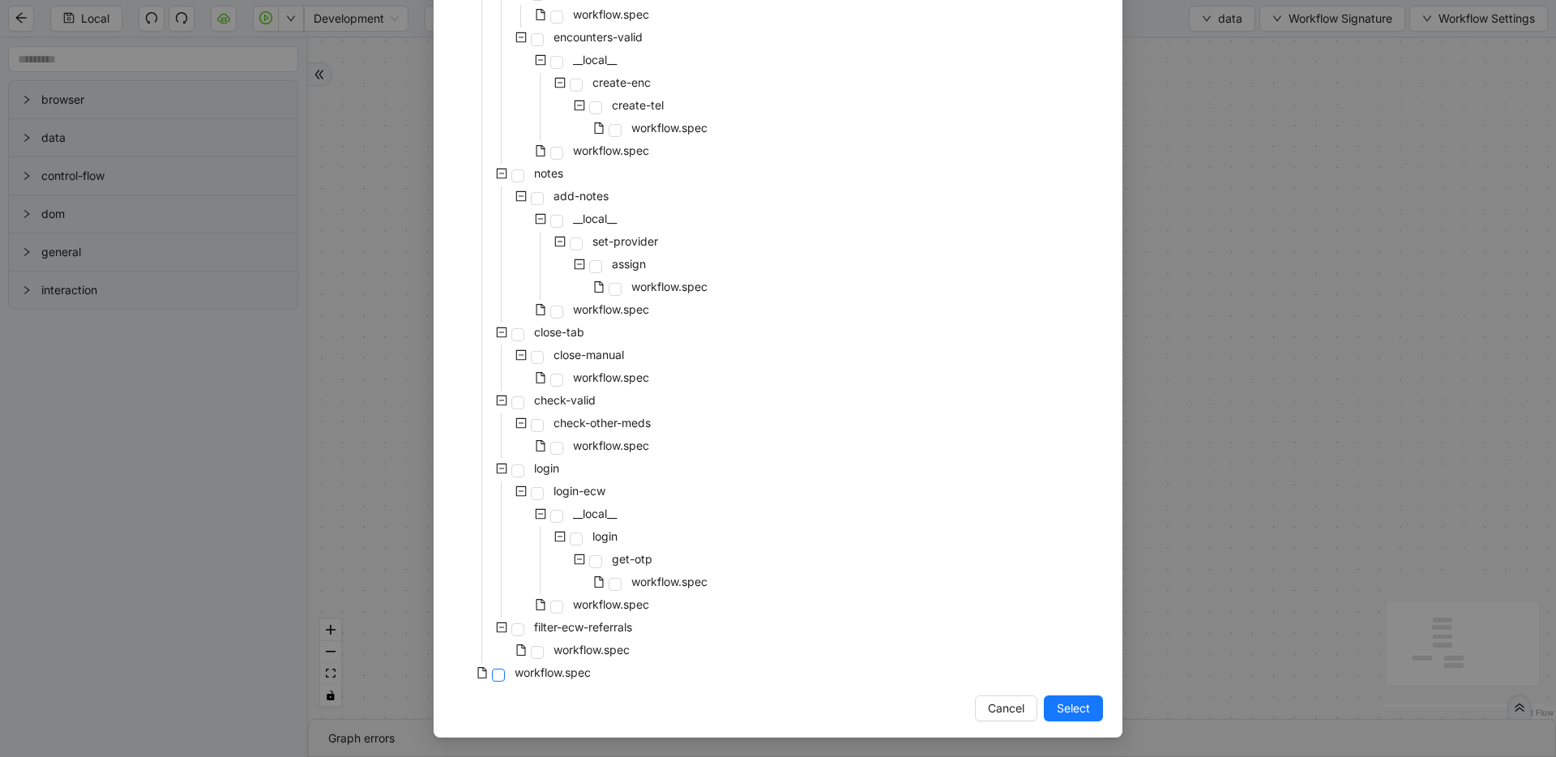
click at [492, 674] on span at bounding box center [498, 675] width 13 height 13
click at [1057, 704] on span "Select" at bounding box center [1073, 709] width 33 height 18
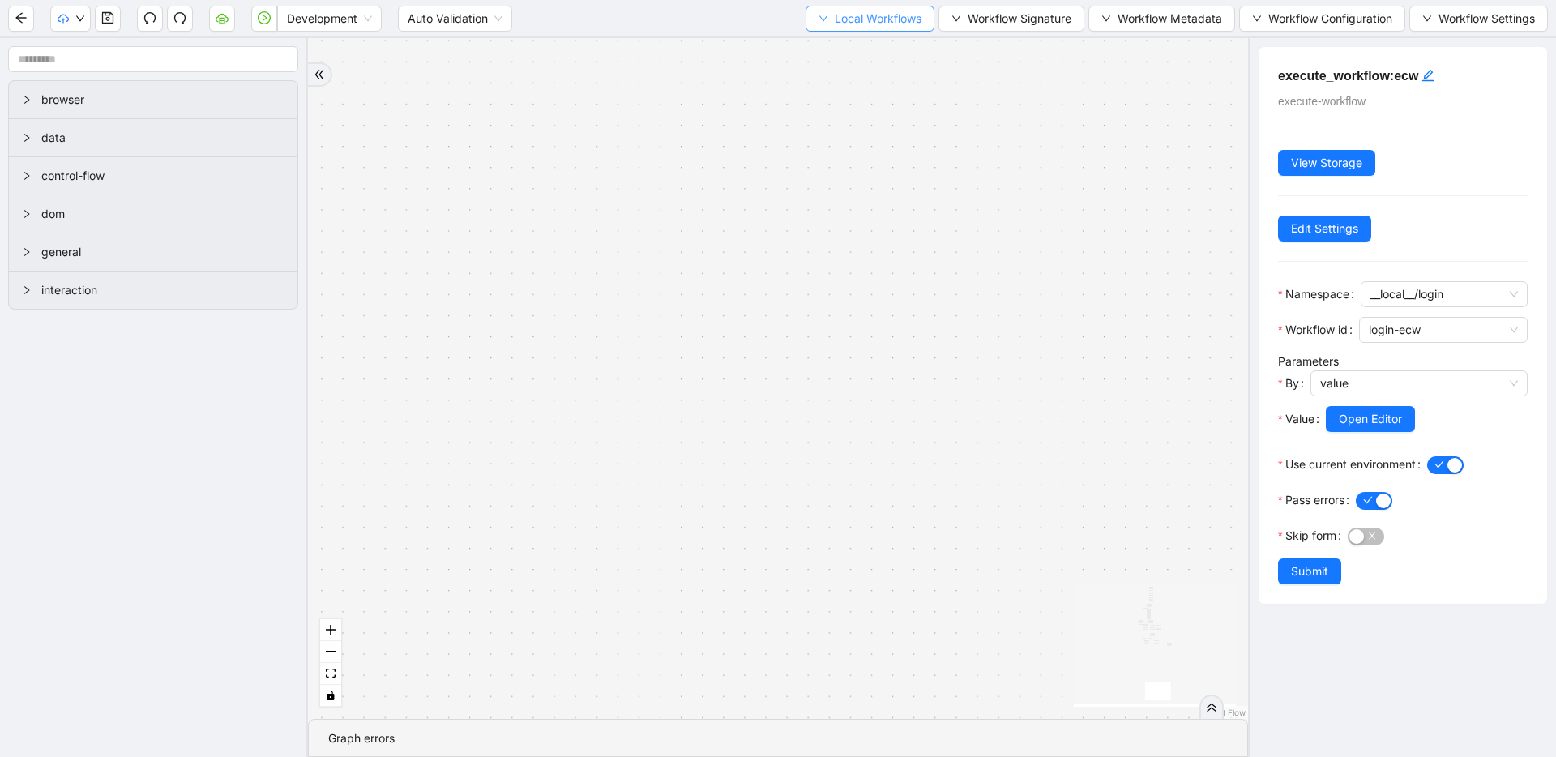
click at [878, 24] on span "Local Workflows" at bounding box center [878, 19] width 87 height 18
click at [875, 48] on span "Select" at bounding box center [866, 50] width 104 height 18
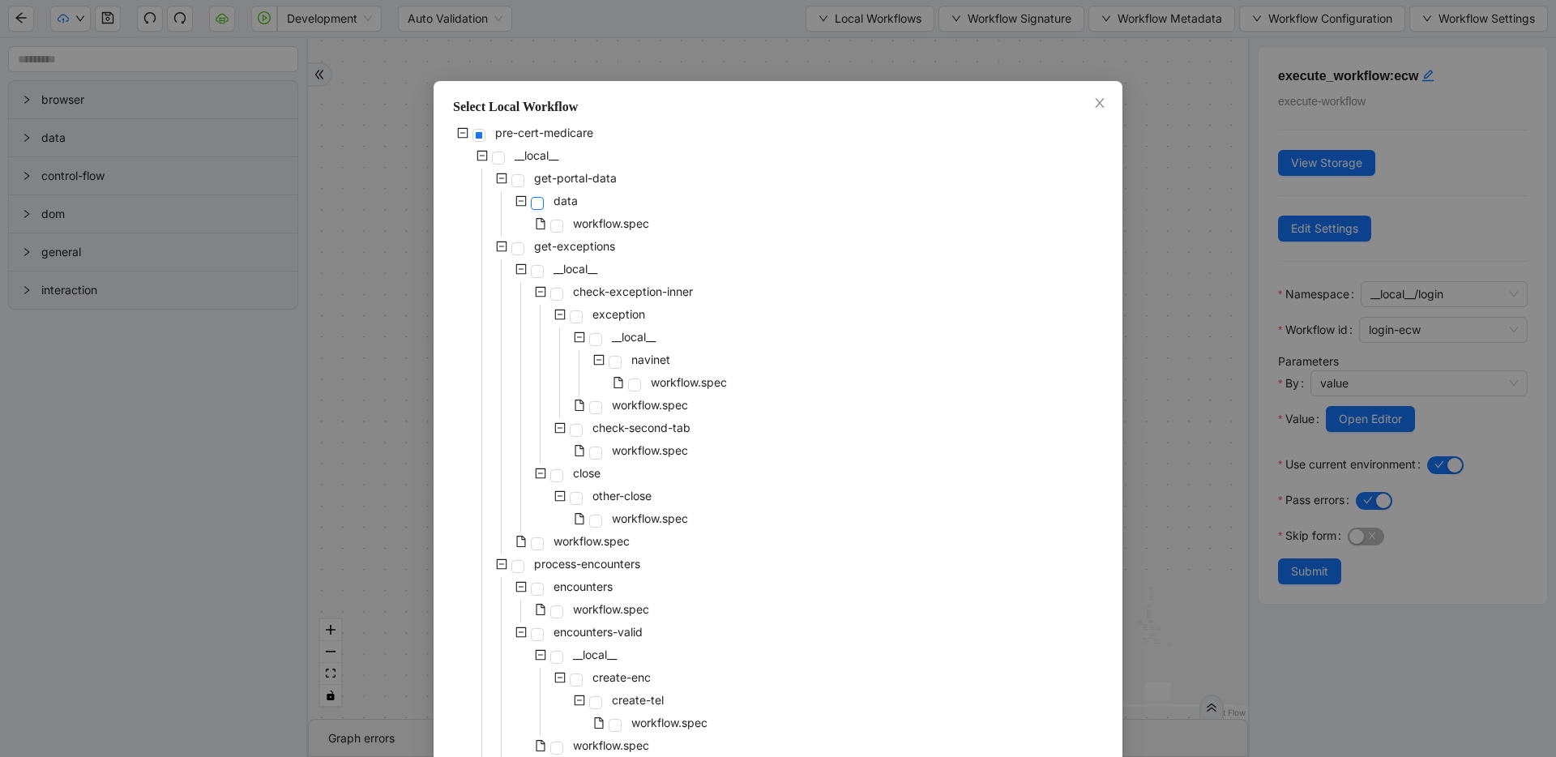
click at [531, 200] on span at bounding box center [537, 203] width 13 height 13
click at [410, 266] on div "Select Local Workflow pre-cert-medicare __local__ get-portal-data data workflow…" at bounding box center [778, 378] width 1556 height 757
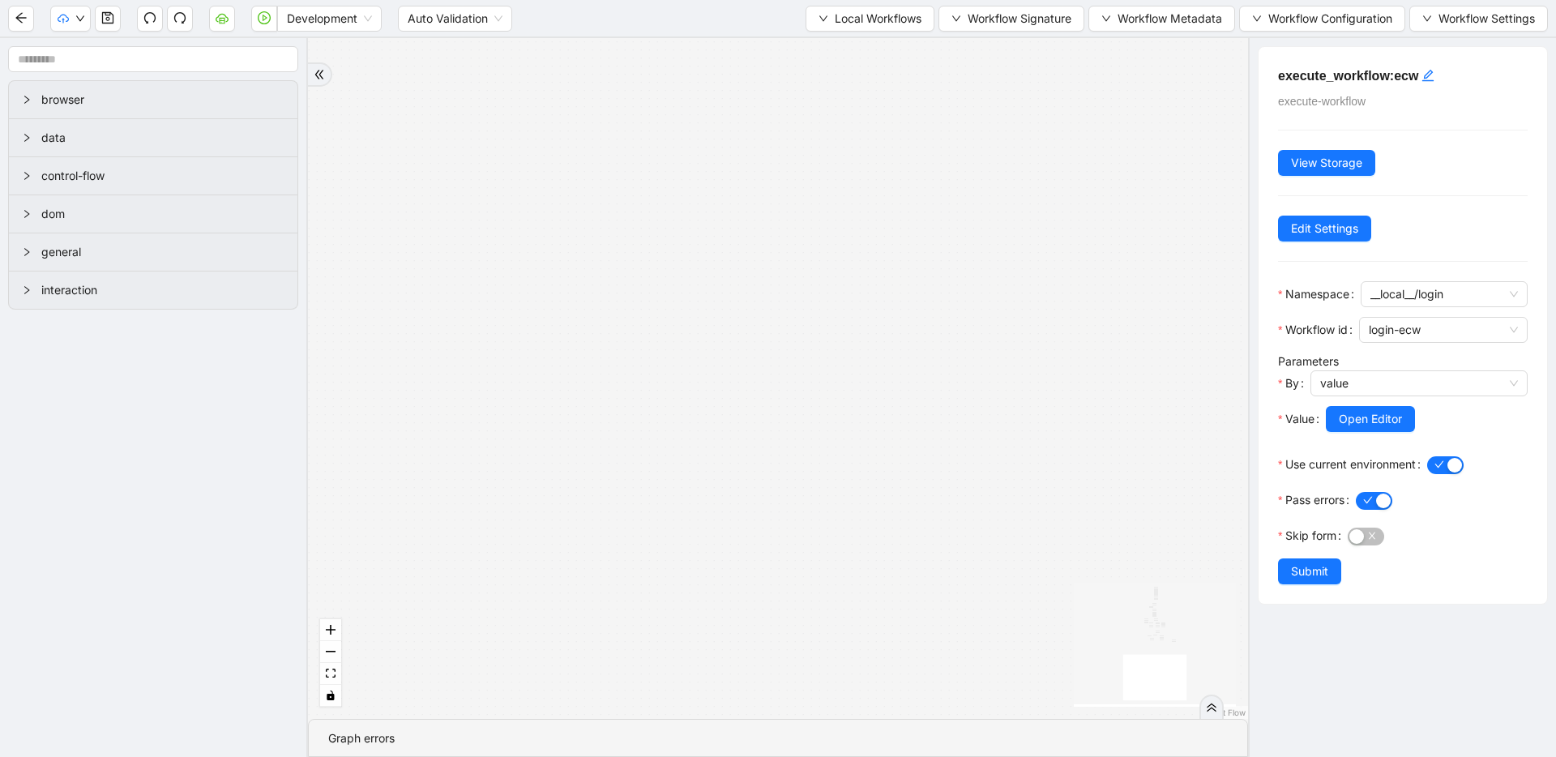
drag, startPoint x: 994, startPoint y: 518, endPoint x: 1001, endPoint y: 680, distance: 162.3
drag, startPoint x: 947, startPoint y: 557, endPoint x: 943, endPoint y: 618, distance: 60.9
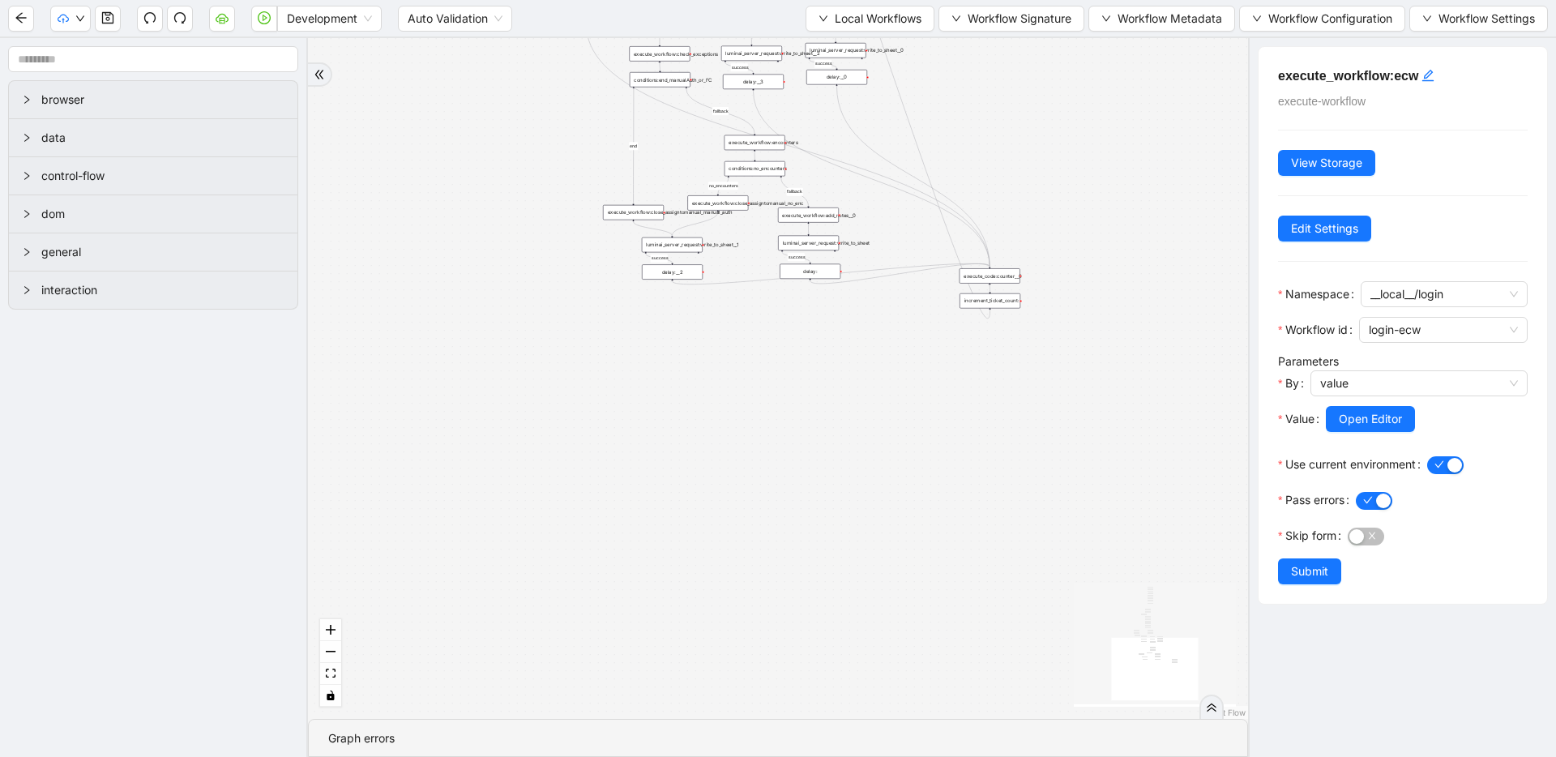
drag, startPoint x: 949, startPoint y: 243, endPoint x: 986, endPoint y: 632, distance: 390.8
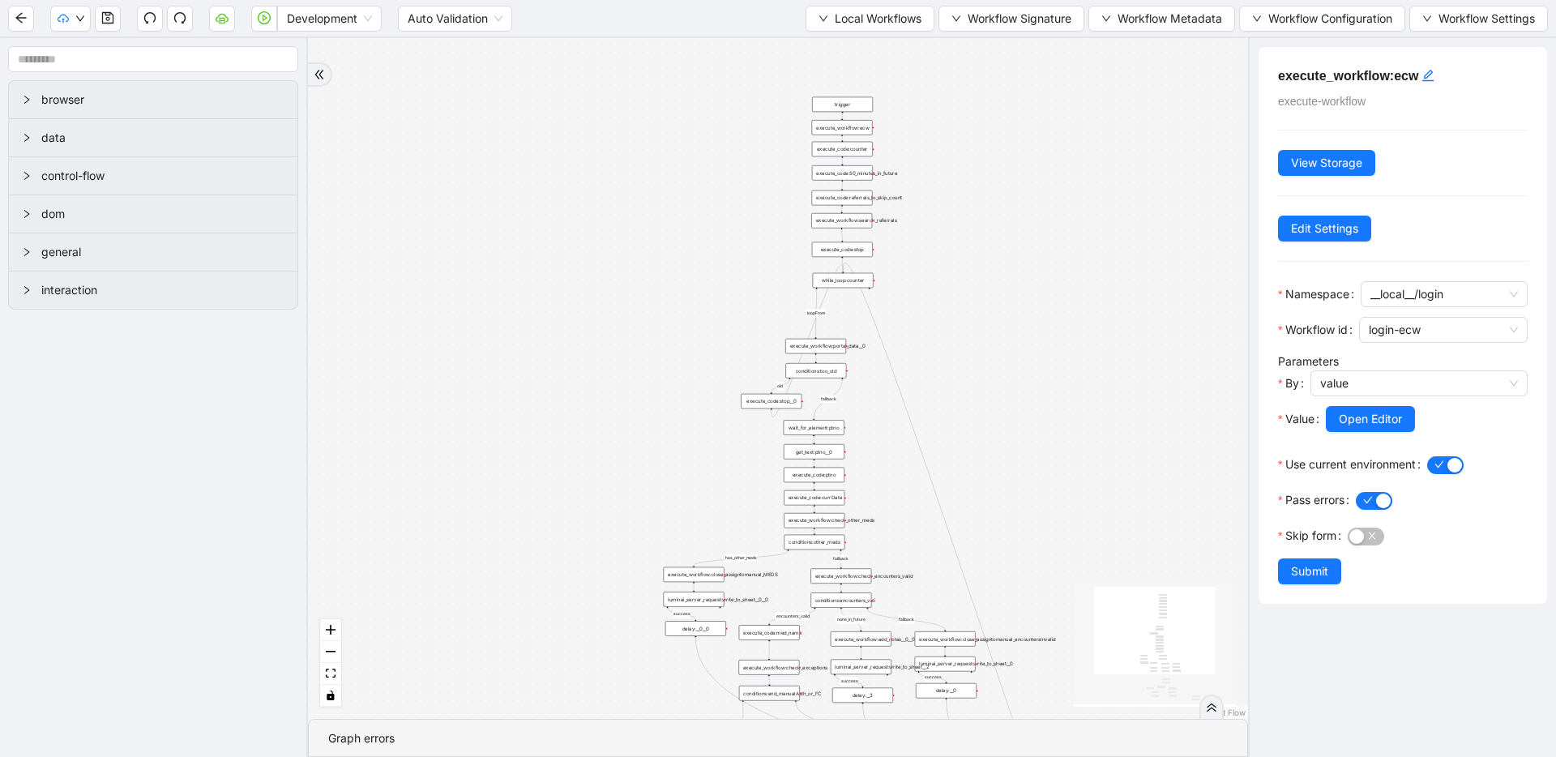
drag, startPoint x: 871, startPoint y: 499, endPoint x: 900, endPoint y: 549, distance: 57.0
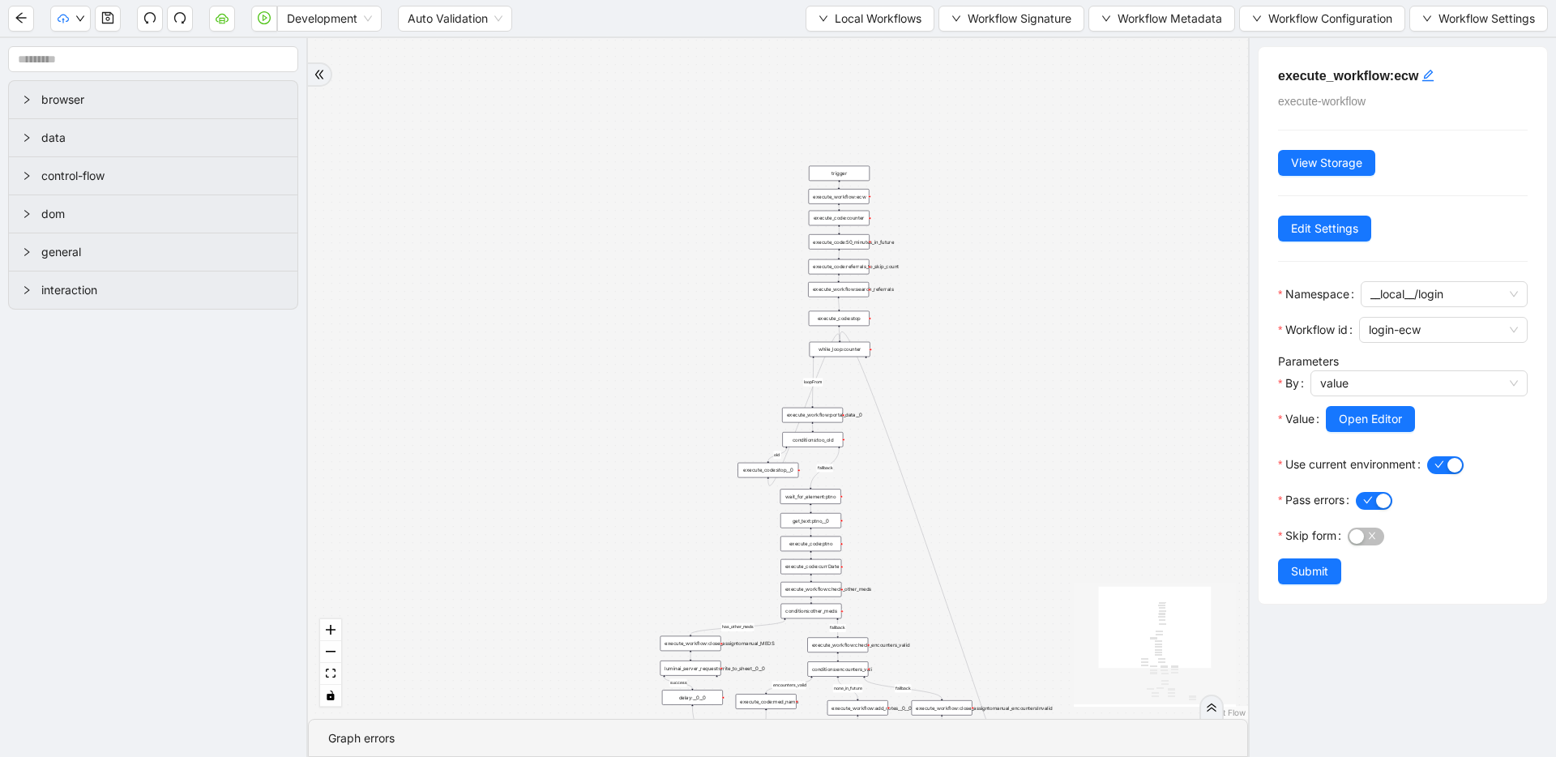
drag, startPoint x: 864, startPoint y: 202, endPoint x: 860, endPoint y: 370, distance: 167.8
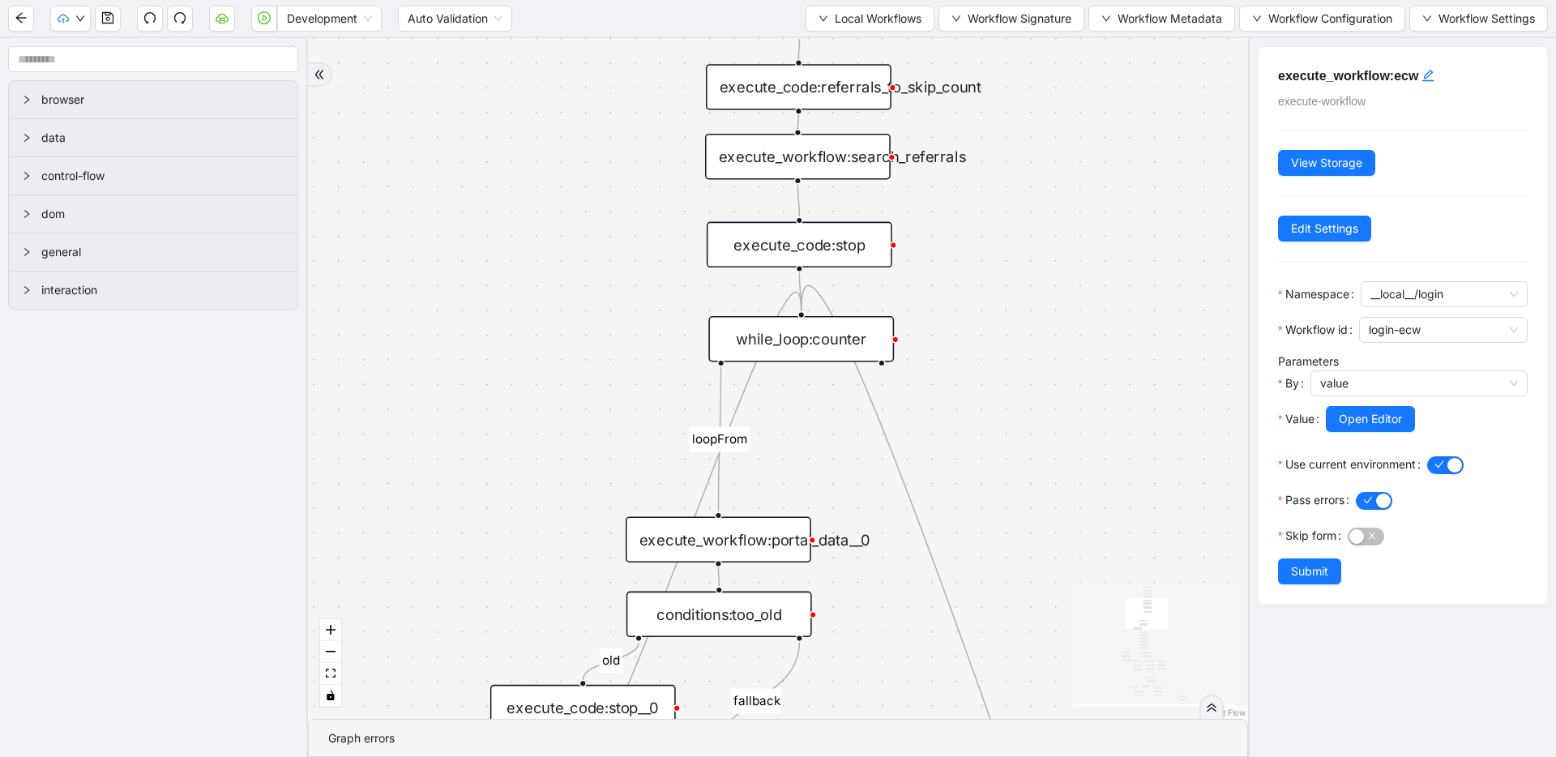
drag, startPoint x: 940, startPoint y: 588, endPoint x: 923, endPoint y: 192, distance: 395.9
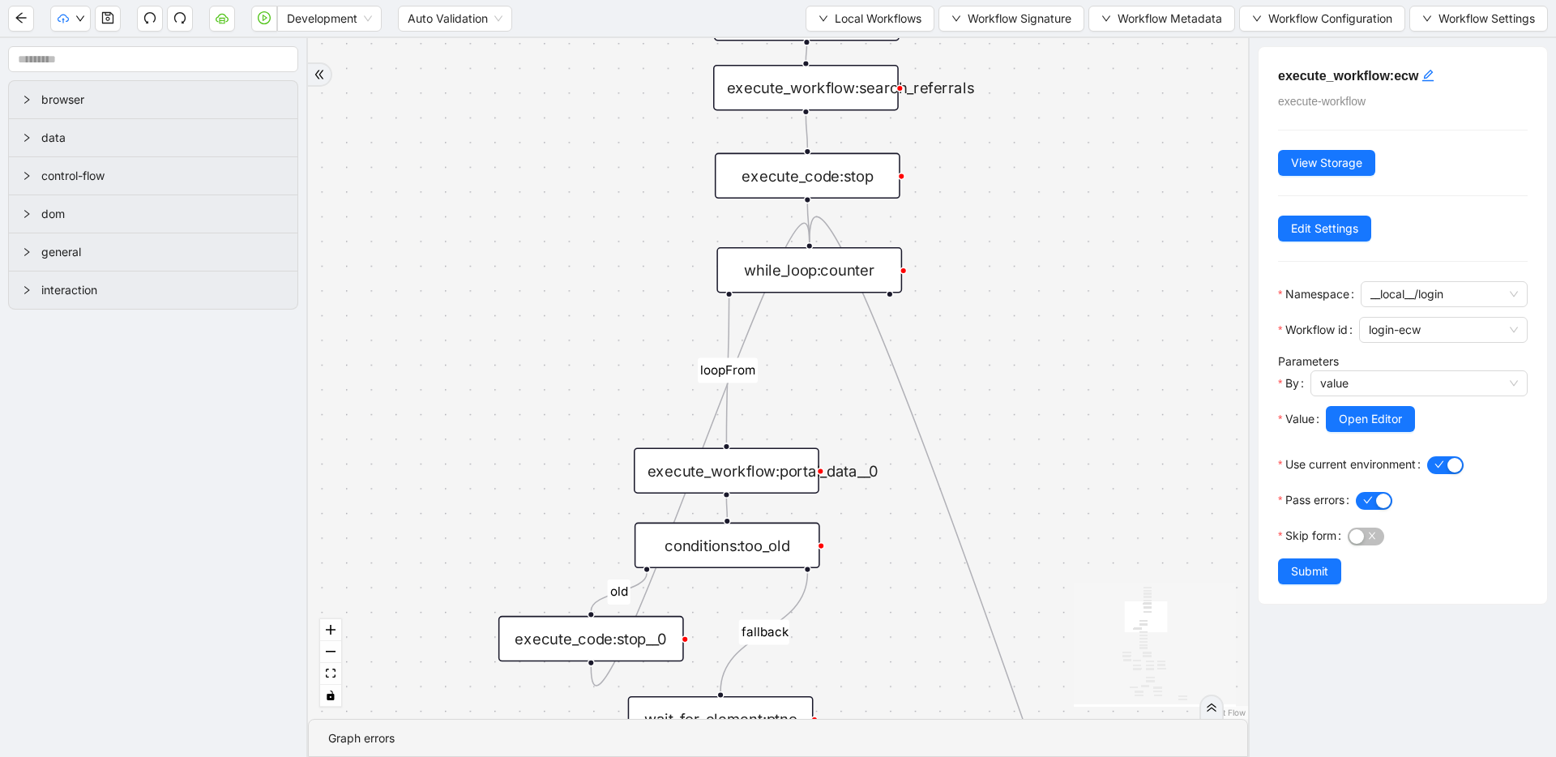
drag, startPoint x: 867, startPoint y: 540, endPoint x: 887, endPoint y: 443, distance: 98.6
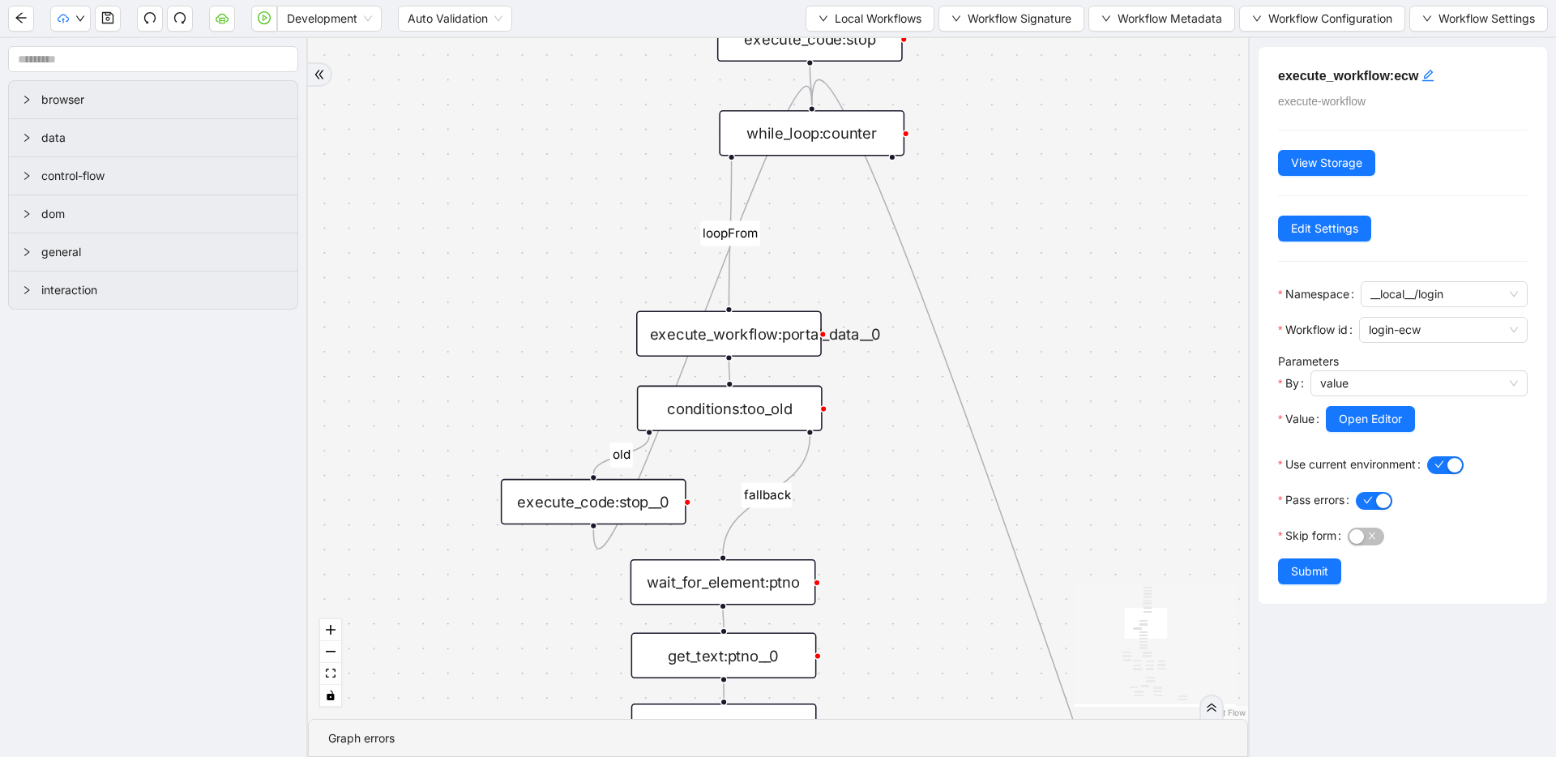
drag, startPoint x: 875, startPoint y: 509, endPoint x: 872, endPoint y: 489, distance: 20.5
click at [873, 489] on div "fallback has_other_meds success success fallback no_encounters end success succ…" at bounding box center [778, 378] width 940 height 681
click at [781, 342] on div "execute_workflow:portal_data__0" at bounding box center [729, 332] width 186 height 45
click at [1380, 428] on span "Open Editor" at bounding box center [1369, 419] width 63 height 18
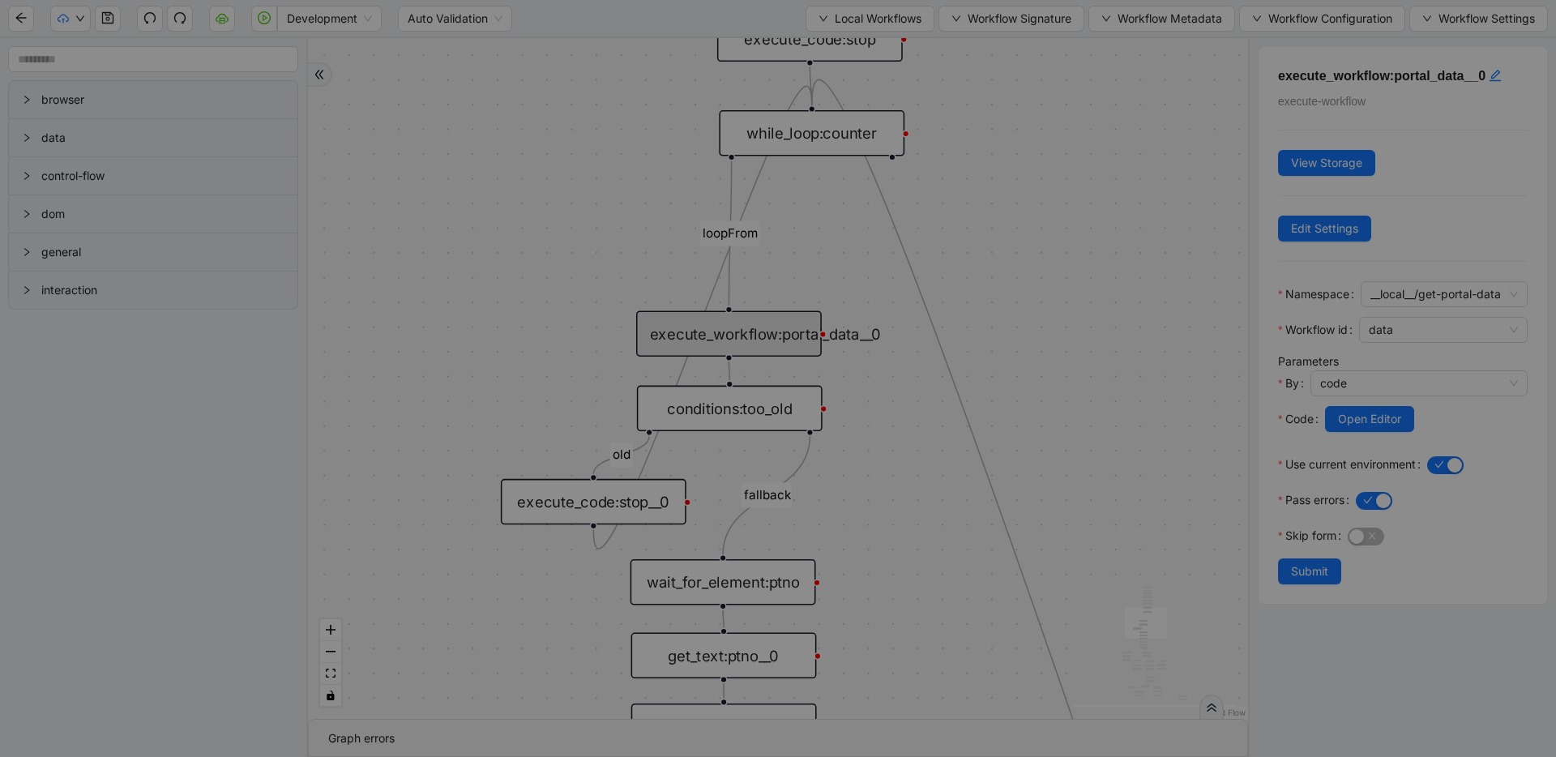
scroll to position [49, 0]
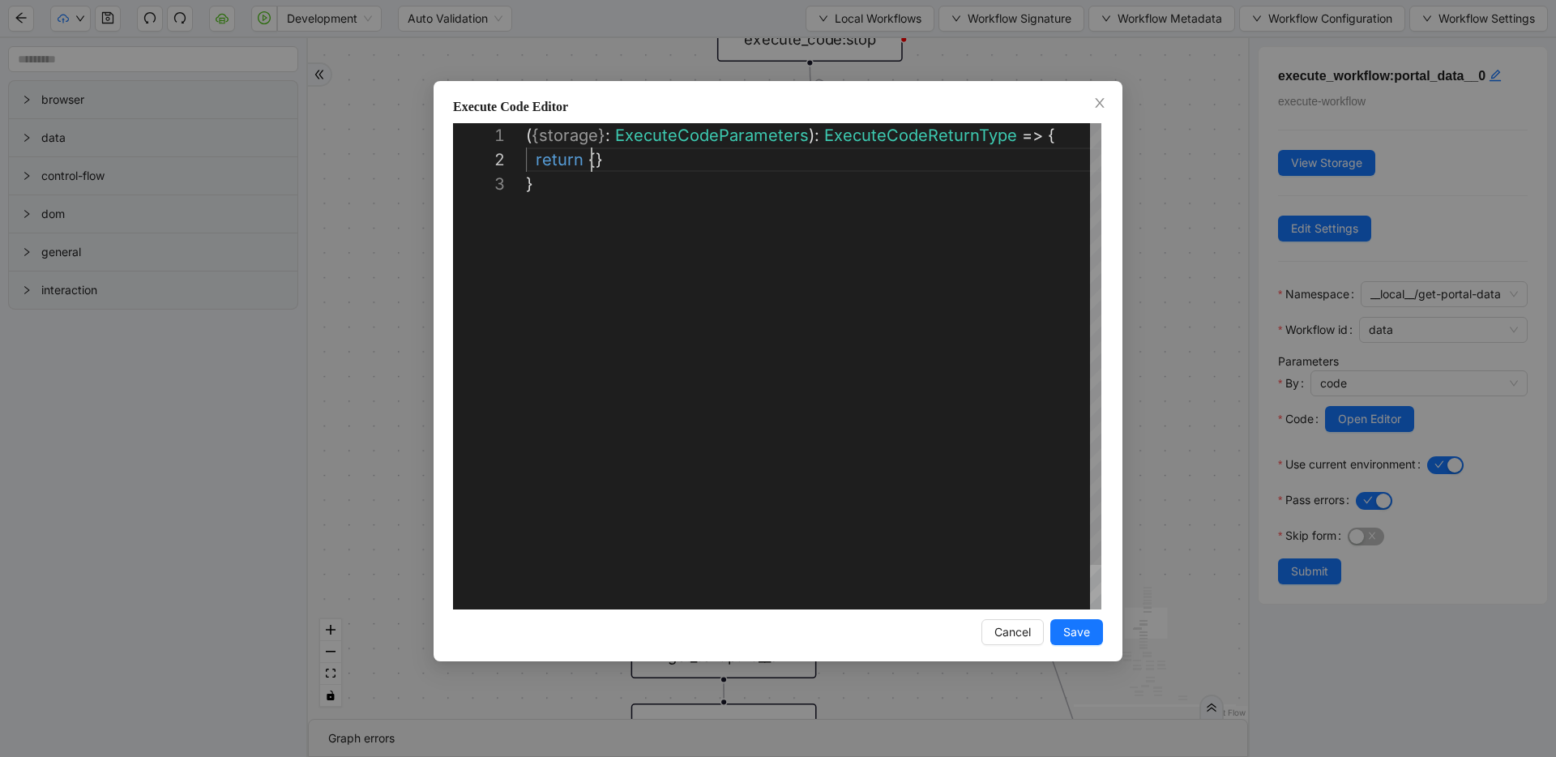
drag, startPoint x: 593, startPoint y: 160, endPoint x: 713, endPoint y: 201, distance: 127.7
click at [593, 161] on div "( { storage } : ExecuteCodeParameters ): ExecuteCodeReturnType => { return {} }" at bounding box center [814, 390] width 576 height 535
click at [1079, 637] on span "Save" at bounding box center [1077, 632] width 27 height 18
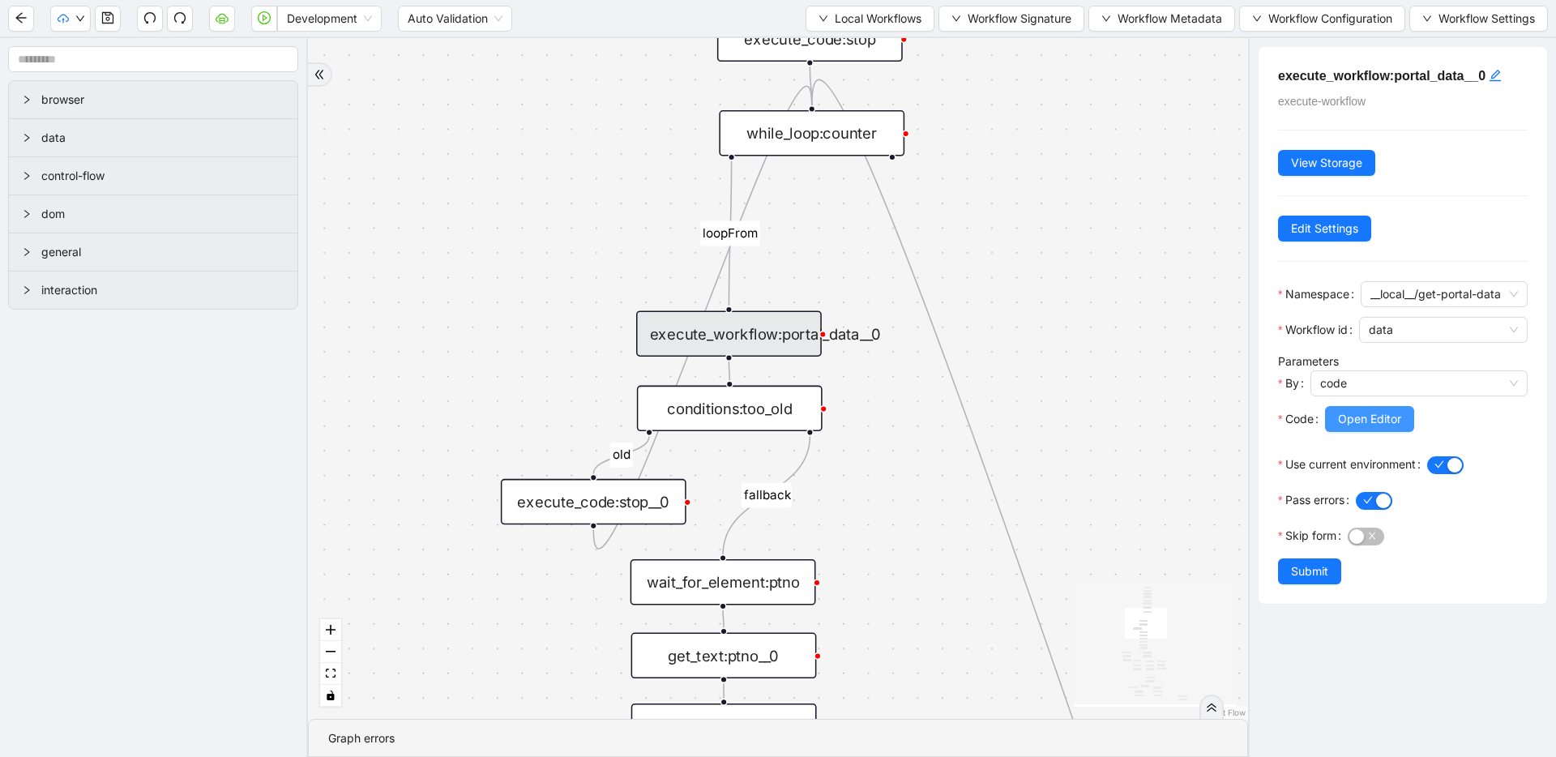
click at [1346, 428] on span "Open Editor" at bounding box center [1369, 419] width 63 height 18
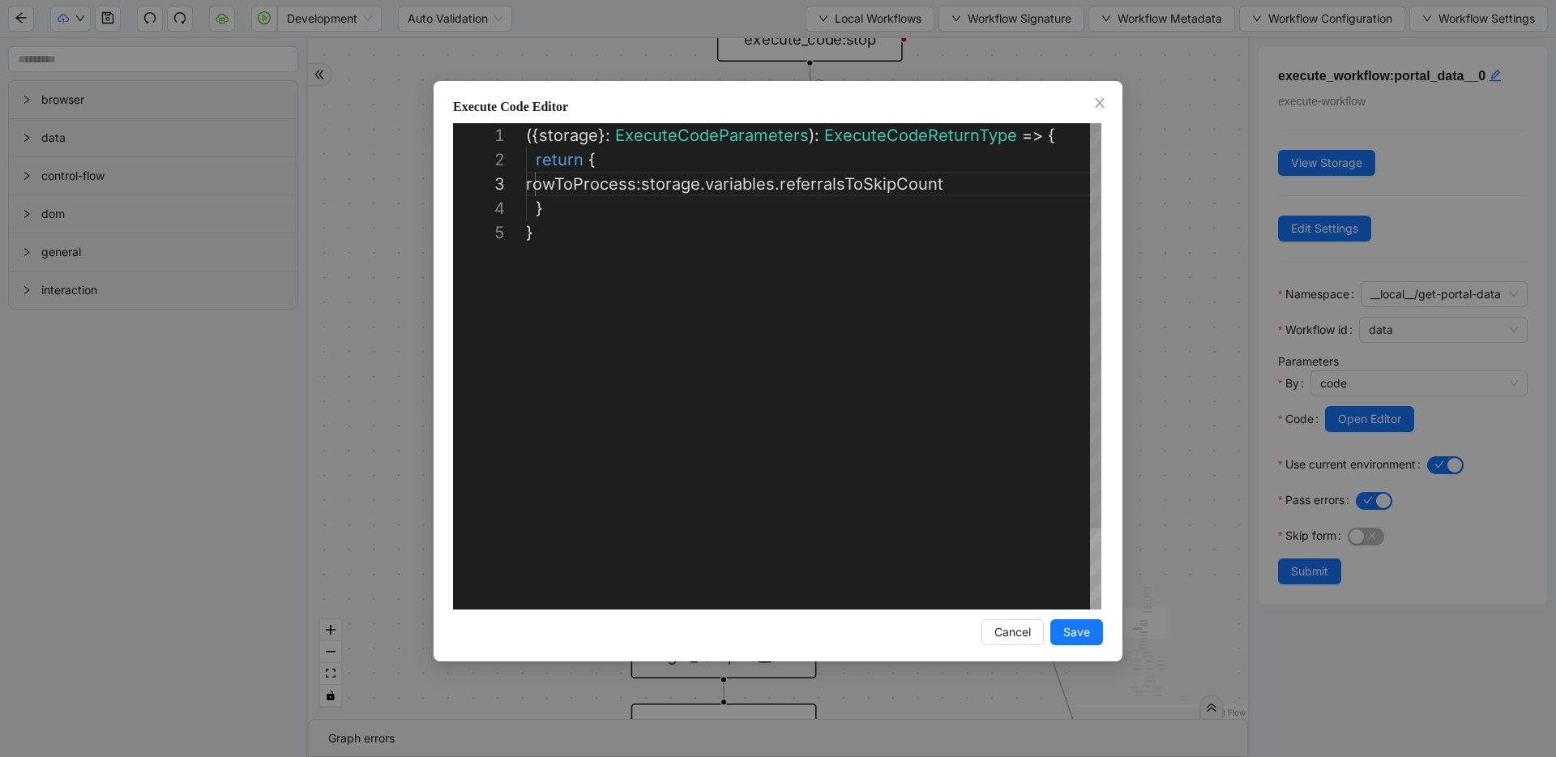
click at [606, 182] on div "({ storage }: ExecuteCodeParameters ): ExecuteCodeReturnType => { return { rowT…" at bounding box center [814, 415] width 576 height 584
type textarea "**********"
click at [1081, 630] on span "Save" at bounding box center [1077, 632] width 27 height 18
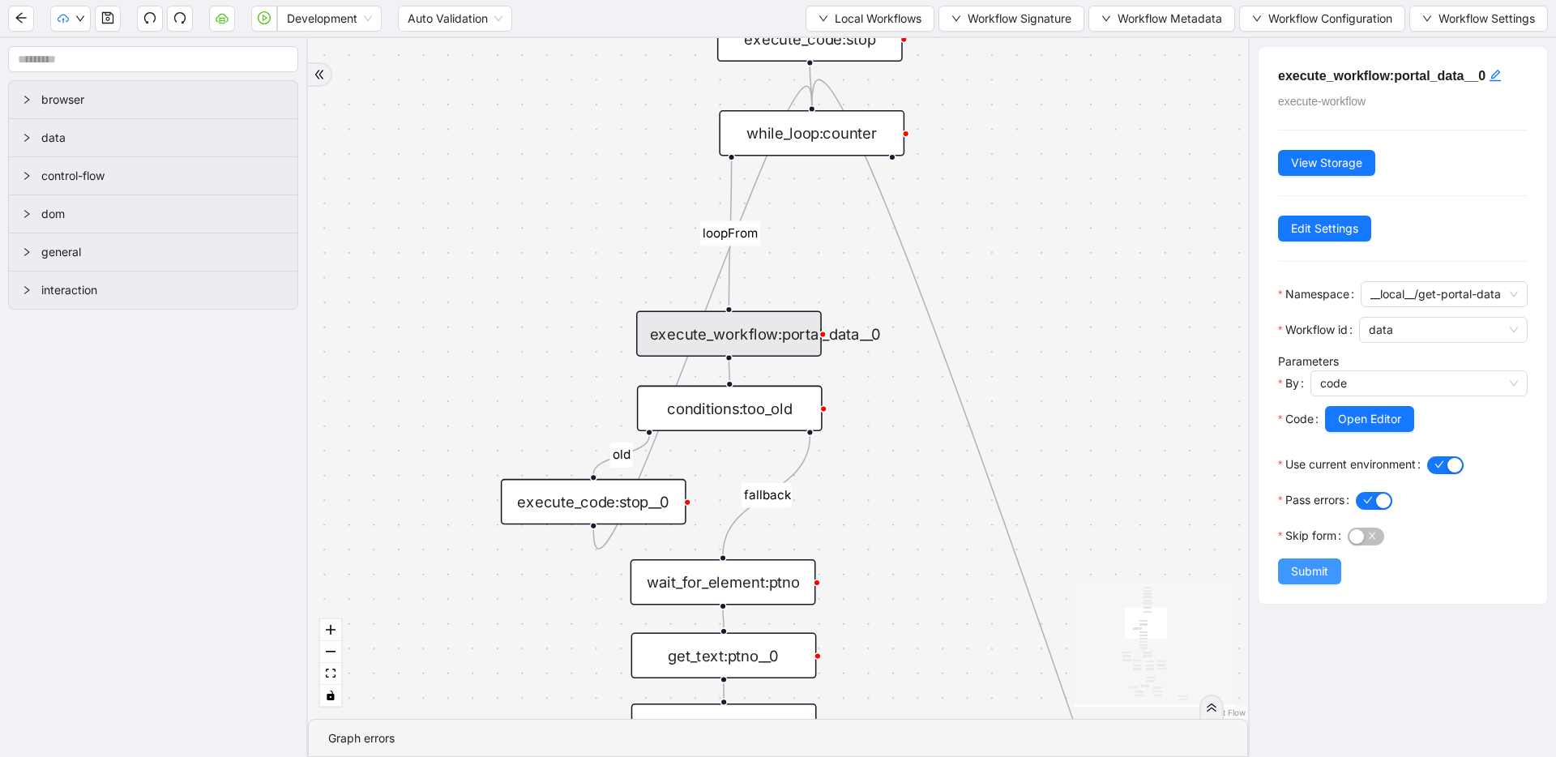
click at [1302, 580] on span "Submit" at bounding box center [1309, 572] width 37 height 18
click at [1431, 77] on div "execute_workflow:portal_data__0 execute-workflow View Storage Edit Settings Nam…" at bounding box center [1402, 397] width 308 height 719
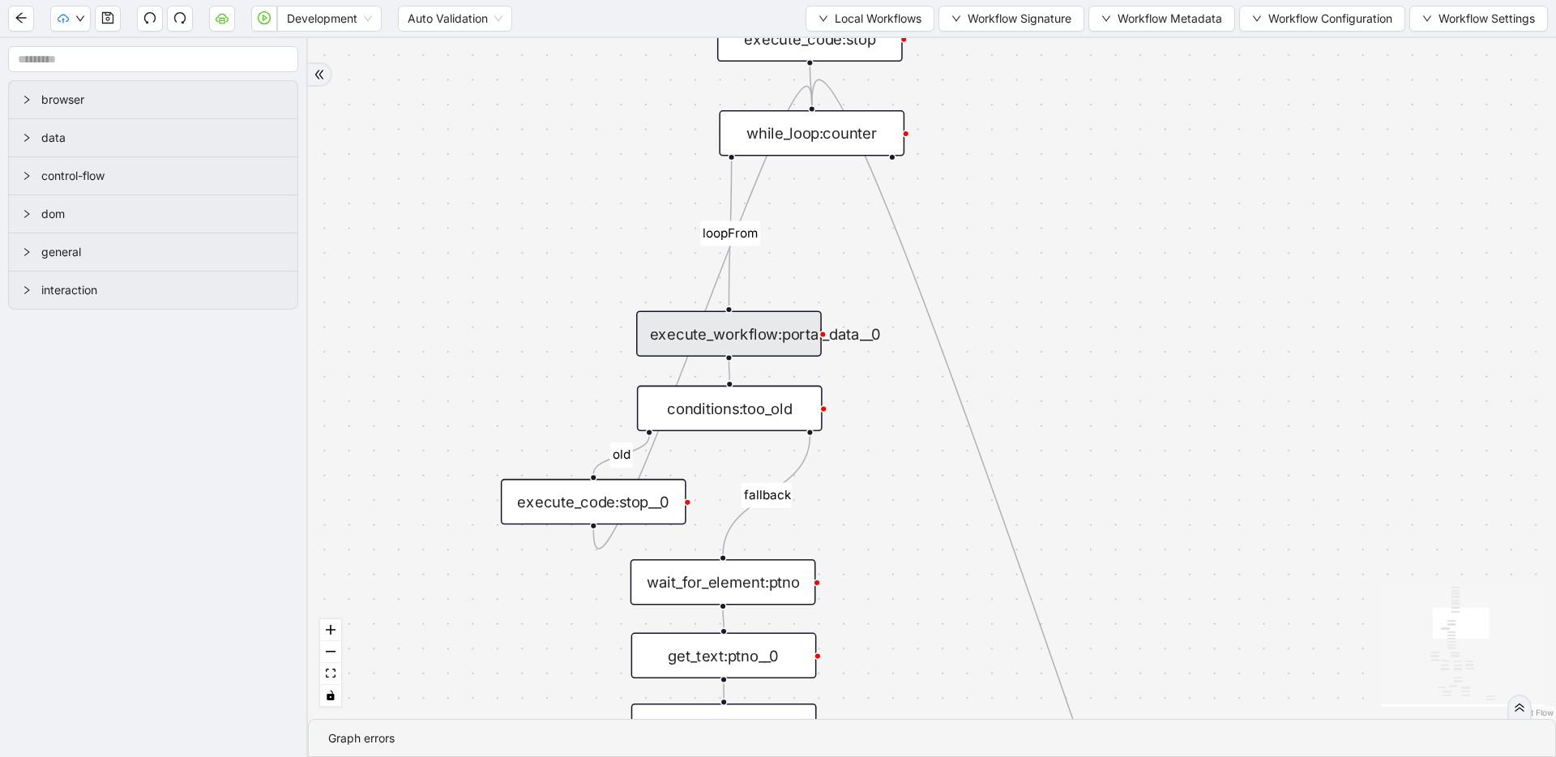
click at [774, 336] on div "execute_workflow:portal_data__0" at bounding box center [729, 332] width 186 height 45
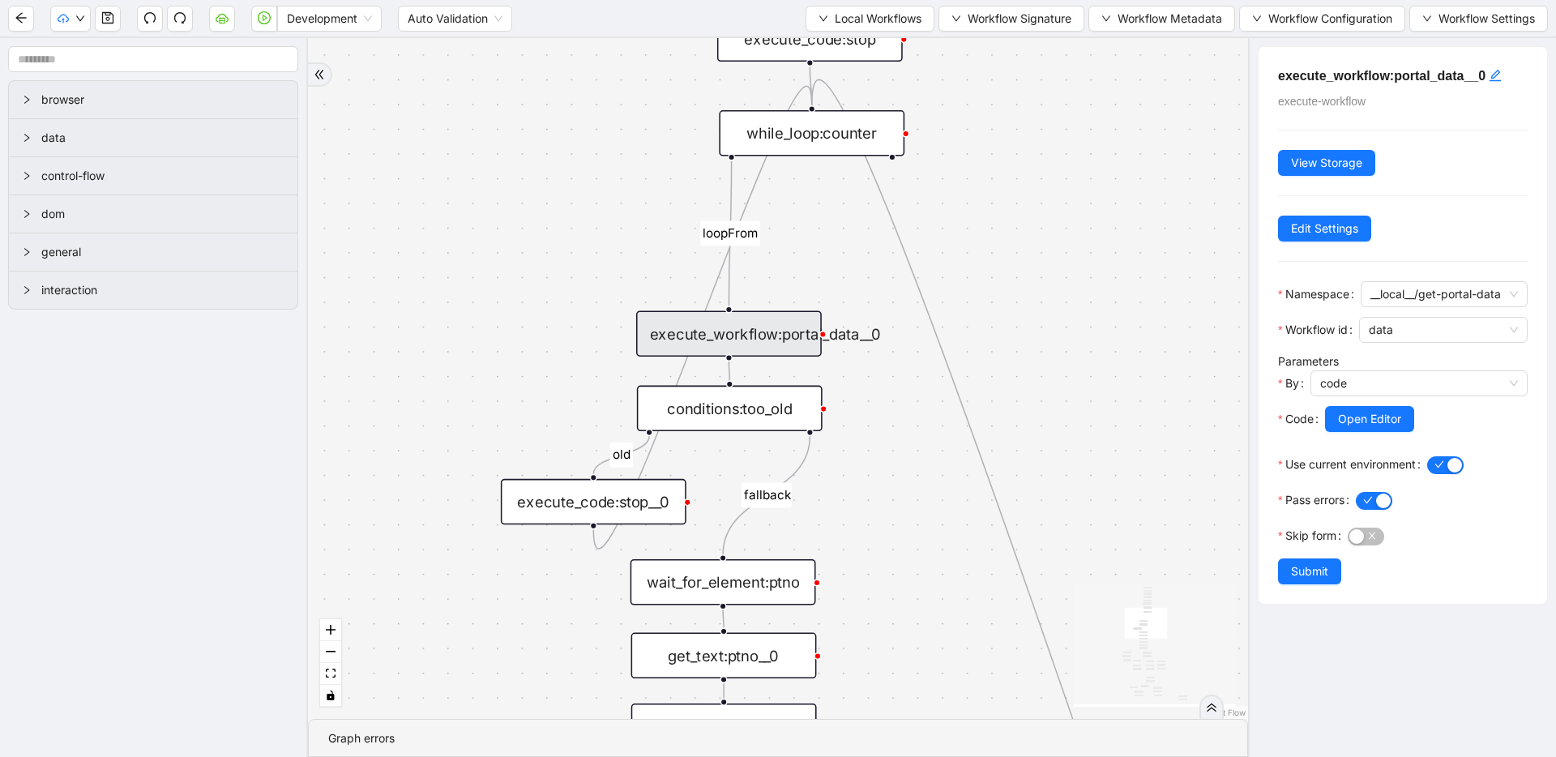
click at [1423, 71] on h5 "execute_workflow:portal_data__0" at bounding box center [1403, 75] width 250 height 19
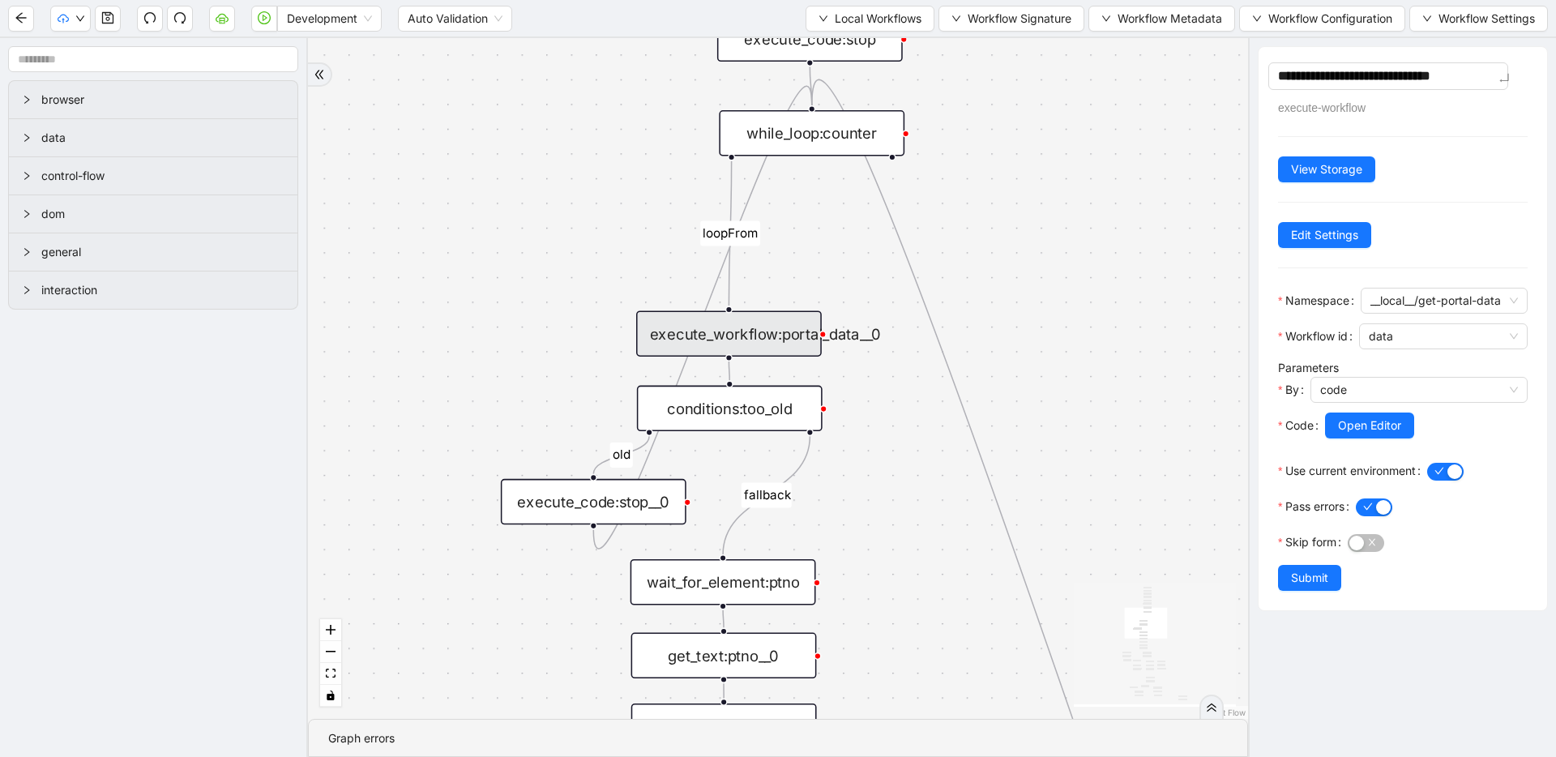
drag, startPoint x: 1395, startPoint y: 77, endPoint x: 1529, endPoint y: 75, distance: 133.8
click at [1529, 75] on div "**********" at bounding box center [1403, 328] width 289 height 563
type textarea "**********"
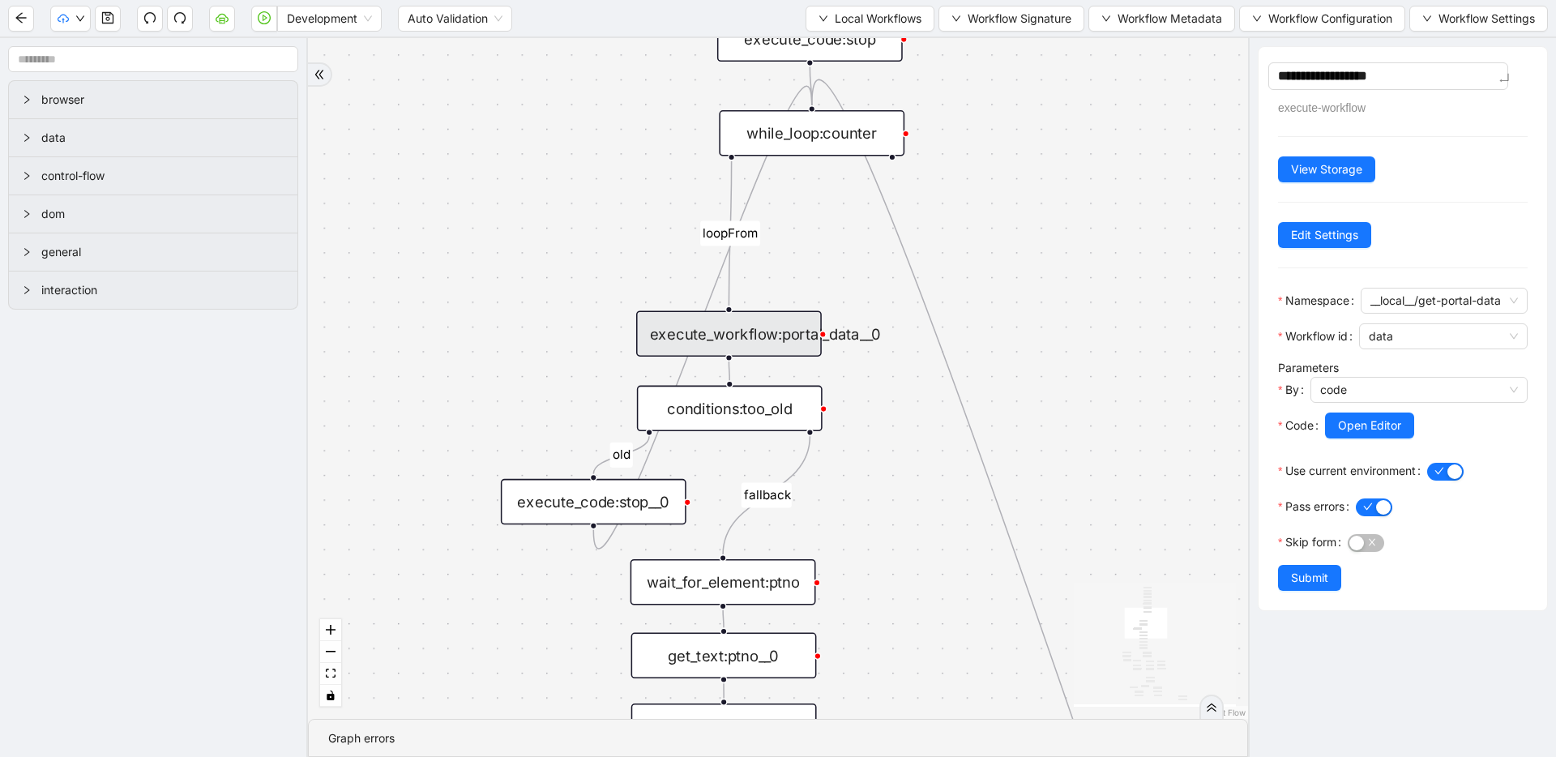
type textarea "**********"
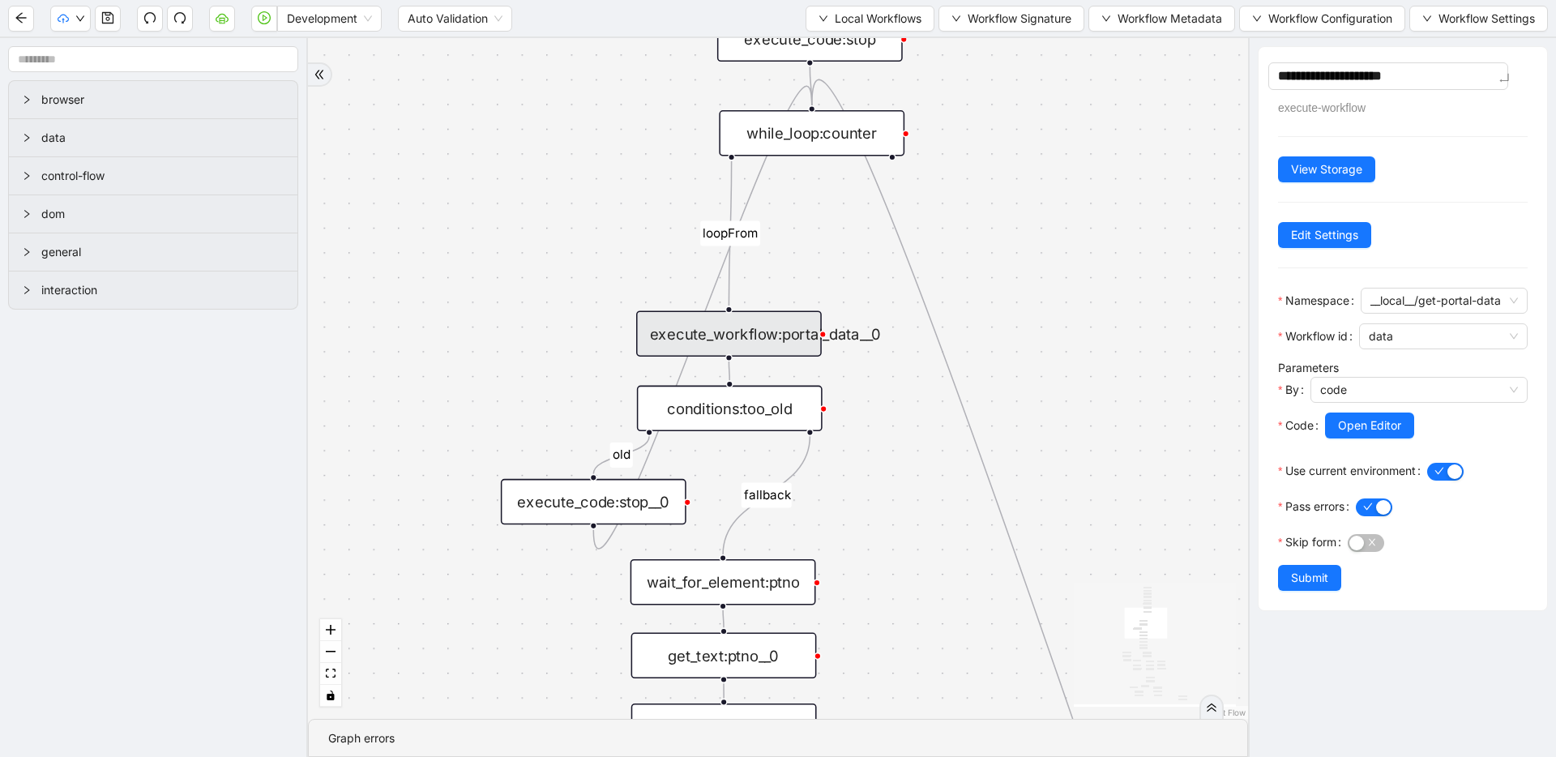
type textarea "**********"
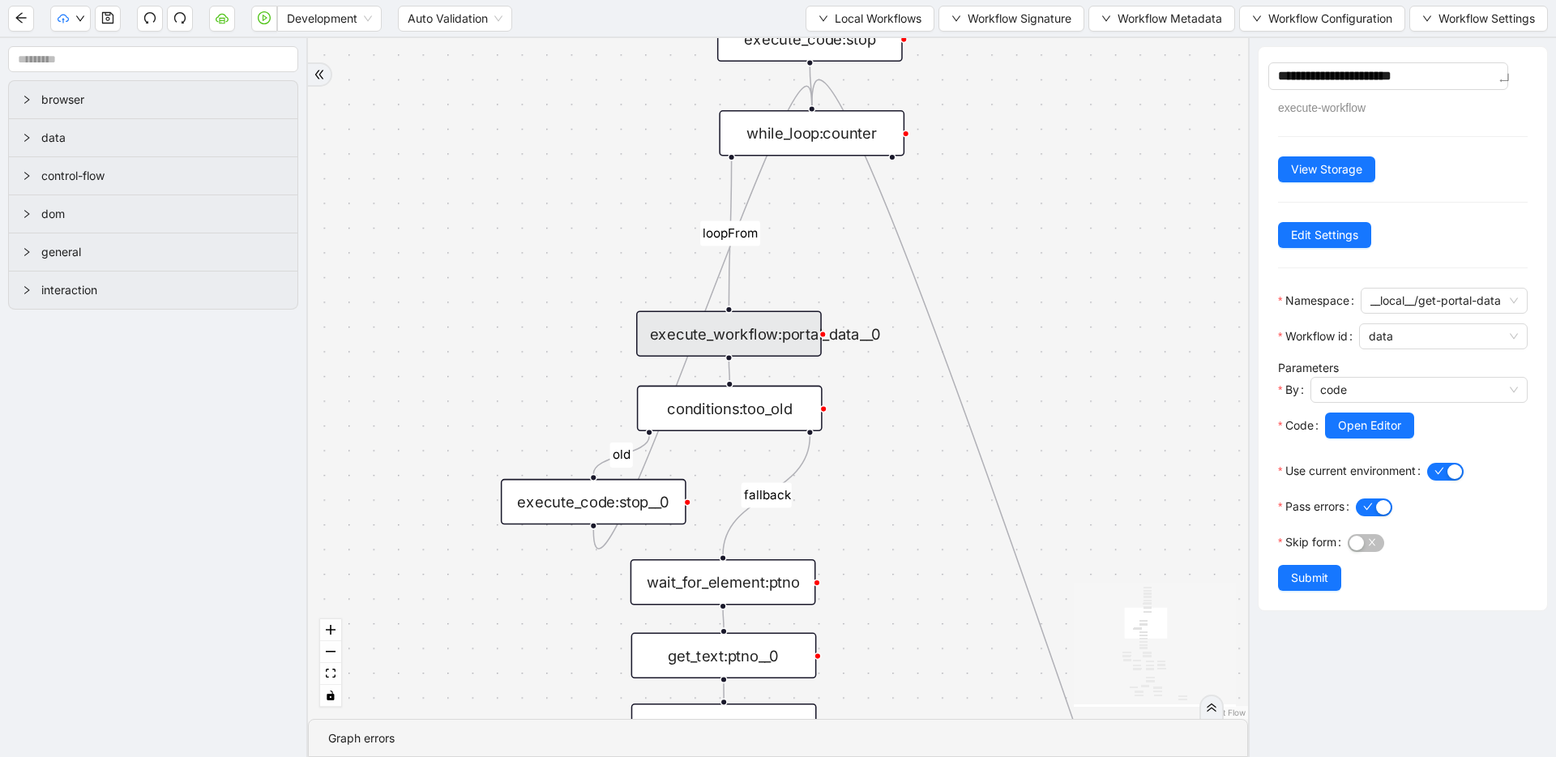
type textarea "**********"
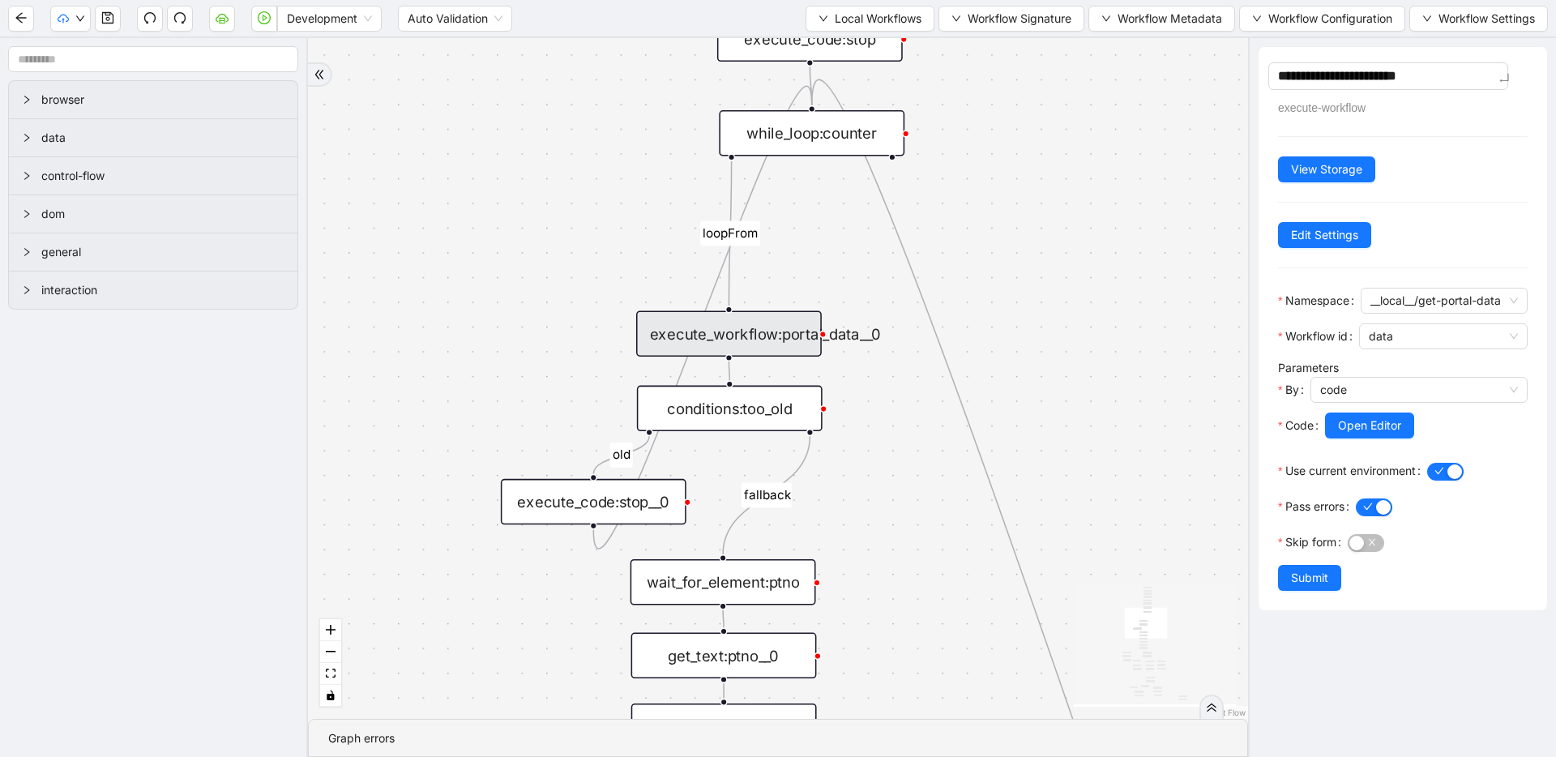
type textarea "**********"
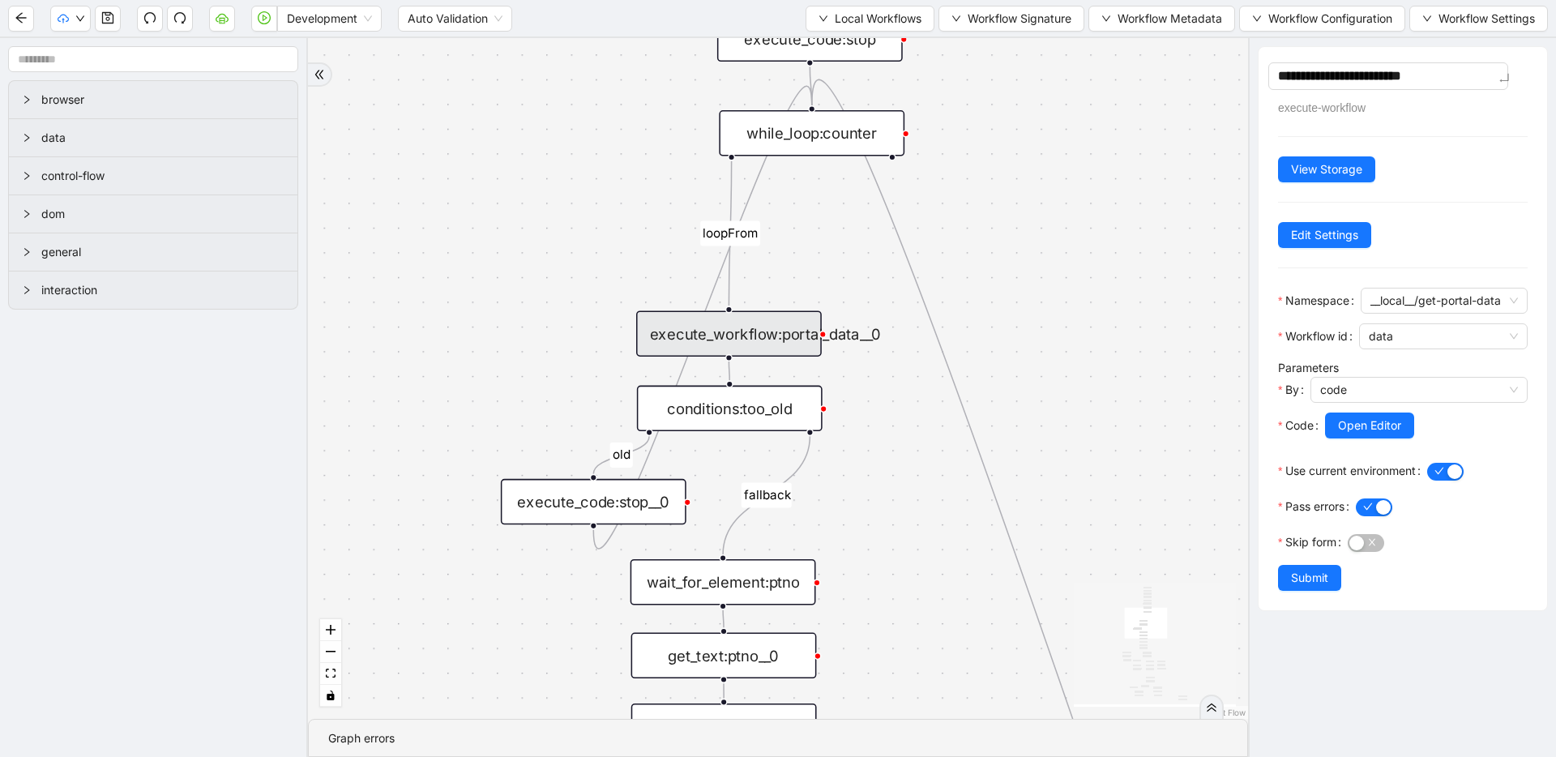
type textarea "**********"
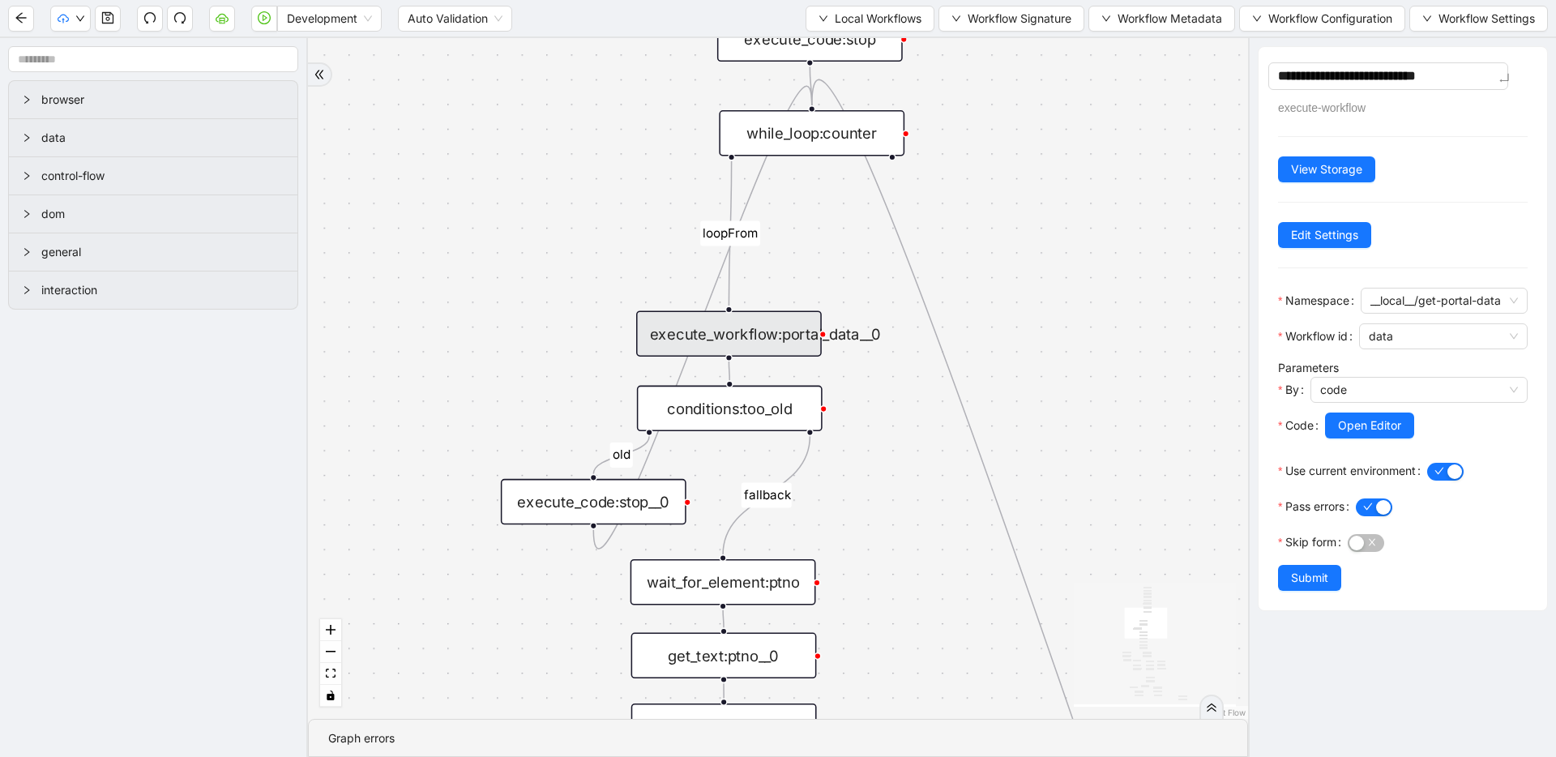
type textarea "**********"
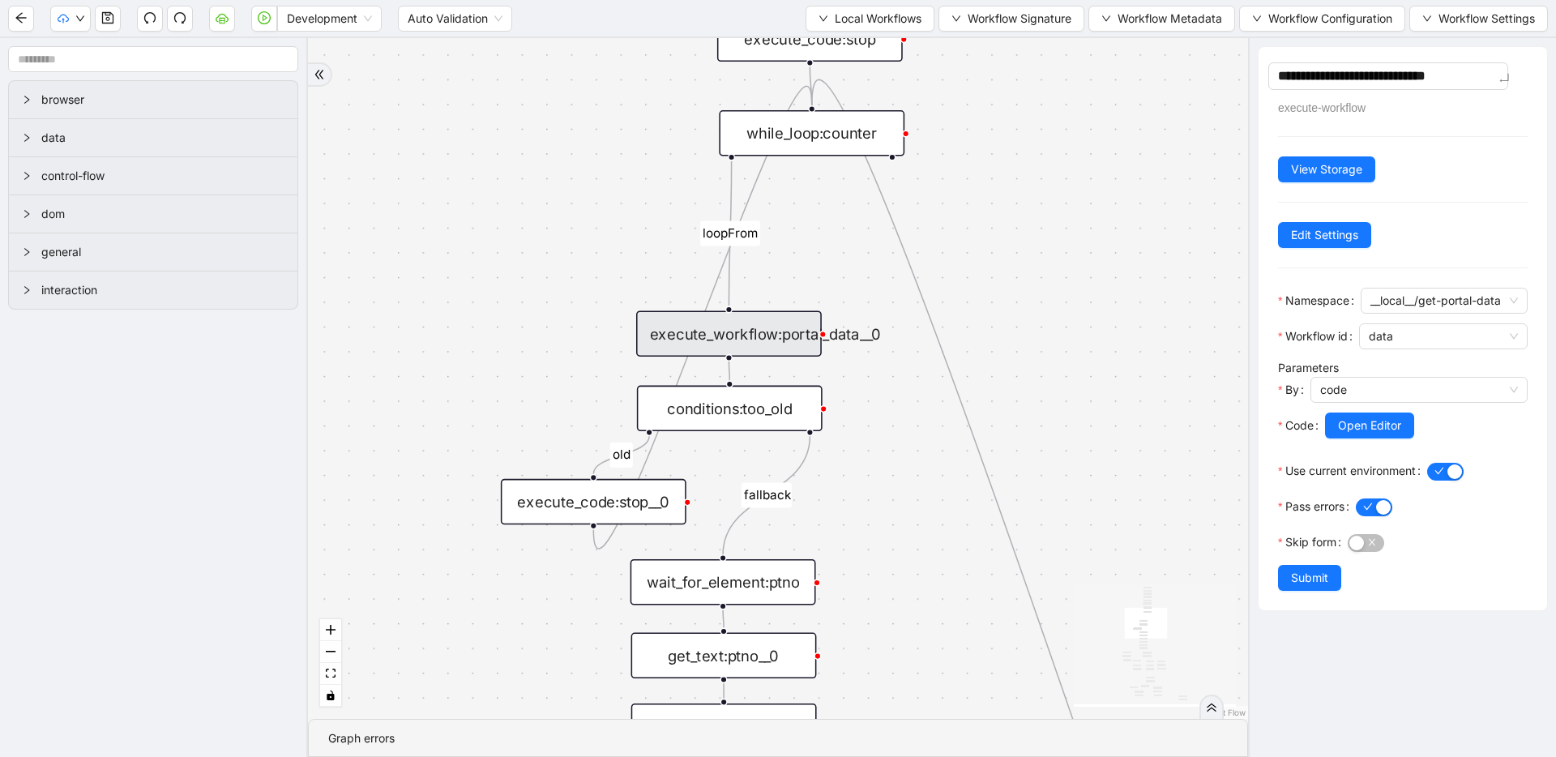
type textarea "**********"
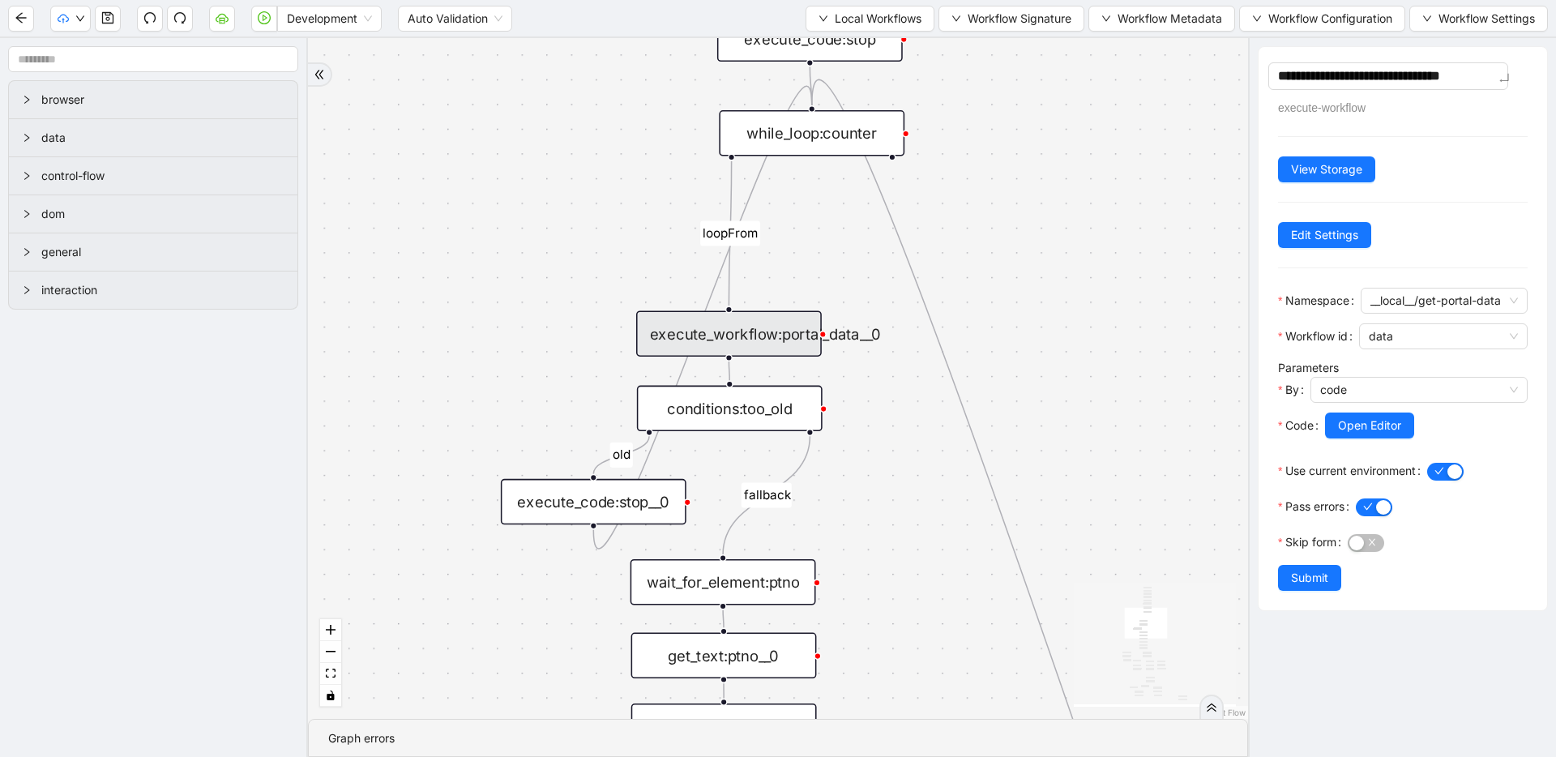
type textarea "**********"
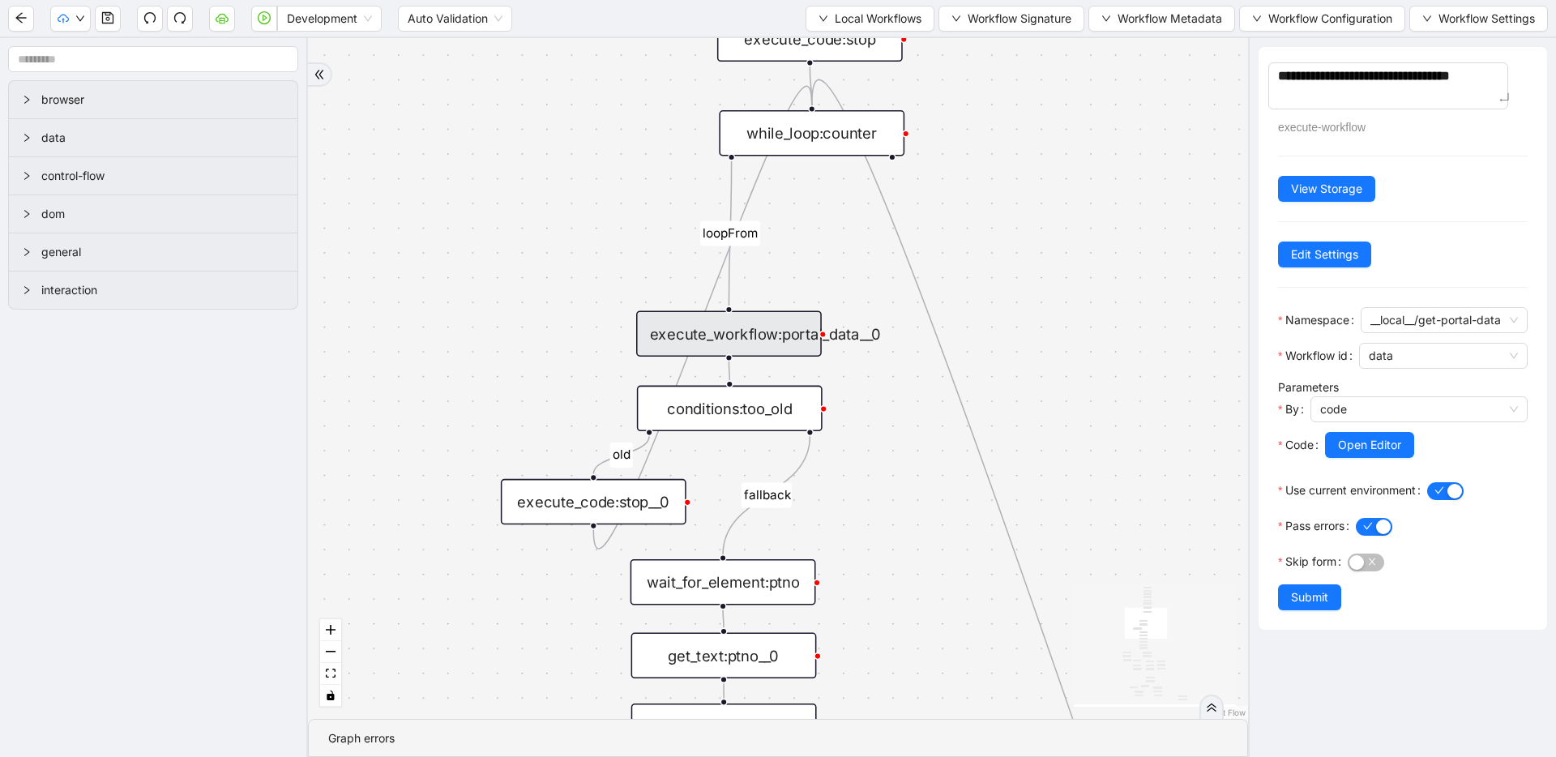
click at [972, 288] on div "fallback has_other_meds success success fallback no_encounters end success succ…" at bounding box center [778, 378] width 940 height 681
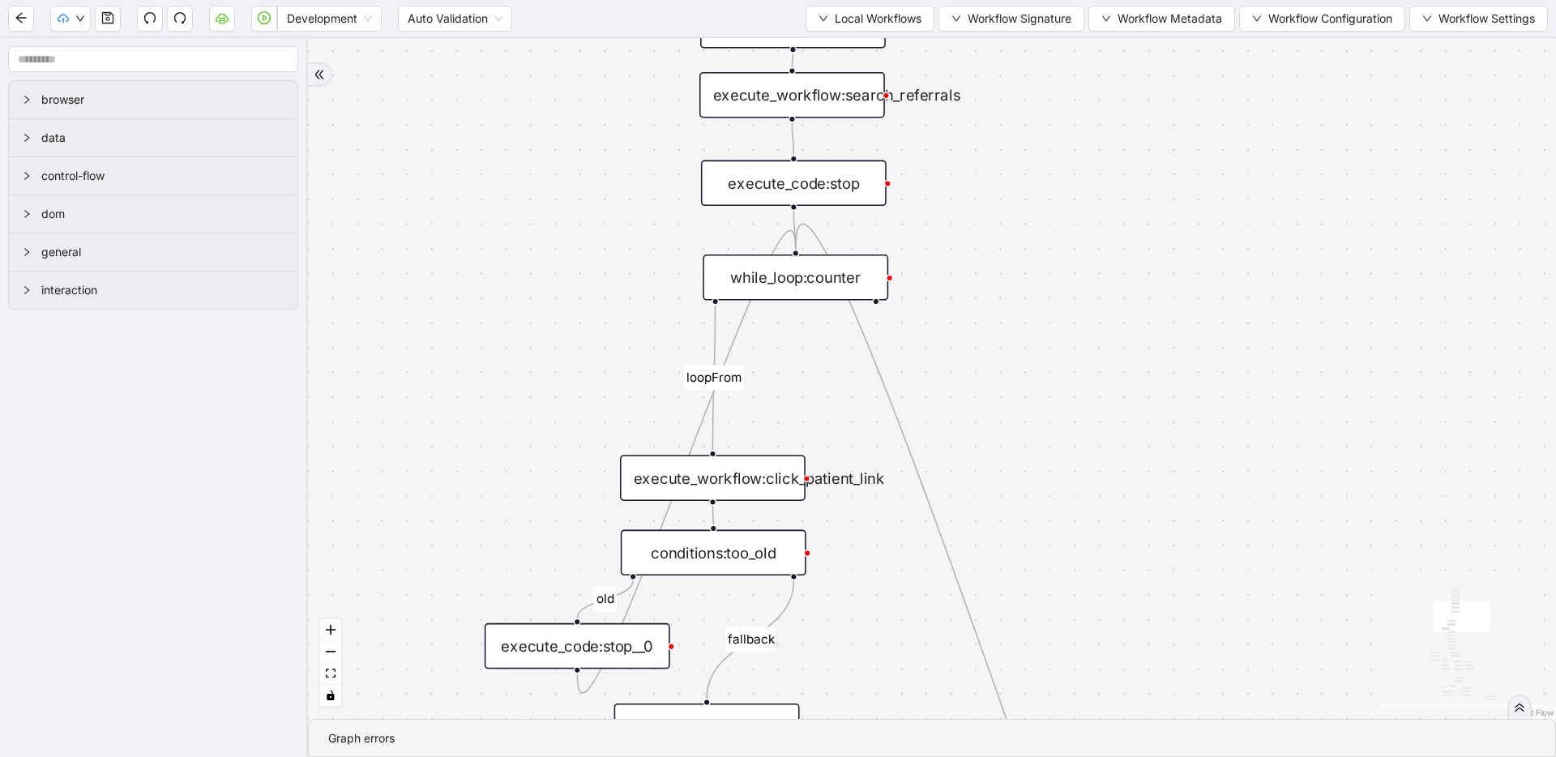
drag, startPoint x: 841, startPoint y: 260, endPoint x: 828, endPoint y: 389, distance: 129.5
click at [828, 389] on div "fallback has_other_meds success success fallback no_encounters end success succ…" at bounding box center [932, 378] width 1248 height 681
click at [780, 483] on div "execute_workflow:click_patient_link" at bounding box center [713, 477] width 186 height 45
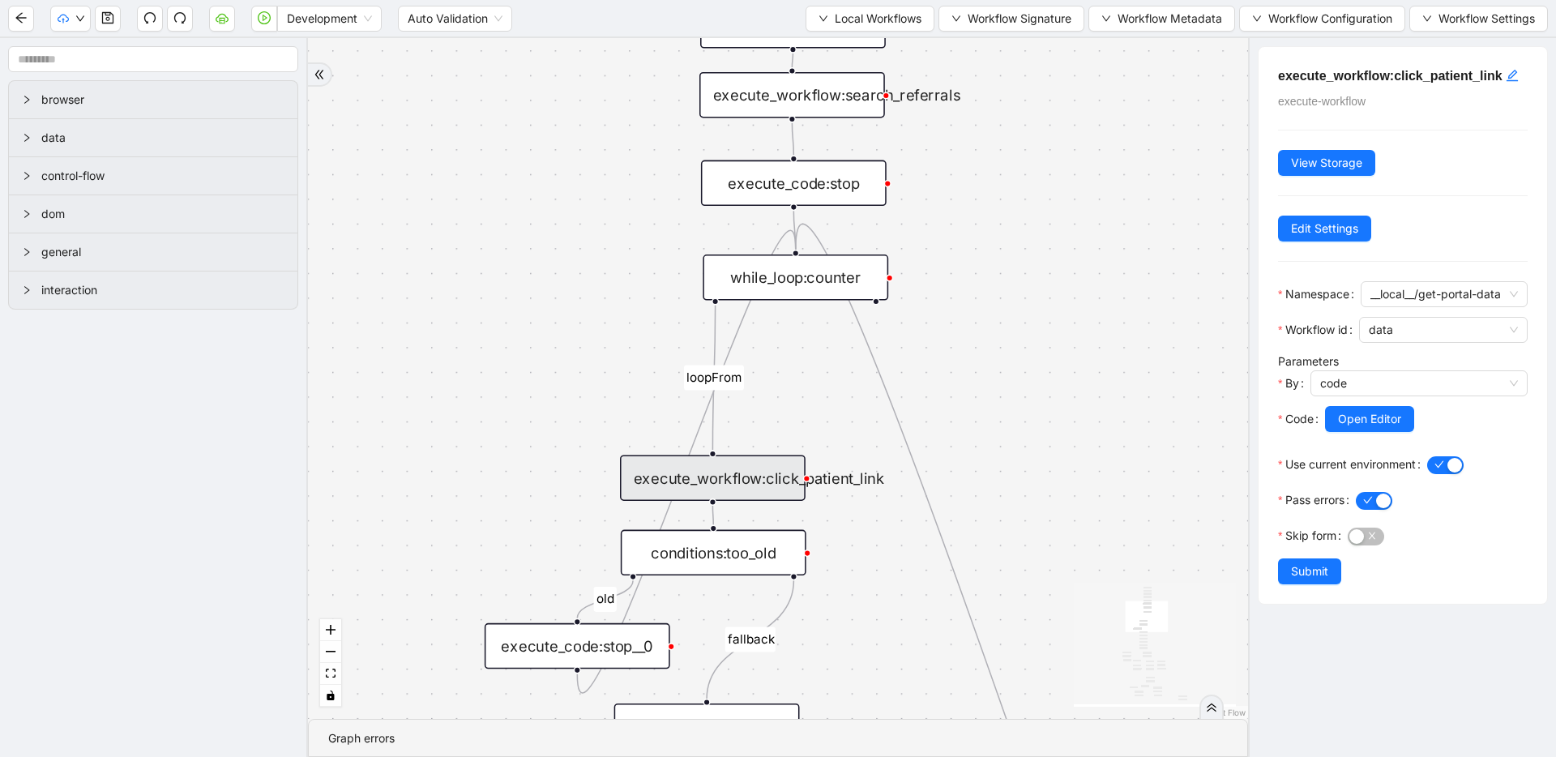
click at [978, 332] on div "fallback has_other_meds success success fallback no_encounters end success succ…" at bounding box center [778, 378] width 940 height 681
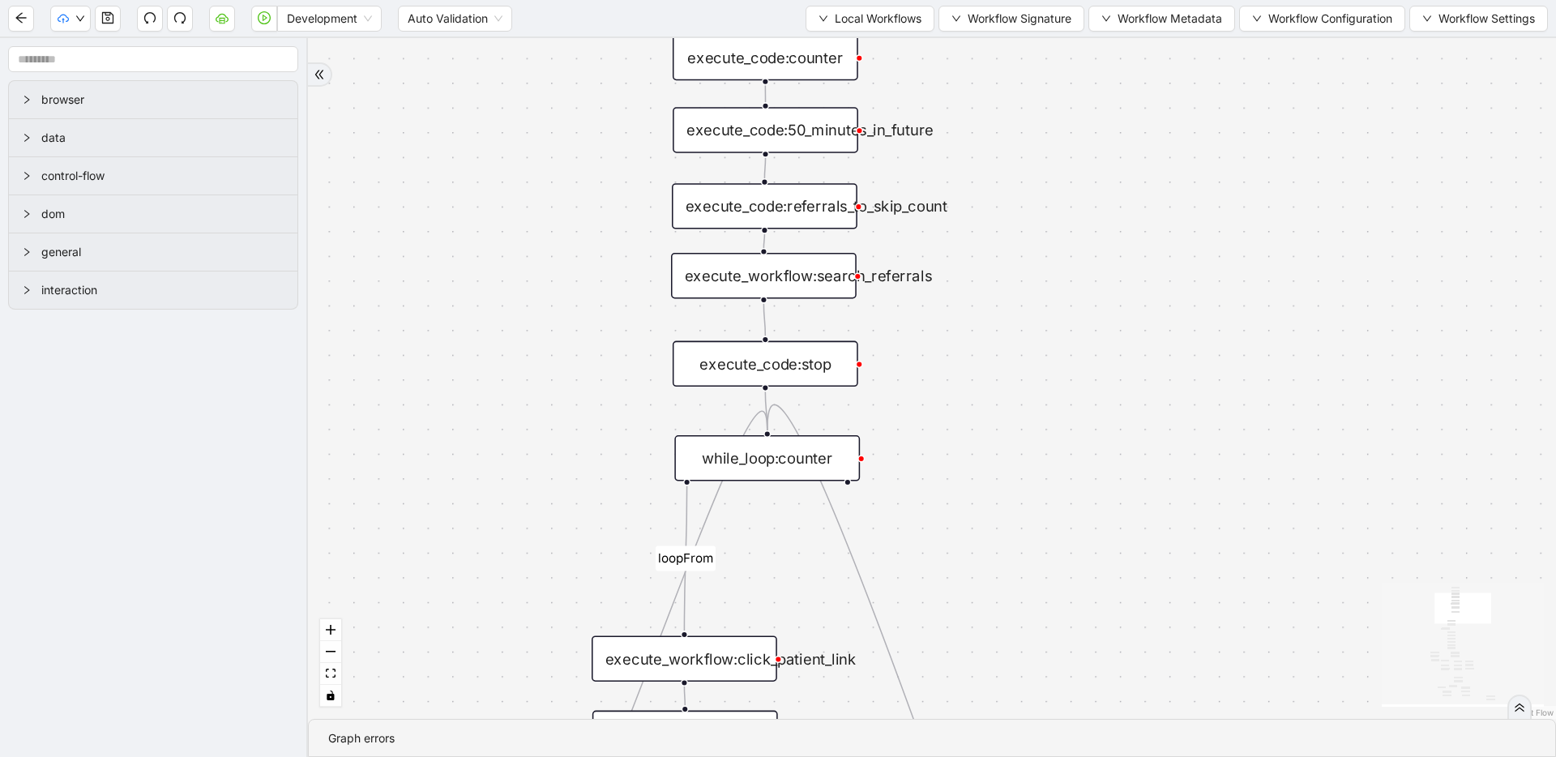
drag, startPoint x: 950, startPoint y: 486, endPoint x: 949, endPoint y: 513, distance: 27.6
click at [949, 513] on div "fallback has_other_meds success success fallback no_encounters end success succ…" at bounding box center [932, 378] width 1248 height 681
click at [707, 644] on div "execute_workflow:click_patient_link" at bounding box center [685, 658] width 186 height 45
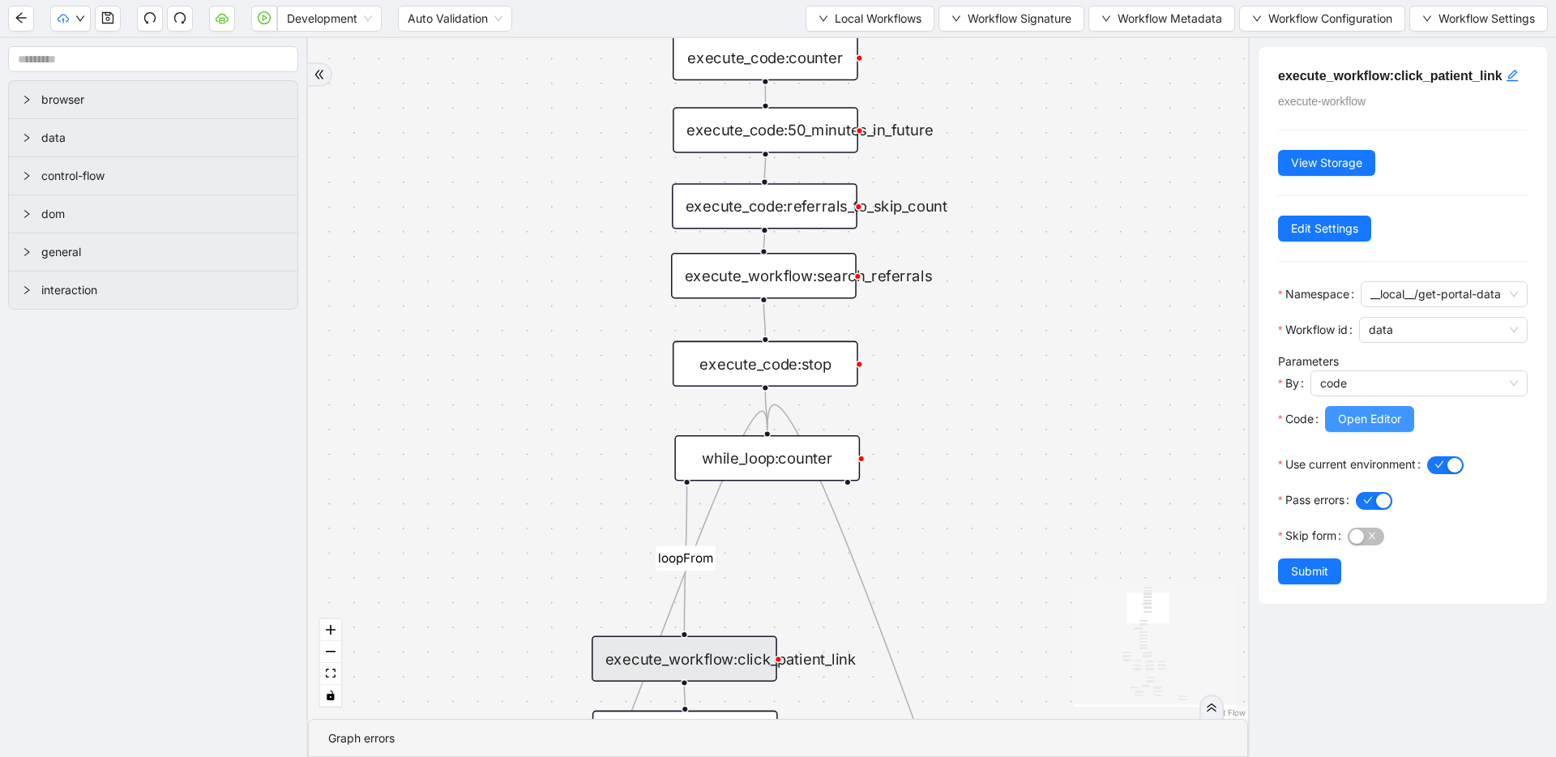
click at [1373, 428] on span "Open Editor" at bounding box center [1369, 419] width 63 height 18
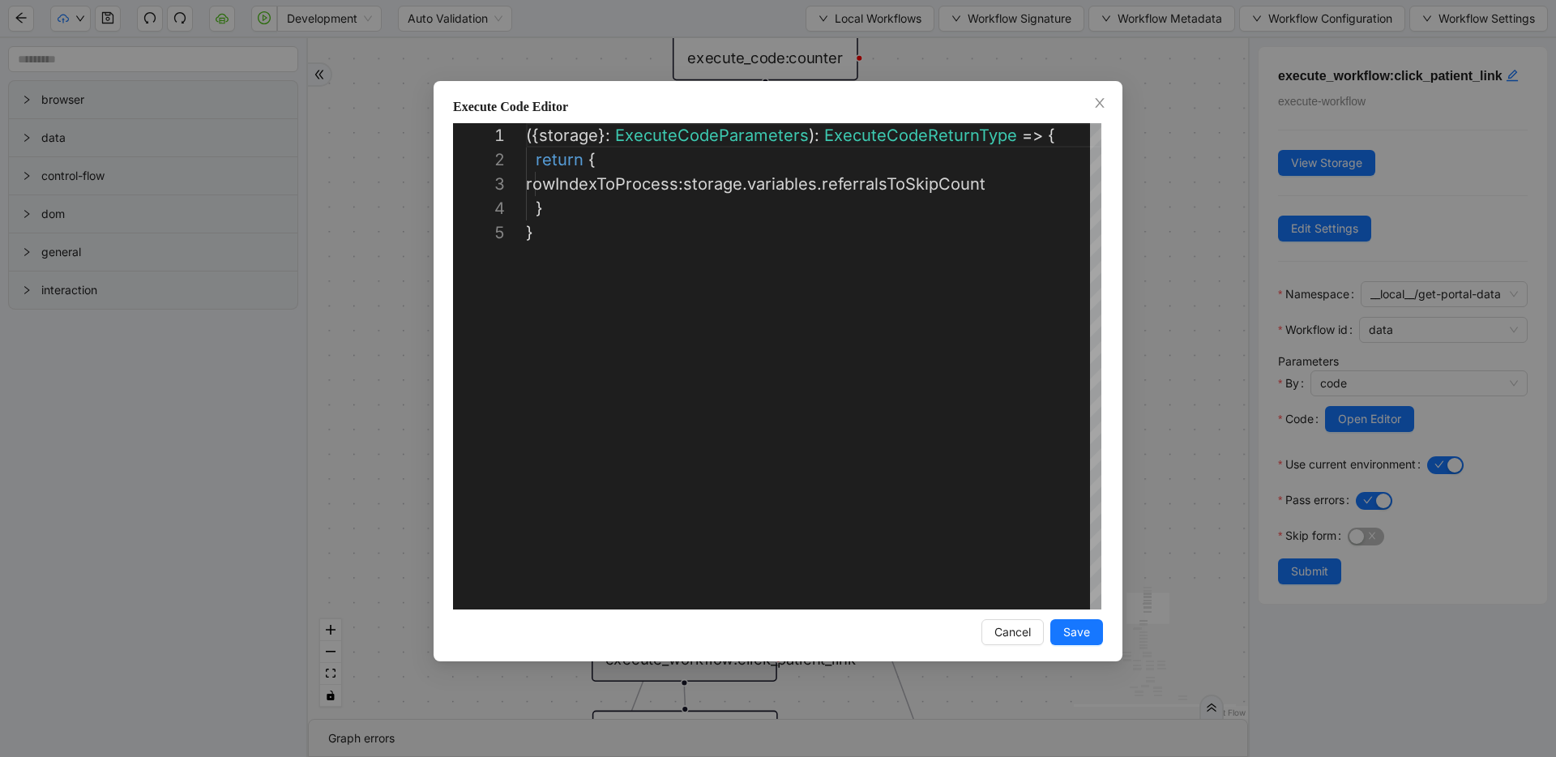
scroll to position [97, 0]
click at [587, 177] on div "({ storage }: ExecuteCodeParameters ): ExecuteCodeReturnType => { return { rowI…" at bounding box center [814, 415] width 576 height 584
click at [1173, 186] on div "**********" at bounding box center [778, 378] width 1556 height 757
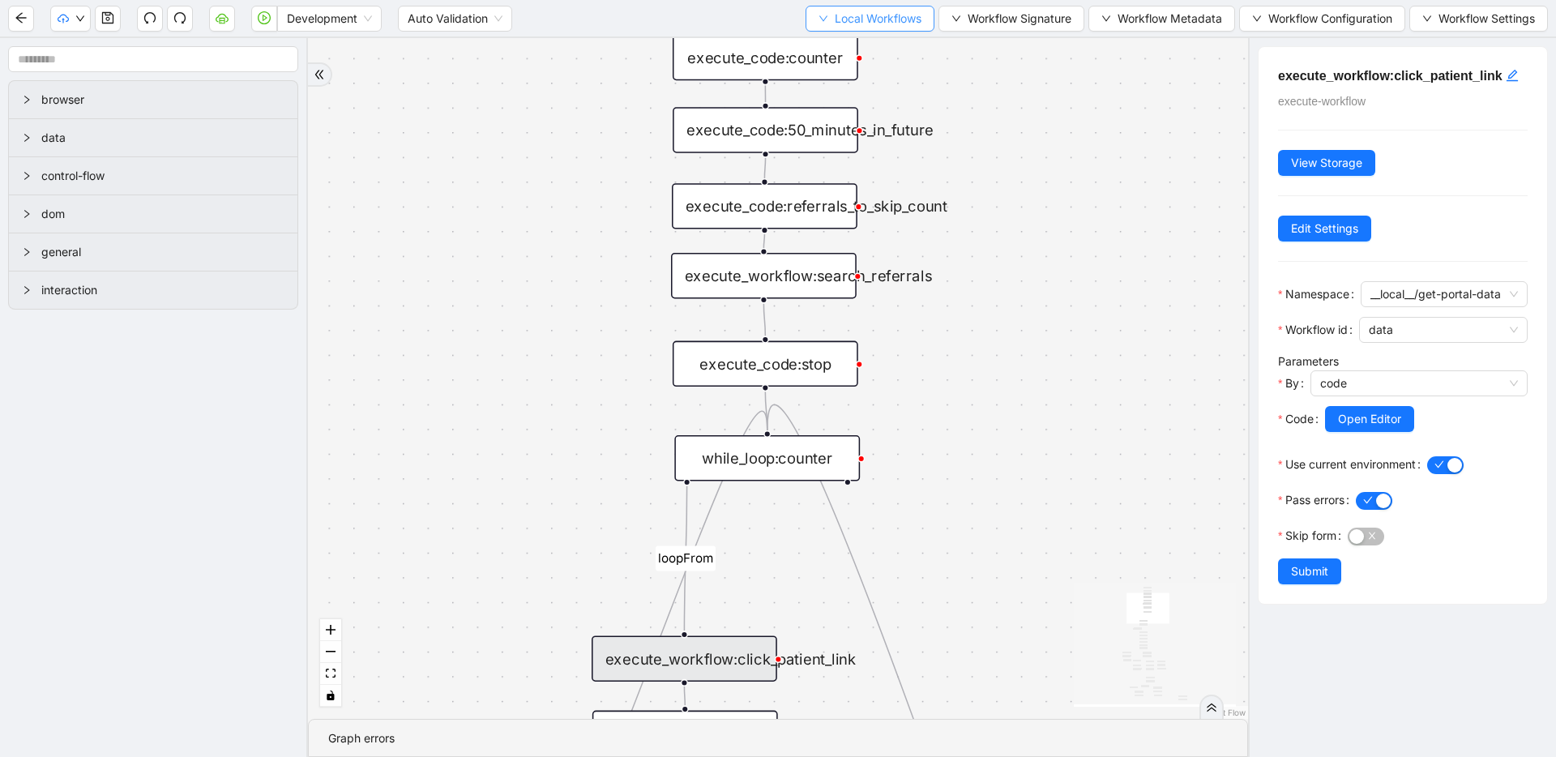
click at [851, 11] on span "Local Workflows" at bounding box center [878, 19] width 87 height 18
click at [849, 40] on li "Select" at bounding box center [865, 50] width 123 height 26
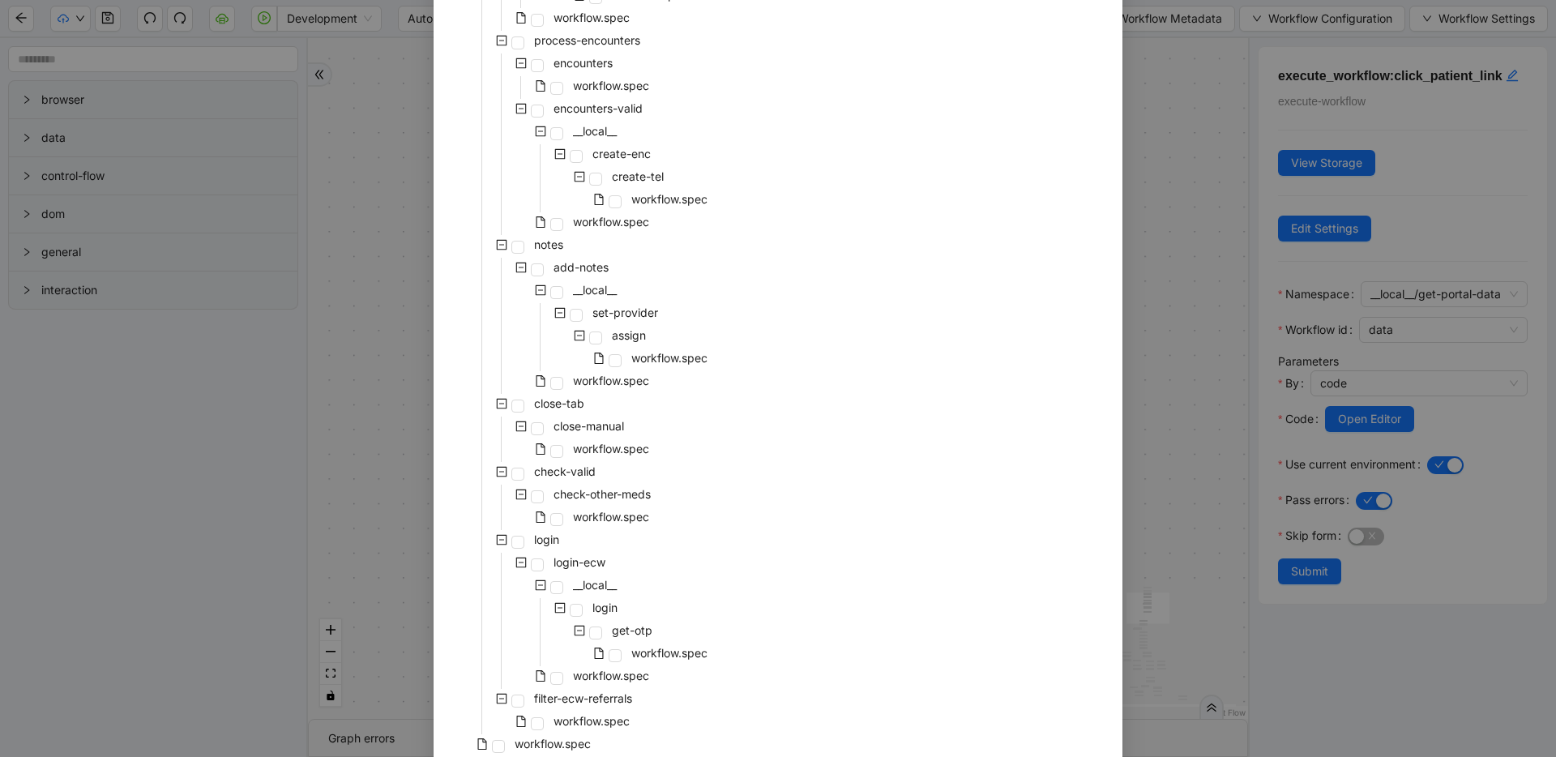
scroll to position [595, 0]
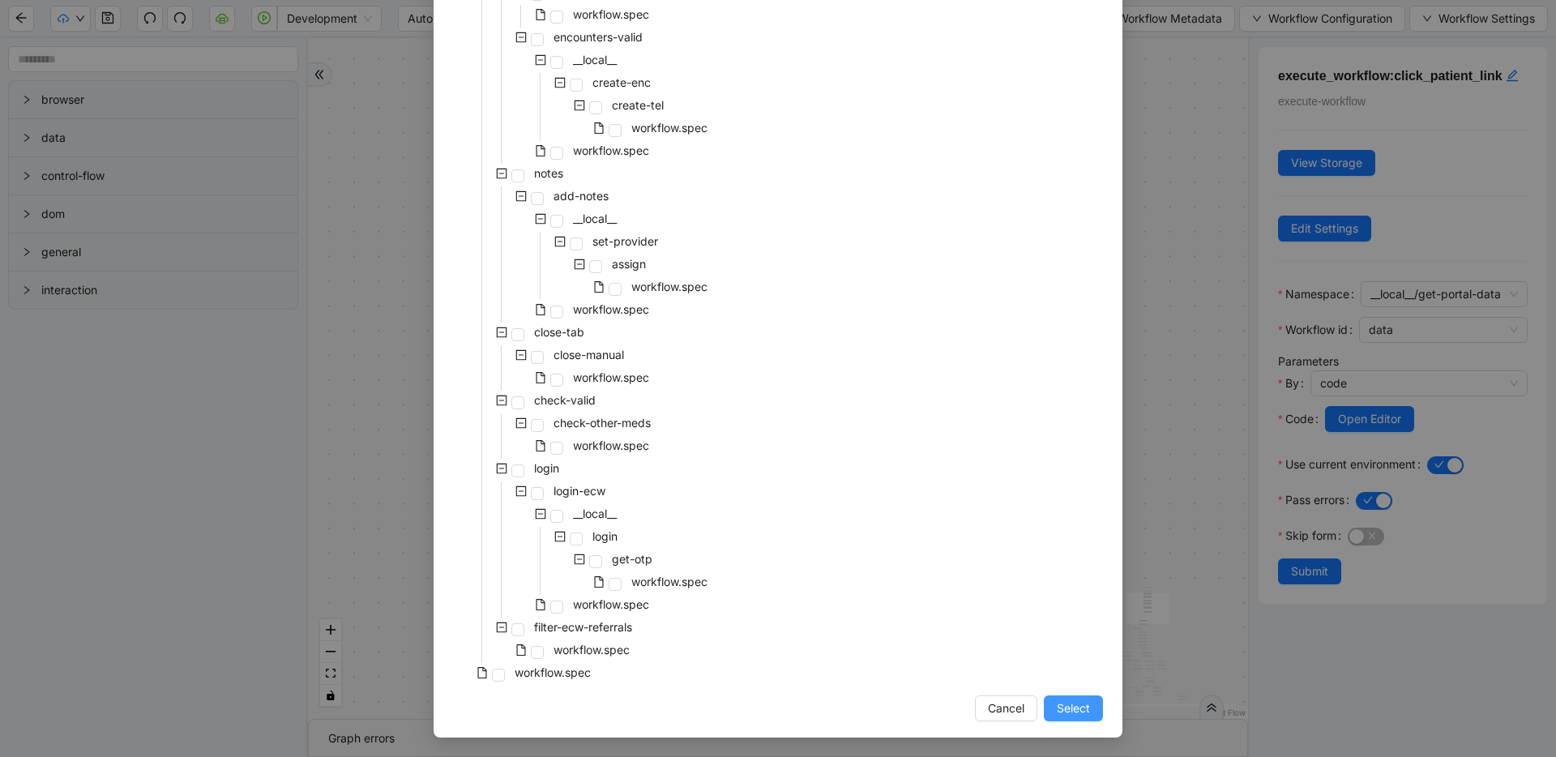
click at [1085, 711] on button "Select" at bounding box center [1073, 709] width 59 height 26
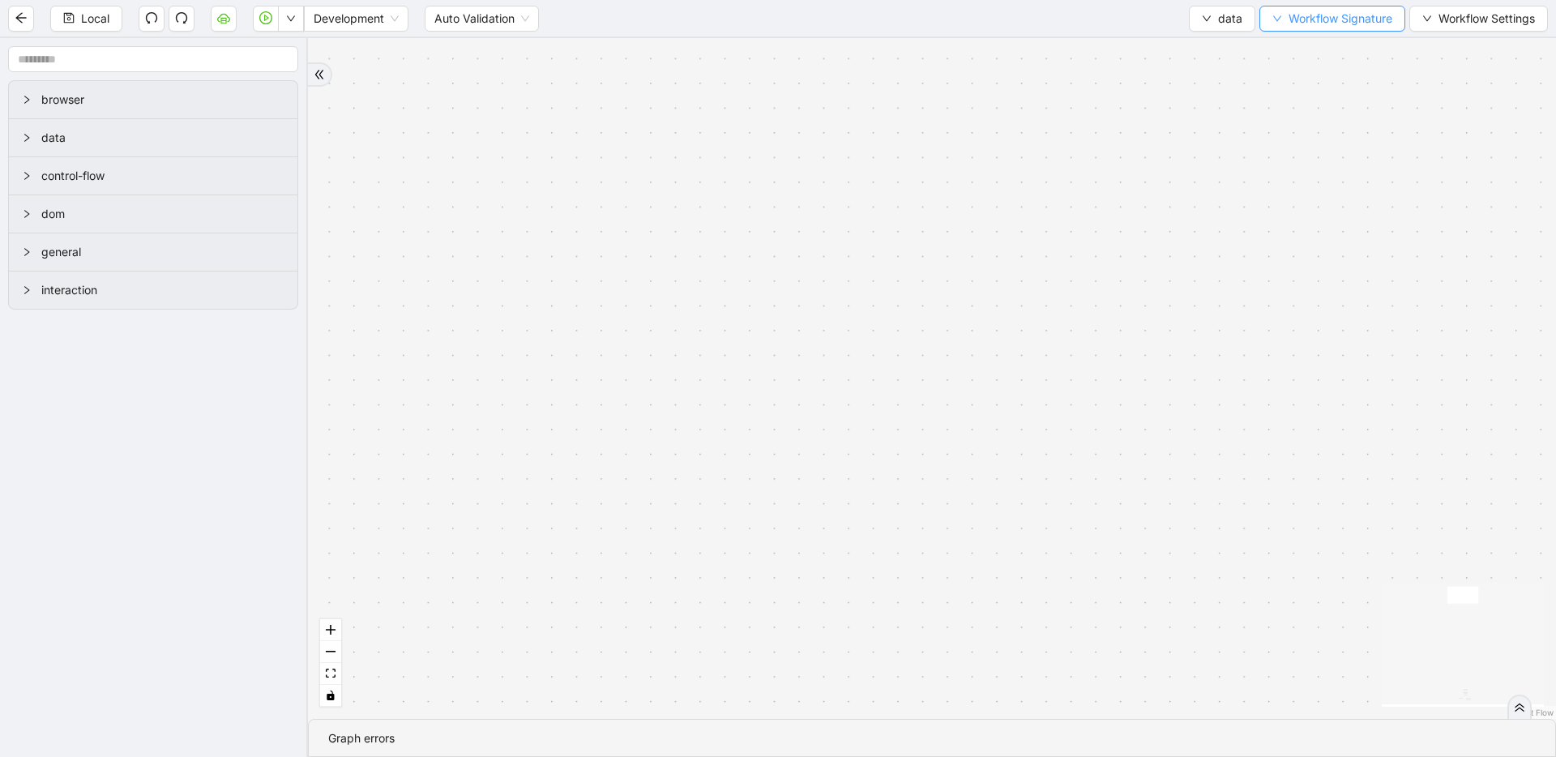
click at [1295, 16] on span "Workflow Signature" at bounding box center [1341, 19] width 104 height 18
click at [1292, 79] on span "Type" at bounding box center [1332, 76] width 108 height 18
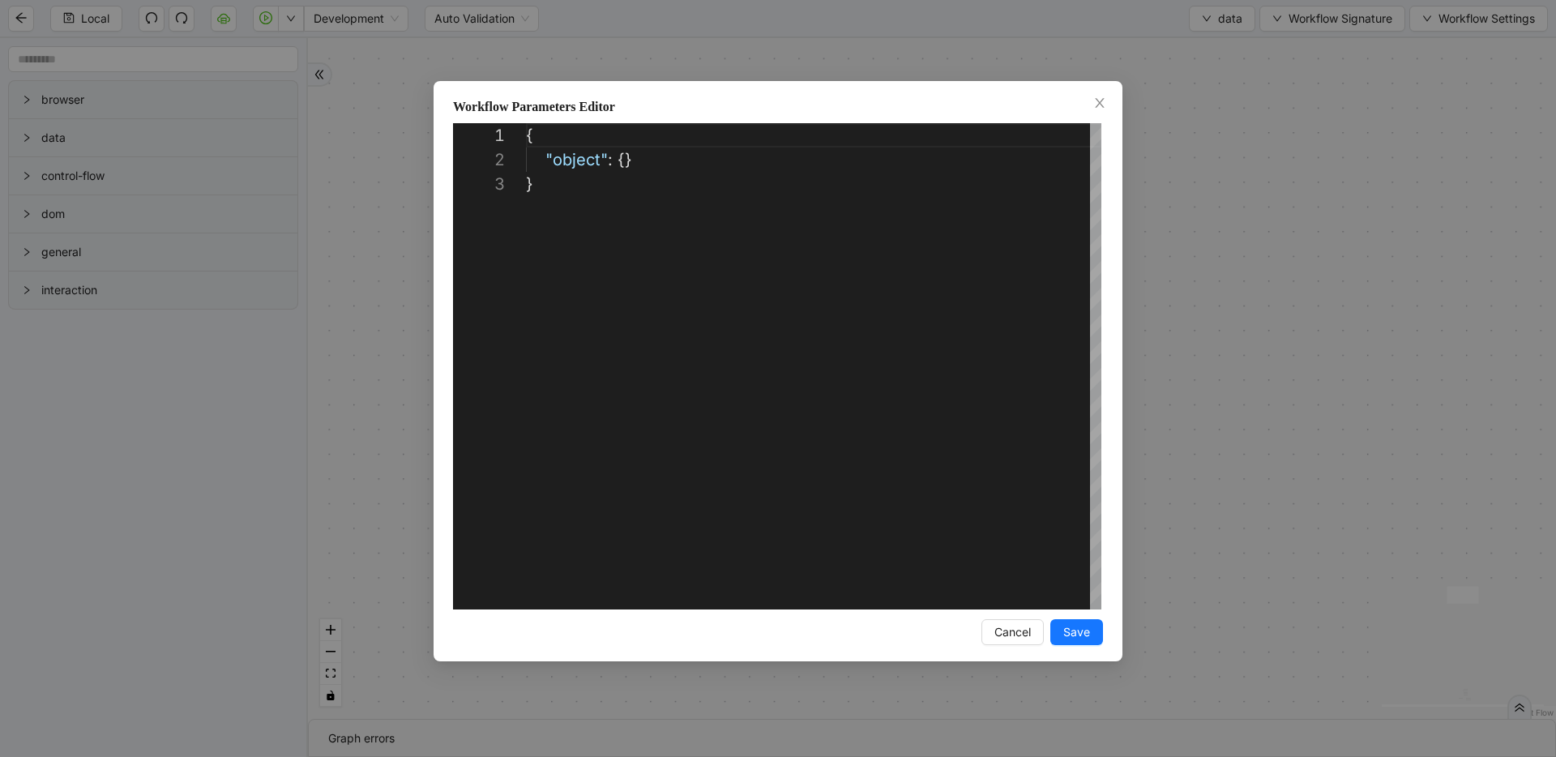
scroll to position [49, 0]
drag, startPoint x: 621, startPoint y: 159, endPoint x: 743, endPoint y: 276, distance: 168.6
click at [620, 160] on div "{ "object" : {} }" at bounding box center [814, 390] width 576 height 535
paste textarea "**********"
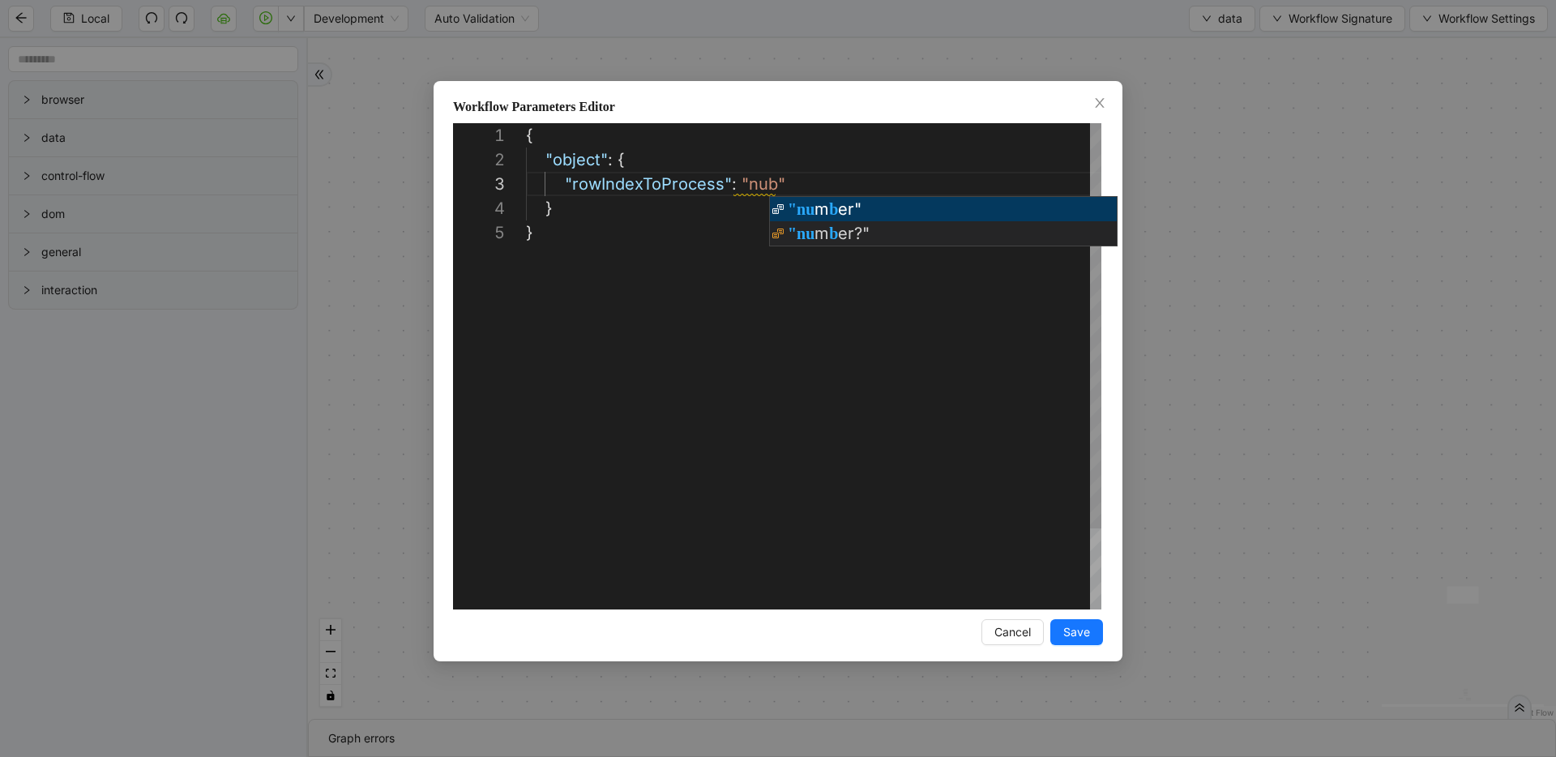
scroll to position [49, 280]
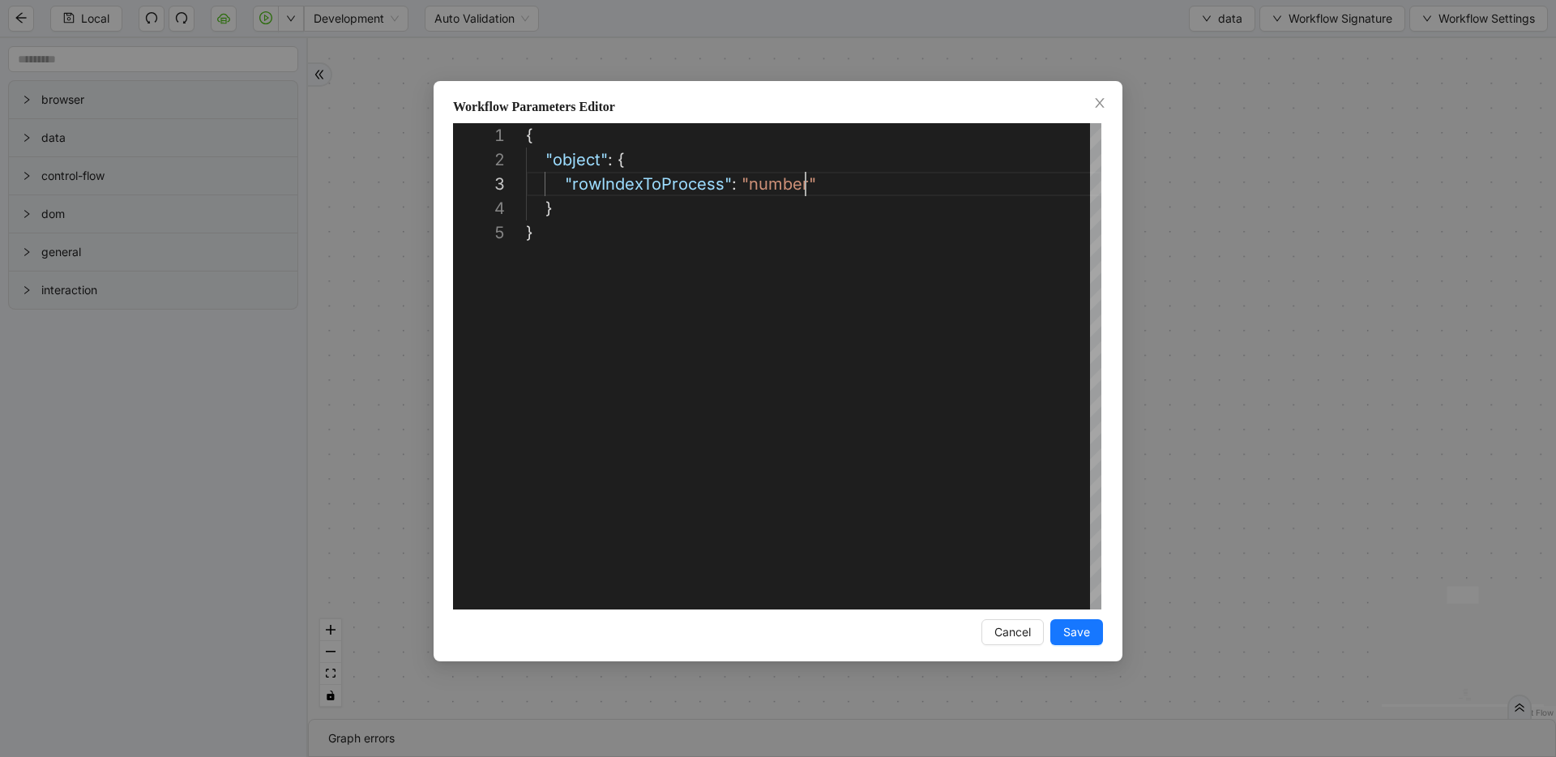
type textarea "**********"
click at [1080, 626] on span "Save" at bounding box center [1077, 632] width 27 height 18
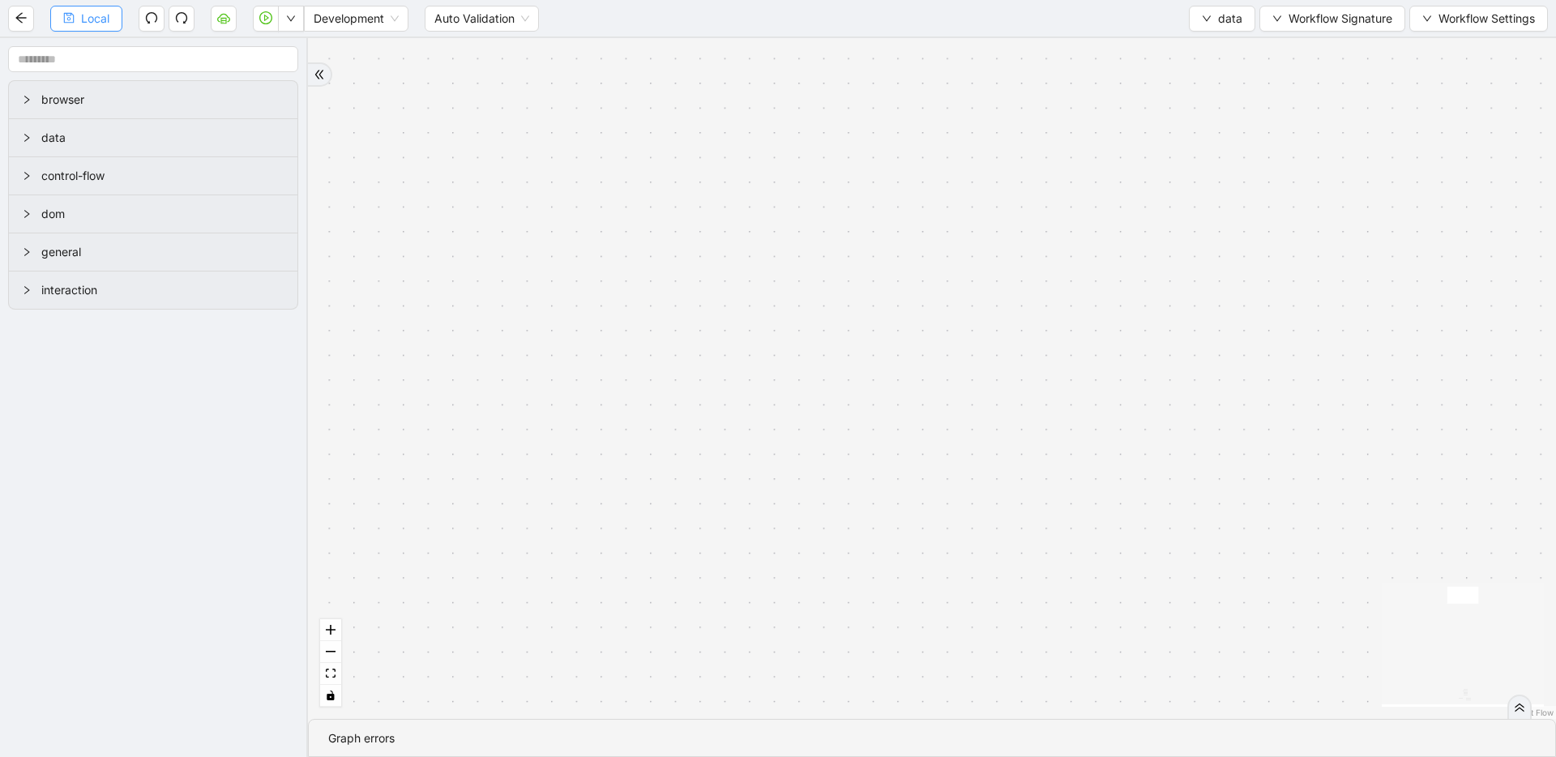
click at [114, 28] on button "Local" at bounding box center [86, 19] width 72 height 26
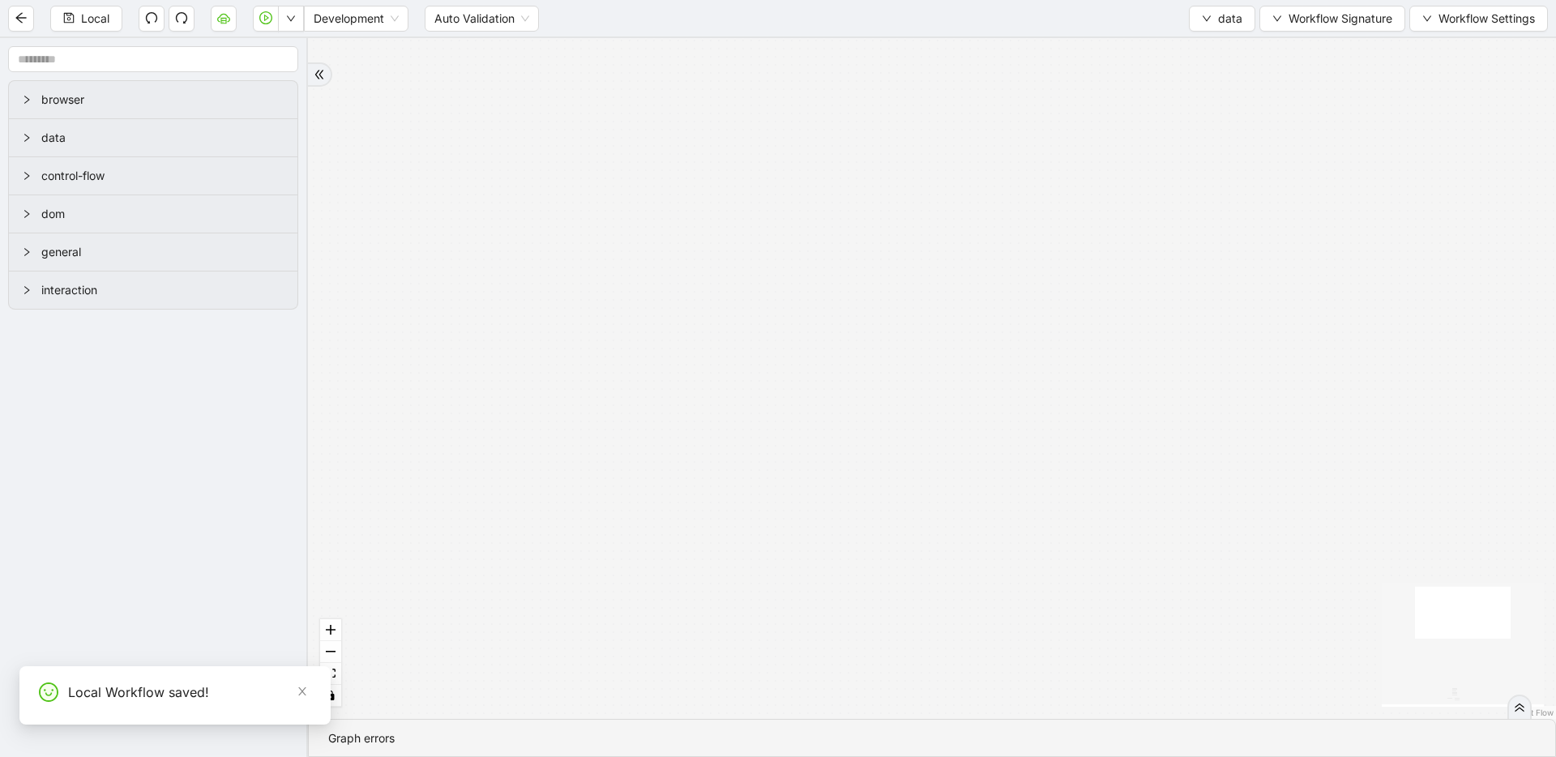
drag, startPoint x: 965, startPoint y: 421, endPoint x: 749, endPoint y: 125, distance: 366.6
drag, startPoint x: 998, startPoint y: 347, endPoint x: 896, endPoint y: 104, distance: 263.8
drag, startPoint x: 869, startPoint y: 388, endPoint x: 1006, endPoint y: 178, distance: 250.7
drag, startPoint x: 800, startPoint y: 417, endPoint x: 897, endPoint y: 182, distance: 254.1
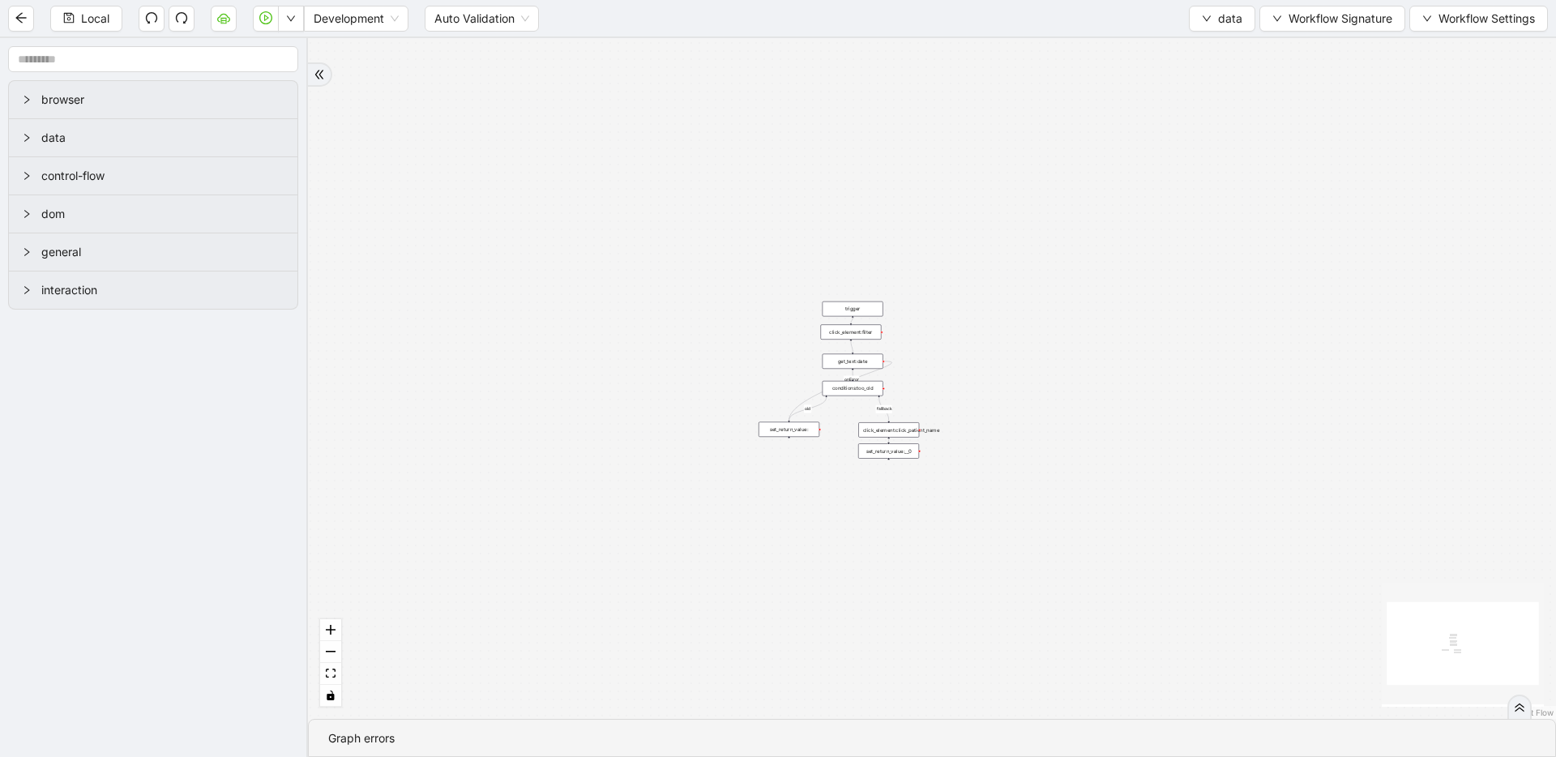
drag, startPoint x: 790, startPoint y: 500, endPoint x: 848, endPoint y: 316, distance: 193.0
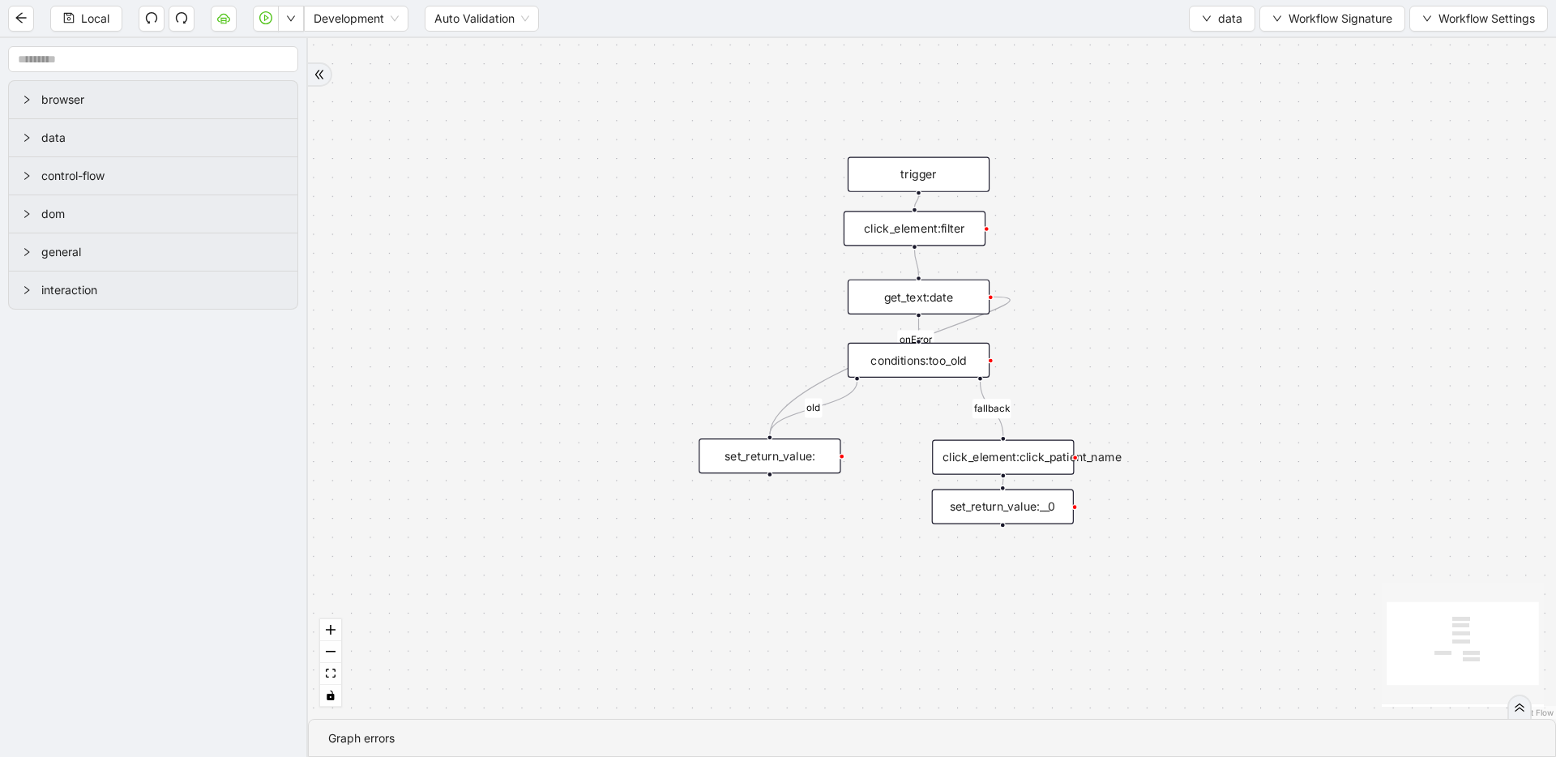
click at [985, 457] on div "click_element:click_patient_name" at bounding box center [1003, 457] width 142 height 35
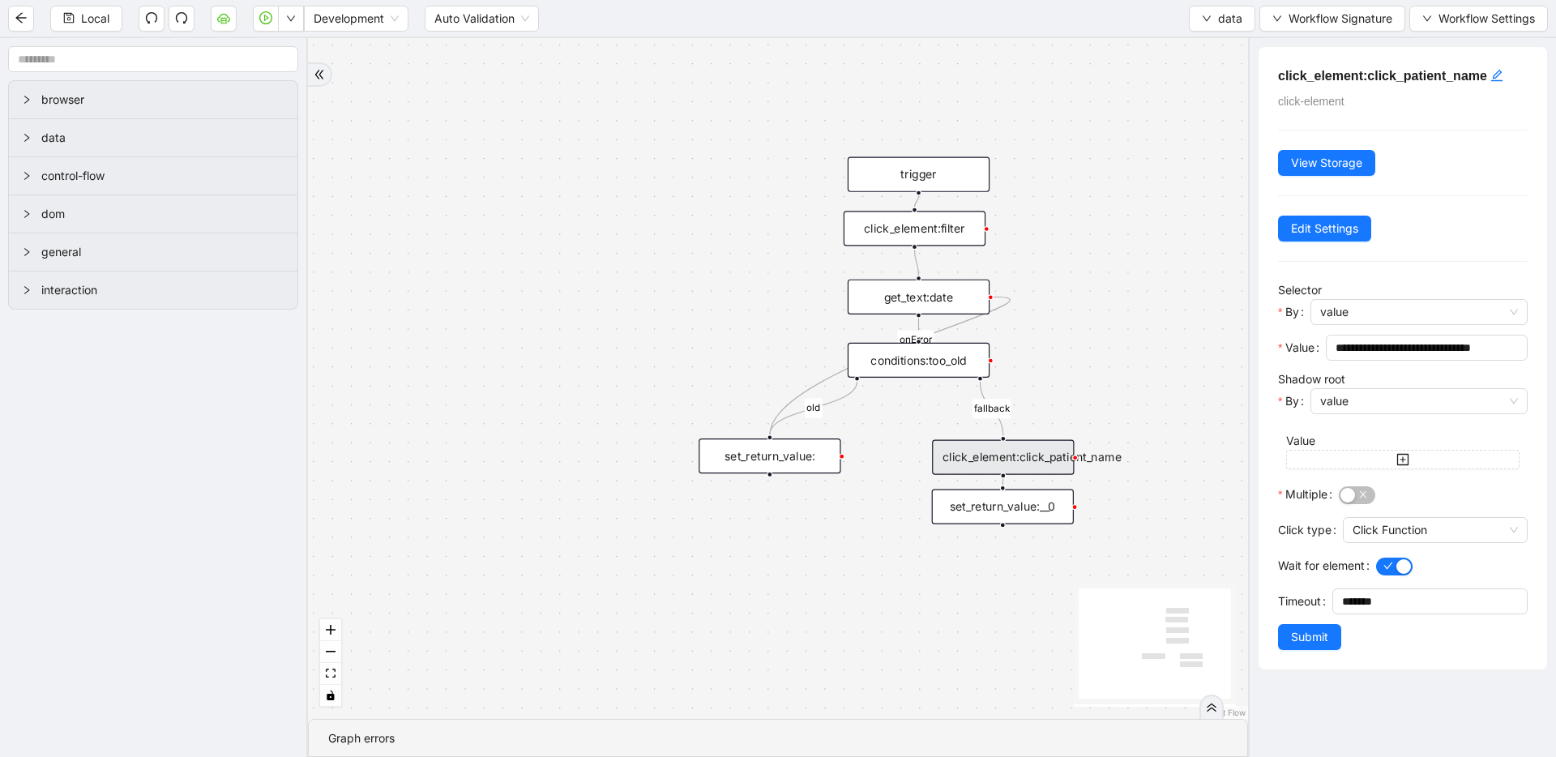
click at [1117, 365] on div "fallback old onError trigger click_element:click_patient_name conditions:too_ol…" at bounding box center [778, 378] width 940 height 681
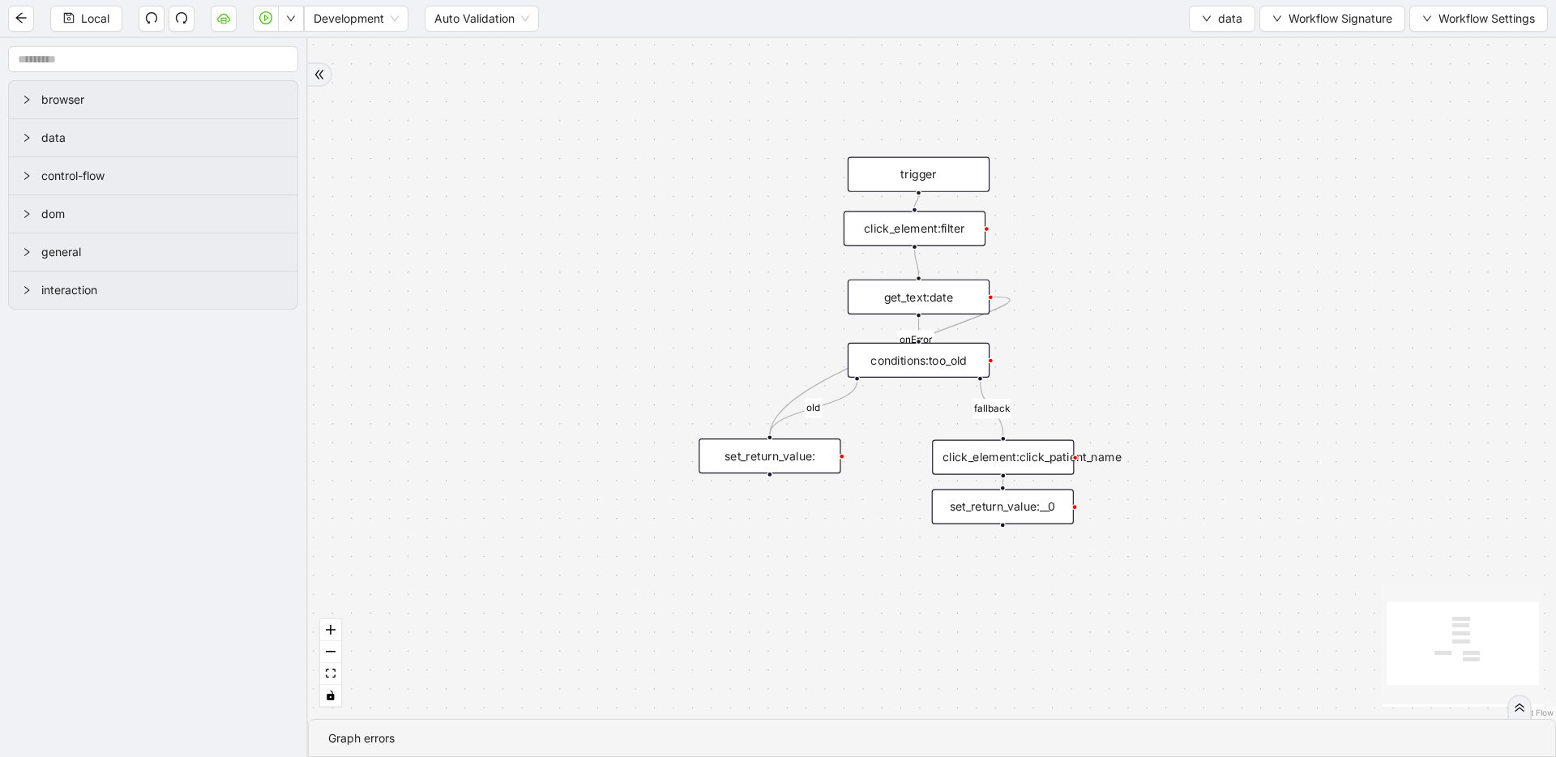
click at [932, 297] on div "get_text:date" at bounding box center [919, 297] width 142 height 35
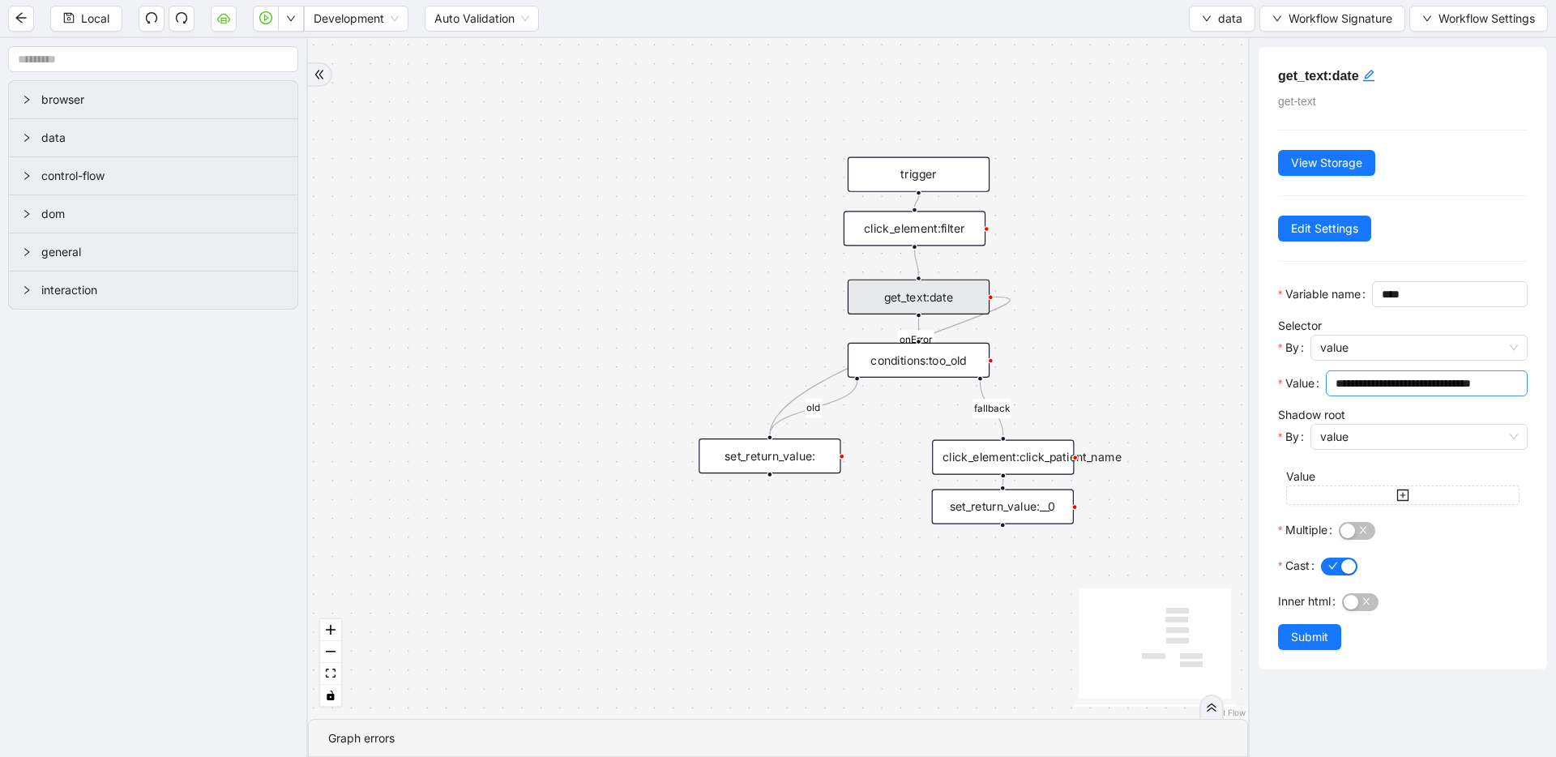
click at [1393, 392] on input "**********" at bounding box center [1425, 384] width 179 height 18
click at [1409, 392] on input "**********" at bounding box center [1425, 384] width 179 height 18
click at [1348, 360] on span "value" at bounding box center [1419, 348] width 198 height 24
click at [1350, 433] on div "code" at bounding box center [1415, 432] width 182 height 18
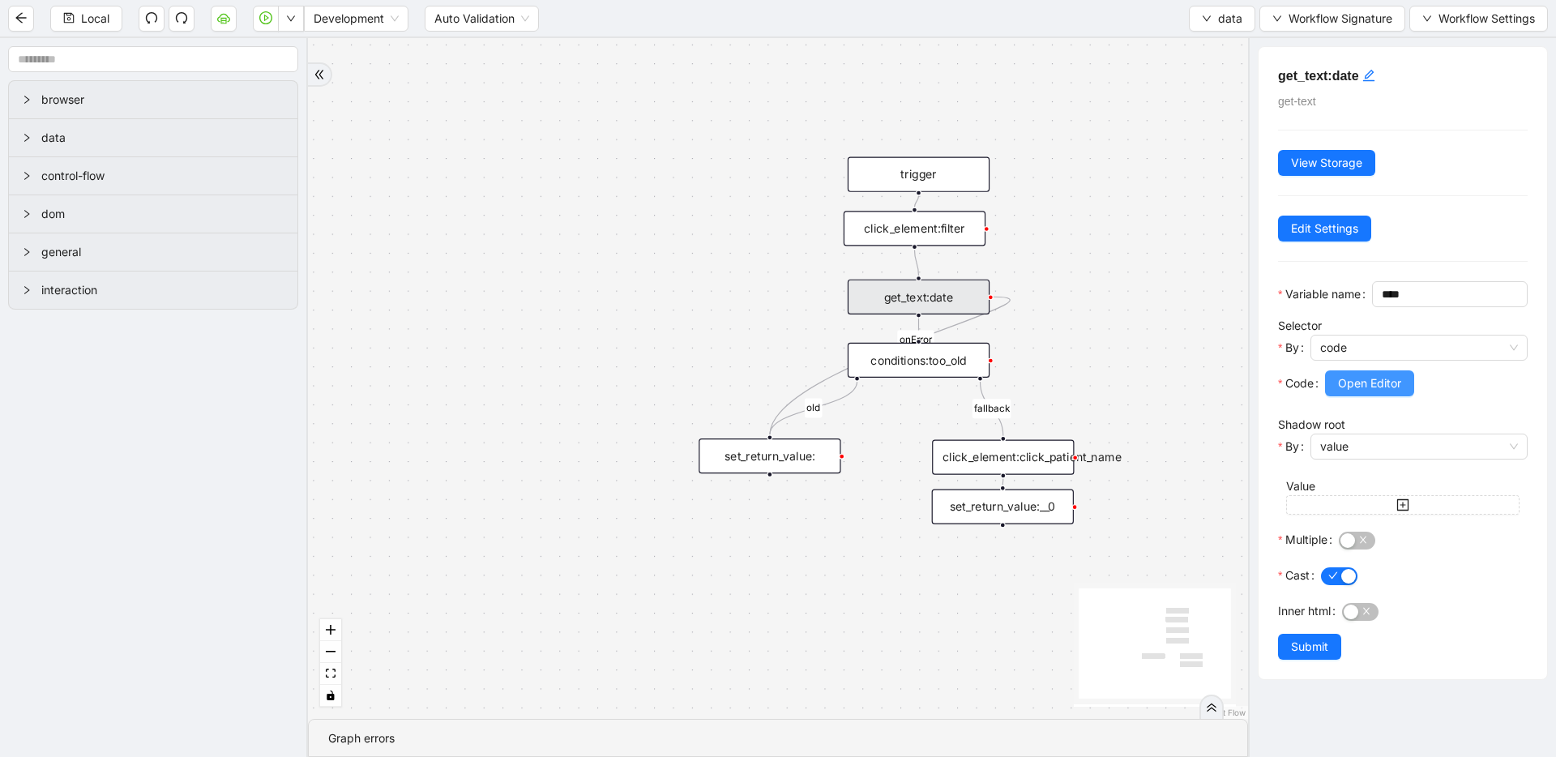
click at [1363, 392] on span "Open Editor" at bounding box center [1369, 384] width 63 height 18
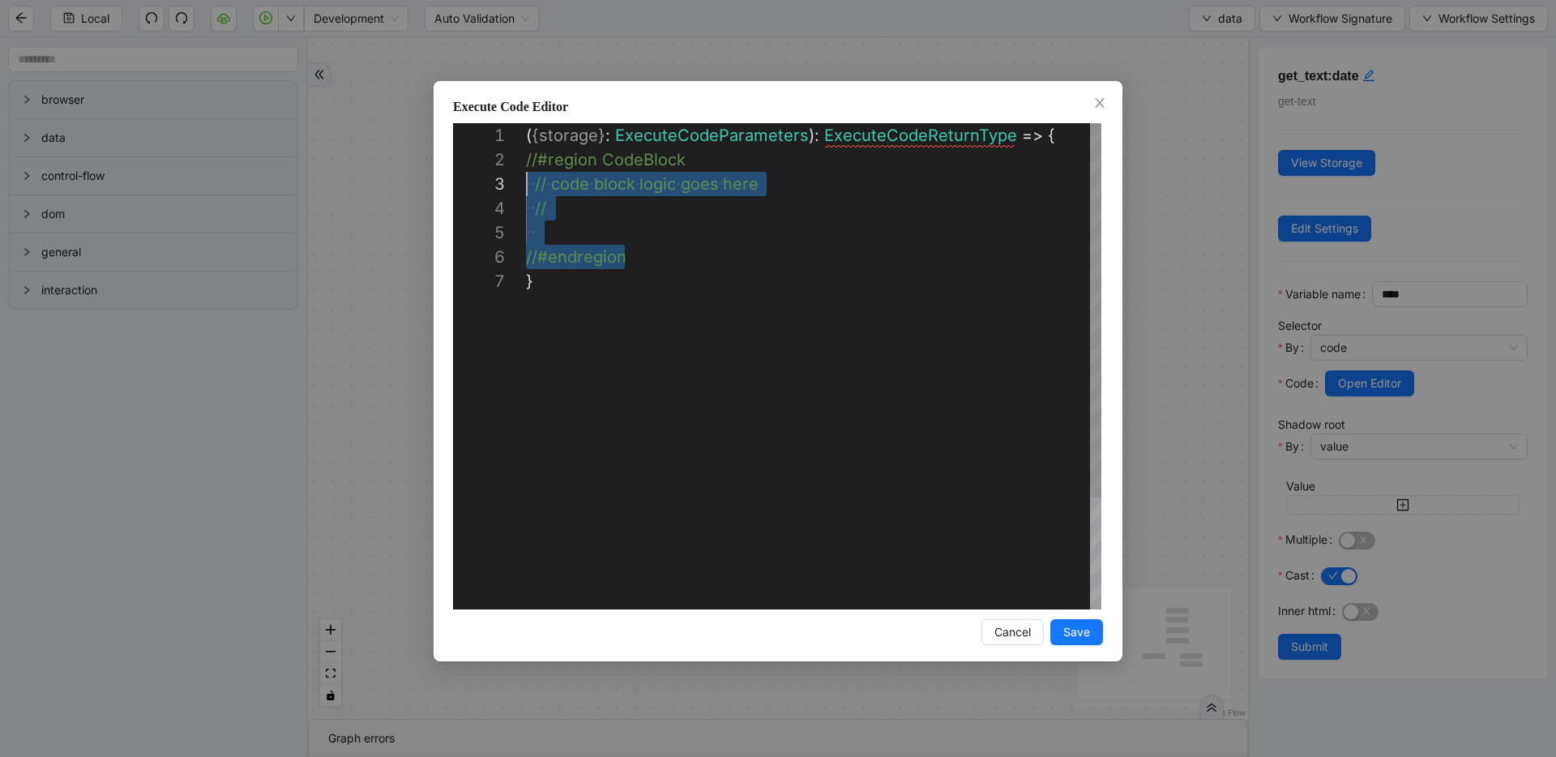
scroll to position [24, 0]
drag, startPoint x: 644, startPoint y: 263, endPoint x: 464, endPoint y: 161, distance: 206.2
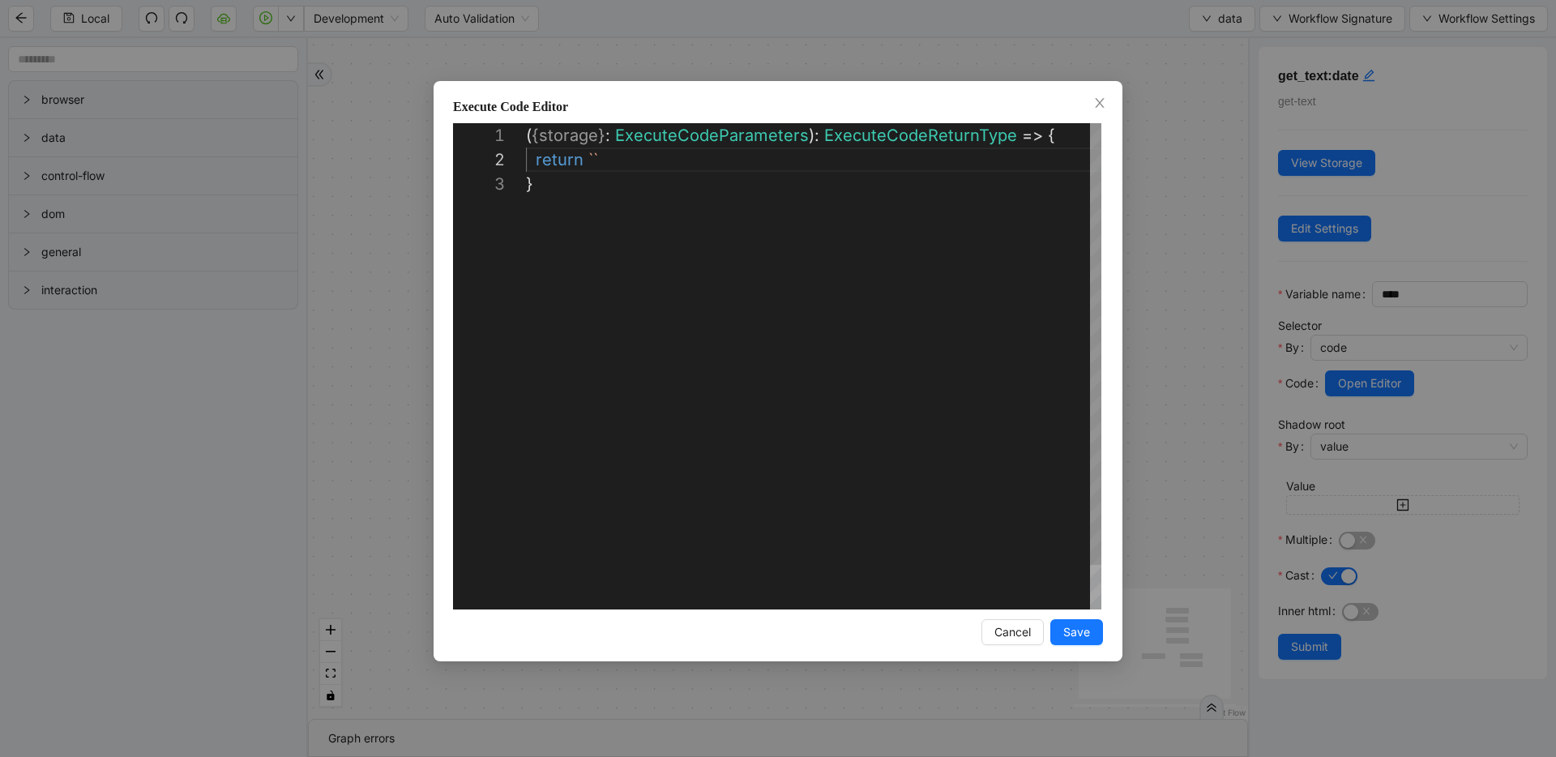
paste textarea "**********"
click at [654, 160] on div "( { storage } : ExecuteCodeParameters ): ExecuteCodeReturnType => { return `#te…" at bounding box center [814, 390] width 576 height 535
click at [1064, 135] on div "( { storage } : ExecuteCodeParameters ): ExecuteCodeReturnType => { return `#te…" at bounding box center [814, 390] width 576 height 535
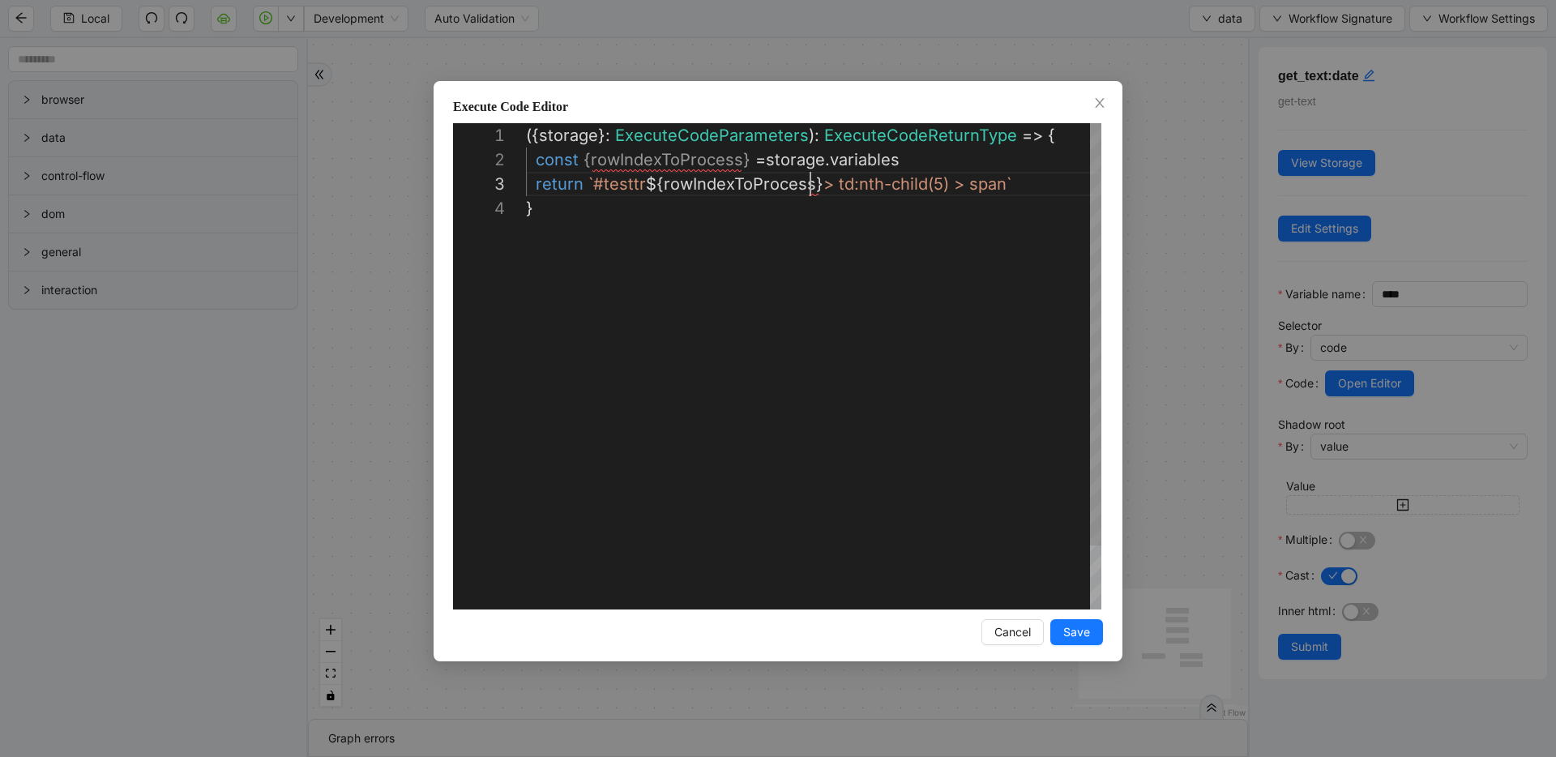
scroll to position [49, 285]
click at [856, 161] on div "({ storage }: ExecuteCodeParameters ): ExecuteCodeReturnType => { return `#test…" at bounding box center [814, 402] width 576 height 559
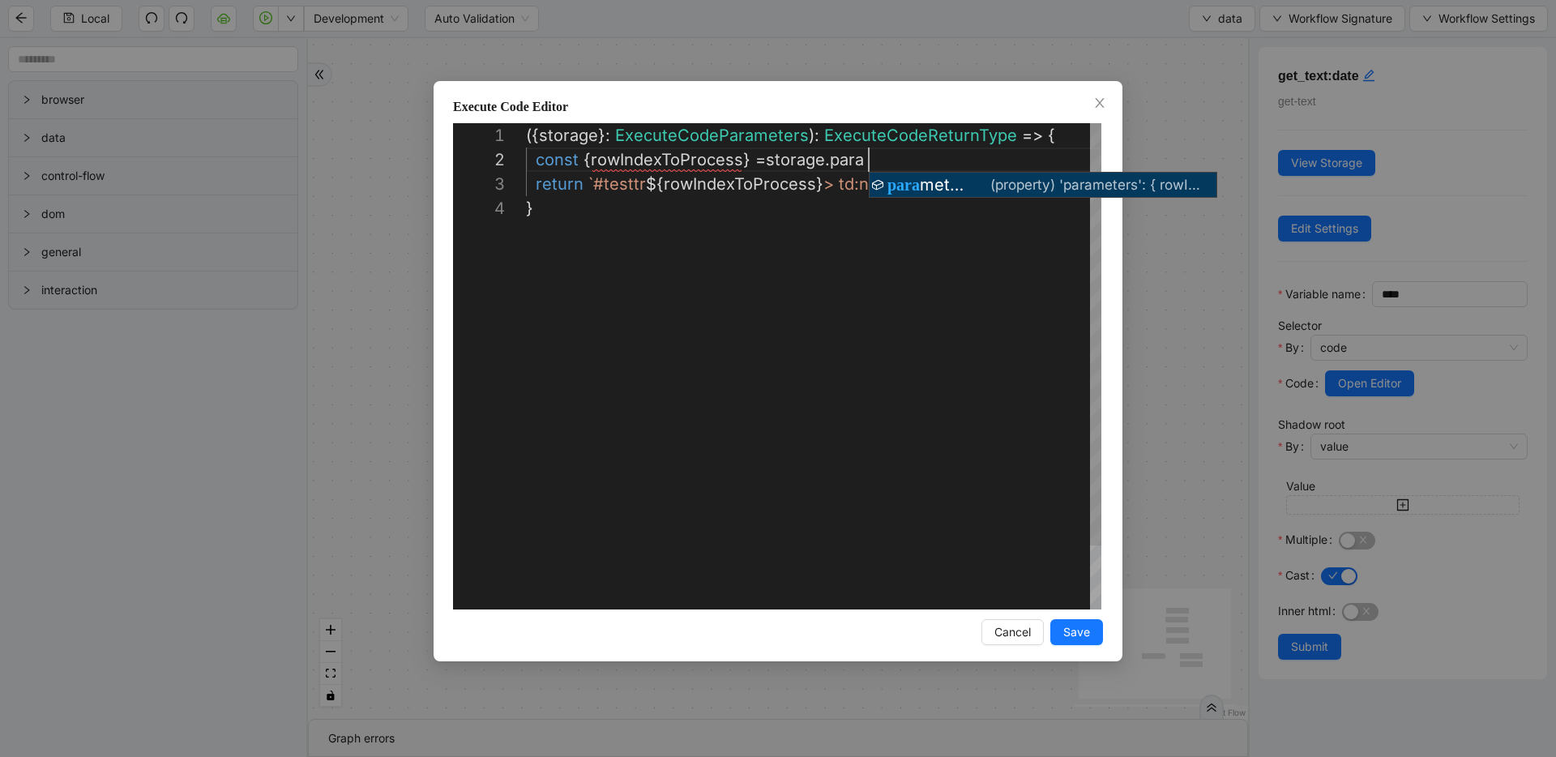
scroll to position [24, 396]
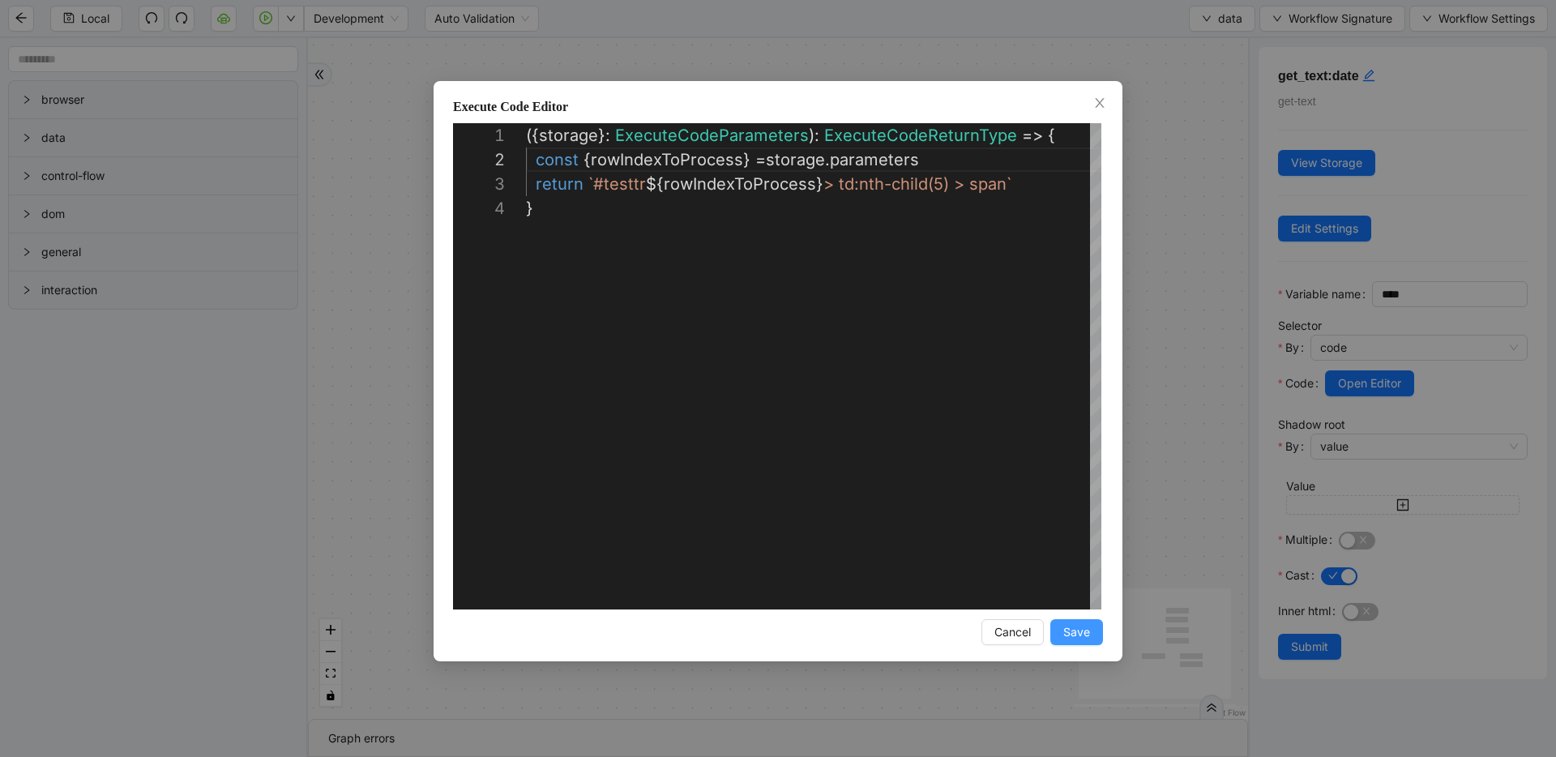
type textarea "**********"
click at [1062, 625] on button "Save" at bounding box center [1077, 632] width 53 height 26
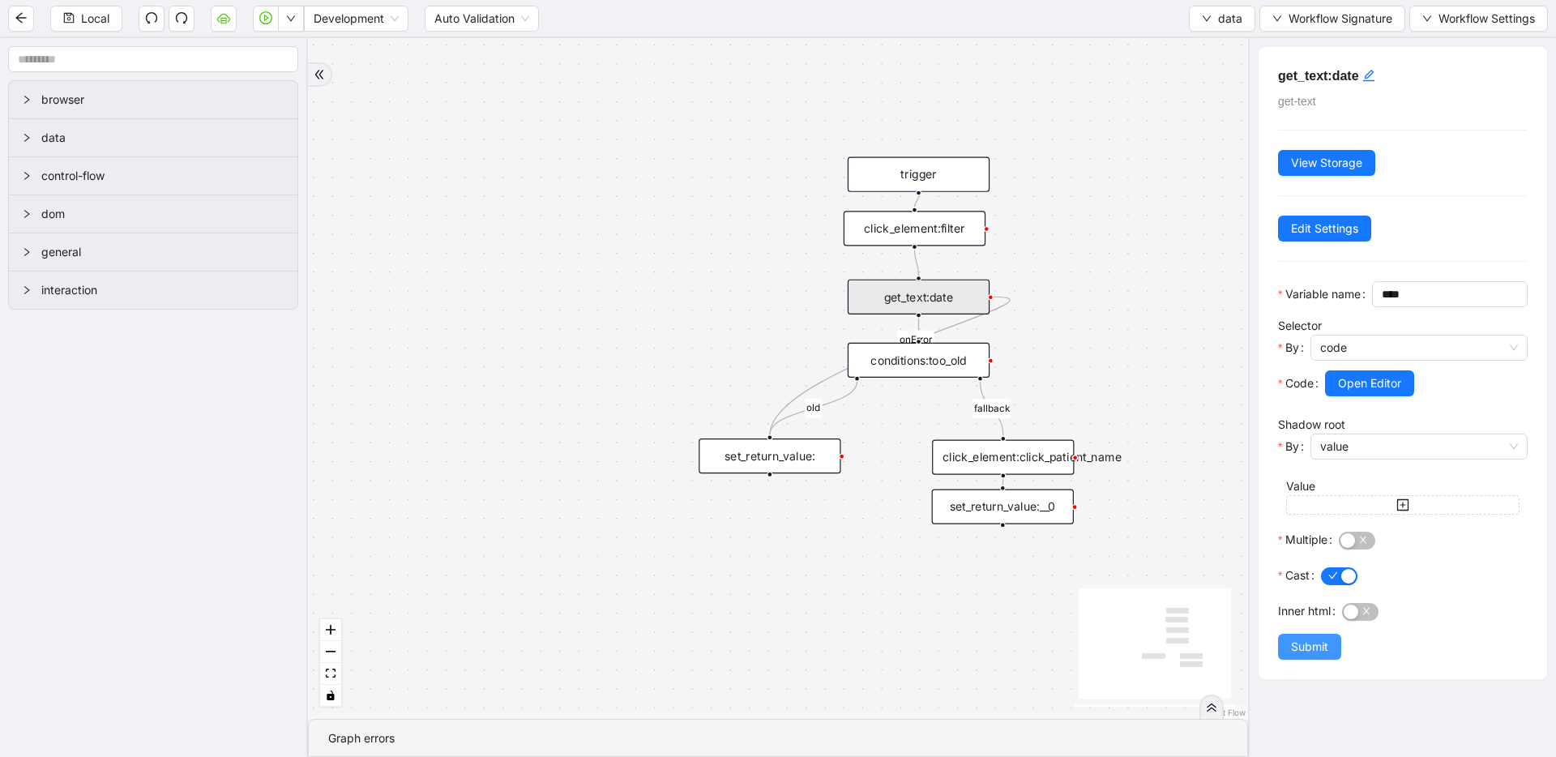
click at [1314, 656] on span "Submit" at bounding box center [1309, 647] width 37 height 18
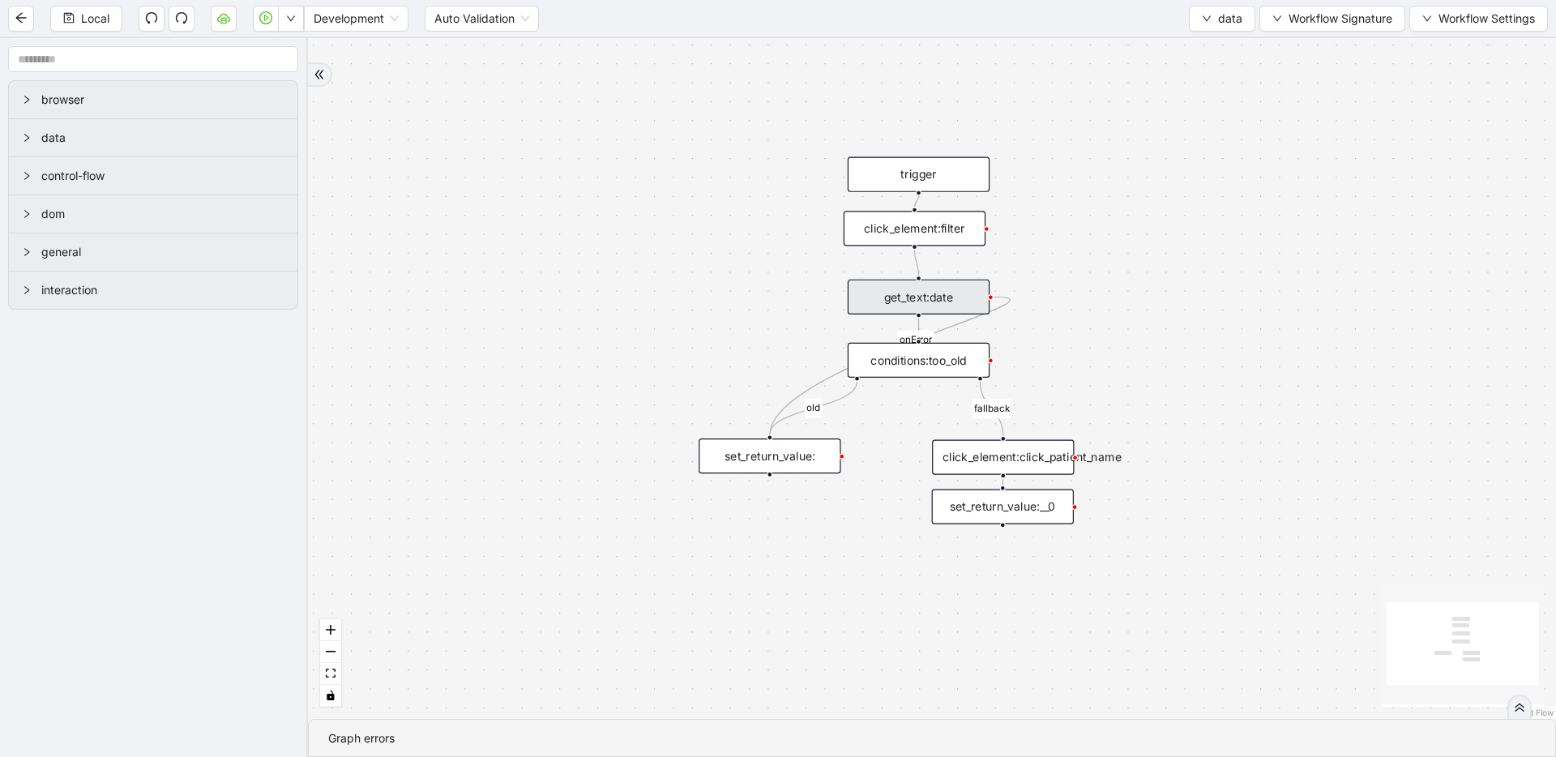
click at [1017, 467] on div "click_element:click_patient_name" at bounding box center [1003, 457] width 142 height 35
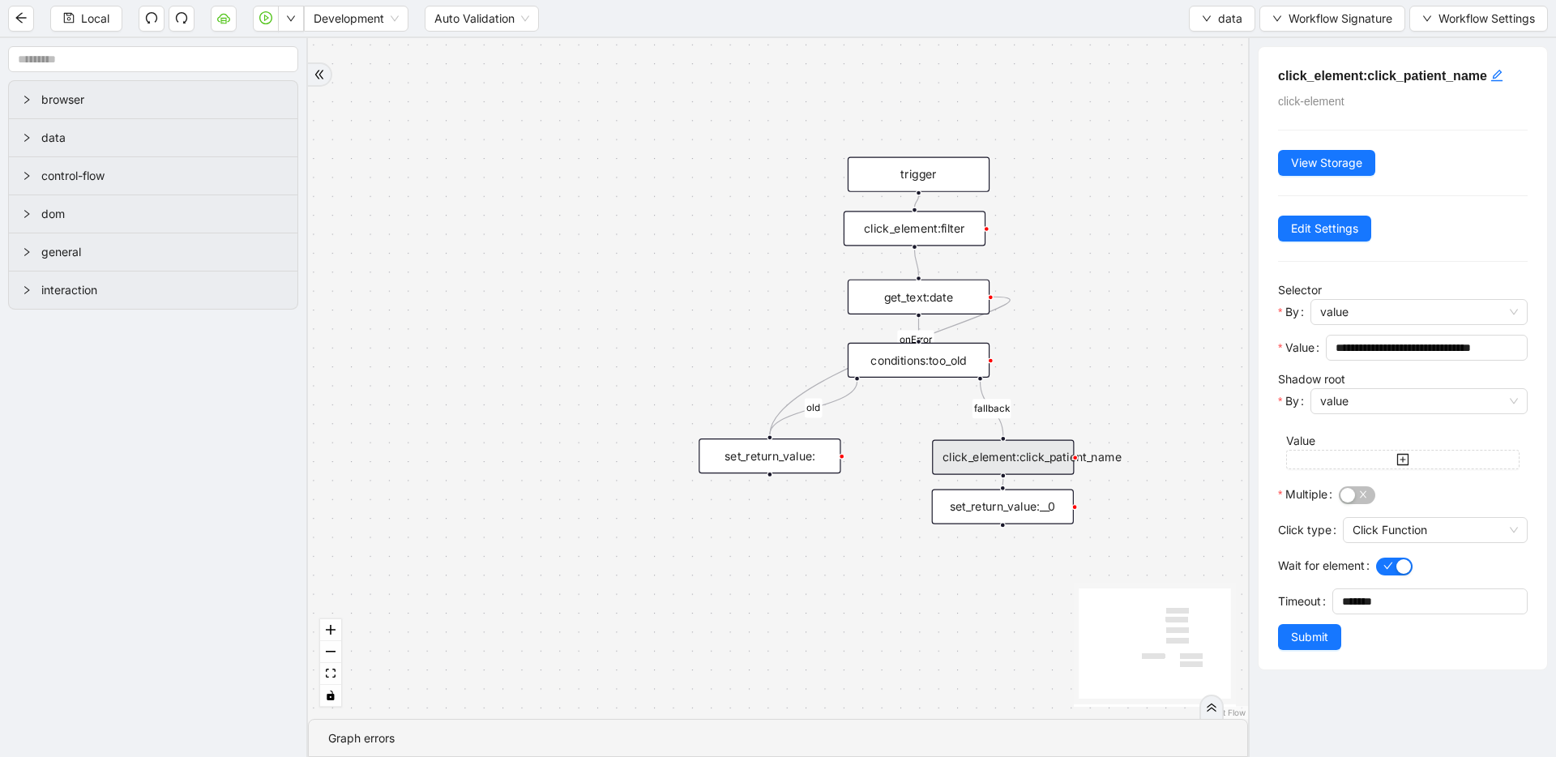
click at [942, 293] on div "get_text:date" at bounding box center [919, 297] width 142 height 35
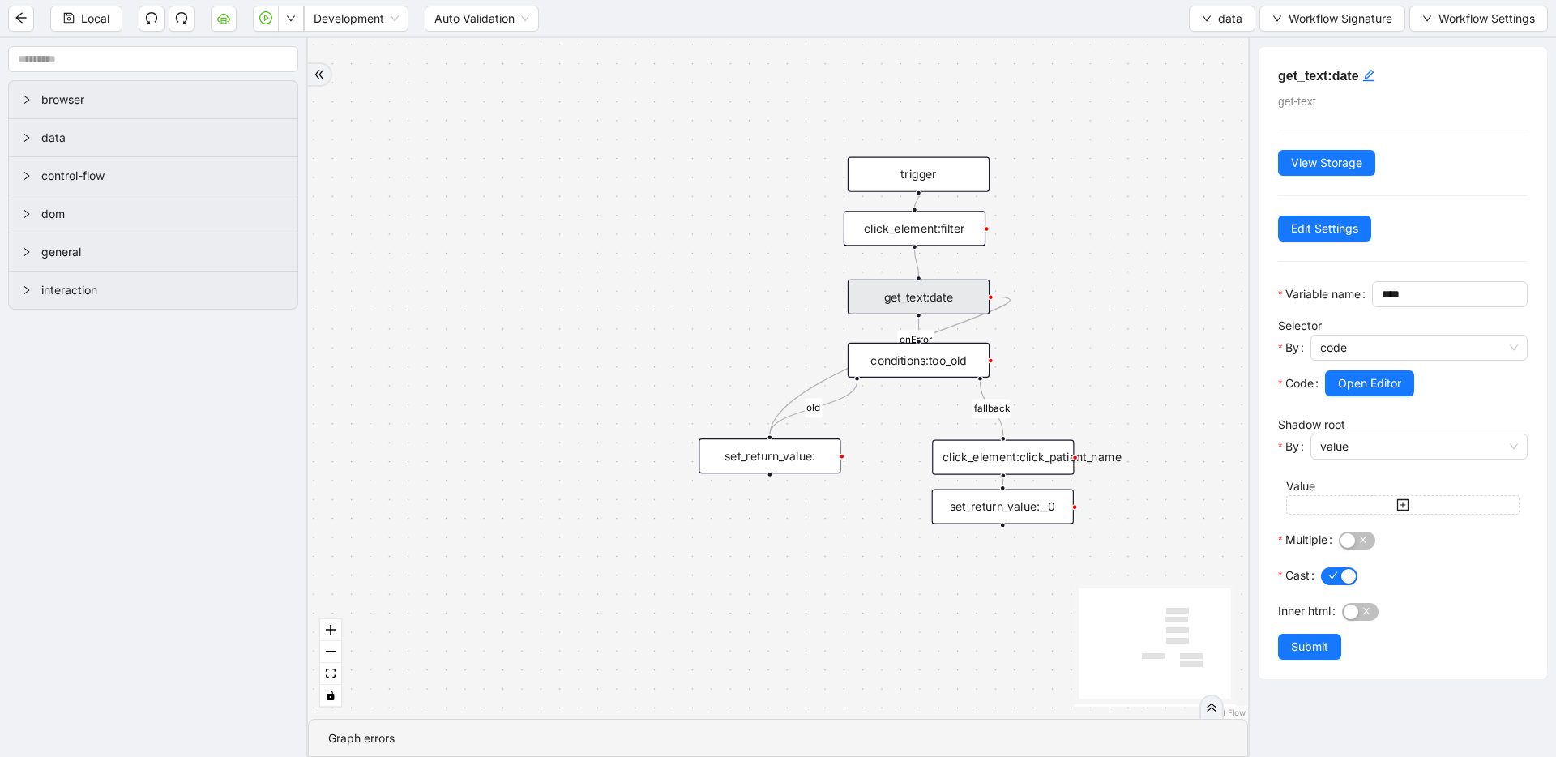
click at [967, 366] on div "conditions:too_old" at bounding box center [919, 360] width 142 height 35
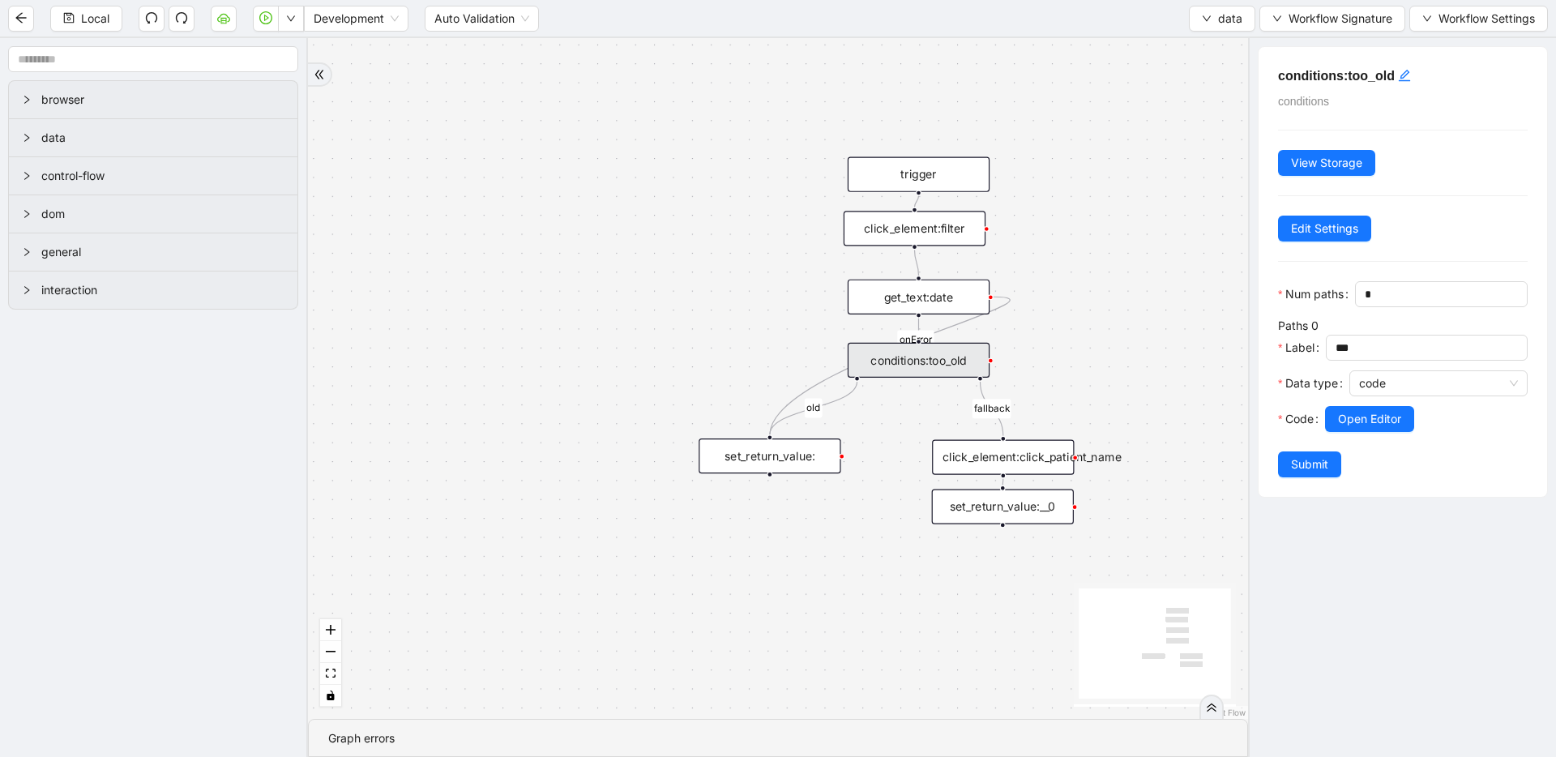
click at [1324, 413] on label "Code" at bounding box center [1301, 419] width 47 height 26
click at [1372, 423] on span "Open Editor" at bounding box center [1369, 419] width 63 height 18
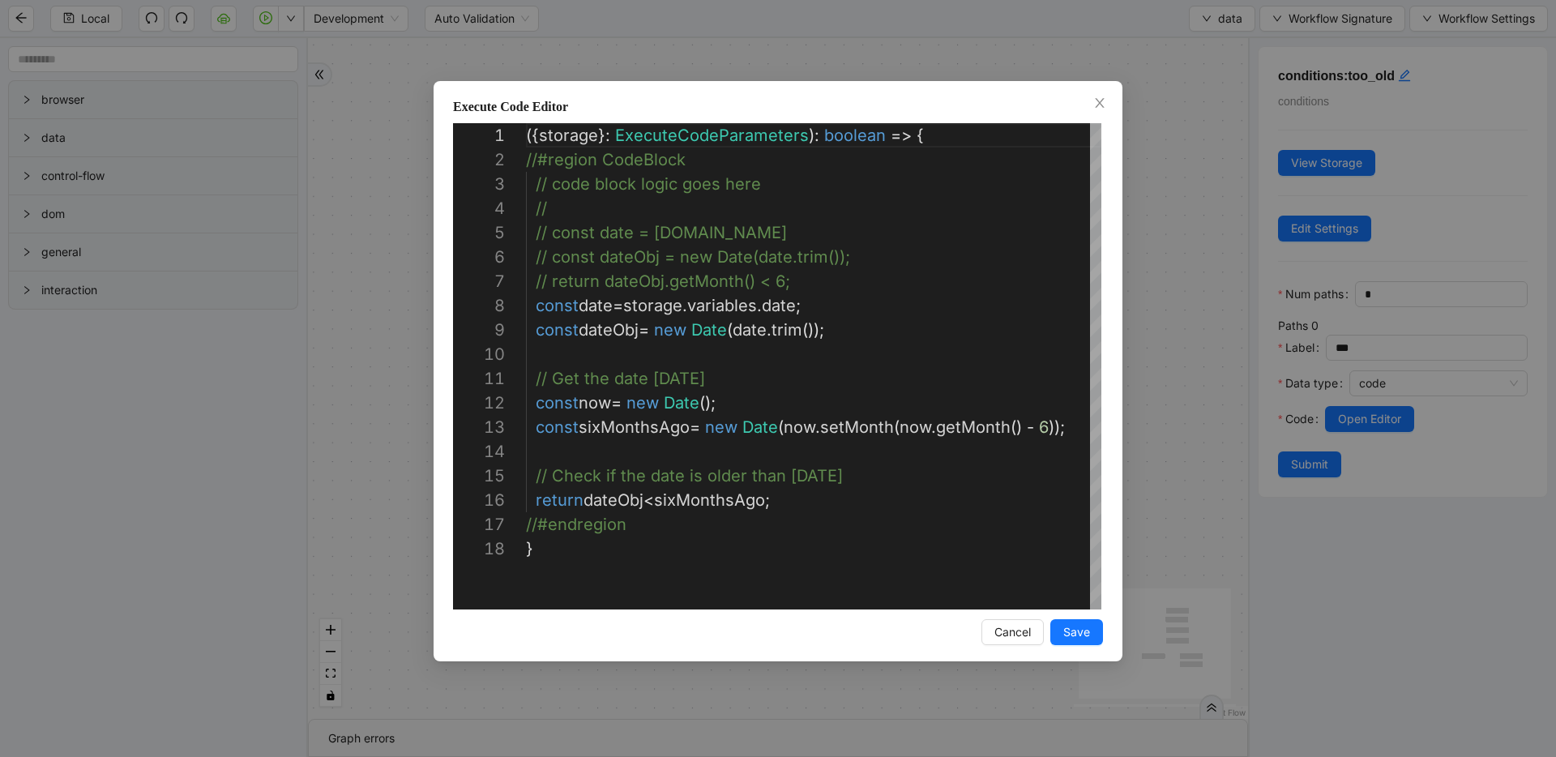
scroll to position [243, 0]
click at [340, 276] on div "Execute Code Editor 1 2 3 4 5 6 7 8 9 10 11 12 13 14 15 16 17 18 ({ storage }: …" at bounding box center [778, 378] width 1556 height 757
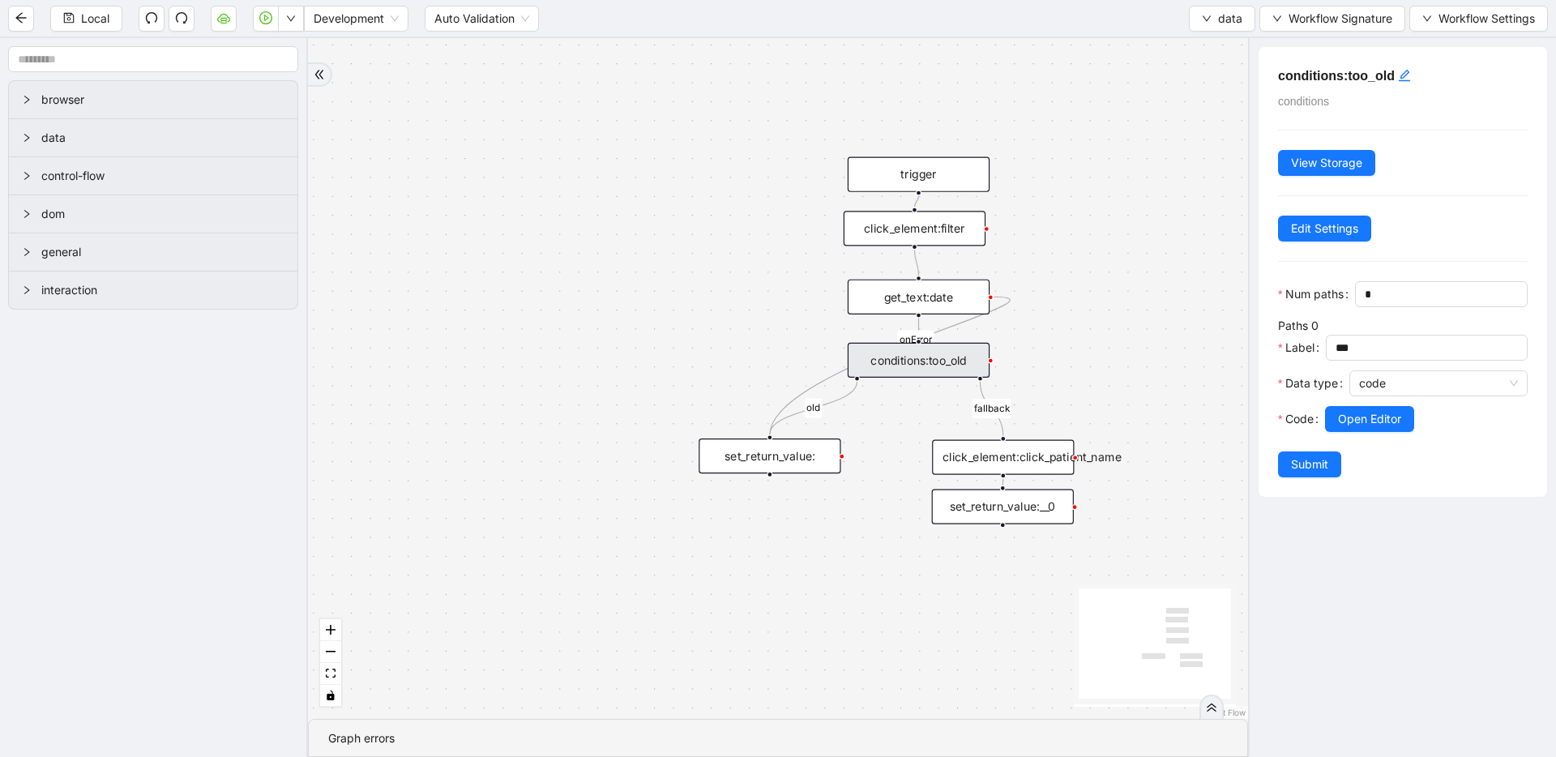
click at [991, 468] on div "click_element:click_patient_name" at bounding box center [1003, 457] width 142 height 35
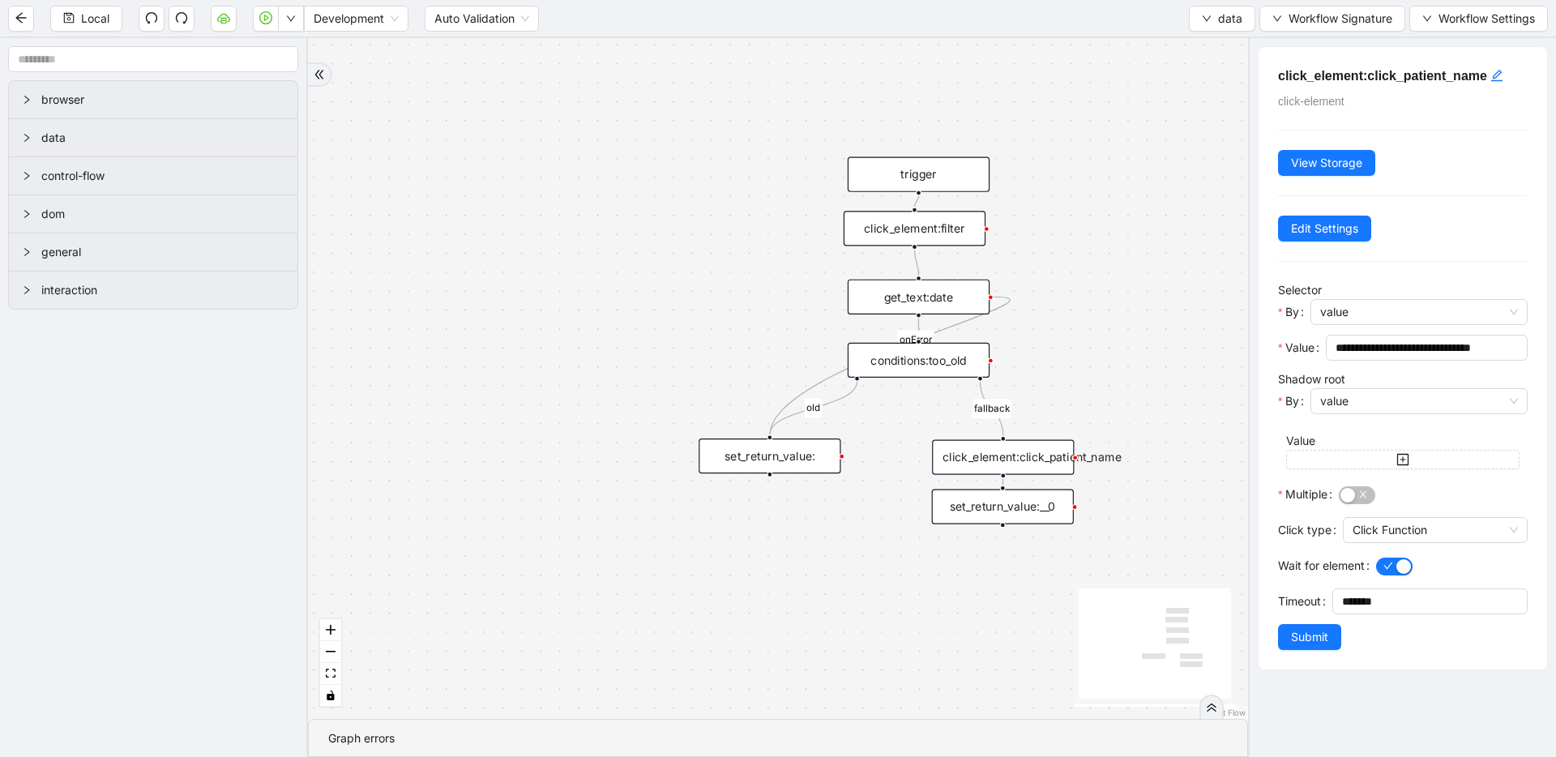
click at [883, 290] on div "get_text:date" at bounding box center [919, 297] width 142 height 35
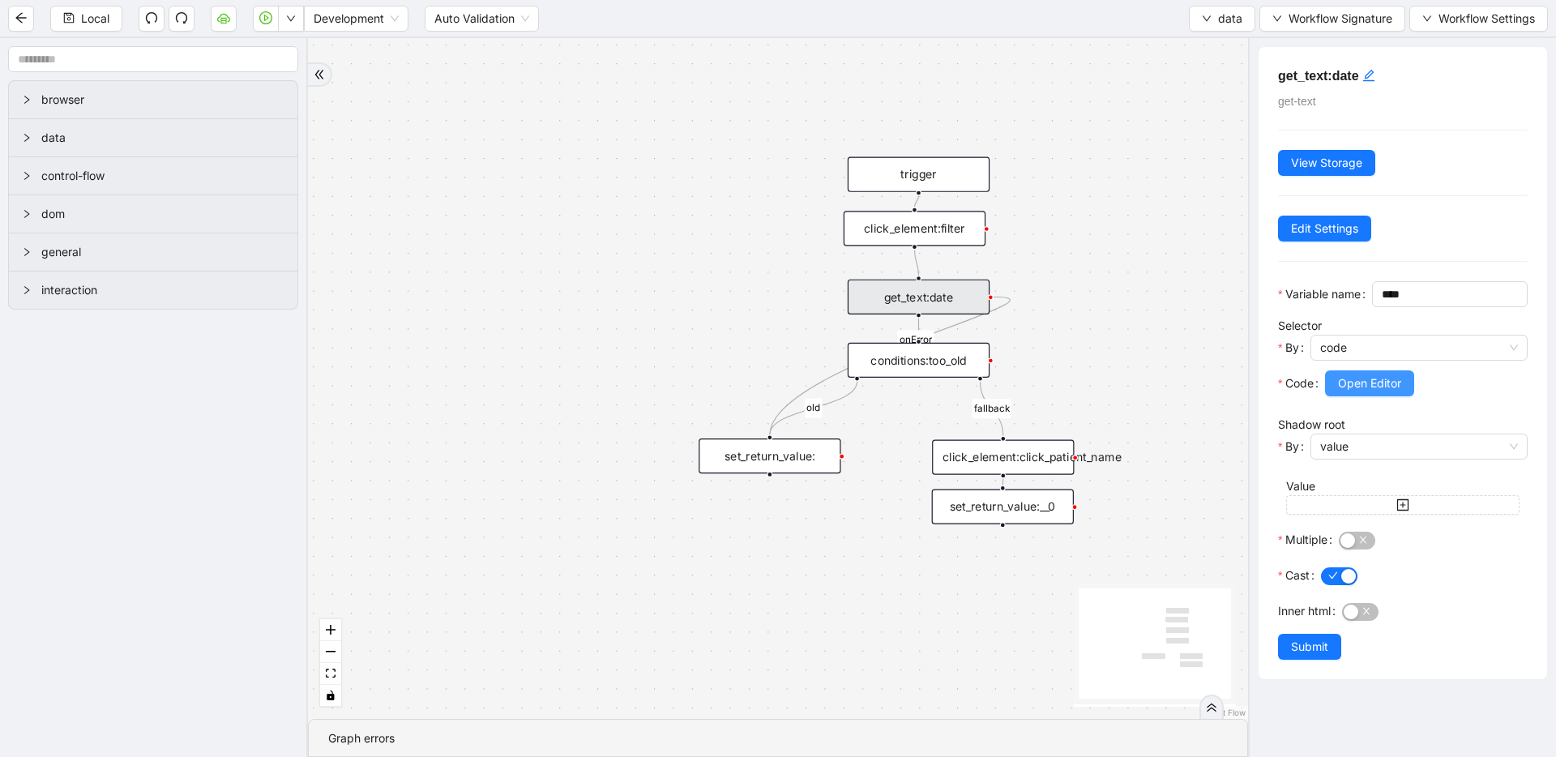
click at [1384, 392] on span "Open Editor" at bounding box center [1369, 384] width 63 height 18
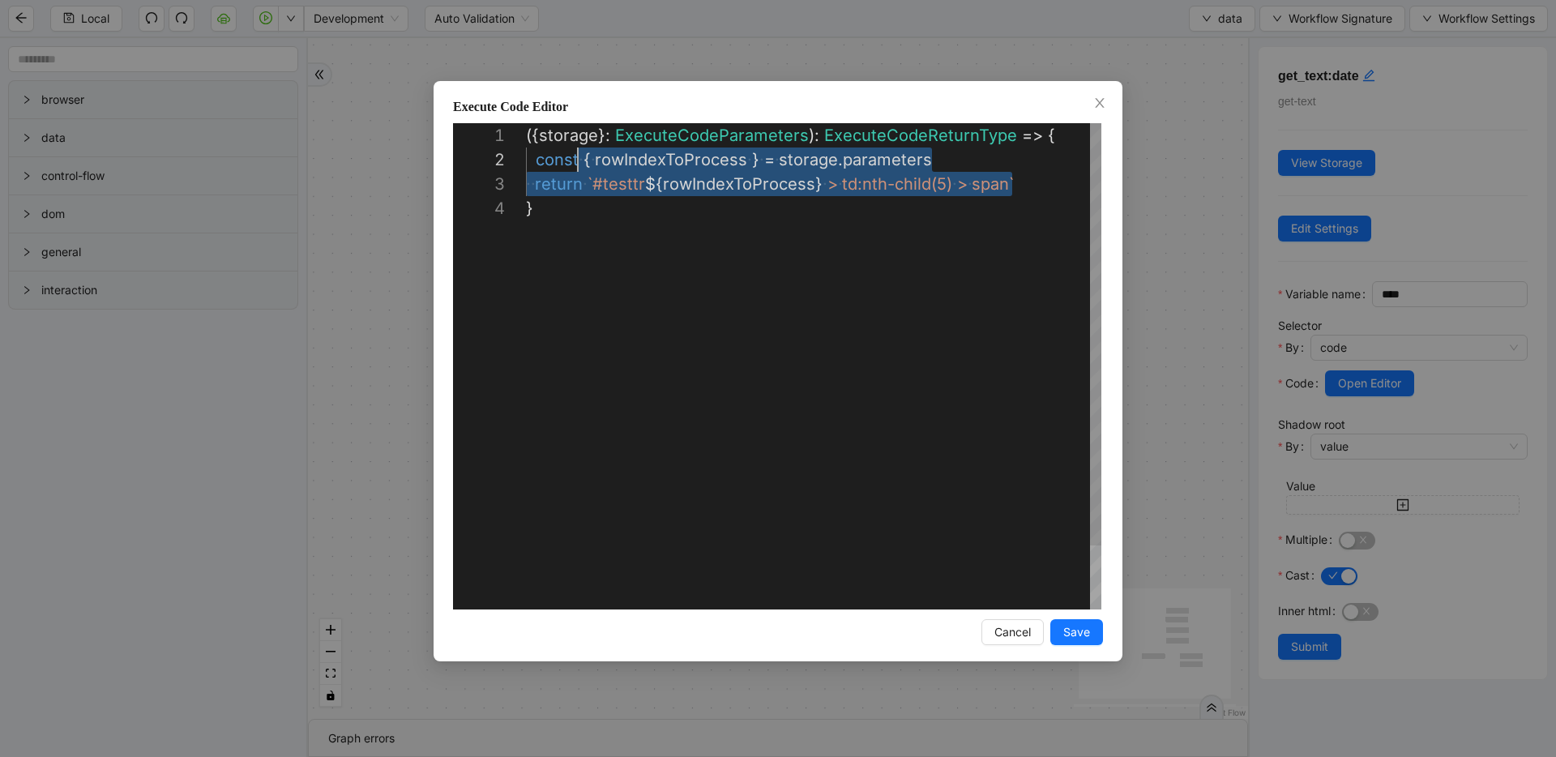
scroll to position [24, 0]
drag, startPoint x: 1013, startPoint y: 181, endPoint x: 477, endPoint y: 166, distance: 536.0
click at [1190, 207] on div "**********" at bounding box center [778, 378] width 1556 height 757
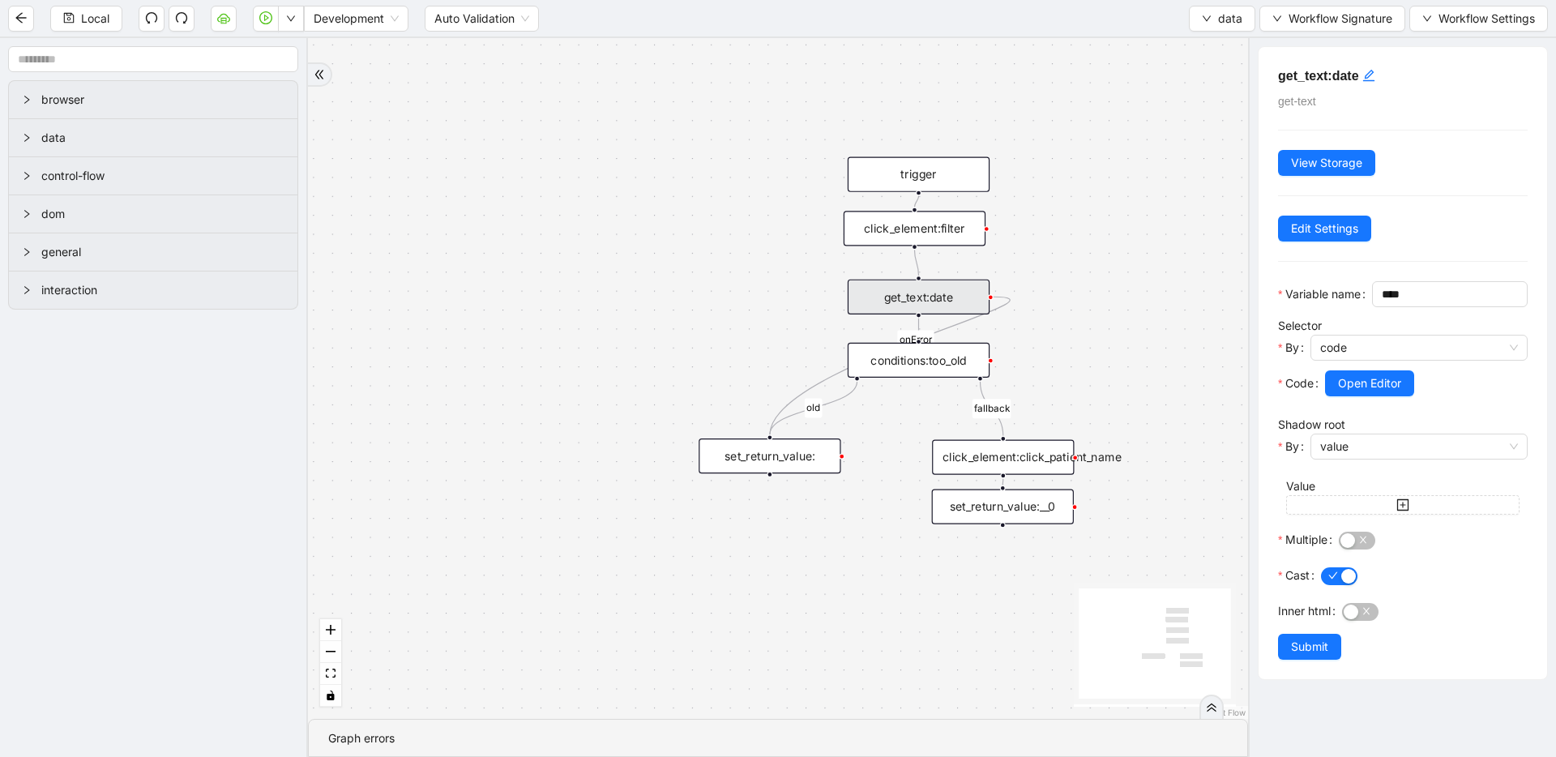
click at [980, 452] on div "click_element:click_patient_name" at bounding box center [1003, 457] width 142 height 35
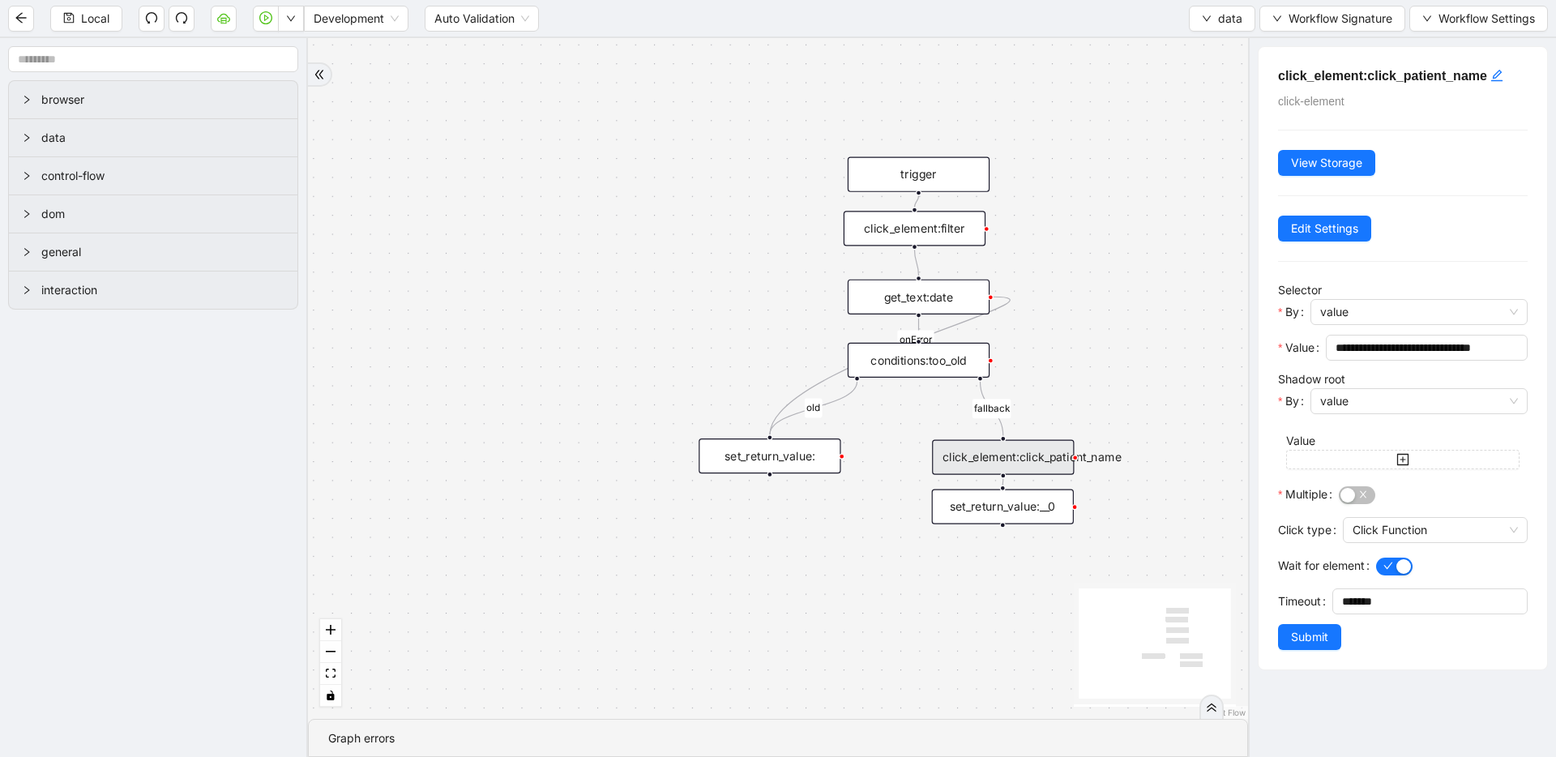
drag, startPoint x: 1338, startPoint y: 307, endPoint x: 1343, endPoint y: 326, distance: 19.3
click at [1338, 309] on span "value" at bounding box center [1419, 312] width 198 height 24
click at [1249, 353] on div "**********" at bounding box center [1402, 397] width 308 height 719
click at [1434, 346] on input "**********" at bounding box center [1425, 348] width 179 height 18
click at [1377, 319] on span "value" at bounding box center [1419, 312] width 198 height 24
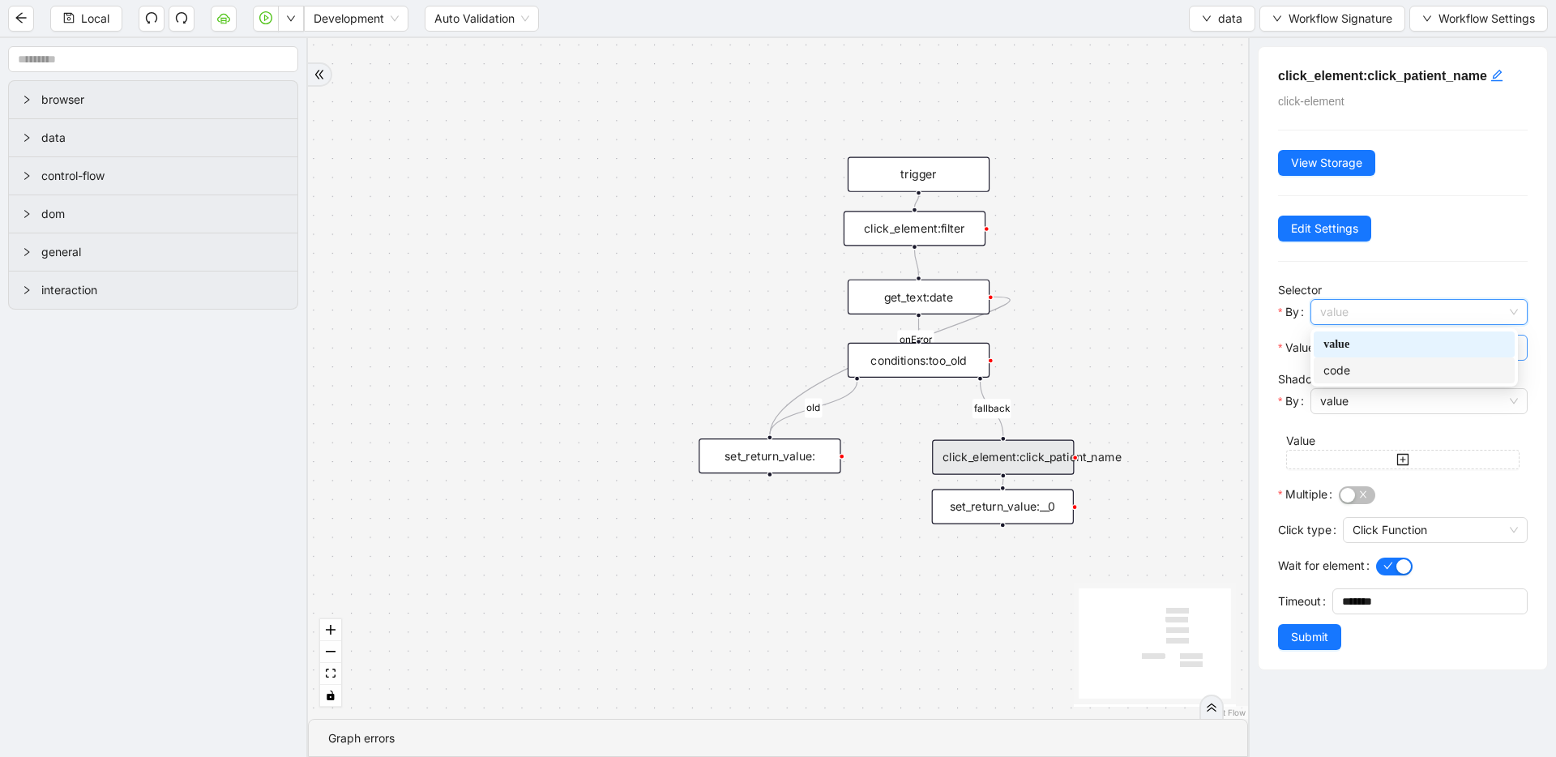
click at [1370, 360] on div "code" at bounding box center [1414, 370] width 201 height 26
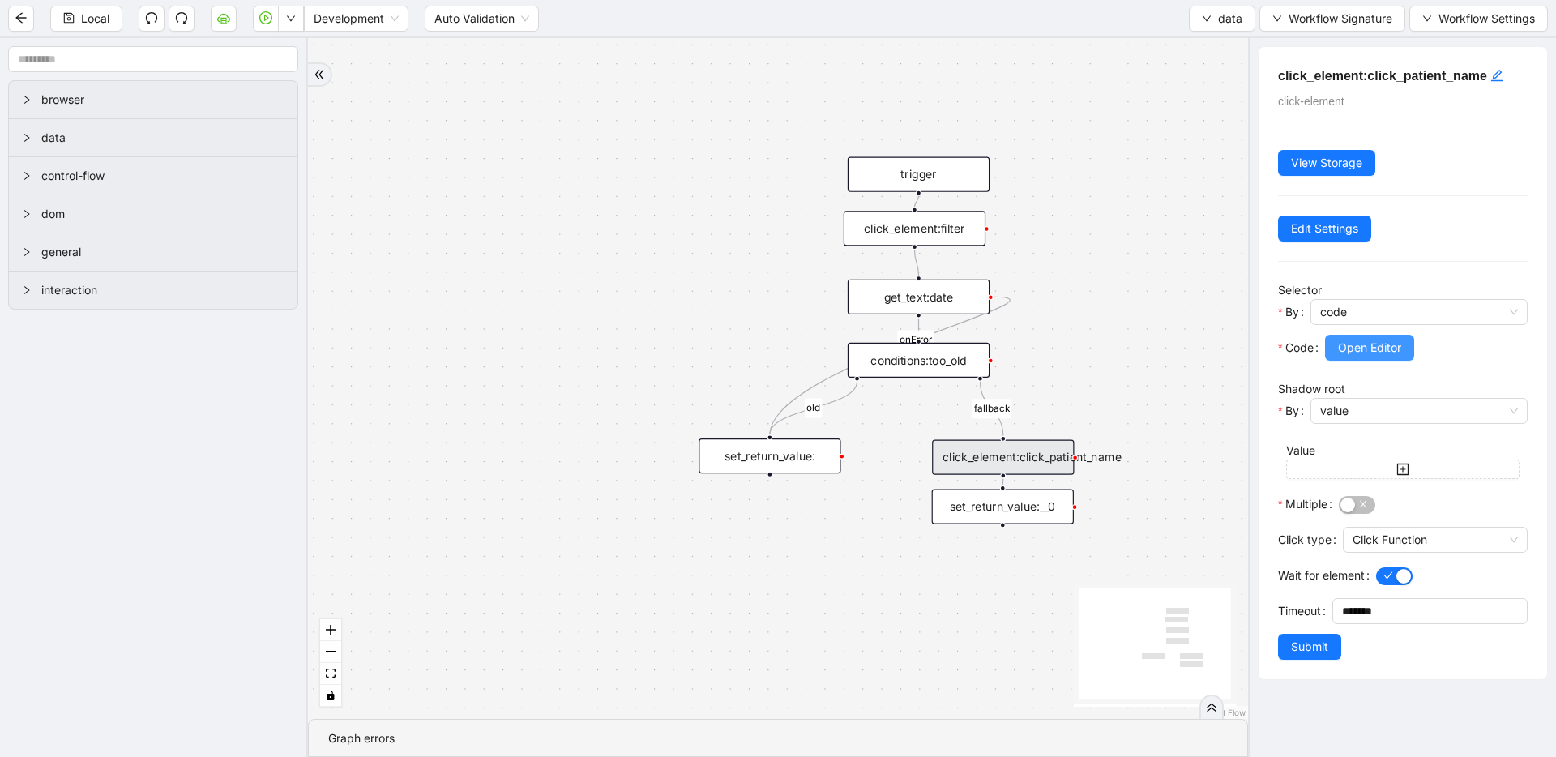
click at [1353, 359] on button "Open Editor" at bounding box center [1369, 348] width 89 height 26
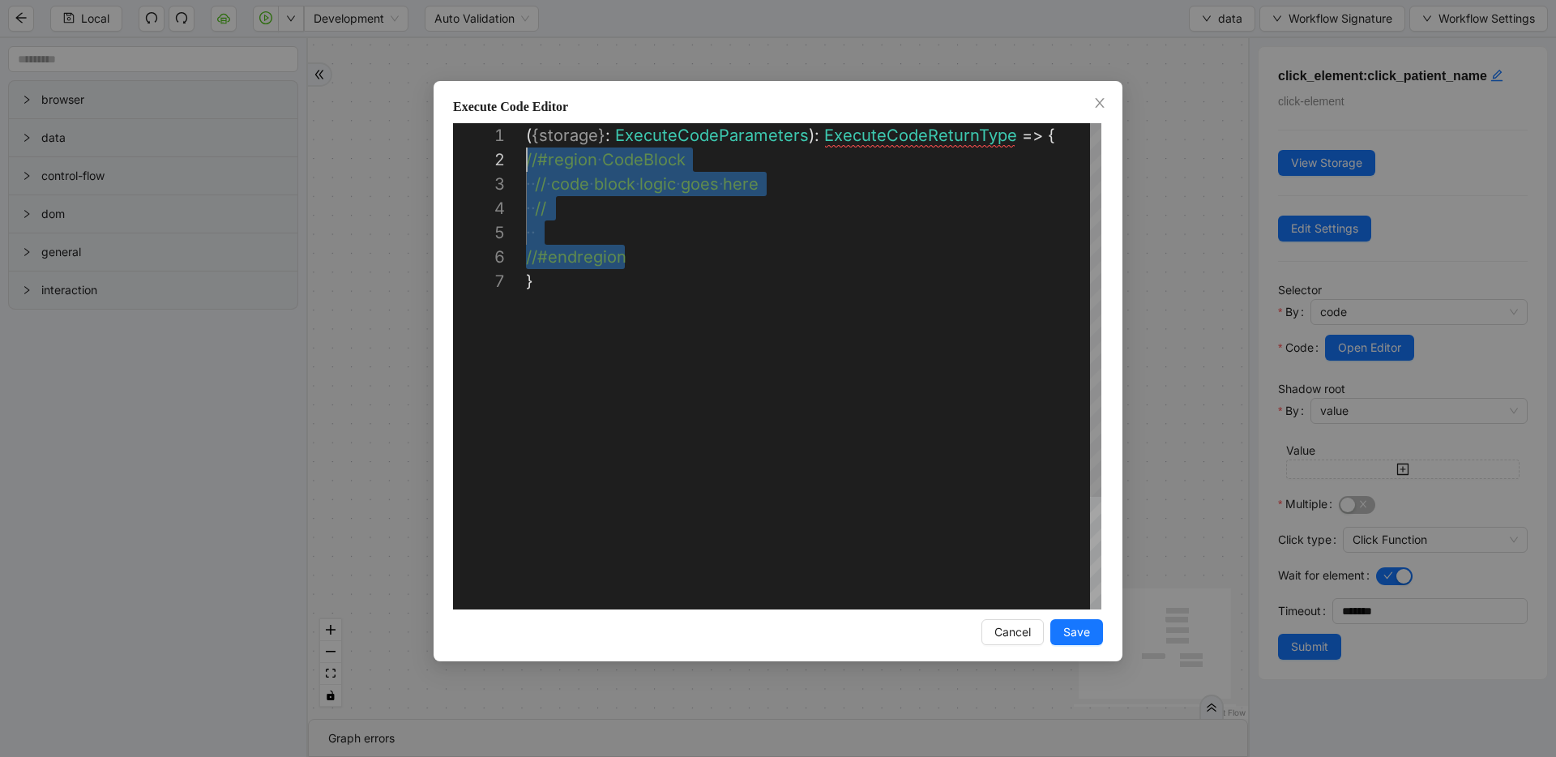
drag, startPoint x: 653, startPoint y: 266, endPoint x: 428, endPoint y: 148, distance: 253.4
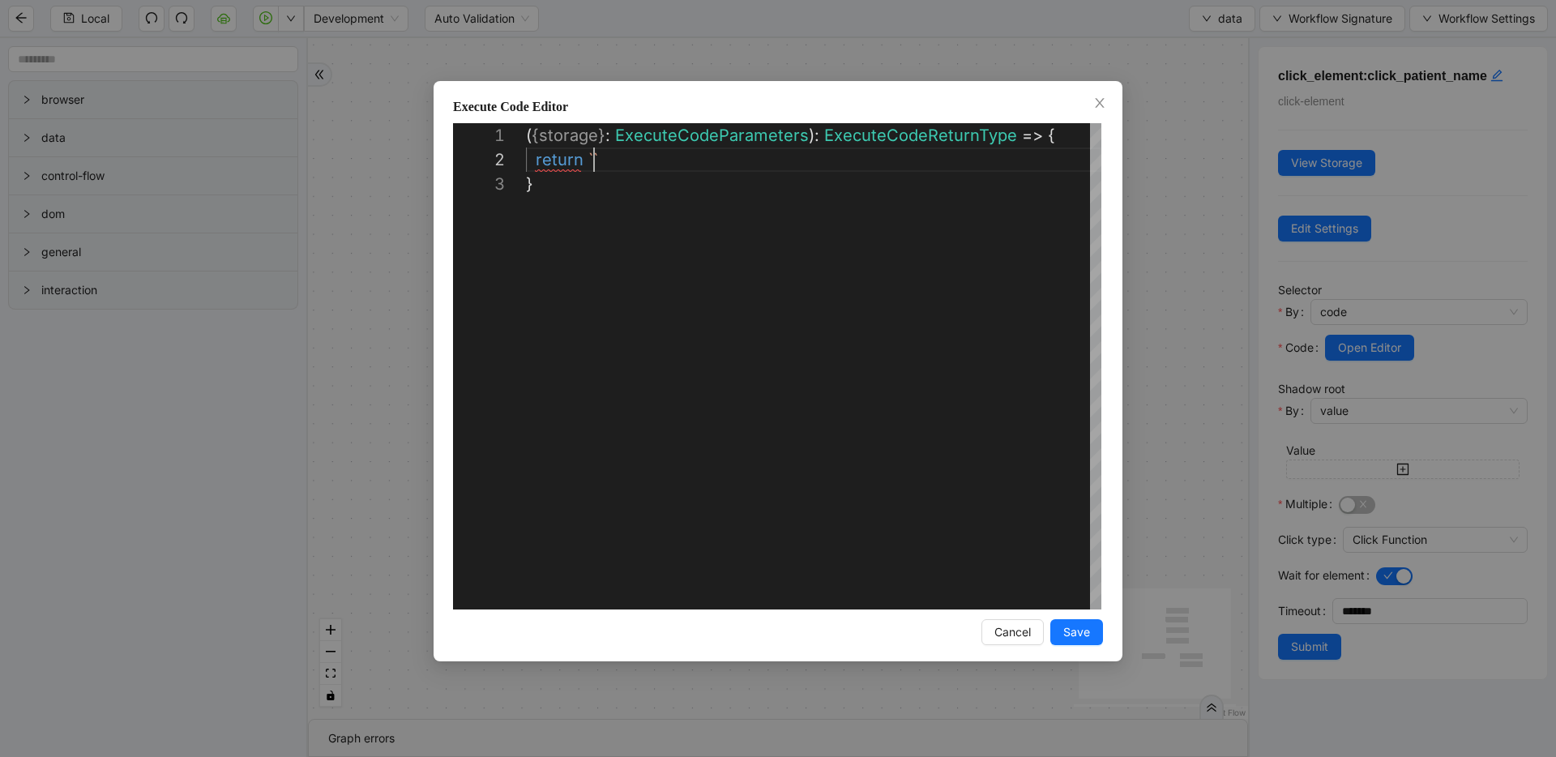
scroll to position [24, 68]
paste textarea "**********"
click at [1064, 139] on div "( { storage } : ExecuteCodeParameters ): ExecuteCodeReturnType => { return `#te…" at bounding box center [814, 390] width 576 height 535
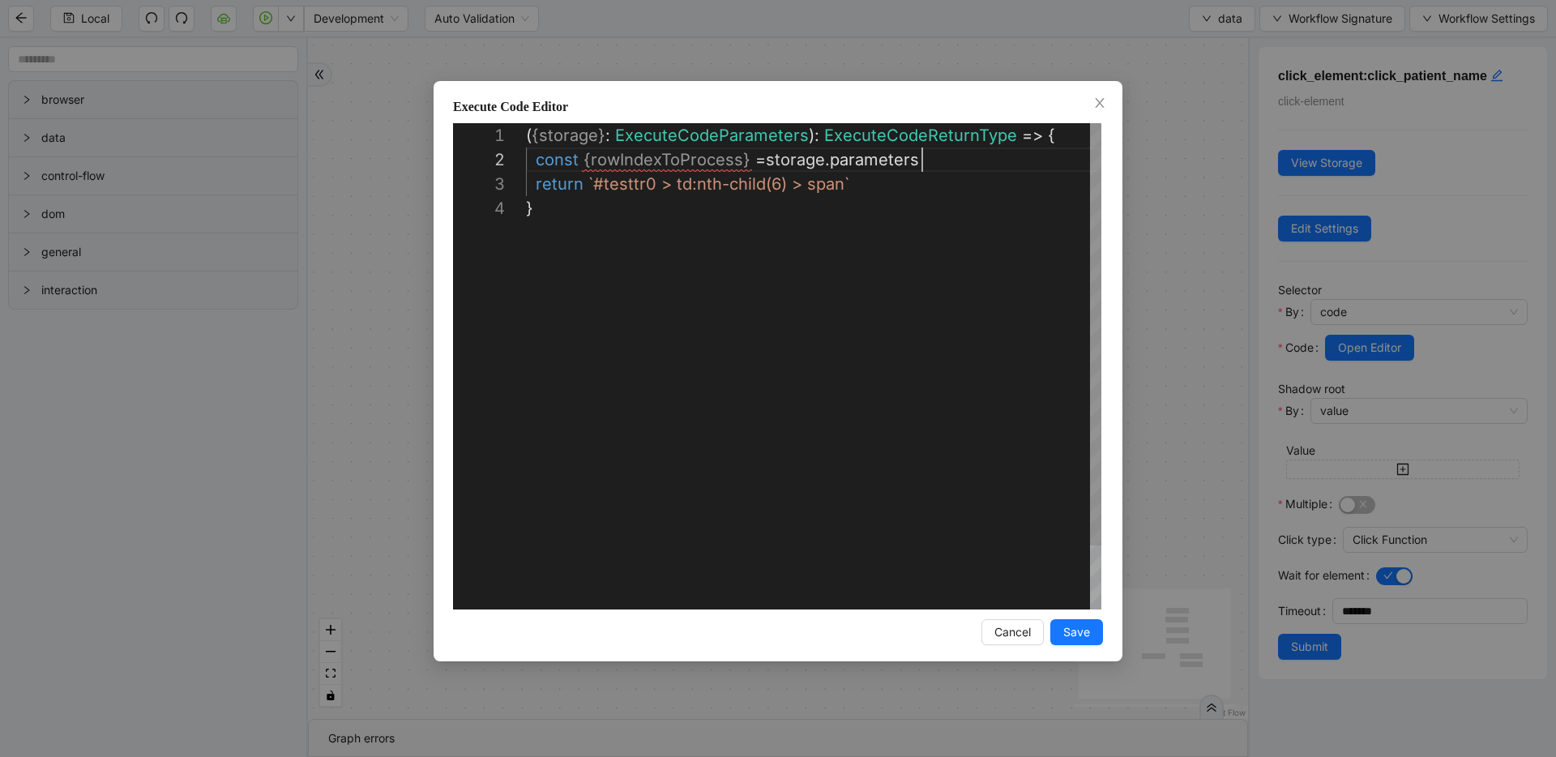
scroll to position [24, 396]
click at [654, 182] on div "({ storage }: ExecuteCodeParameters ): ExecuteCodeReturnType => { return `#test…" at bounding box center [814, 402] width 576 height 559
type textarea "**********"
click at [1089, 636] on span "Save" at bounding box center [1077, 632] width 27 height 18
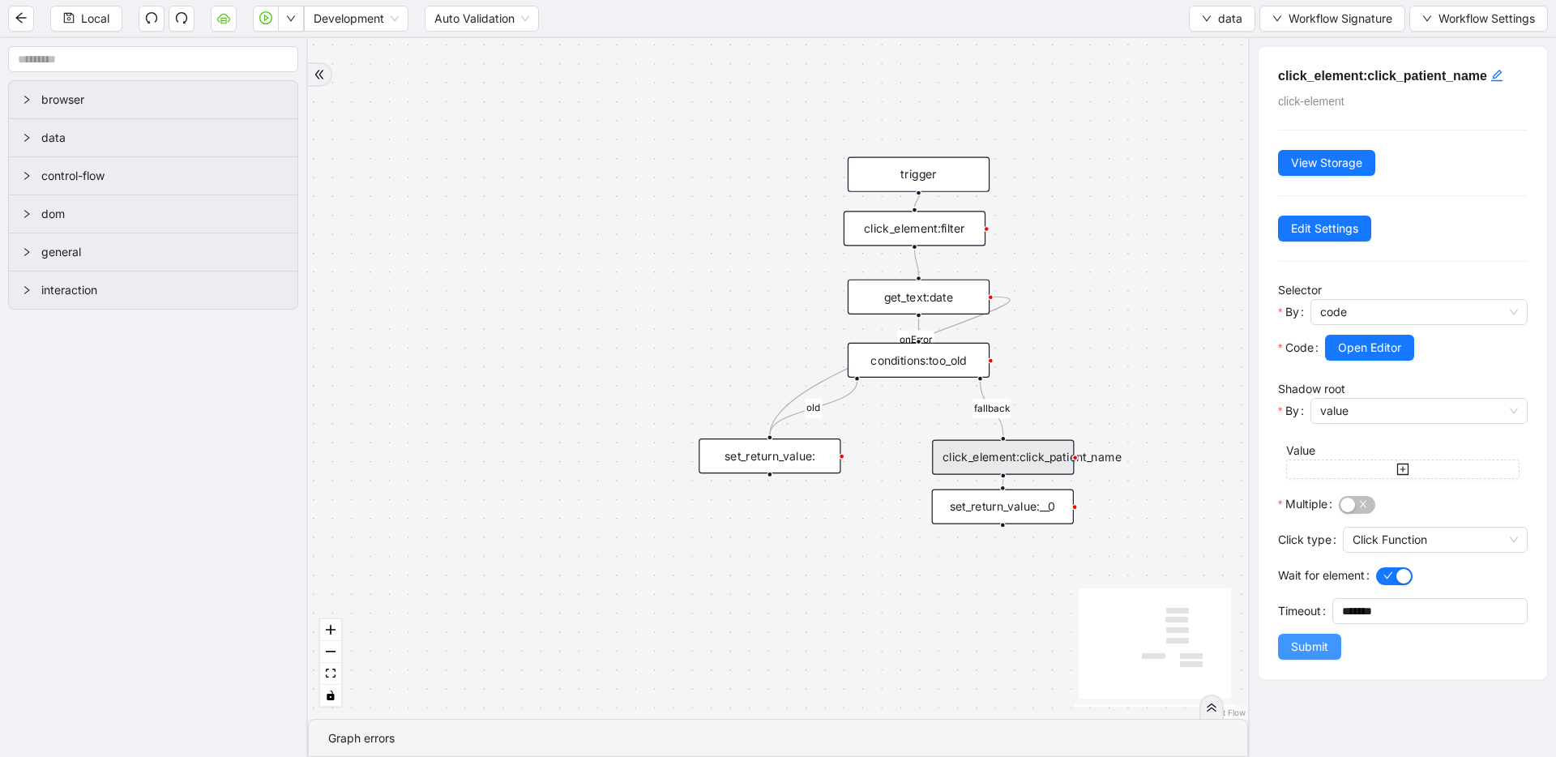
click at [1336, 650] on button "Submit" at bounding box center [1309, 647] width 63 height 26
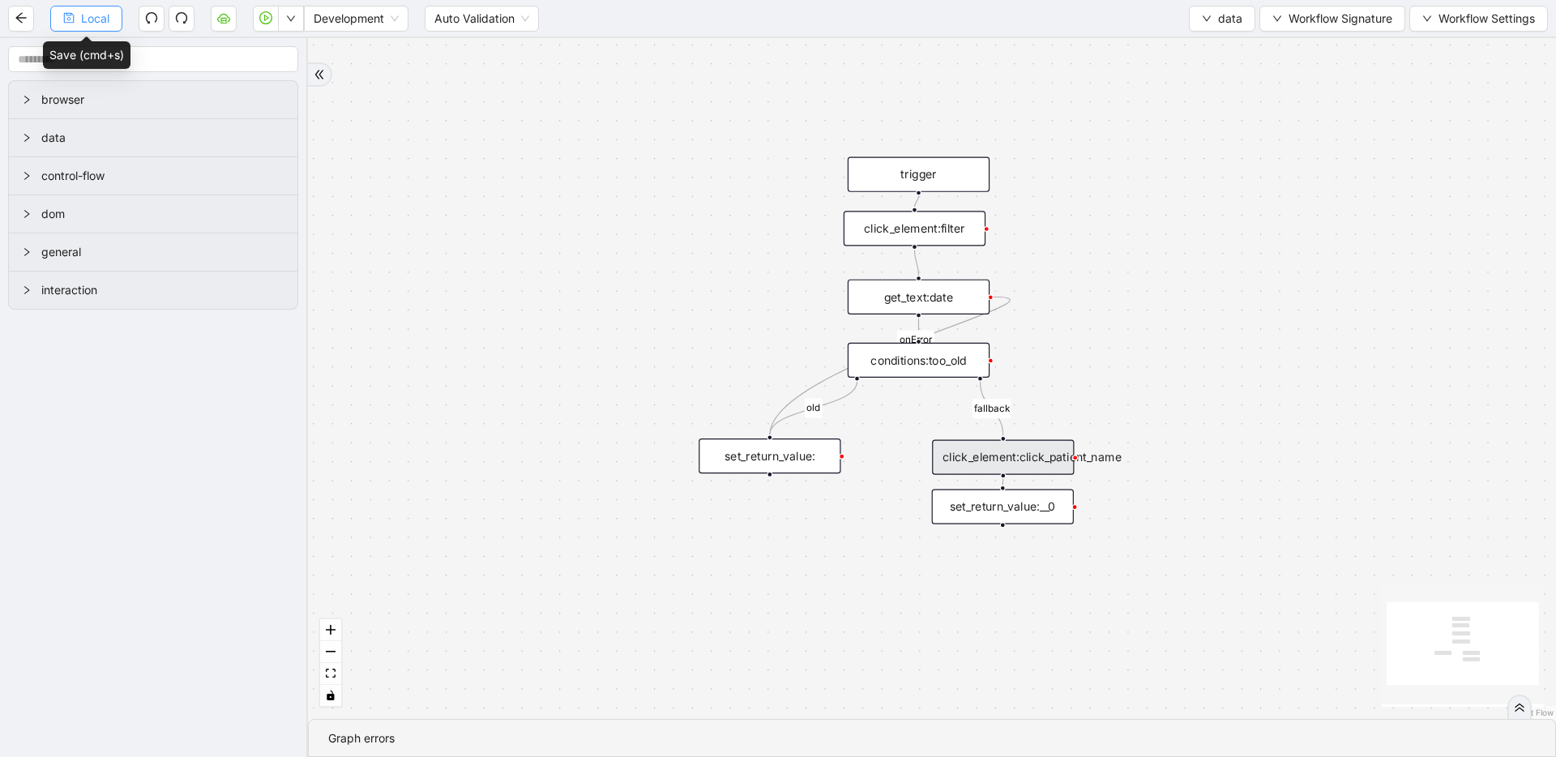
click at [83, 12] on span "Local" at bounding box center [95, 19] width 28 height 18
click at [1219, 23] on span "data" at bounding box center [1230, 19] width 24 height 18
click at [1214, 64] on li "Create" at bounding box center [1222, 76] width 62 height 26
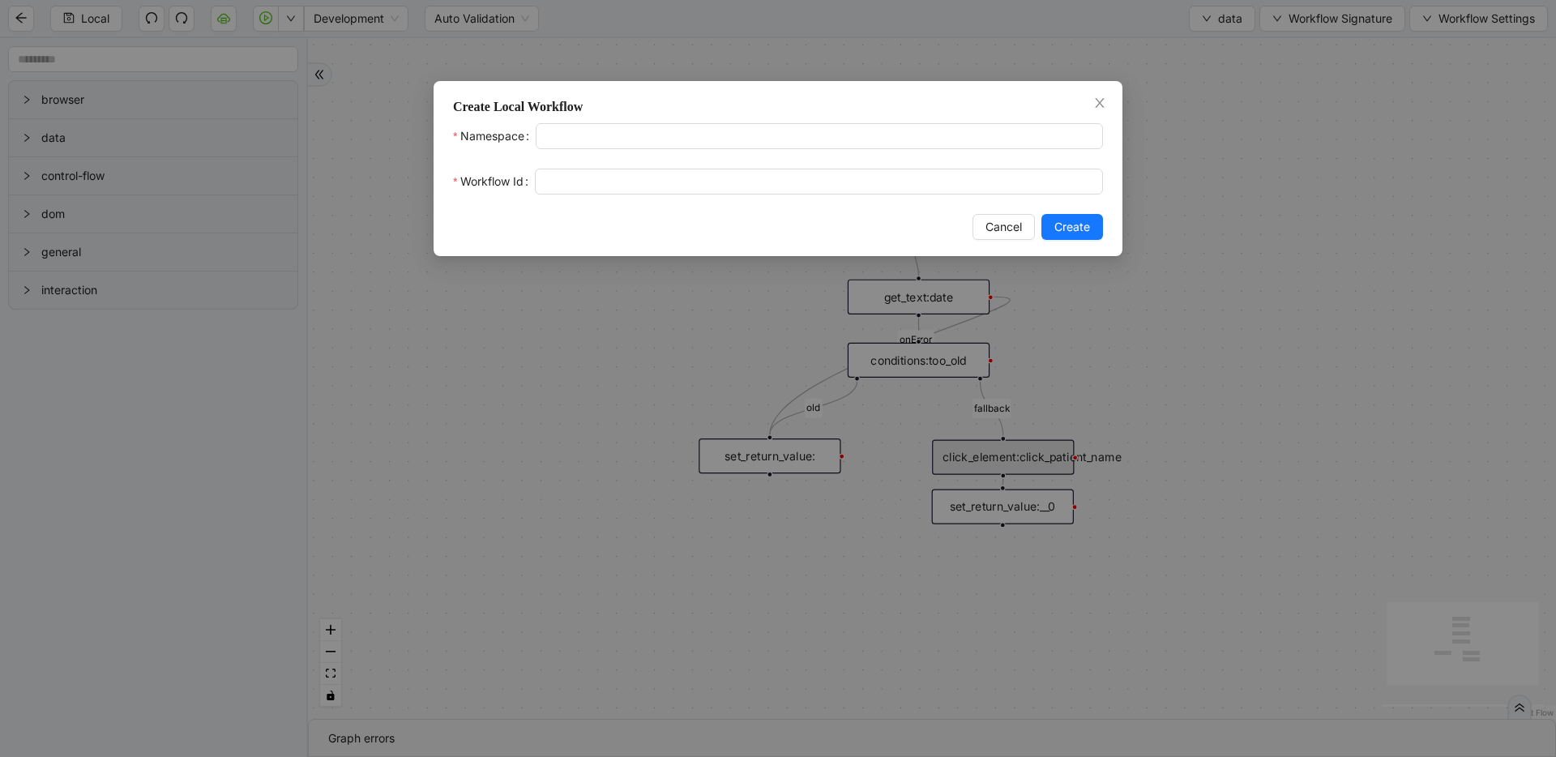
drag, startPoint x: 991, startPoint y: 231, endPoint x: 1110, endPoint y: 55, distance: 212.0
click at [991, 231] on span "Cancel" at bounding box center [1004, 227] width 36 height 18
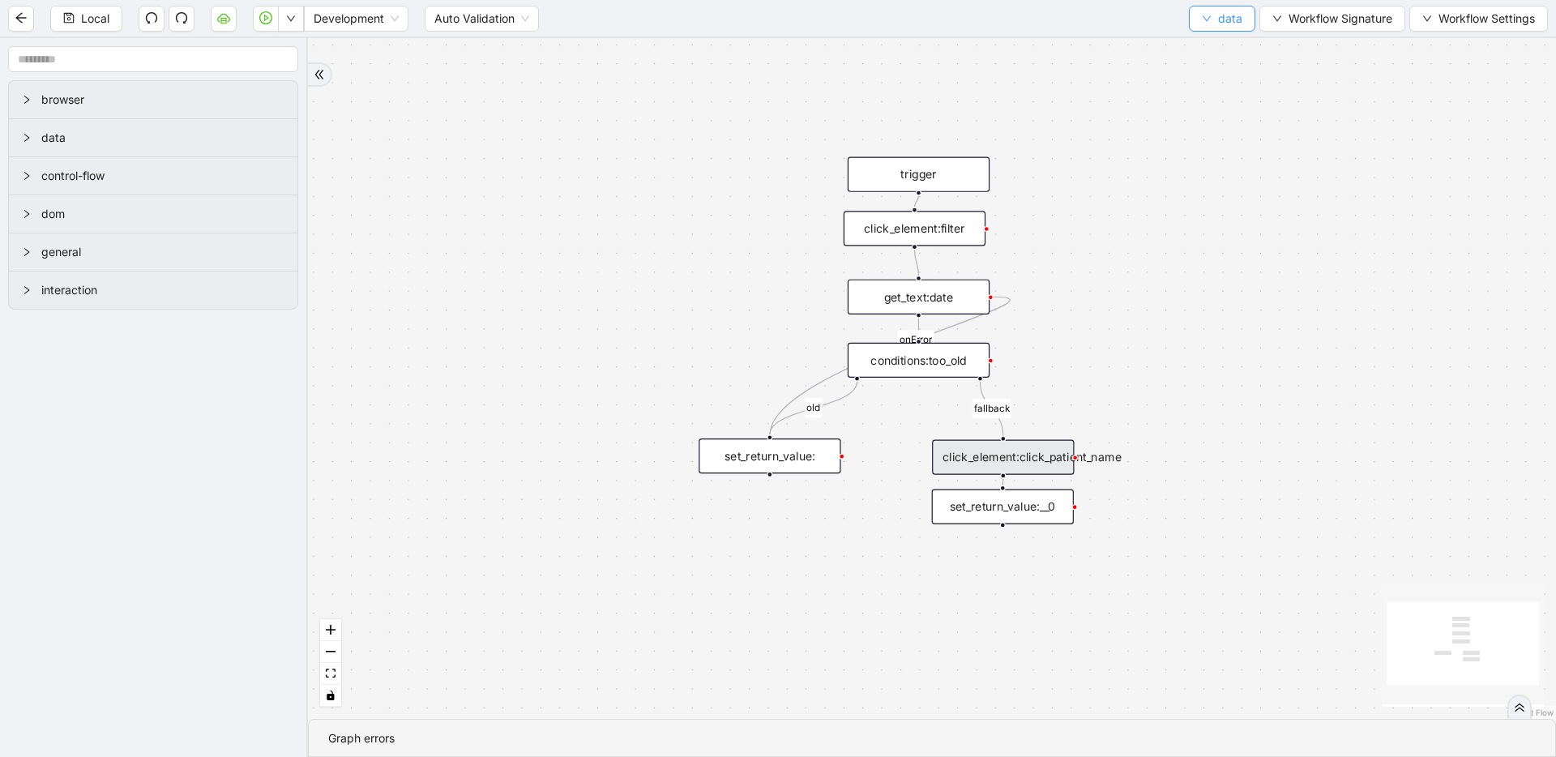
click at [1202, 14] on icon "down" at bounding box center [1207, 19] width 10 height 10
click at [1201, 41] on span "Select" at bounding box center [1222, 50] width 43 height 18
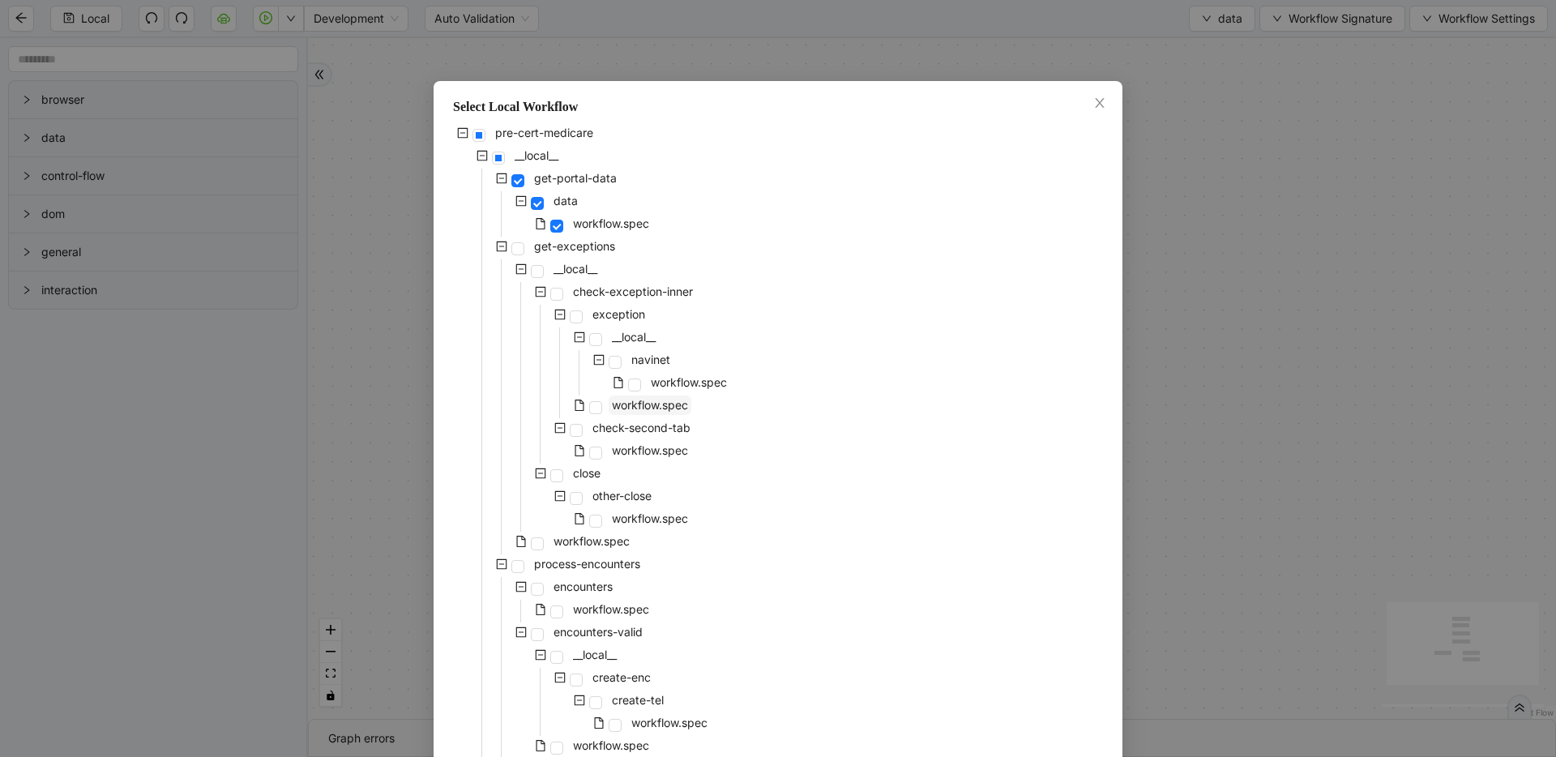
scroll to position [595, 0]
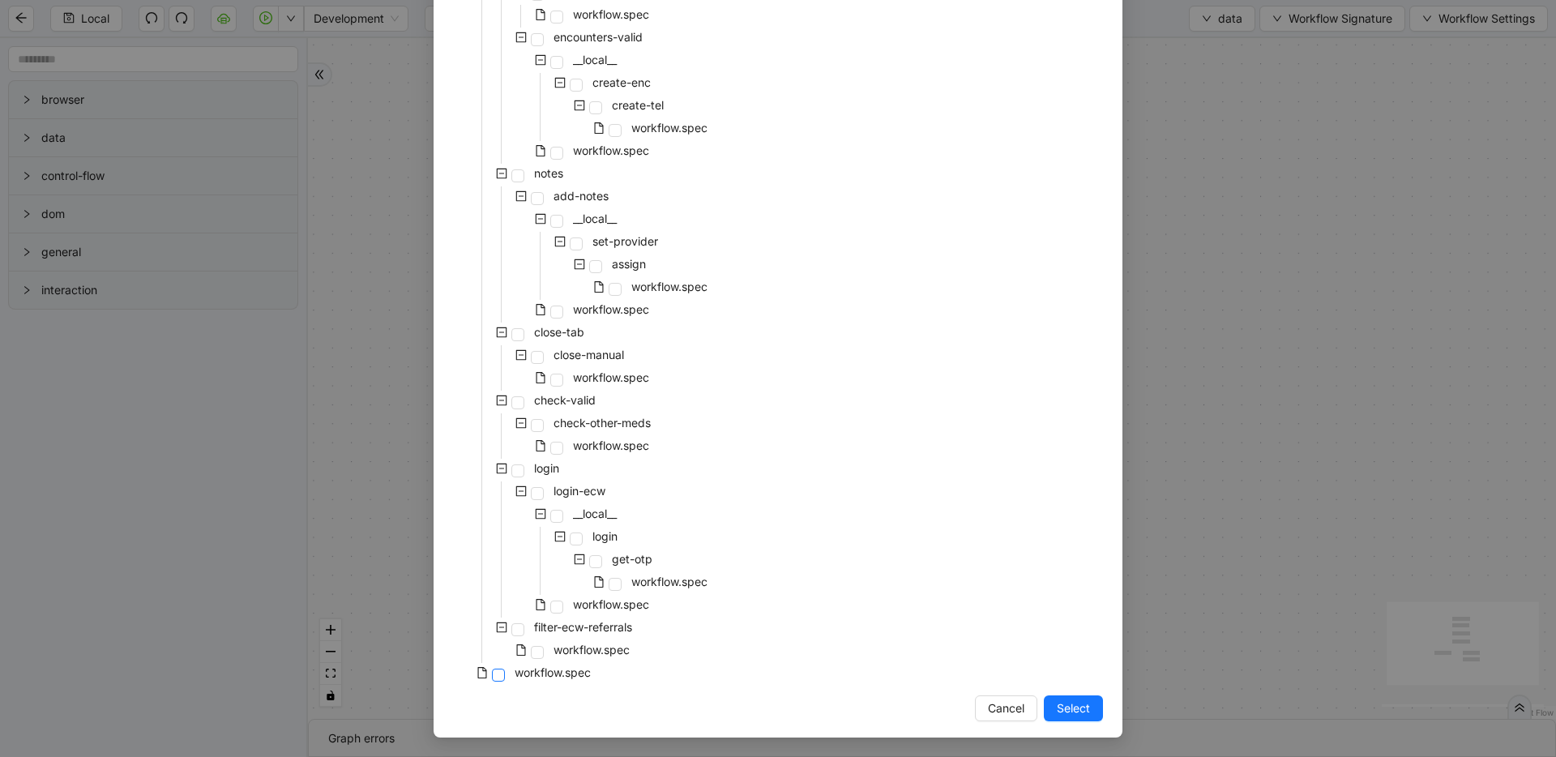
click at [494, 681] on span at bounding box center [498, 675] width 13 height 13
click at [531, 649] on span at bounding box center [537, 652] width 13 height 13
click at [1064, 714] on span "Select" at bounding box center [1073, 709] width 33 height 18
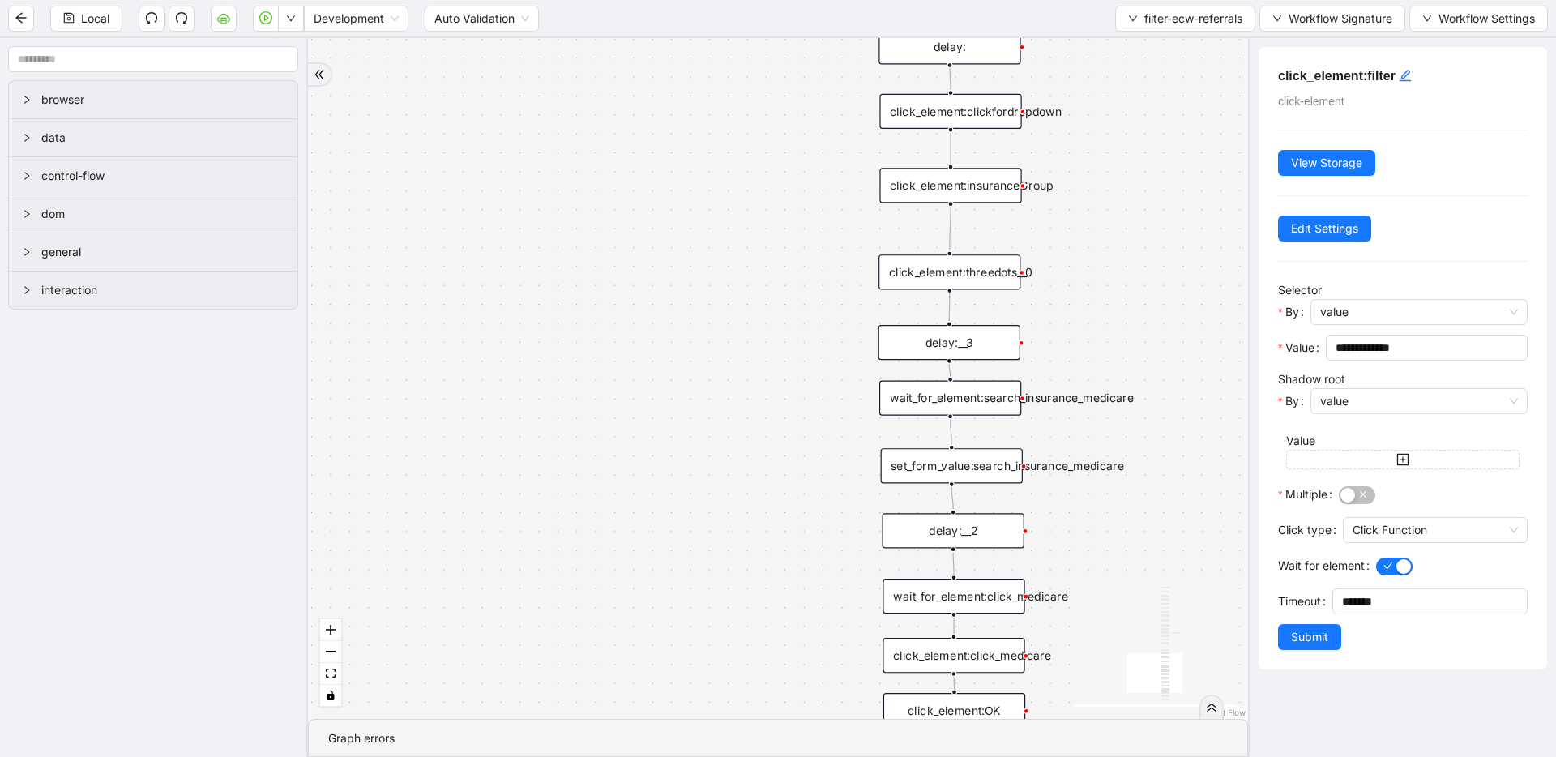
drag, startPoint x: 1021, startPoint y: 597, endPoint x: 734, endPoint y: 285, distance: 423.9
drag, startPoint x: 798, startPoint y: 523, endPoint x: 666, endPoint y: 150, distance: 395.6
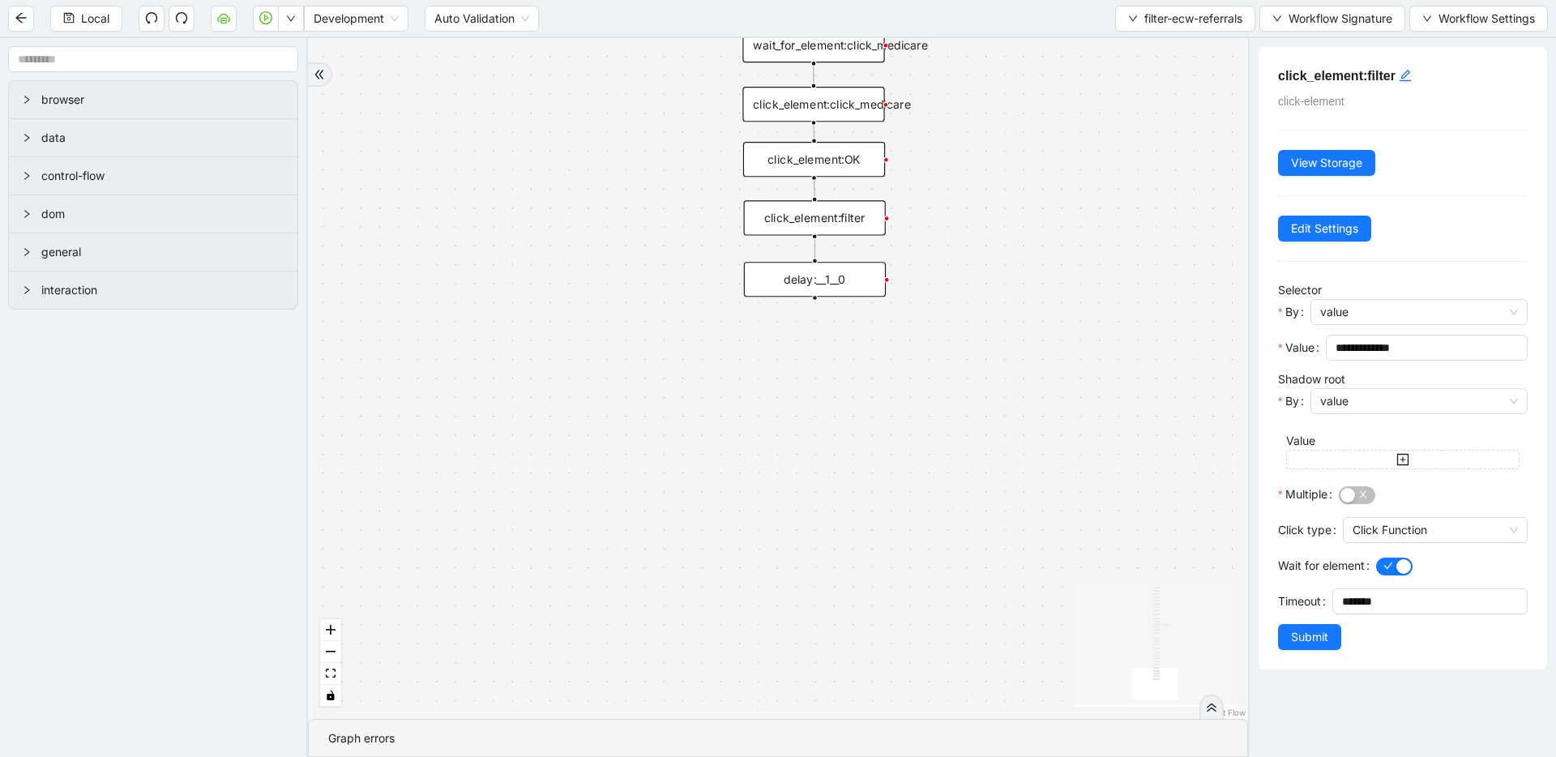
drag, startPoint x: 676, startPoint y: 485, endPoint x: 670, endPoint y: 302, distance: 182.5
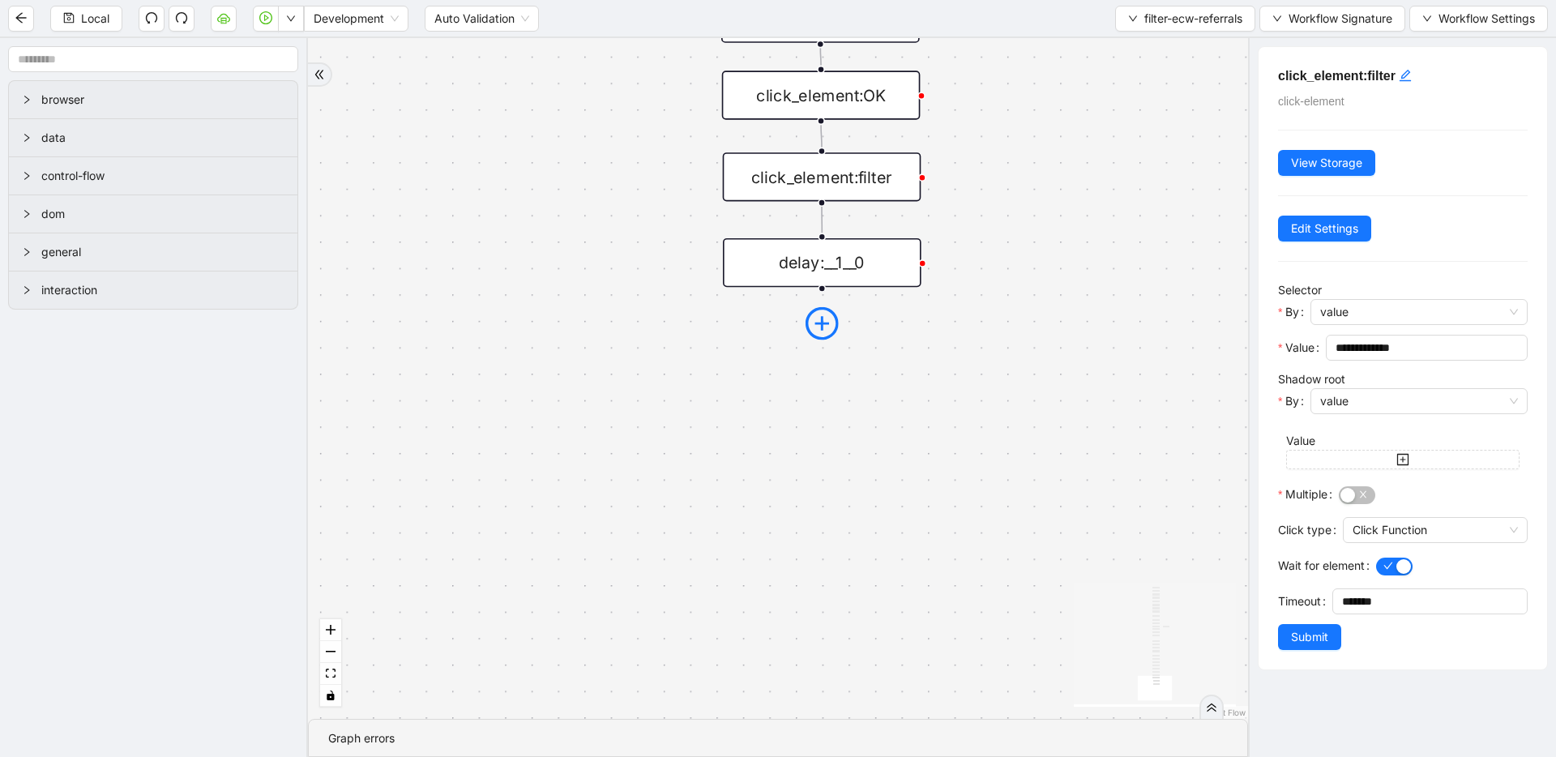
click at [833, 319] on icon "plus-circle" at bounding box center [822, 323] width 33 height 33
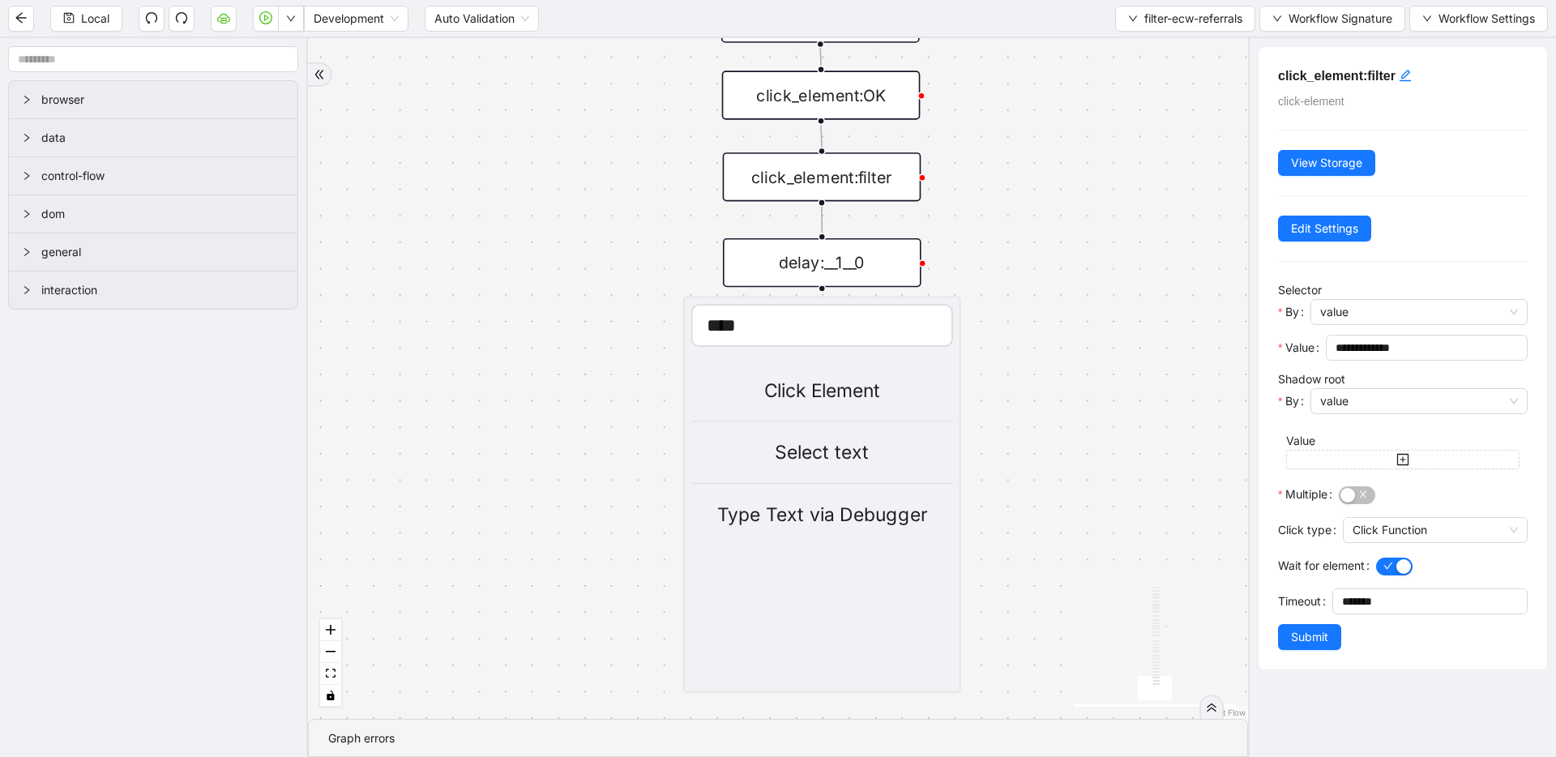
type input "*****"
click at [811, 397] on div "Click Element" at bounding box center [822, 390] width 262 height 29
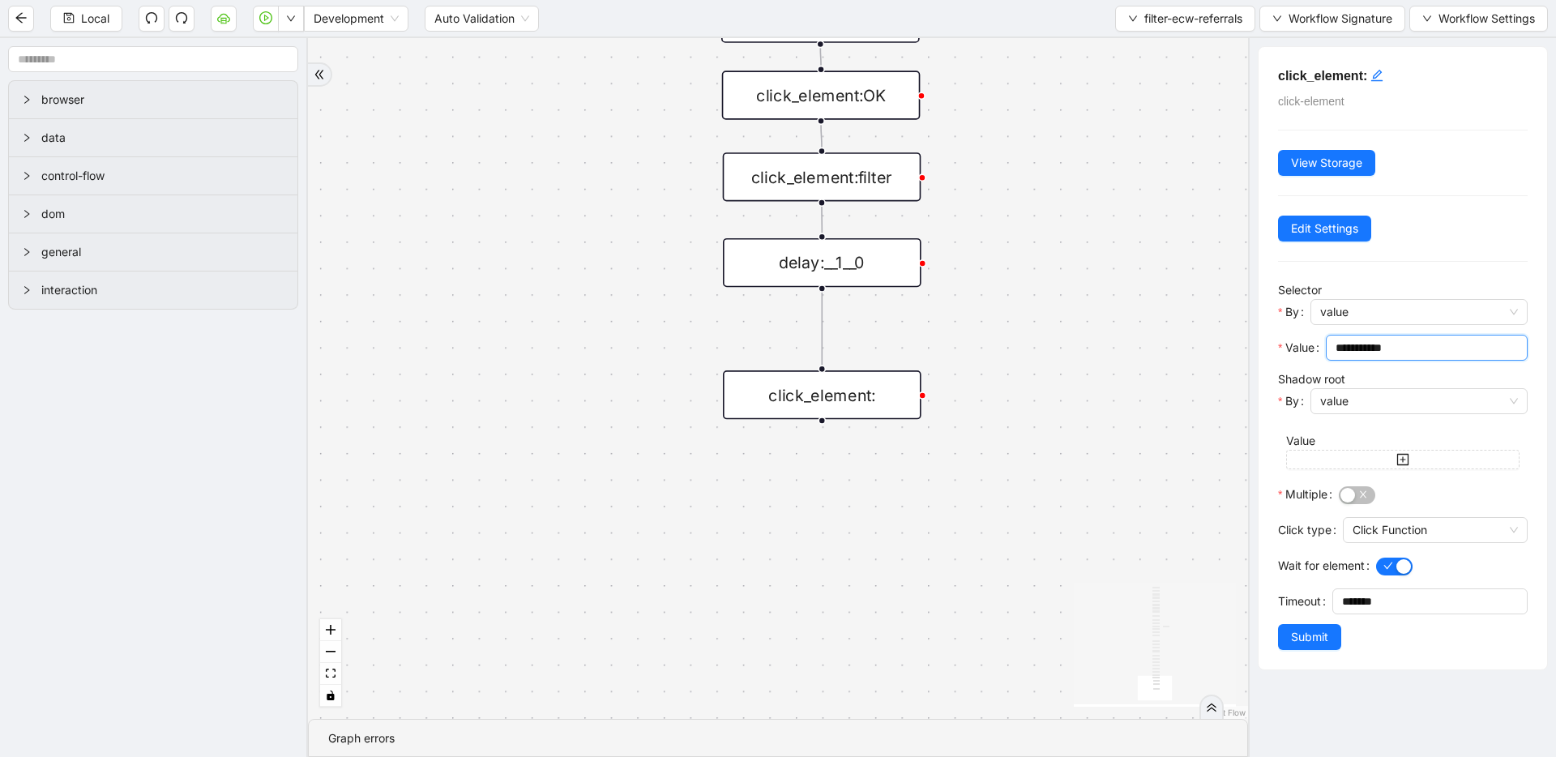
drag, startPoint x: 1444, startPoint y: 349, endPoint x: 1184, endPoint y: 340, distance: 260.4
click at [1184, 340] on section "browser data control-flow dom general interaction onError onError trigger wait_…" at bounding box center [778, 397] width 1556 height 719
paste input "**********"
type input "**********"
drag, startPoint x: 1319, startPoint y: 635, endPoint x: 1313, endPoint y: 615, distance: 20.3
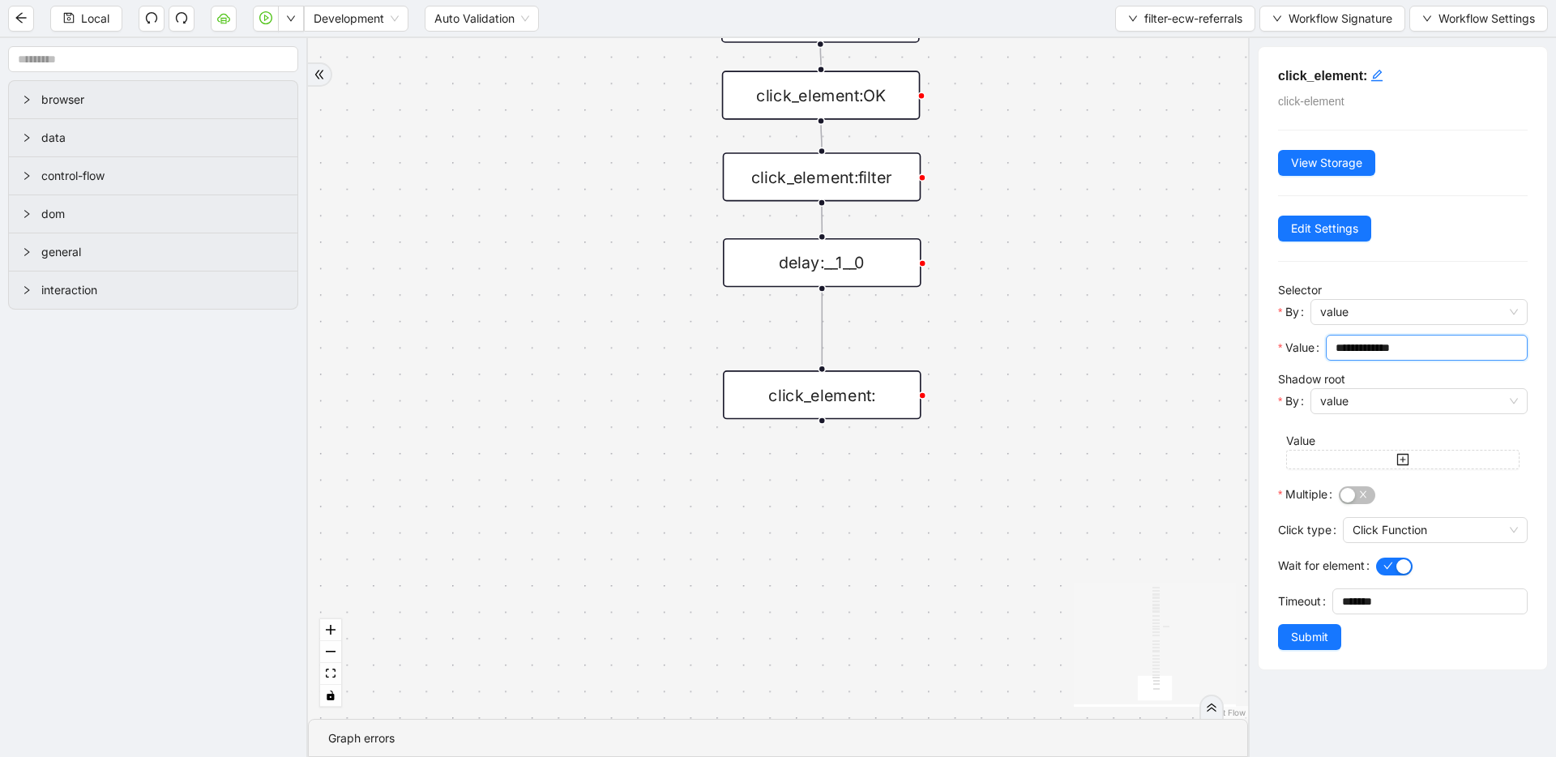
click at [1319, 635] on span "Submit" at bounding box center [1309, 637] width 37 height 18
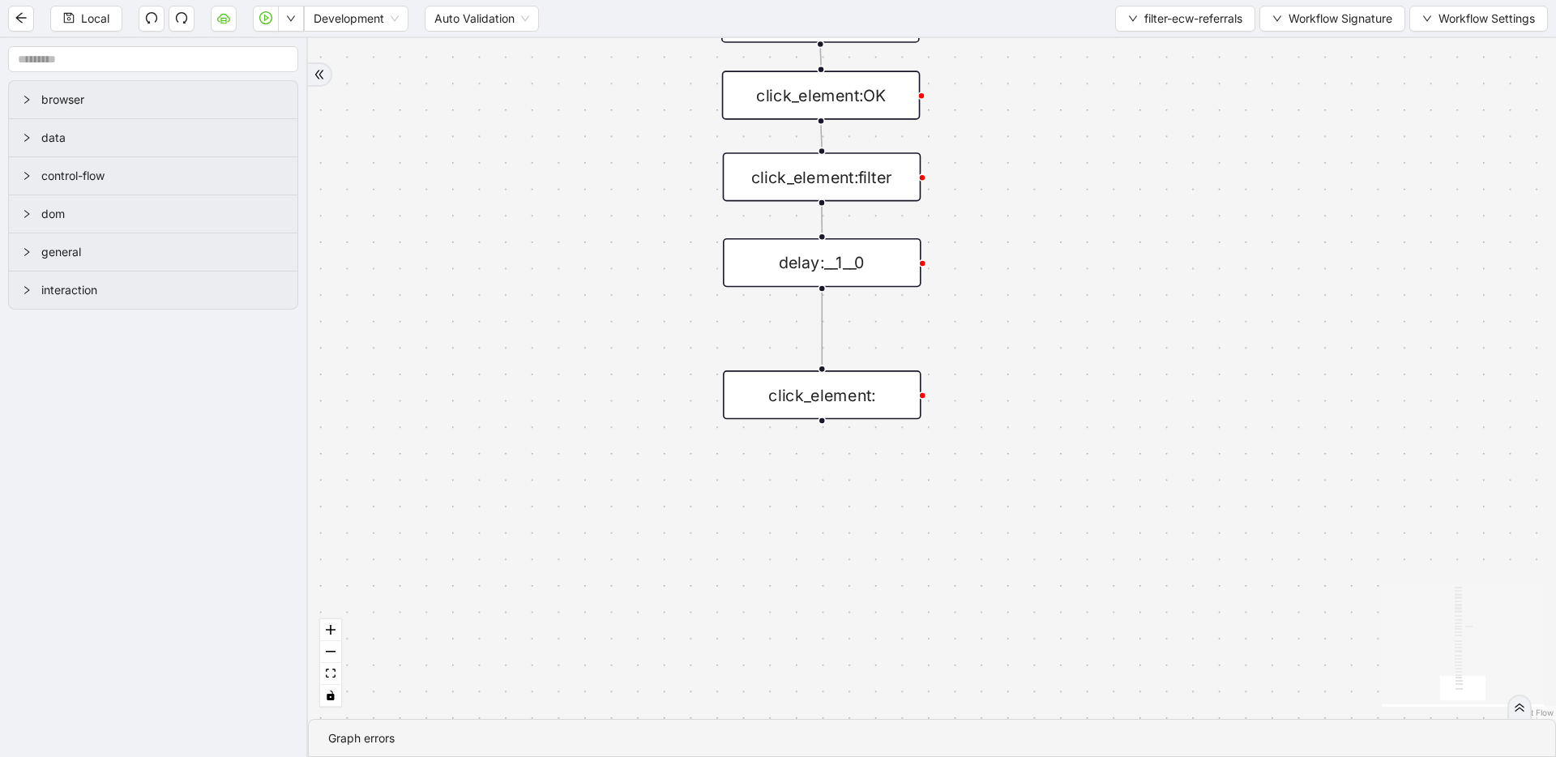
click at [858, 179] on div "click_element:filter" at bounding box center [822, 176] width 199 height 49
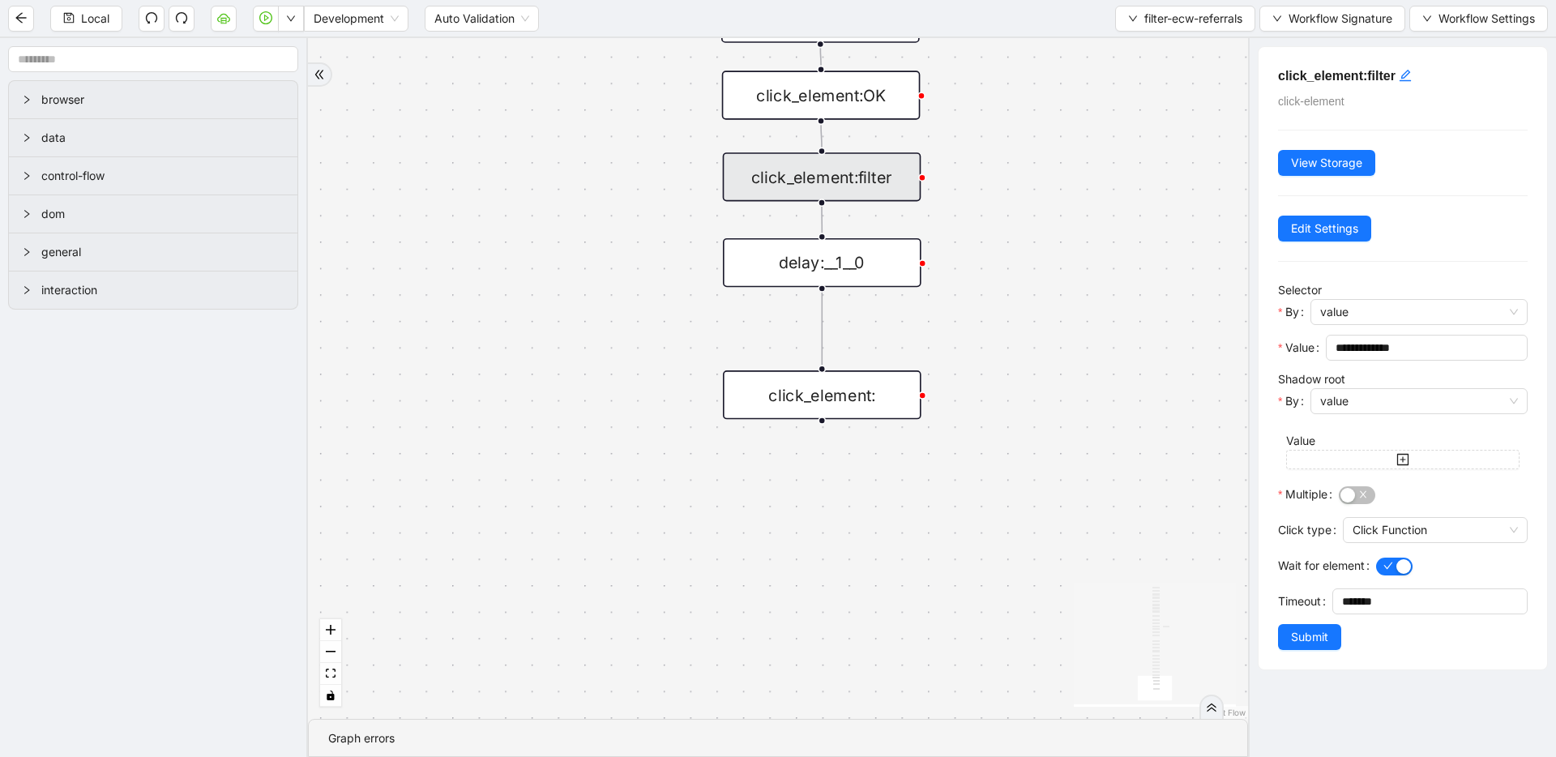
click at [845, 406] on div "click_element:" at bounding box center [822, 394] width 199 height 49
click at [845, 404] on div "click_element:" at bounding box center [822, 394] width 199 height 49
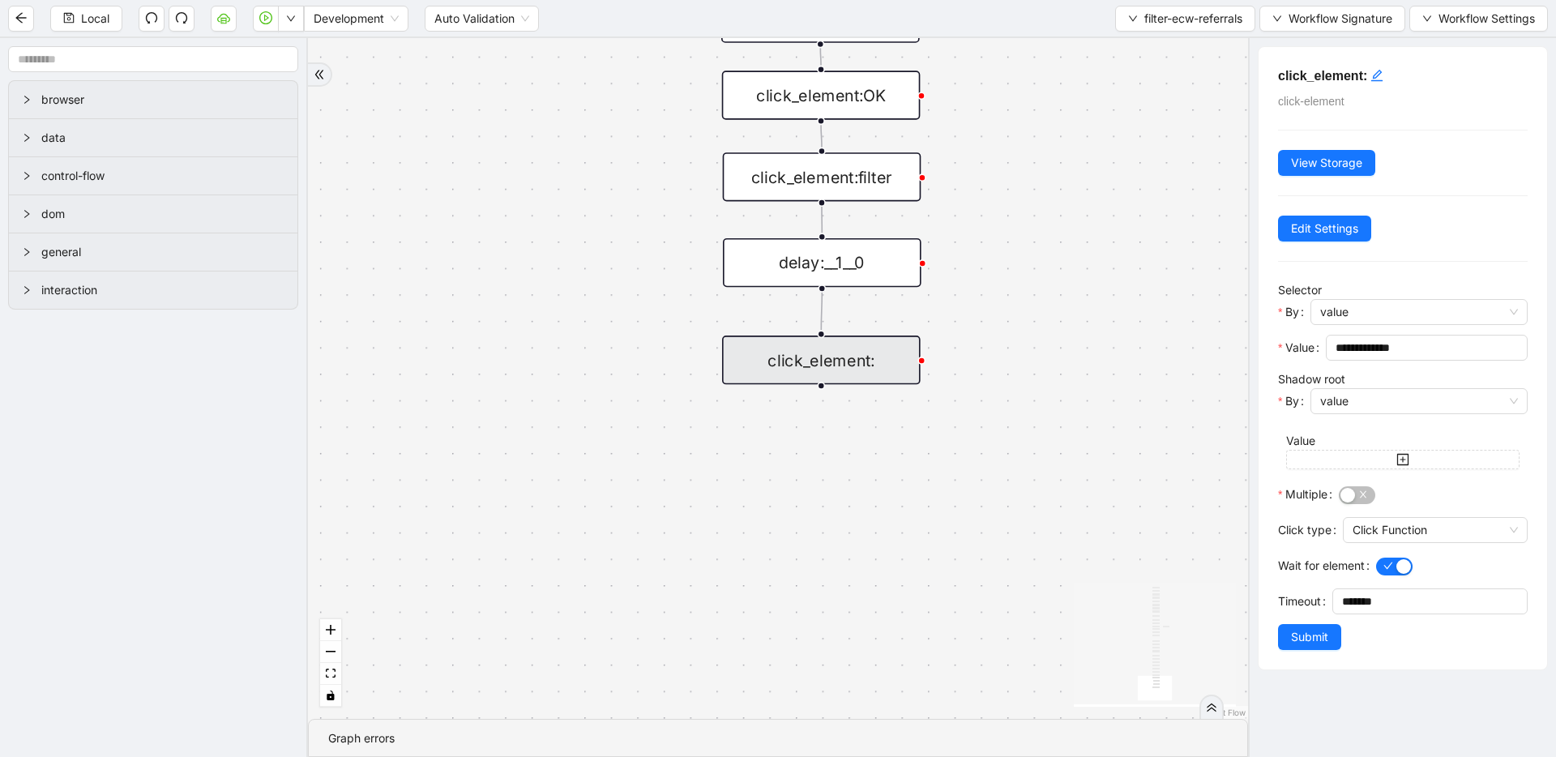
drag, startPoint x: 849, startPoint y: 400, endPoint x: 848, endPoint y: 366, distance: 34.1
click at [848, 366] on div "click_element:" at bounding box center [821, 360] width 199 height 49
click at [862, 360] on div "click_element:" at bounding box center [821, 360] width 199 height 49
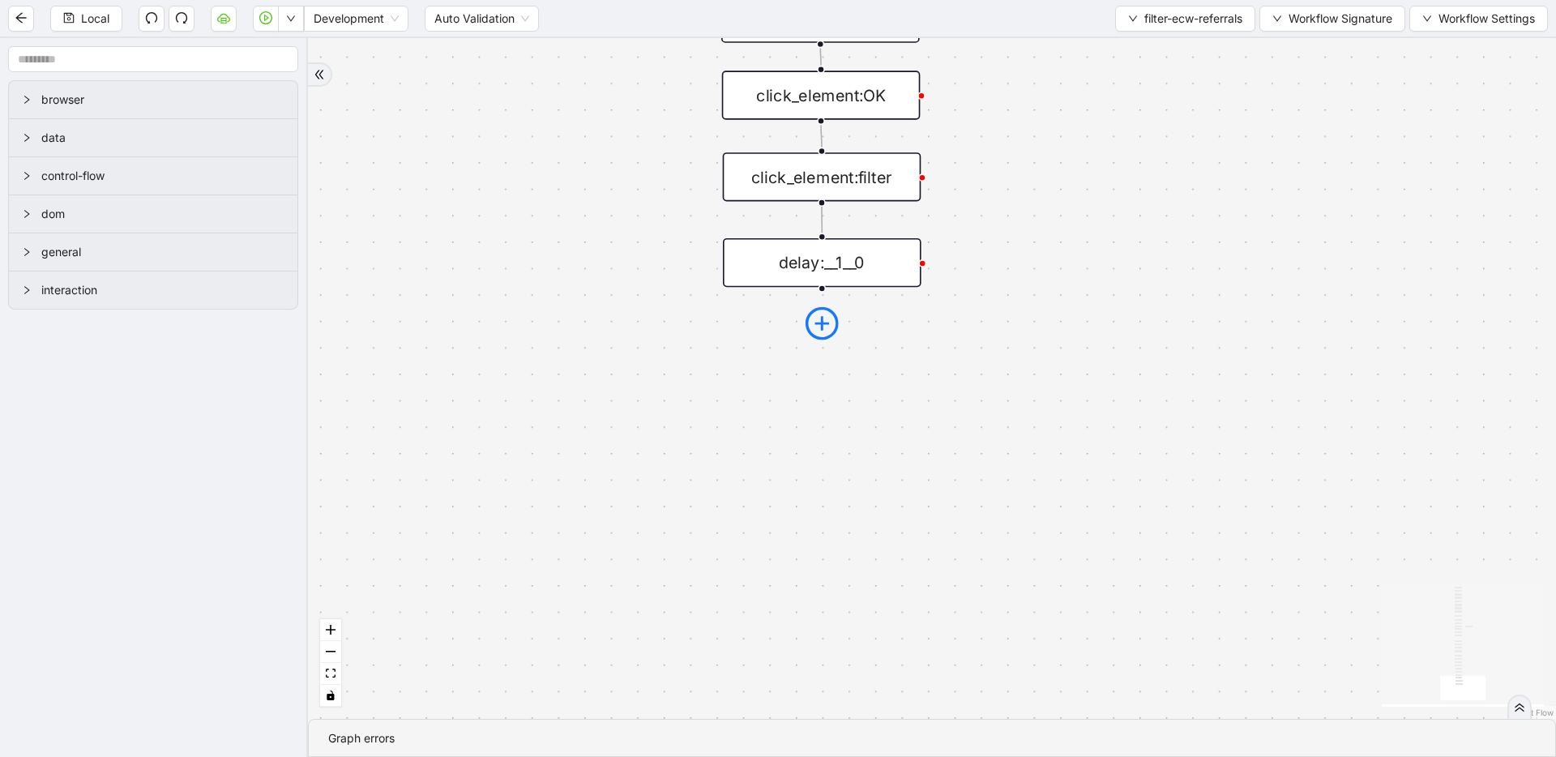
click at [821, 317] on icon "plus-circle" at bounding box center [822, 323] width 14 height 14
type input "*******"
click at [827, 384] on div "Set Form Value" at bounding box center [822, 390] width 262 height 29
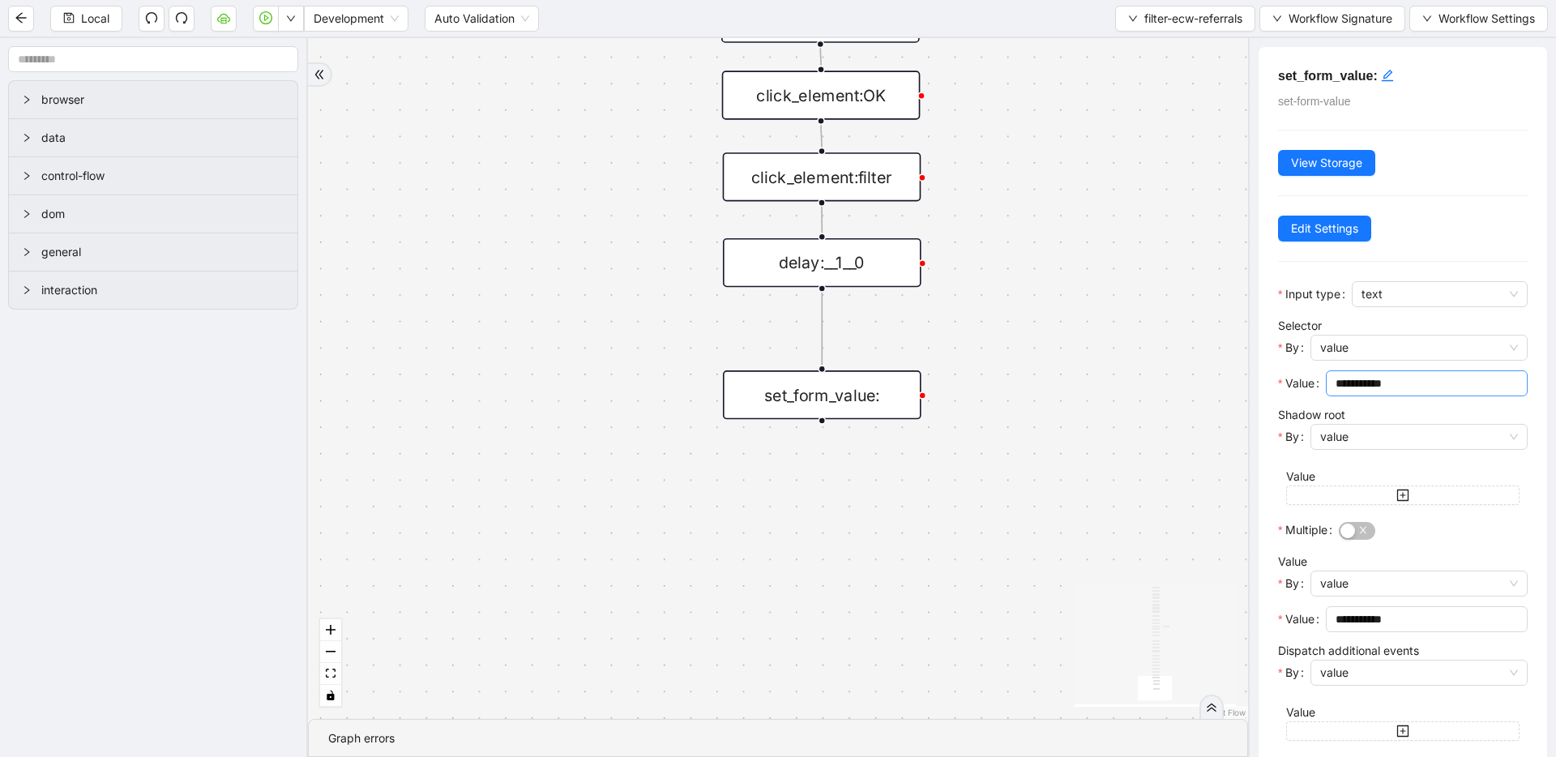
click at [1425, 383] on input "**********" at bounding box center [1425, 384] width 179 height 18
paste input "**********"
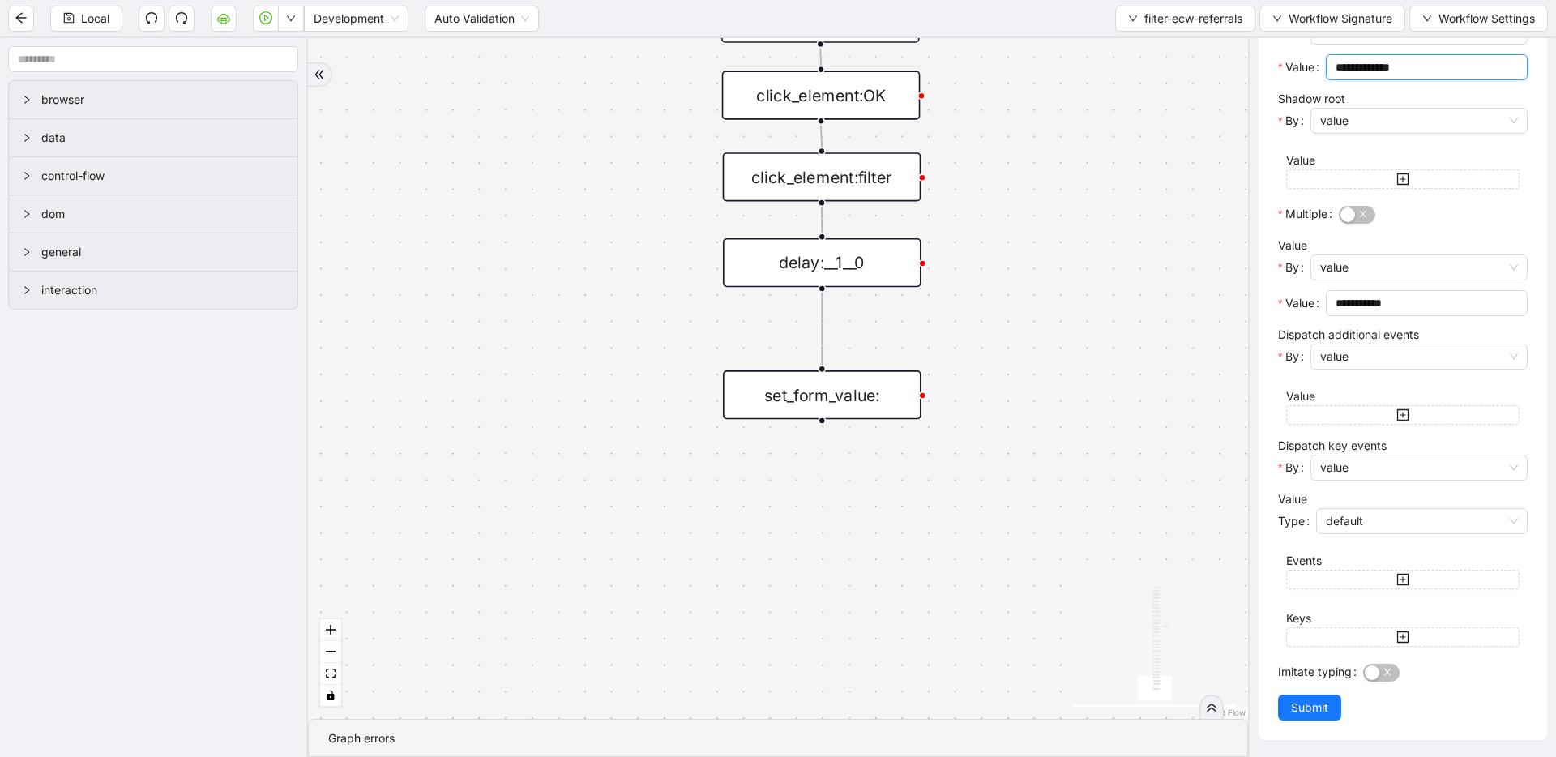
type input "**********"
click at [1316, 713] on span "Submit" at bounding box center [1309, 708] width 37 height 18
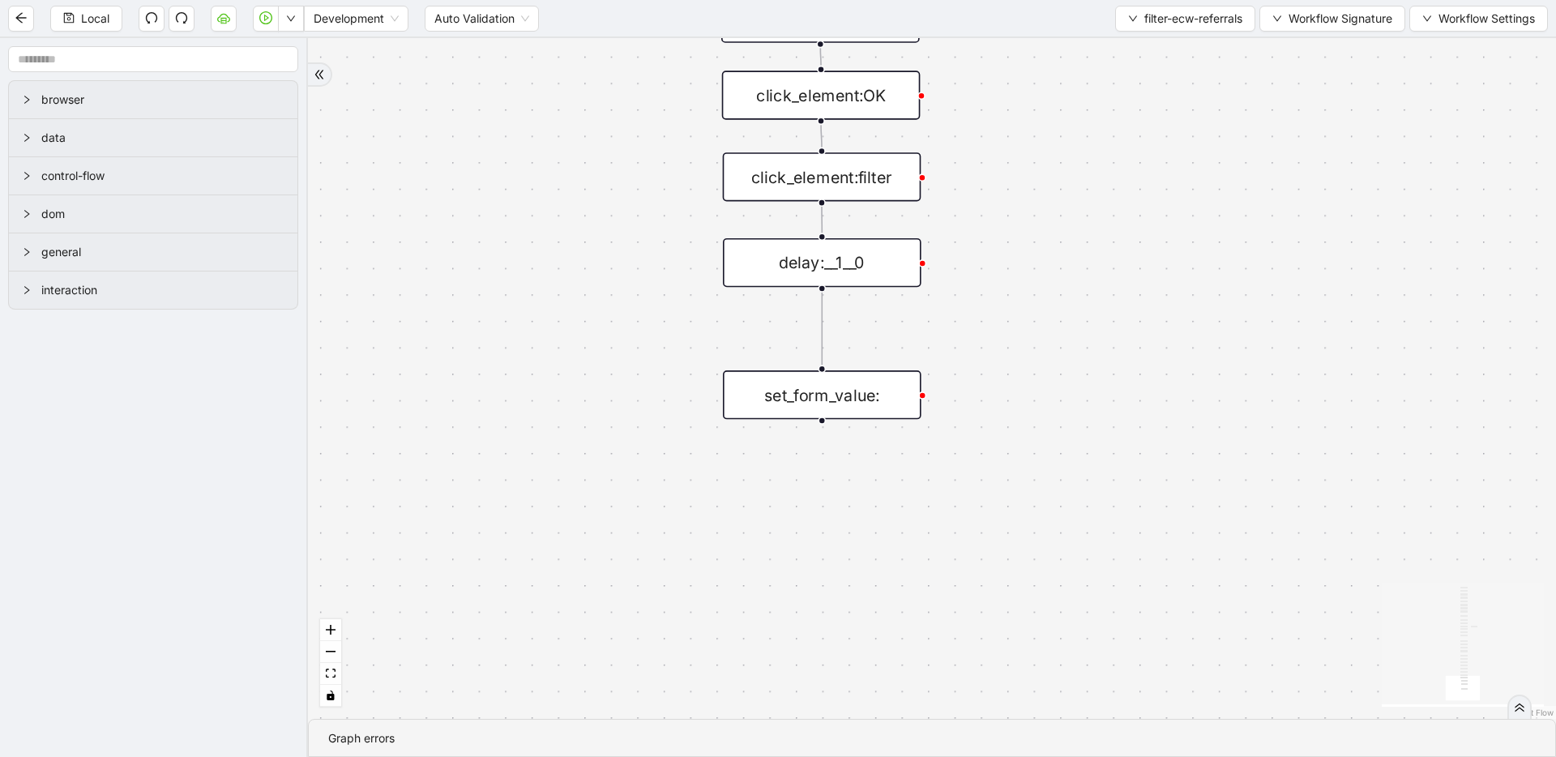
scroll to position [0, 0]
click at [837, 407] on div "set_form_value:" at bounding box center [822, 394] width 199 height 49
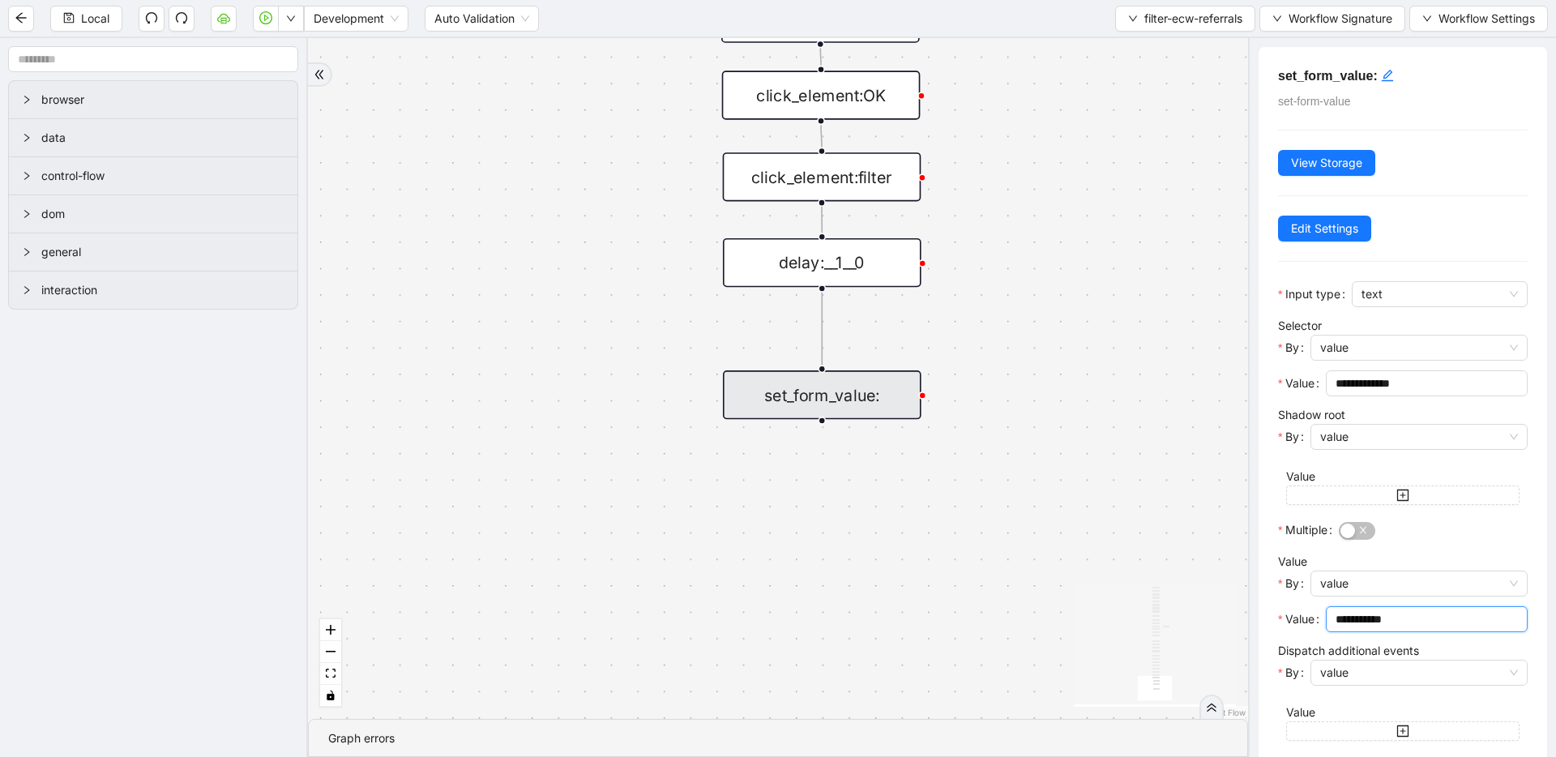
drag, startPoint x: 1452, startPoint y: 614, endPoint x: 1213, endPoint y: 606, distance: 238.5
click at [1213, 606] on section "browser data control-flow dom general interaction onError onError trigger wait_…" at bounding box center [778, 397] width 1556 height 719
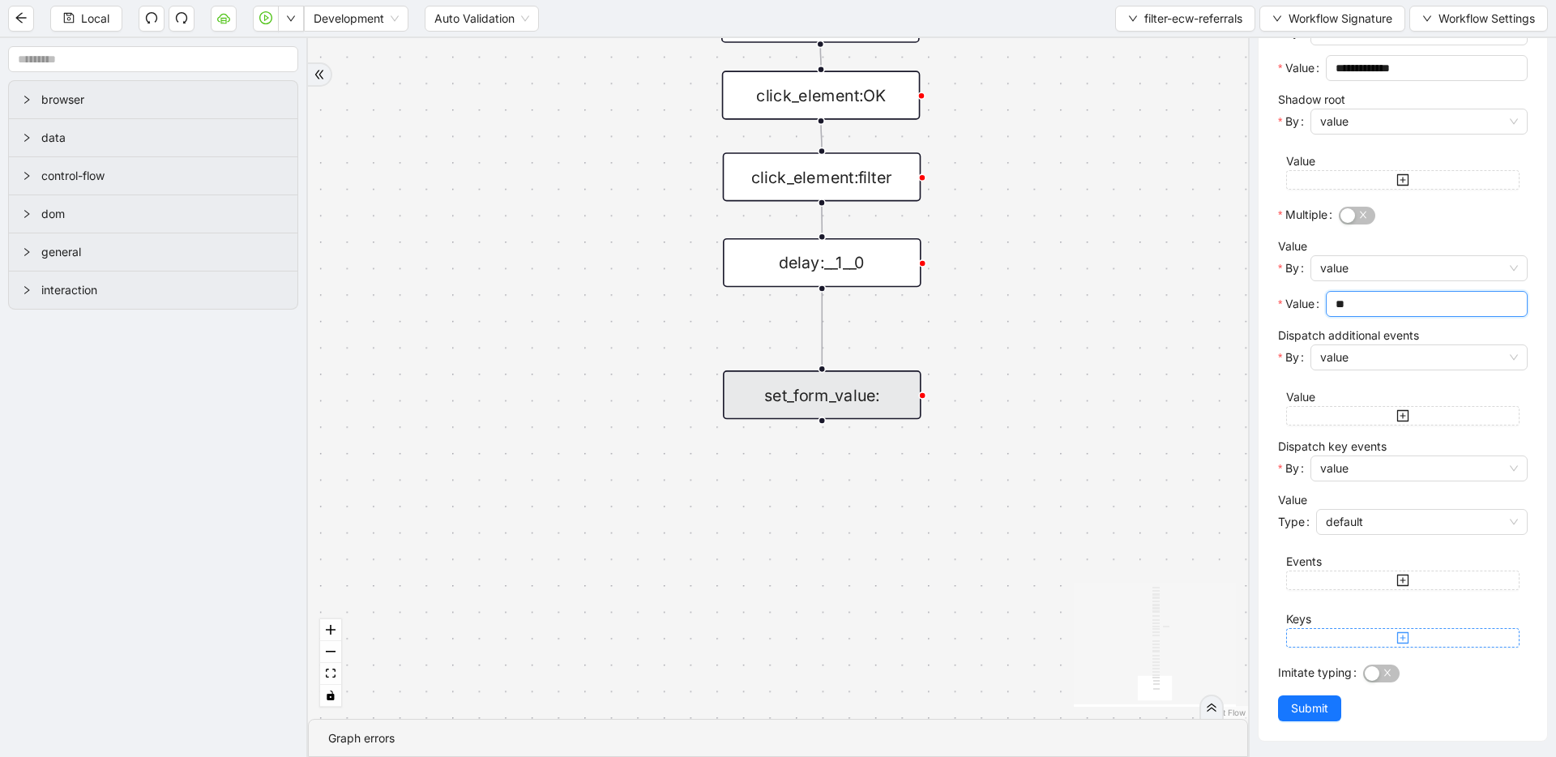
scroll to position [316, 0]
type input "**"
click at [1292, 712] on span "Submit" at bounding box center [1309, 708] width 37 height 18
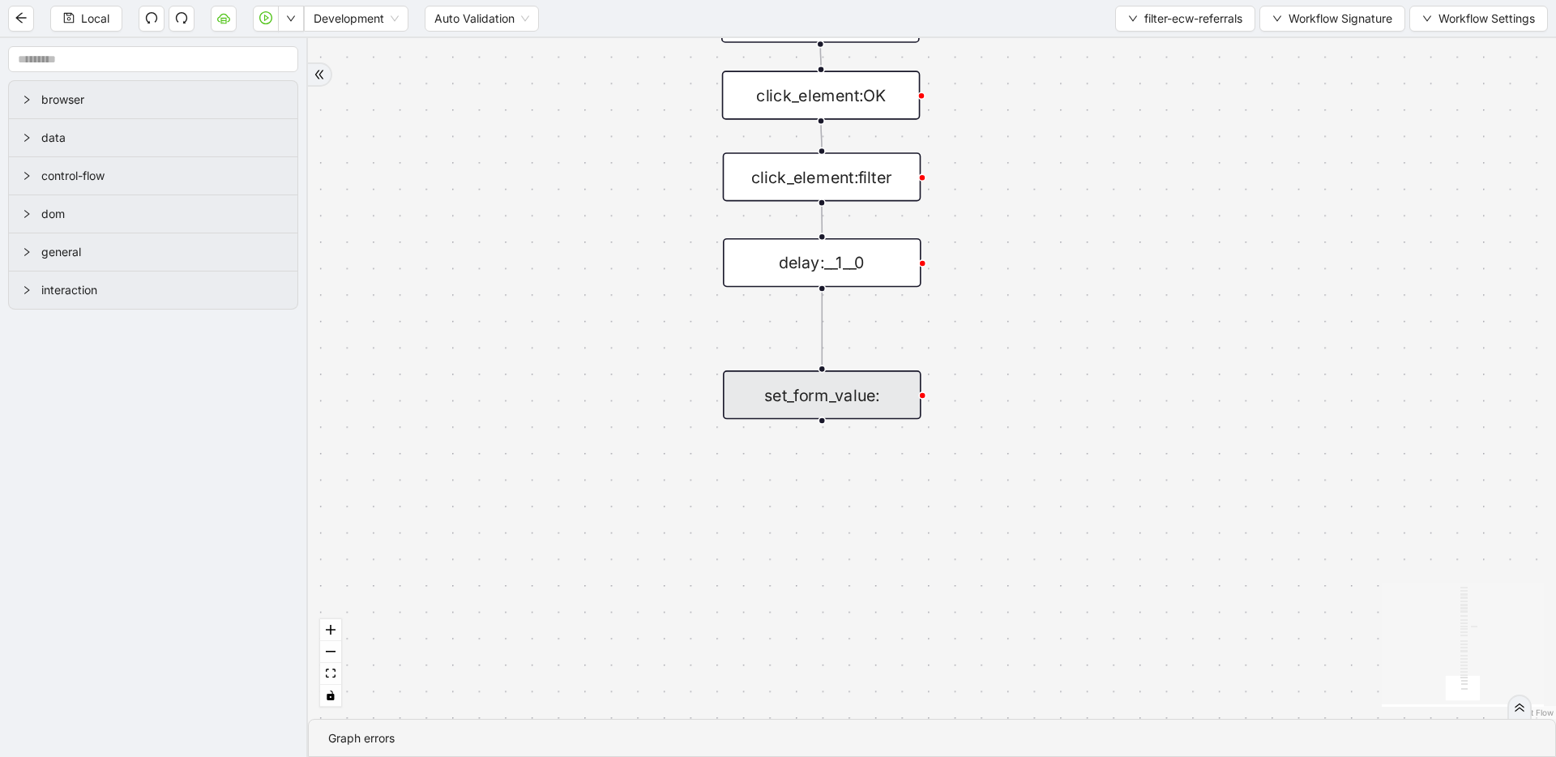
scroll to position [0, 0]
click at [79, 19] on button "Local" at bounding box center [86, 19] width 72 height 26
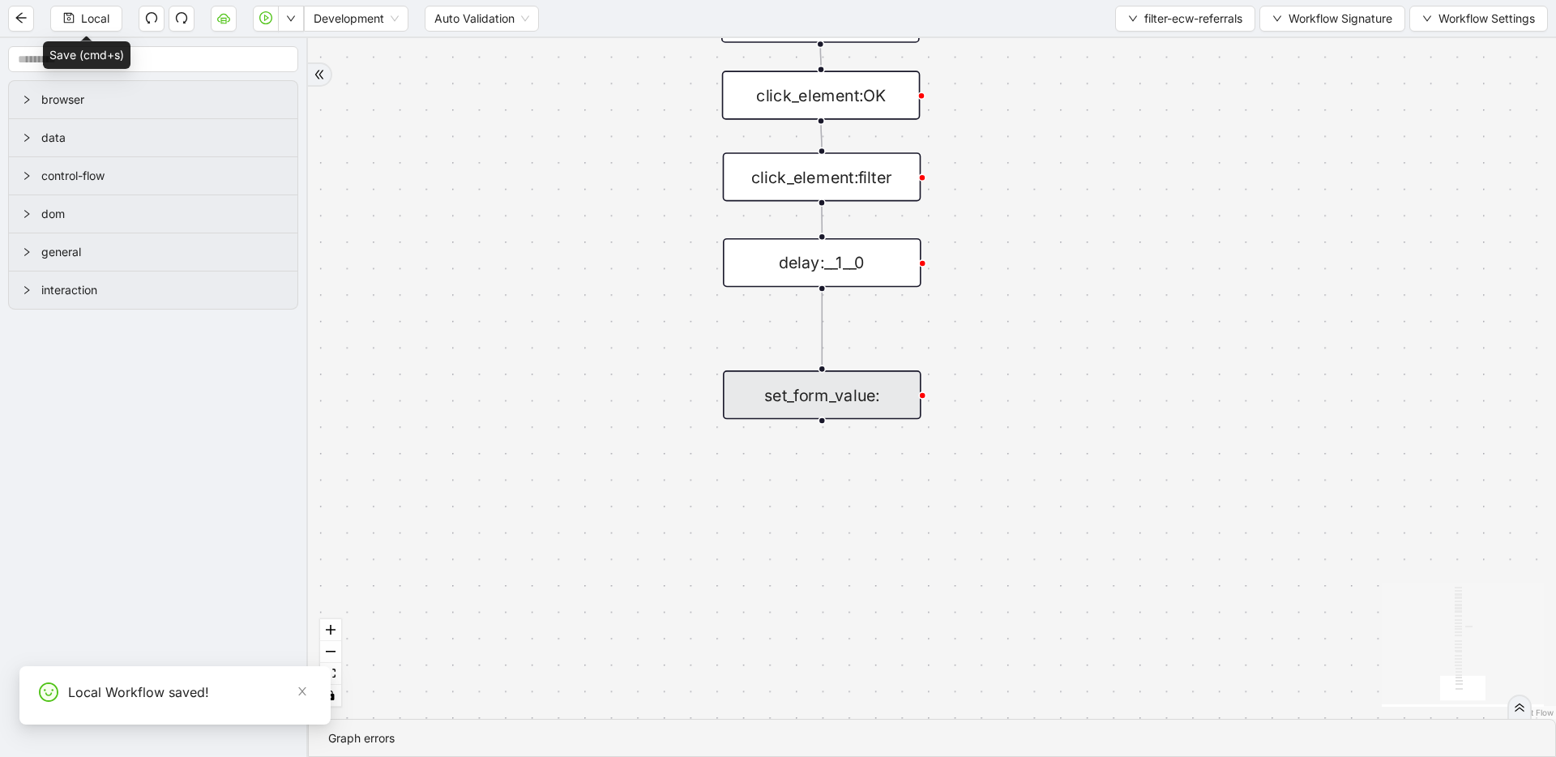
click at [898, 395] on div "set_form_value:" at bounding box center [822, 394] width 199 height 49
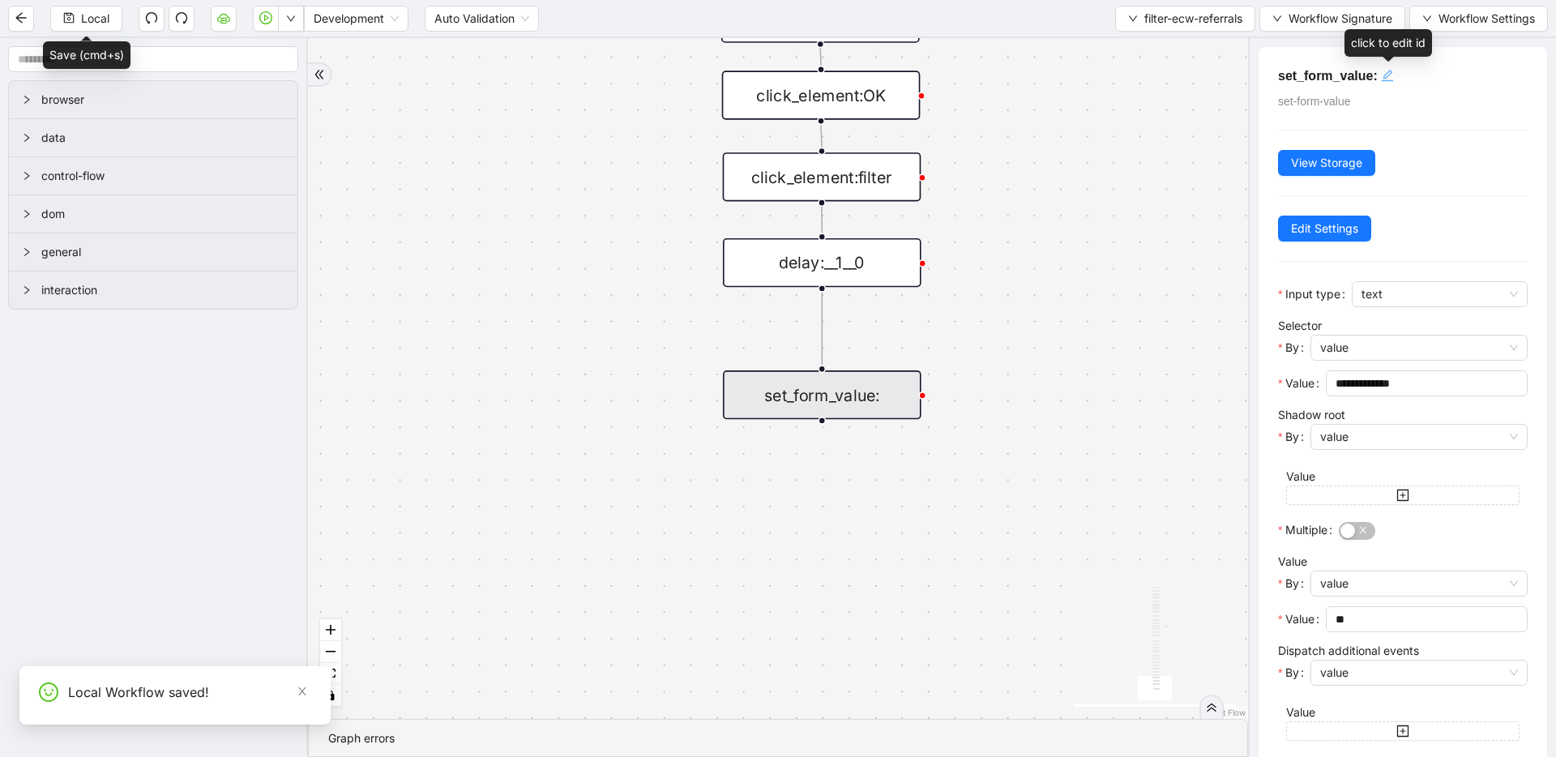
click at [1390, 73] on icon "edit" at bounding box center [1387, 75] width 13 height 13
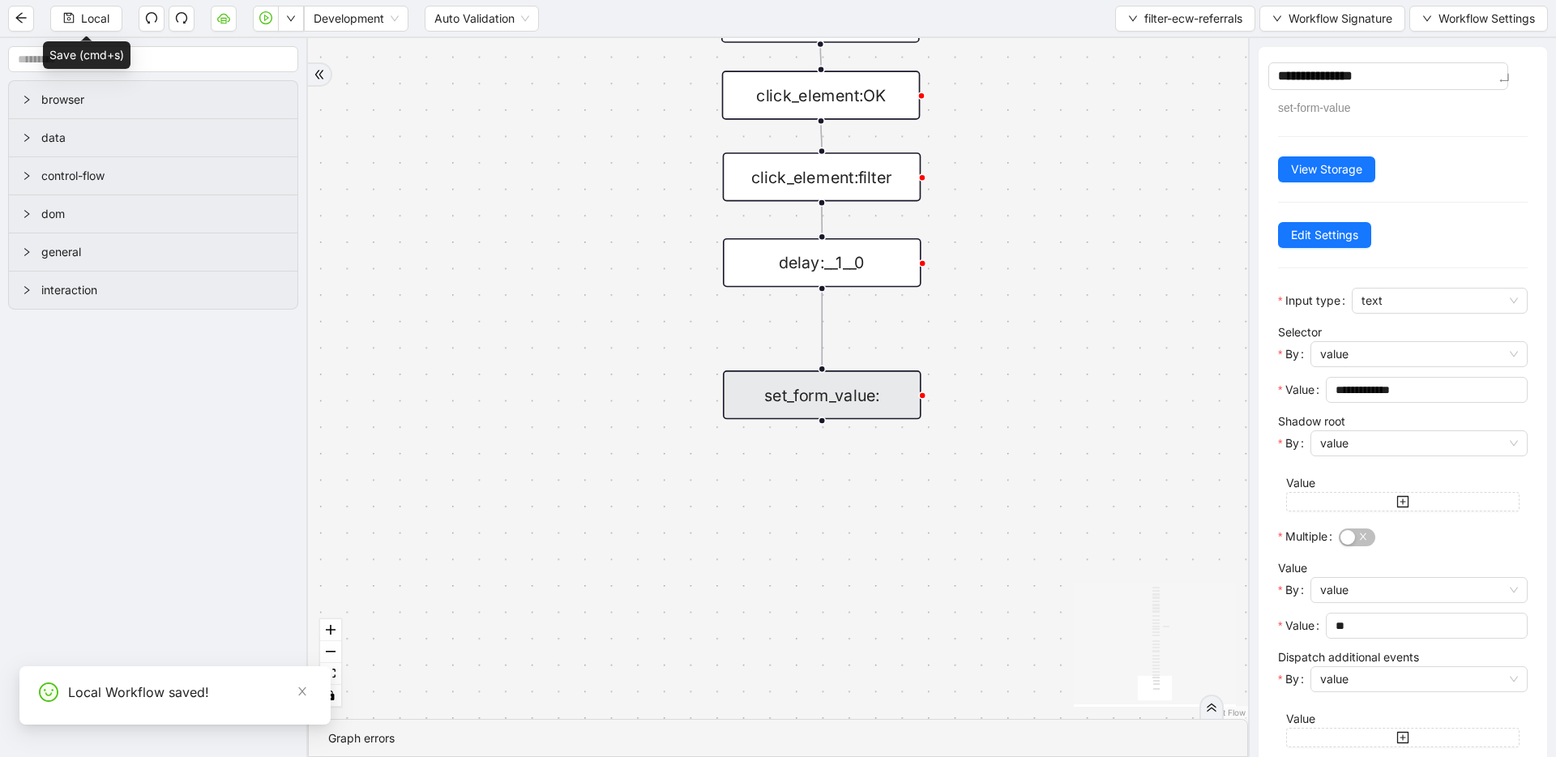
type textarea "**********"
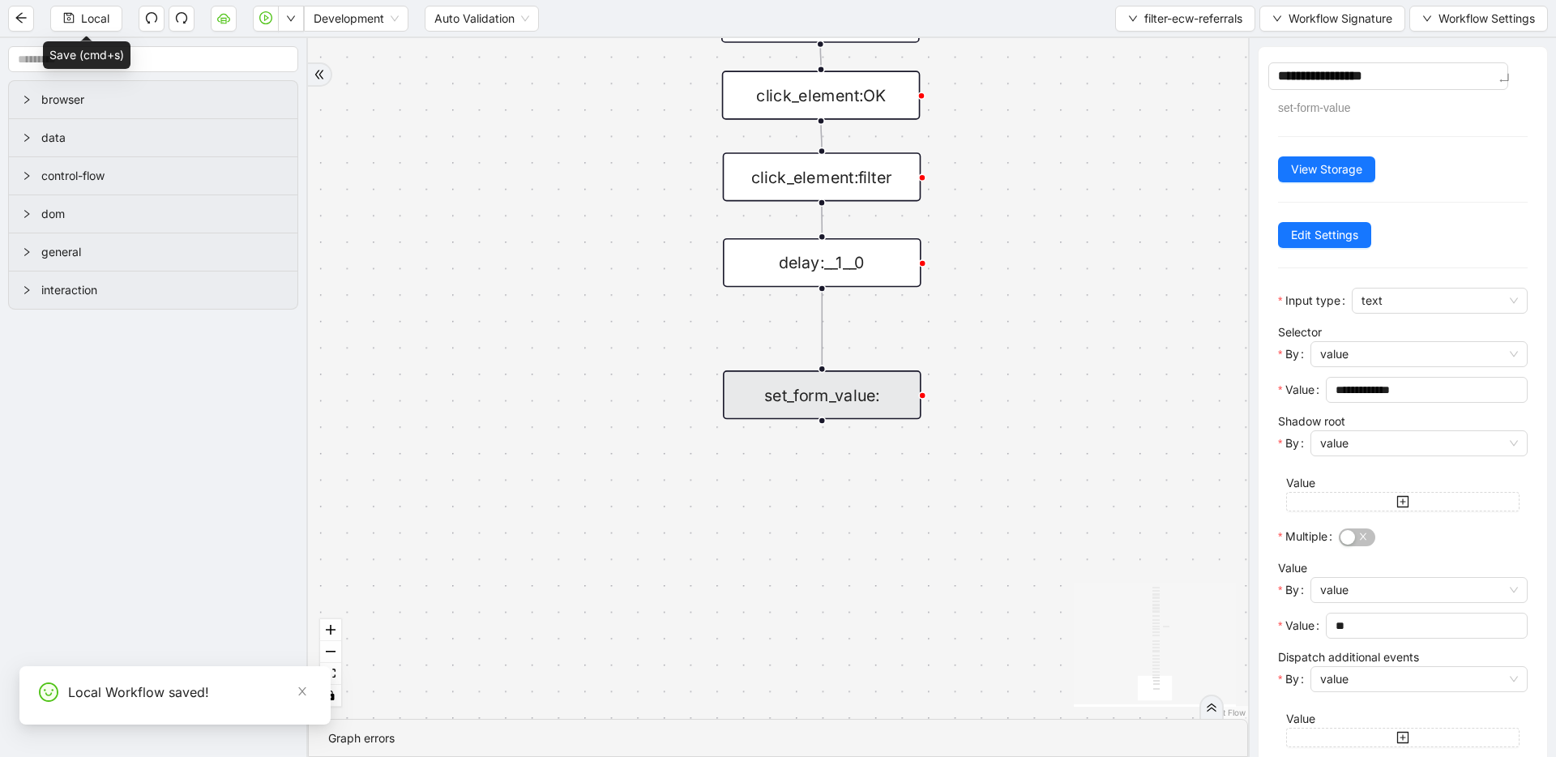
type textarea "**********"
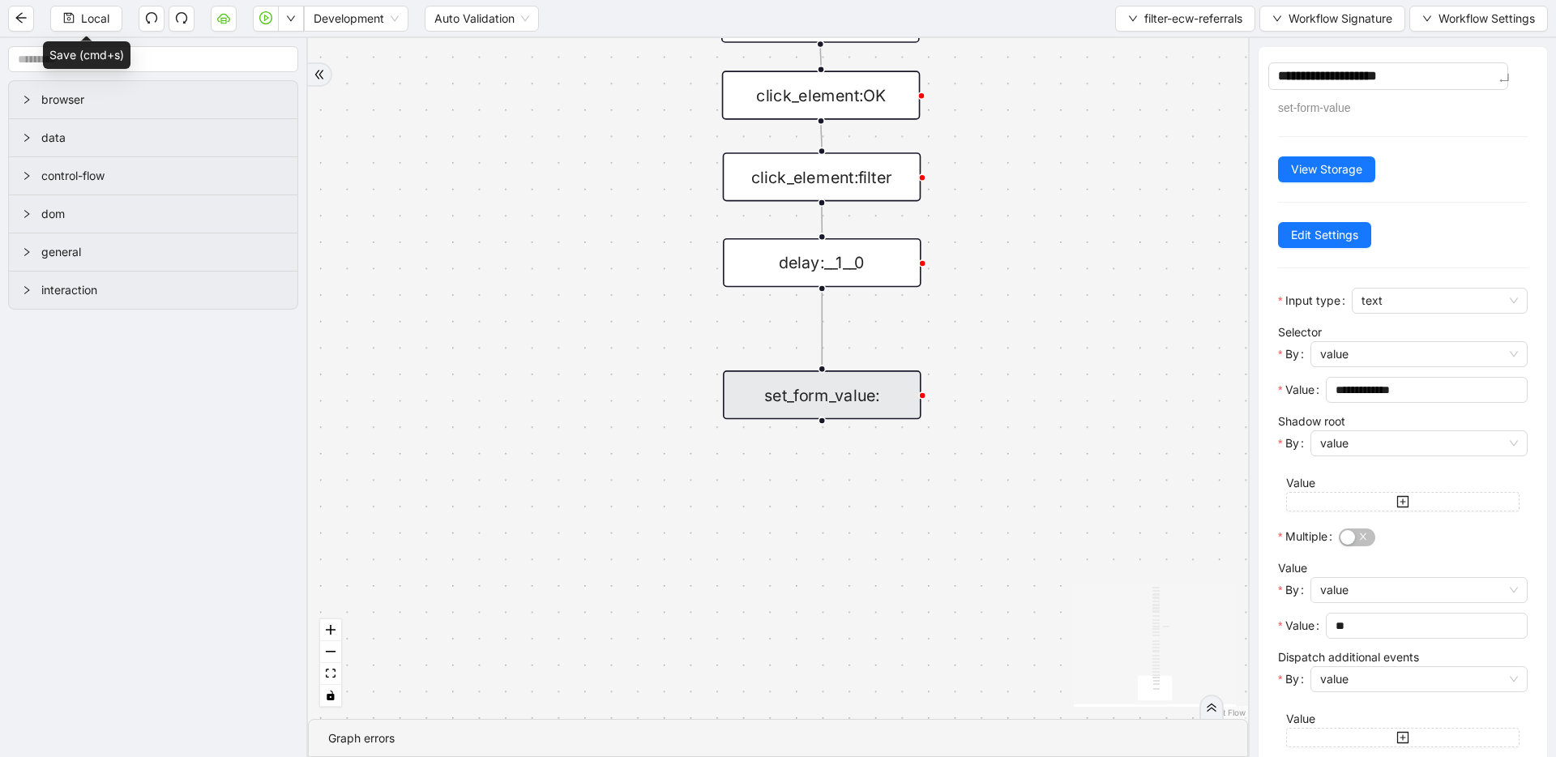
type textarea "**********"
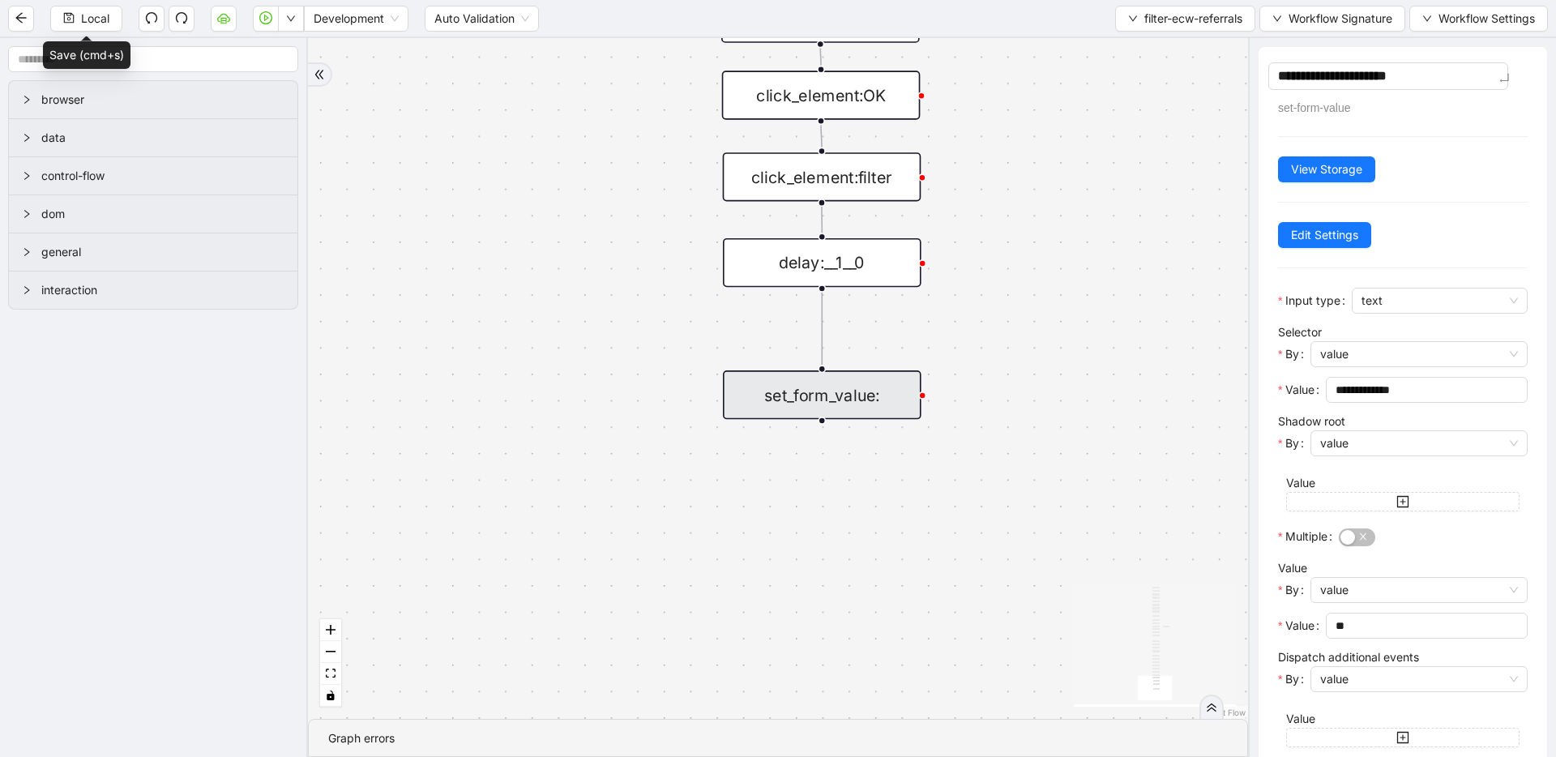
type textarea "**********"
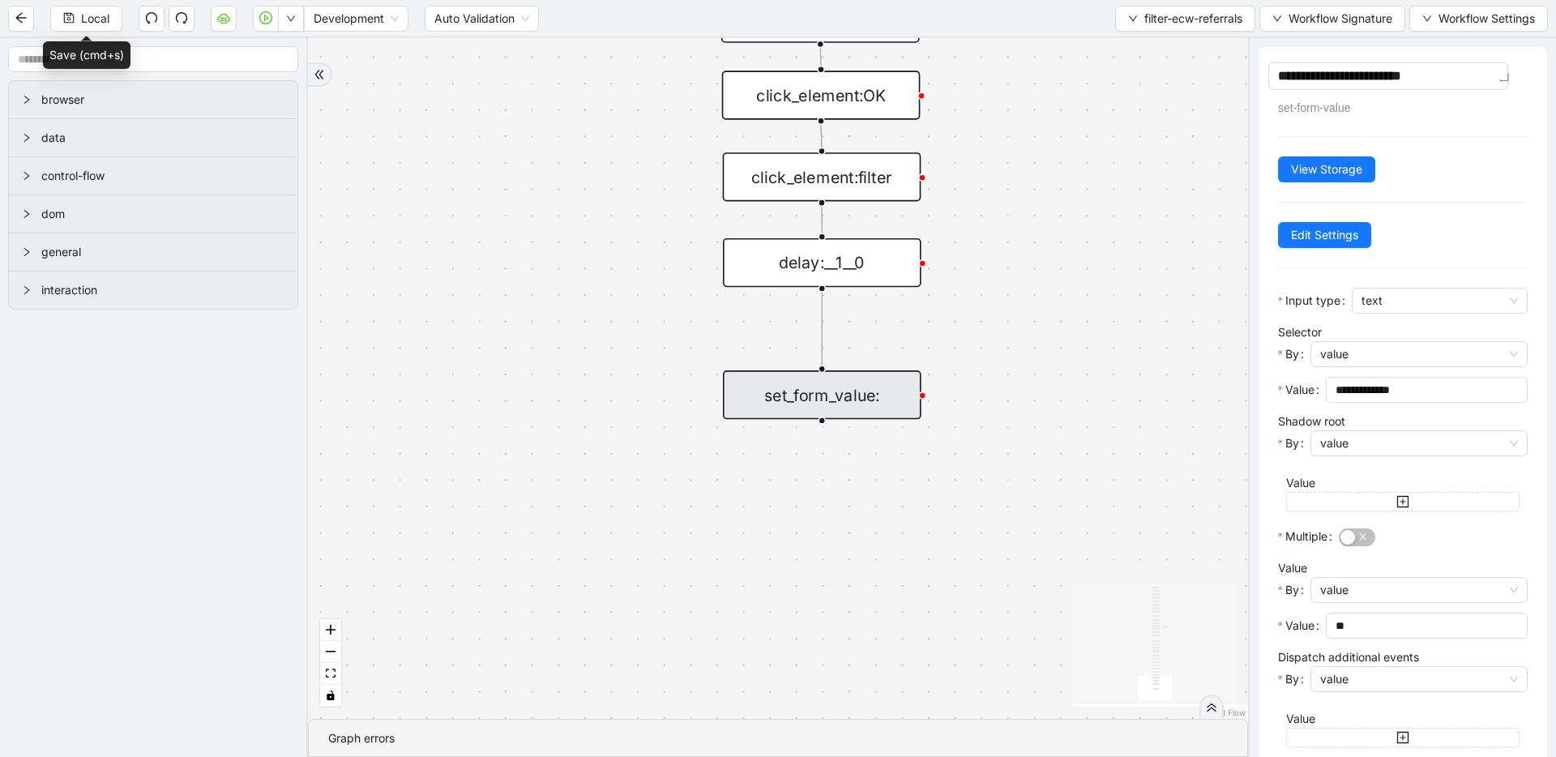
type textarea "**********"
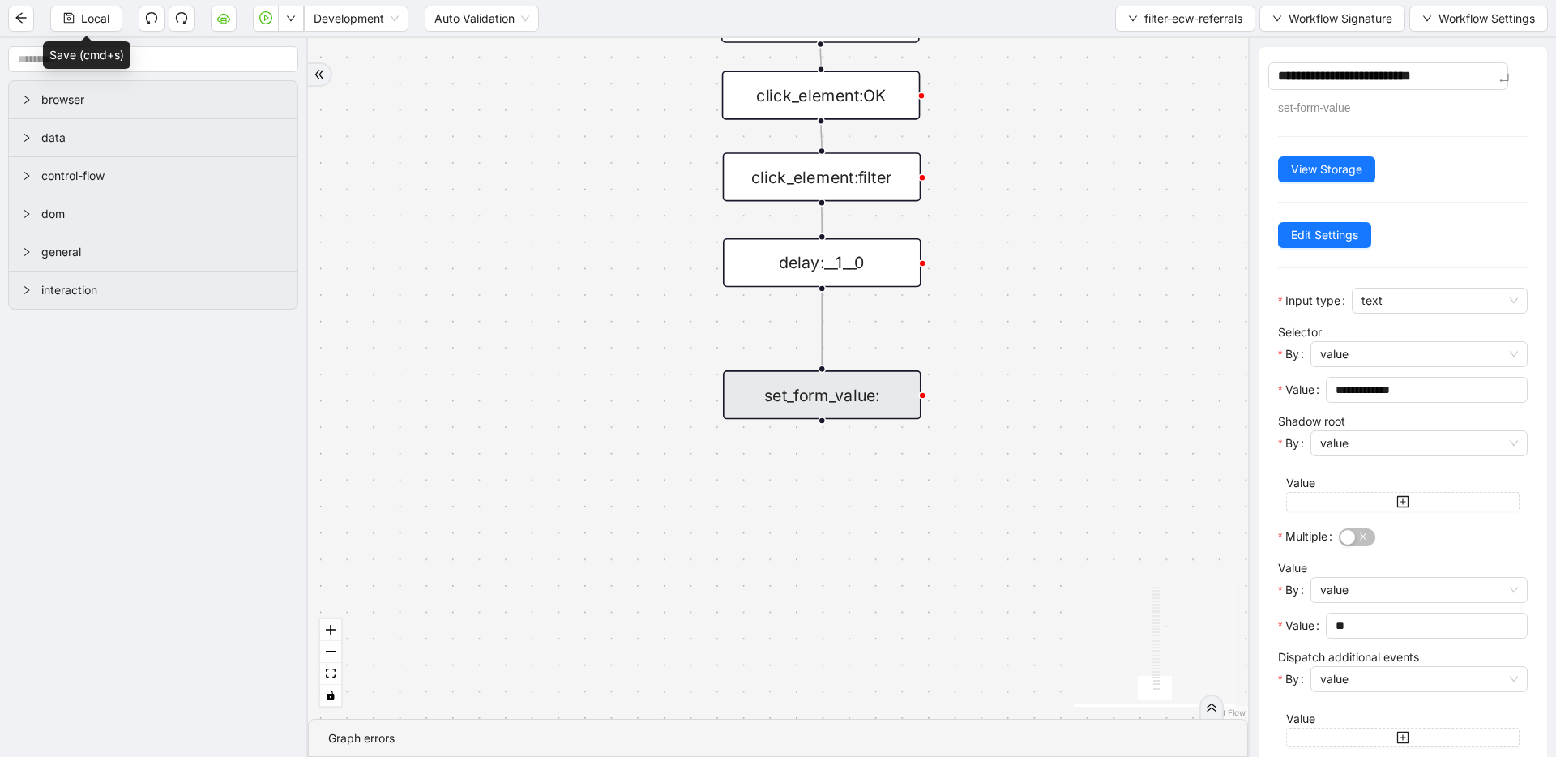
type textarea "**********"
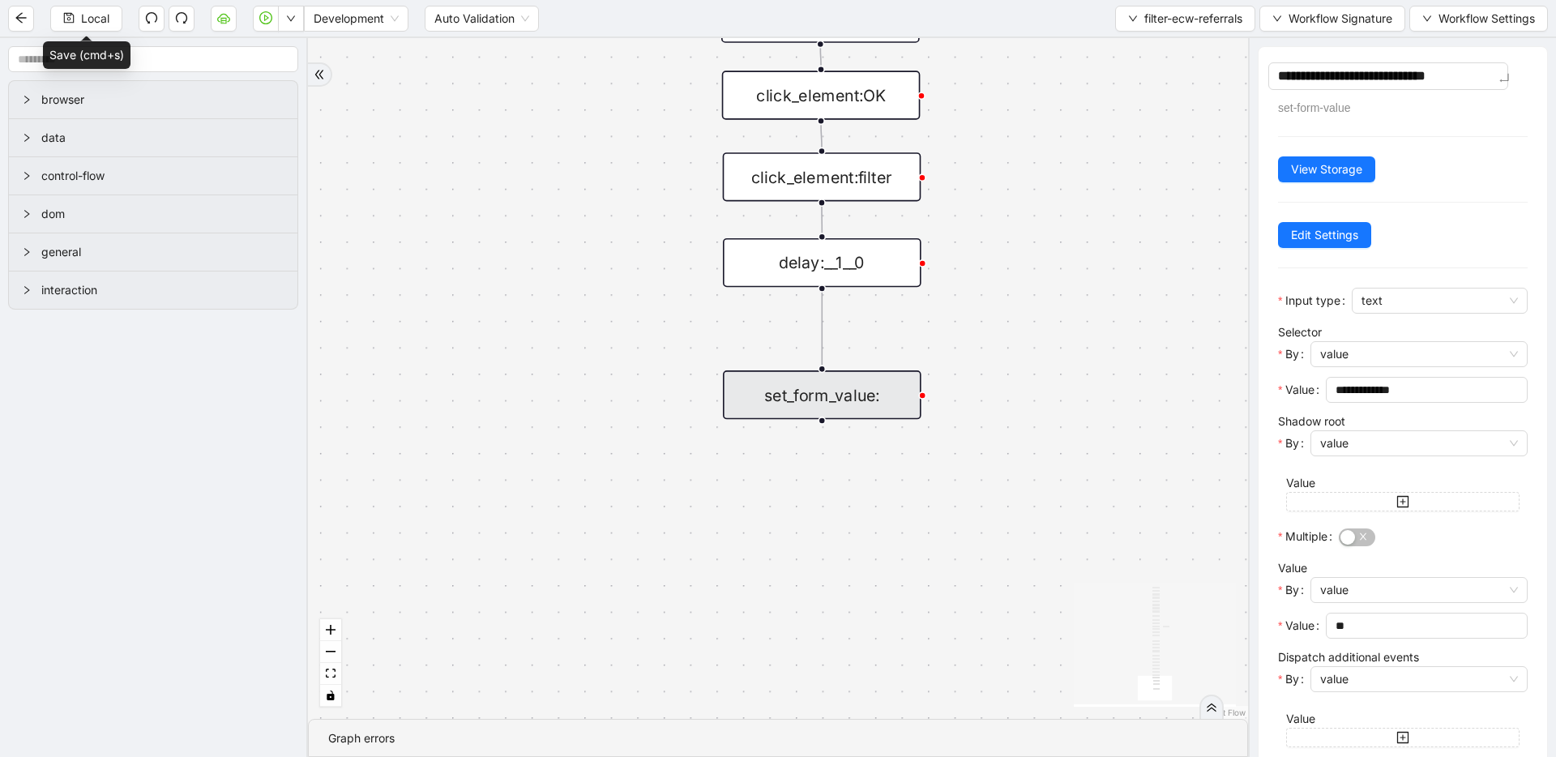
type textarea "**********"
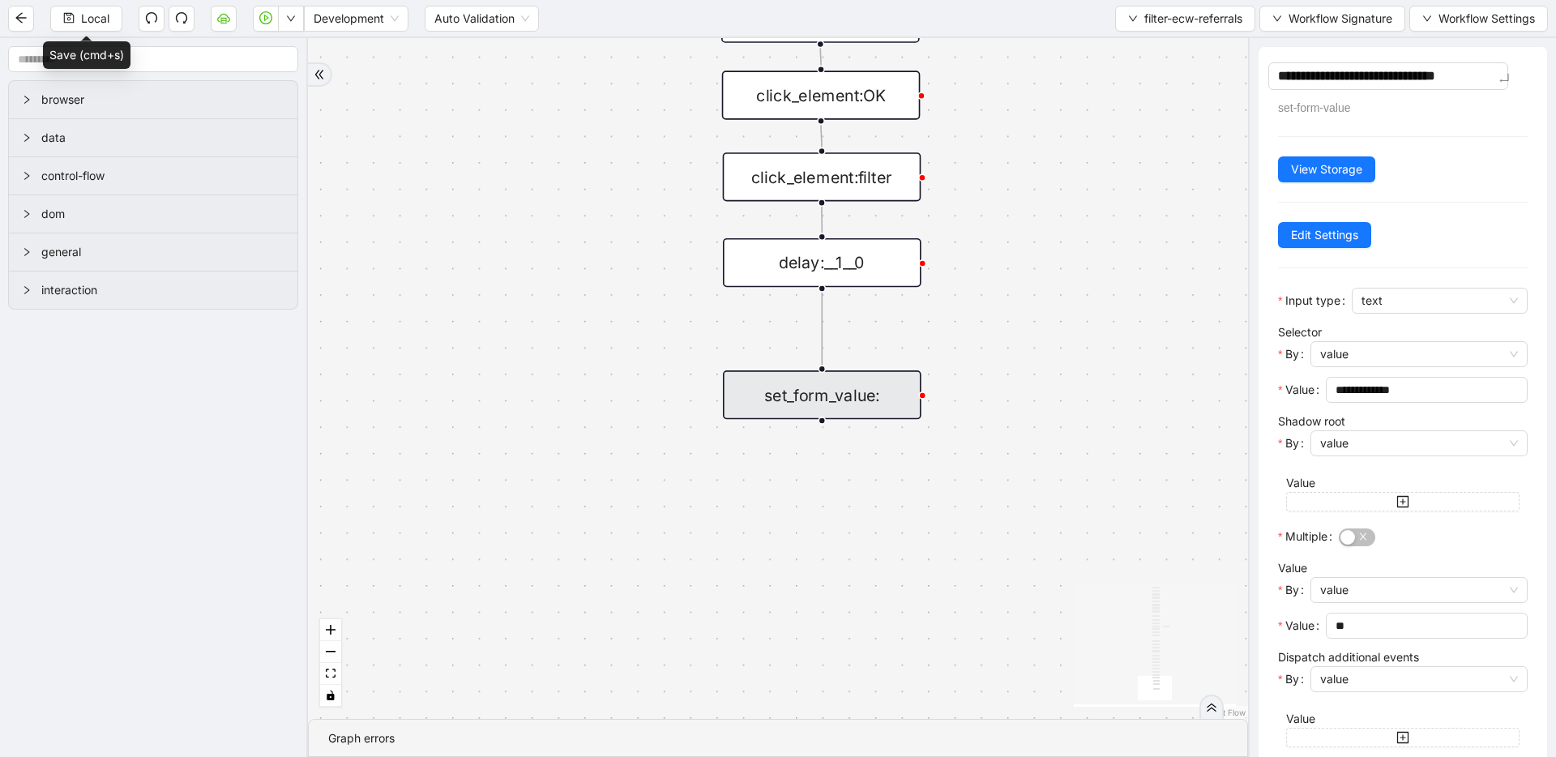
type textarea "**********"
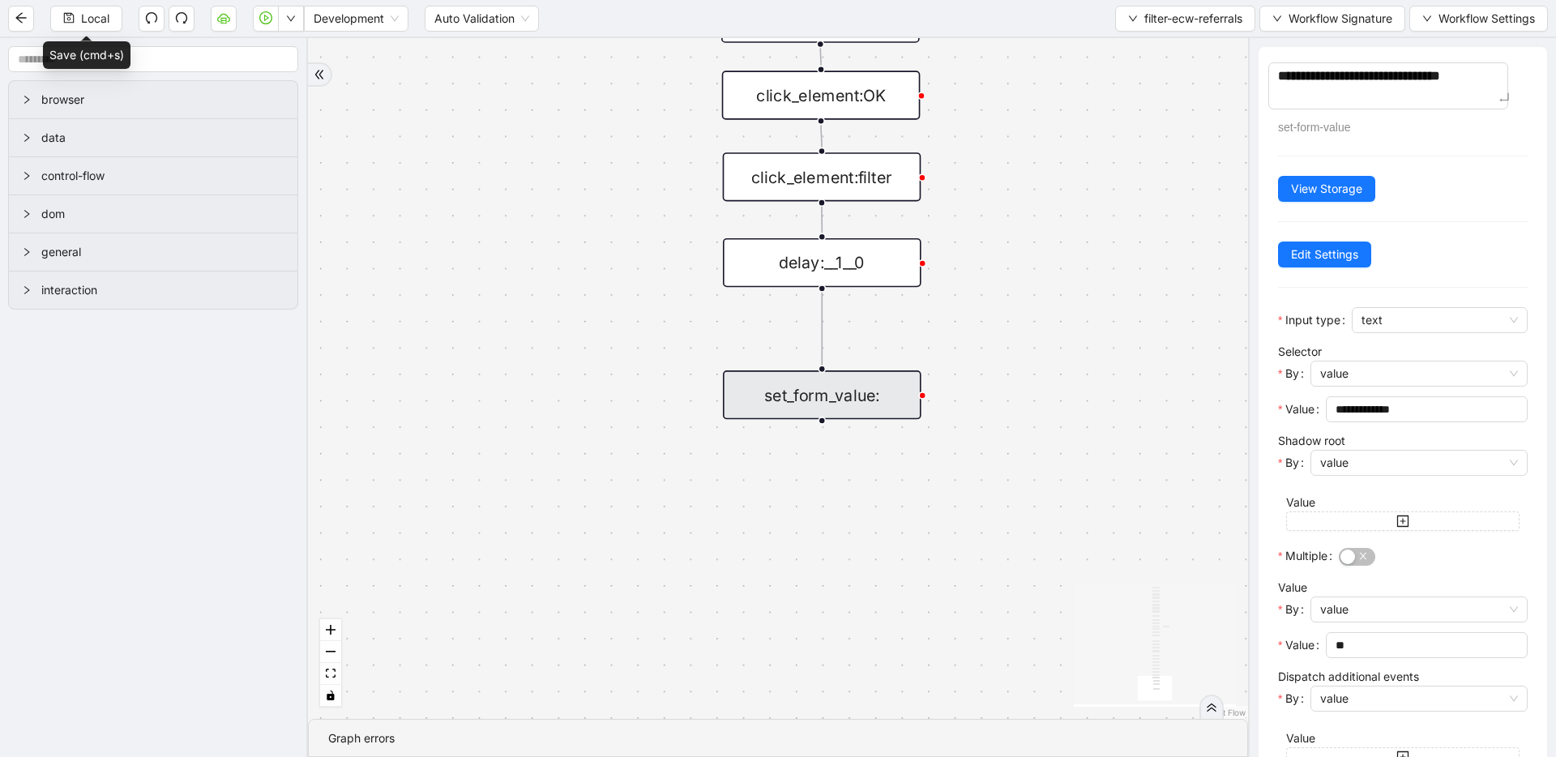
type textarea "**********"
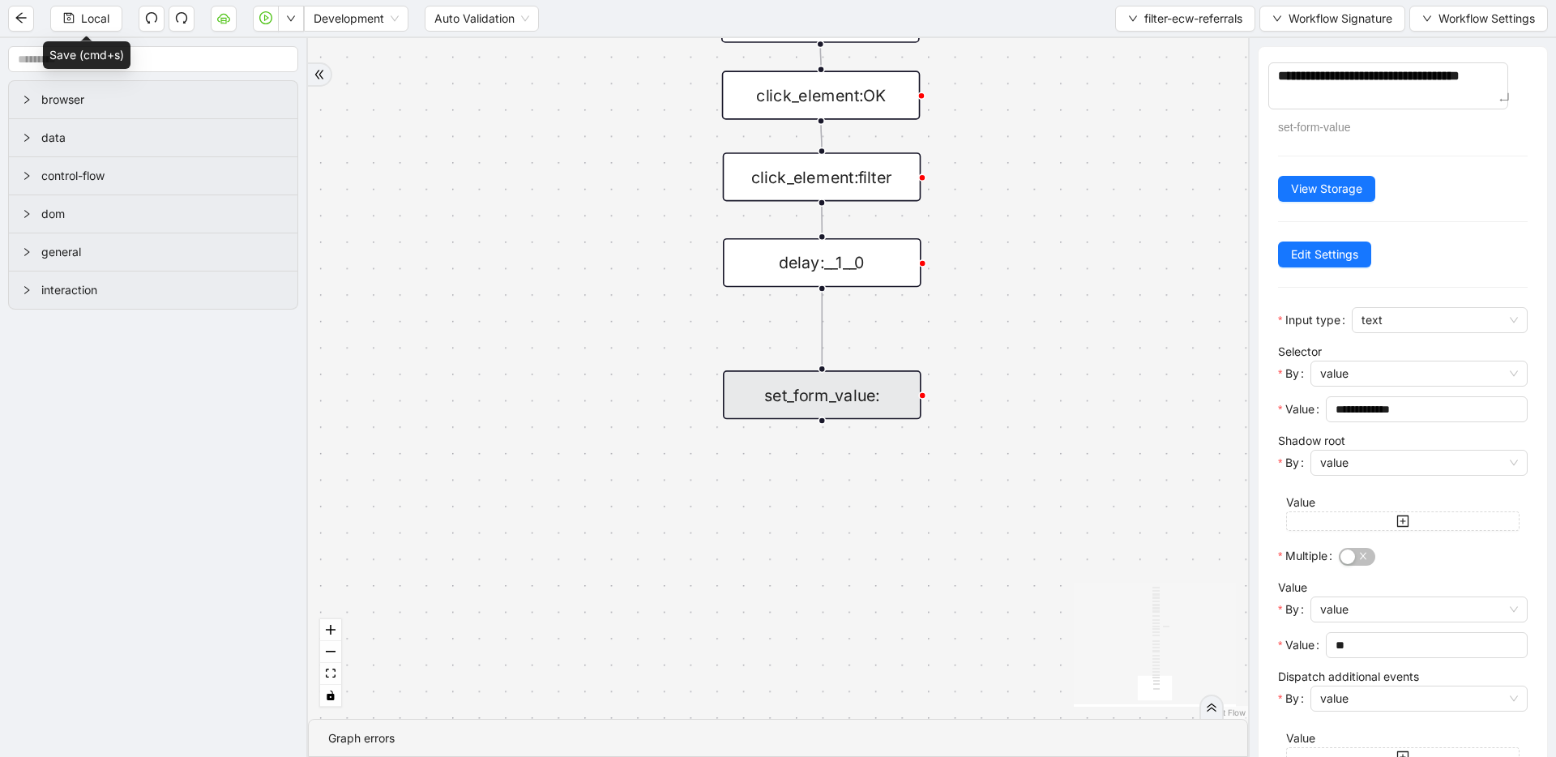
type textarea "**********"
click at [1188, 188] on div "onError onError trigger wait_until_loaded: click_element:popup click_element:th…" at bounding box center [778, 378] width 940 height 681
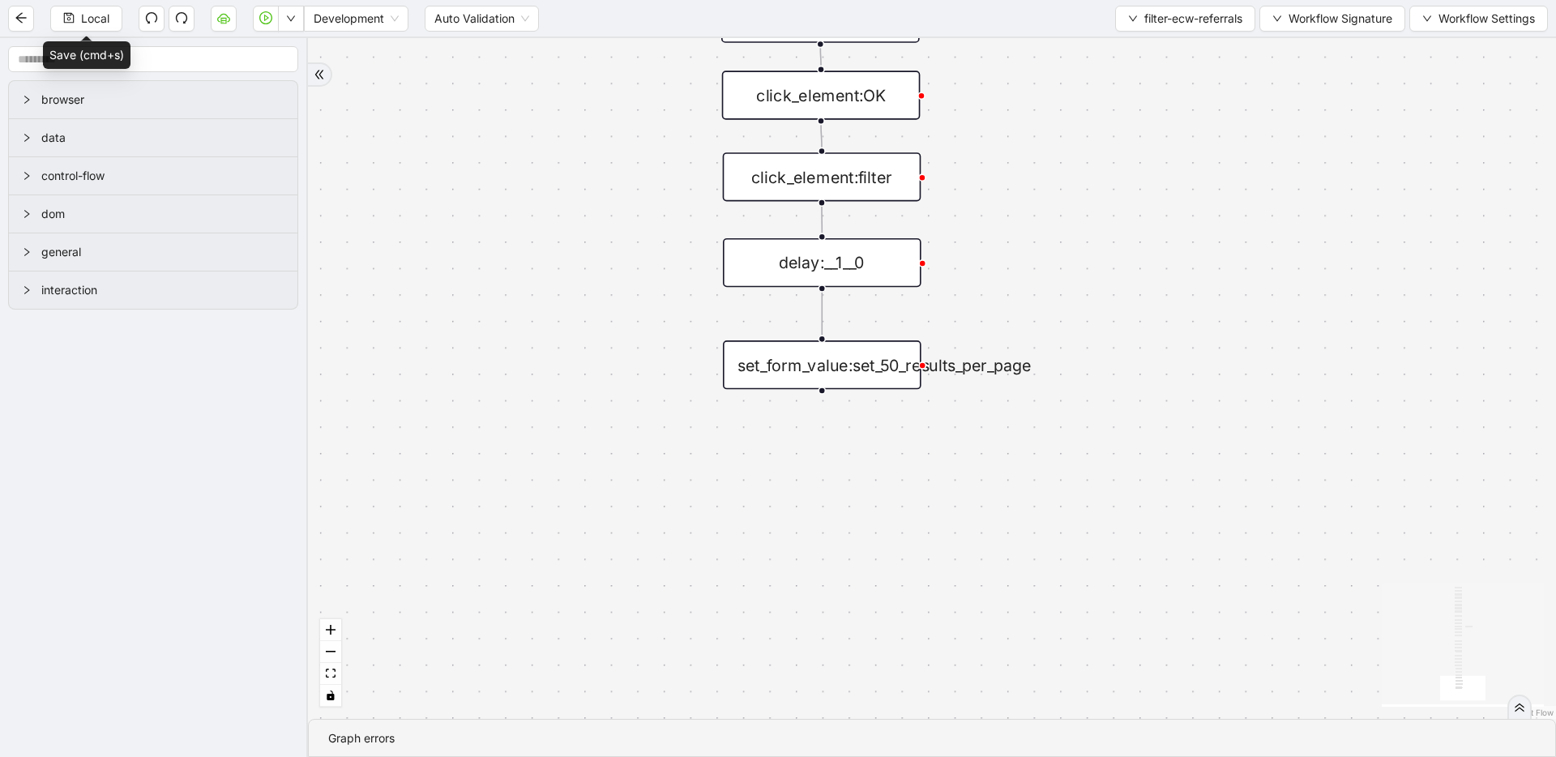
drag, startPoint x: 812, startPoint y: 386, endPoint x: 812, endPoint y: 331, distance: 55.1
click at [812, 340] on div "set_form_value:set_50_results_per_page" at bounding box center [822, 364] width 199 height 49
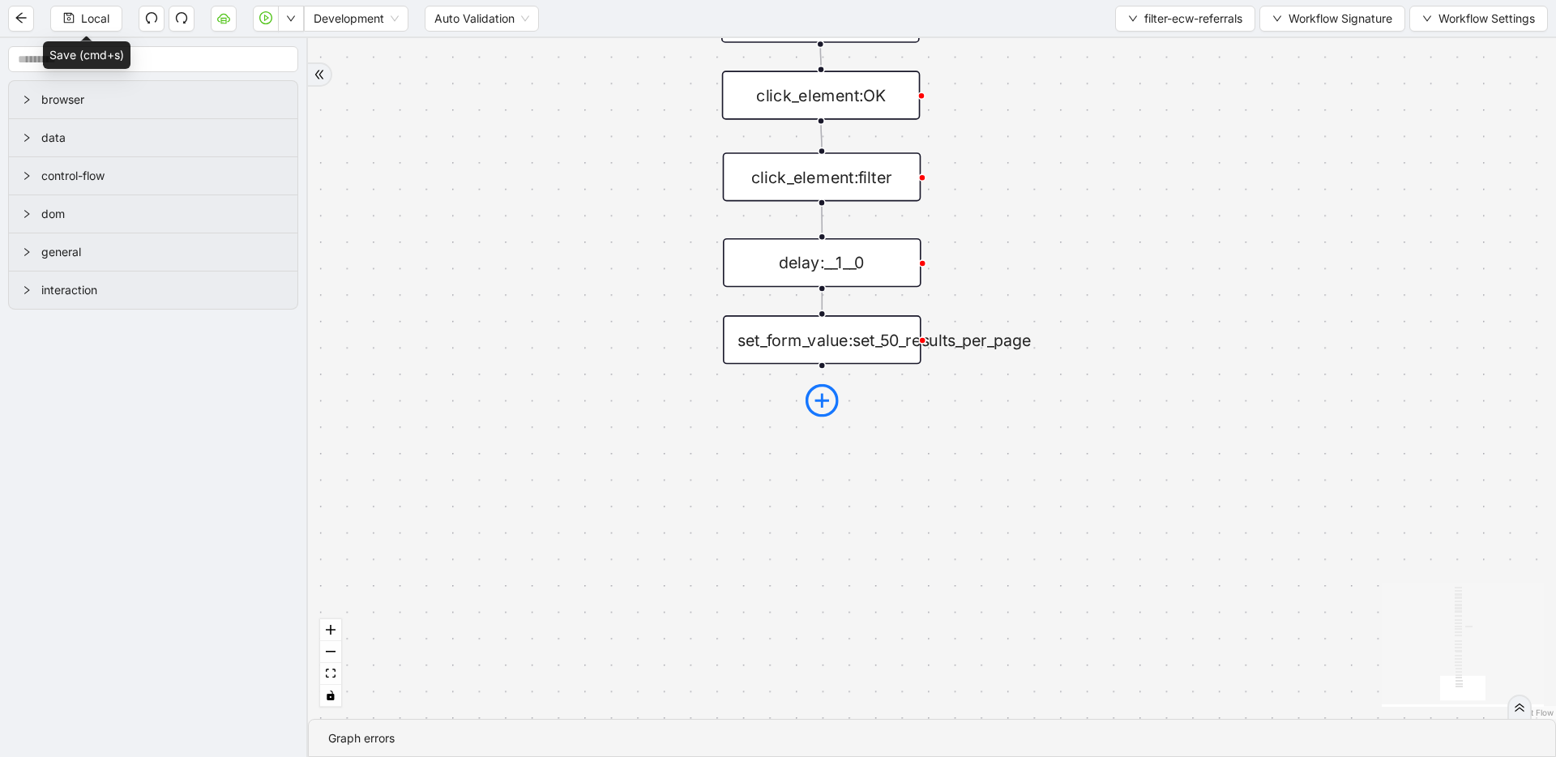
click at [825, 398] on icon "plus-circle" at bounding box center [822, 400] width 33 height 33
type input "*****"
click at [842, 467] on div "Delay" at bounding box center [822, 467] width 262 height 29
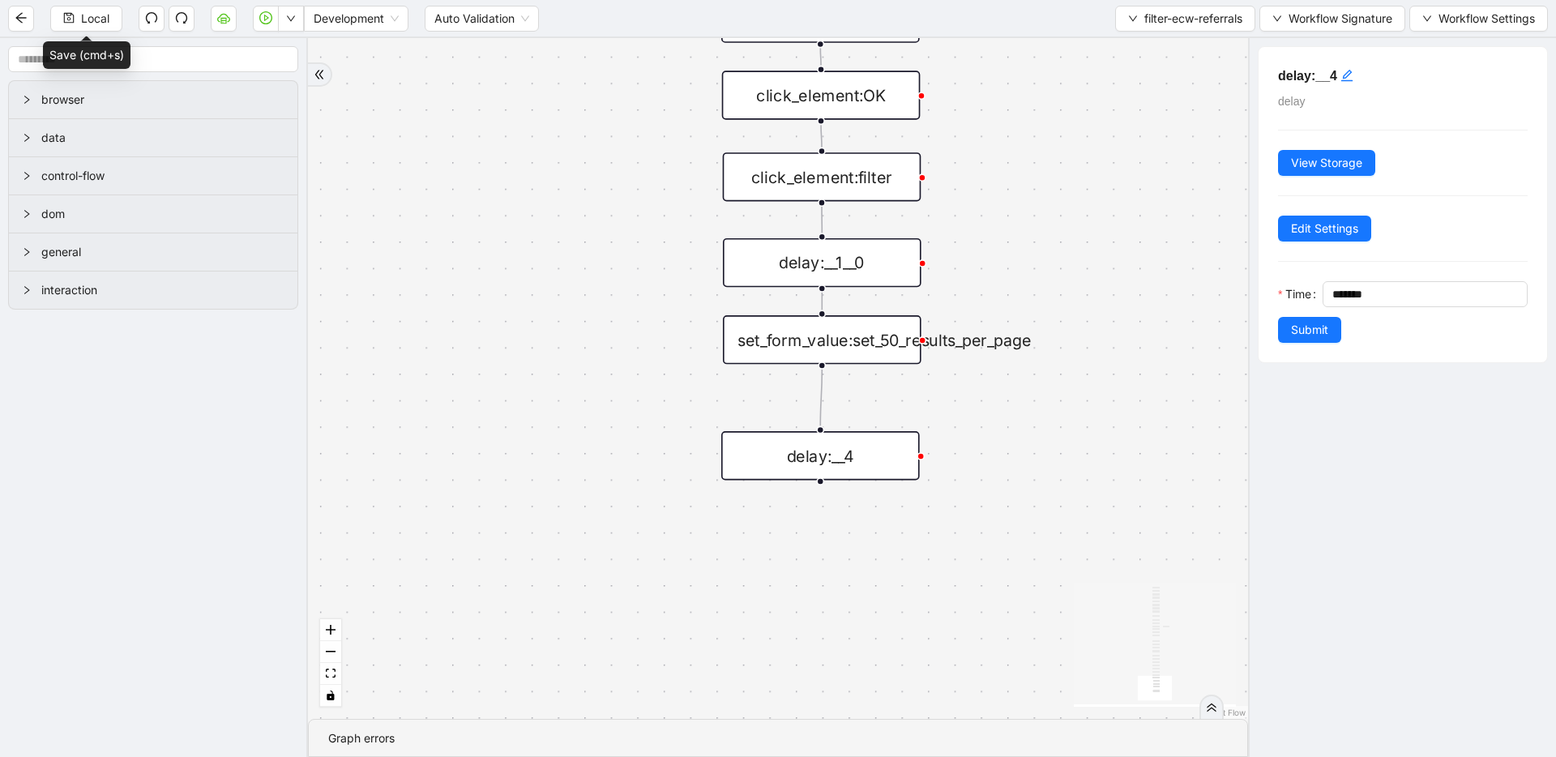
drag, startPoint x: 845, startPoint y: 455, endPoint x: 843, endPoint y: 438, distance: 17.2
click at [843, 438] on div "delay:__4" at bounding box center [820, 455] width 199 height 49
click at [1311, 331] on span "Submit" at bounding box center [1309, 330] width 37 height 18
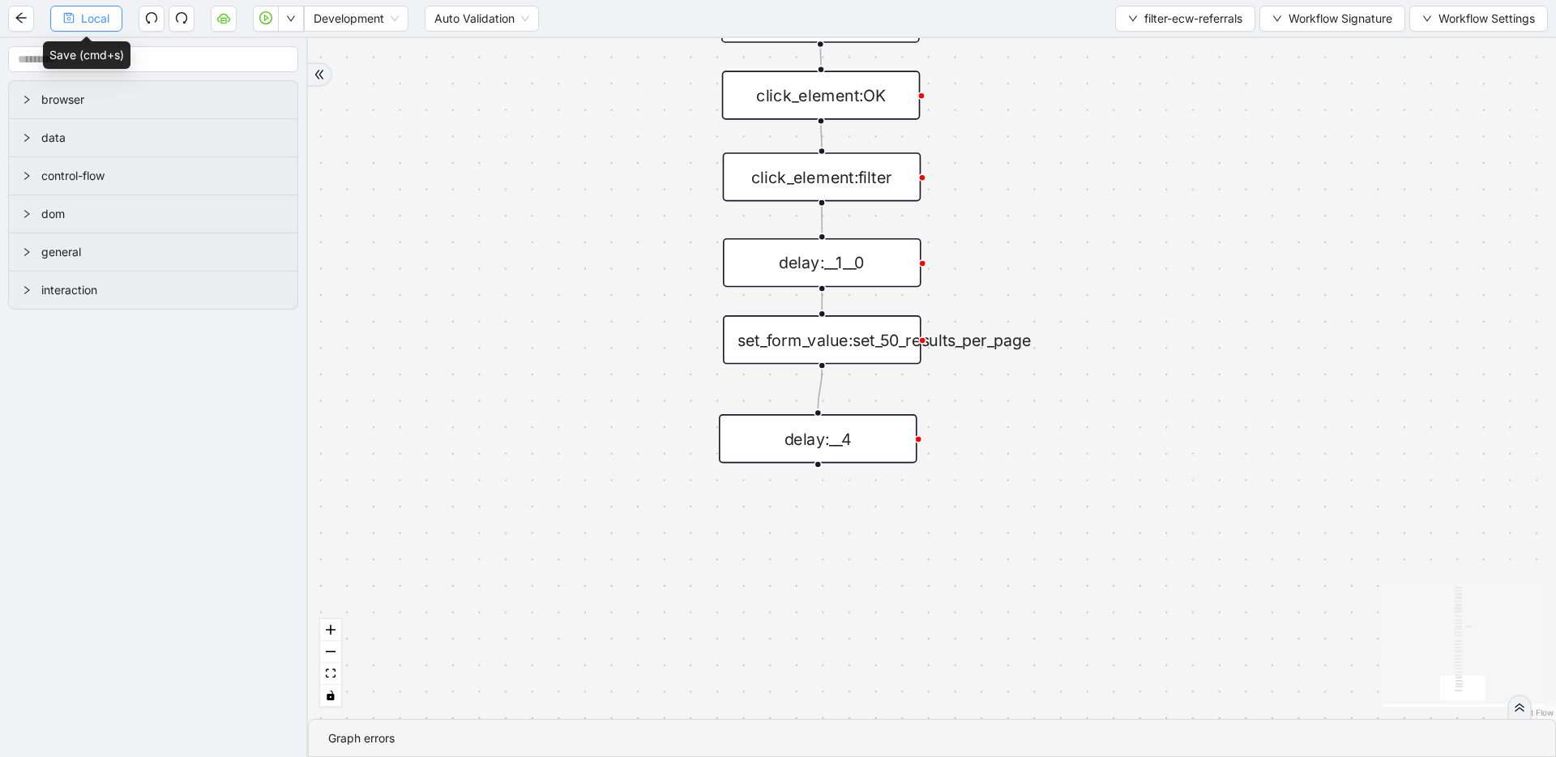
click at [101, 12] on span "Local" at bounding box center [95, 19] width 28 height 18
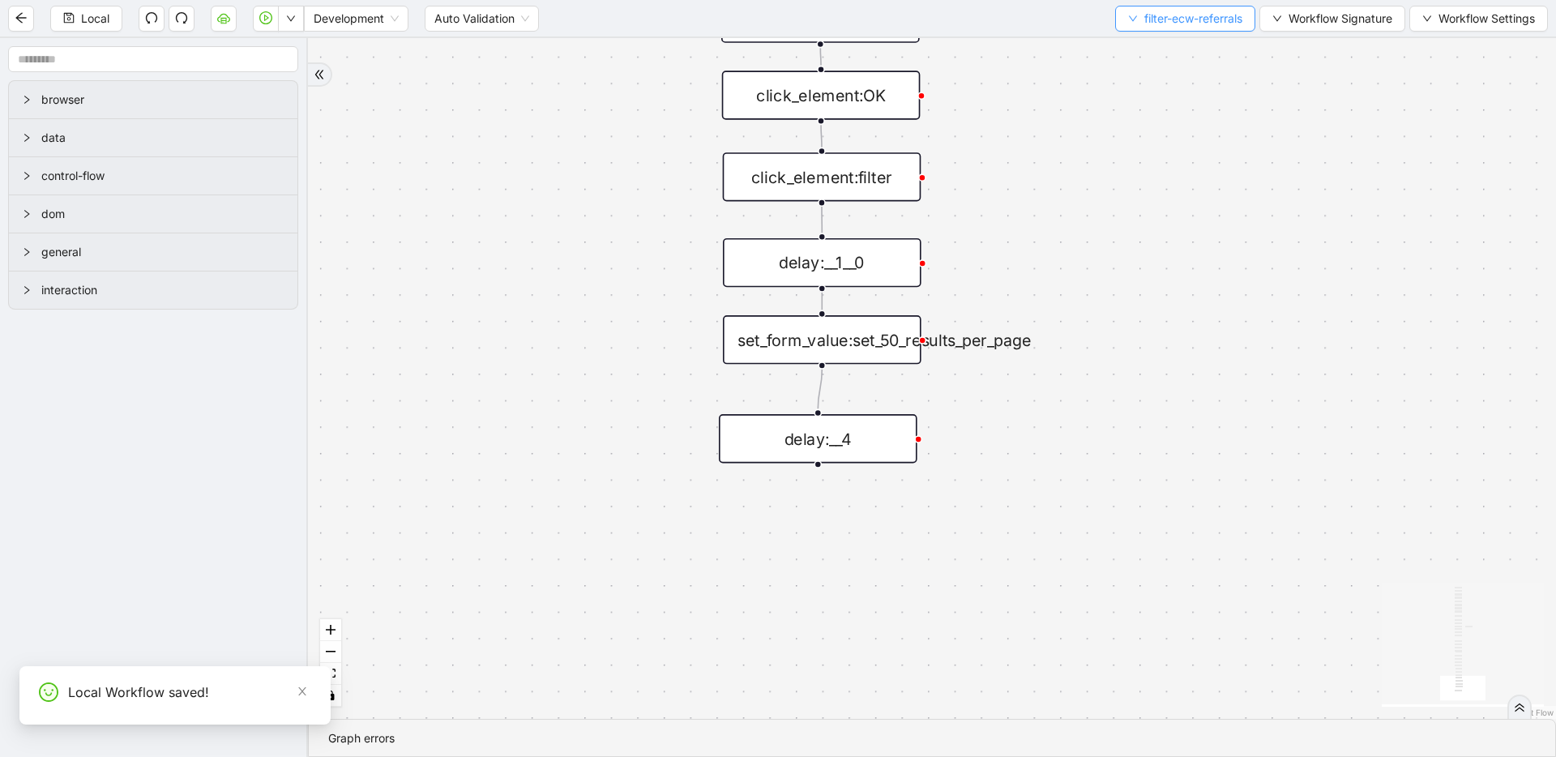
click at [1196, 19] on span "filter-ecw-referrals" at bounding box center [1194, 19] width 98 height 18
click at [1171, 50] on span "Select" at bounding box center [1183, 50] width 118 height 18
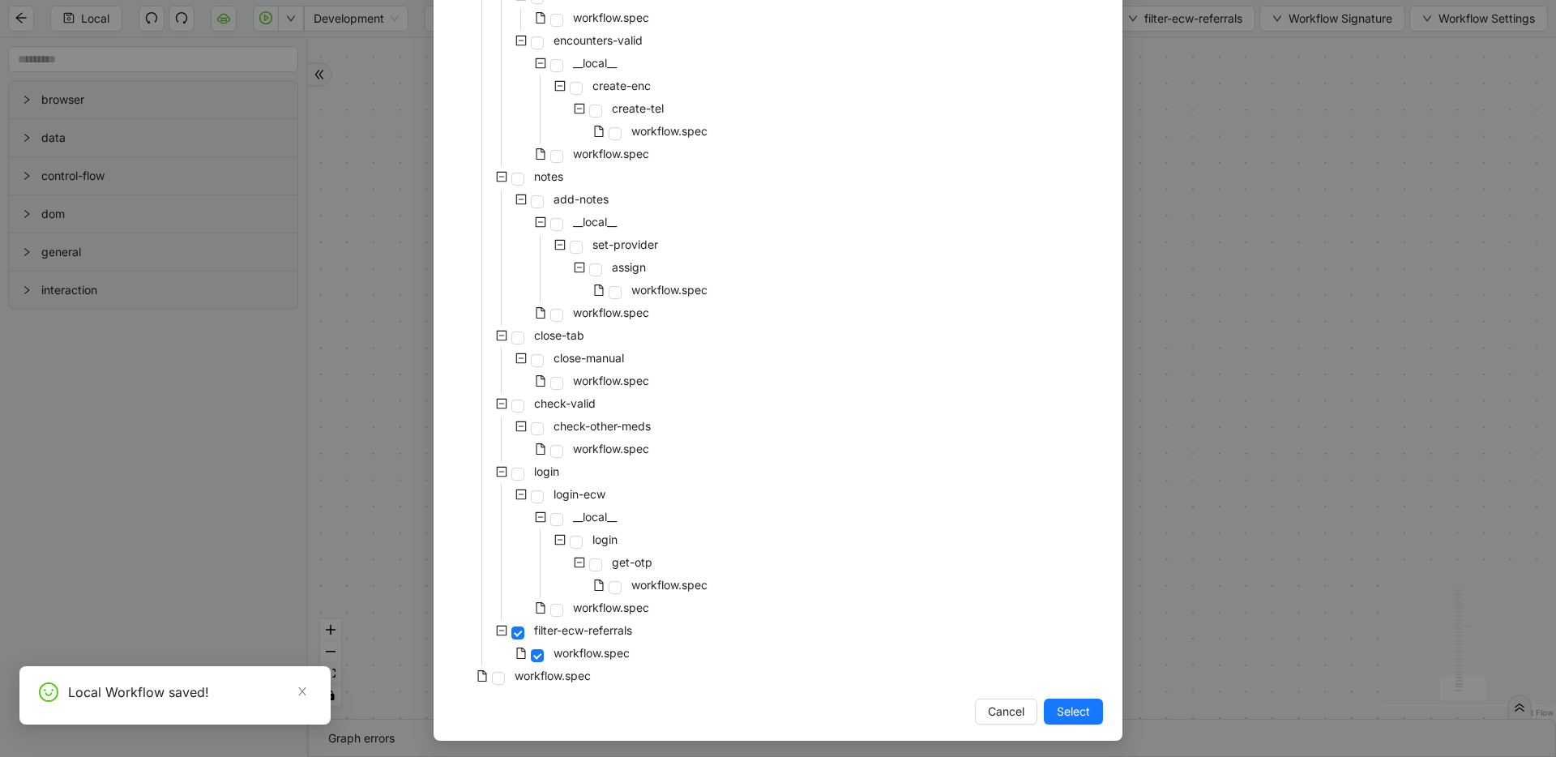
scroll to position [595, 0]
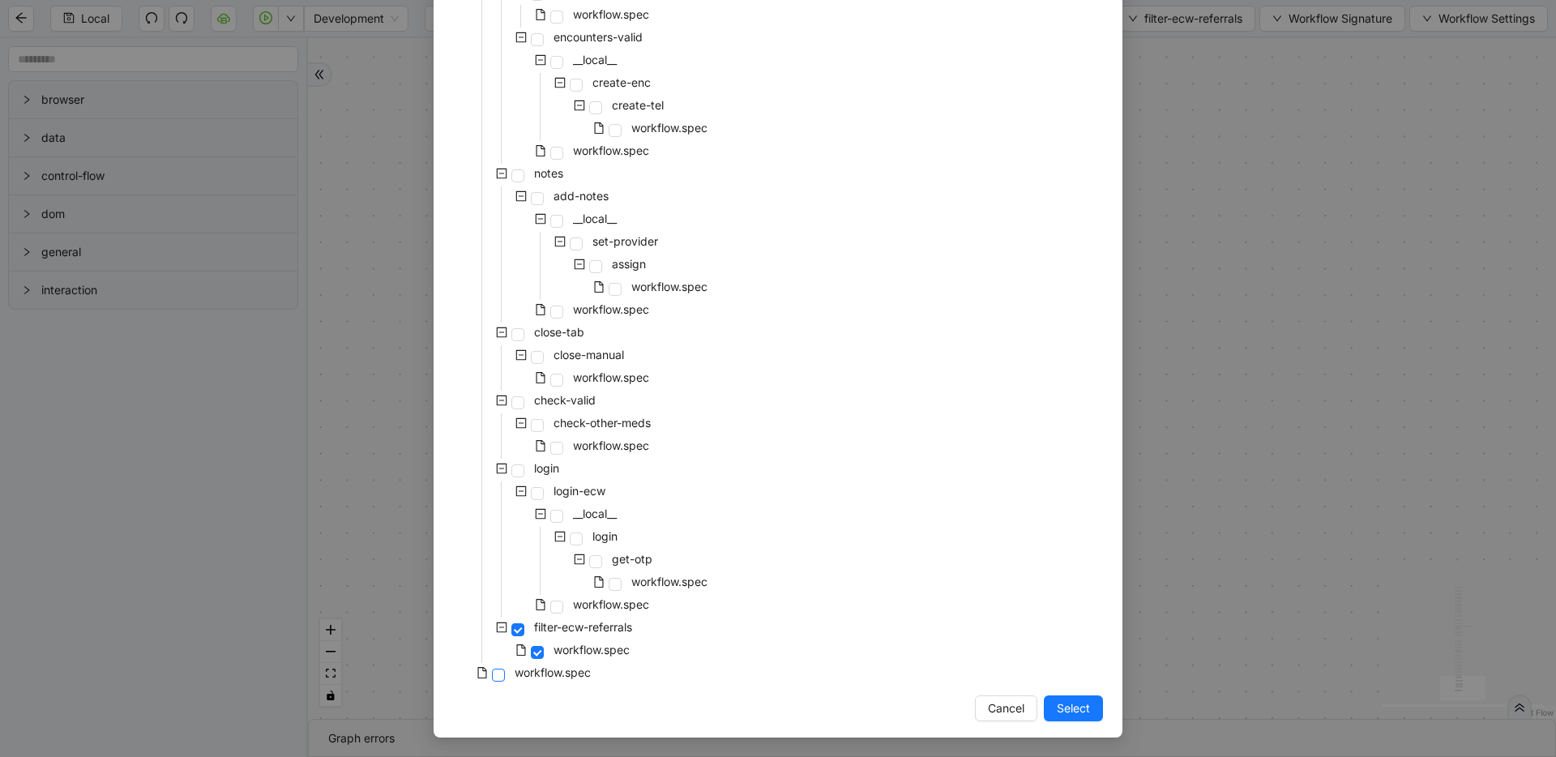
click at [497, 678] on span at bounding box center [498, 675] width 13 height 13
click at [1078, 710] on span "Select" at bounding box center [1073, 709] width 33 height 18
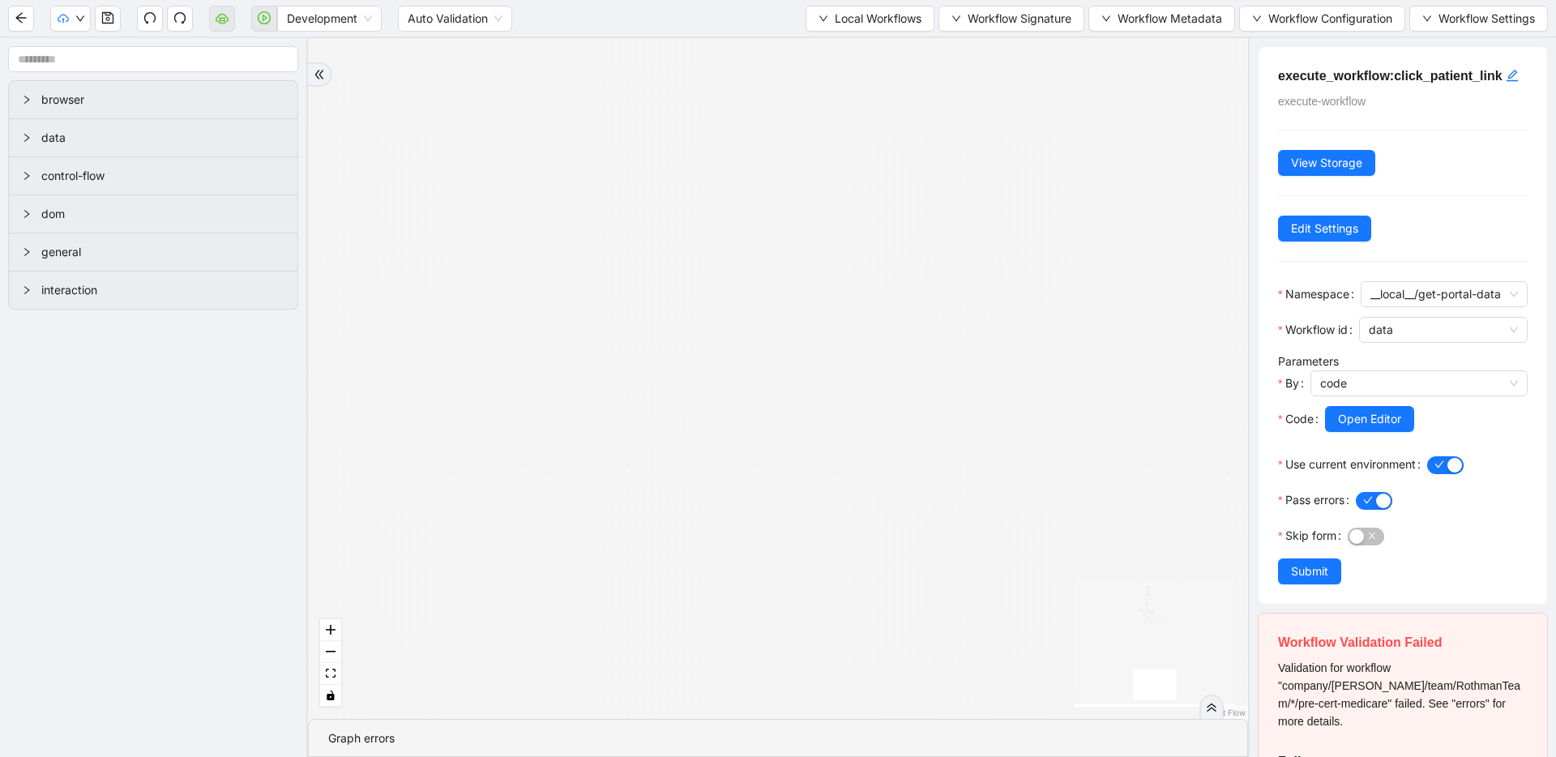
drag, startPoint x: 1029, startPoint y: 554, endPoint x: 908, endPoint y: 227, distance: 348.3
drag, startPoint x: 684, startPoint y: 554, endPoint x: 654, endPoint y: 280, distance: 275.6
drag, startPoint x: 610, startPoint y: 497, endPoint x: 592, endPoint y: 691, distance: 195.4
drag, startPoint x: 673, startPoint y: 255, endPoint x: 749, endPoint y: 604, distance: 356.8
drag, startPoint x: 760, startPoint y: 302, endPoint x: 854, endPoint y: 668, distance: 377.7
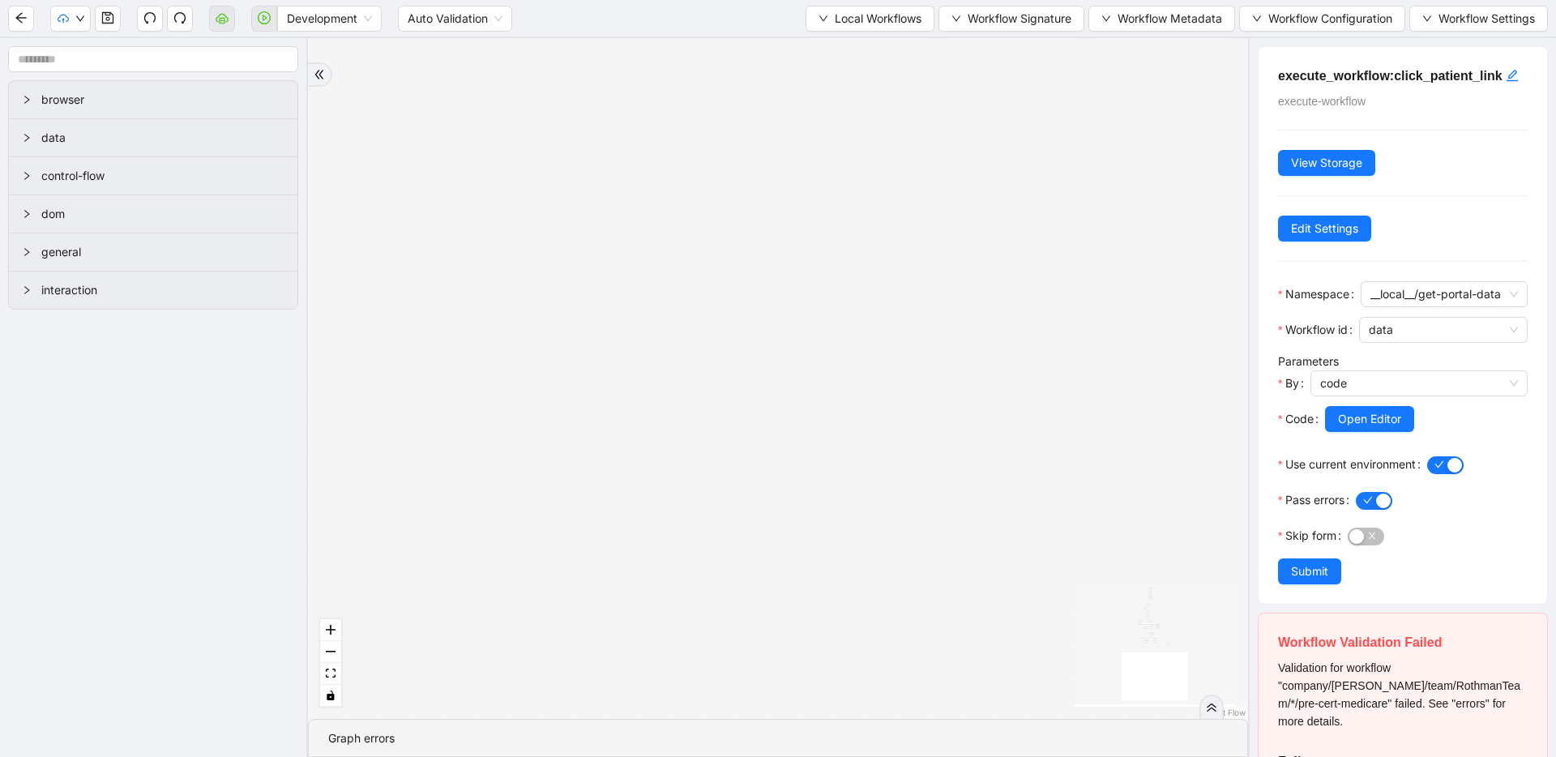
drag, startPoint x: 842, startPoint y: 312, endPoint x: 890, endPoint y: 566, distance: 258.2
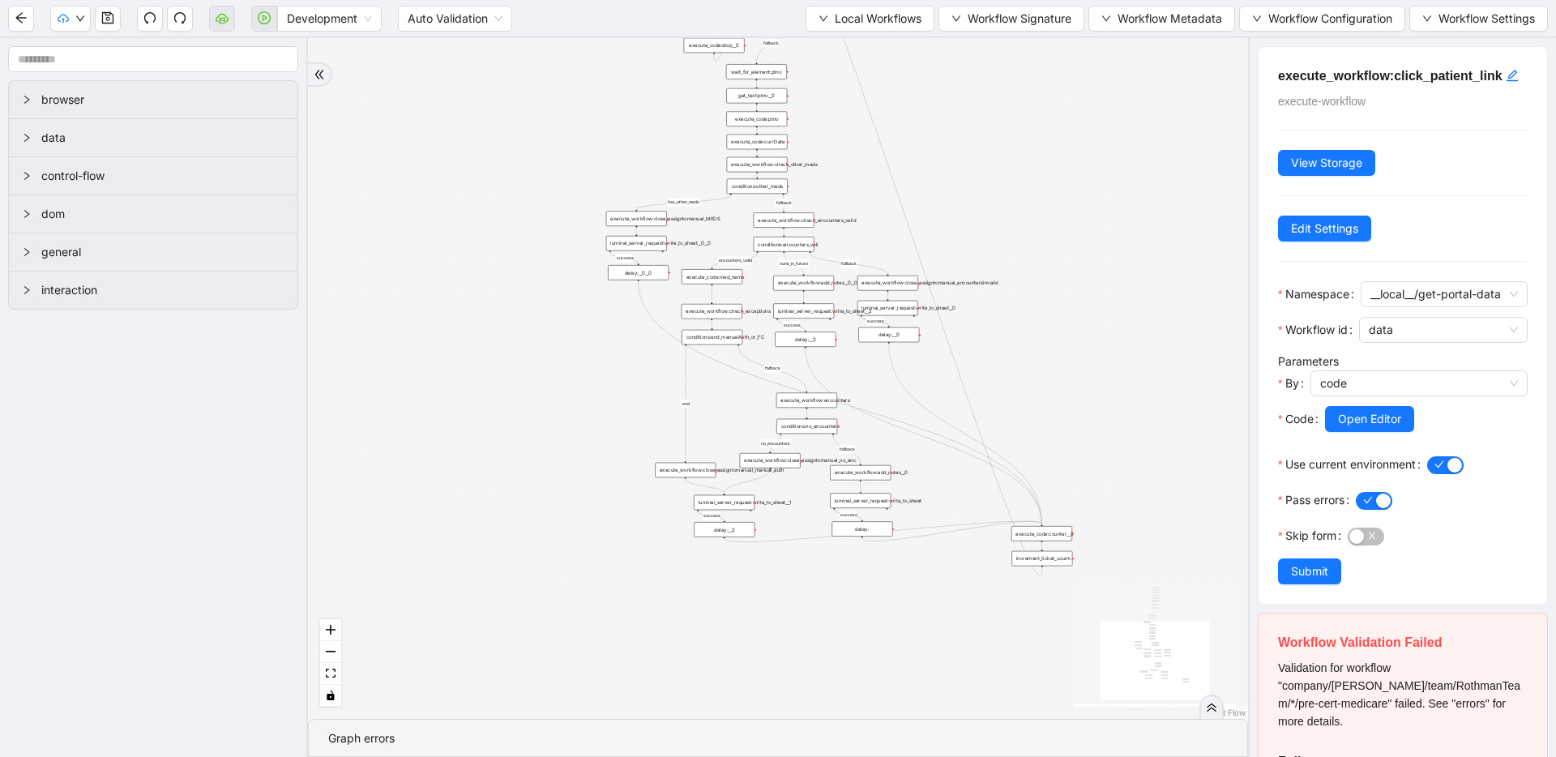
drag, startPoint x: 880, startPoint y: 369, endPoint x: 892, endPoint y: 635, distance: 266.1
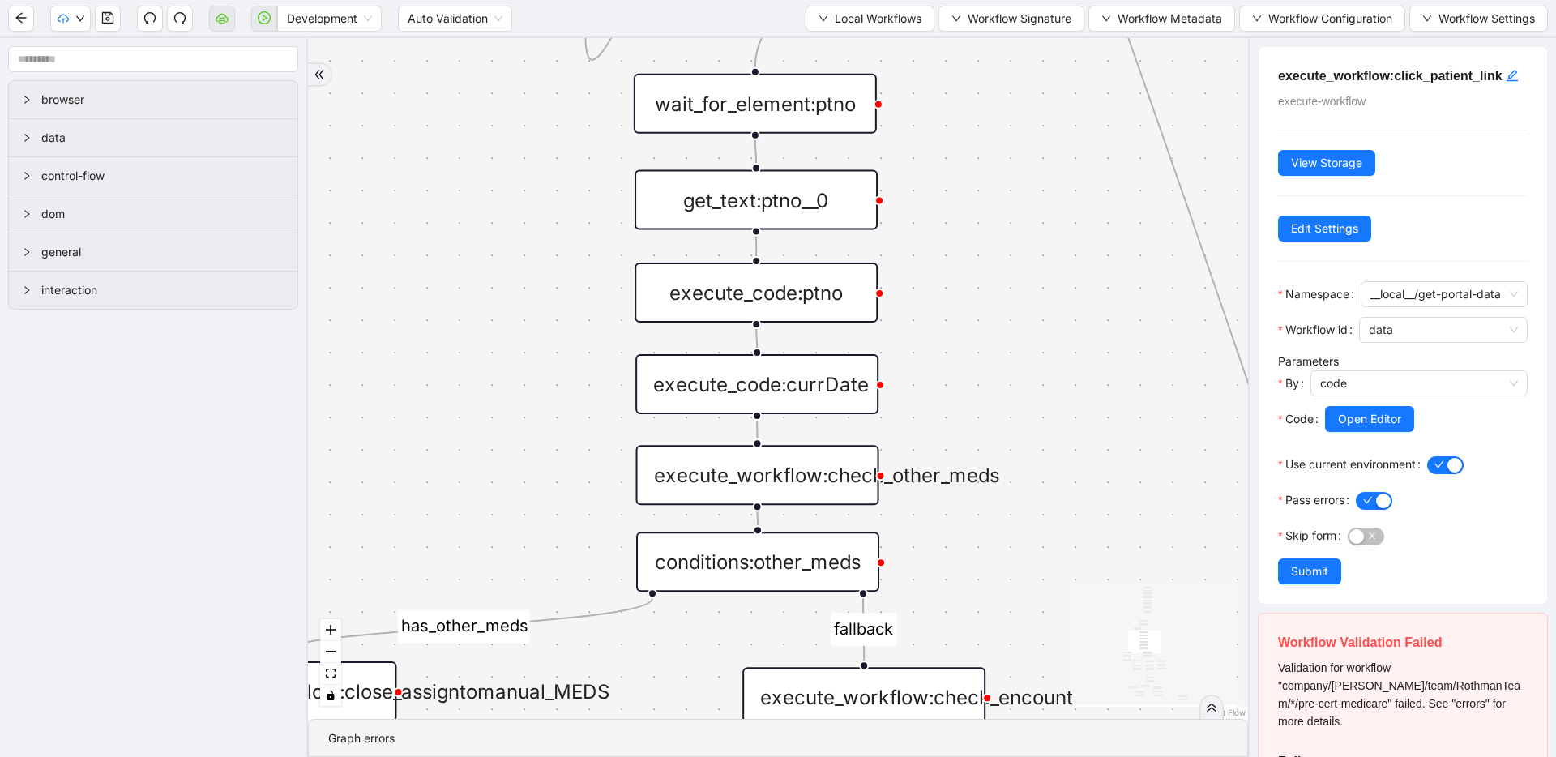
drag, startPoint x: 1057, startPoint y: 211, endPoint x: 1053, endPoint y: 469, distance: 257.8
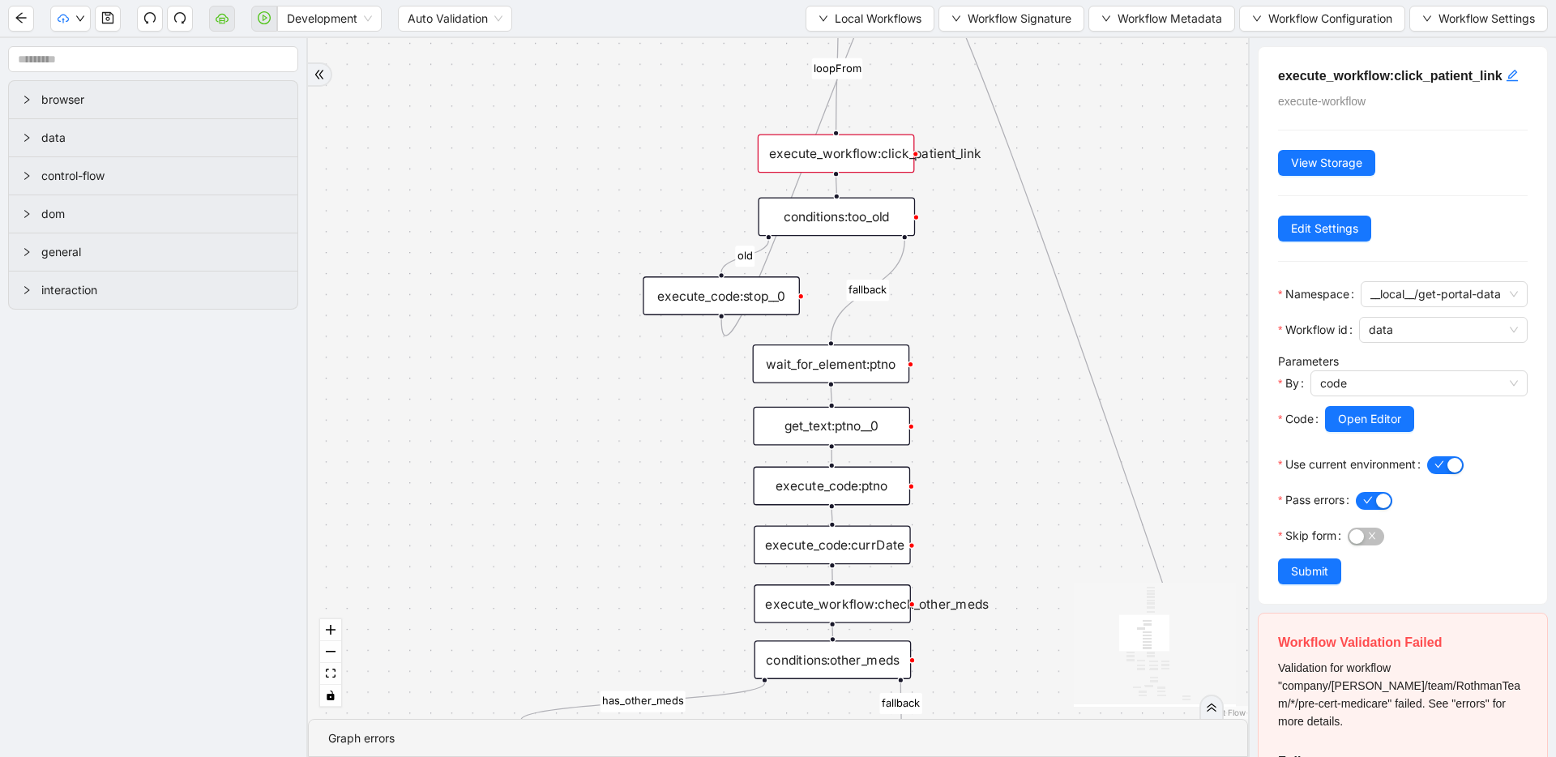
drag, startPoint x: 1033, startPoint y: 173, endPoint x: 998, endPoint y: 428, distance: 256.9
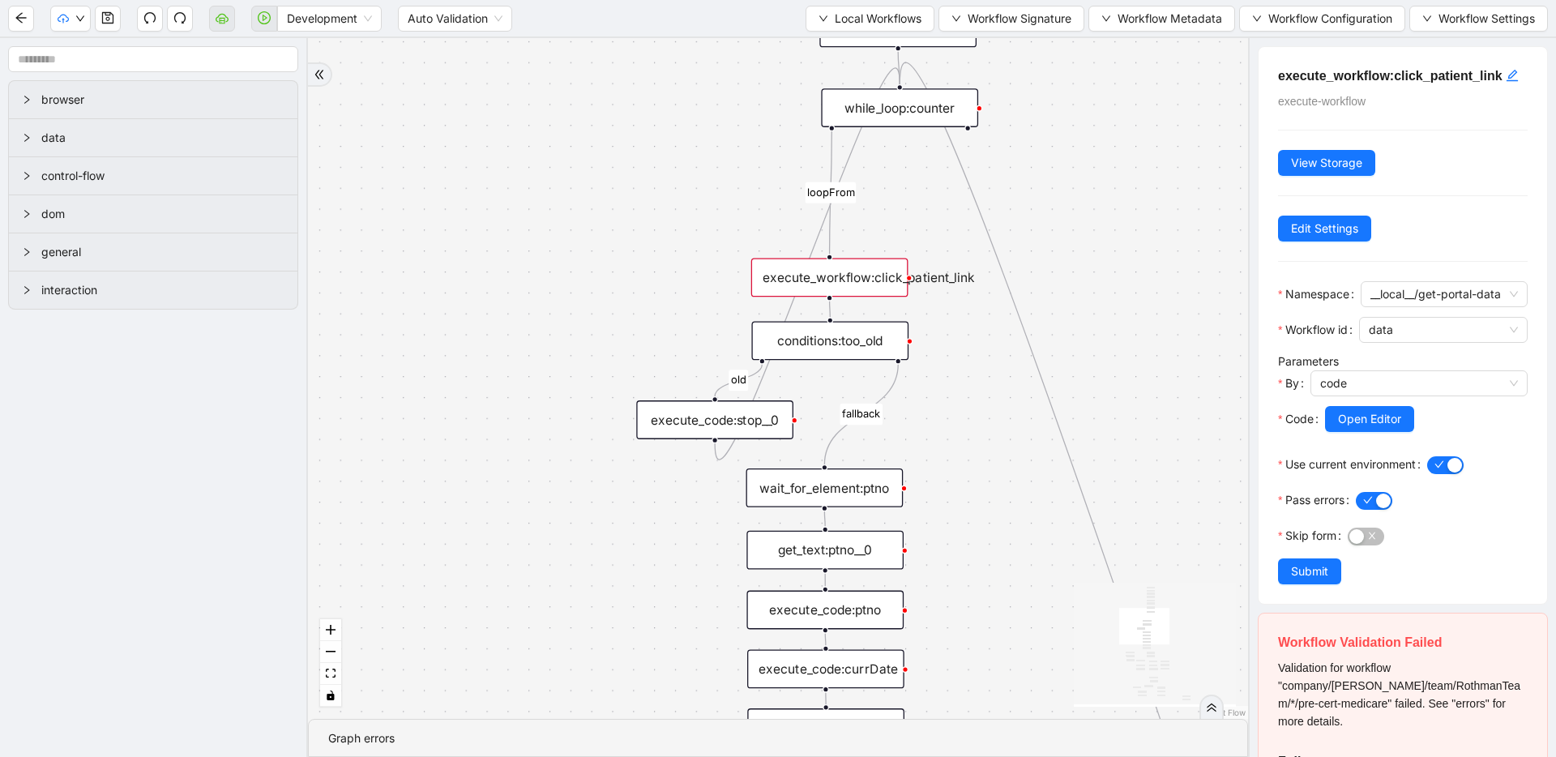
click at [811, 276] on div "execute_workflow:click_patient_link" at bounding box center [829, 278] width 157 height 39
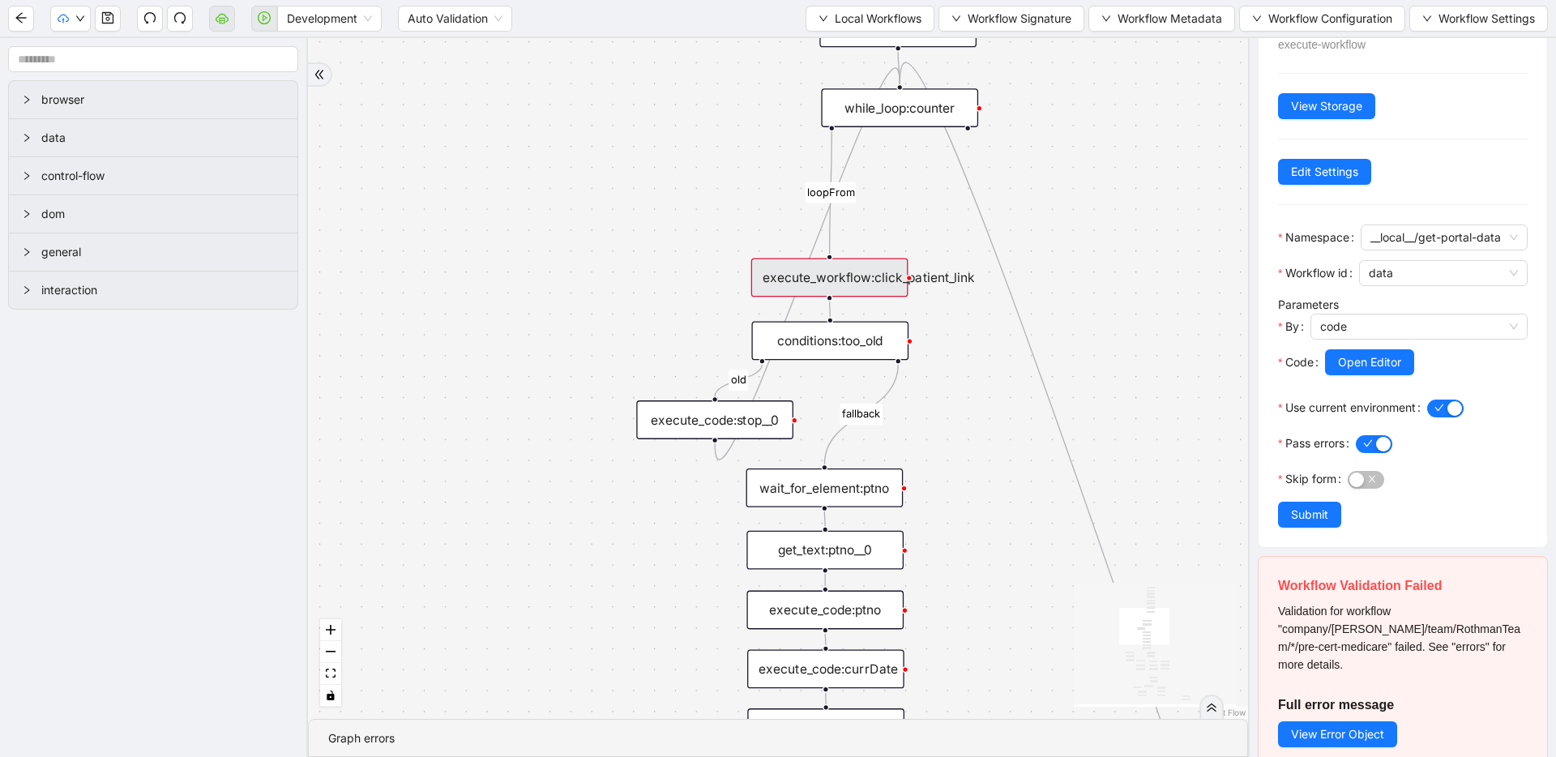
scroll to position [121, 0]
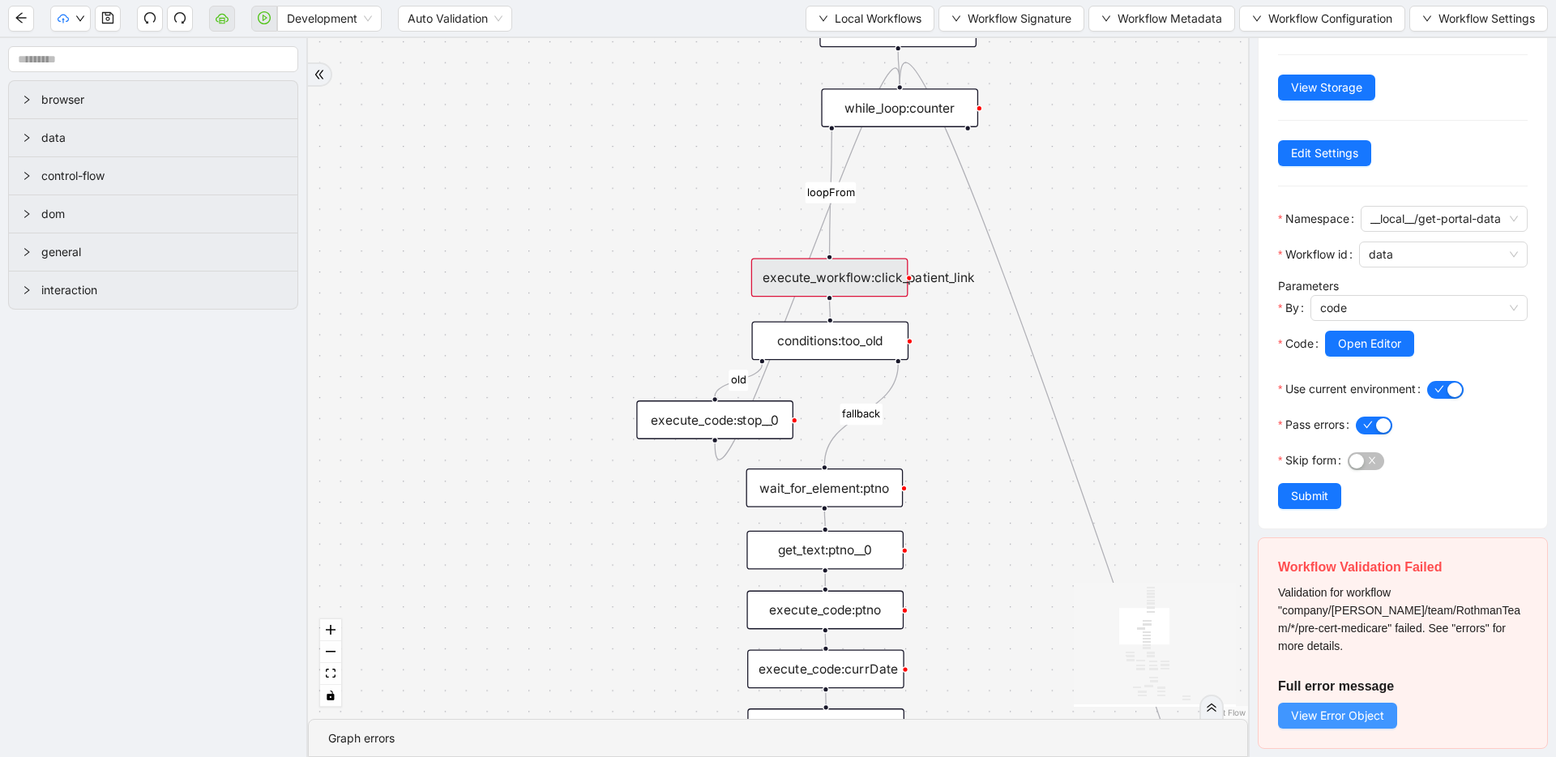
click at [1315, 710] on span "View Error Object" at bounding box center [1337, 716] width 93 height 18
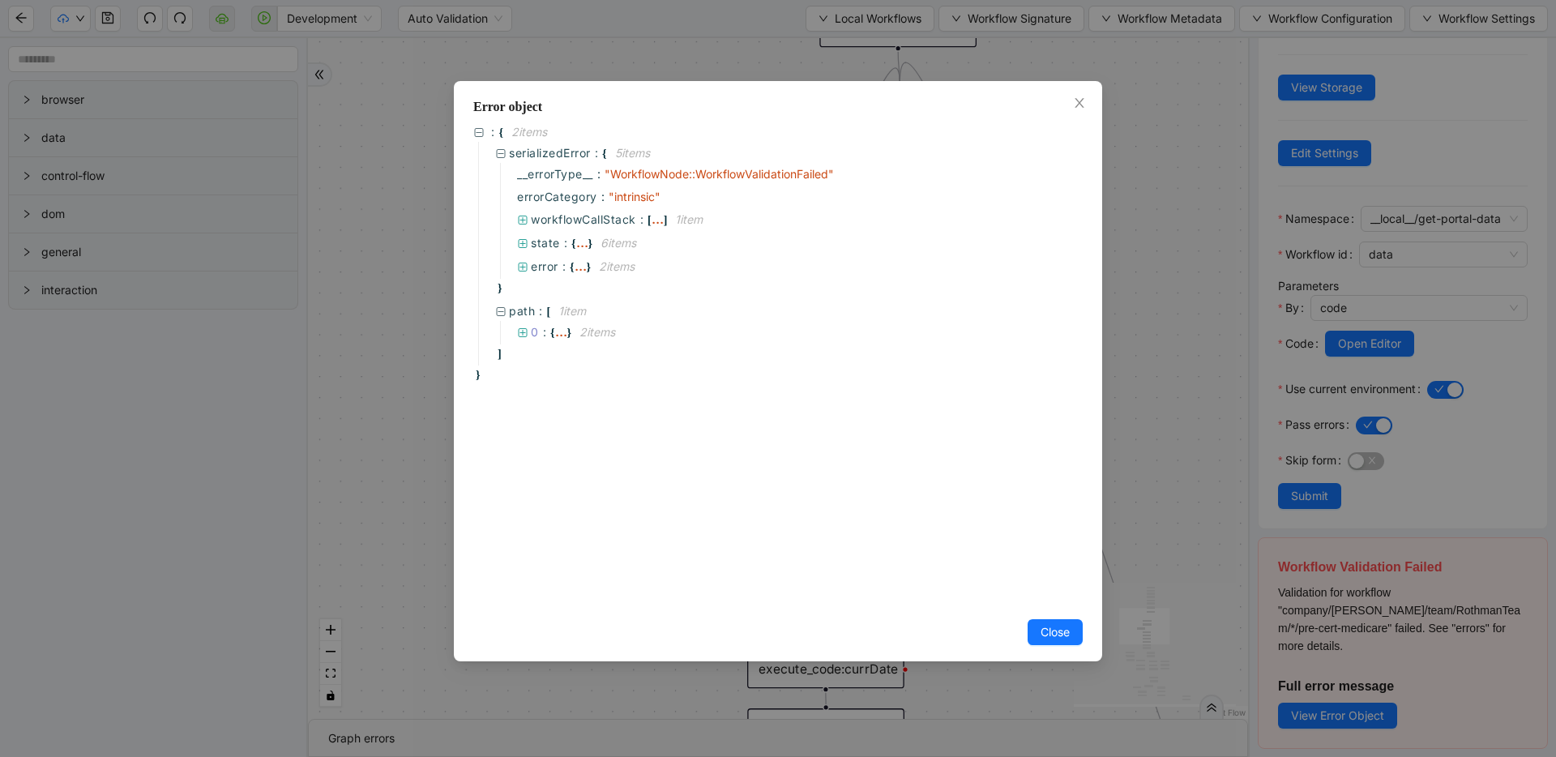
click at [1187, 220] on div "Error object : { 2 item s serializedError : { 5 item s __errorType__ : " Workfl…" at bounding box center [778, 378] width 1556 height 757
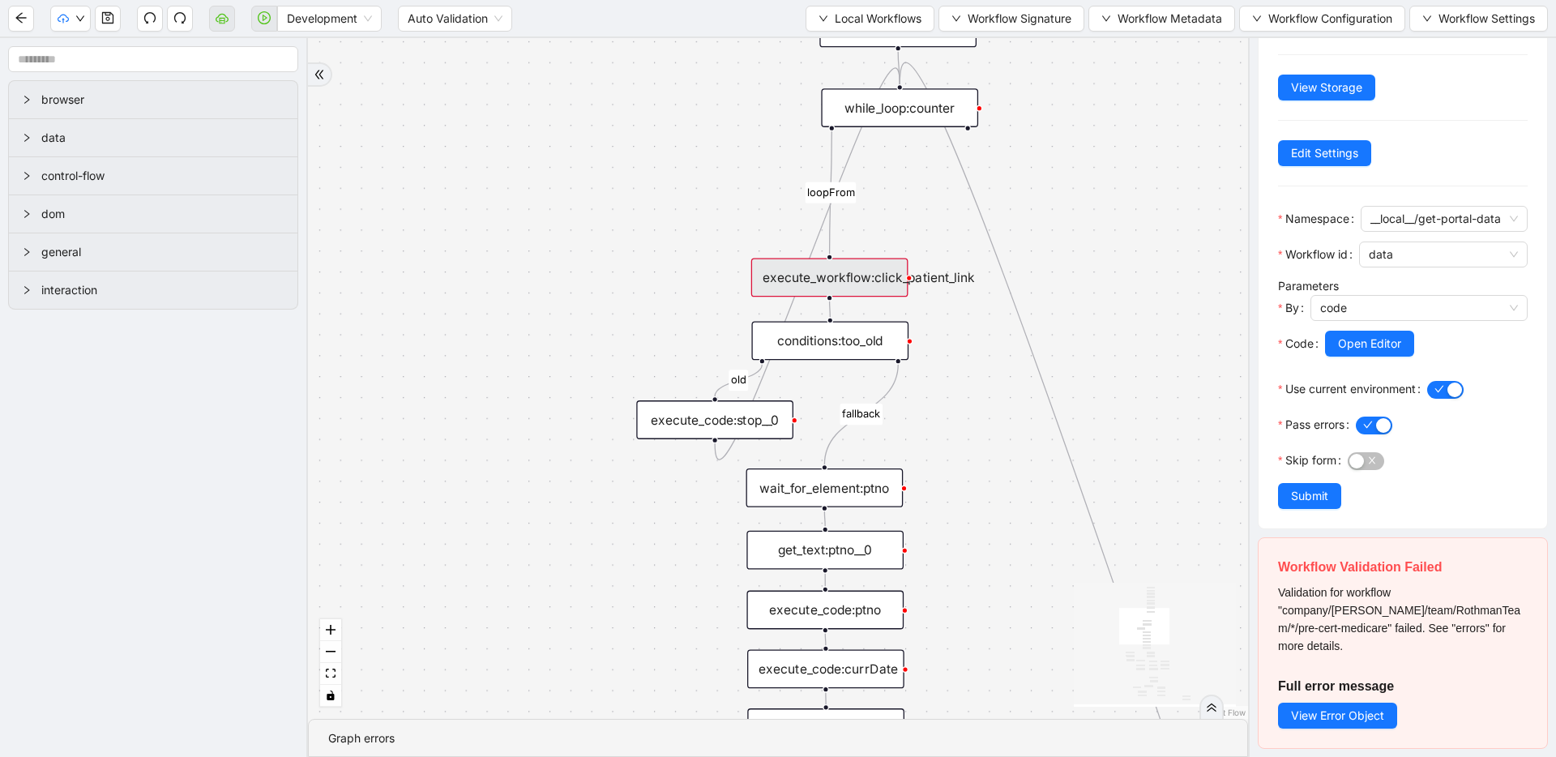
click at [873, 277] on div "execute_workflow:click_patient_link" at bounding box center [829, 278] width 157 height 39
click at [1406, 350] on button "Open Editor" at bounding box center [1369, 344] width 89 height 26
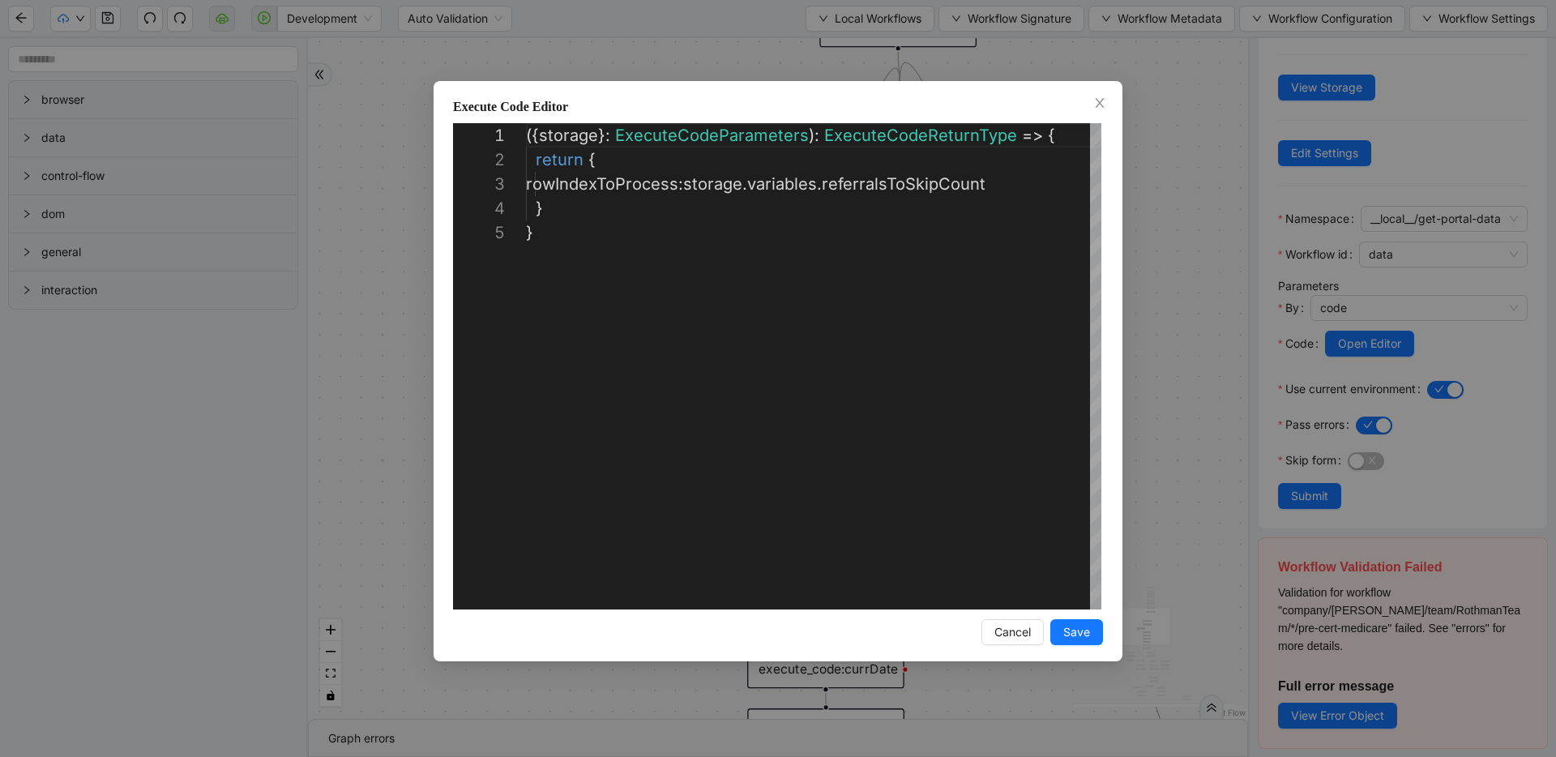
scroll to position [97, 0]
click at [1170, 214] on div "**********" at bounding box center [778, 378] width 1556 height 757
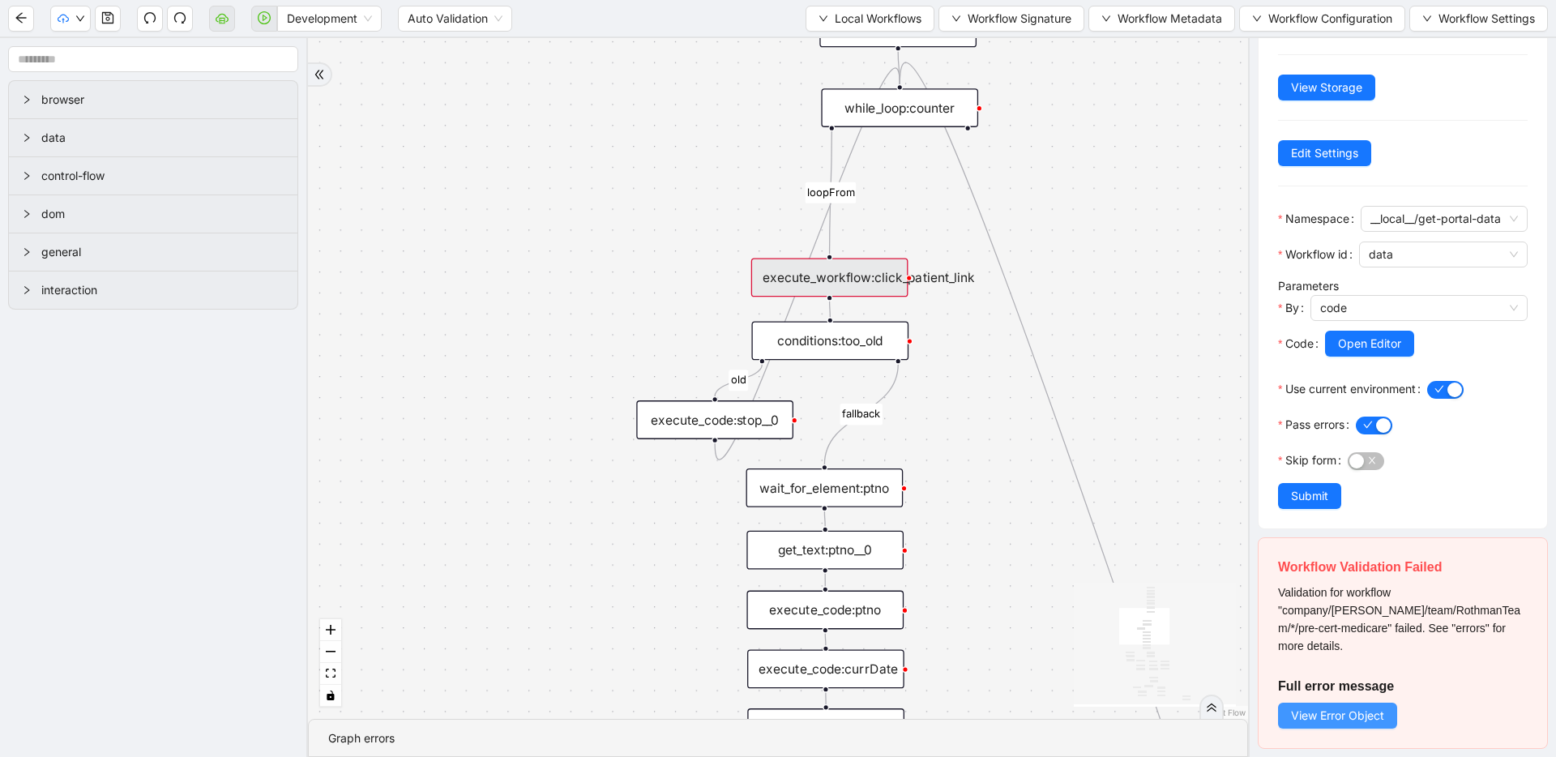
click at [1374, 717] on span "View Error Object" at bounding box center [1337, 716] width 93 height 18
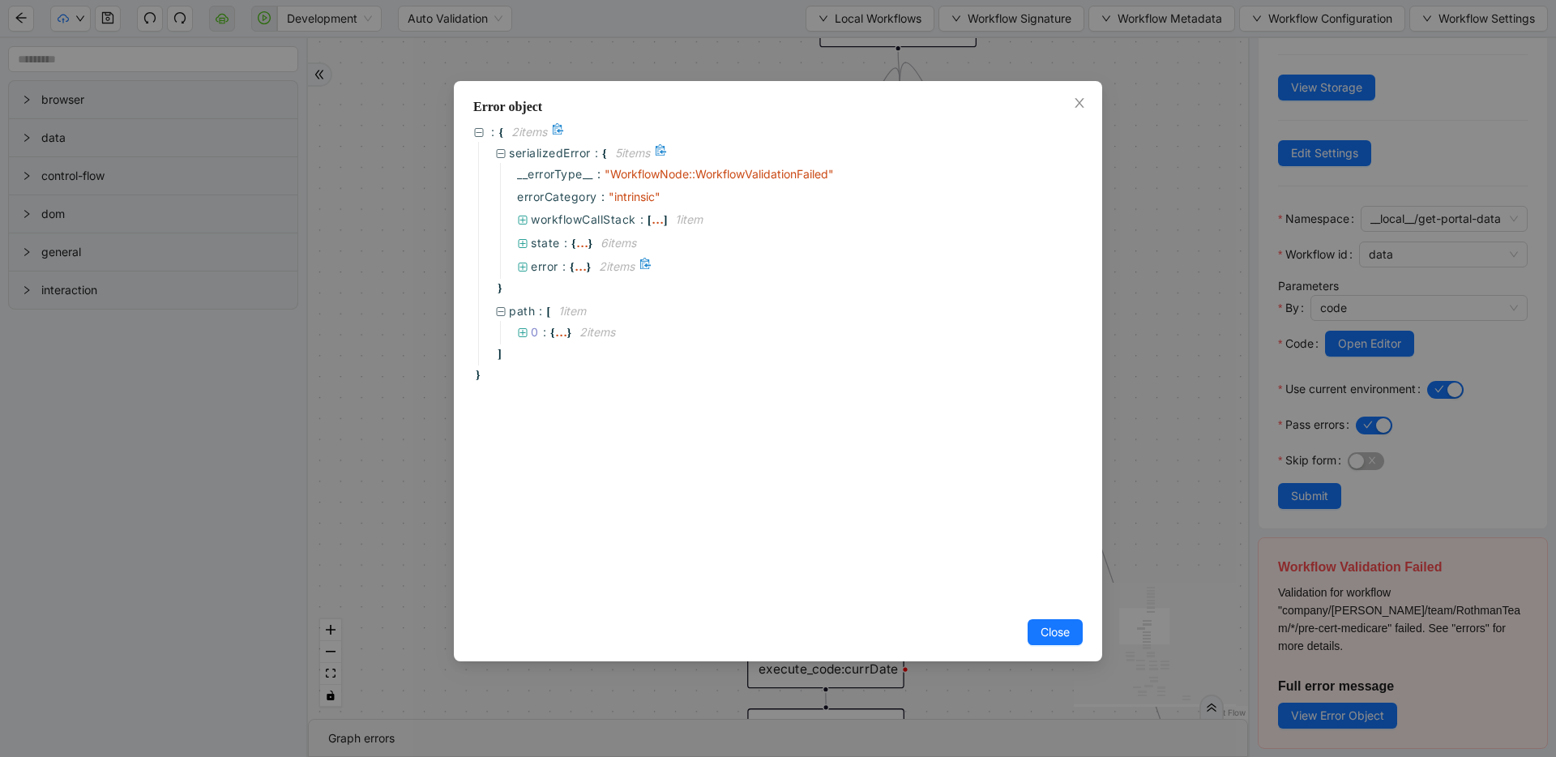
click at [524, 262] on icon at bounding box center [522, 267] width 11 height 11
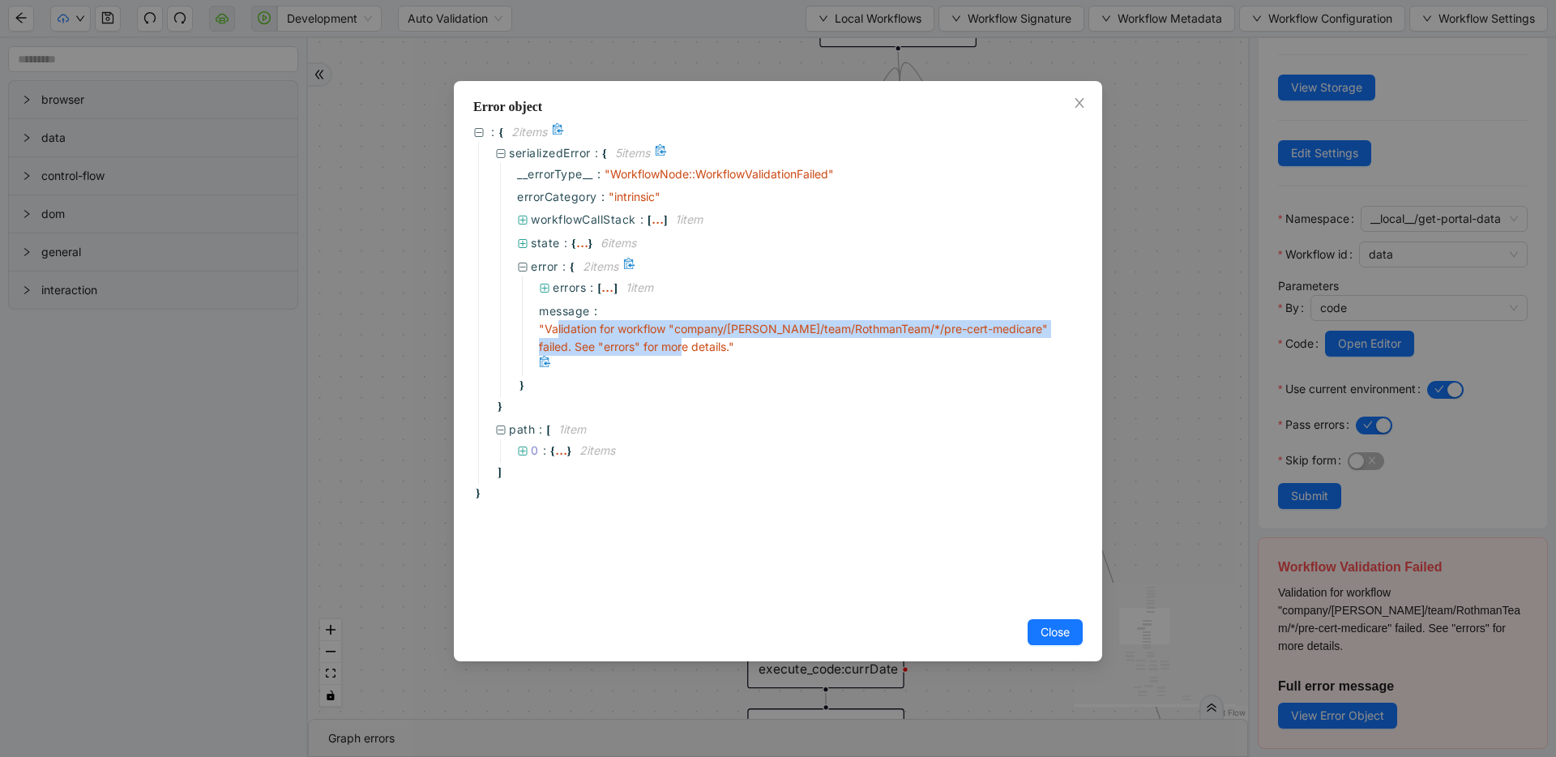
drag, startPoint x: 556, startPoint y: 323, endPoint x: 657, endPoint y: 336, distance: 101.3
click at [657, 336] on span "" Validation for workflow "company/[PERSON_NAME]/team/RothmanTeam/*/pre-cert-me…" at bounding box center [793, 338] width 509 height 32
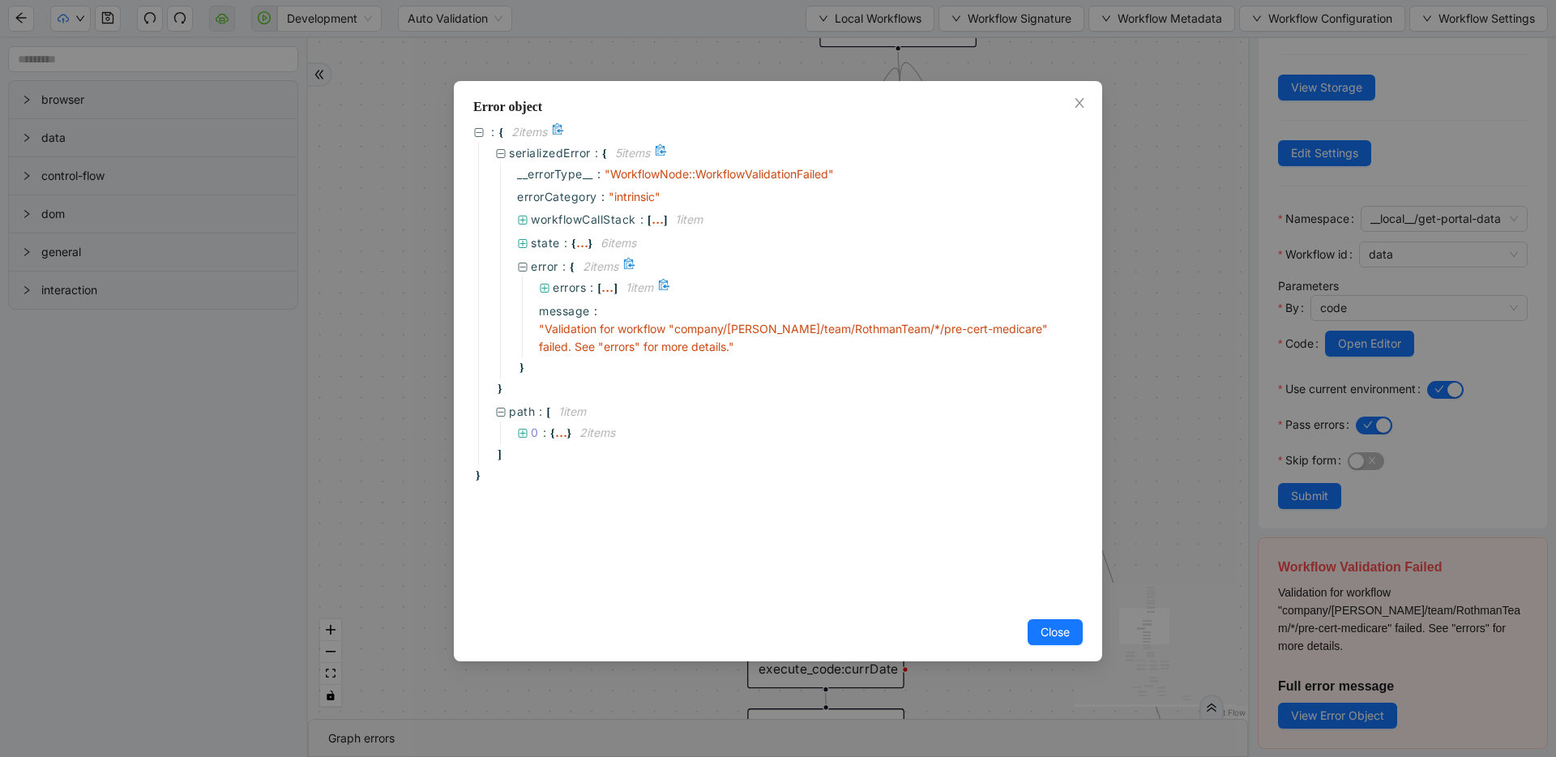
click at [545, 284] on icon at bounding box center [545, 288] width 9 height 9
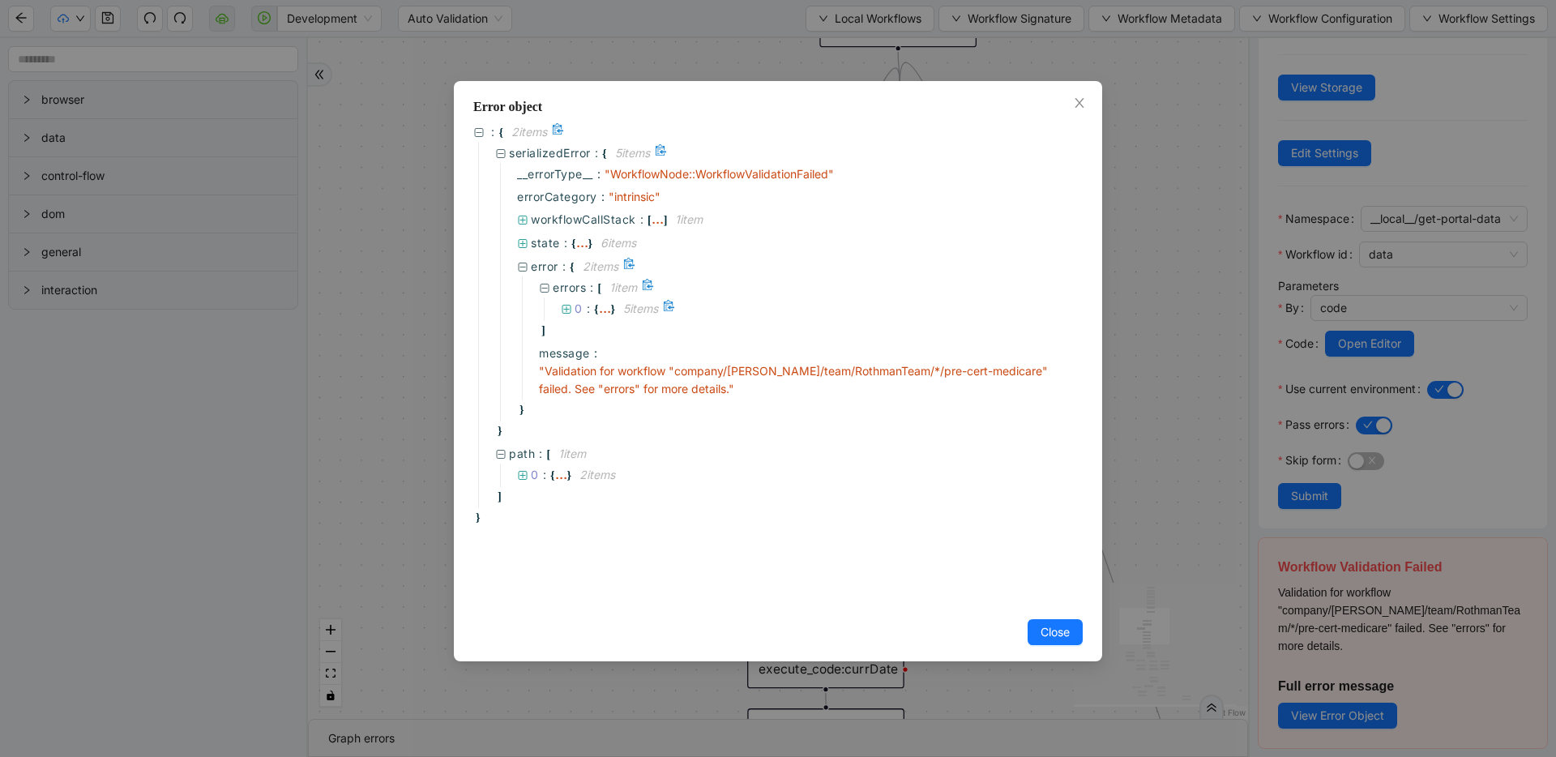
click at [570, 305] on icon at bounding box center [567, 309] width 9 height 9
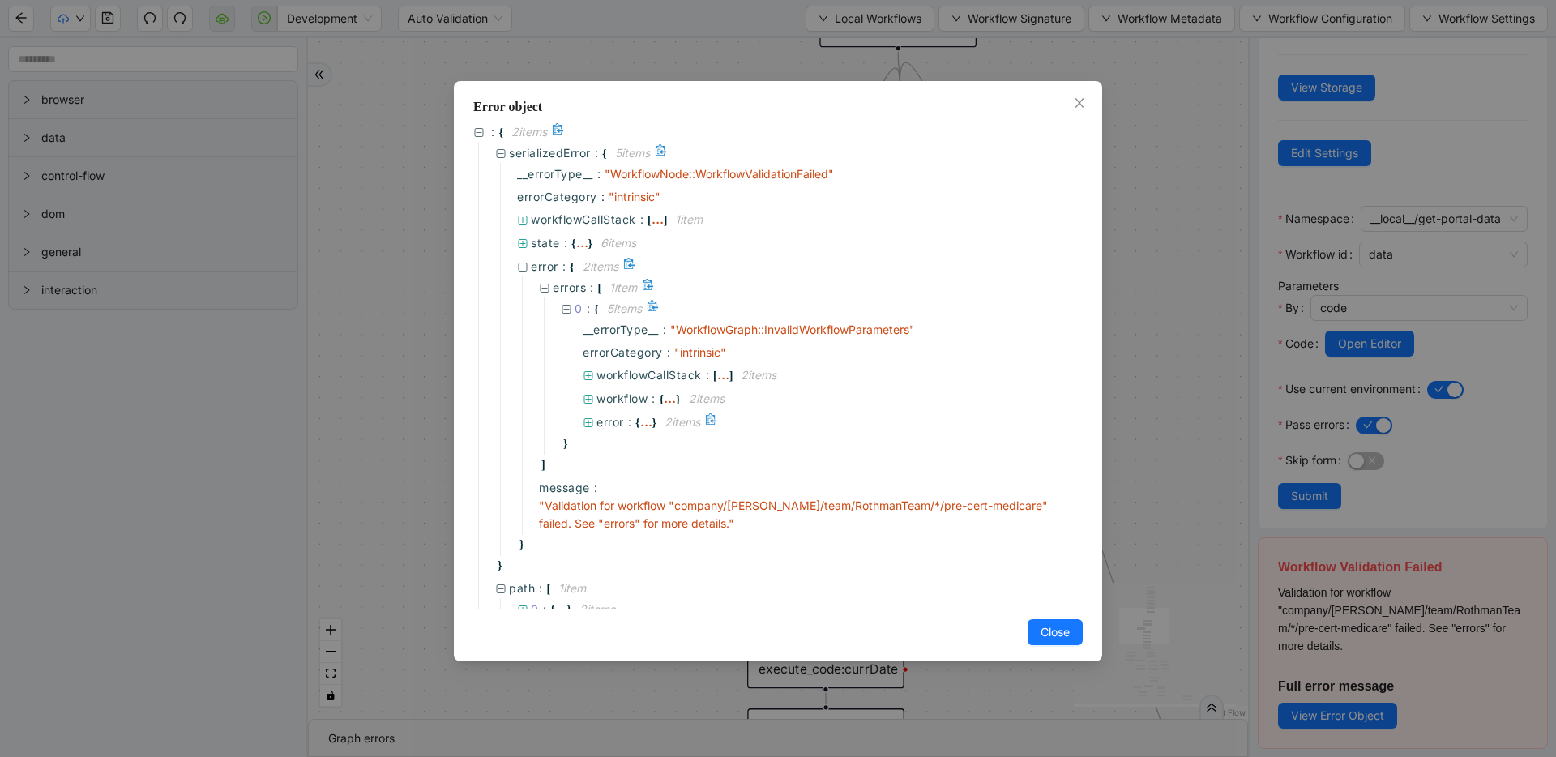
click at [586, 417] on icon at bounding box center [588, 422] width 11 height 11
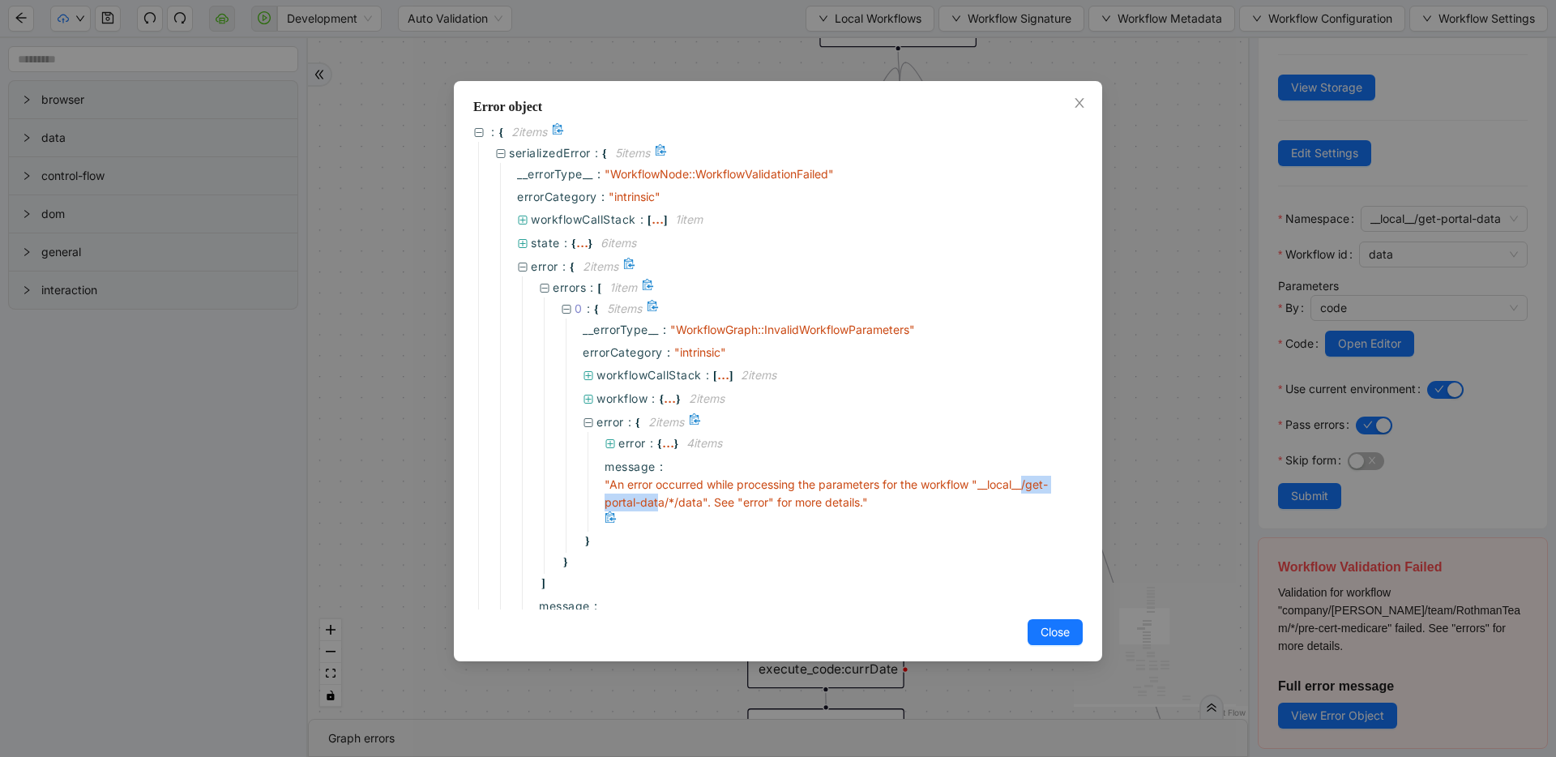
drag, startPoint x: 654, startPoint y: 499, endPoint x: 735, endPoint y: 493, distance: 81.3
click at [735, 493] on span "" An error occurred while processing the parameters for the workflow "__local__…" at bounding box center [826, 493] width 443 height 32
drag, startPoint x: 739, startPoint y: 477, endPoint x: 678, endPoint y: 479, distance: 61.6
click at [678, 479] on span "" An error occurred while processing the parameters for the workflow "__local__…" at bounding box center [826, 493] width 443 height 32
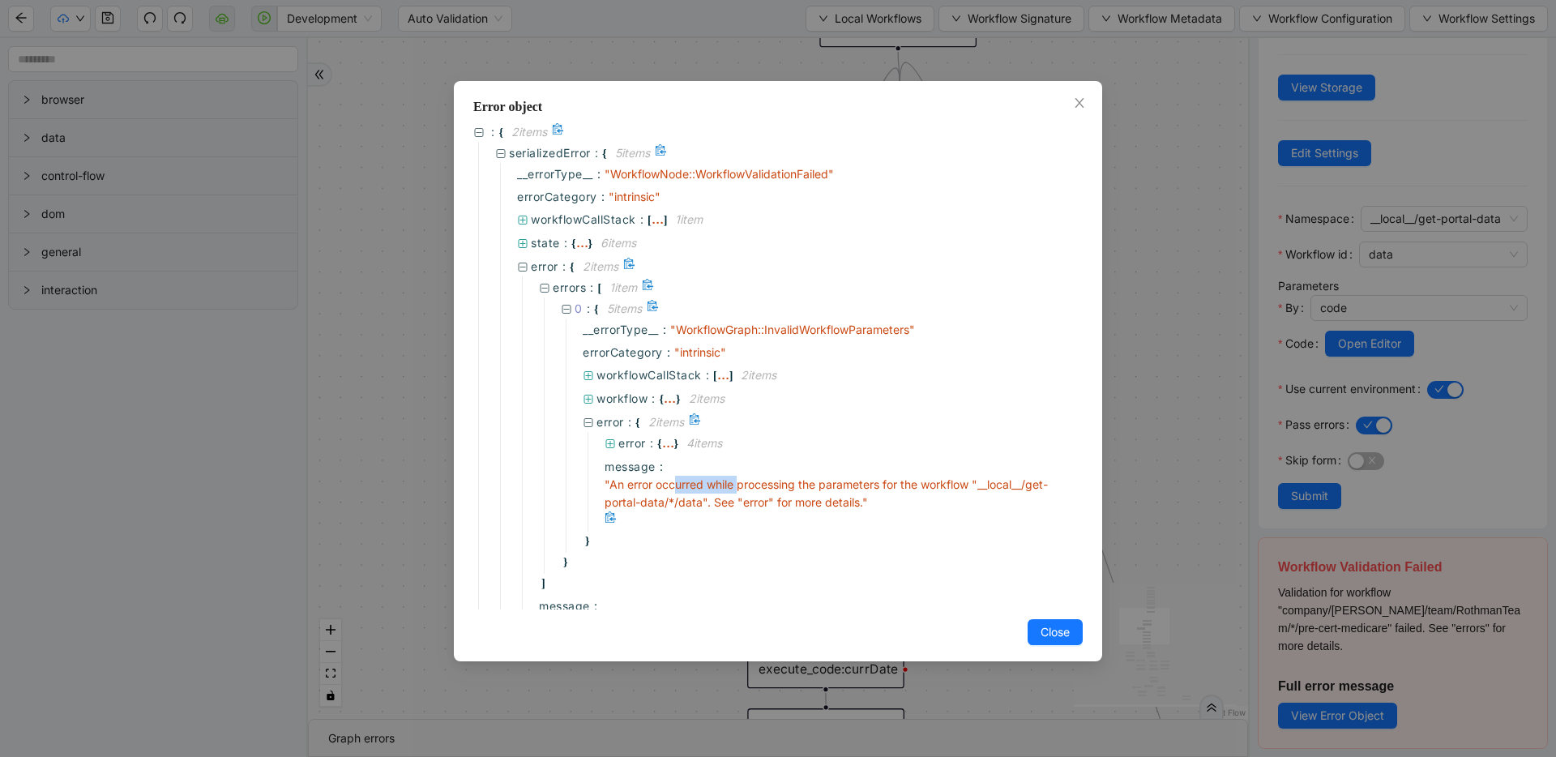
click at [677, 479] on span "" An error occurred while processing the parameters for the workflow "__local__…" at bounding box center [826, 493] width 443 height 32
click at [614, 439] on icon at bounding box center [610, 444] width 11 height 11
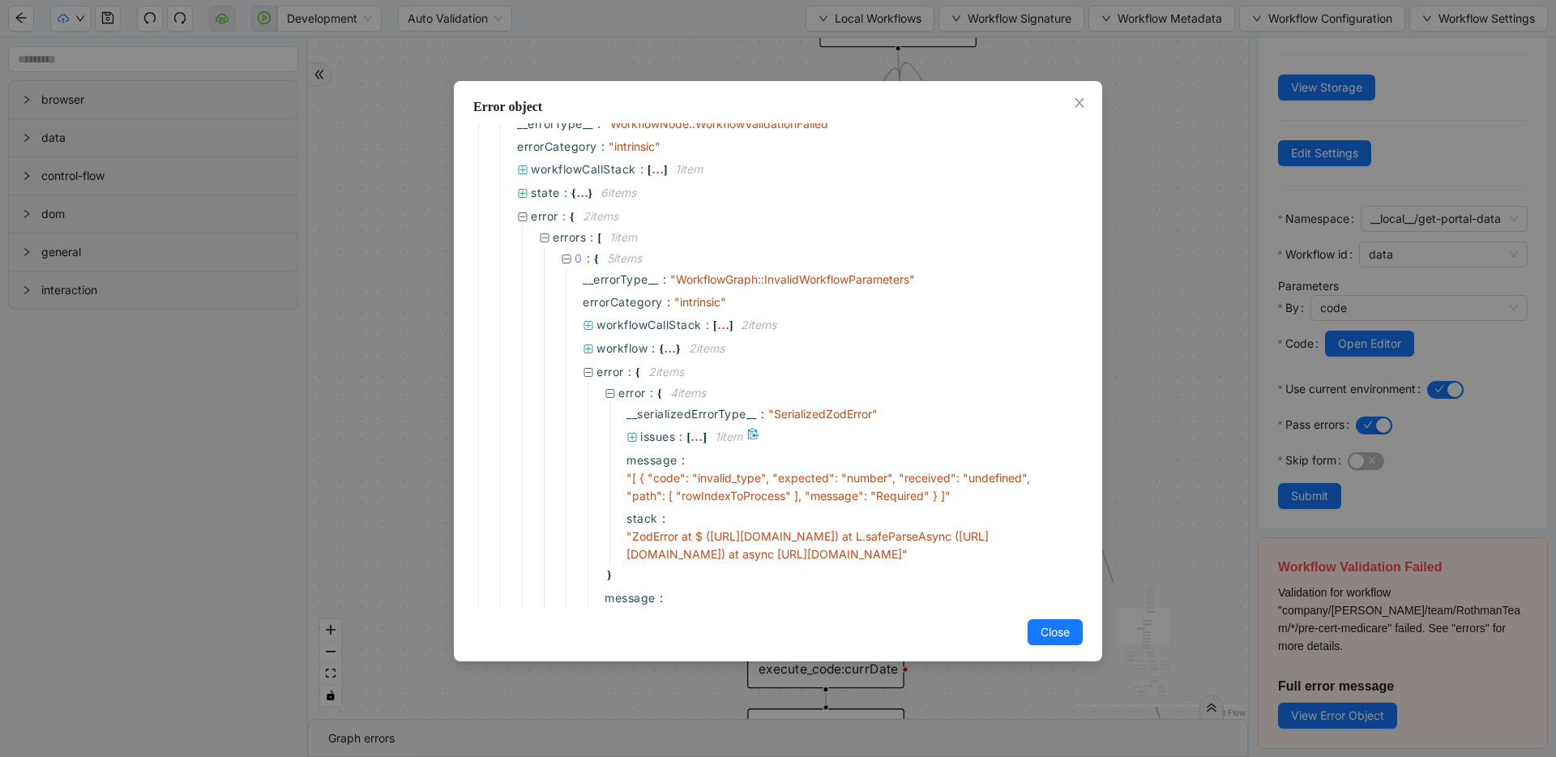
scroll to position [112, 0]
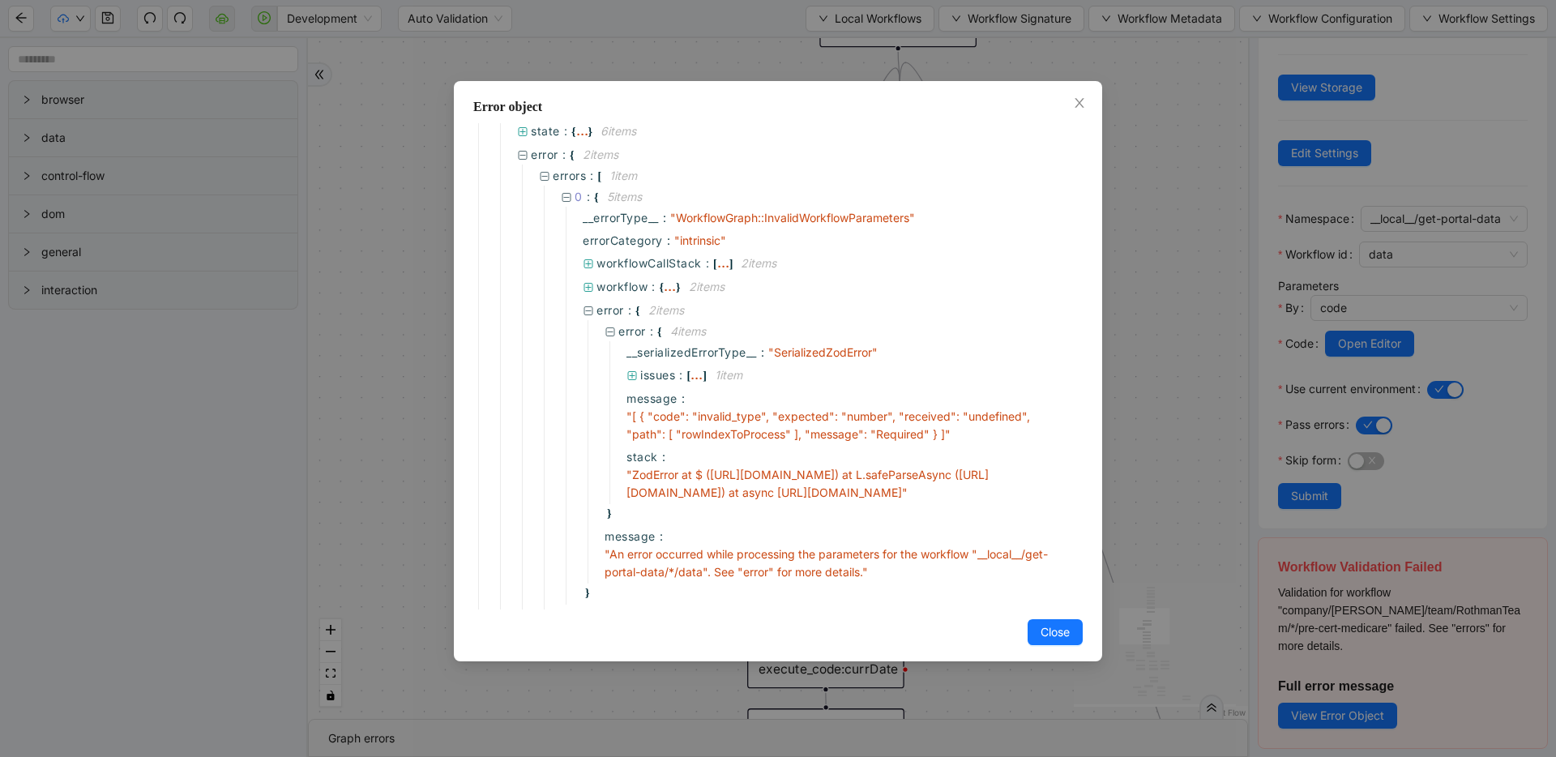
click at [1172, 196] on div "Error object : { 2 item s serializedError : { 5 item s __errorType__ : " Workfl…" at bounding box center [778, 378] width 1556 height 757
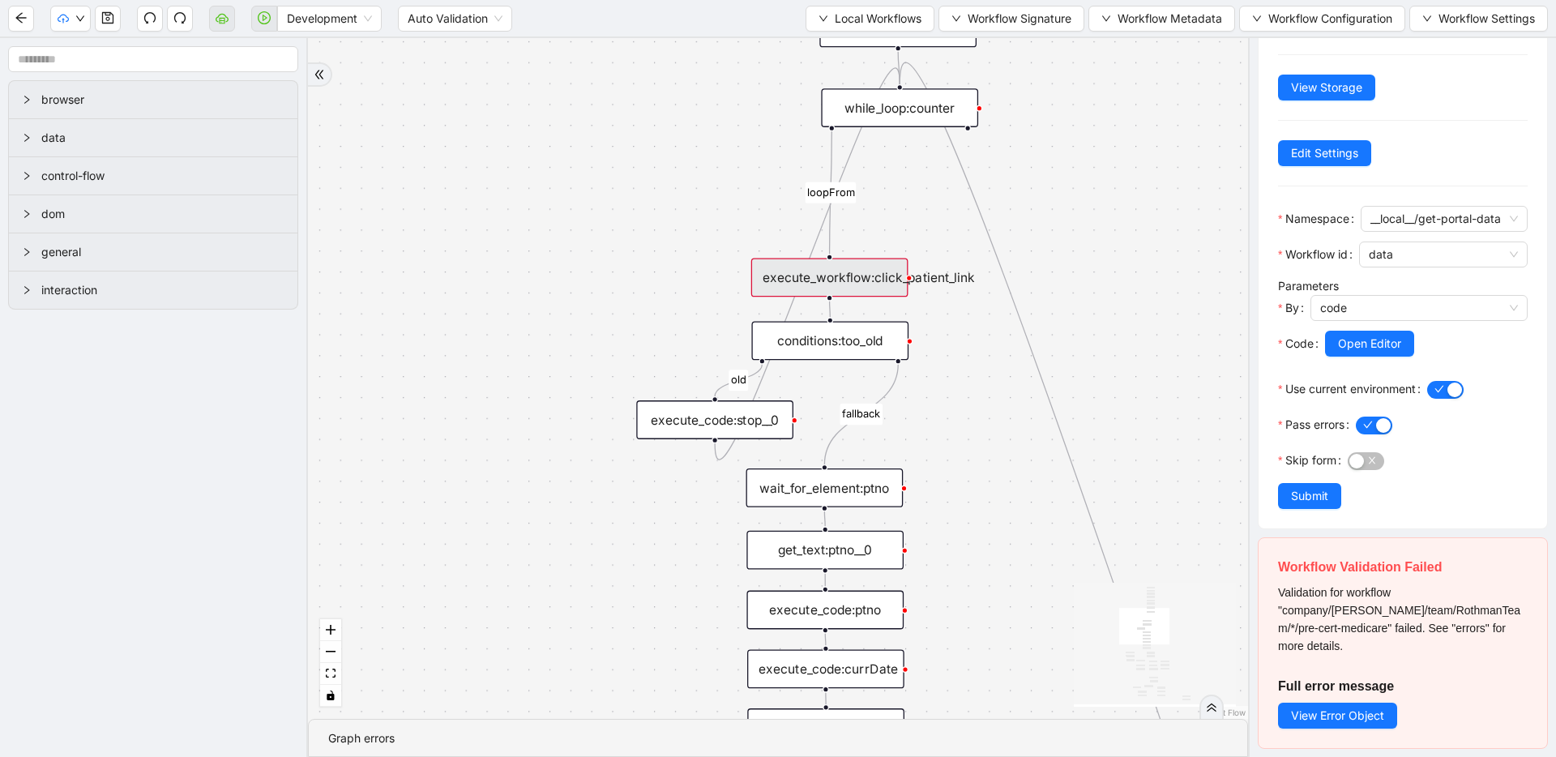
click at [869, 287] on div "execute_workflow:click_patient_link" at bounding box center [829, 278] width 157 height 39
click at [1382, 340] on span "Open Editor" at bounding box center [1369, 344] width 63 height 18
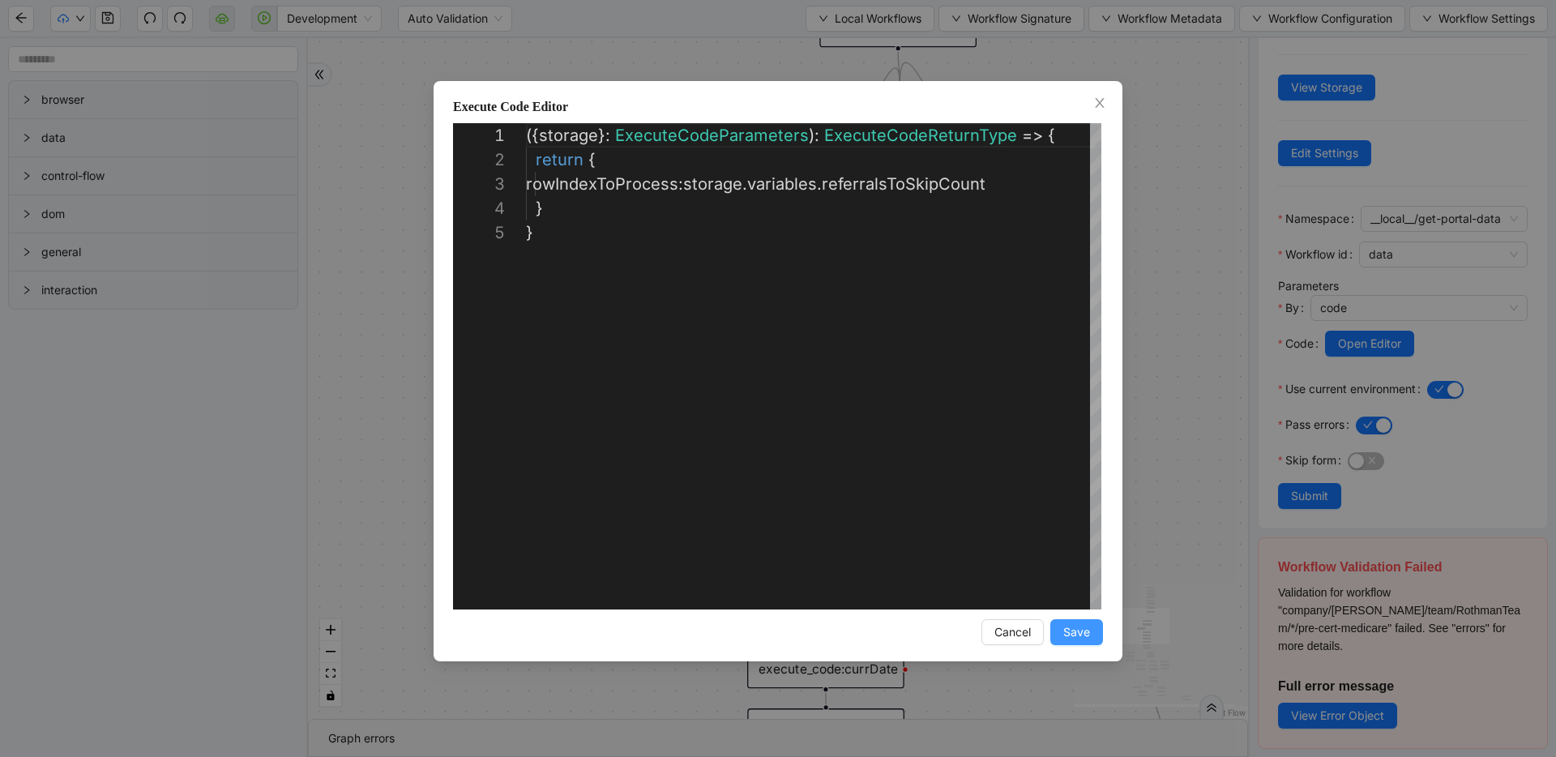
click at [1069, 627] on span "Save" at bounding box center [1077, 632] width 27 height 18
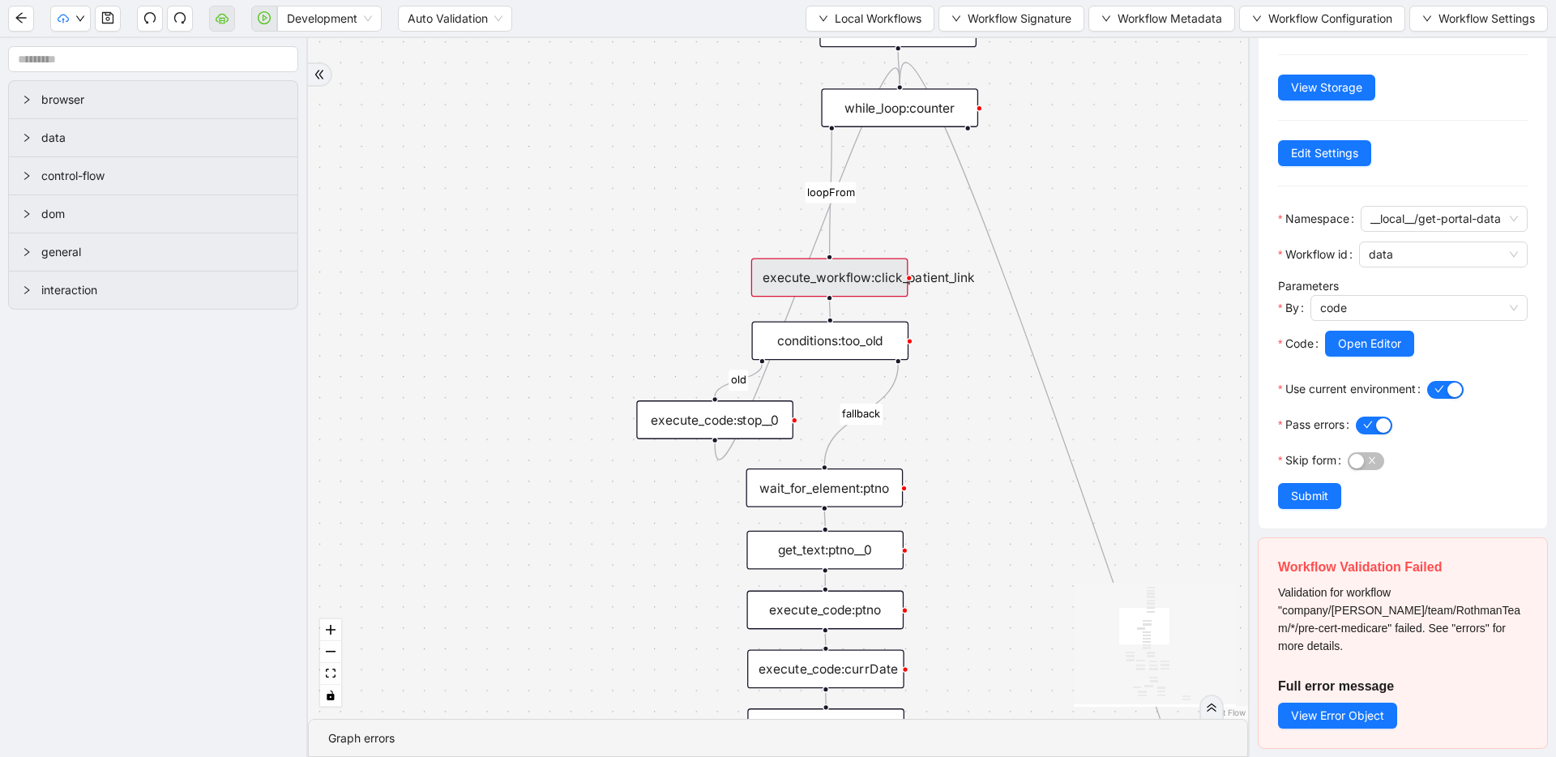
click at [1320, 499] on span "Submit" at bounding box center [1309, 496] width 37 height 18
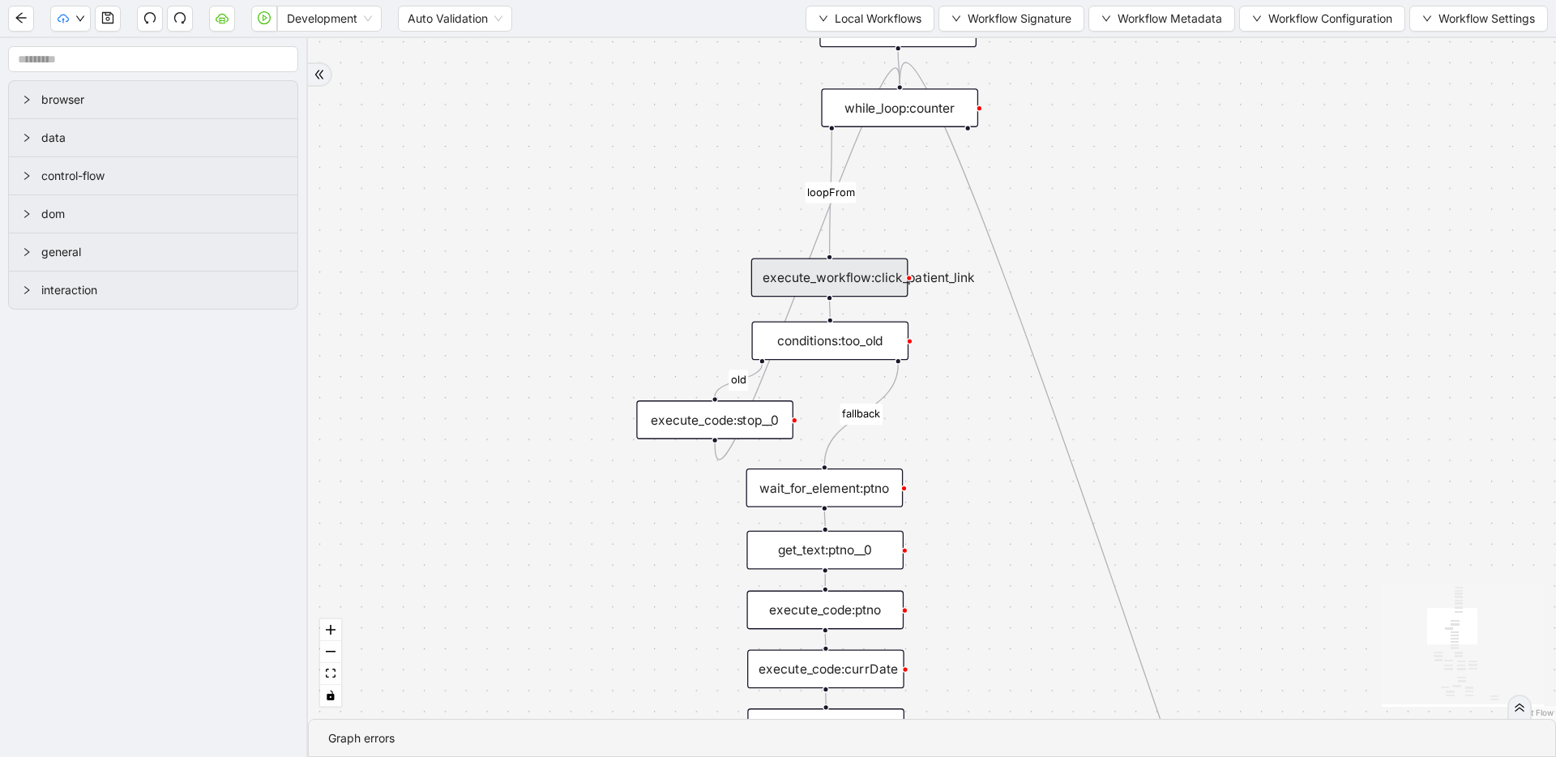
scroll to position [0, 0]
click at [884, 279] on div "execute_workflow:click_patient_link" at bounding box center [829, 278] width 157 height 39
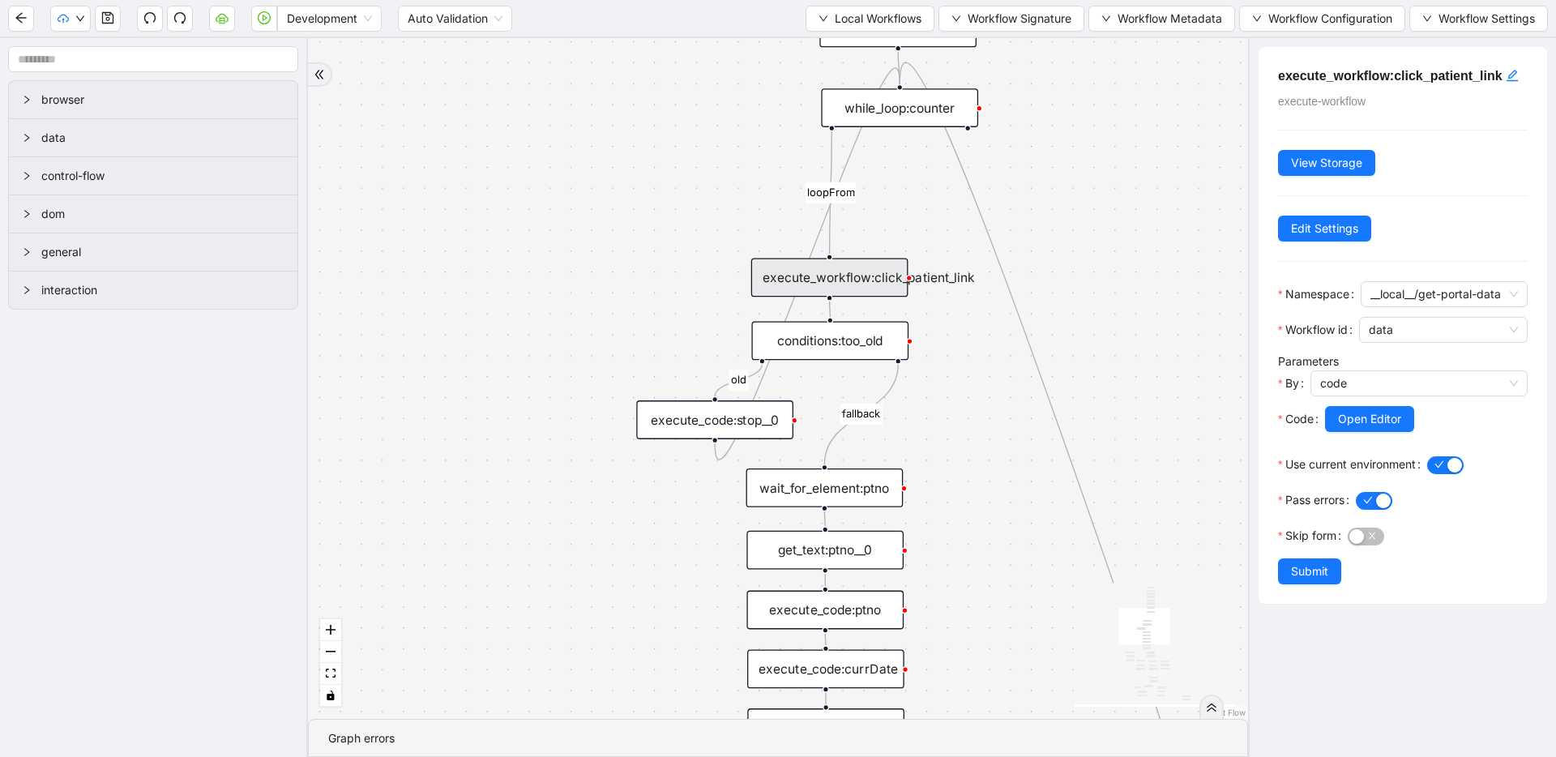
click at [1129, 285] on div "fallback has_other_meds success success fallback no_encounters end success succ…" at bounding box center [778, 378] width 940 height 681
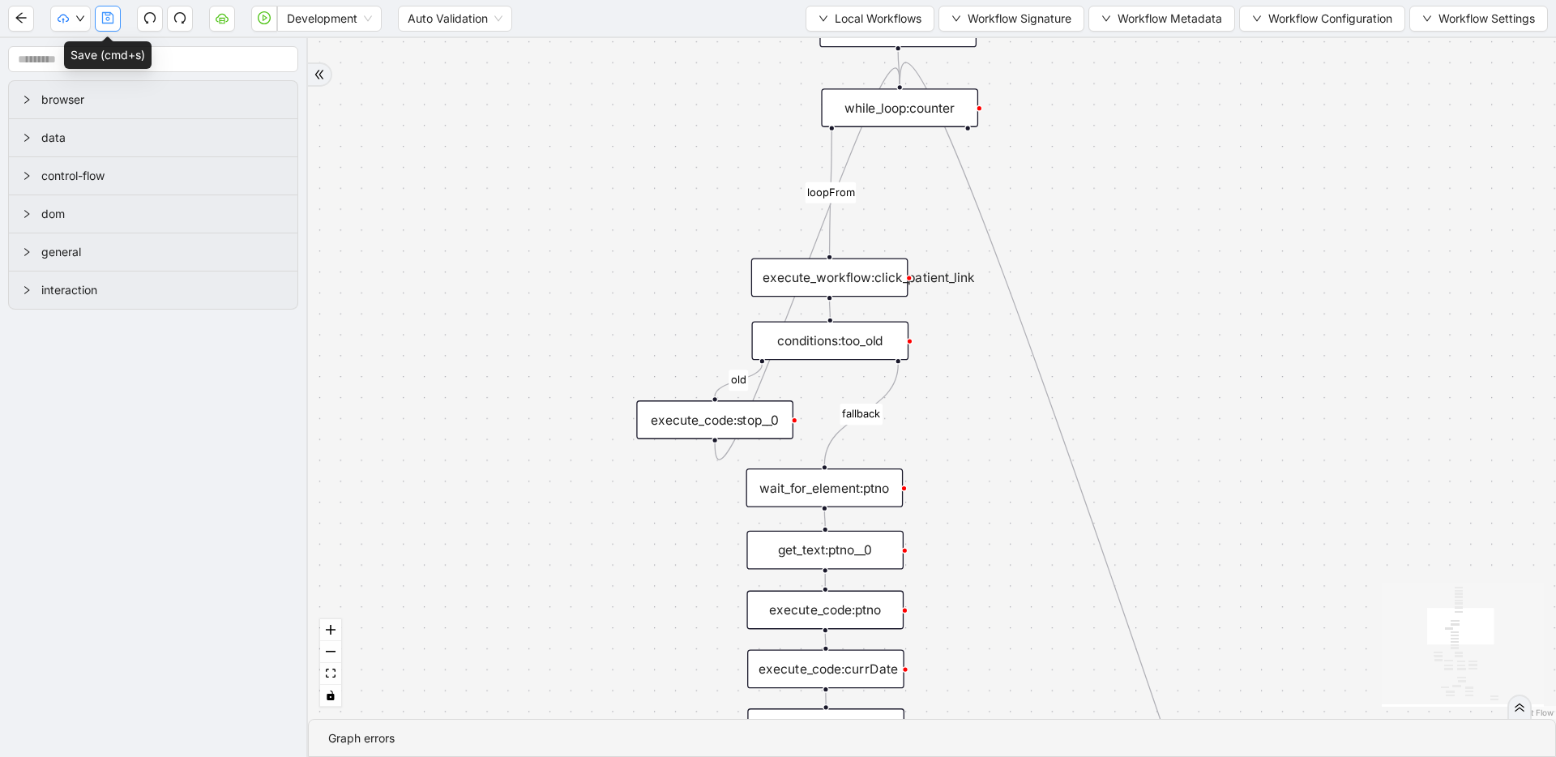
click at [105, 21] on icon "save" at bounding box center [107, 17] width 13 height 13
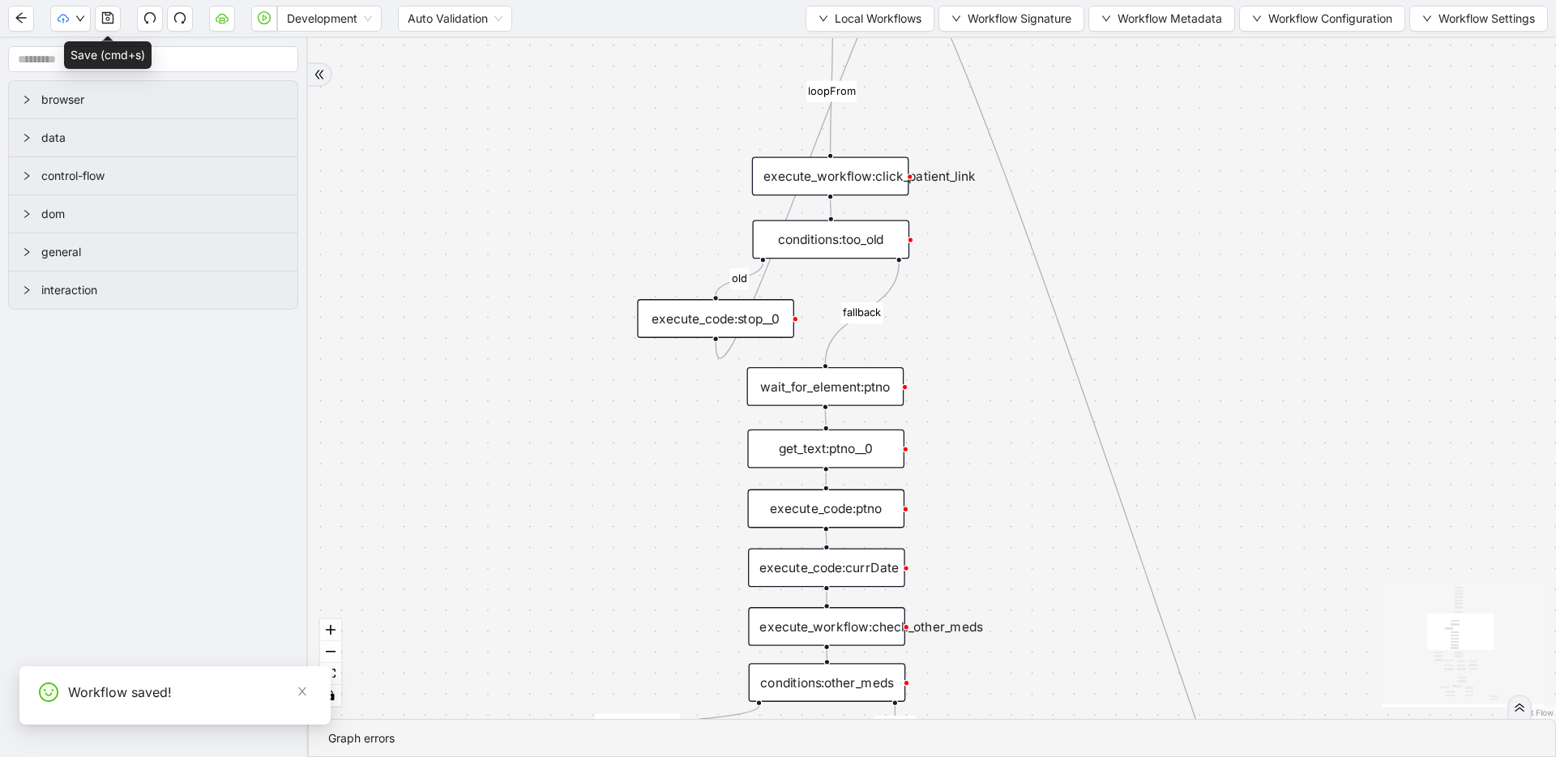
drag, startPoint x: 583, startPoint y: 285, endPoint x: 584, endPoint y: 216, distance: 68.1
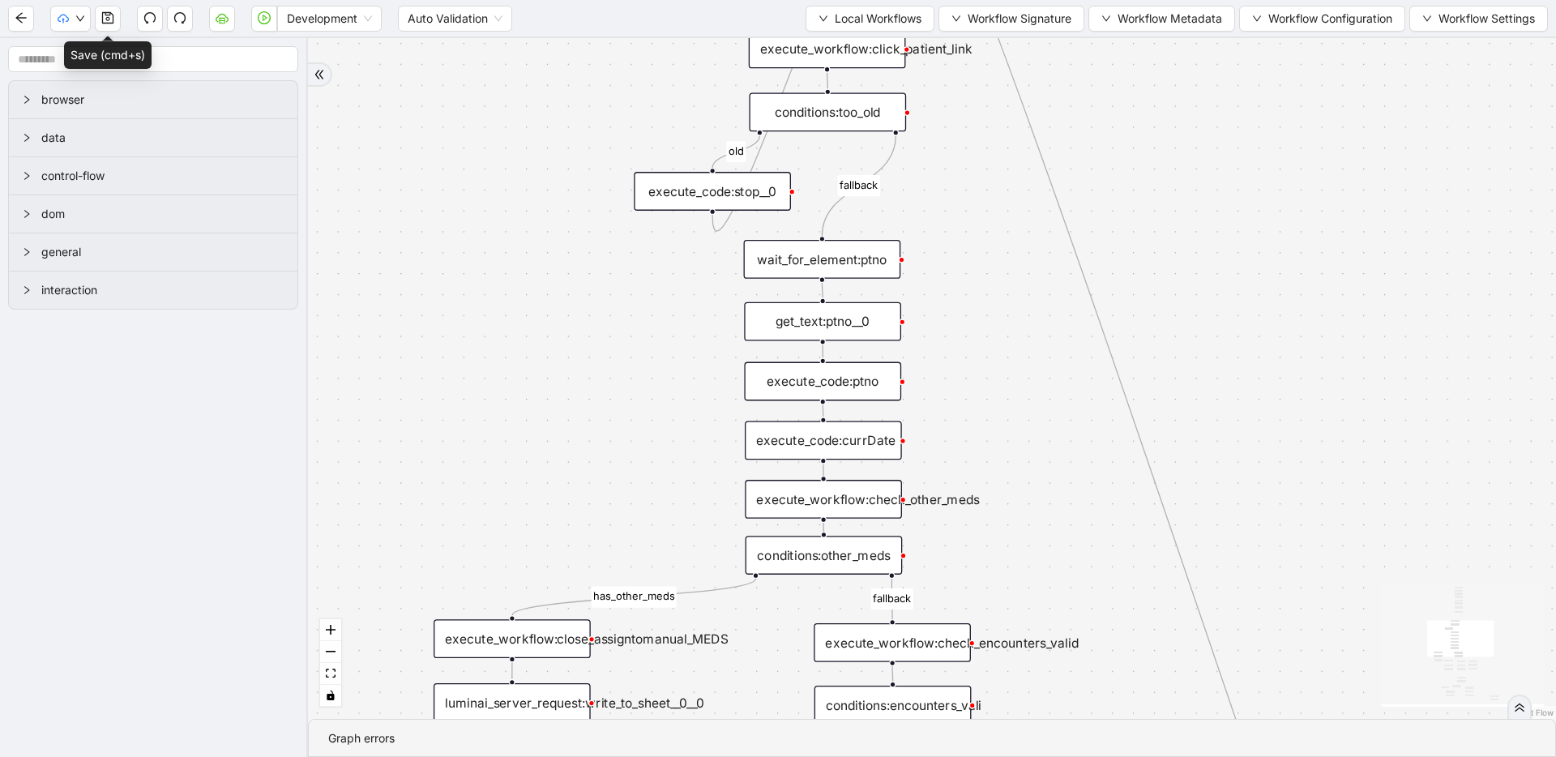
drag, startPoint x: 606, startPoint y: 458, endPoint x: 604, endPoint y: 331, distance: 127.3
click at [819, 315] on div "get_text:ptno__0" at bounding box center [822, 321] width 157 height 39
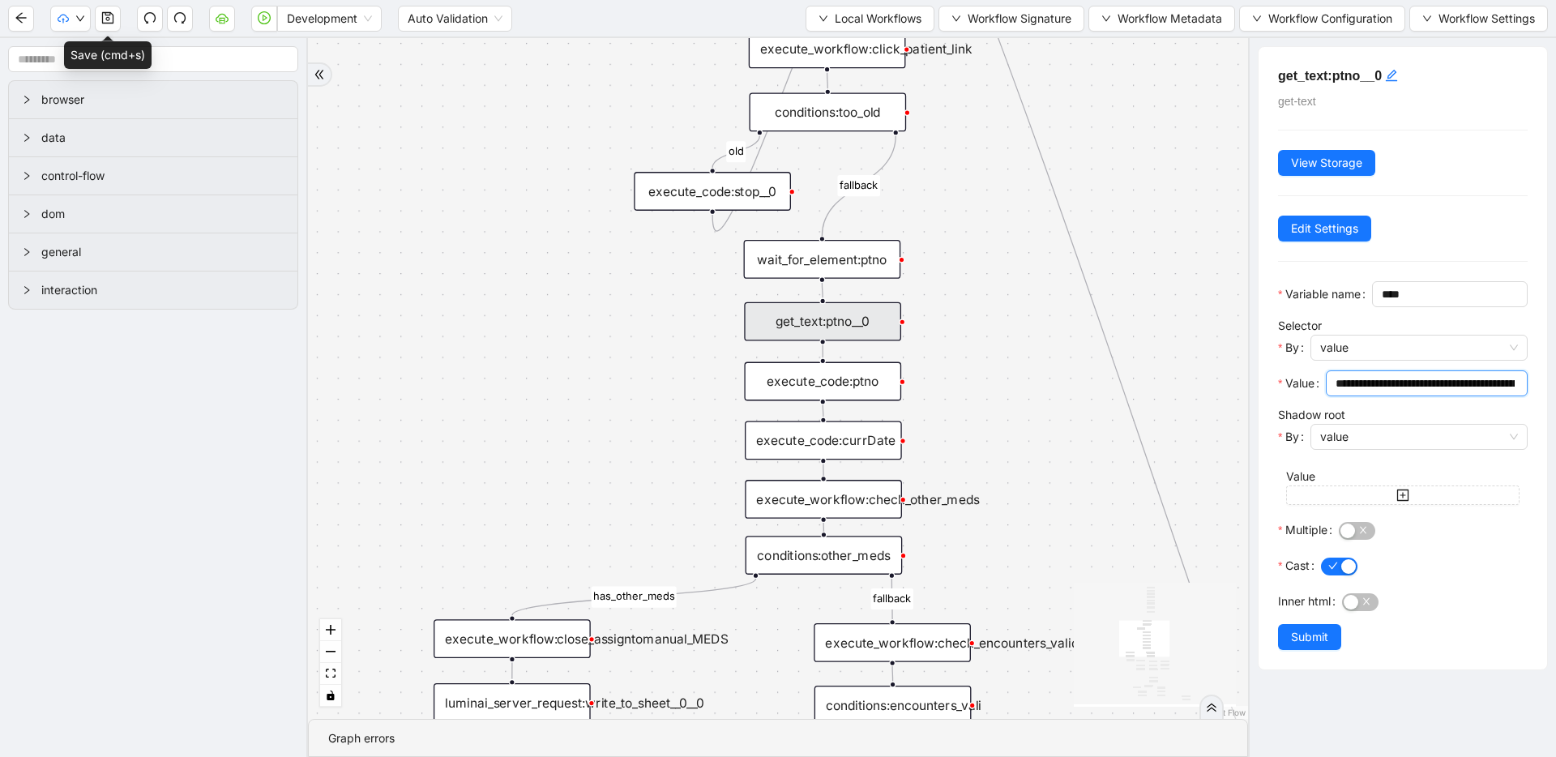
click at [1378, 392] on input "**********" at bounding box center [1425, 384] width 179 height 18
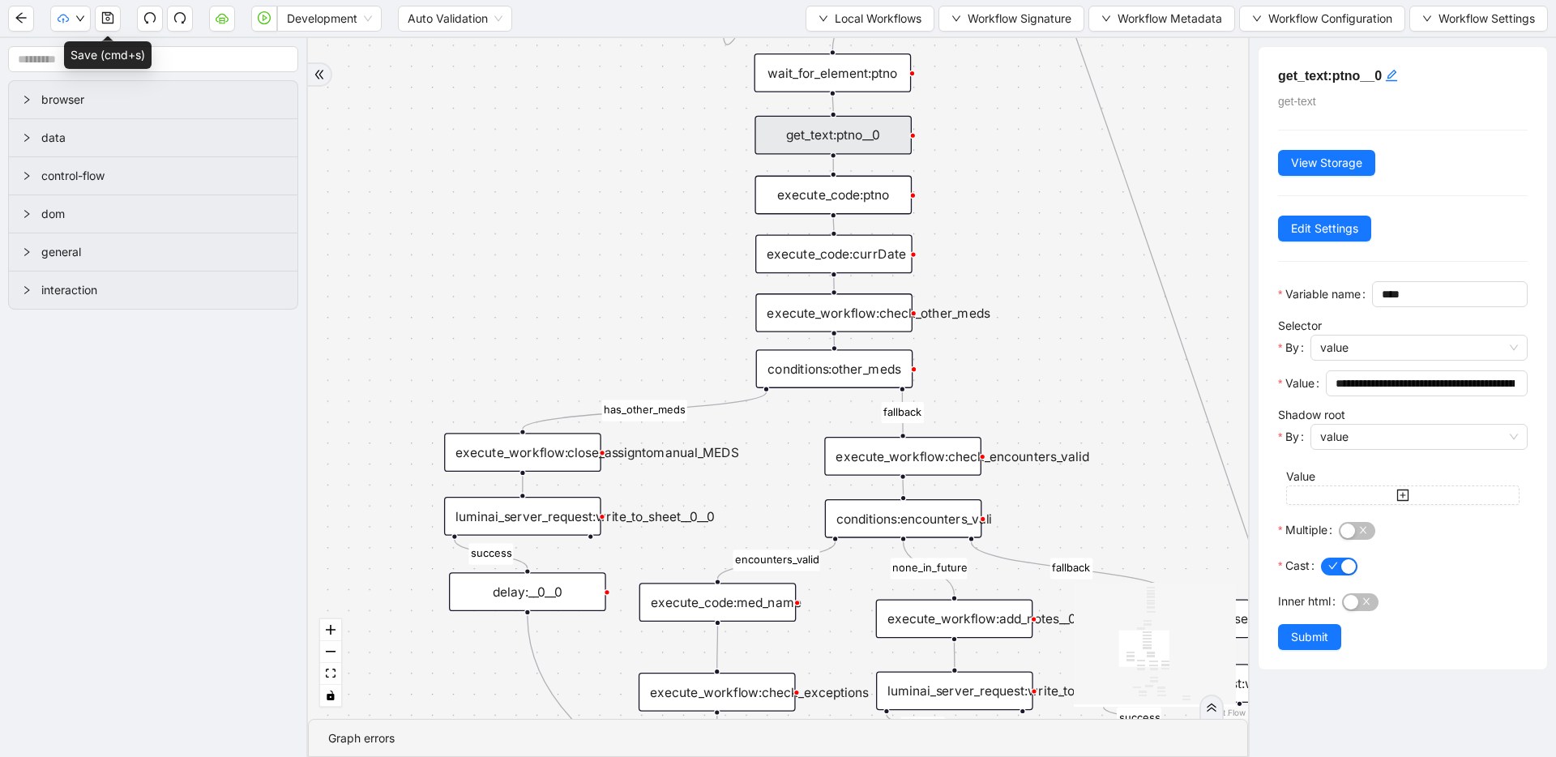
drag, startPoint x: 572, startPoint y: 463, endPoint x: 583, endPoint y: 276, distance: 186.7
click at [583, 276] on div "fallback has_other_meds success success fallback no_encounters end success succ…" at bounding box center [778, 378] width 940 height 681
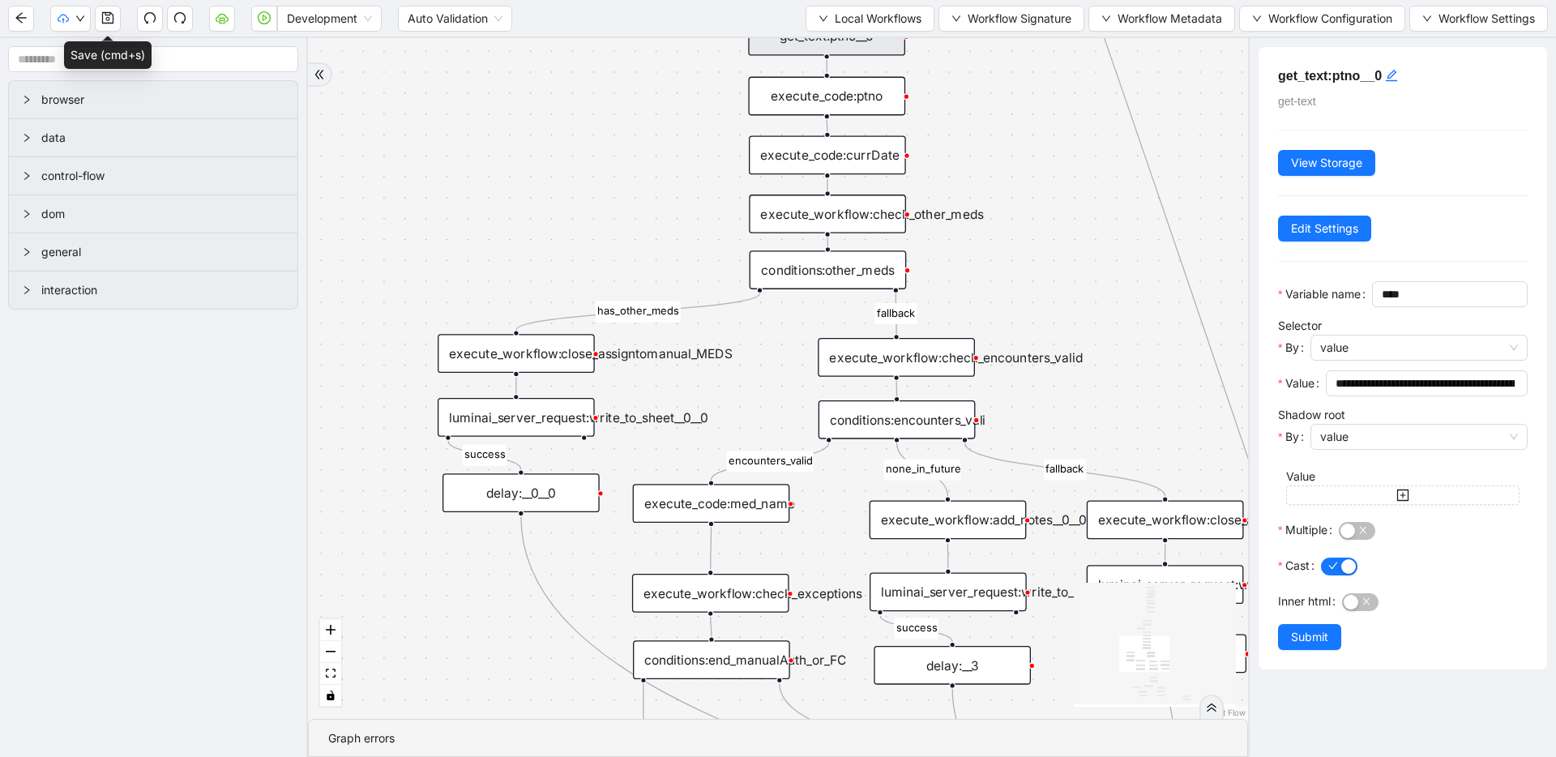
drag, startPoint x: 809, startPoint y: 456, endPoint x: 803, endPoint y: 357, distance: 99.1
click at [803, 357] on div "fallback has_other_meds success success fallback no_encounters end success succ…" at bounding box center [778, 378] width 940 height 681
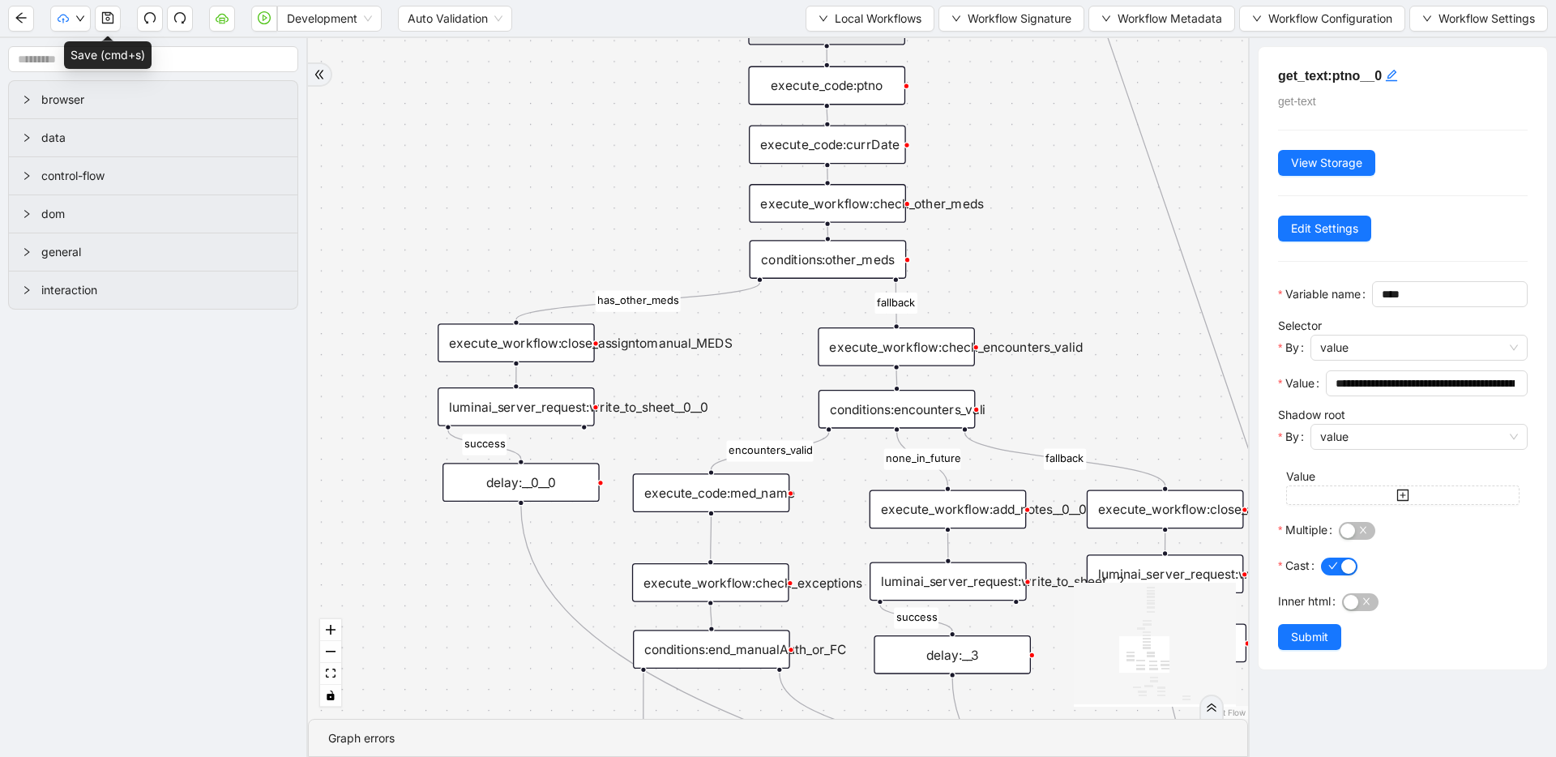
drag, startPoint x: 767, startPoint y: 349, endPoint x: 767, endPoint y: 339, distance: 10.5
click at [767, 339] on div "fallback has_other_meds success success fallback no_encounters end success succ…" at bounding box center [778, 378] width 940 height 681
click at [828, 16] on button "Local Workflows" at bounding box center [870, 19] width 129 height 26
click at [854, 56] on span "Select" at bounding box center [866, 50] width 104 height 18
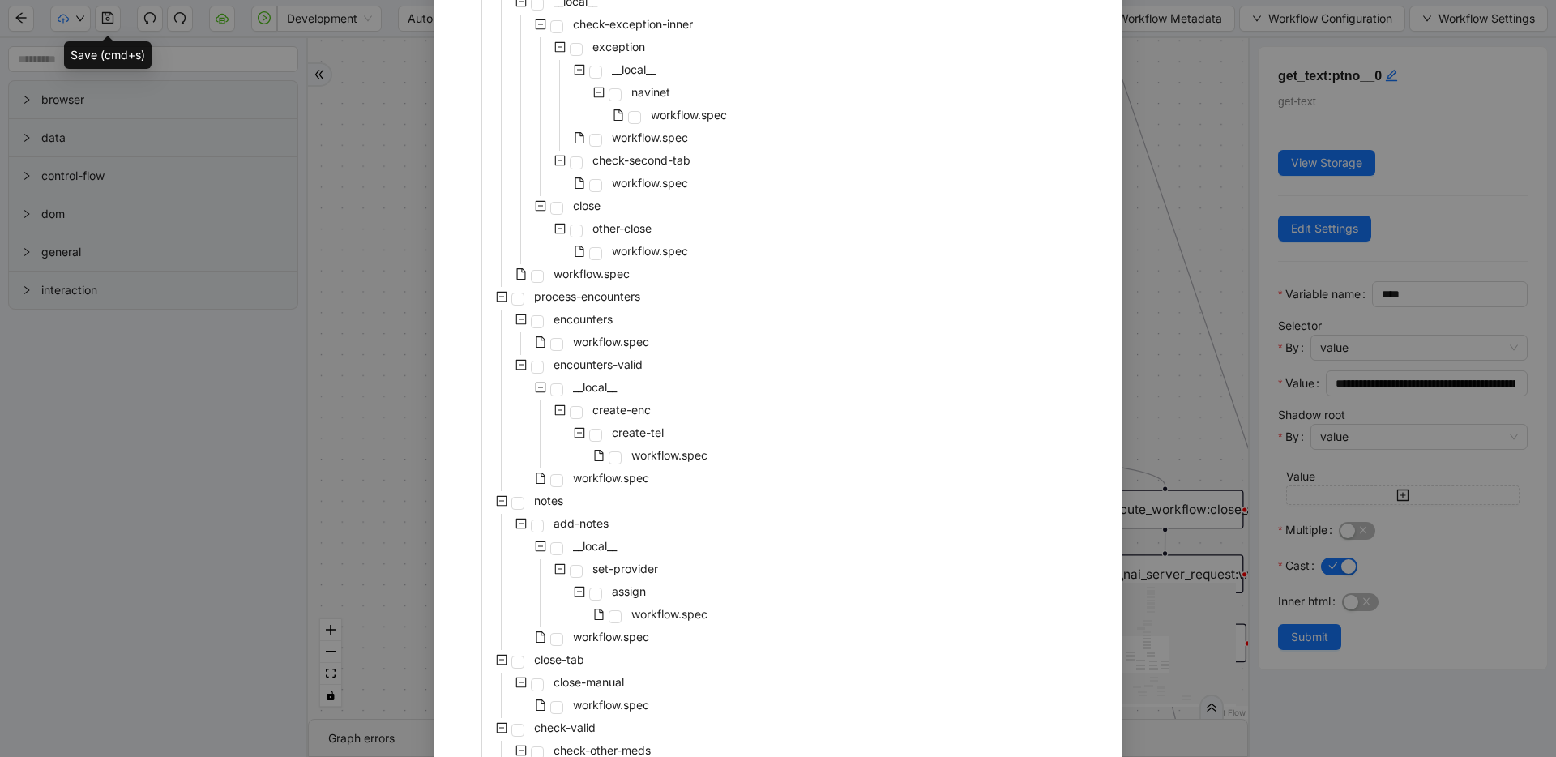
scroll to position [287, 0]
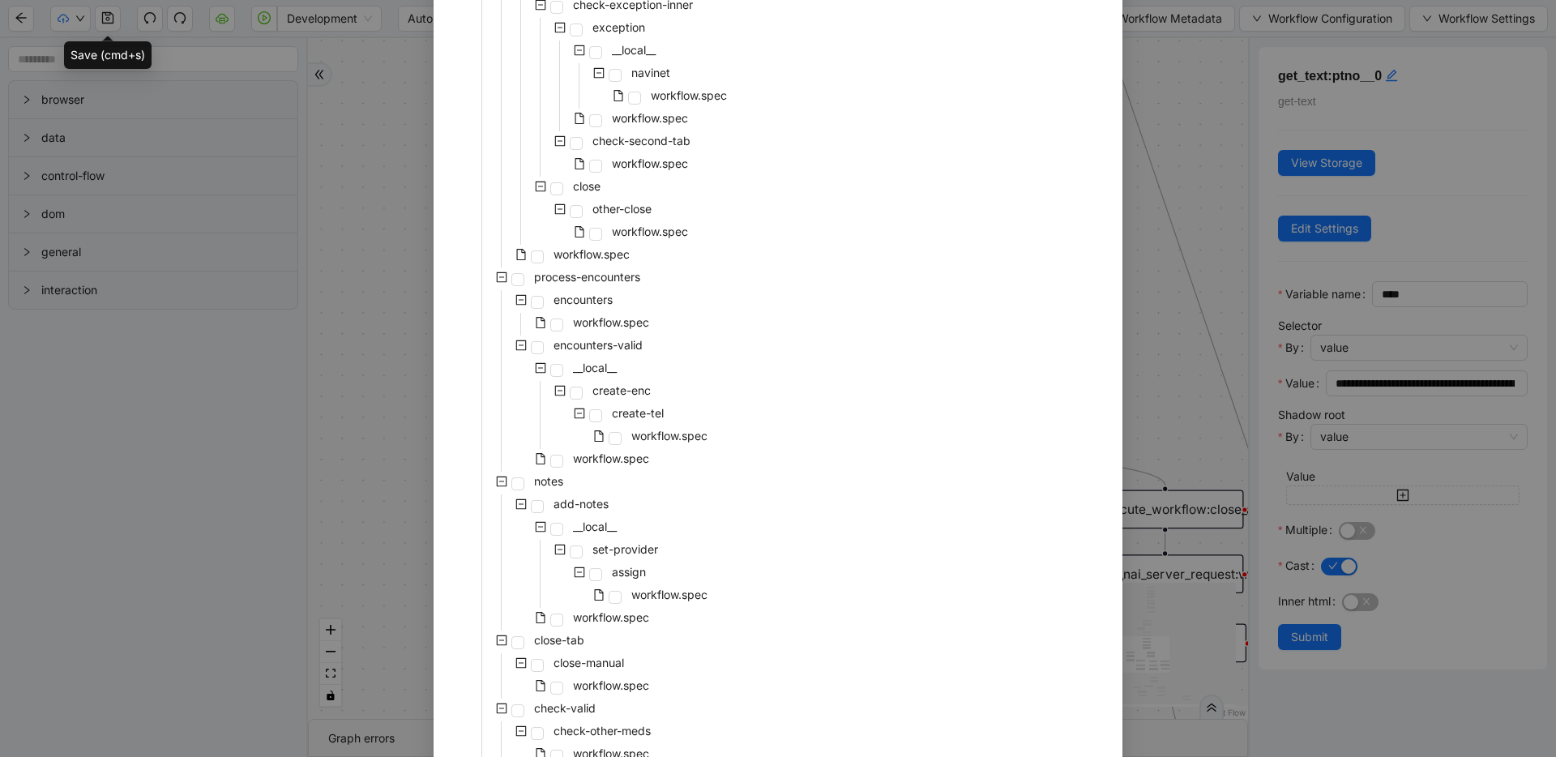
click at [829, 368] on div "pre-cert-medicare __local__ get-portal-data data workflow.spec get-exceptions _…" at bounding box center [778, 415] width 650 height 1158
click at [1145, 122] on div "Select Local Workflow pre-cert-medicare __local__ get-portal-data data workflow…" at bounding box center [778, 378] width 1556 height 757
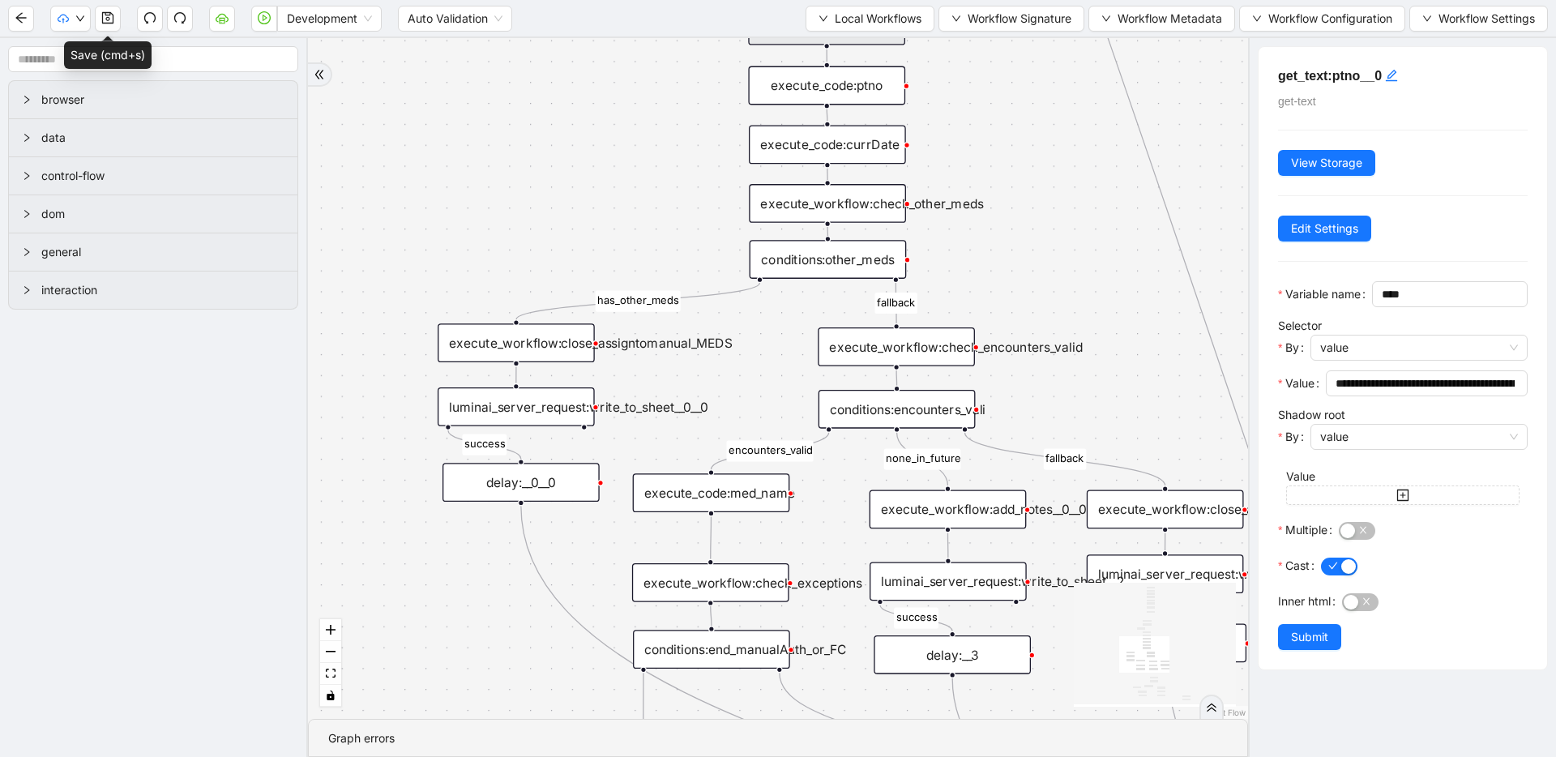
click at [1148, 180] on icon "Edge from increment_ticket_count: to while_loop:counter" at bounding box center [1232, 402] width 662 height 1728
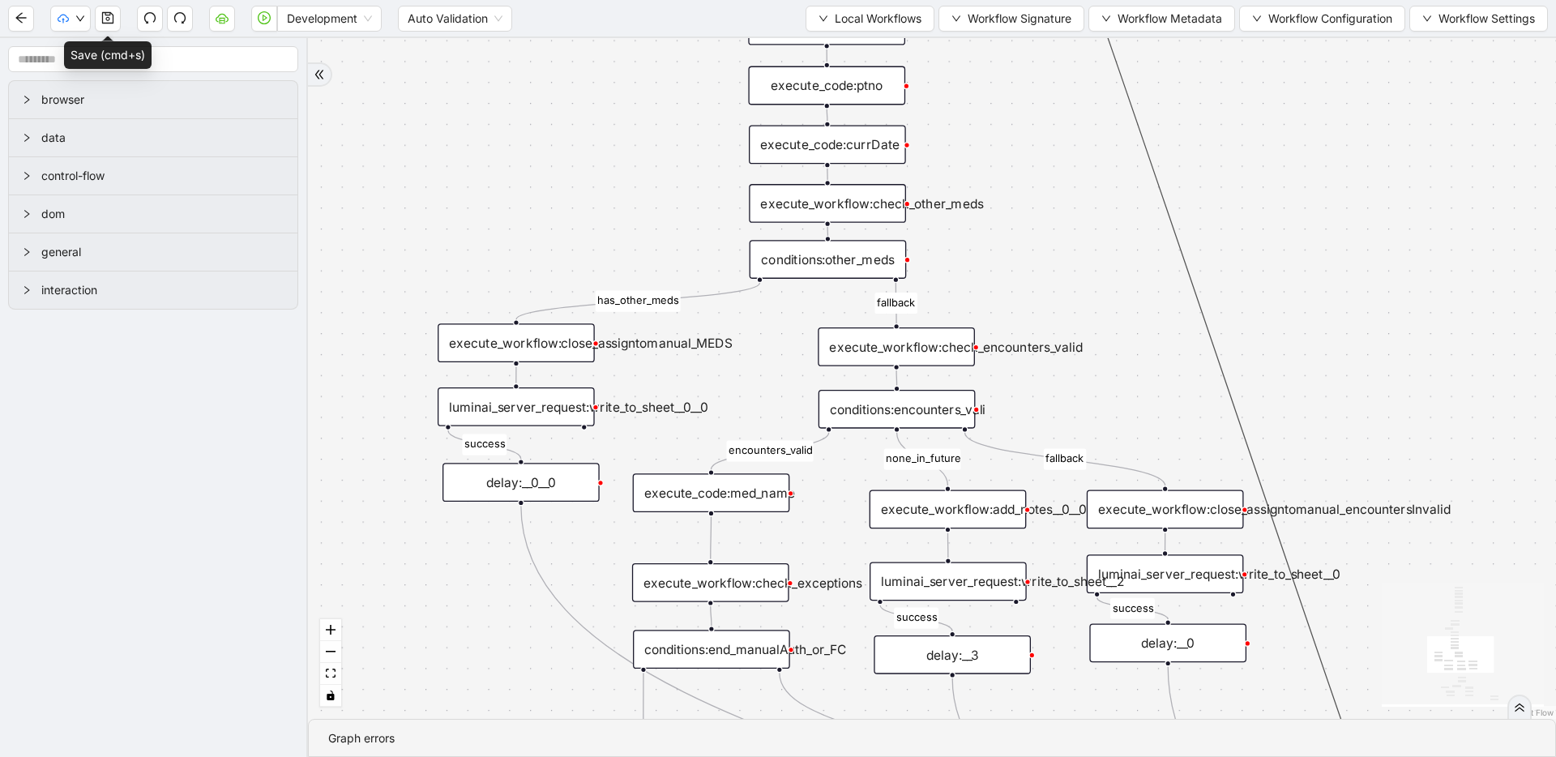
click at [866, 354] on div "execute_workflow:check_encounters_valid" at bounding box center [896, 346] width 157 height 39
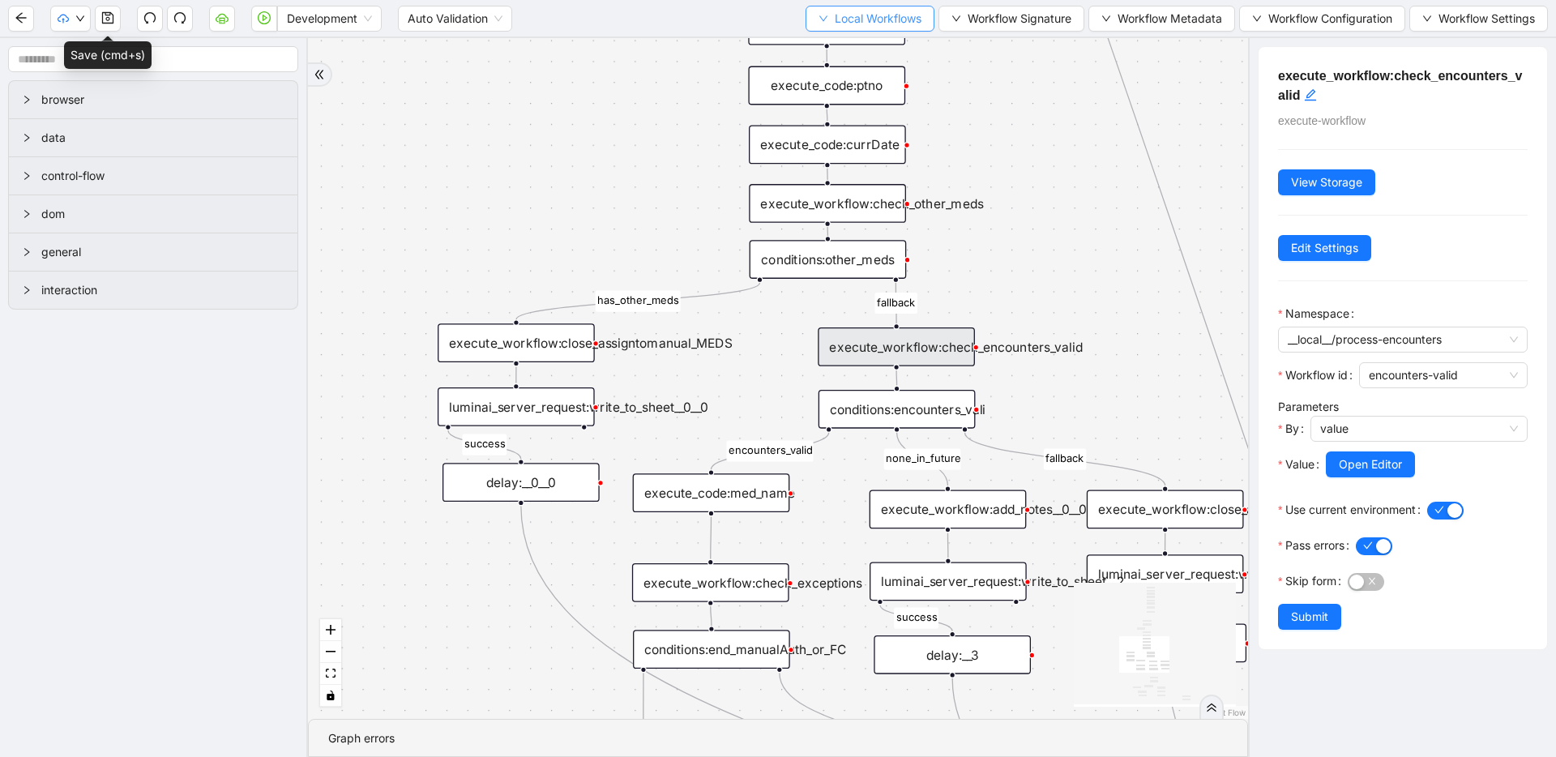
click at [888, 29] on button "Local Workflows" at bounding box center [870, 19] width 129 height 26
click at [888, 36] on ul "Select Create Remove" at bounding box center [866, 76] width 130 height 84
click at [880, 53] on span "Select" at bounding box center [866, 50] width 104 height 18
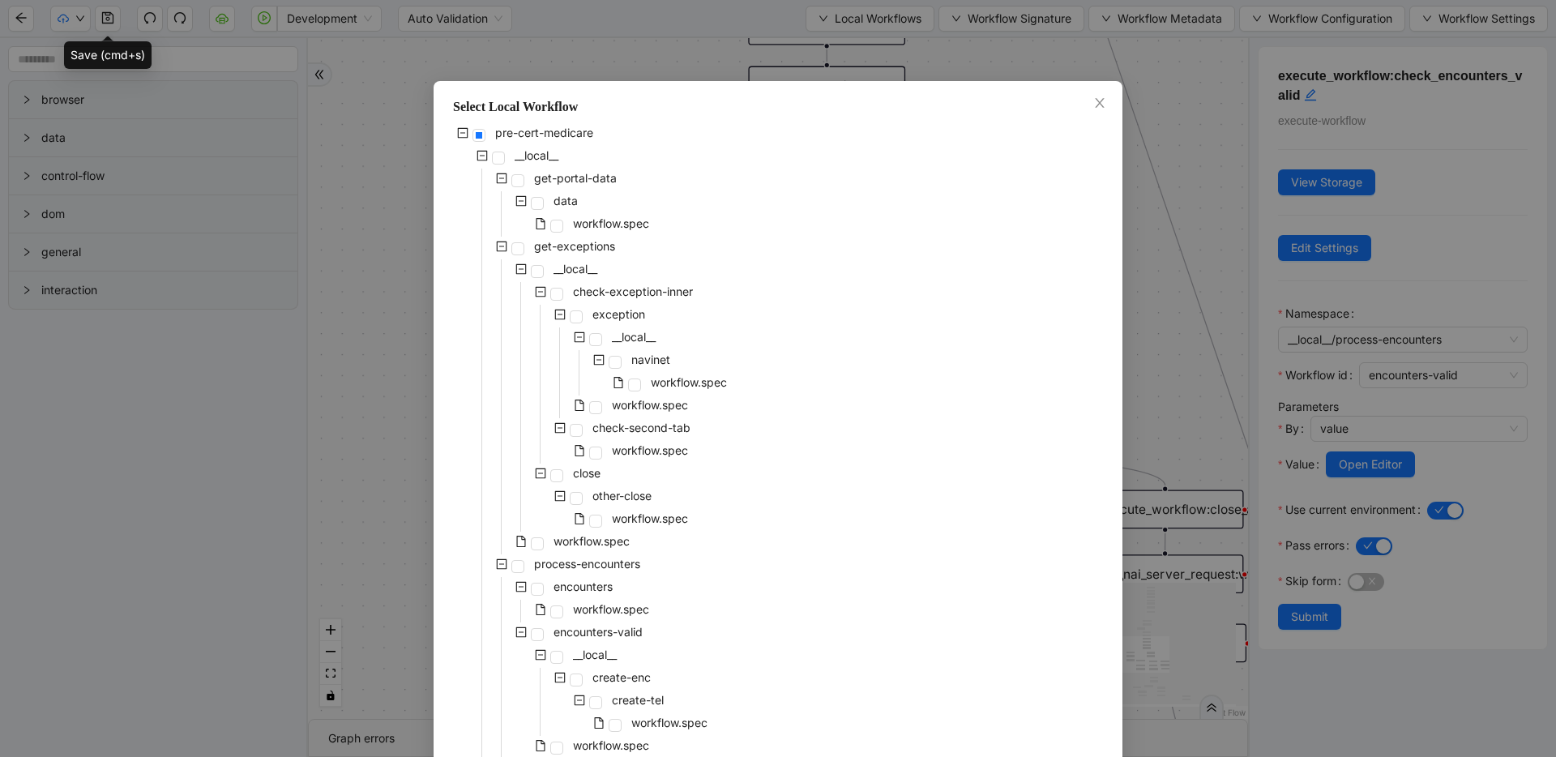
click at [782, 400] on div "pre-cert-medicare __local__ get-portal-data data workflow.spec get-exceptions _…" at bounding box center [778, 702] width 650 height 1158
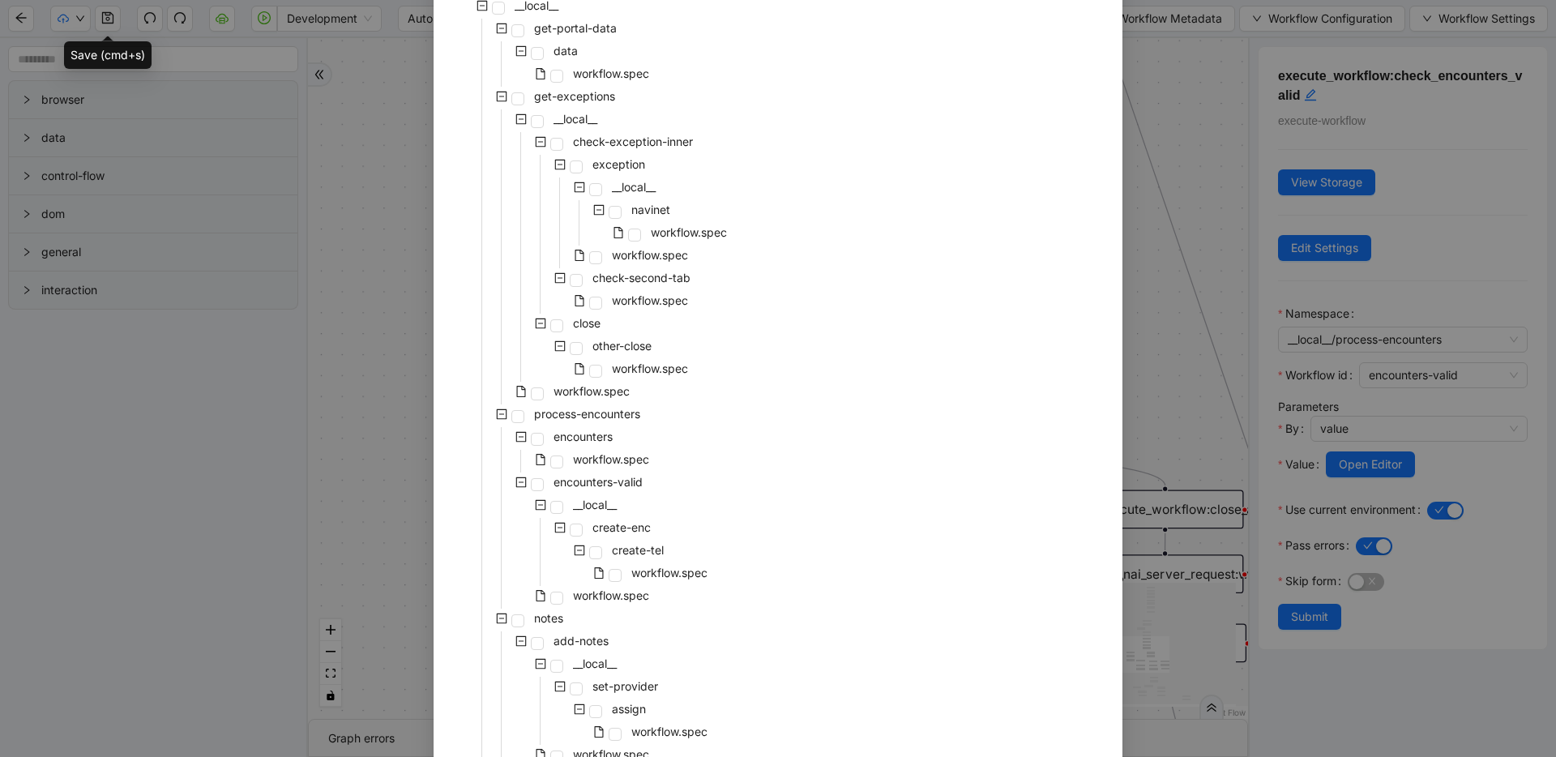
scroll to position [343, 0]
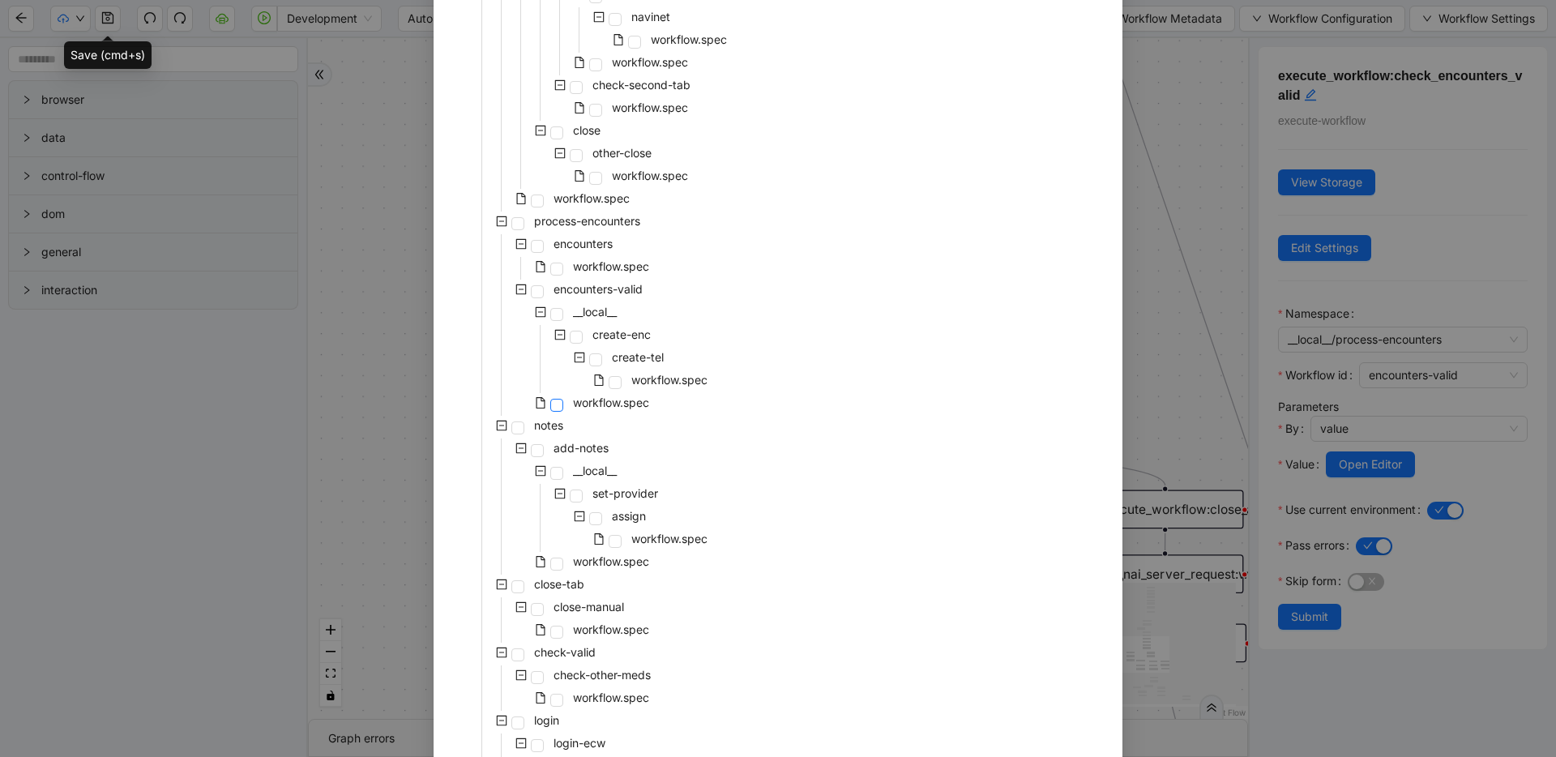
click at [550, 401] on span at bounding box center [556, 405] width 13 height 13
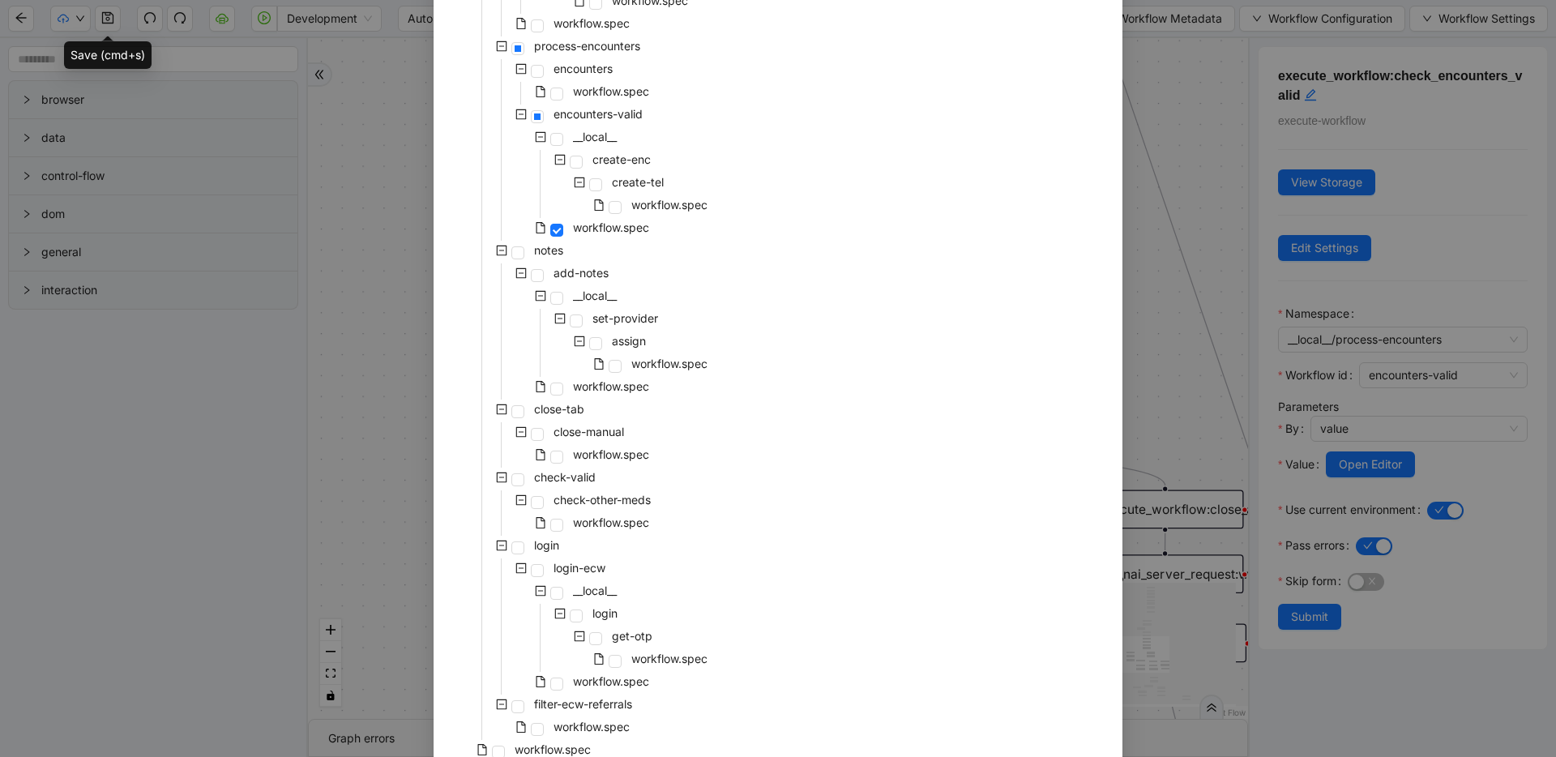
scroll to position [595, 0]
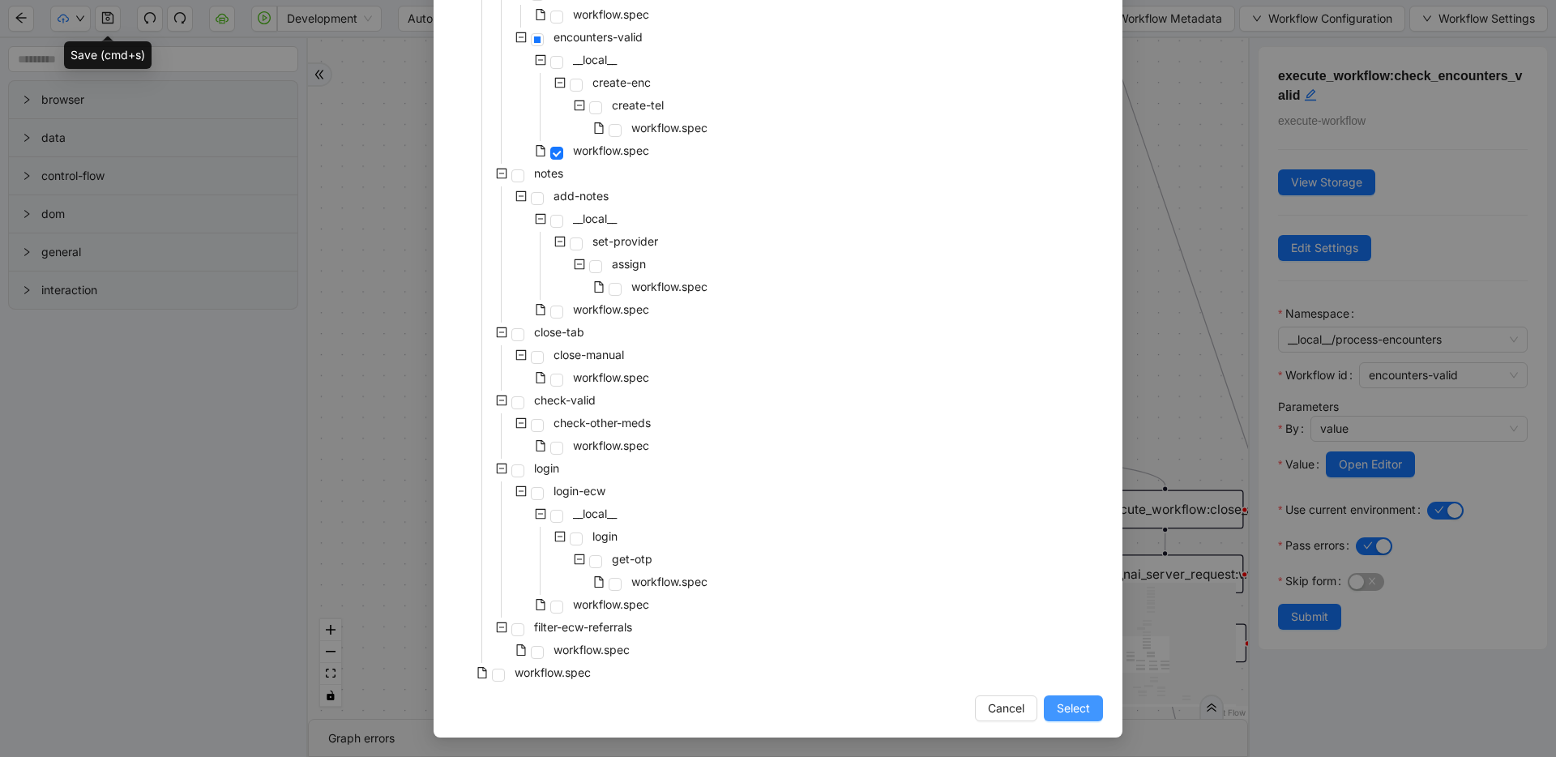
click at [1057, 710] on span "Select" at bounding box center [1073, 709] width 33 height 18
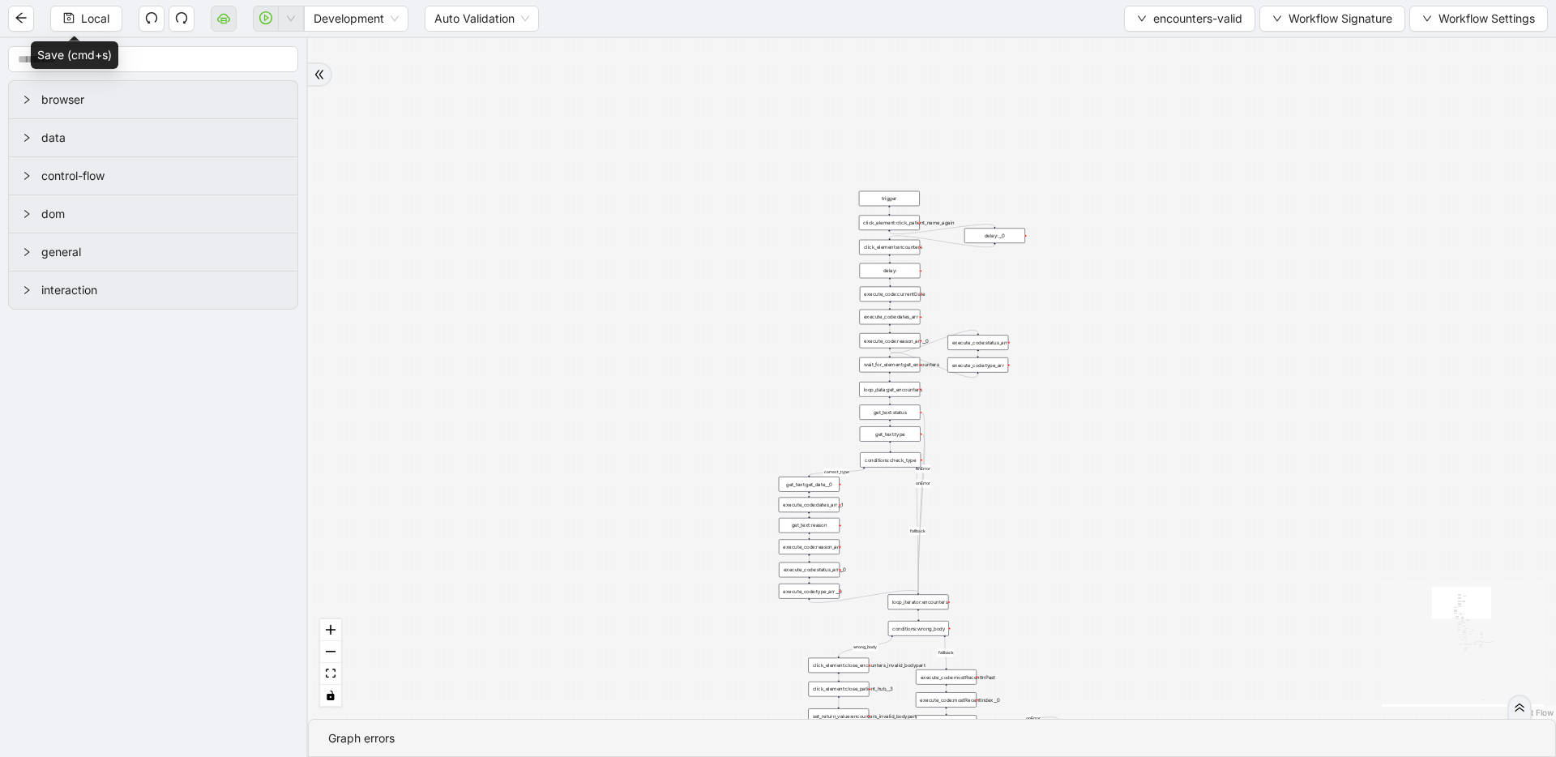
drag, startPoint x: 837, startPoint y: 404, endPoint x: 841, endPoint y: 115, distance: 289.4
drag, startPoint x: 821, startPoint y: 417, endPoint x: 820, endPoint y: 83, distance: 334.0
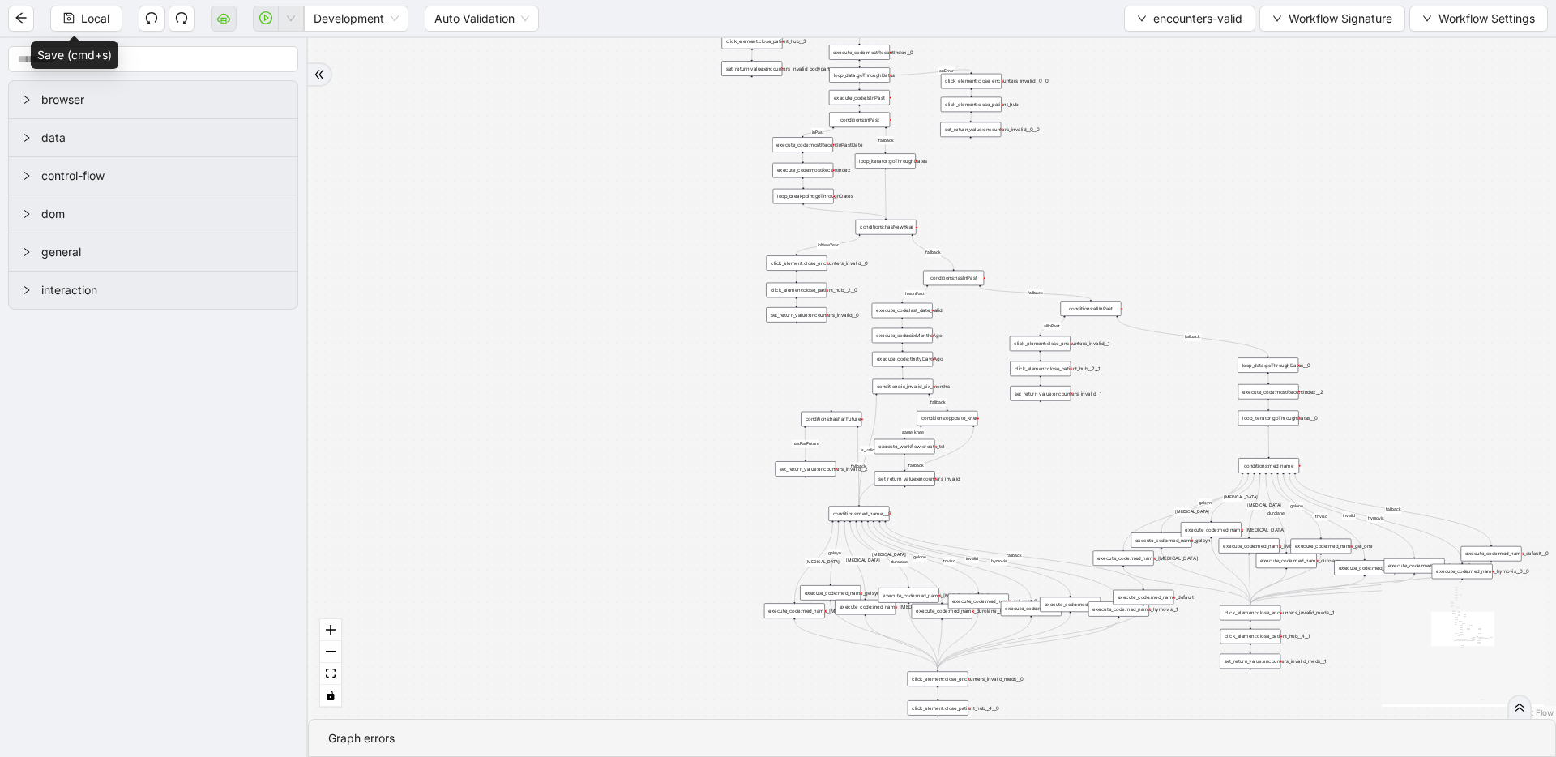
drag, startPoint x: 740, startPoint y: 342, endPoint x: 676, endPoint y: 127, distance: 224.2
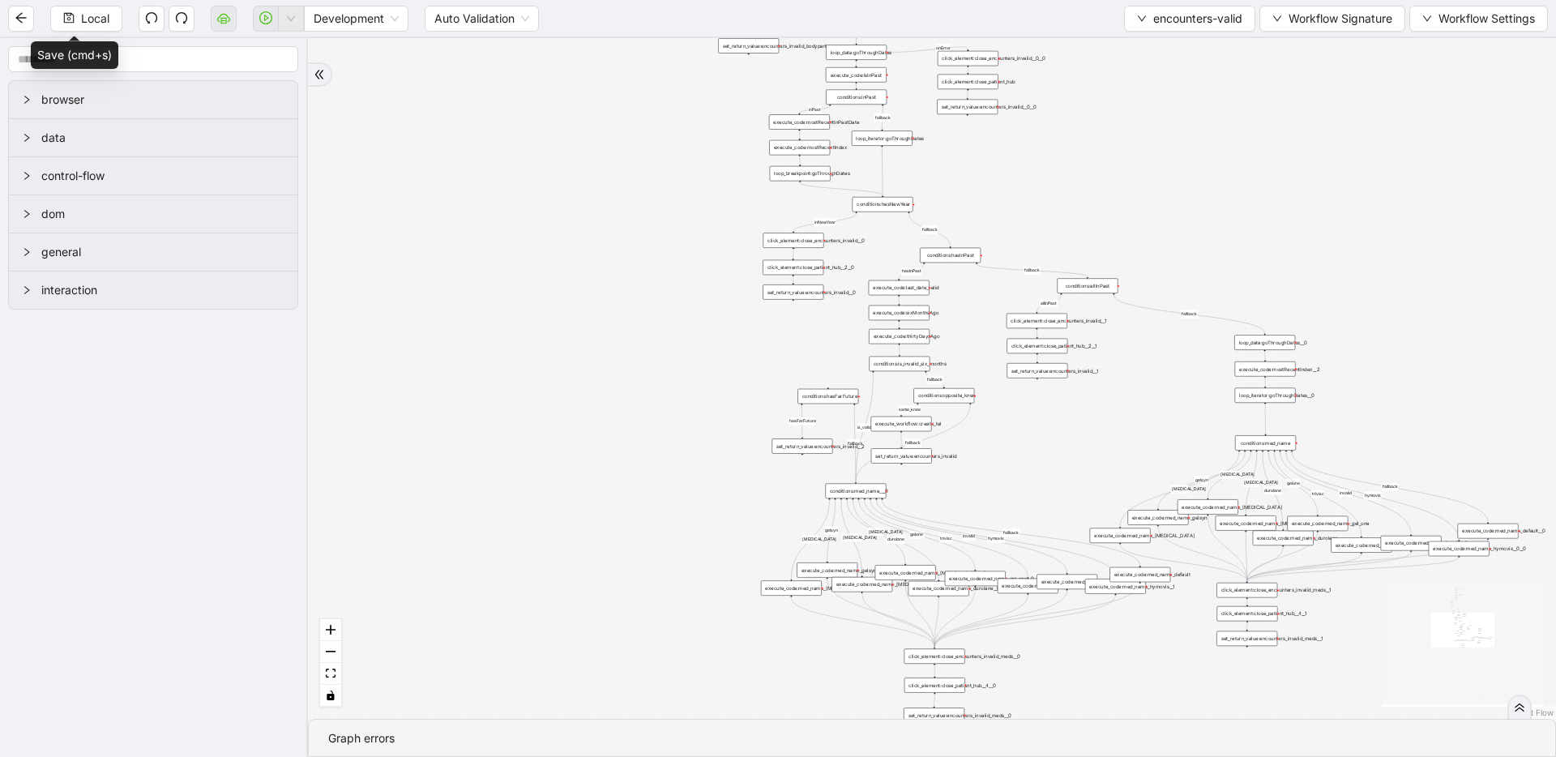
drag, startPoint x: 754, startPoint y: 317, endPoint x: 602, endPoint y: 45, distance: 311.0
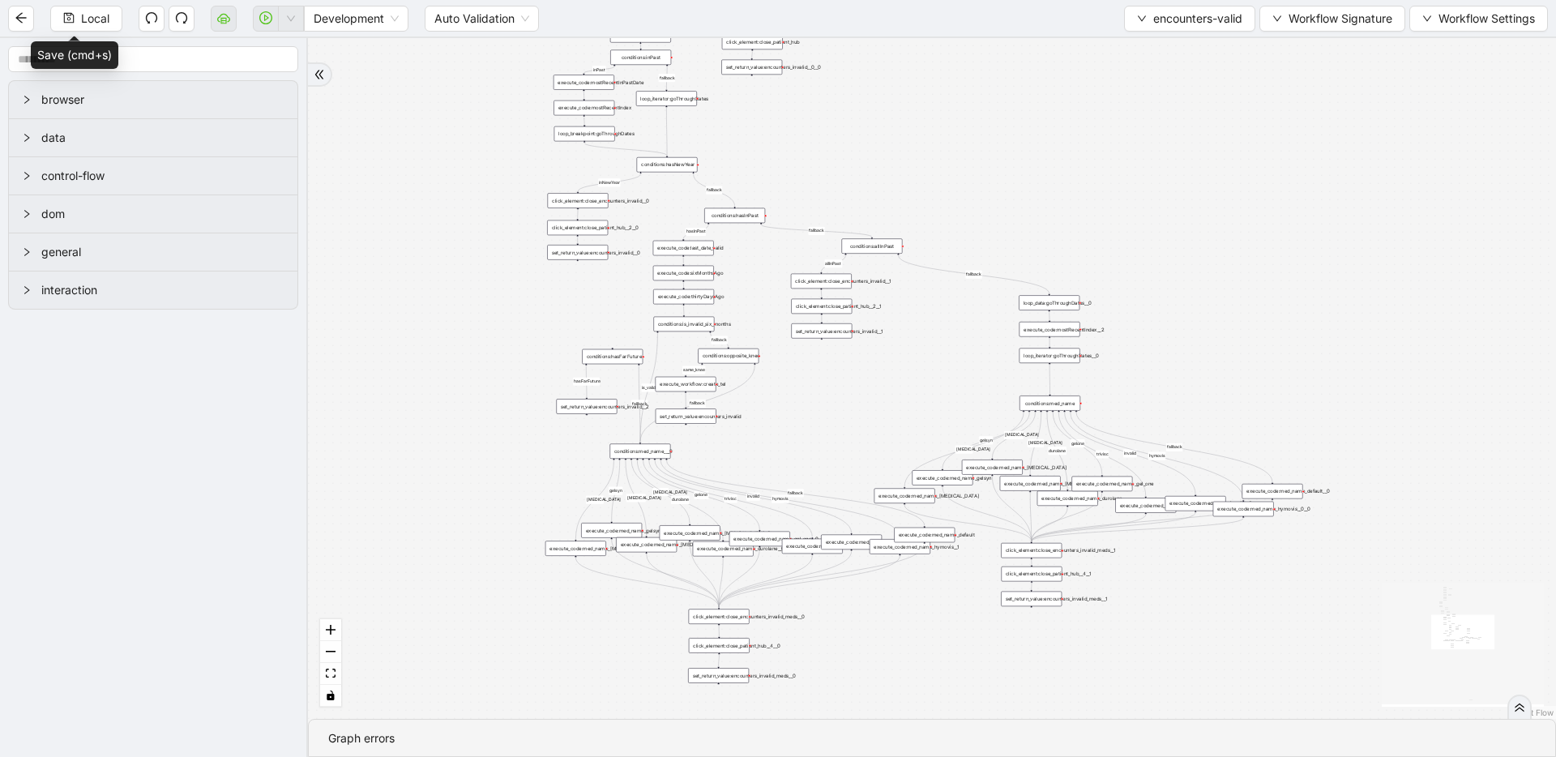
drag, startPoint x: 910, startPoint y: 271, endPoint x: 882, endPoint y: 407, distance: 138.9
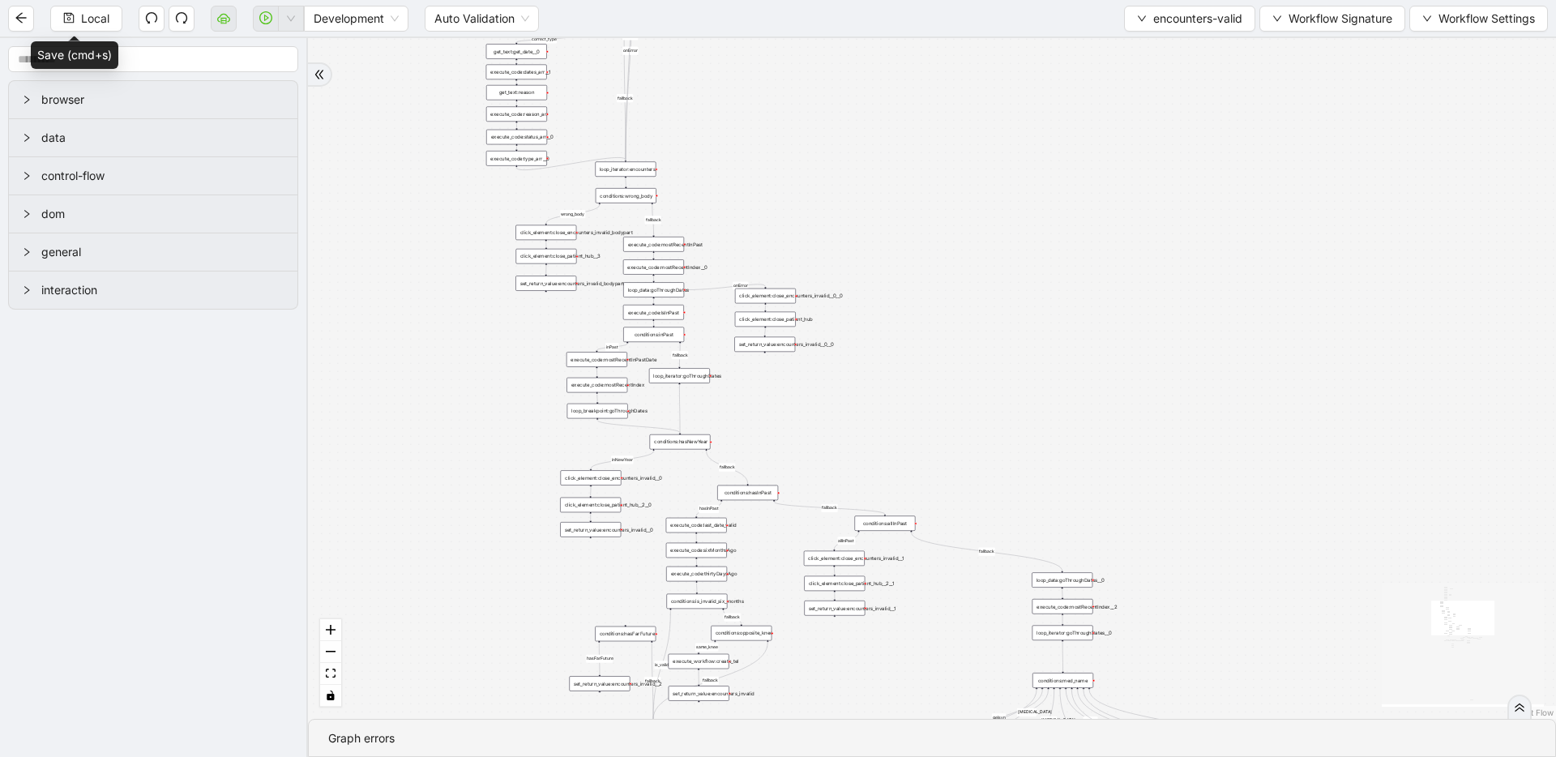
drag, startPoint x: 921, startPoint y: 249, endPoint x: 939, endPoint y: 422, distance: 173.6
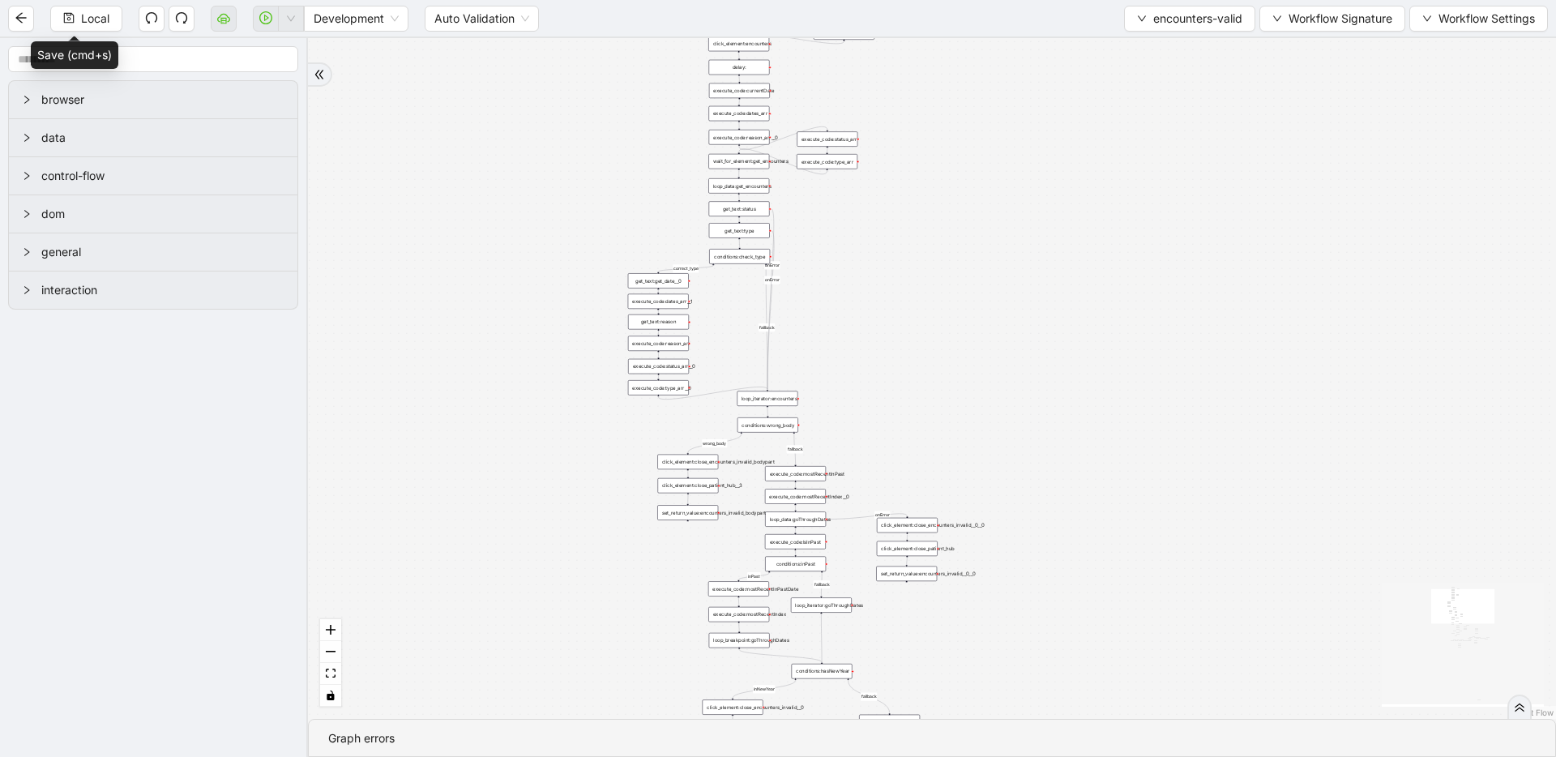
drag, startPoint x: 776, startPoint y: 268, endPoint x: 999, endPoint y: 493, distance: 317.0
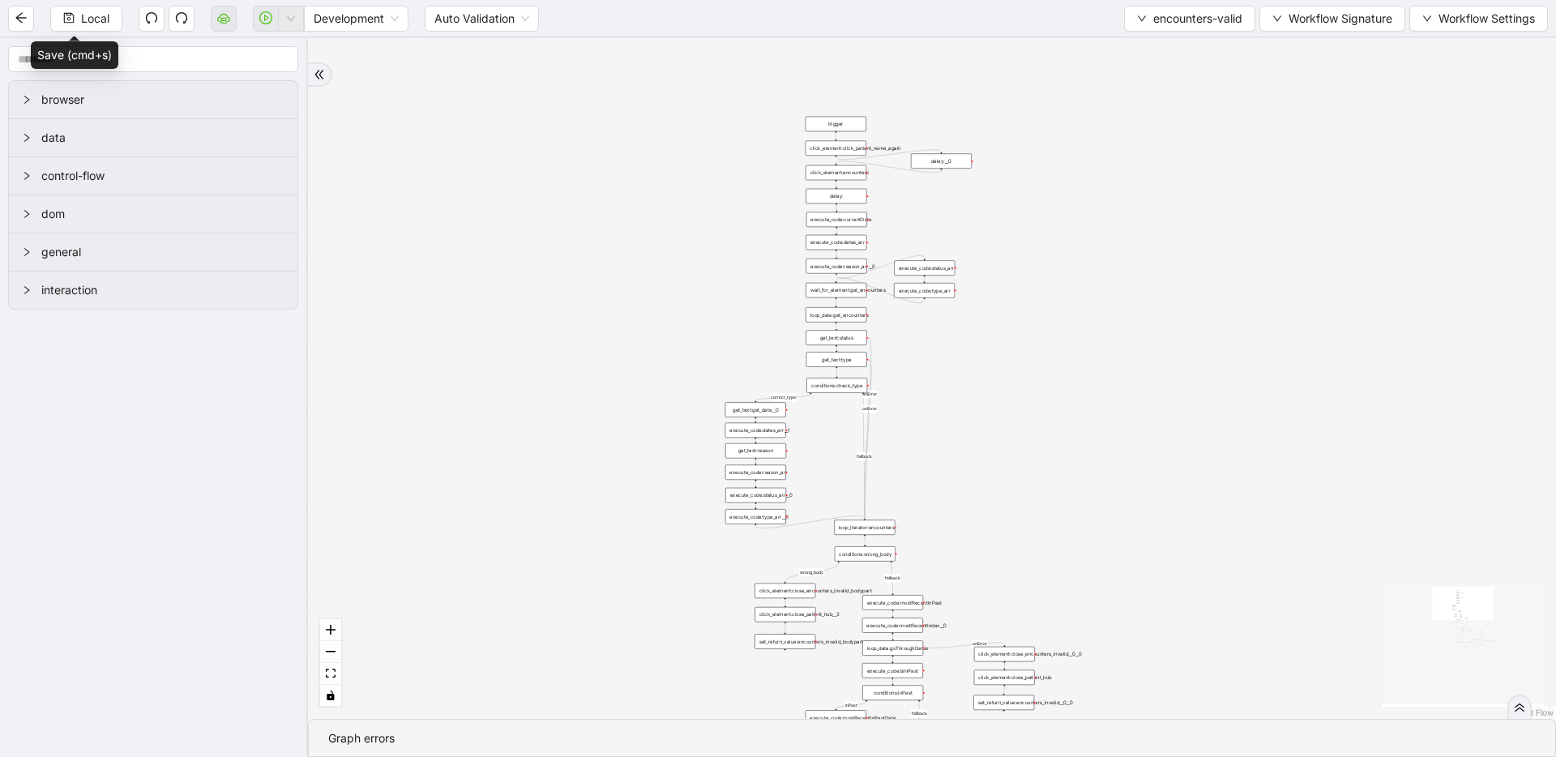
drag, startPoint x: 907, startPoint y: 171, endPoint x: 914, endPoint y: 340, distance: 169.5
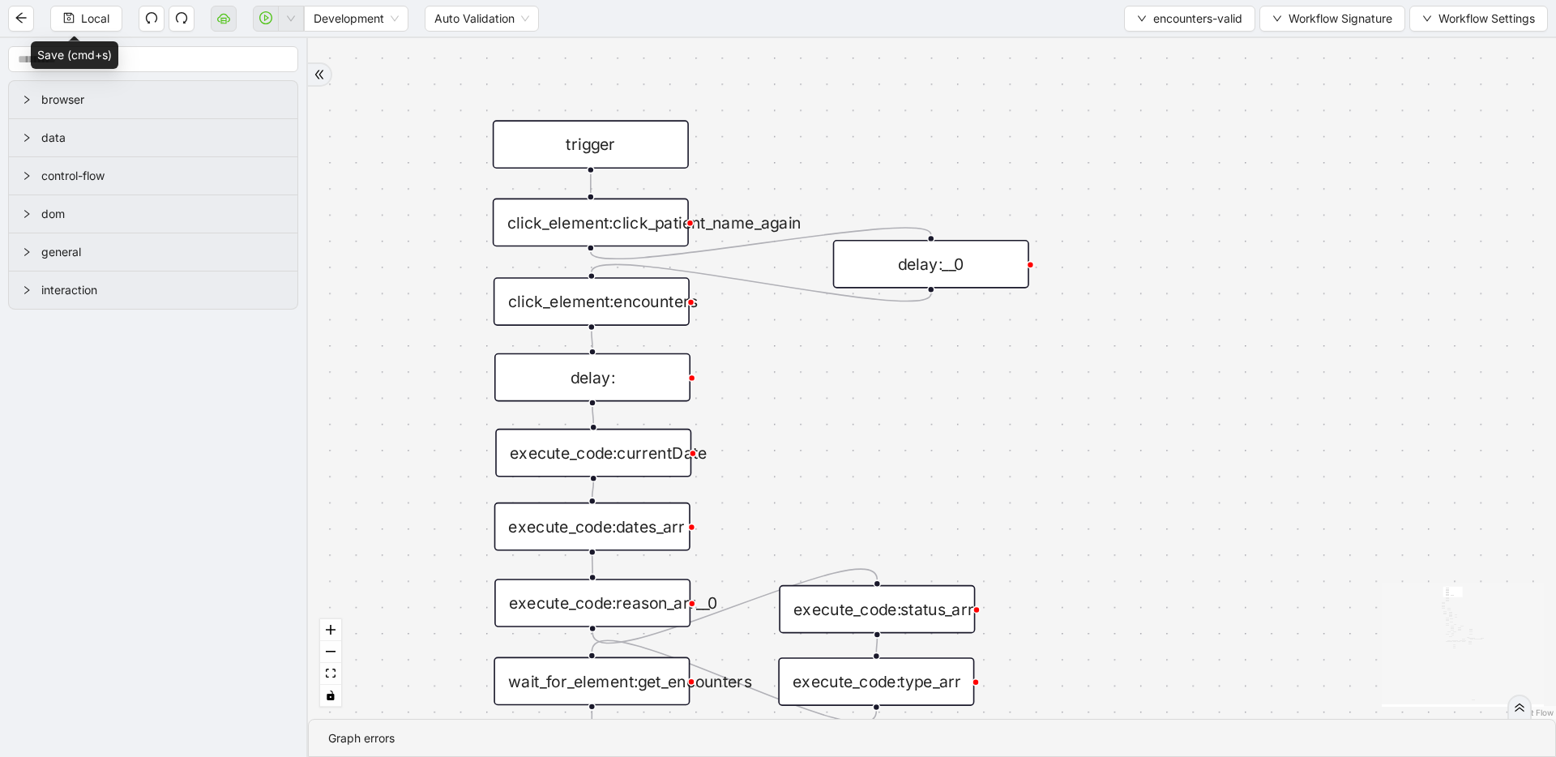
drag, startPoint x: 1054, startPoint y: 568, endPoint x: 809, endPoint y: 473, distance: 262.8
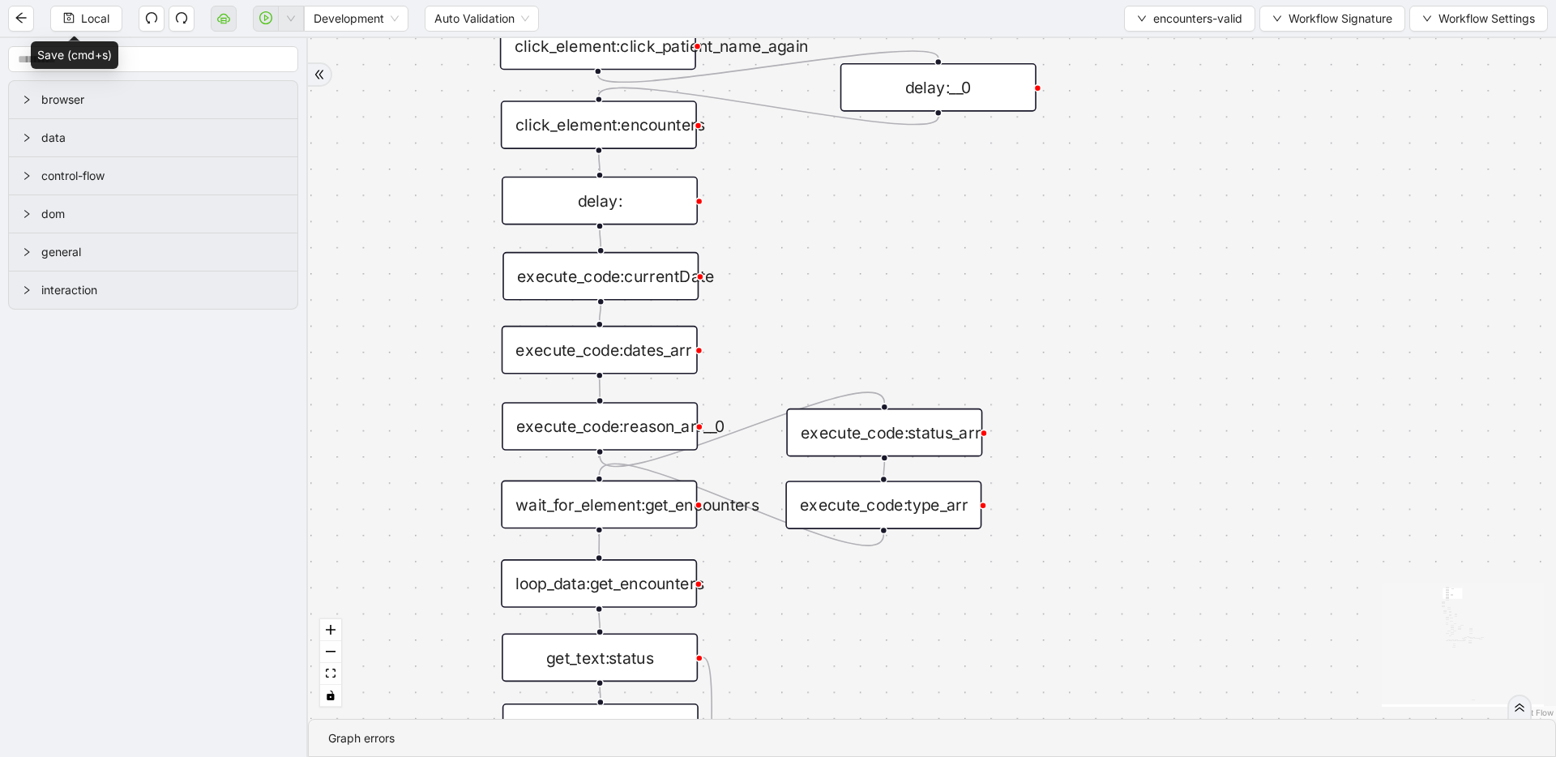
drag, startPoint x: 781, startPoint y: 469, endPoint x: 789, endPoint y: 292, distance: 176.9
click at [789, 292] on div "fallback fallback inPast hasInPast fallback wrong_body inNewYear fallback fallb…" at bounding box center [932, 378] width 1248 height 681
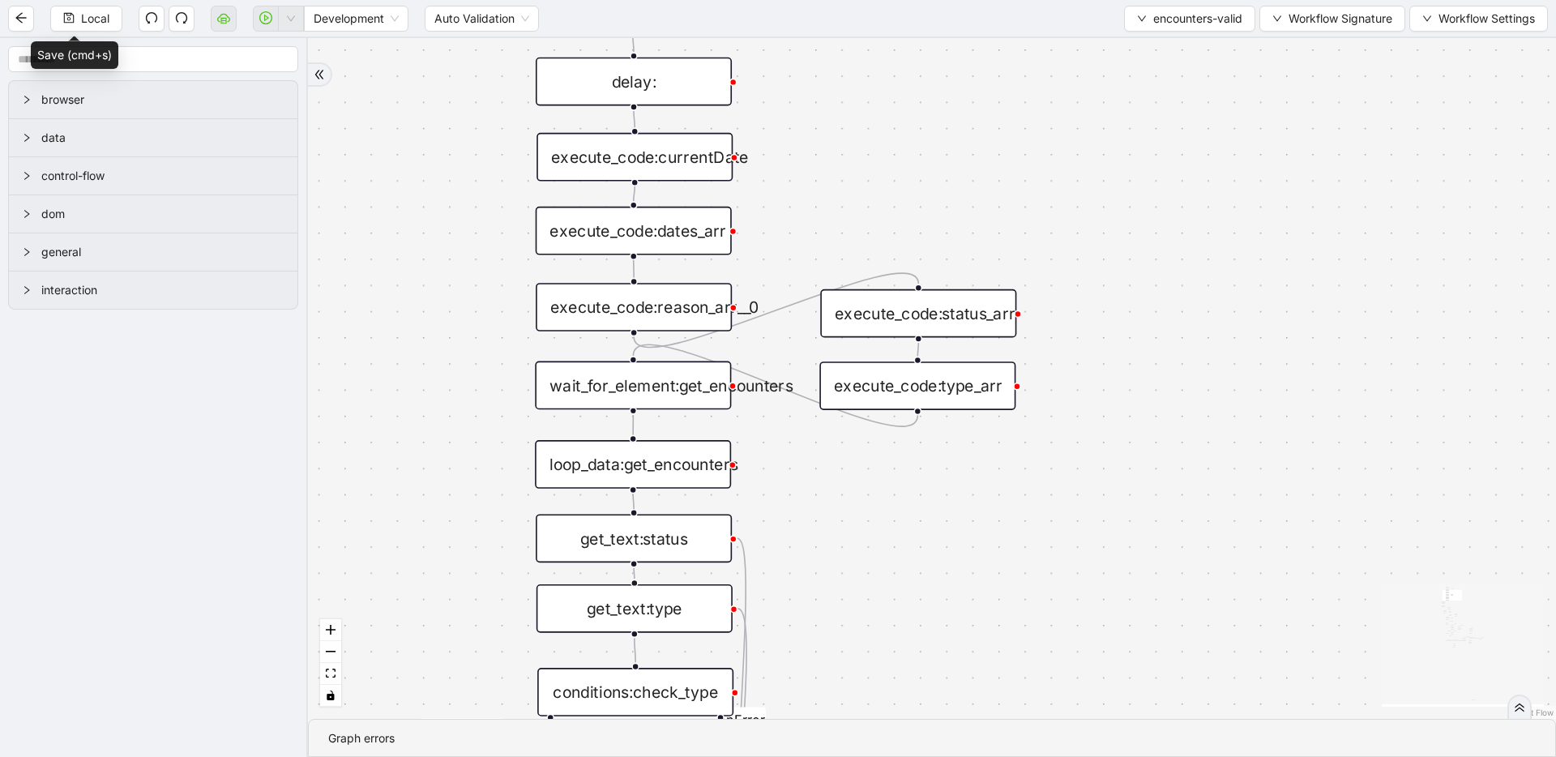
drag, startPoint x: 1158, startPoint y: 481, endPoint x: 1192, endPoint y: 360, distance: 125.5
click at [1192, 360] on div "fallback fallback inPast hasInPast fallback wrong_body inNewYear fallback fallb…" at bounding box center [932, 378] width 1248 height 681
click at [606, 221] on div "execute_code:dates_arr" at bounding box center [634, 229] width 196 height 49
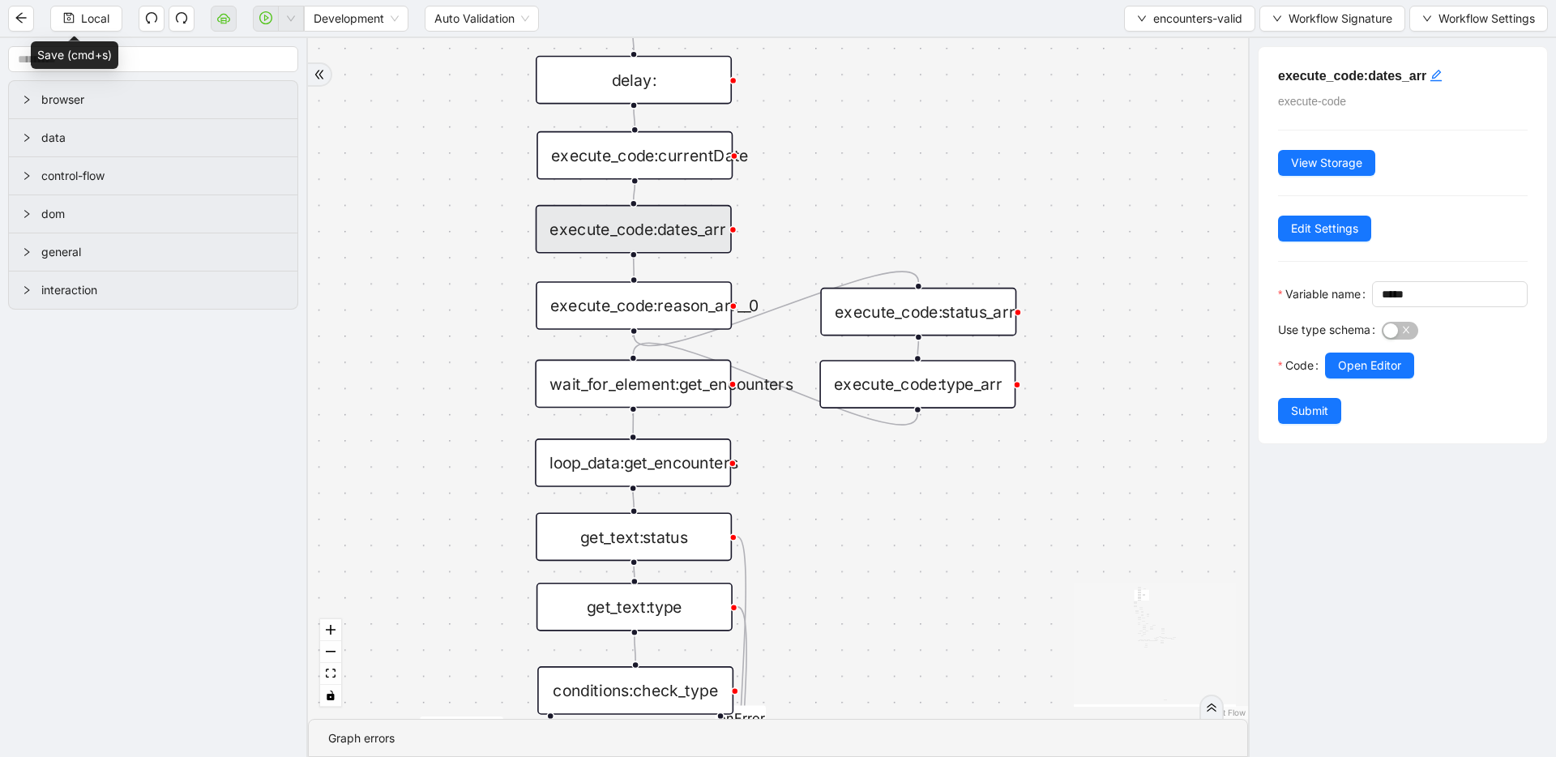
click at [666, 163] on div "execute_code:currentDate" at bounding box center [635, 155] width 196 height 49
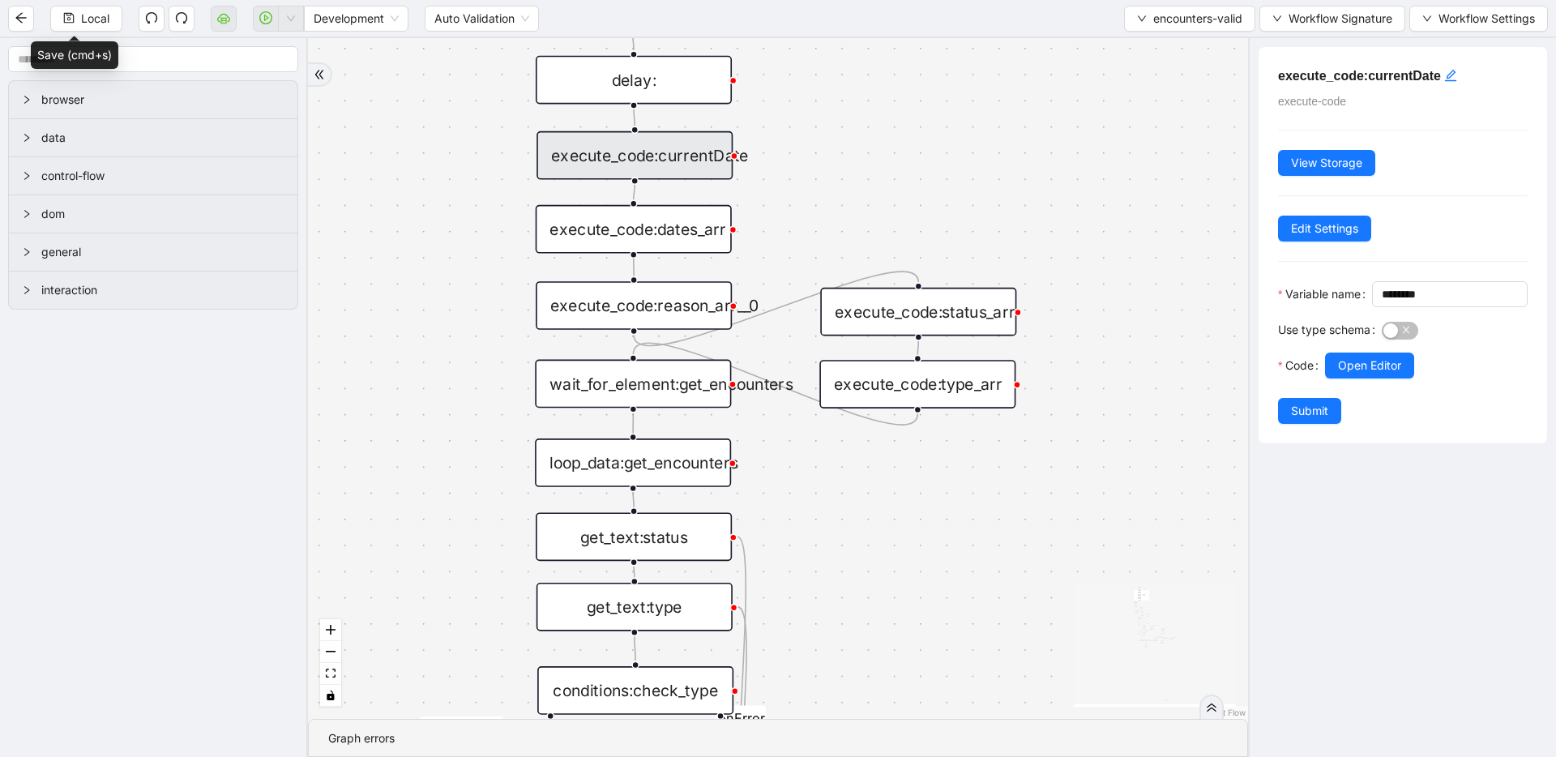
click at [654, 225] on div "execute_code:dates_arr" at bounding box center [634, 229] width 196 height 49
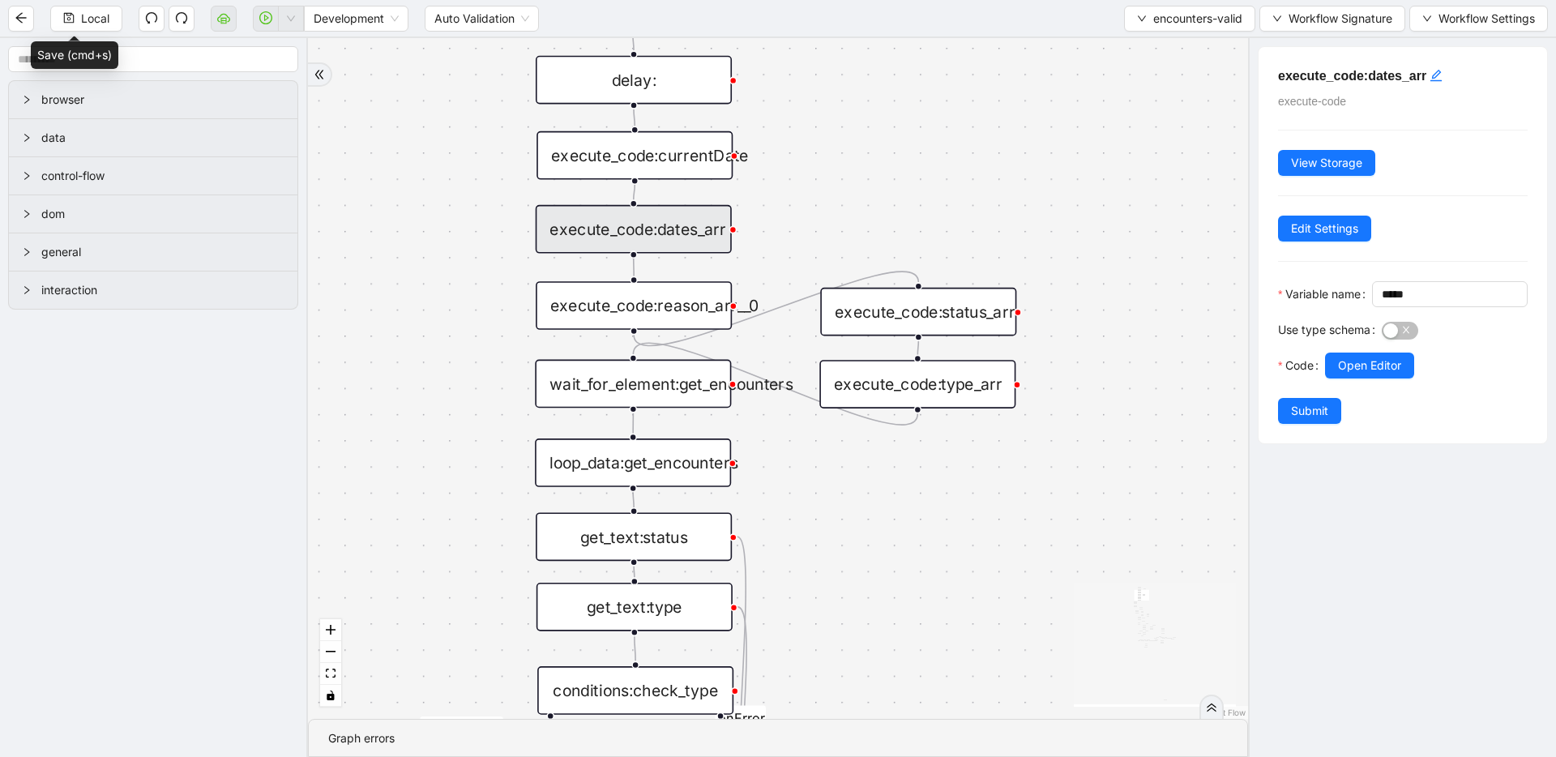
click at [651, 313] on div "execute_code:reason_arr__0" at bounding box center [634, 305] width 196 height 49
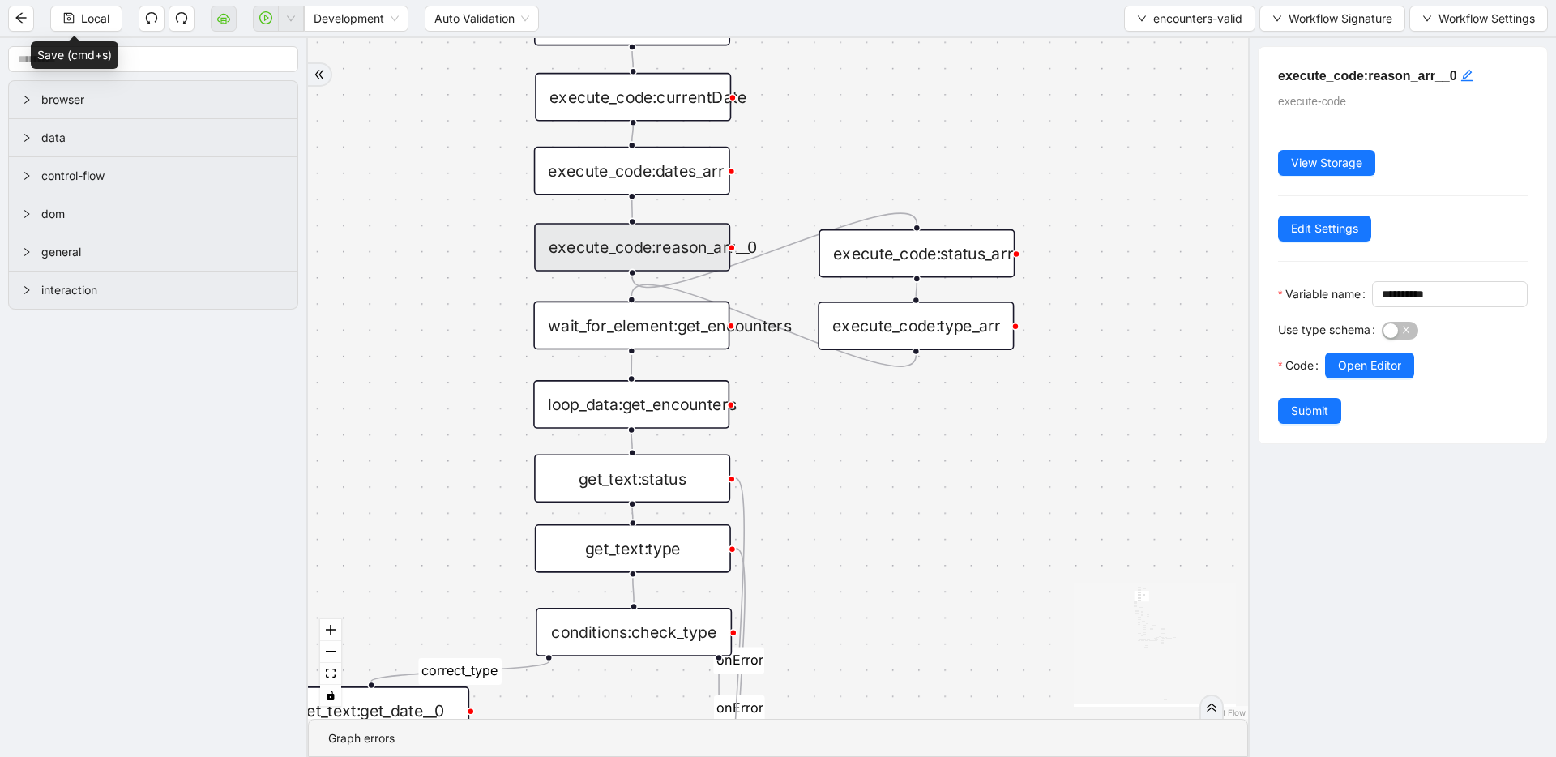
drag, startPoint x: 857, startPoint y: 223, endPoint x: 857, endPoint y: 146, distance: 77.0
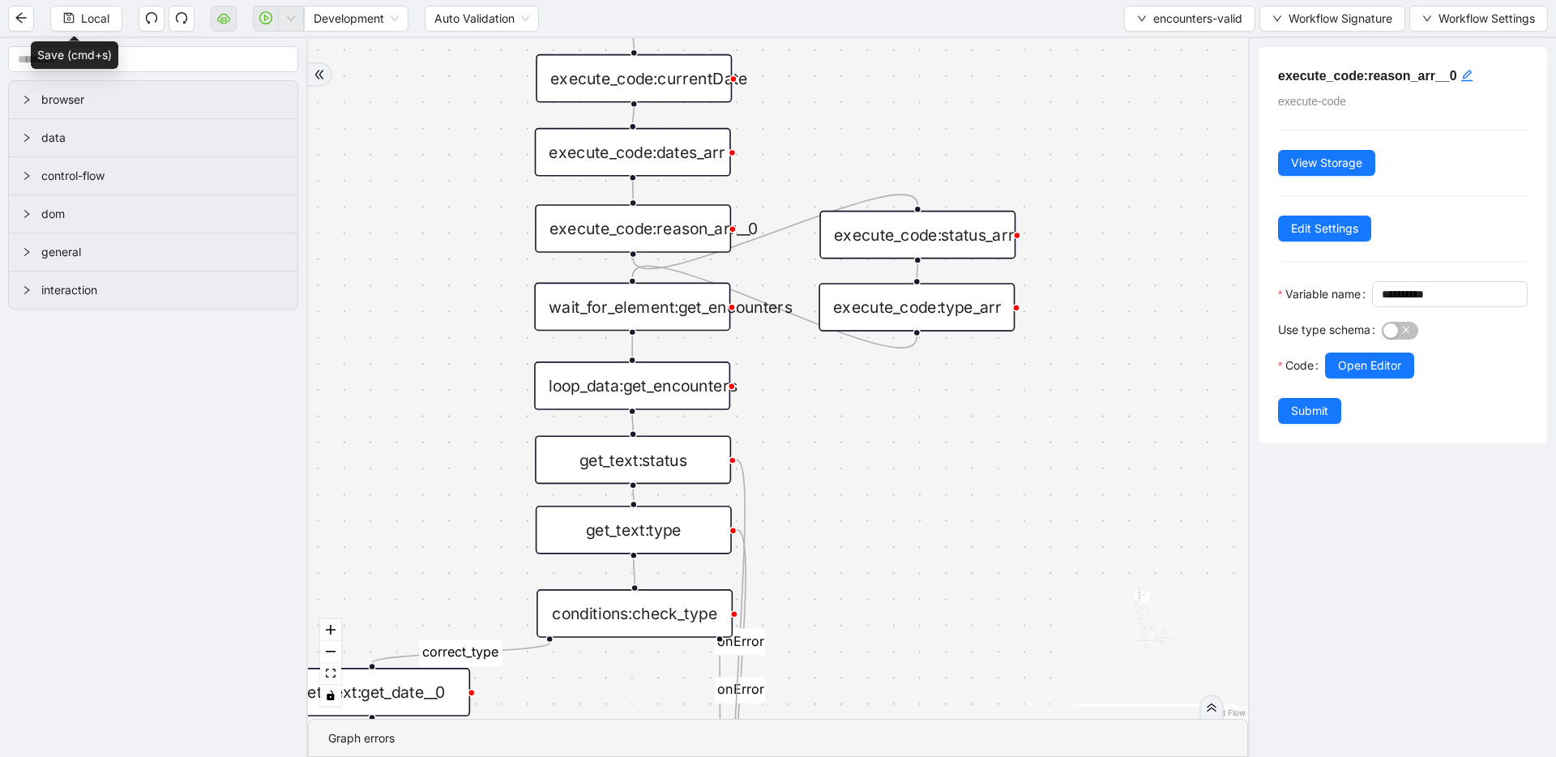
click at [871, 237] on div "execute_code:status_arr" at bounding box center [918, 235] width 196 height 49
click at [1356, 375] on span "Open Editor" at bounding box center [1369, 366] width 63 height 18
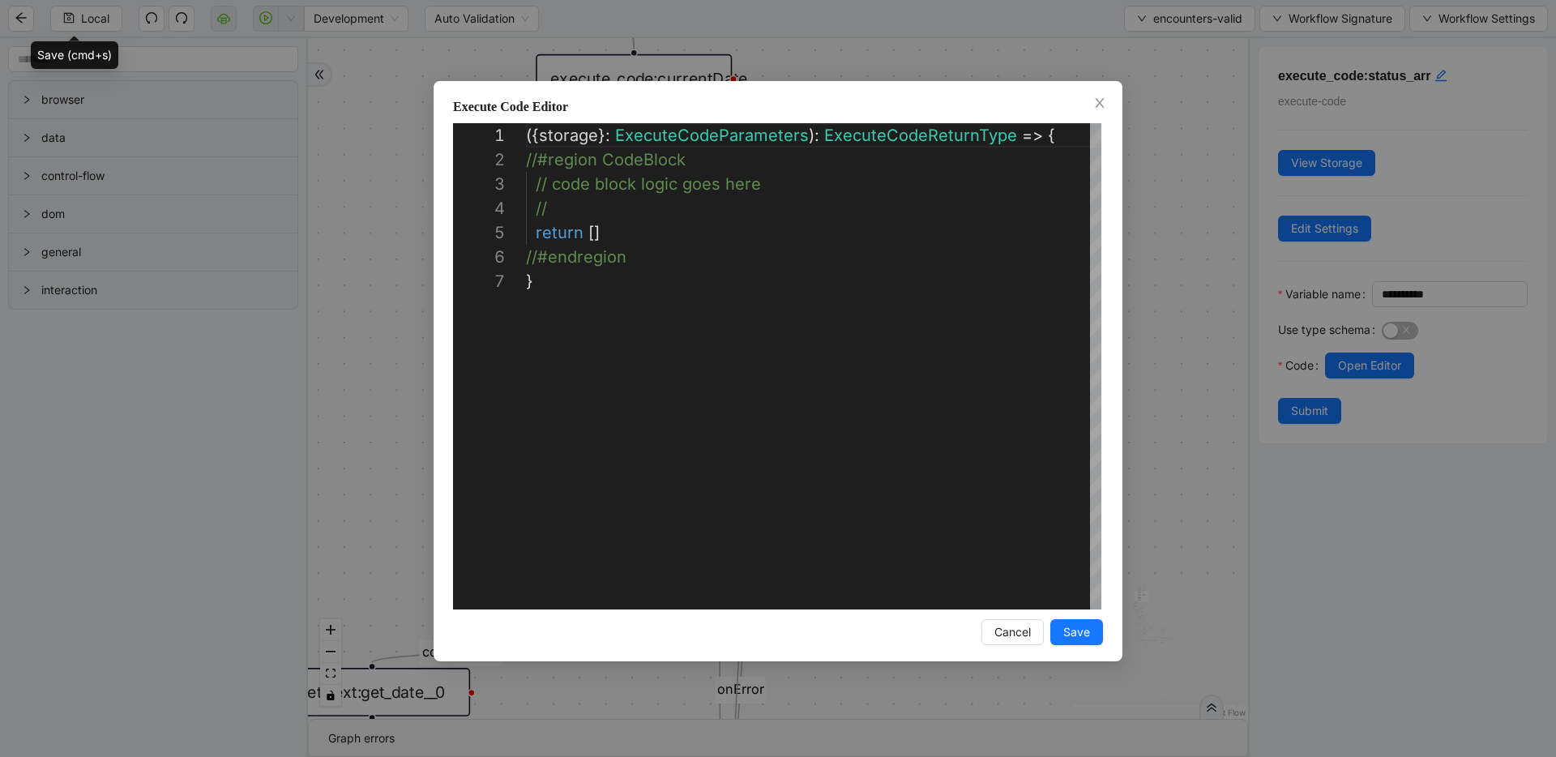
scroll to position [146, 0]
click at [1186, 235] on div "**********" at bounding box center [778, 378] width 1556 height 757
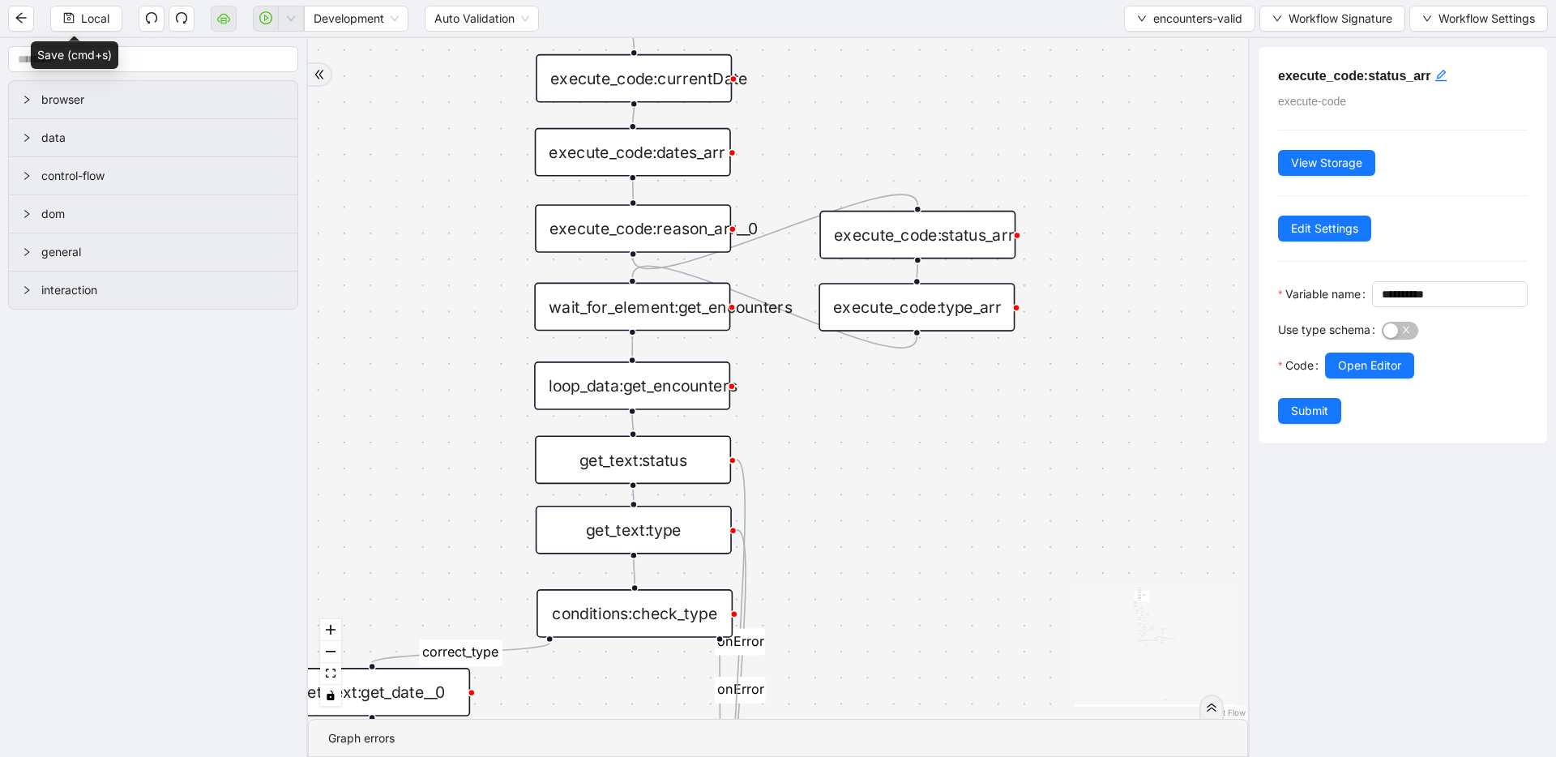
click at [940, 310] on div "execute_code:type_arr" at bounding box center [917, 307] width 196 height 49
click at [1085, 477] on div "fallback fallback inPast hasInPast fallback wrong_body inNewYear fallback fallb…" at bounding box center [778, 378] width 940 height 681
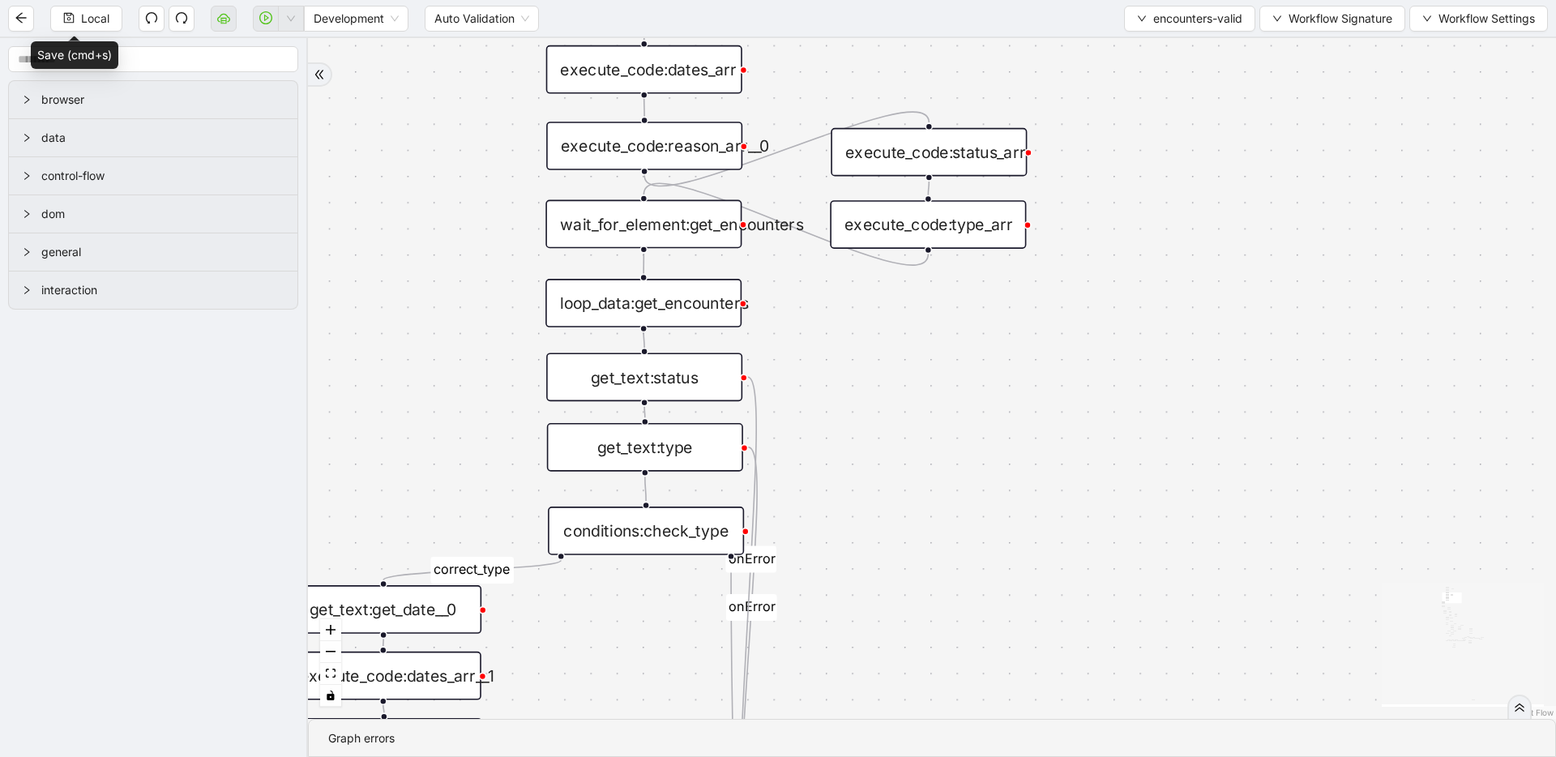
drag, startPoint x: 1007, startPoint y: 520, endPoint x: 1018, endPoint y: 437, distance: 83.5
click at [1018, 437] on div "fallback fallback inPast hasInPast fallback wrong_body inNewYear fallback fallb…" at bounding box center [932, 378] width 1248 height 681
click at [672, 234] on div "wait_for_element:get_encounters" at bounding box center [644, 224] width 196 height 49
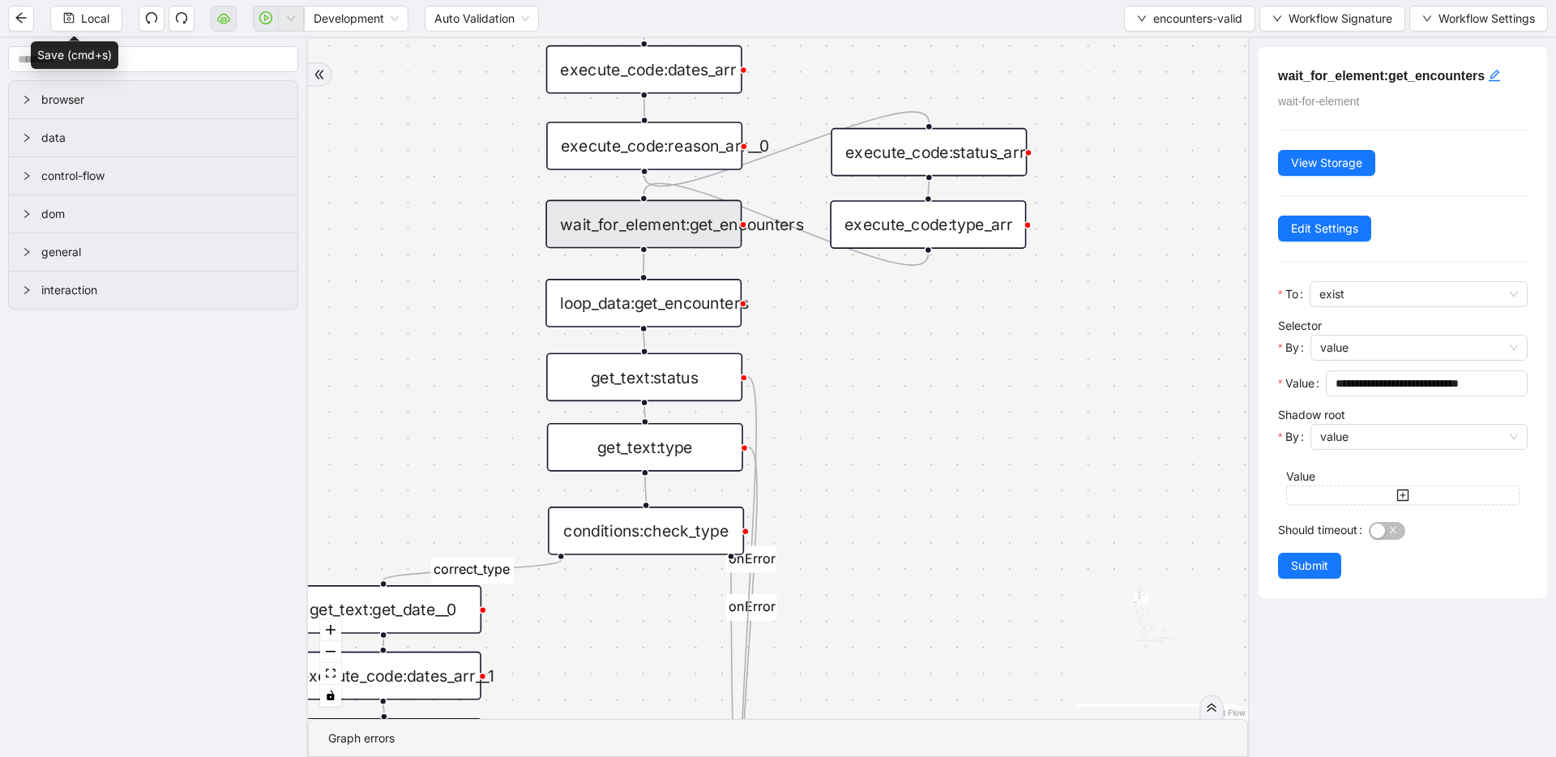
click at [920, 396] on div "fallback fallback inPast hasInPast fallback wrong_body inNewYear fallback fallb…" at bounding box center [778, 378] width 940 height 681
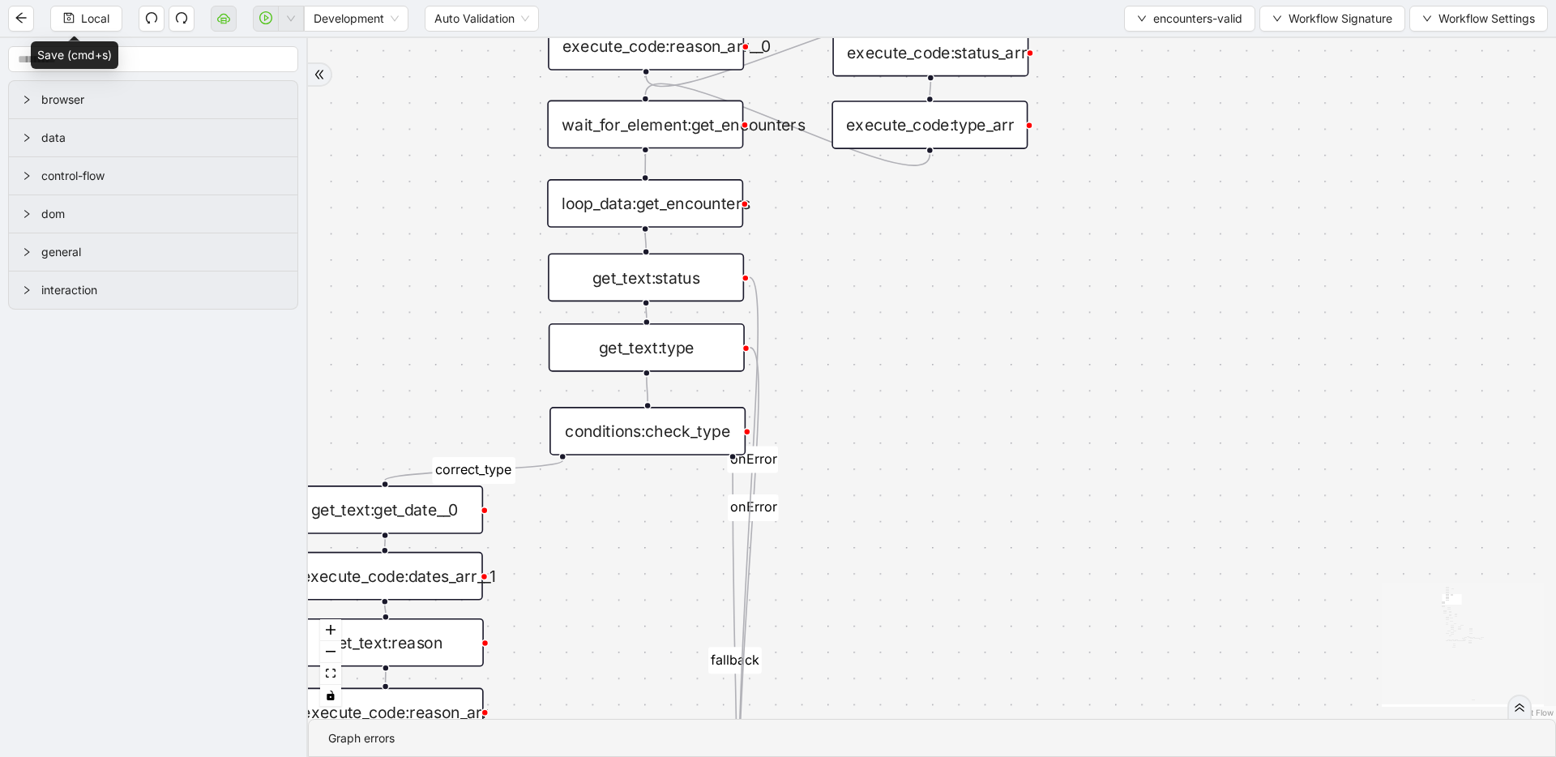
drag, startPoint x: 828, startPoint y: 456, endPoint x: 833, endPoint y: 354, distance: 102.3
click at [829, 355] on div "fallback fallback inPast hasInPast fallback wrong_body inNewYear fallback fallb…" at bounding box center [932, 378] width 1248 height 681
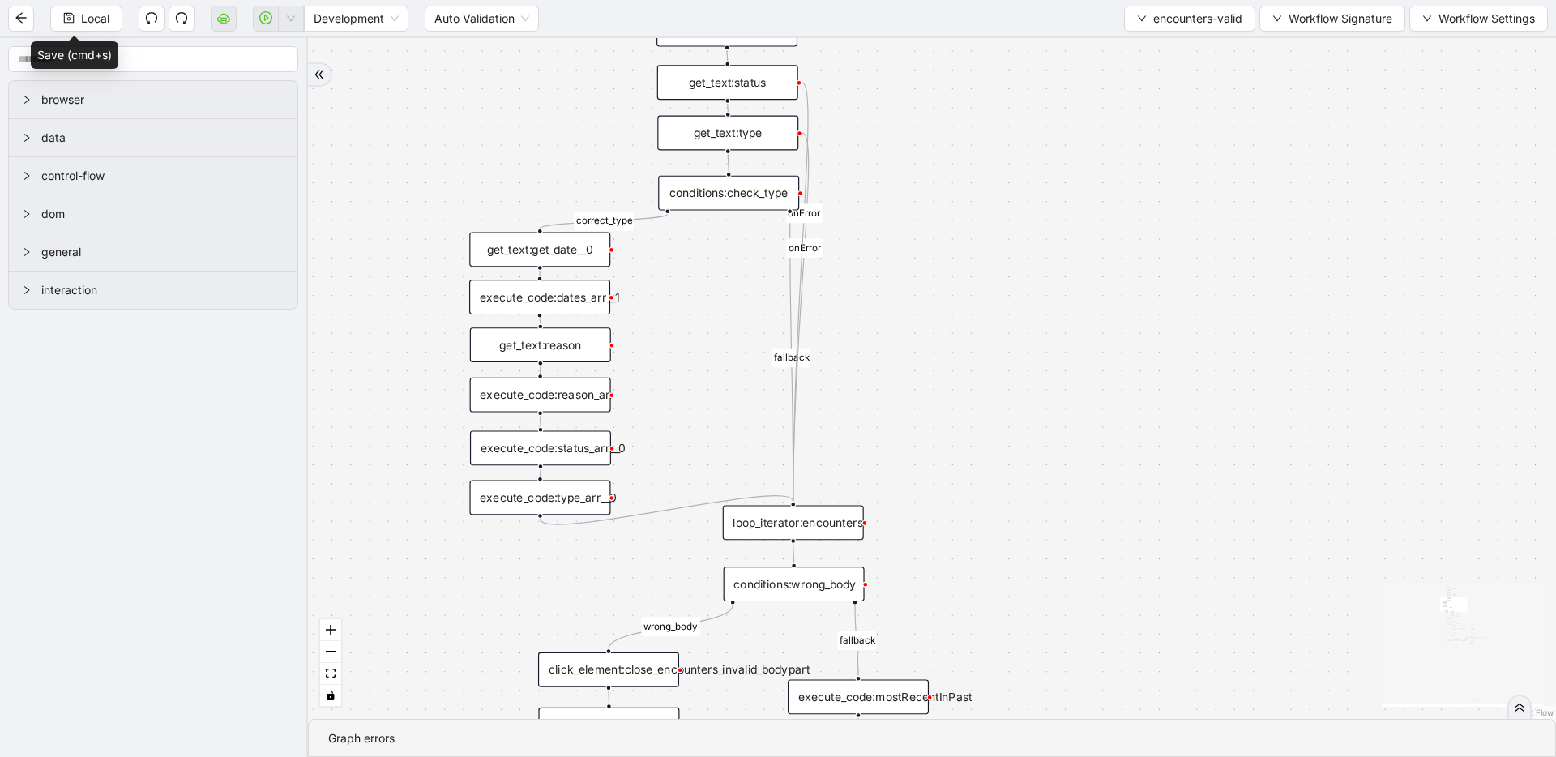
drag, startPoint x: 863, startPoint y: 476, endPoint x: 893, endPoint y: 259, distance: 219.3
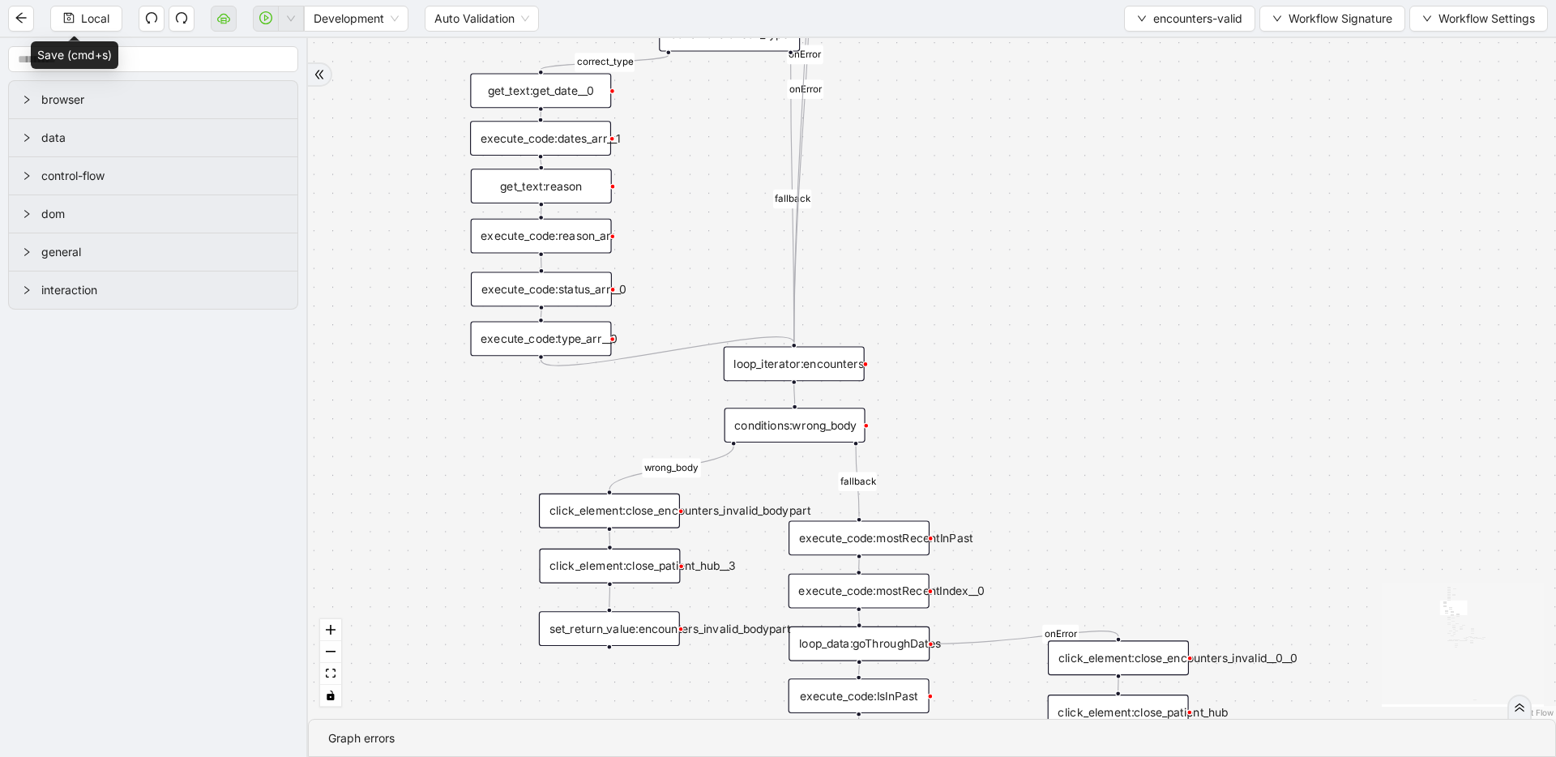
drag, startPoint x: 884, startPoint y: 313, endPoint x: 884, endPoint y: 212, distance: 100.5
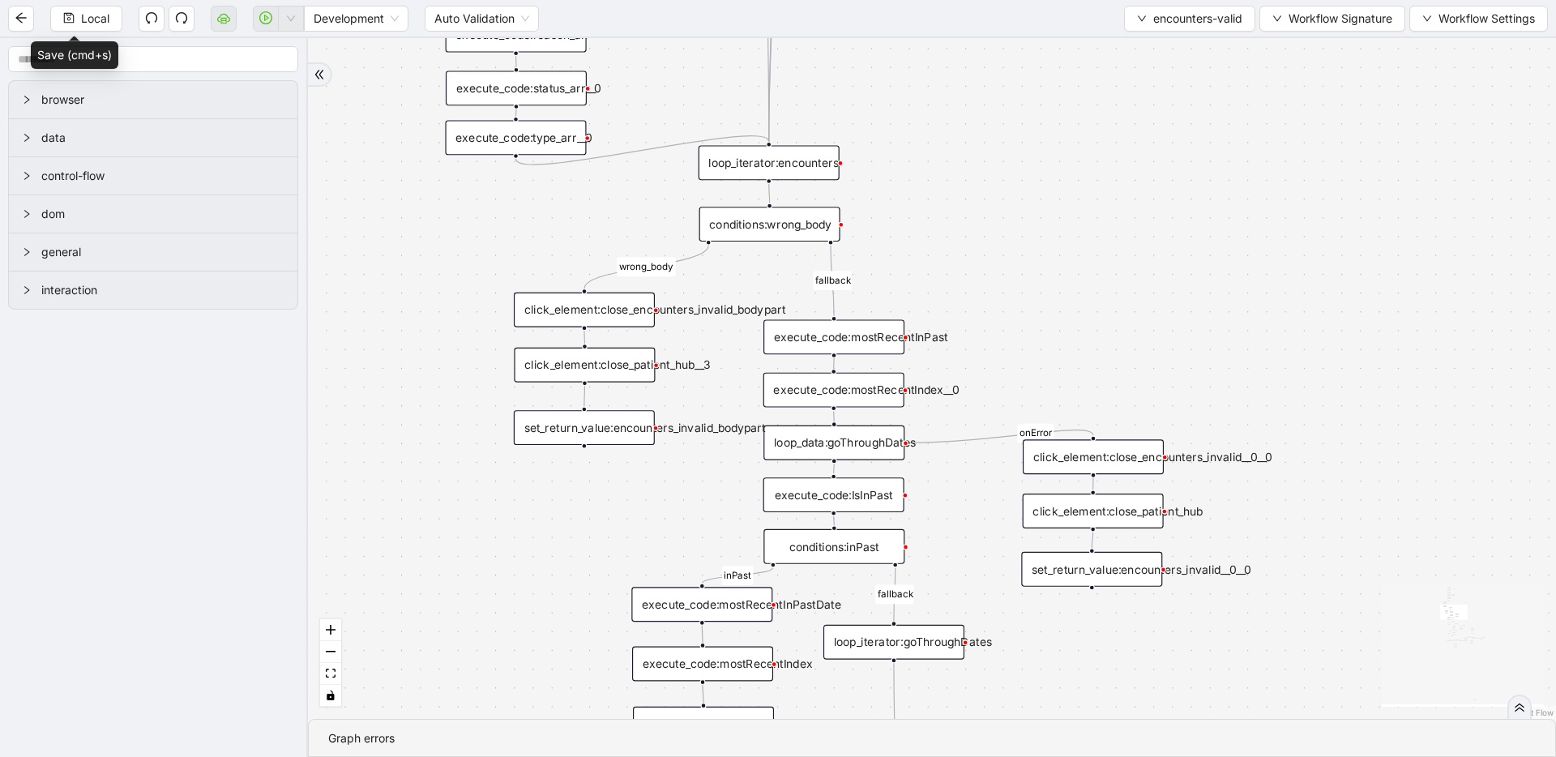
drag, startPoint x: 915, startPoint y: 412, endPoint x: 891, endPoint y: 211, distance: 202.5
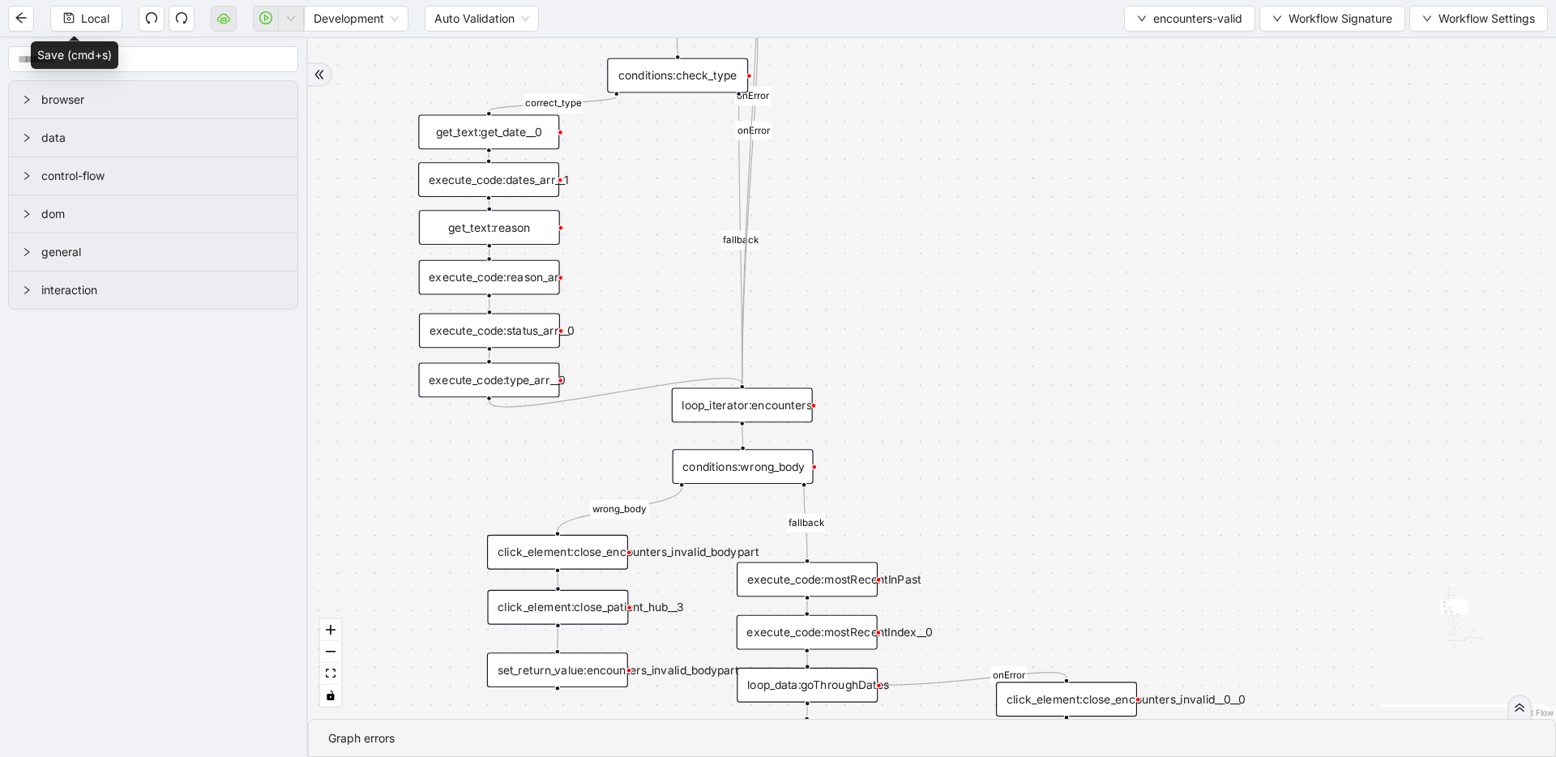
drag, startPoint x: 869, startPoint y: 391, endPoint x: 864, endPoint y: 453, distance: 62.6
click at [864, 453] on div "fallback fallback inPast hasInPast fallback wrong_body inNewYear fallback fallb…" at bounding box center [932, 378] width 1248 height 681
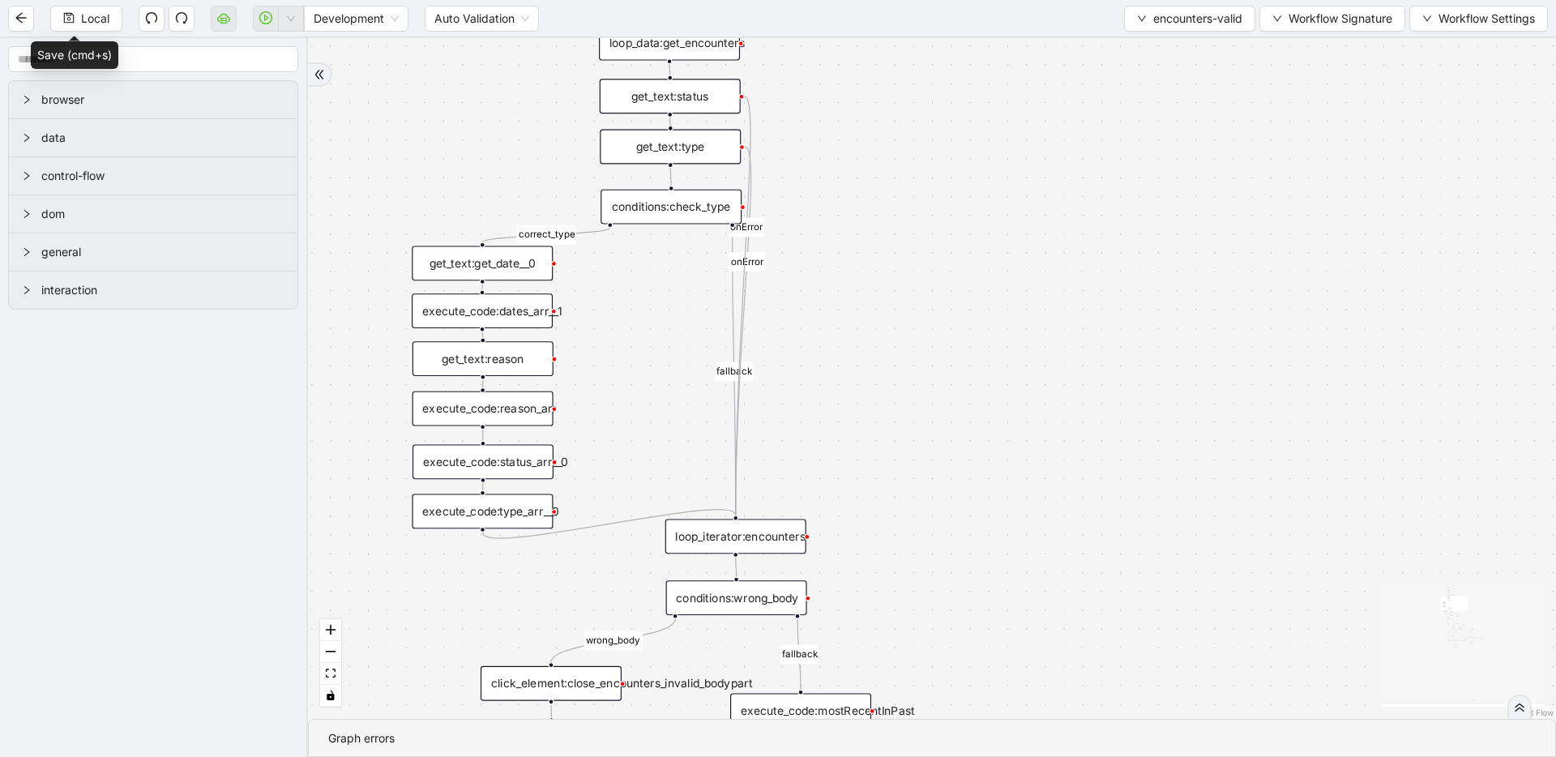
drag, startPoint x: 878, startPoint y: 439, endPoint x: 877, endPoint y: 478, distance: 39.7
click at [875, 488] on div "fallback fallback inPast hasInPast fallback wrong_body inNewYear fallback fallb…" at bounding box center [932, 378] width 1248 height 681
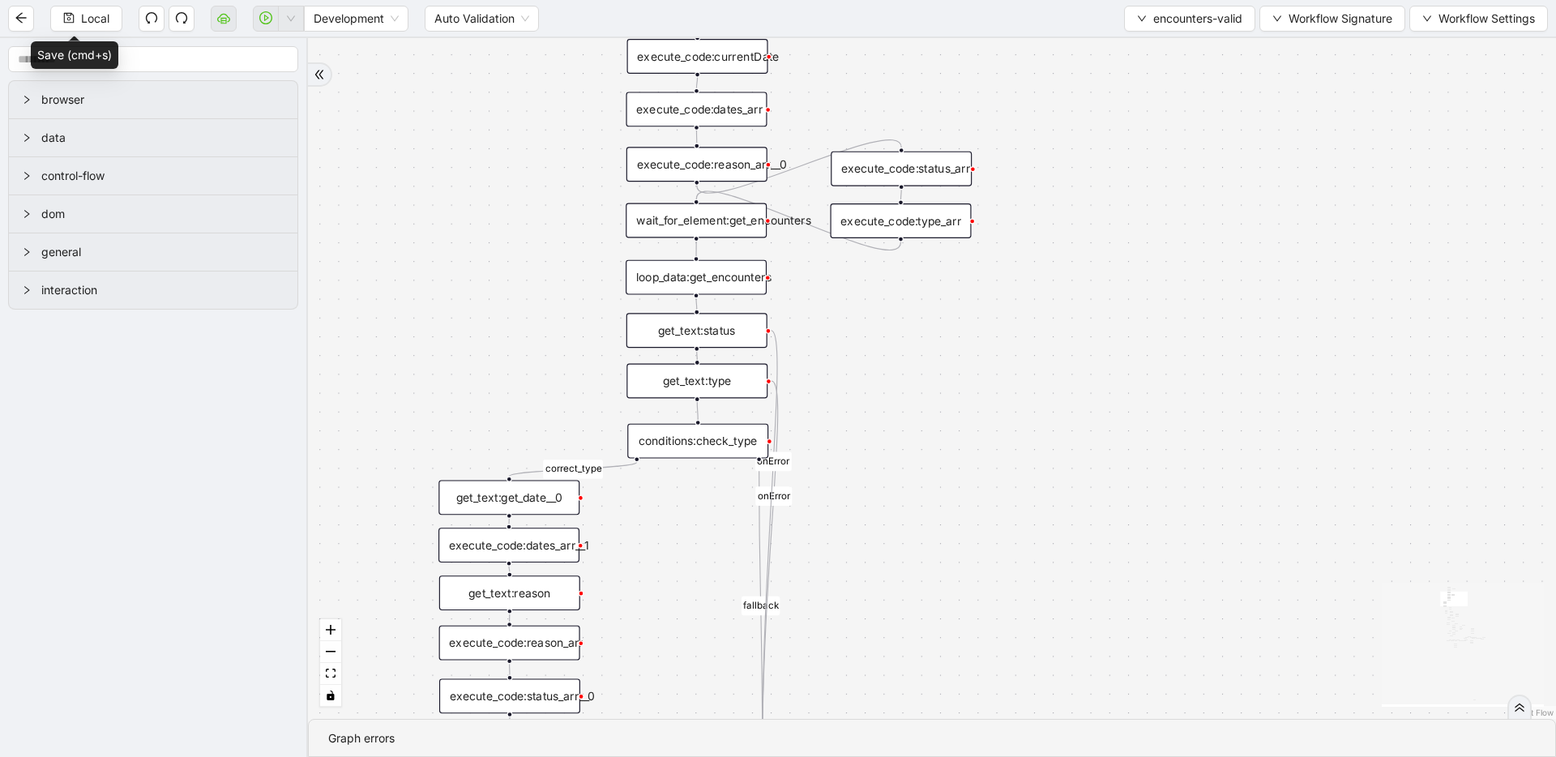
drag, startPoint x: 888, startPoint y: 414, endPoint x: 889, endPoint y: 464, distance: 49.5
click at [889, 464] on div "fallback fallback inPast hasInPast fallback wrong_body inNewYear fallback fallb…" at bounding box center [932, 378] width 1248 height 681
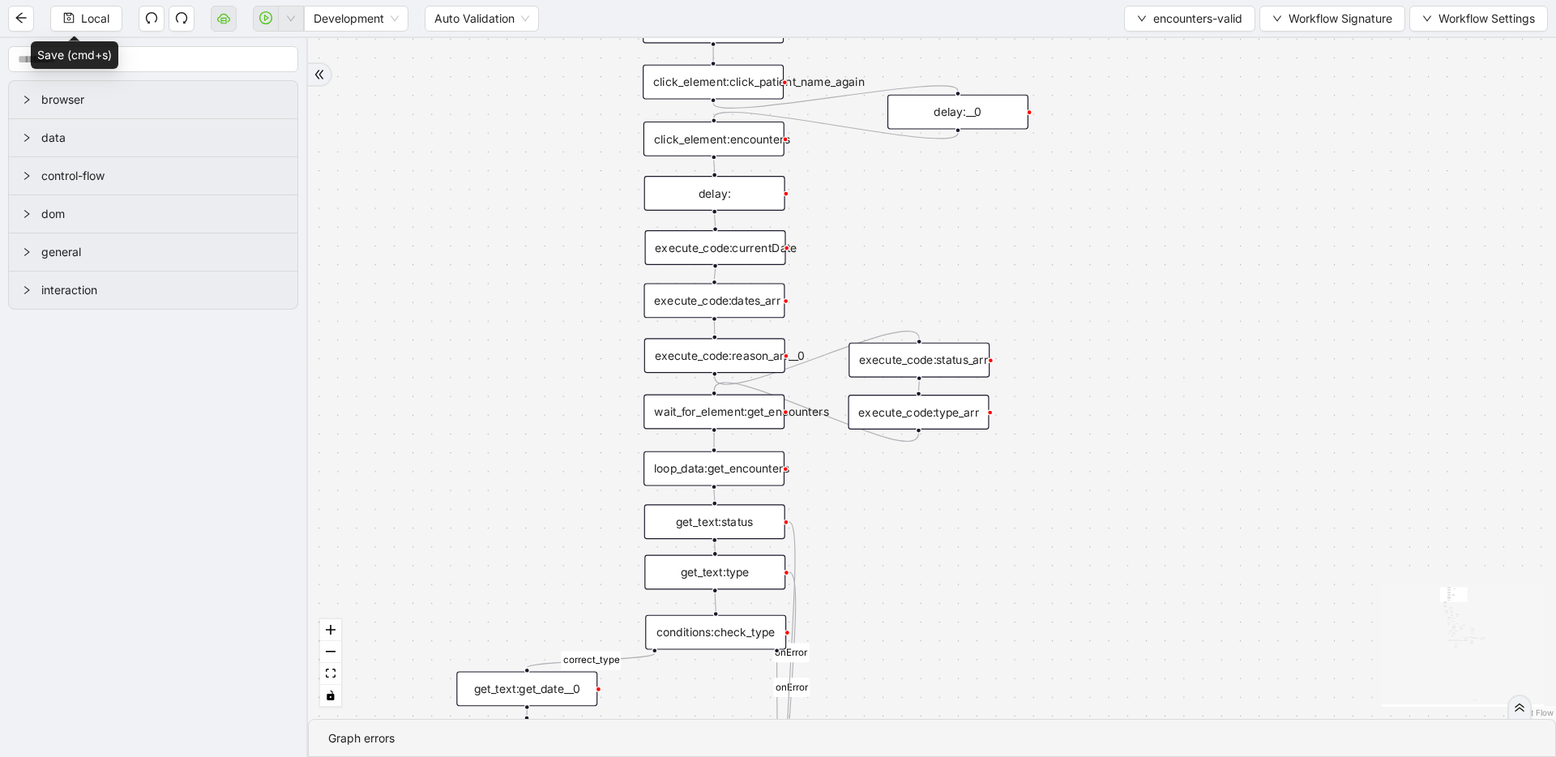
drag, startPoint x: 982, startPoint y: 576, endPoint x: 982, endPoint y: 605, distance: 29.2
click at [982, 608] on div "fallback fallback inPast hasInPast fallback wrong_body inNewYear fallback fallb…" at bounding box center [932, 378] width 1248 height 681
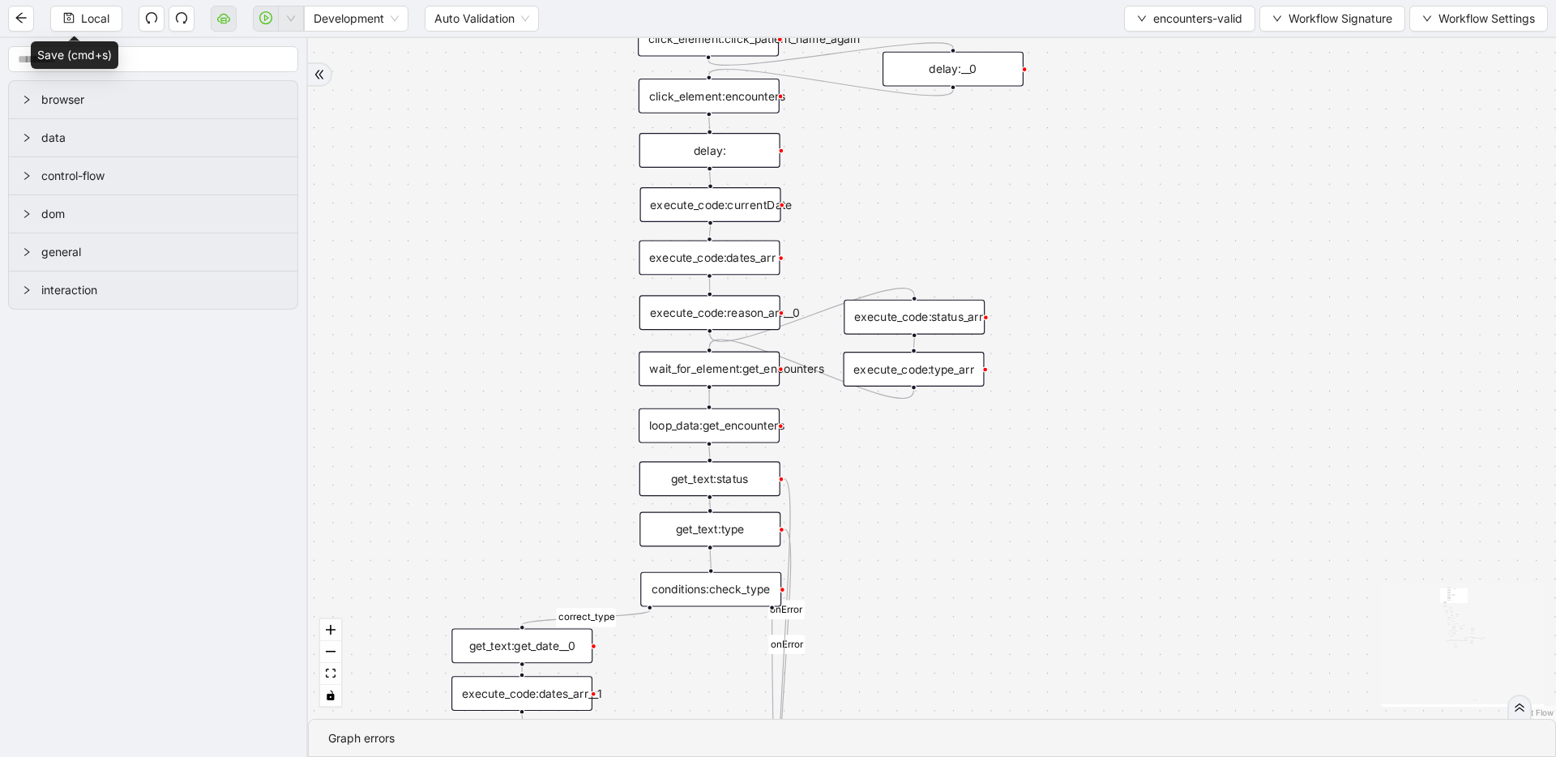
drag, startPoint x: 988, startPoint y: 259, endPoint x: 982, endPoint y: 208, distance: 50.6
click at [983, 208] on div "fallback fallback inPast hasInPast fallback wrong_body inNewYear fallback fallb…" at bounding box center [932, 378] width 1248 height 681
click at [721, 419] on div "loop_data:get_encounters" at bounding box center [709, 421] width 141 height 35
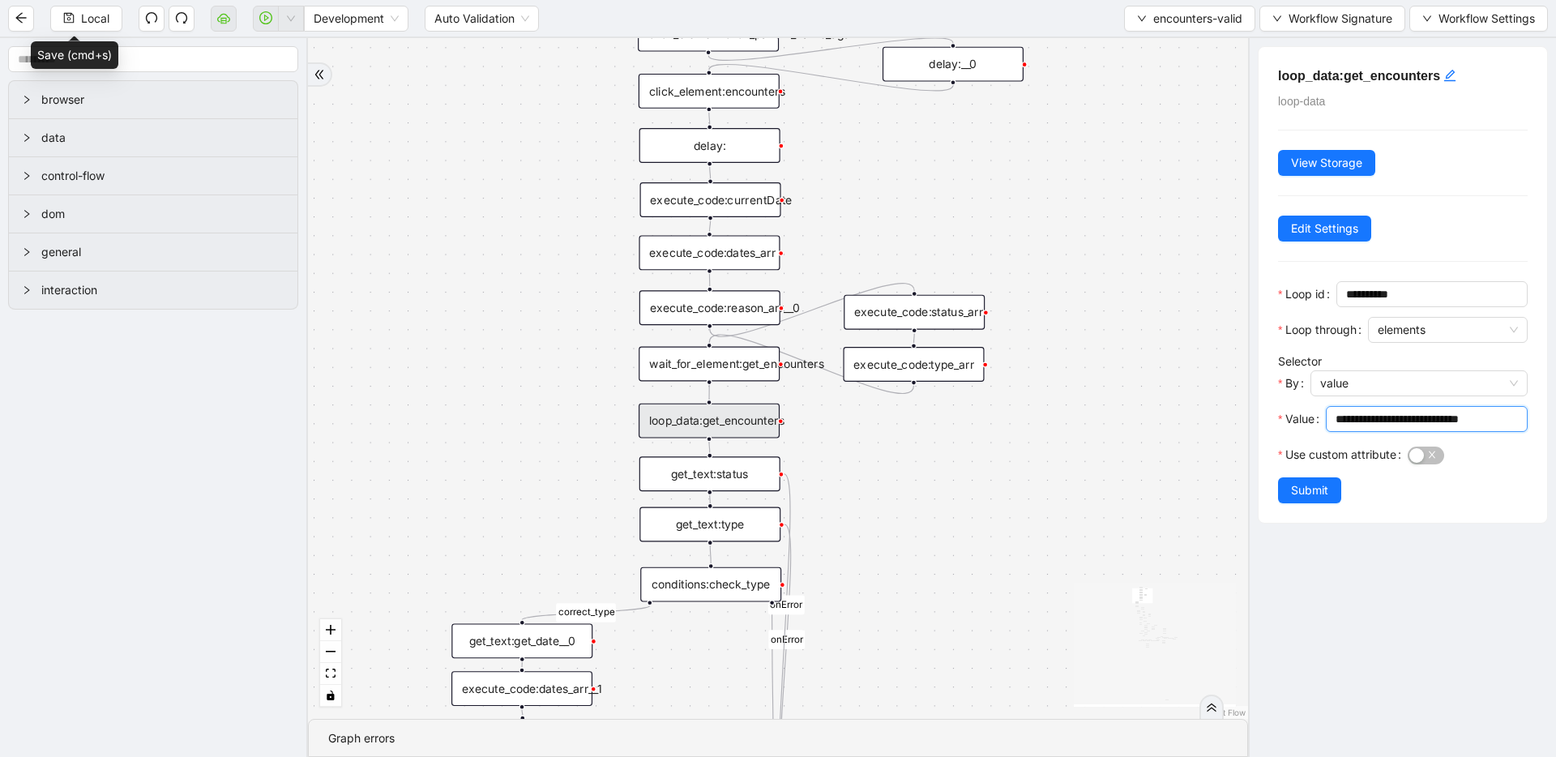
drag, startPoint x: 1335, startPoint y: 422, endPoint x: 1553, endPoint y: 413, distance: 218.2
click at [1553, 413] on div "**********" at bounding box center [1402, 397] width 308 height 719
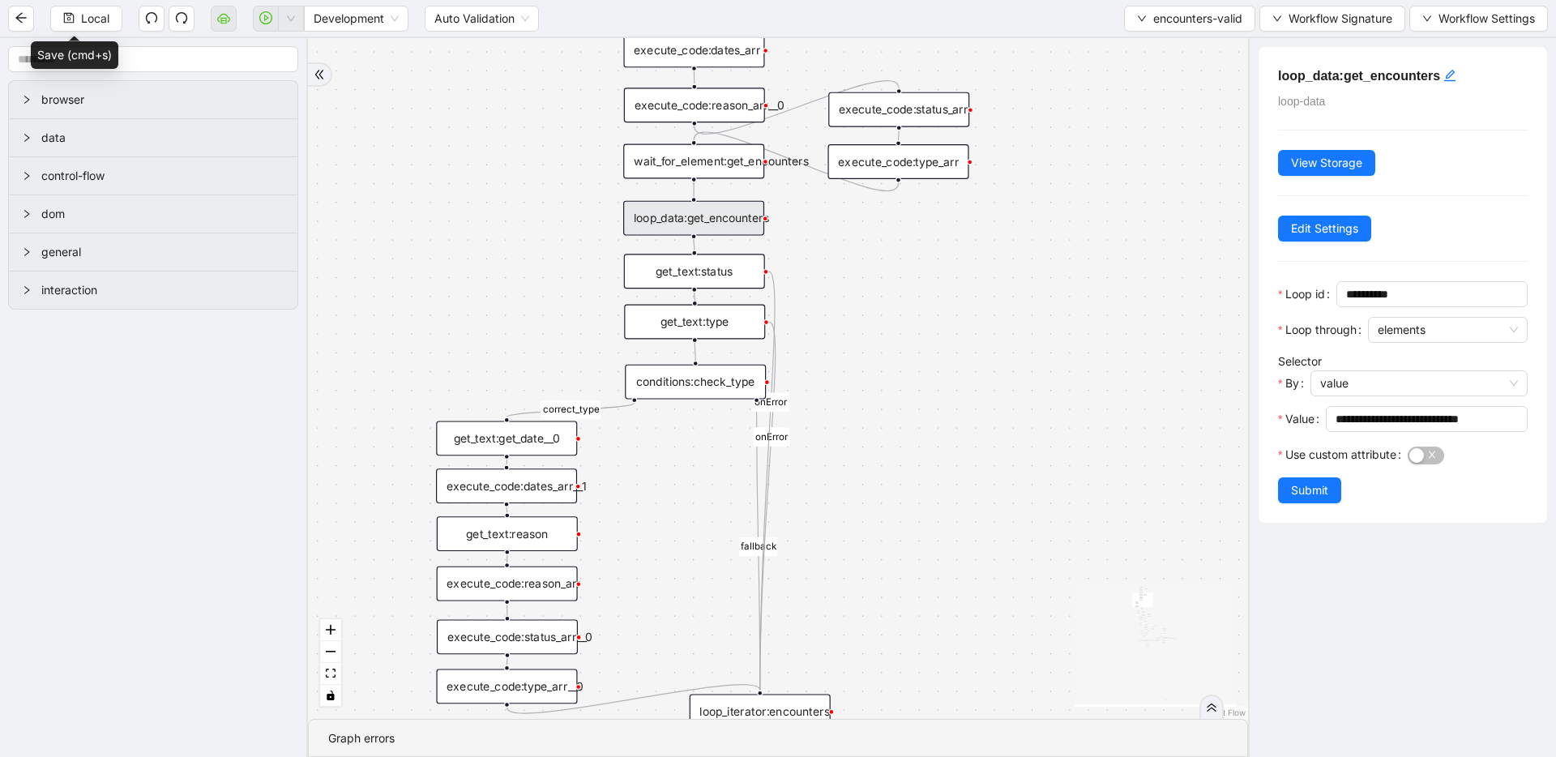
drag, startPoint x: 930, startPoint y: 578, endPoint x: 914, endPoint y: 375, distance: 203.2
click at [914, 375] on div "fallback fallback inPast hasInPast fallback wrong_body inNewYear fallback fallb…" at bounding box center [778, 378] width 940 height 681
click at [687, 170] on div "wait_for_element:get_encounters" at bounding box center [693, 161] width 141 height 35
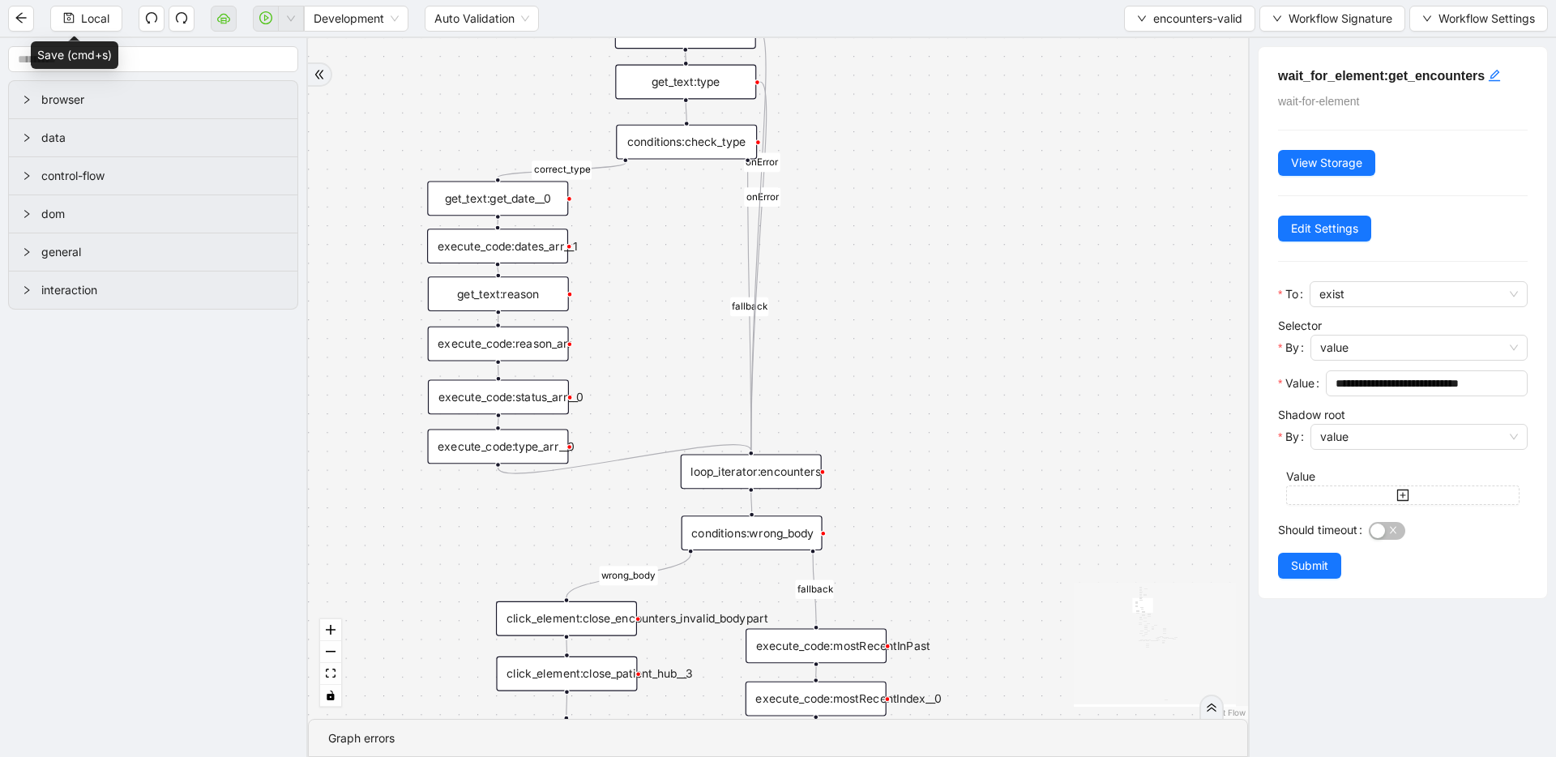
drag, startPoint x: 1091, startPoint y: 527, endPoint x: 1082, endPoint y: 287, distance: 240.1
click at [1082, 287] on div "fallback fallback inPast hasInPast fallback wrong_body inNewYear fallback fallb…" at bounding box center [778, 378] width 940 height 681
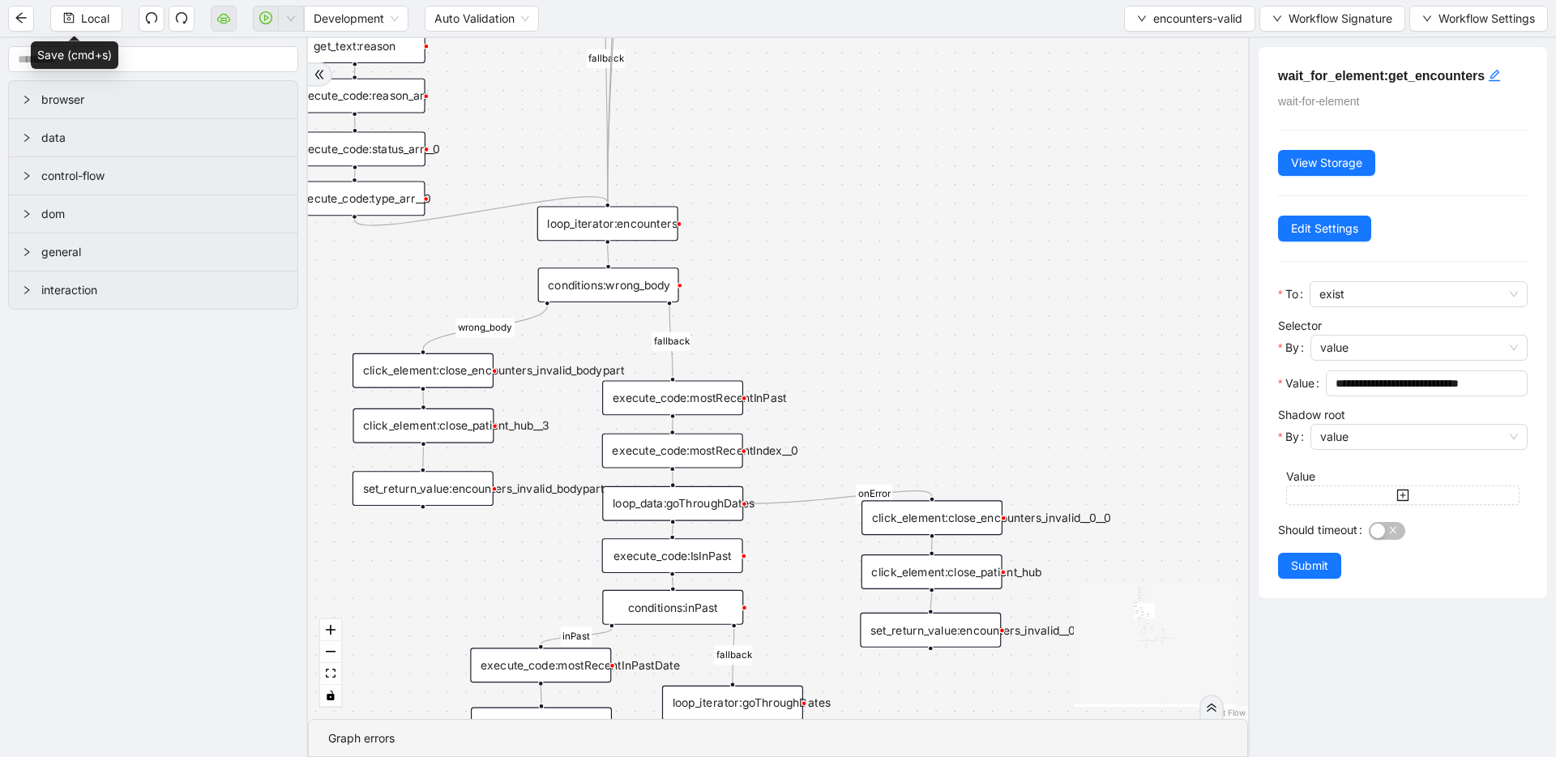
drag, startPoint x: 1056, startPoint y: 452, endPoint x: 910, endPoint y: 202, distance: 289.9
click at [910, 202] on div "fallback fallback inPast hasInPast fallback wrong_body inNewYear fallback fallb…" at bounding box center [778, 378] width 940 height 681
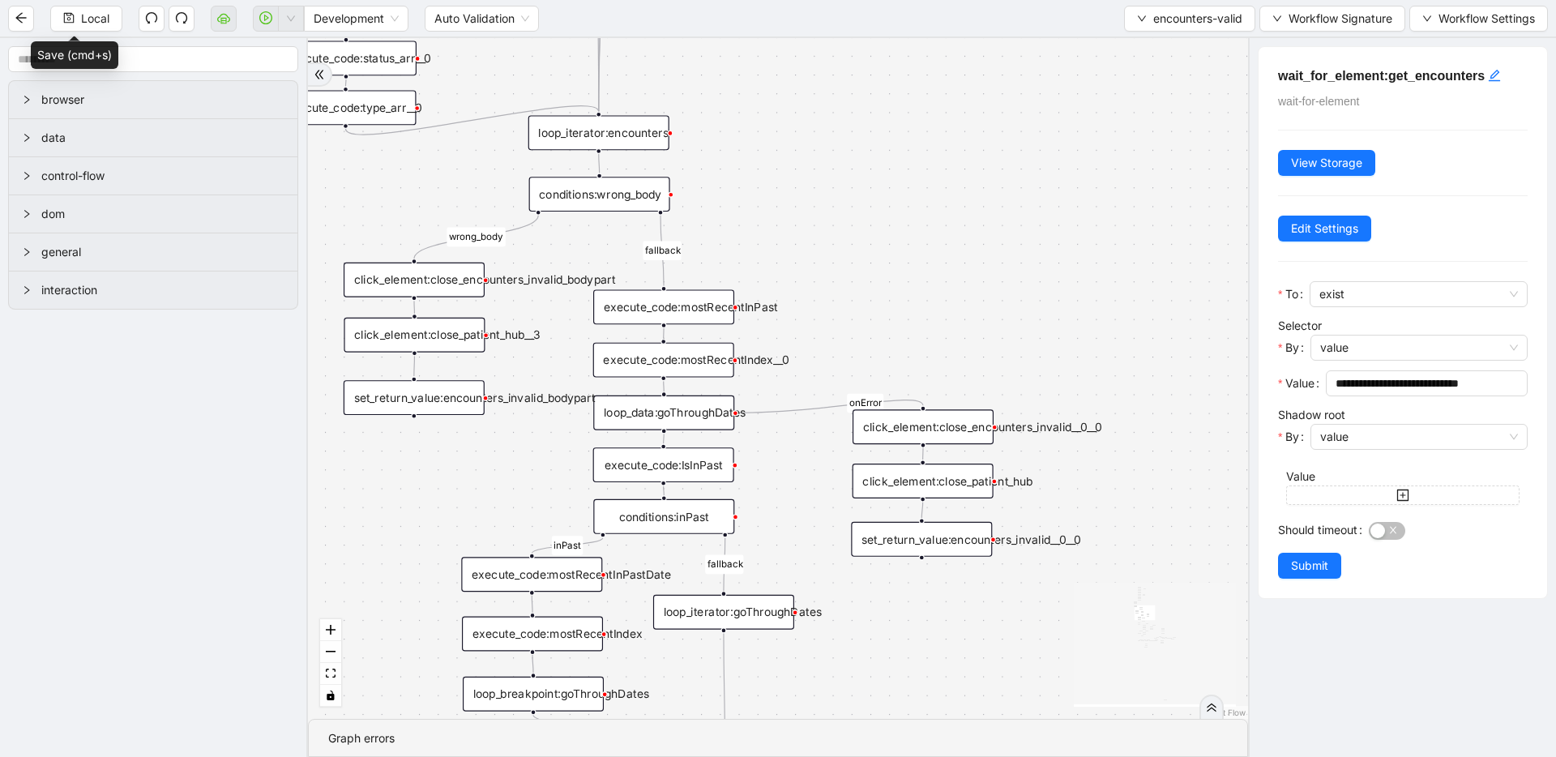
click at [886, 244] on div "fallback fallback inPast hasInPast fallback wrong_body inNewYear fallback fallb…" at bounding box center [778, 378] width 940 height 681
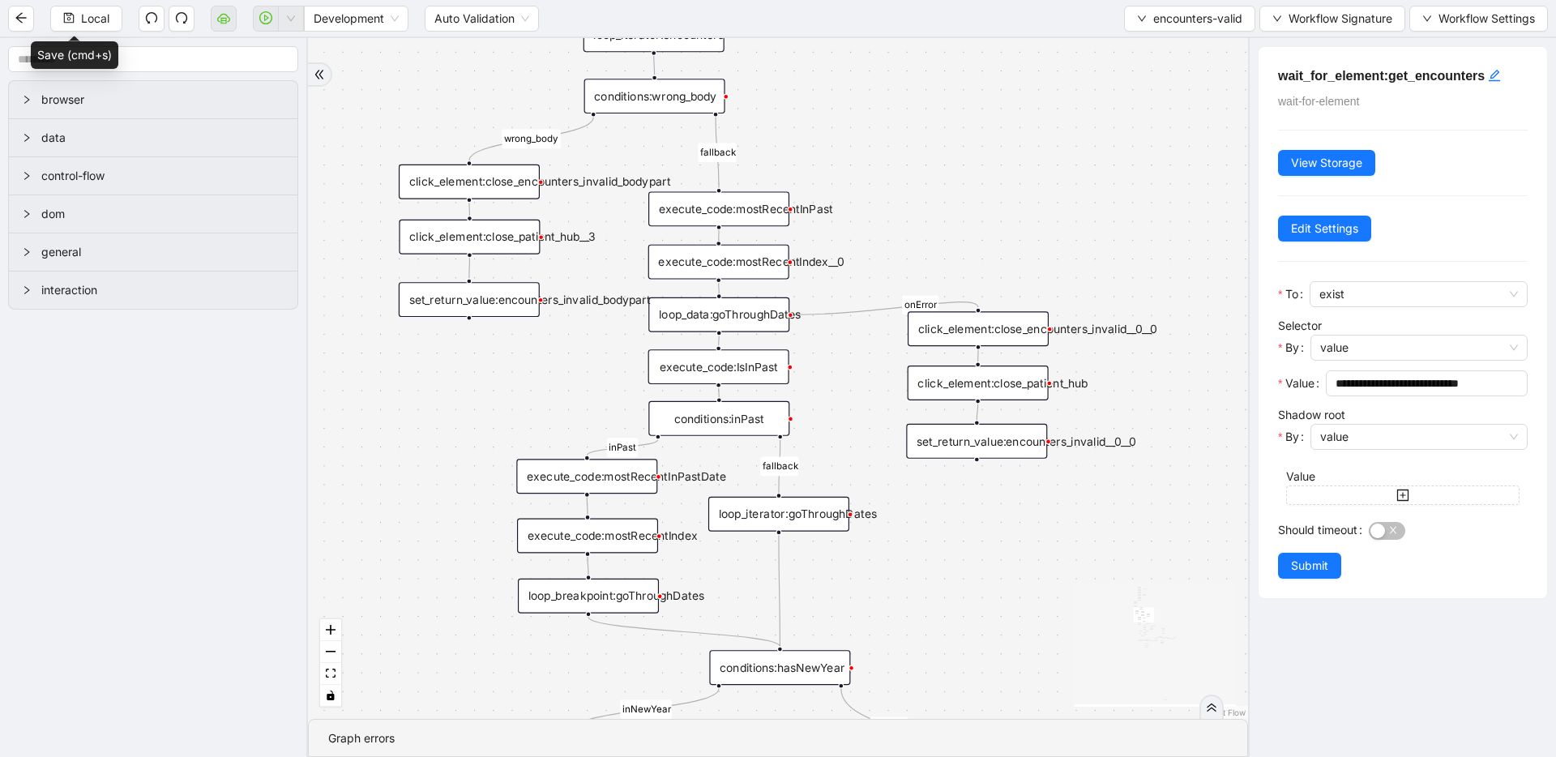
drag, startPoint x: 881, startPoint y: 276, endPoint x: 936, endPoint y: 178, distance: 112.5
click at [936, 178] on div "fallback fallback inPast hasInPast fallback wrong_body inNewYear fallback fallb…" at bounding box center [778, 378] width 940 height 681
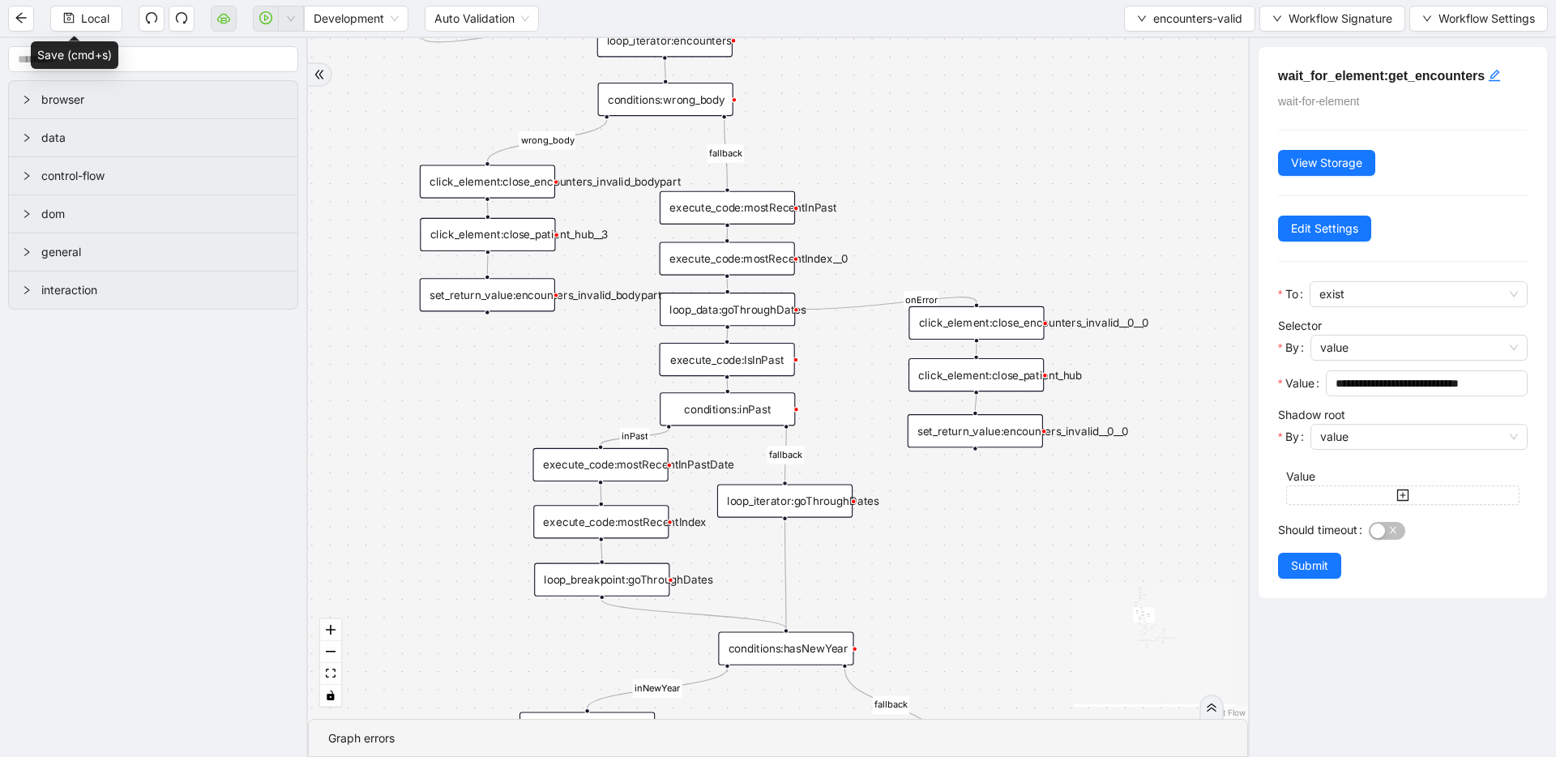
click at [756, 306] on div "loop_data:goThroughDates" at bounding box center [727, 309] width 135 height 33
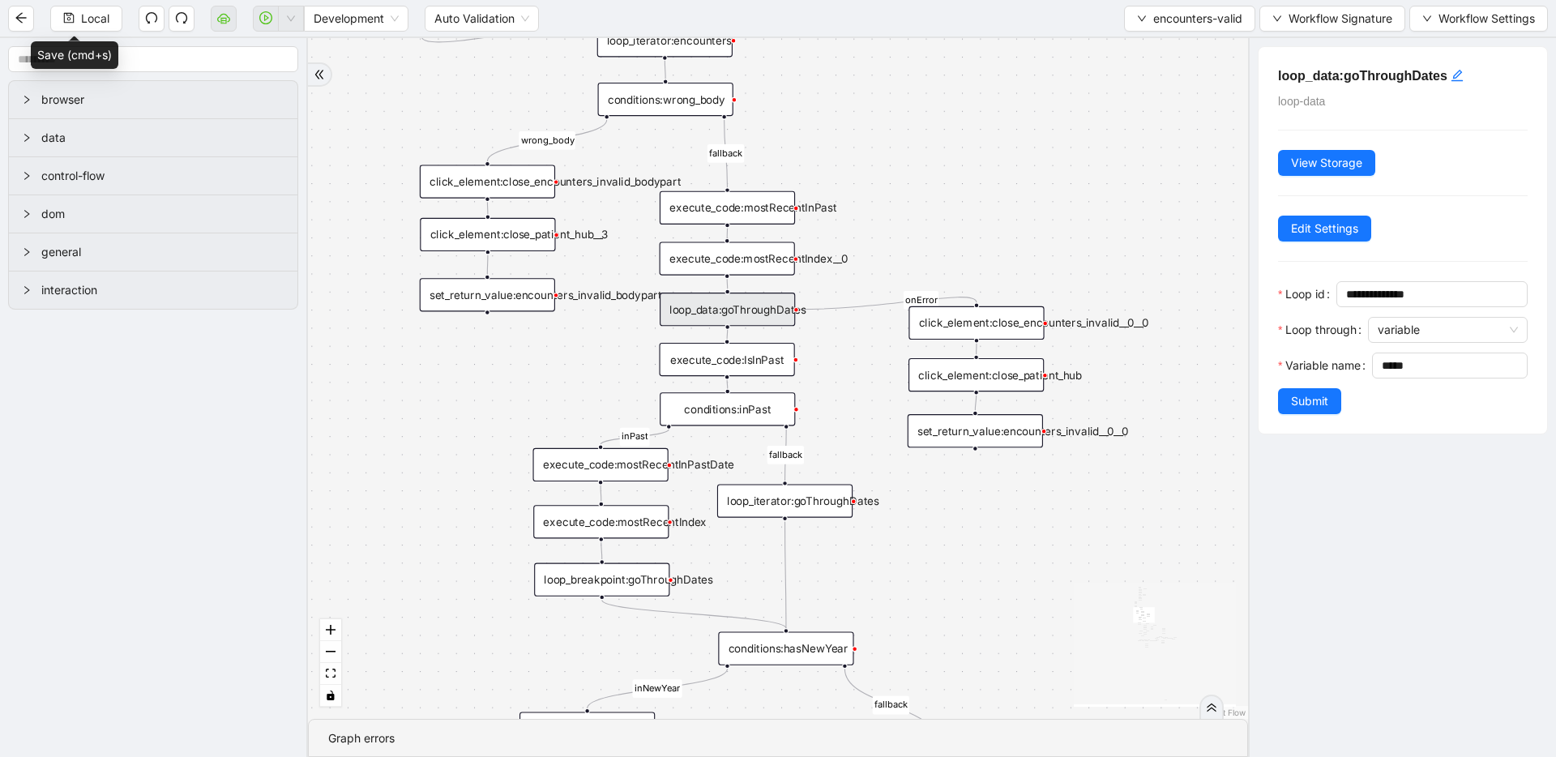
click at [979, 229] on div "fallback fallback inPast hasInPast fallback wrong_body inNewYear fallback fallb…" at bounding box center [778, 378] width 940 height 681
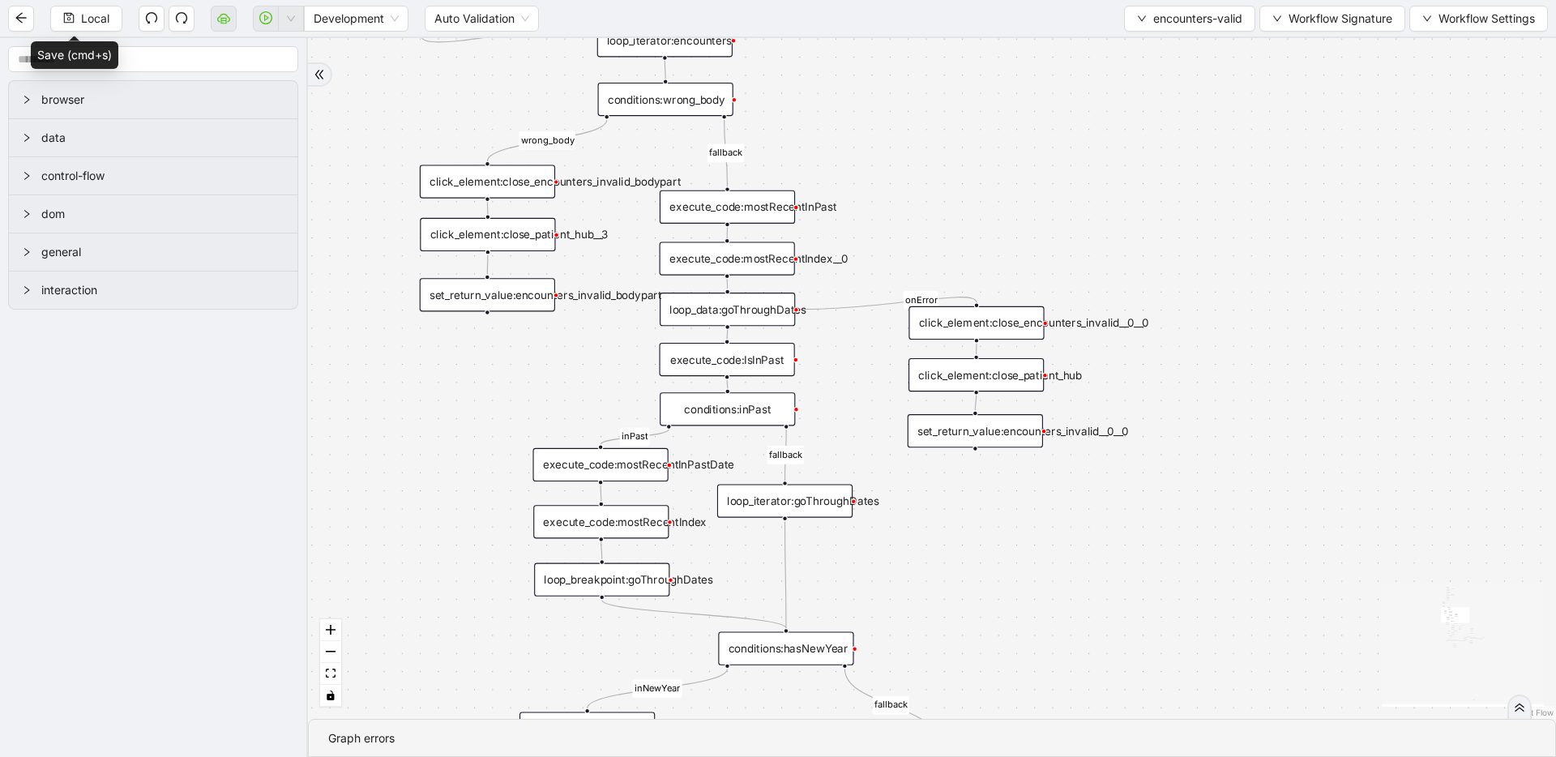
click at [770, 217] on div "execute_code:mostRecentInPast" at bounding box center [727, 206] width 135 height 33
click at [769, 216] on div "execute_code:mostRecentInPast" at bounding box center [727, 206] width 135 height 33
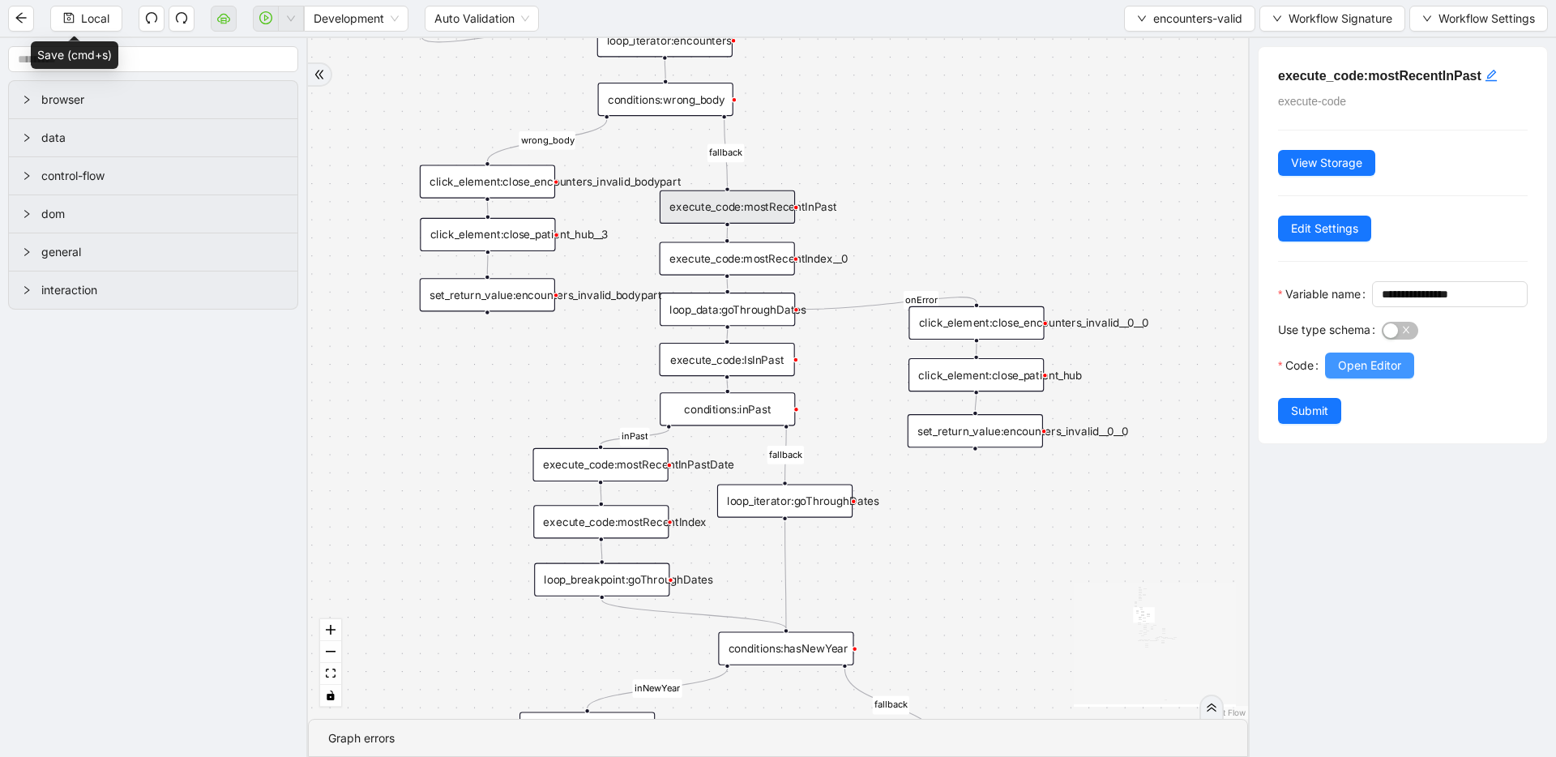
click at [1401, 375] on span "Open Editor" at bounding box center [1369, 366] width 63 height 18
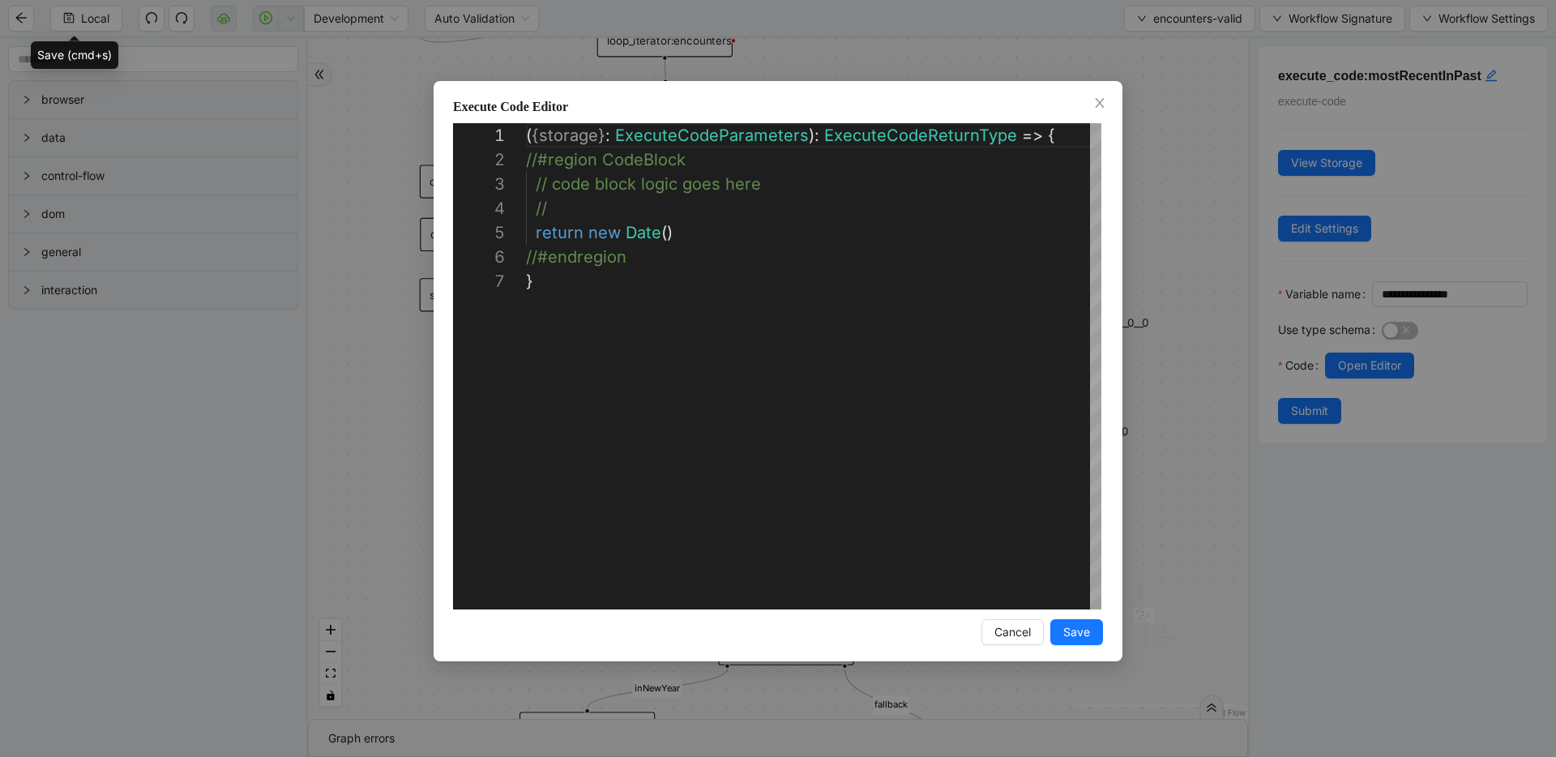
click at [1196, 266] on div "**********" at bounding box center [778, 378] width 1556 height 757
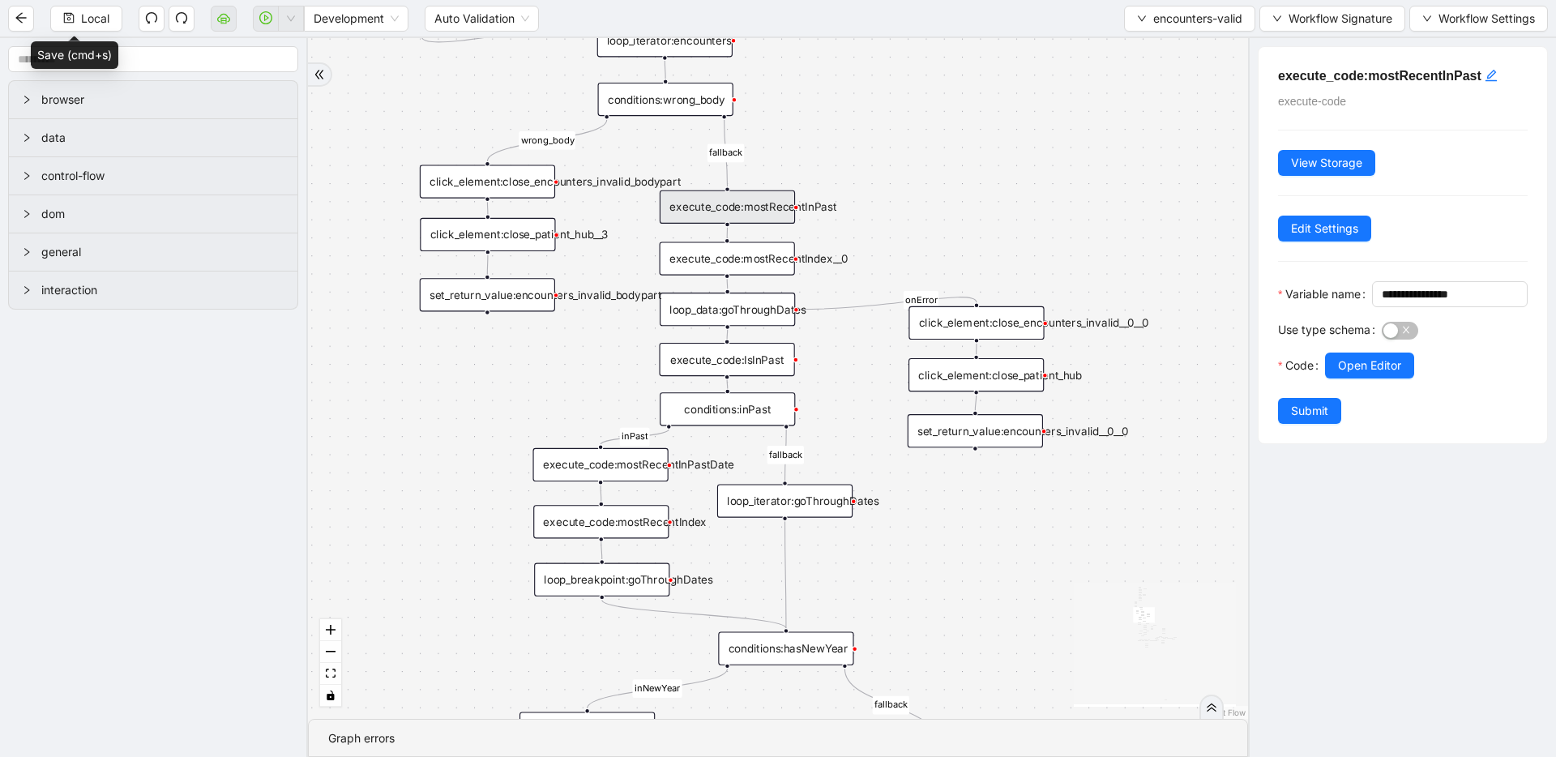
click at [781, 262] on div "execute_code:mostRecentIndex__0" at bounding box center [727, 258] width 135 height 33
click at [1385, 375] on span "Open Editor" at bounding box center [1369, 366] width 63 height 18
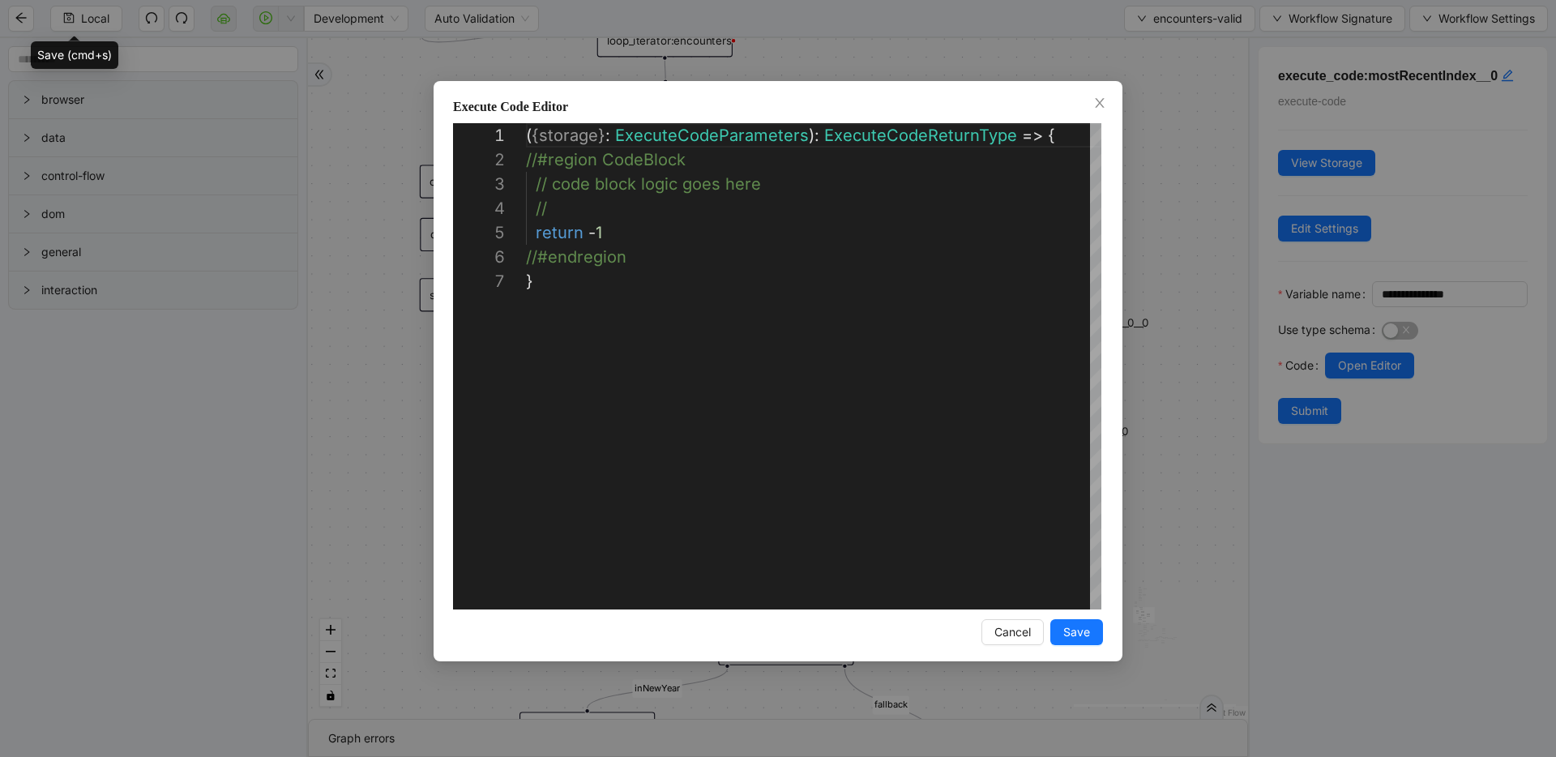
click at [1162, 259] on div "**********" at bounding box center [778, 378] width 1556 height 757
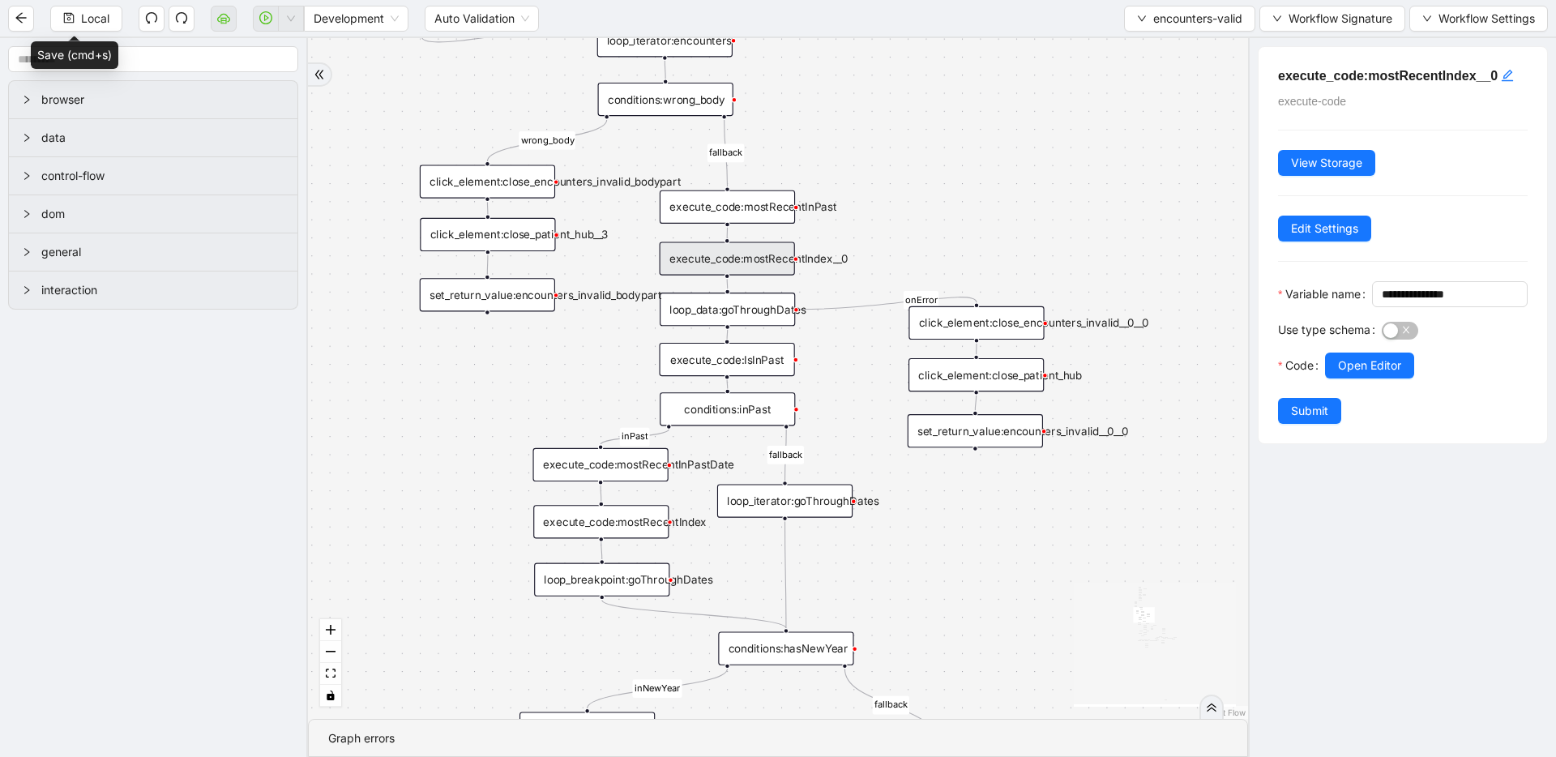
click at [746, 313] on div "loop_data:goThroughDates" at bounding box center [727, 309] width 135 height 33
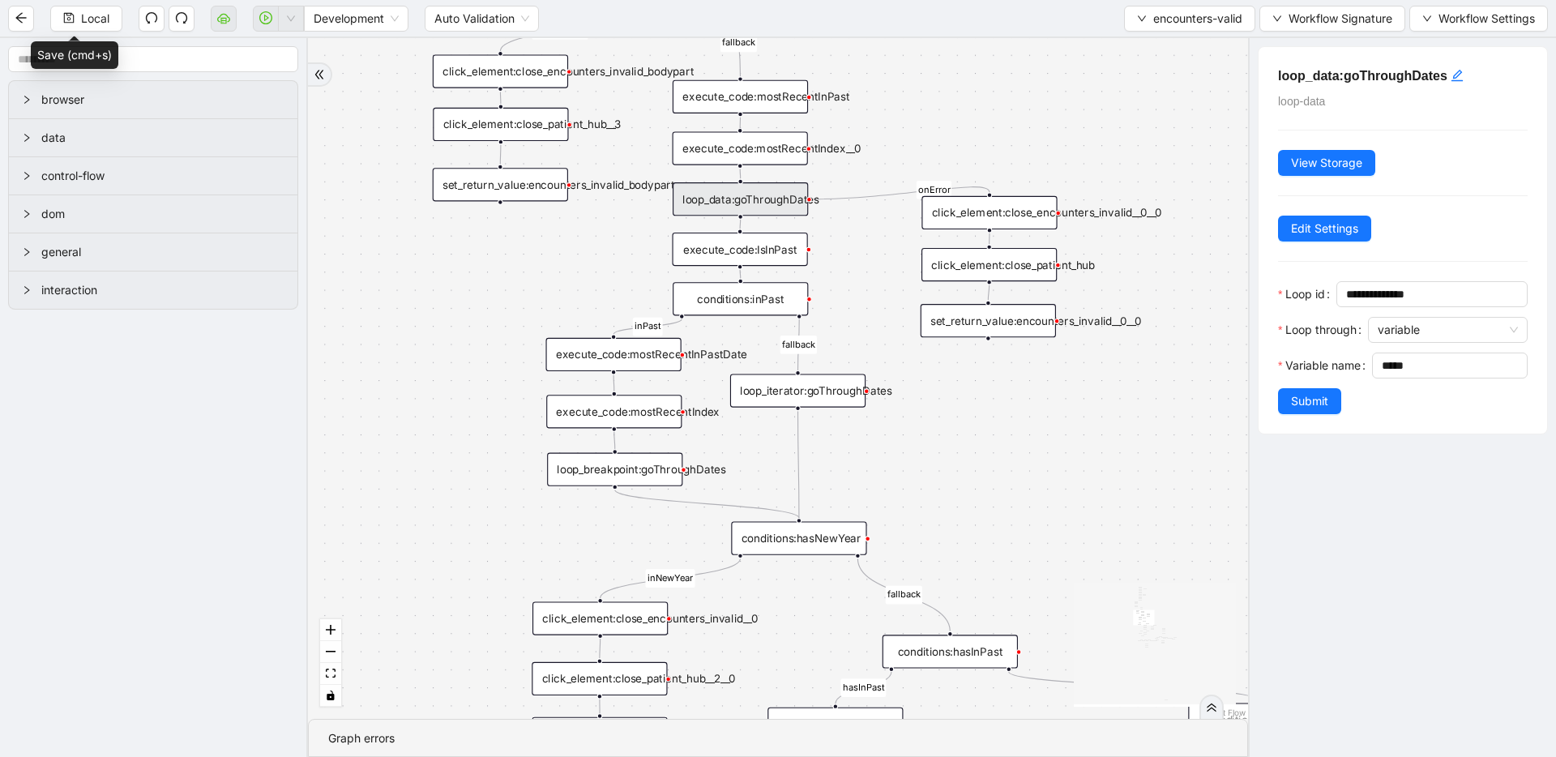
drag, startPoint x: 857, startPoint y: 410, endPoint x: 871, endPoint y: 323, distance: 88.6
click at [871, 323] on div "fallback fallback inPast hasInPast fallback wrong_body inNewYear fallback fallb…" at bounding box center [778, 378] width 940 height 681
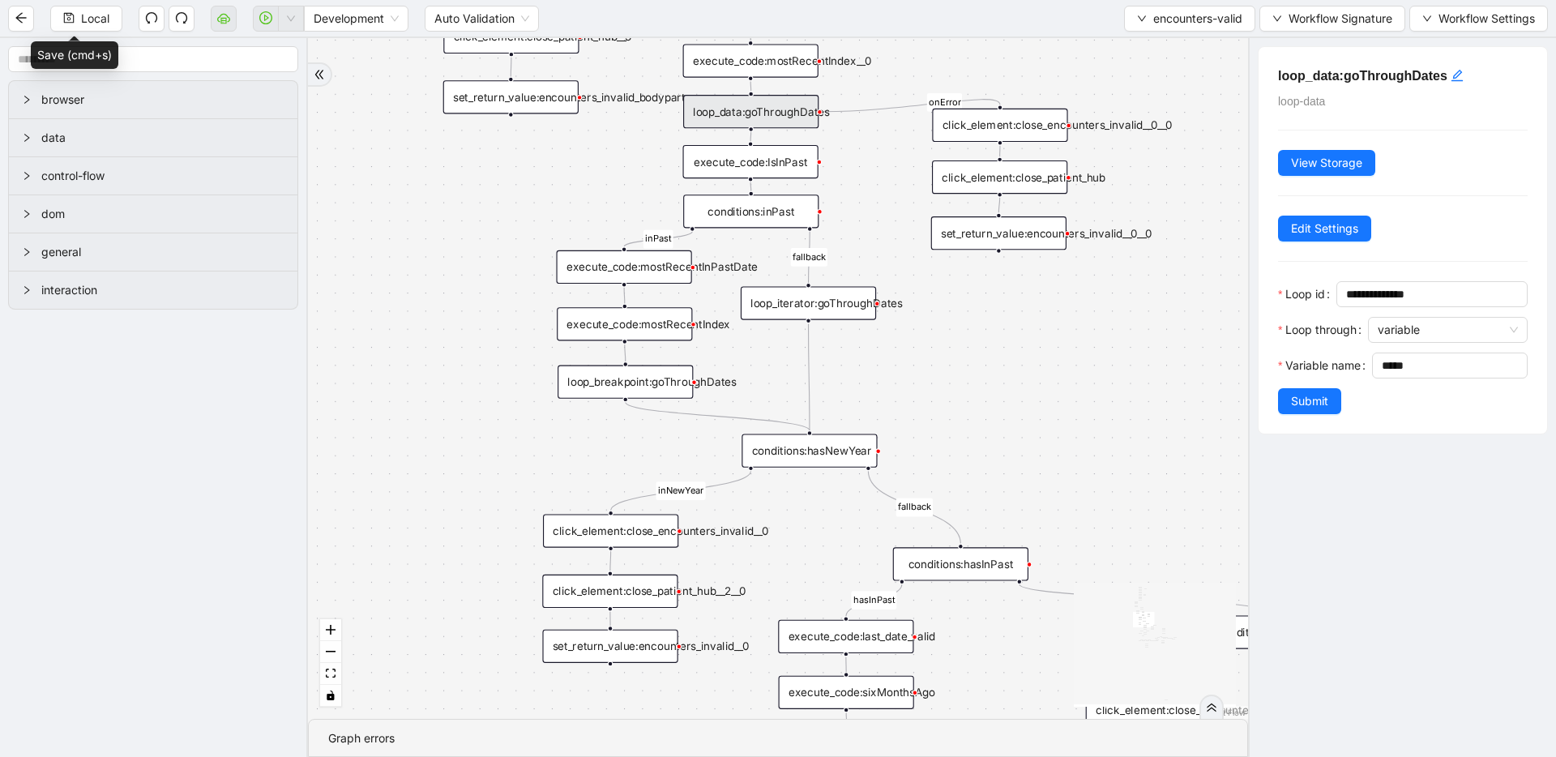
drag, startPoint x: 571, startPoint y: 288, endPoint x: 581, endPoint y: 200, distance: 88.2
click at [581, 200] on div "fallback fallback inPast hasInPast fallback wrong_body inNewYear fallback fallb…" at bounding box center [778, 378] width 940 height 681
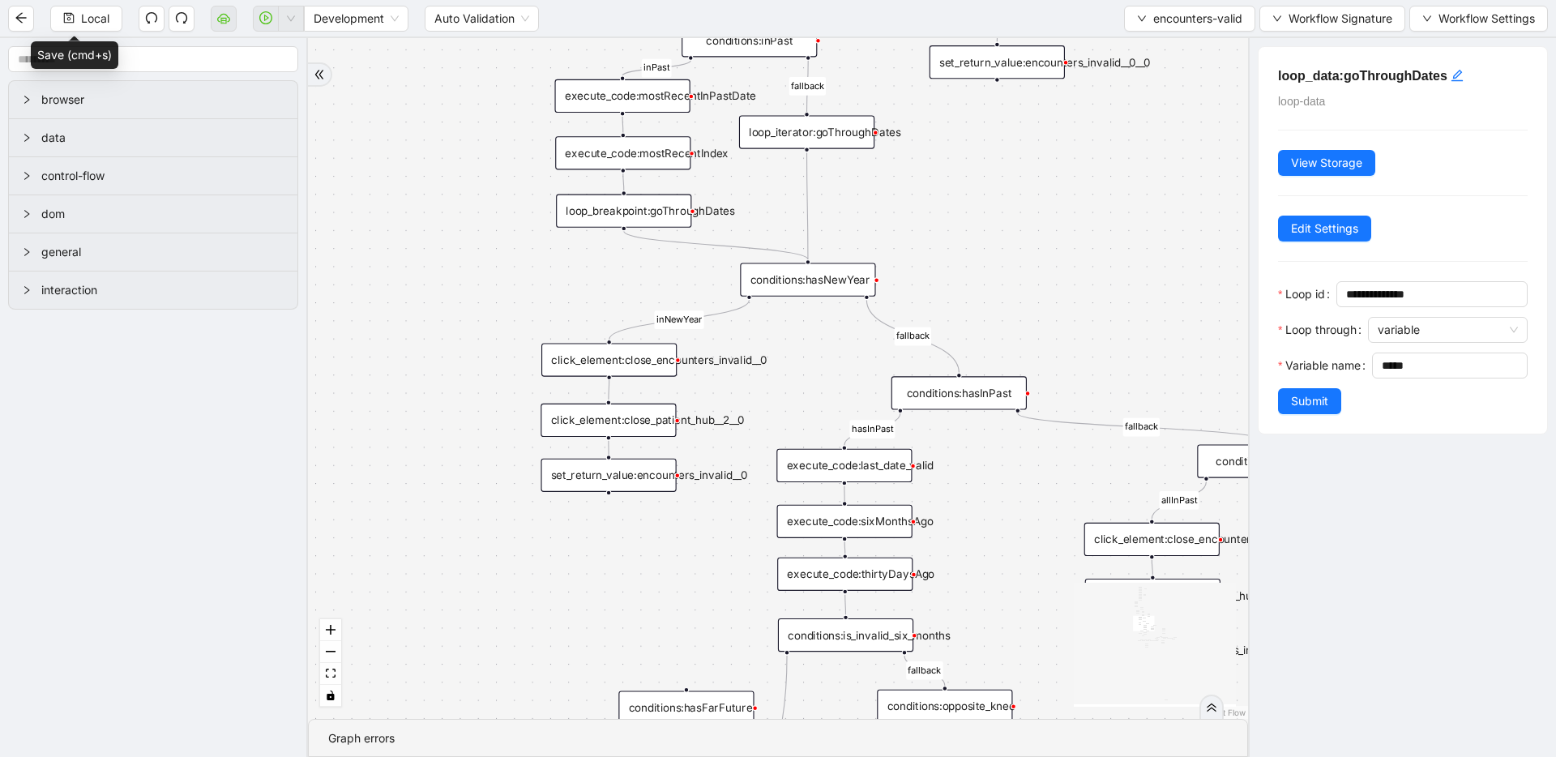
drag, startPoint x: 526, startPoint y: 356, endPoint x: 526, endPoint y: 266, distance: 90.0
click at [526, 266] on div "fallback fallback inPast hasInPast fallback wrong_body inNewYear fallback fallb…" at bounding box center [778, 378] width 940 height 681
click at [837, 286] on div "conditions:hasNewYear" at bounding box center [807, 279] width 135 height 33
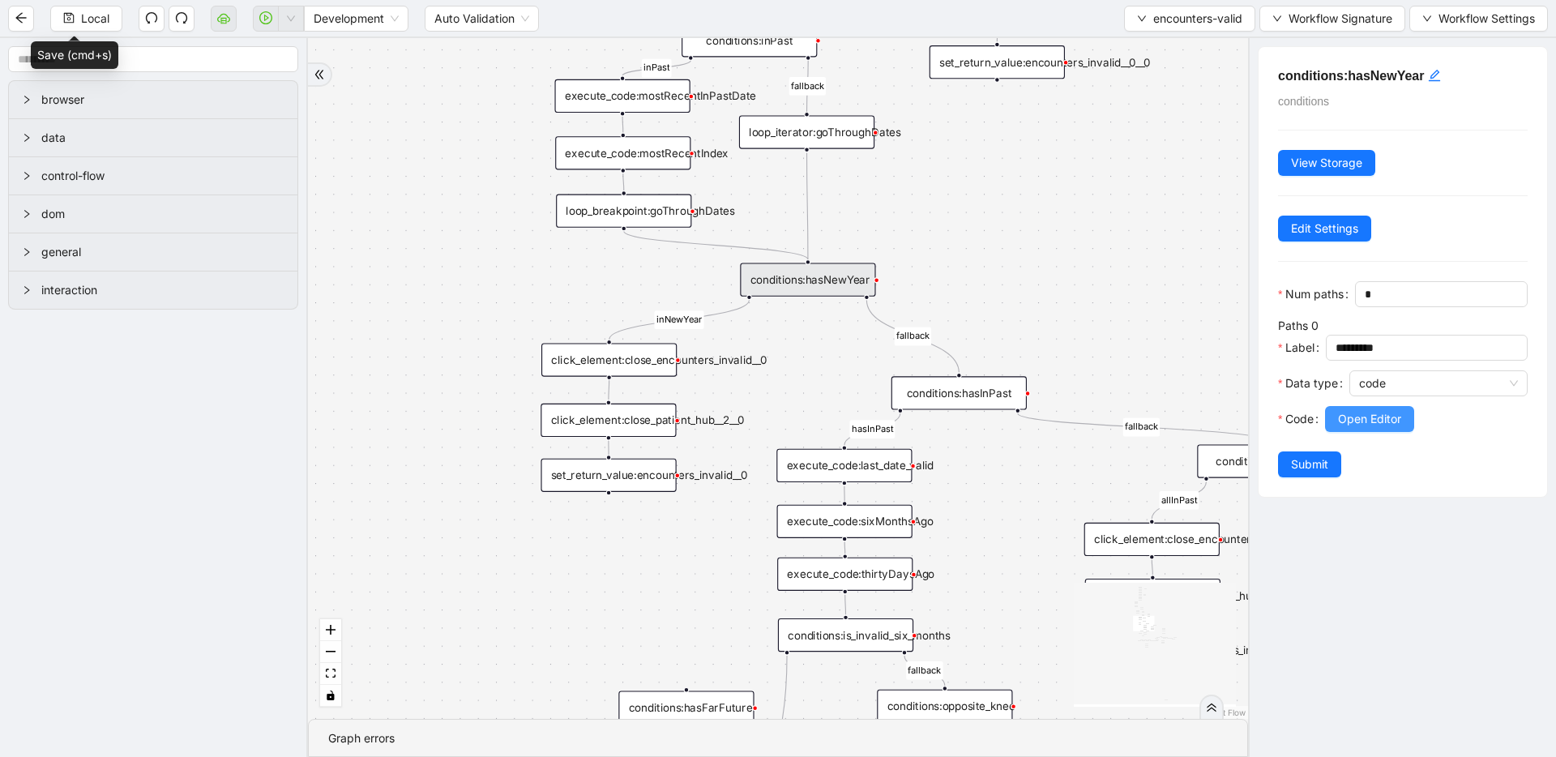
click at [1415, 419] on button "Open Editor" at bounding box center [1369, 419] width 89 height 26
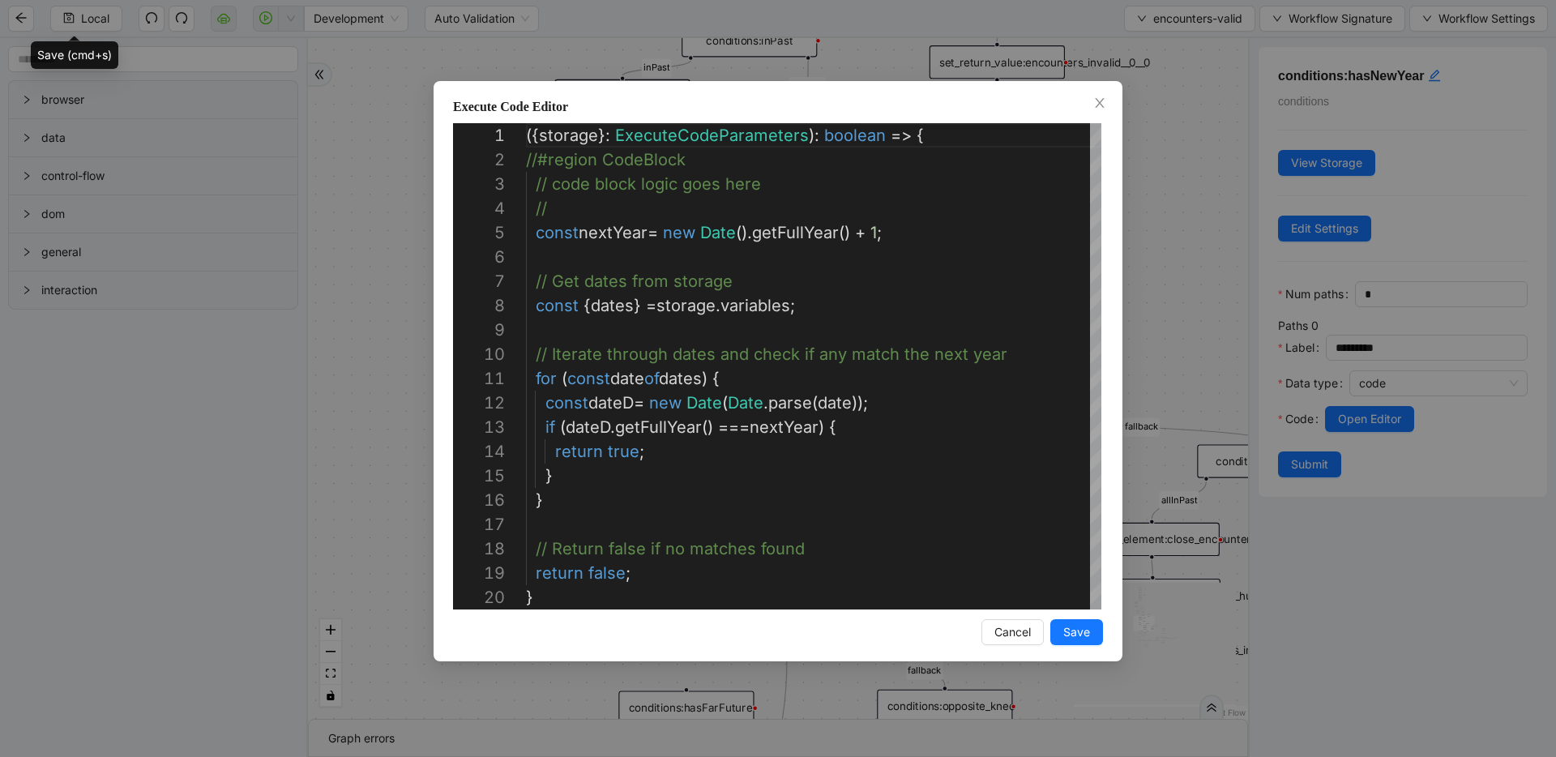
scroll to position [243, 0]
click at [1158, 370] on div "Execute Code Editor 1 2 3 4 5 6 7 8 9 10 11 12 13 14 15 16 17 18 19 20 ({ stora…" at bounding box center [778, 378] width 1556 height 757
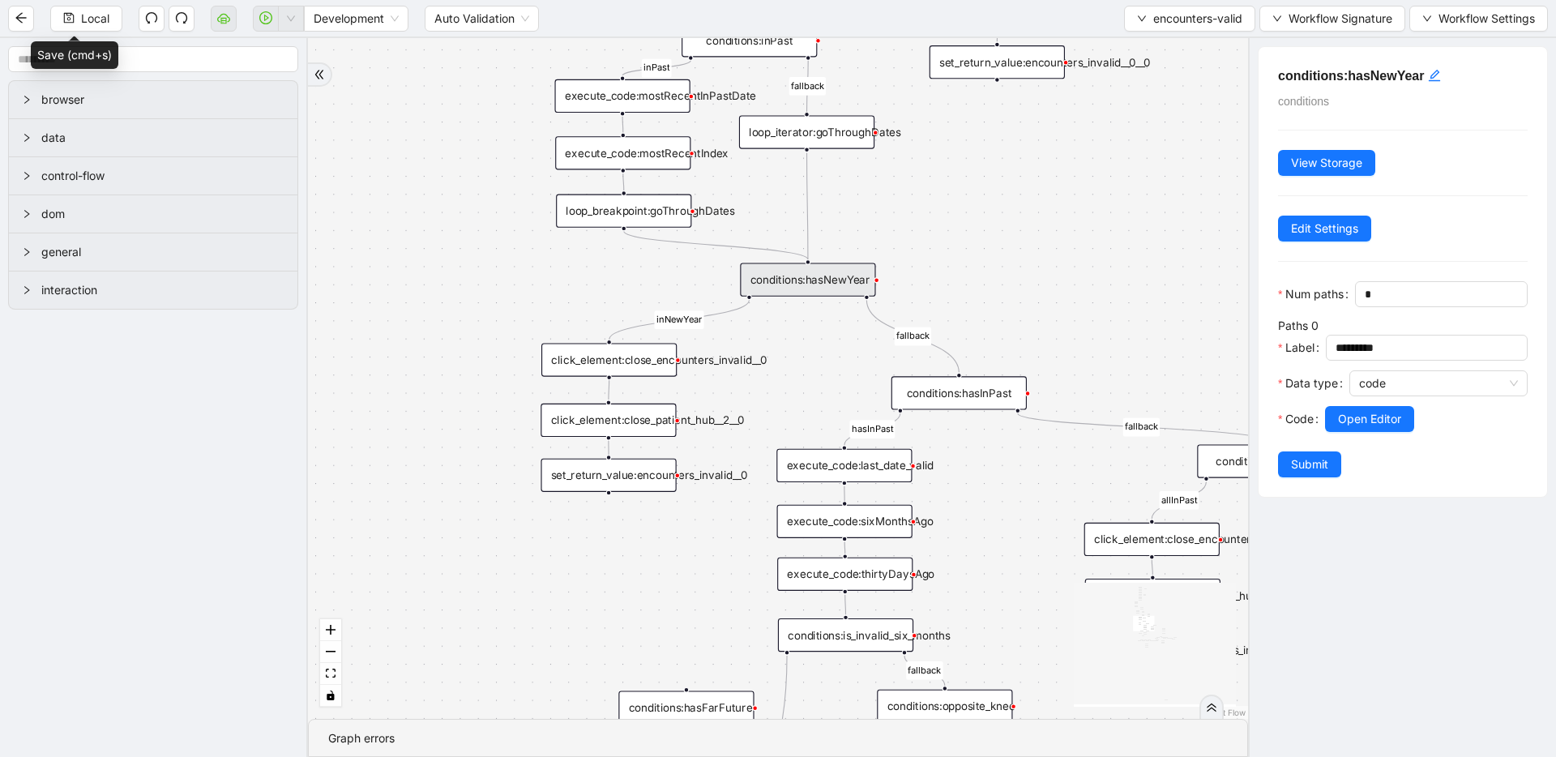
drag, startPoint x: 1108, startPoint y: 302, endPoint x: 1100, endPoint y: 345, distance: 42.9
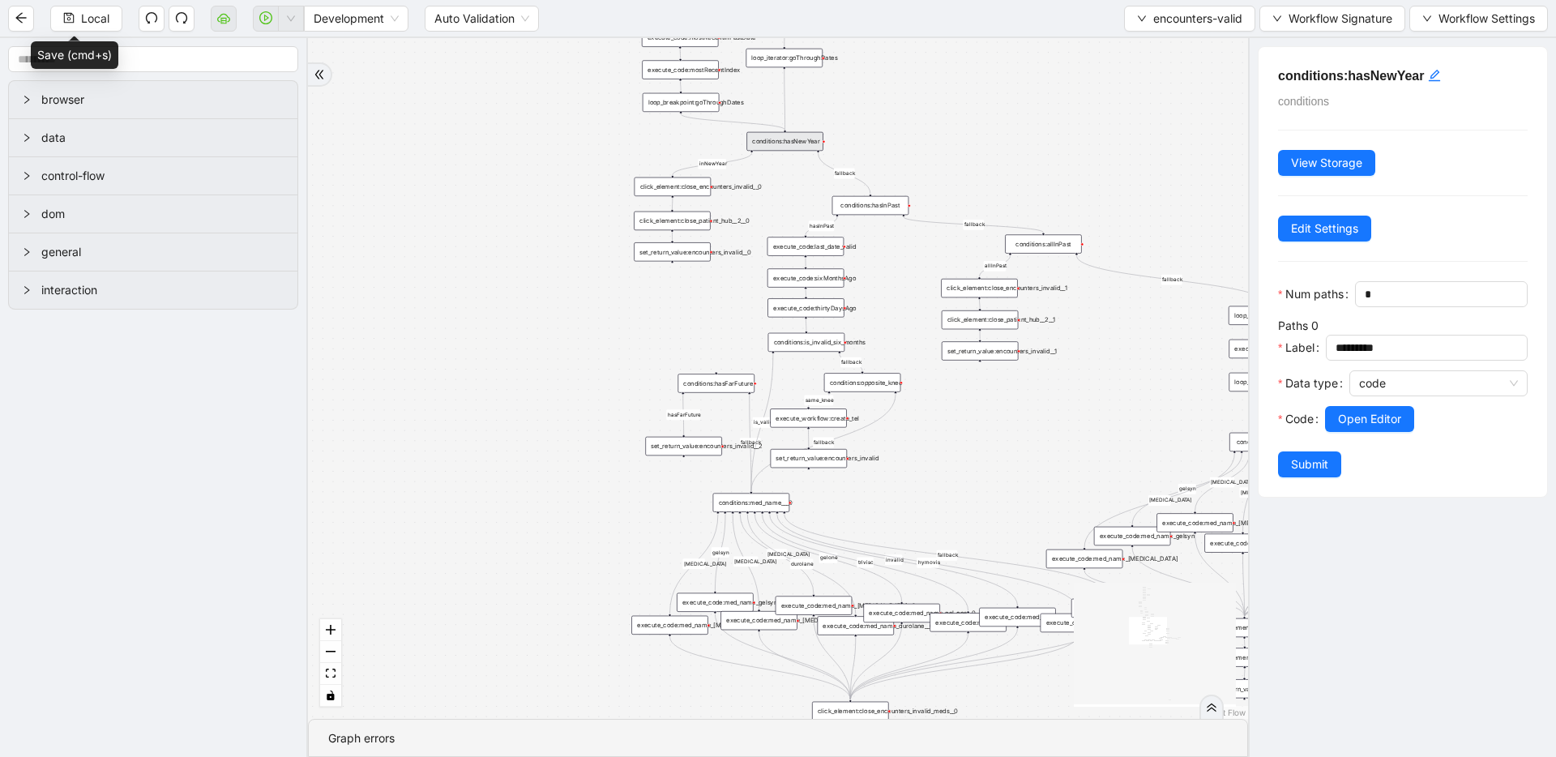
drag, startPoint x: 995, startPoint y: 272, endPoint x: 895, endPoint y: 112, distance: 188.7
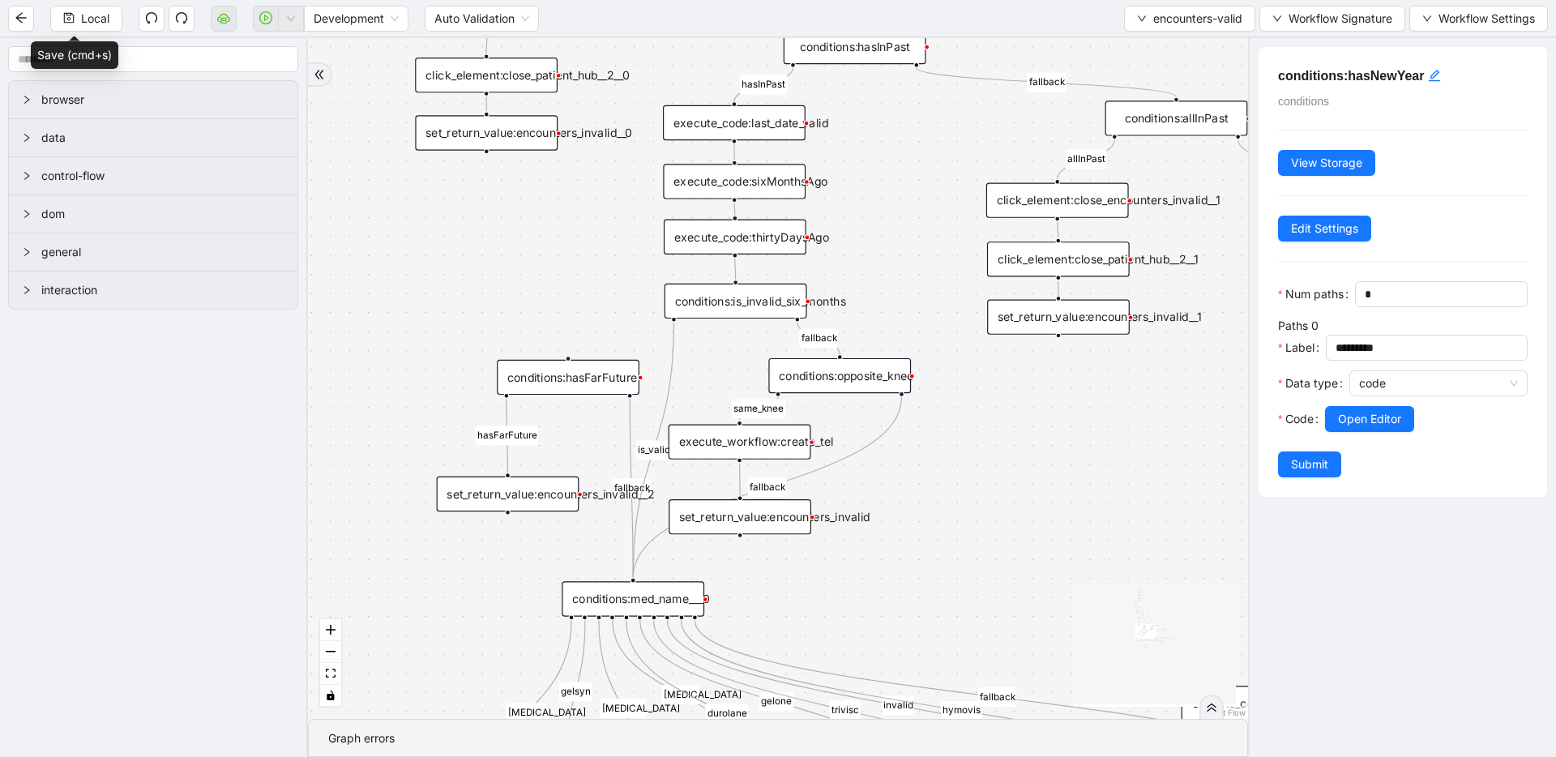
drag, startPoint x: 960, startPoint y: 496, endPoint x: 953, endPoint y: 289, distance: 206.8
click at [533, 373] on div "conditions:hasFarFuture" at bounding box center [568, 377] width 143 height 35
click at [1342, 424] on span "Open Editor" at bounding box center [1369, 419] width 63 height 18
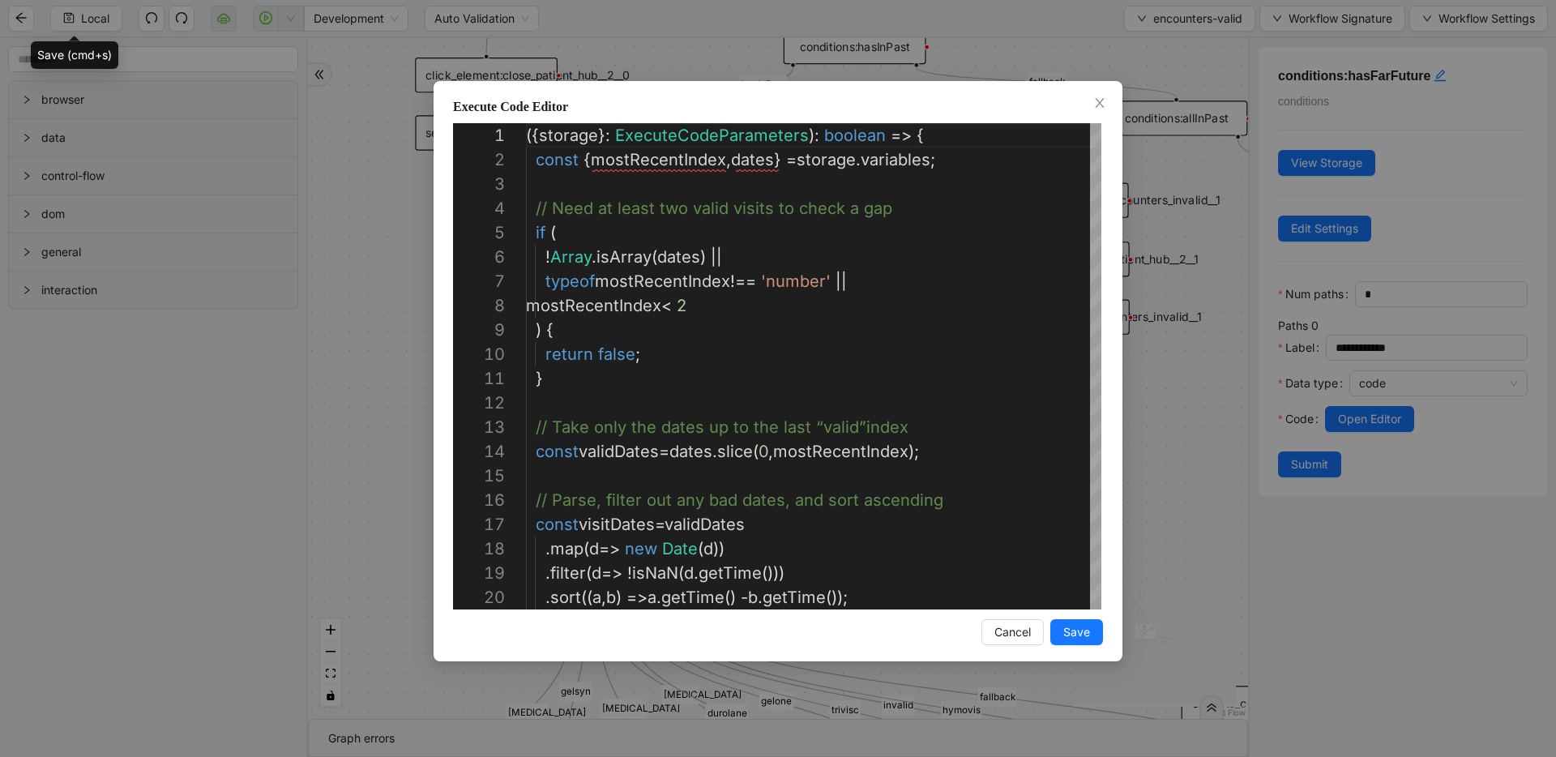
click at [1179, 397] on div "Execute Code Editor 1 2 3 4 5 6 7 8 9 10 11 12 13 14 15 16 17 18 19 20 ({ stora…" at bounding box center [778, 378] width 1556 height 757
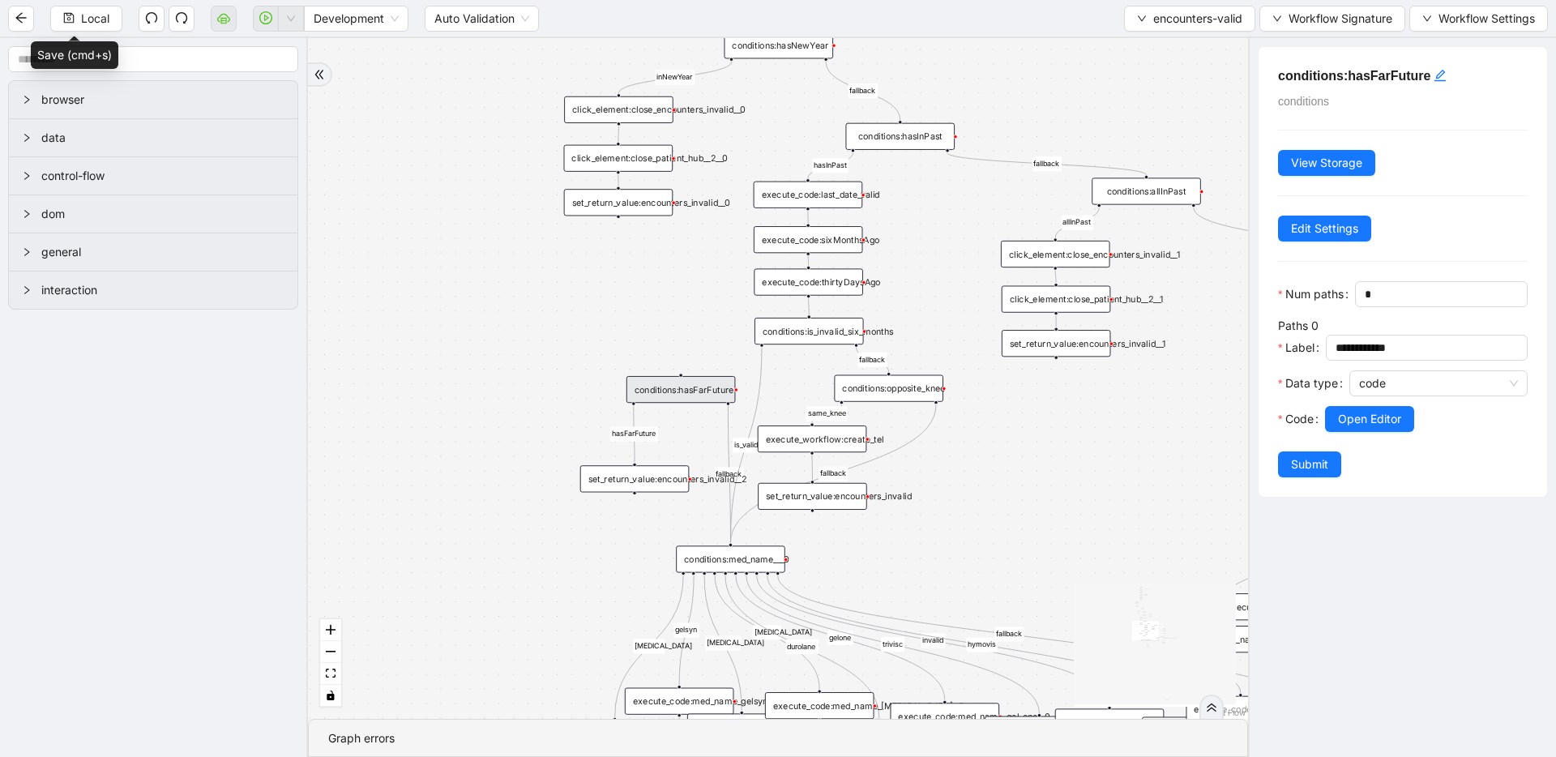
click at [620, 478] on div "set_return_value:encounters_invalid__2" at bounding box center [634, 478] width 109 height 27
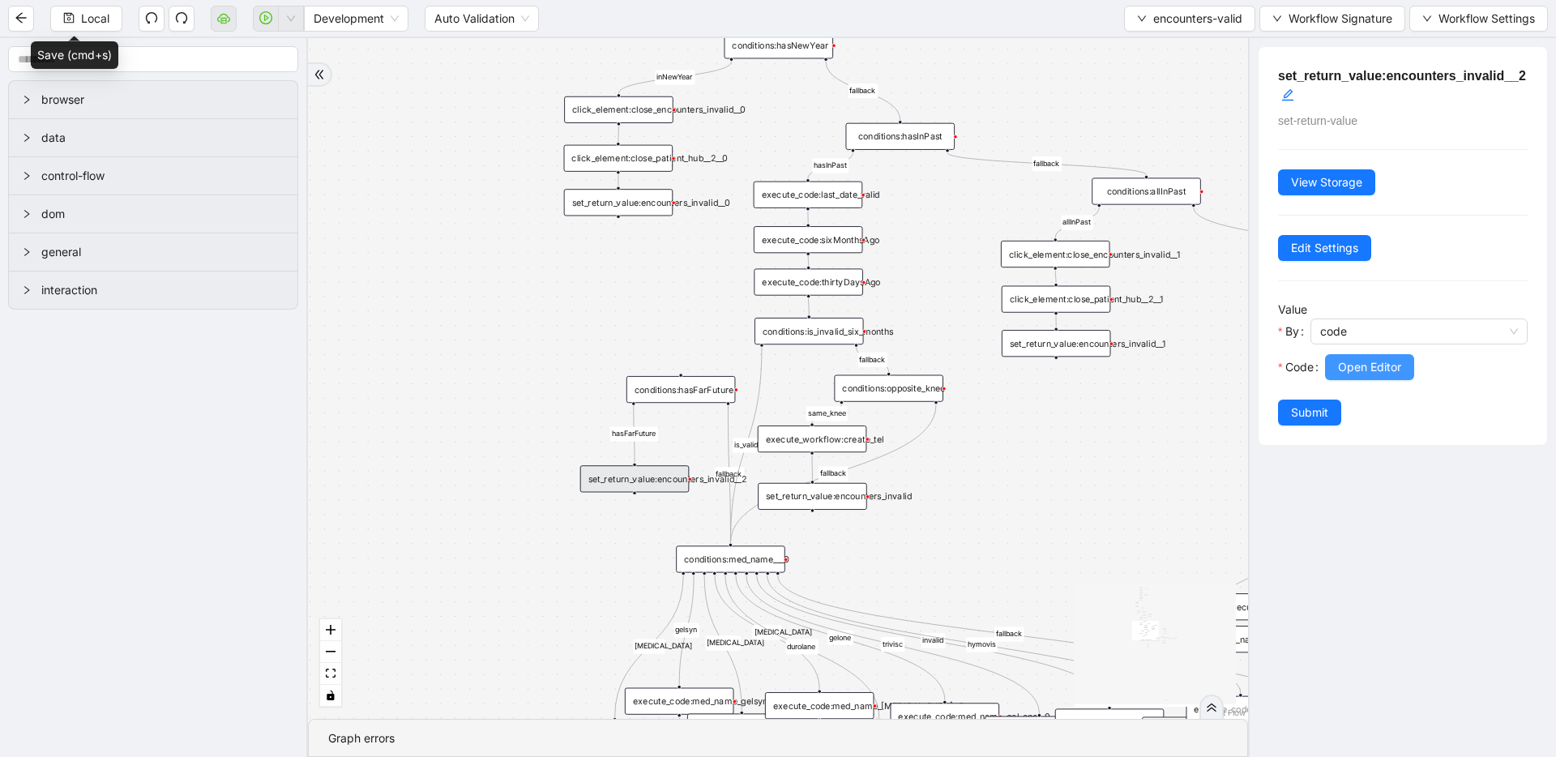
click at [1367, 374] on span "Open Editor" at bounding box center [1369, 367] width 63 height 18
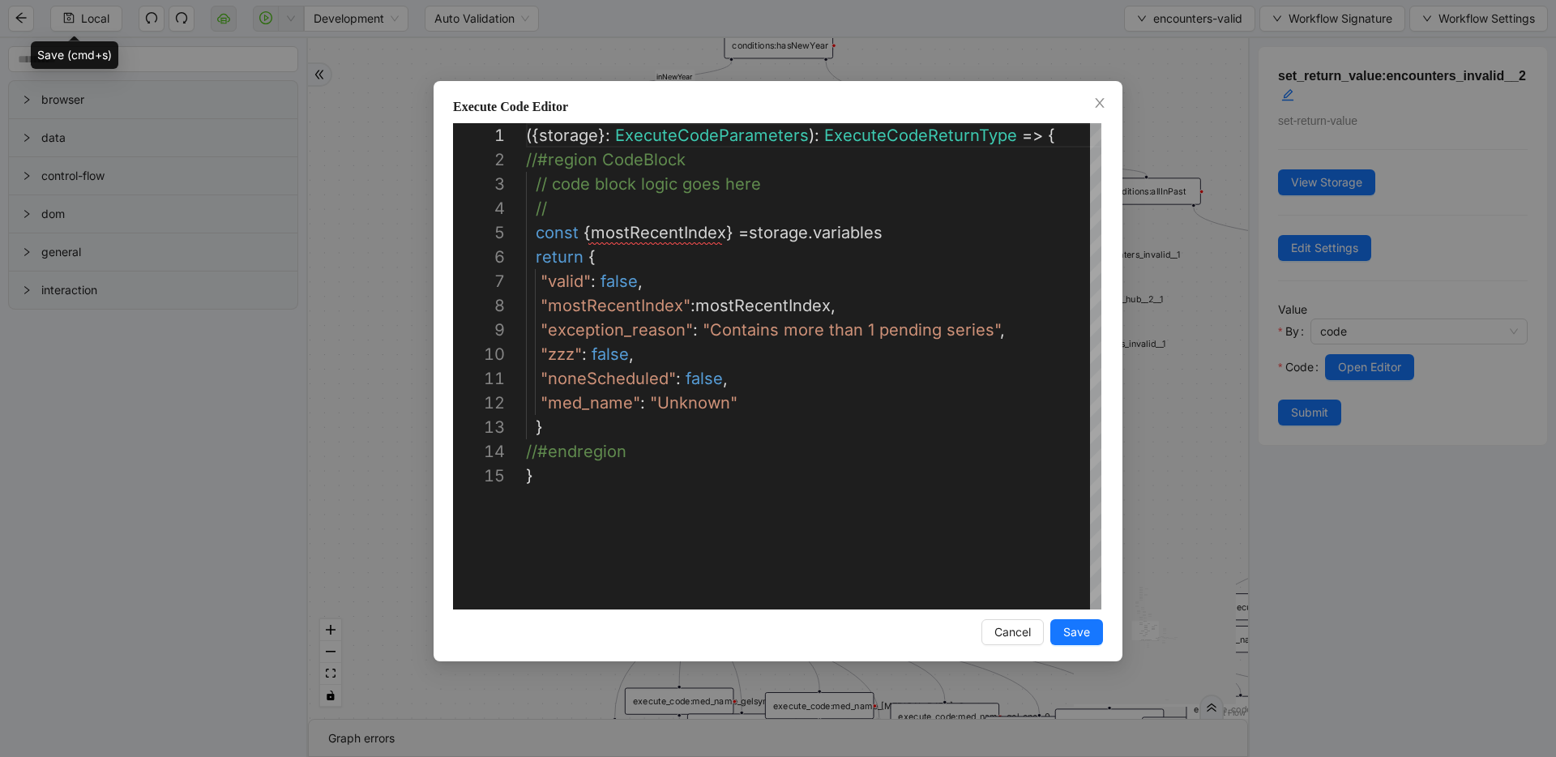
click at [1201, 367] on div "**********" at bounding box center [778, 378] width 1556 height 757
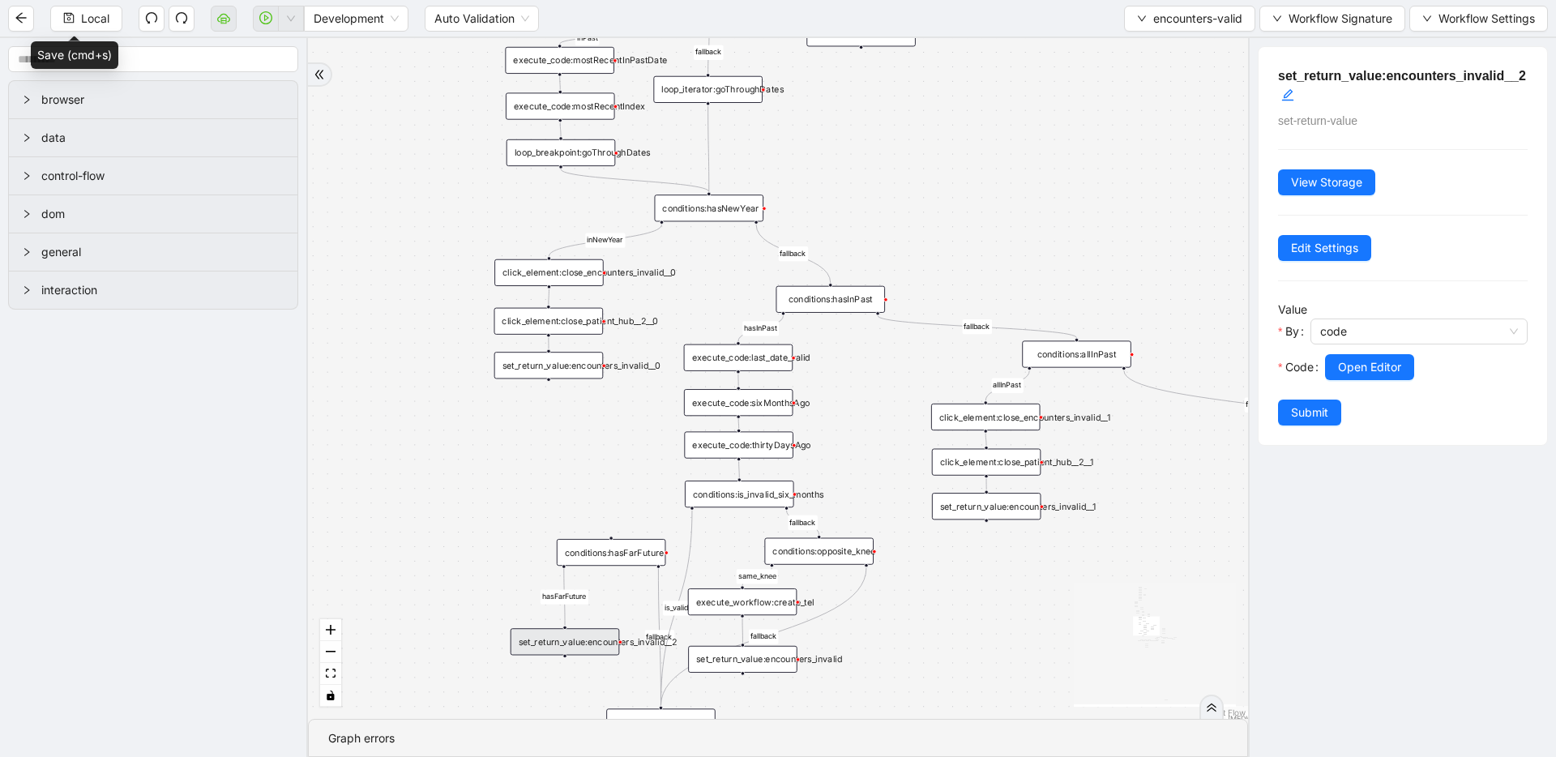
drag, startPoint x: 682, startPoint y: 280, endPoint x: 613, endPoint y: 443, distance: 176.9
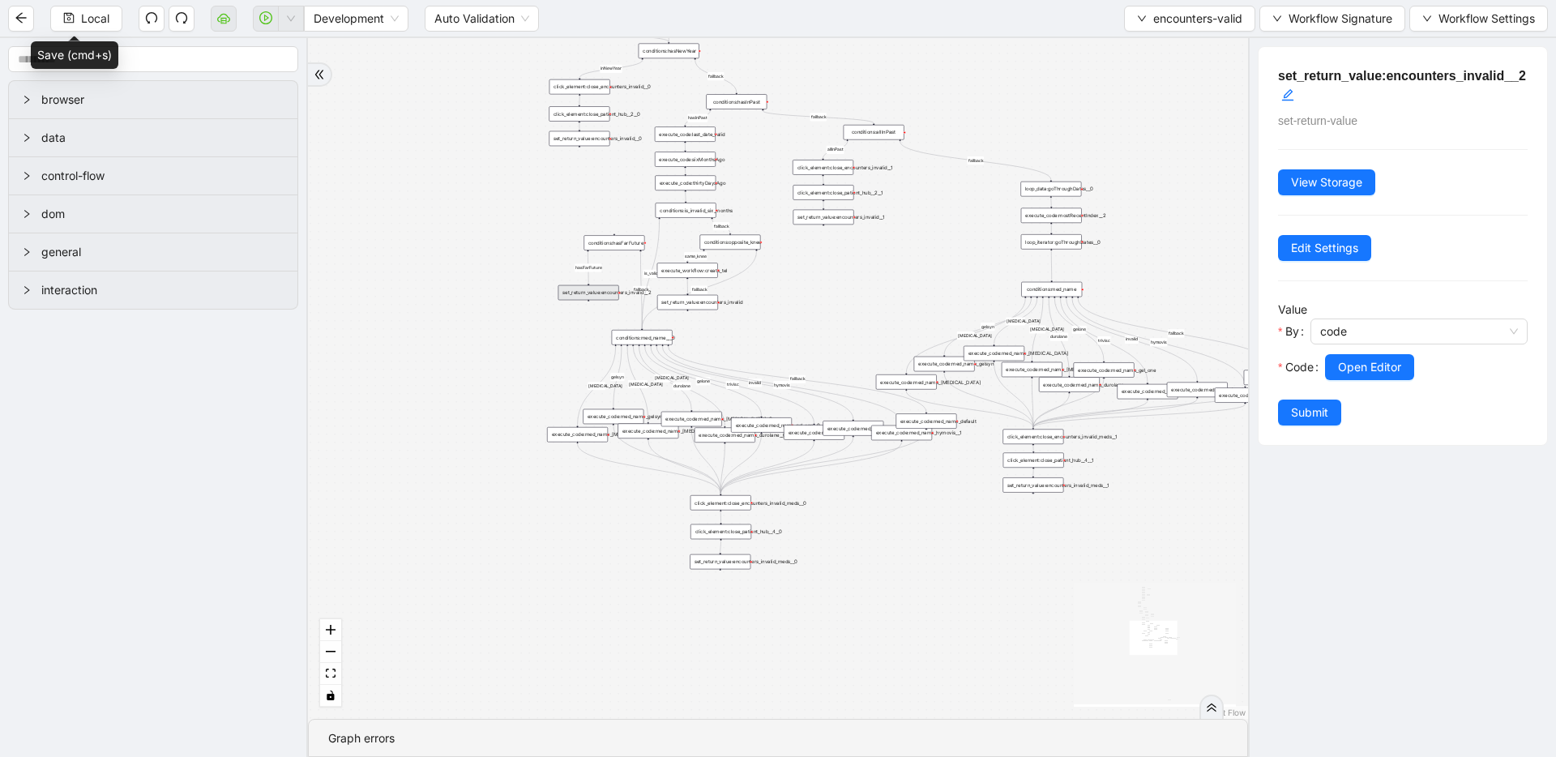
drag, startPoint x: 821, startPoint y: 587, endPoint x: 824, endPoint y: 301, distance: 286.2
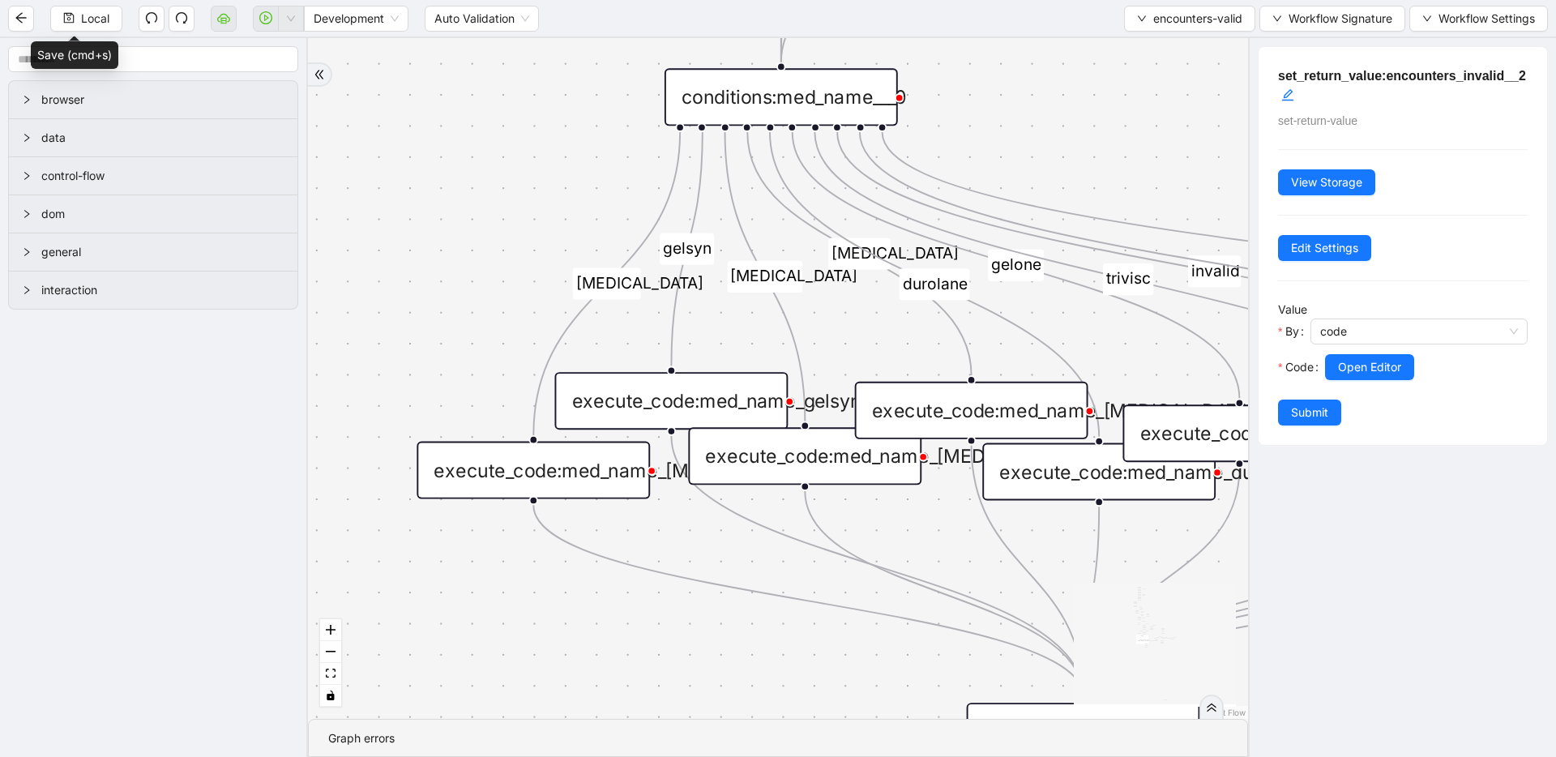
drag, startPoint x: 538, startPoint y: 421, endPoint x: 520, endPoint y: 254, distance: 168.0
click at [520, 254] on div "fallback fallback inPast hasInPast fallback wrong_body inNewYear fallback fallb…" at bounding box center [778, 378] width 940 height 681
click at [560, 468] on div "execute_code:med_name_[MEDICAL_DATA]__0" at bounding box center [533, 470] width 233 height 58
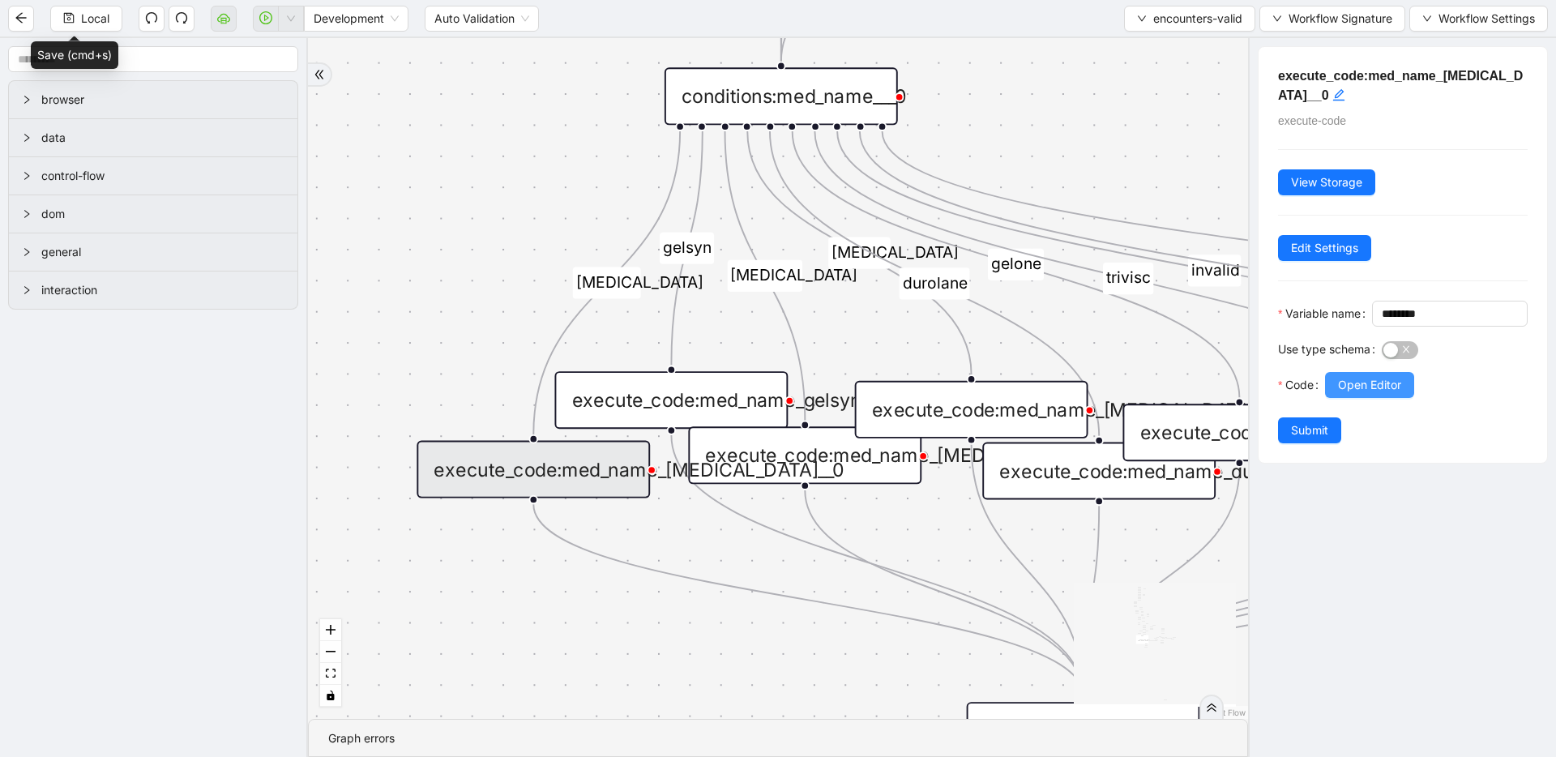
click at [1363, 394] on span "Open Editor" at bounding box center [1369, 385] width 63 height 18
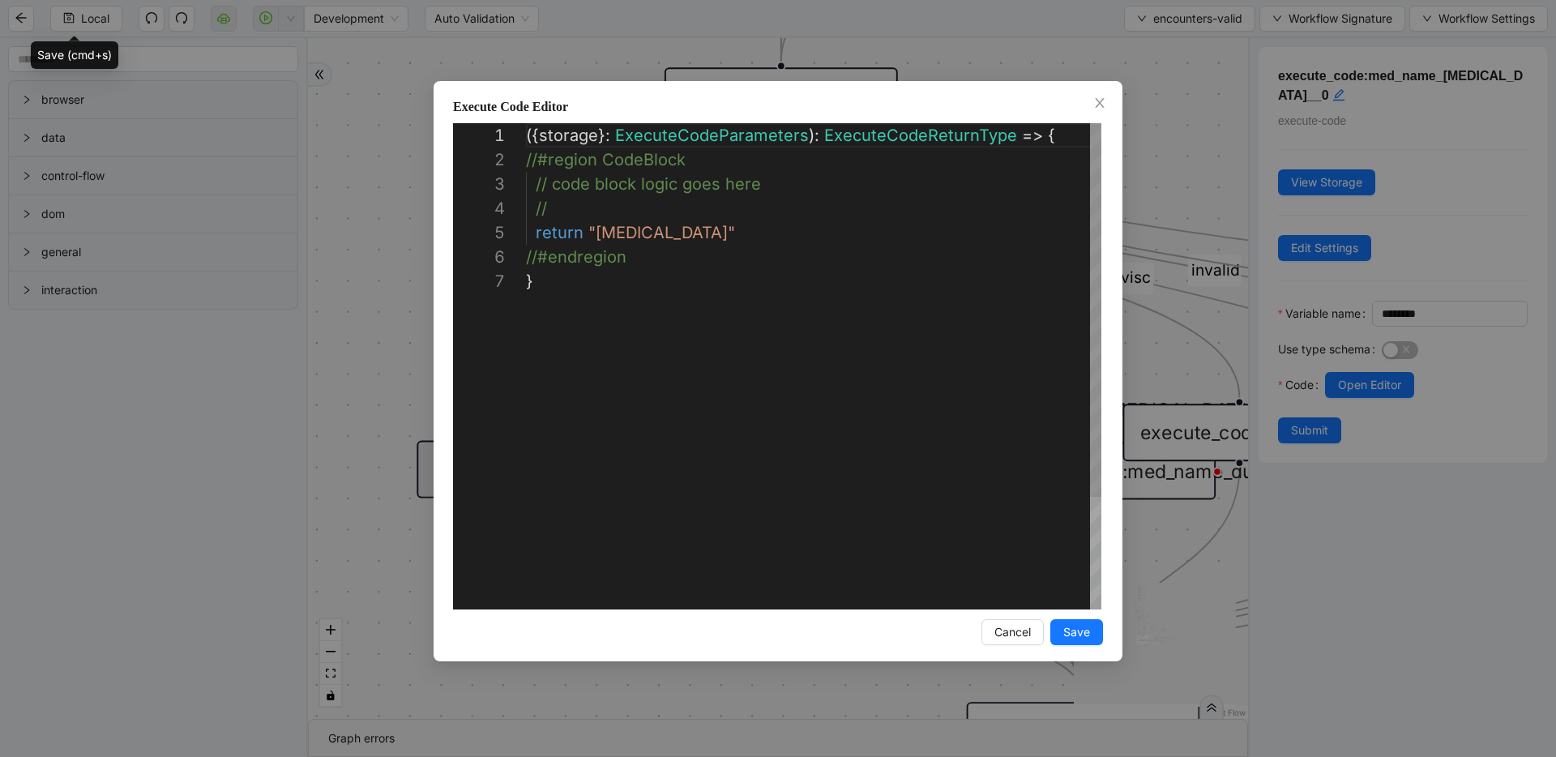
scroll to position [146, 0]
click at [404, 247] on div "**********" at bounding box center [778, 378] width 1556 height 757
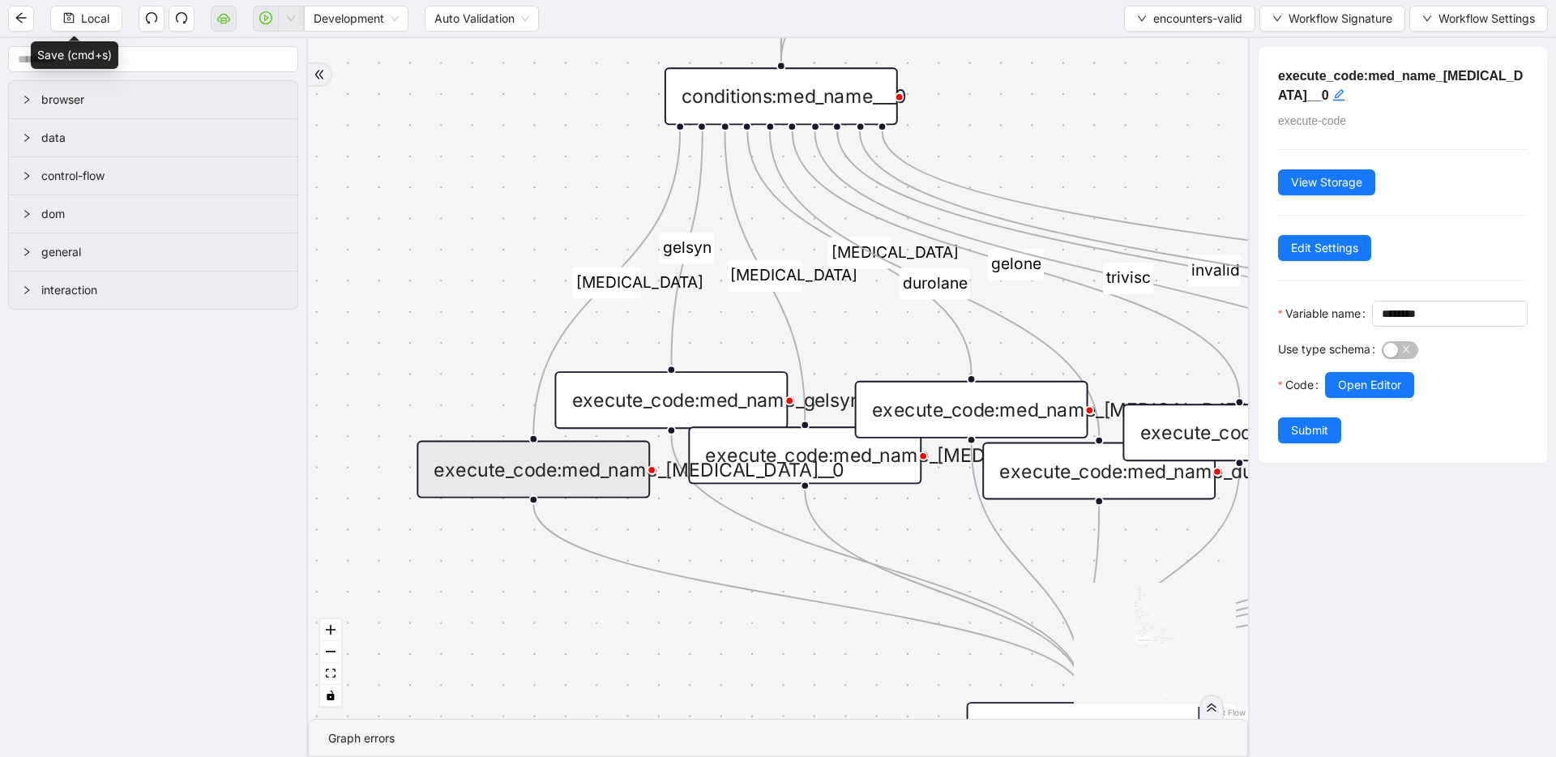
click at [608, 407] on div "execute_code:med_name_gelsyn__0" at bounding box center [670, 400] width 233 height 58
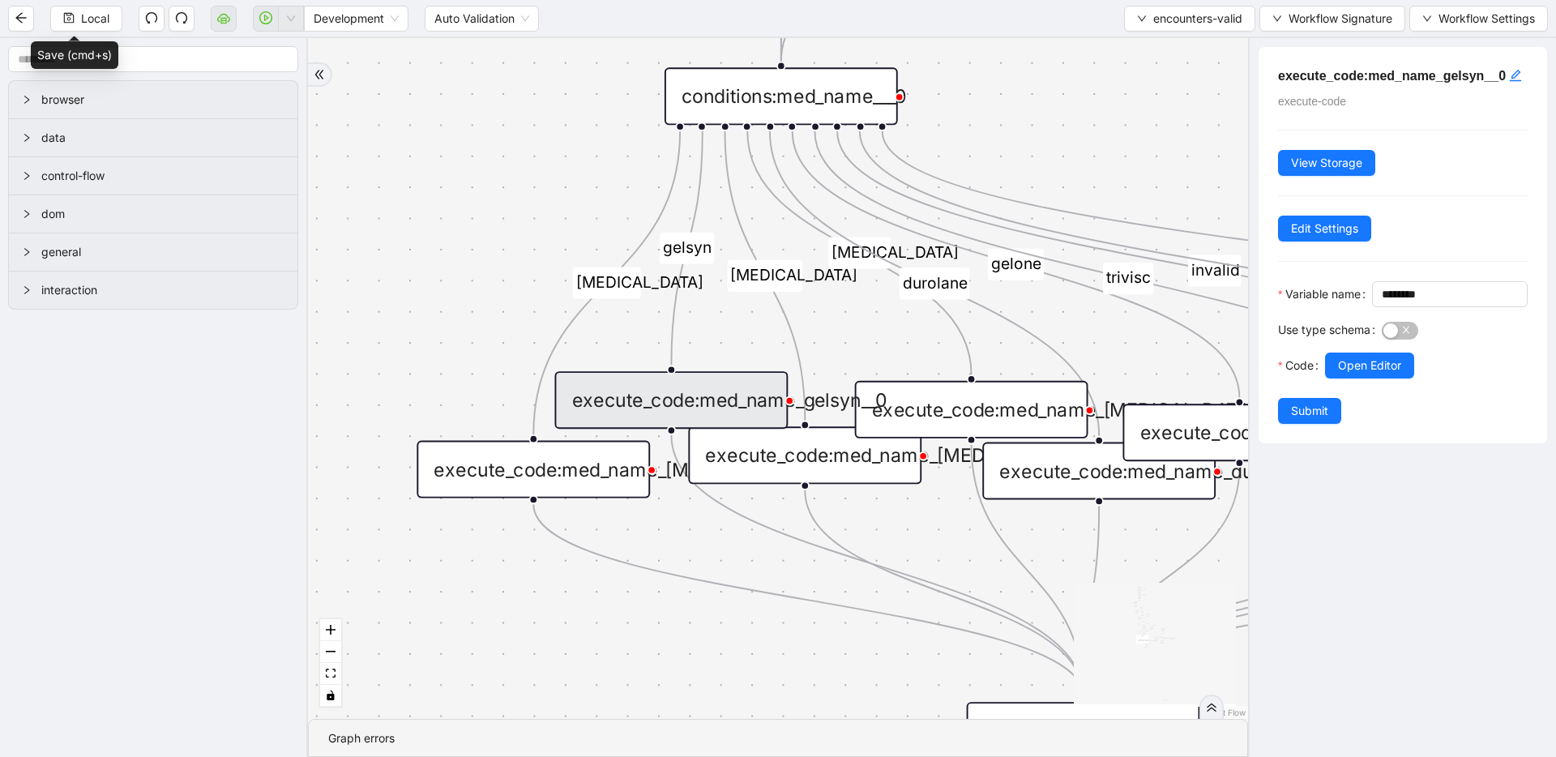
click at [818, 103] on div "conditions:med_name___0" at bounding box center [781, 96] width 233 height 58
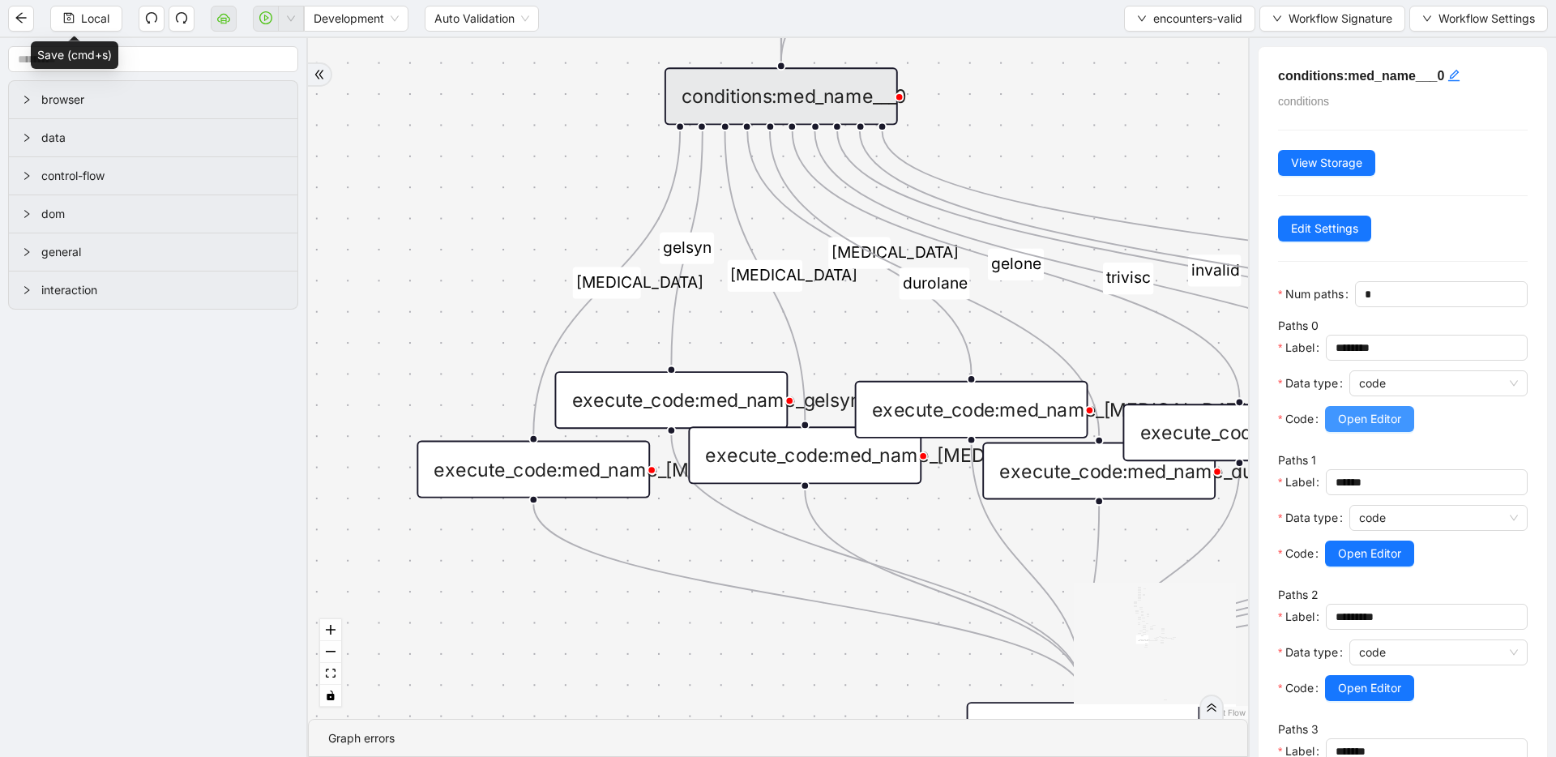
click at [1373, 424] on span "Open Editor" at bounding box center [1369, 419] width 63 height 18
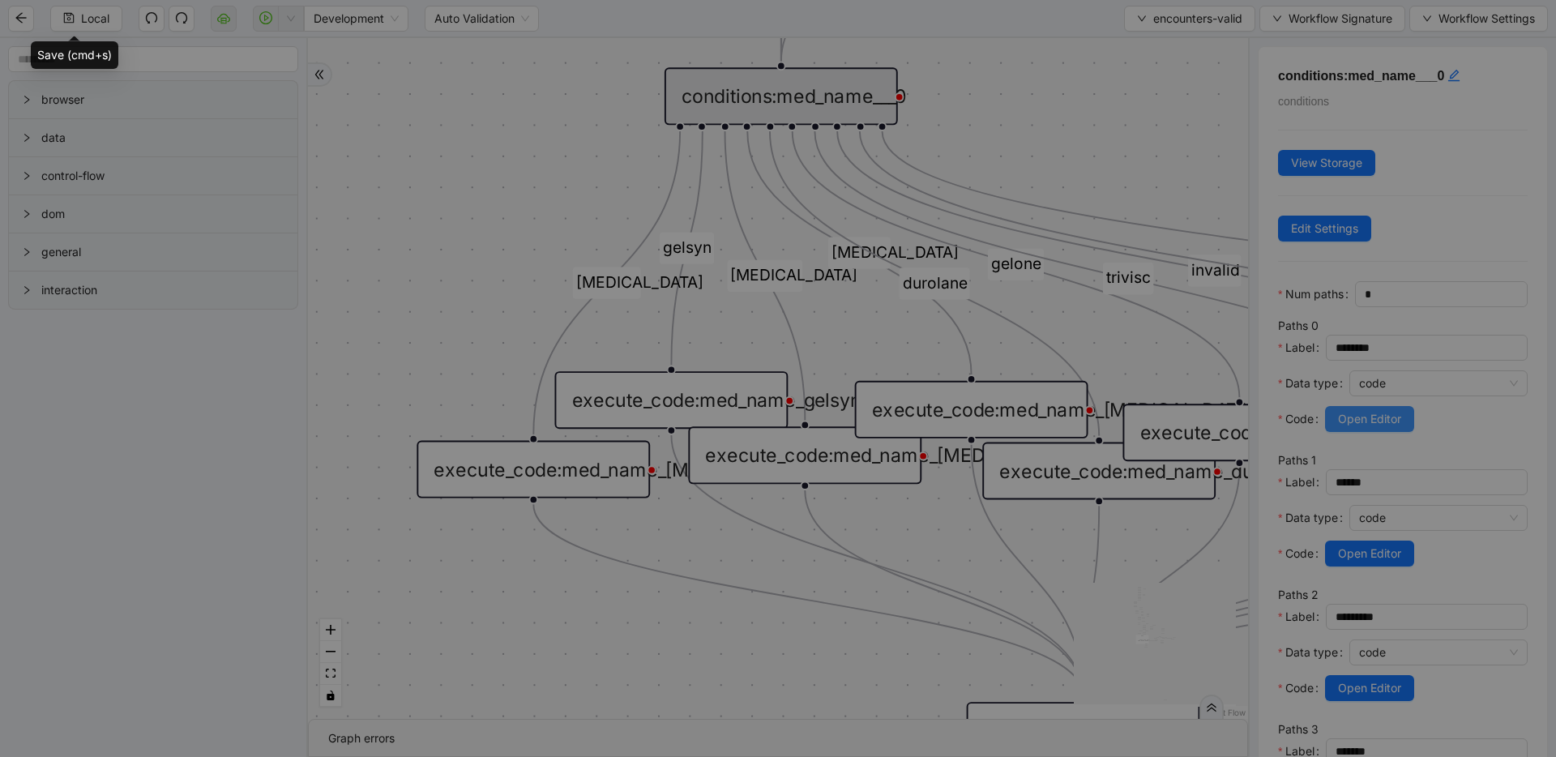
scroll to position [243, 0]
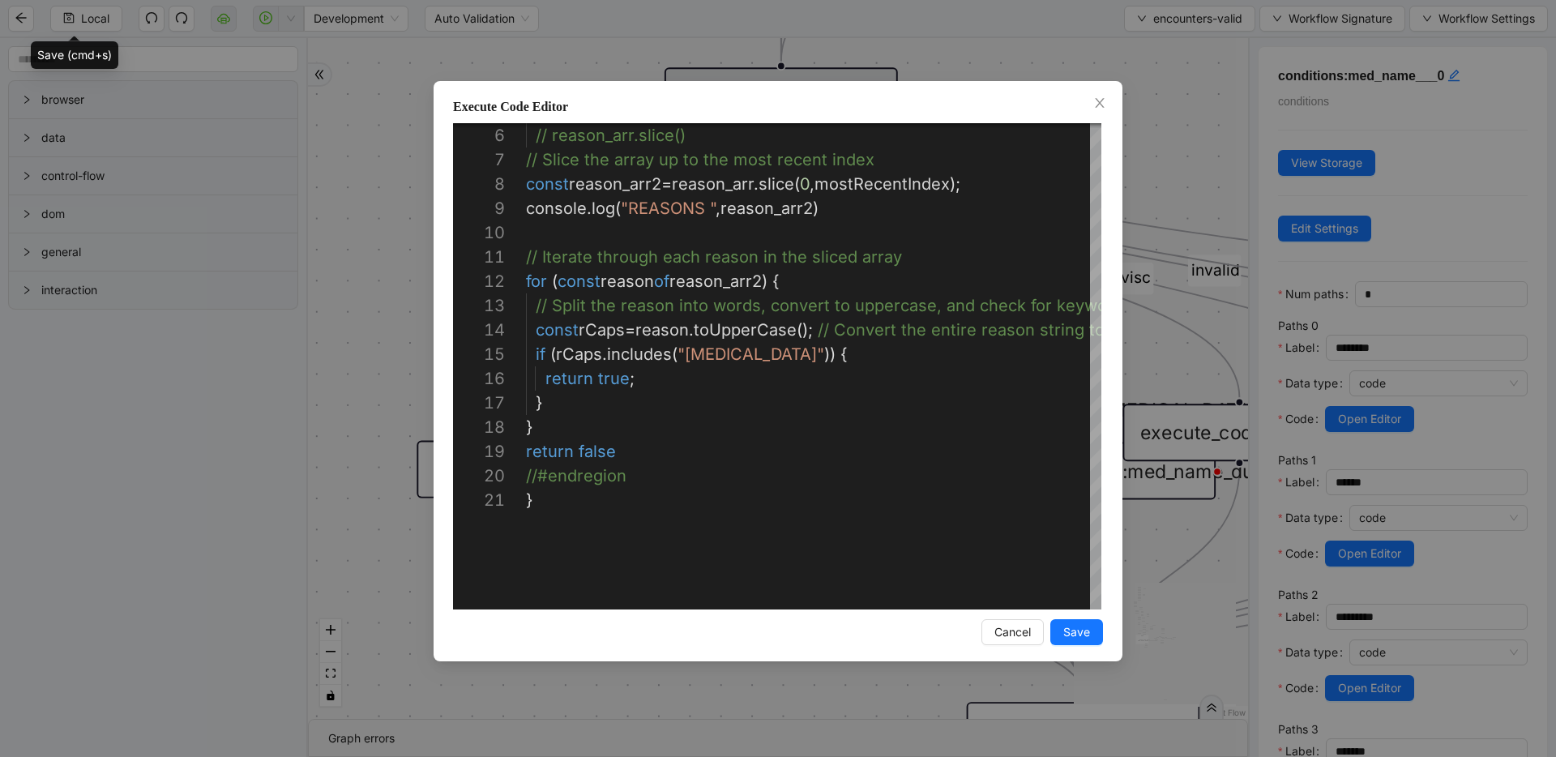
click at [384, 324] on div "Execute Code Editor 6 7 8 9 10 11 12 13 14 15 16 17 18 19 20 21 // reason_arr.s…" at bounding box center [778, 378] width 1556 height 757
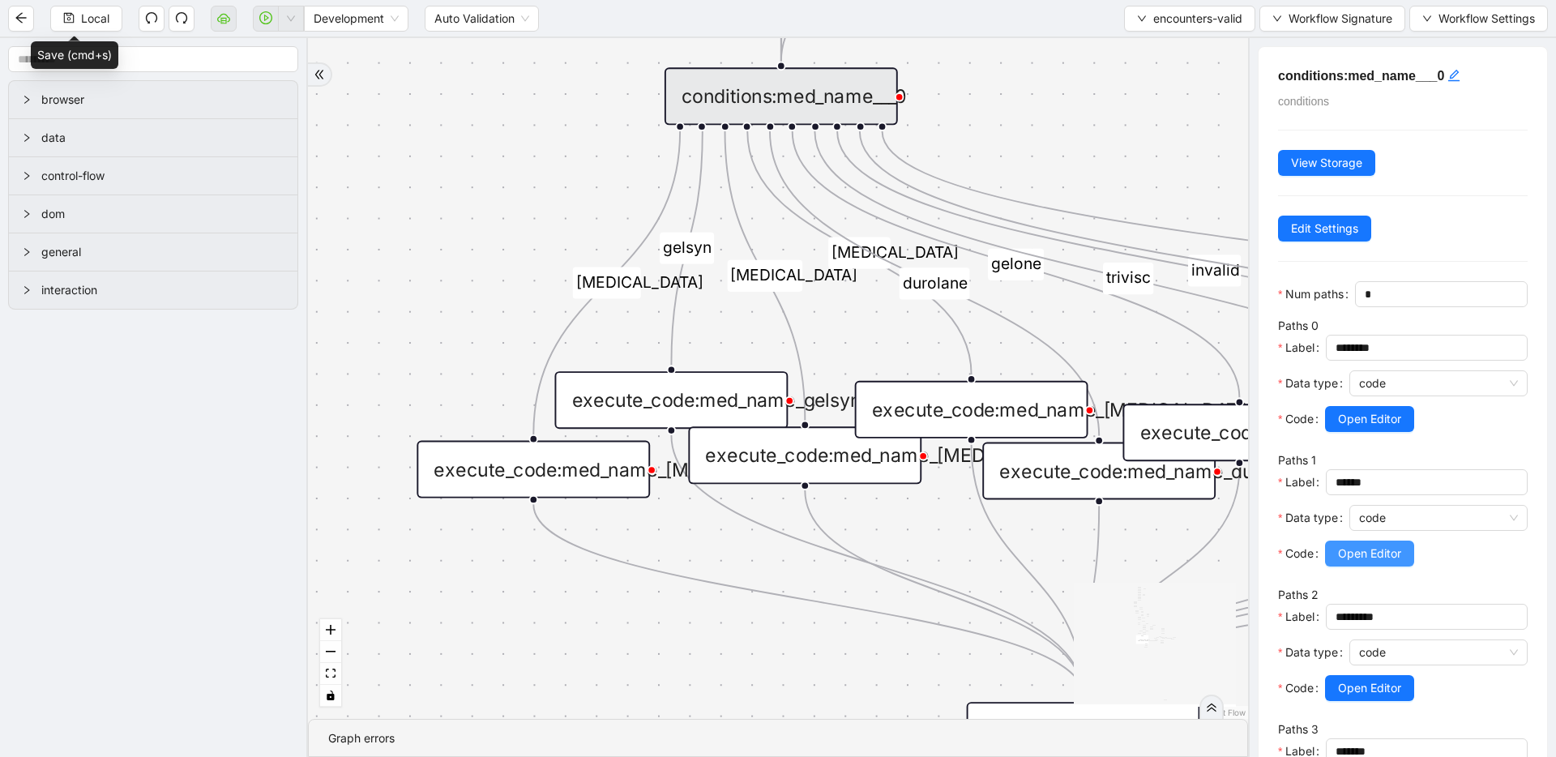
click at [1370, 561] on span "Open Editor" at bounding box center [1369, 554] width 63 height 18
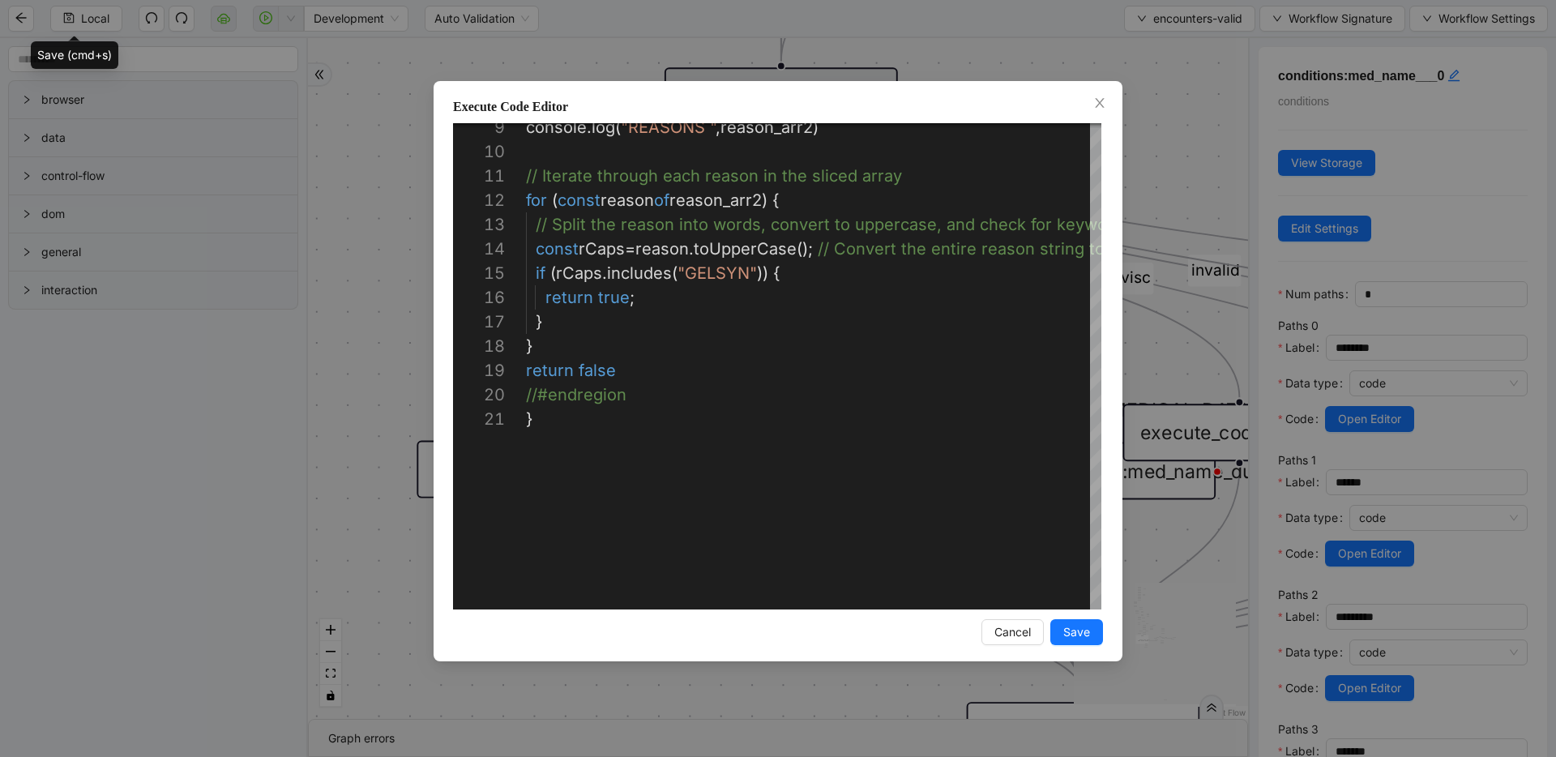
click at [1152, 340] on div "**********" at bounding box center [778, 378] width 1556 height 757
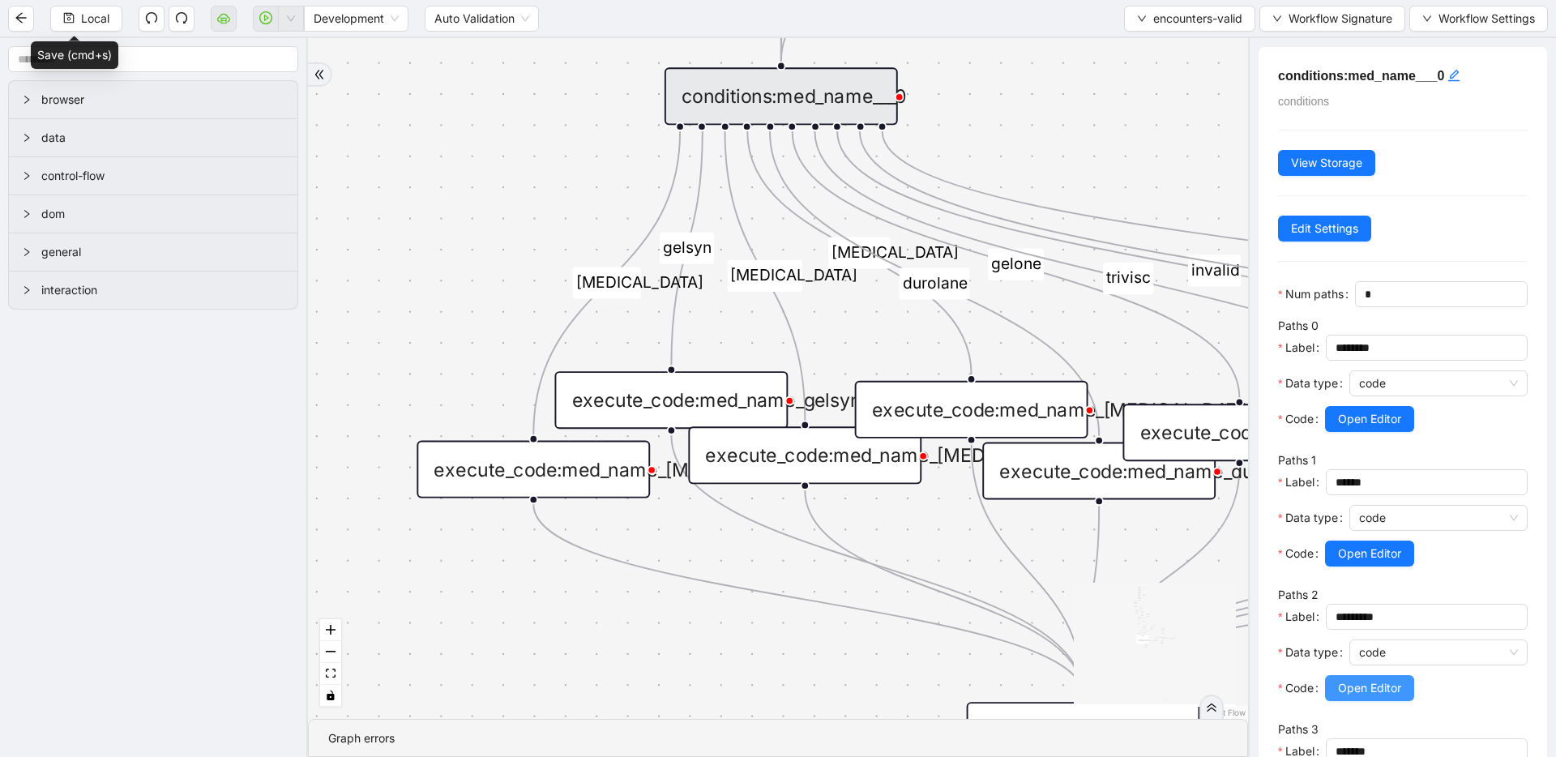
click at [1349, 679] on span "Open Editor" at bounding box center [1369, 688] width 63 height 18
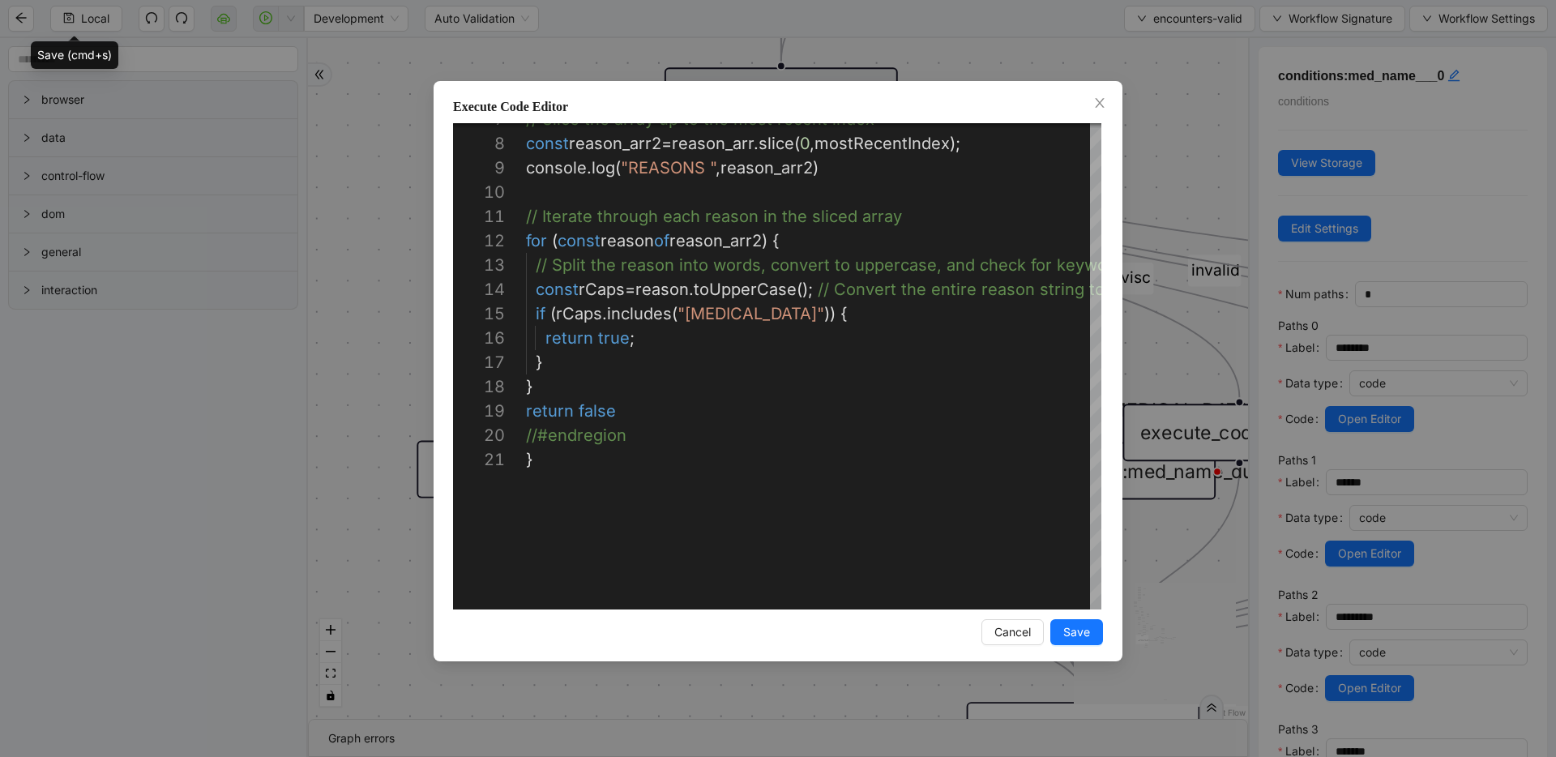
click at [1175, 330] on div "**********" at bounding box center [778, 378] width 1556 height 757
